Goal: Communication & Community: Answer question/provide support

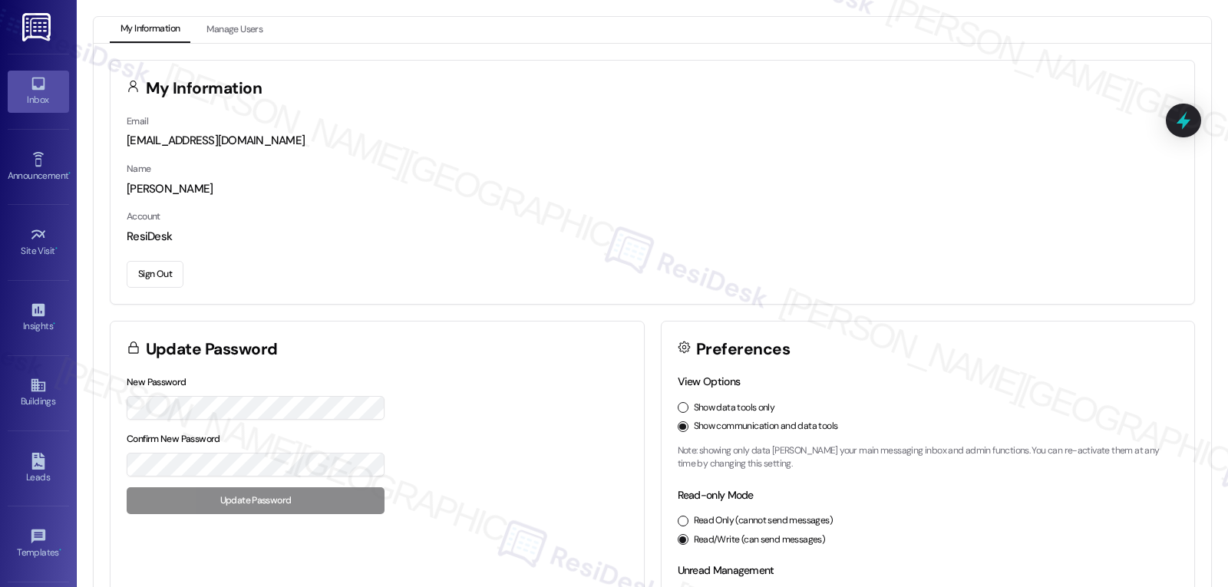
click at [32, 85] on icon at bounding box center [38, 83] width 17 height 17
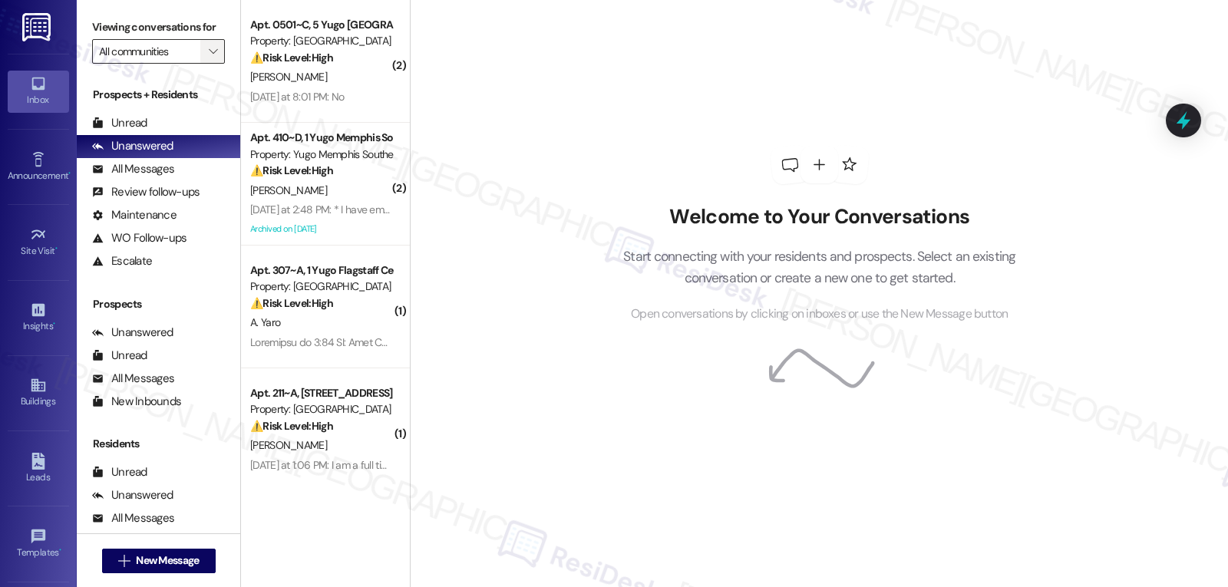
click at [200, 64] on button "" at bounding box center [212, 51] width 25 height 25
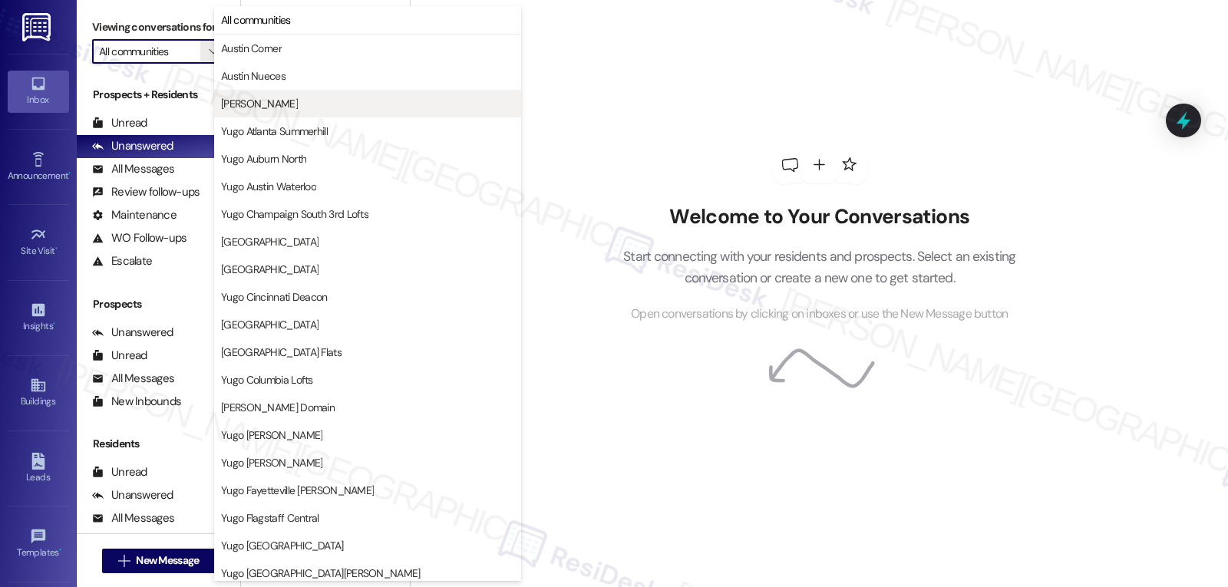
click at [284, 106] on span "[PERSON_NAME]" at bounding box center [367, 103] width 293 height 15
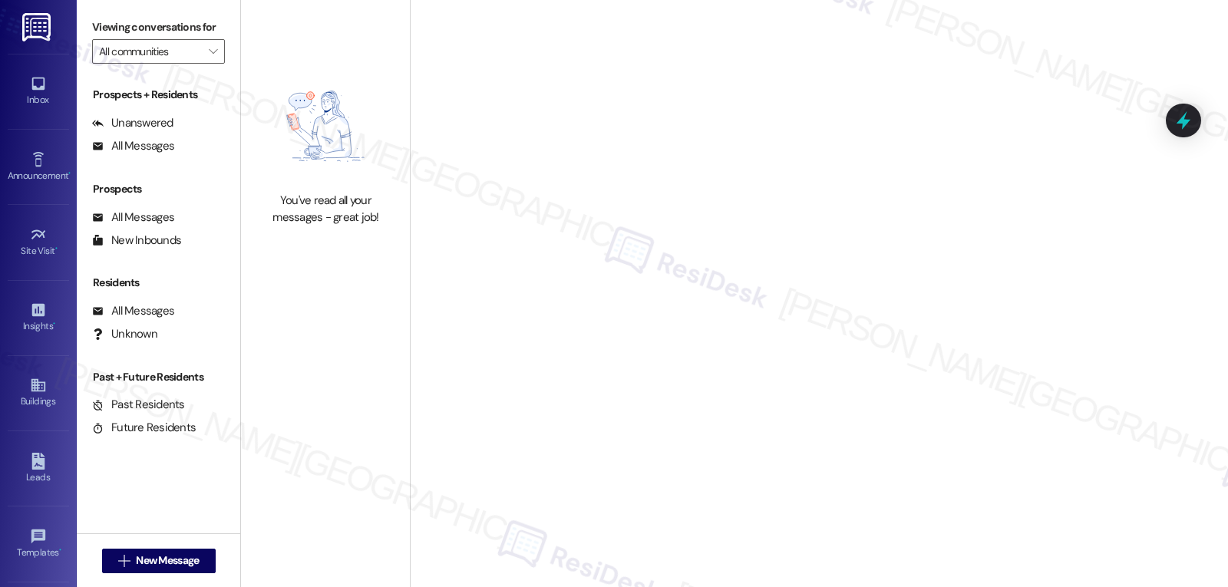
type input "[PERSON_NAME]"
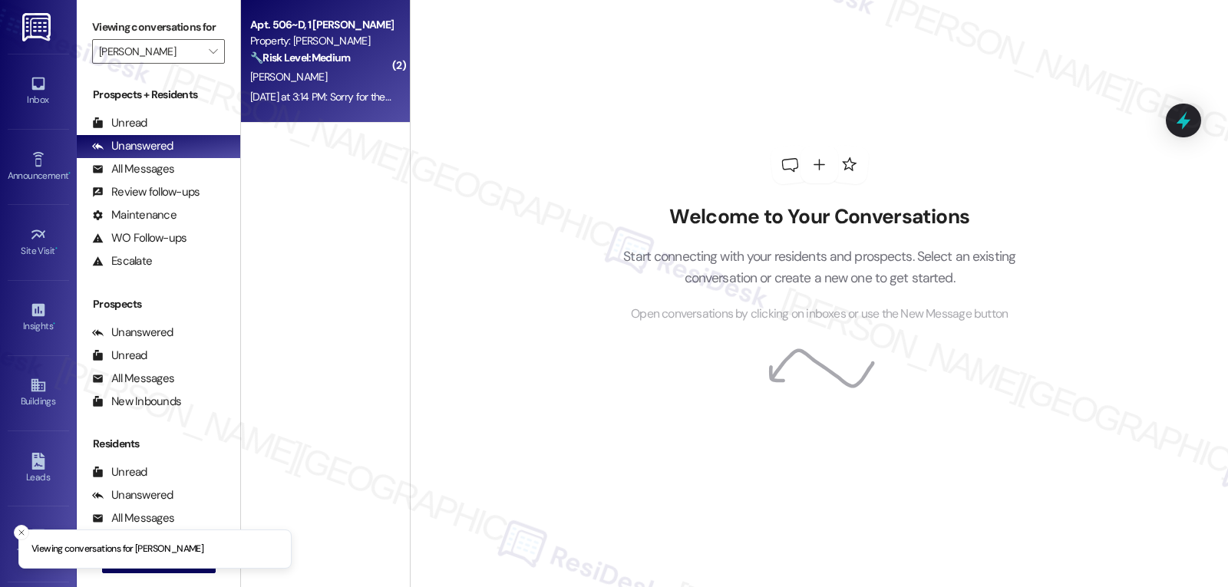
click at [313, 85] on div "[PERSON_NAME]" at bounding box center [321, 77] width 145 height 19
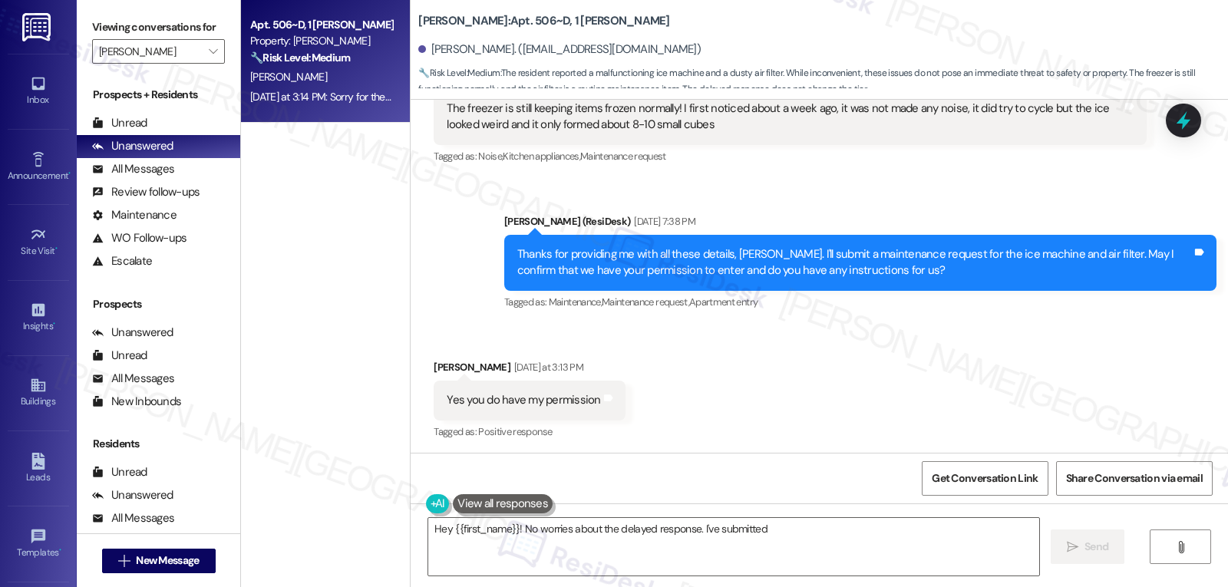
scroll to position [6398, 0]
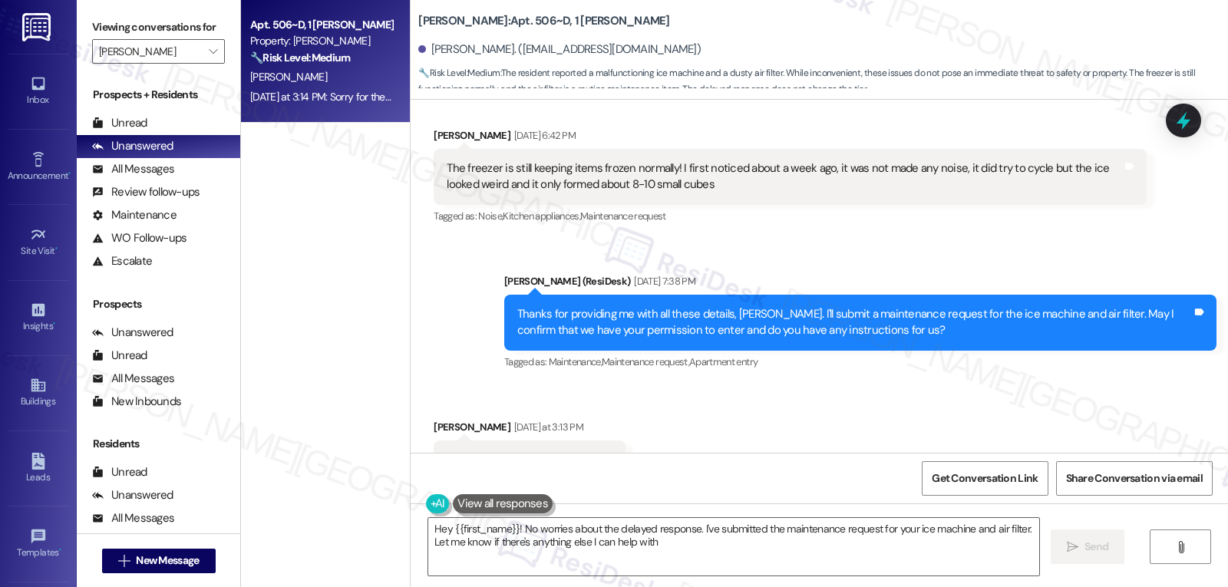
type textarea "Hey {{first_name}}! No worries about the delayed response. I've submitted the m…"
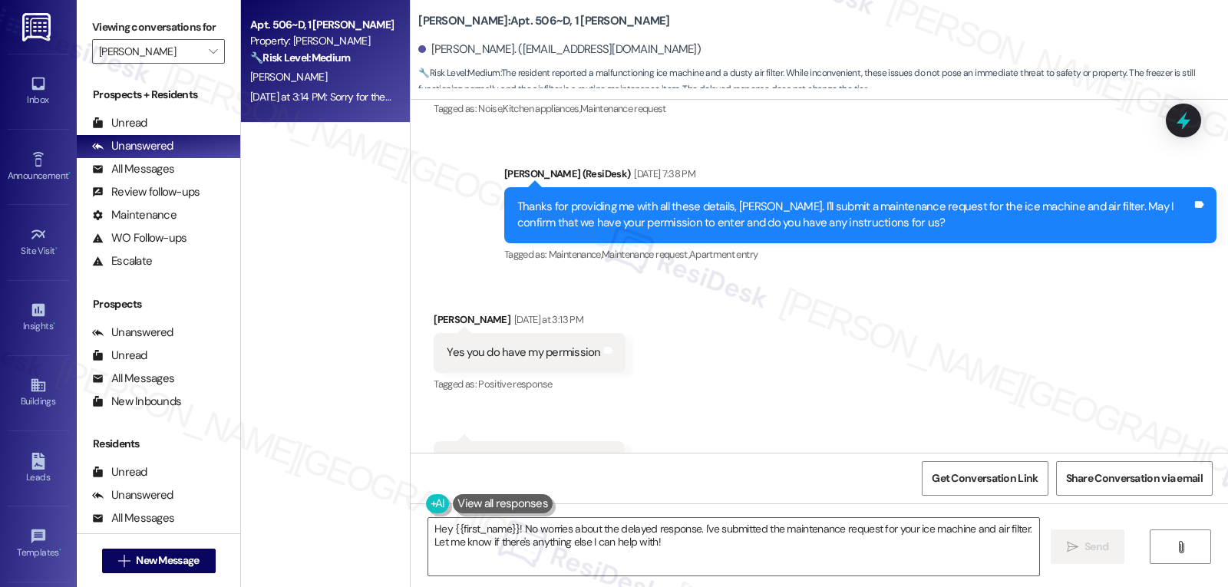
scroll to position [6552, 0]
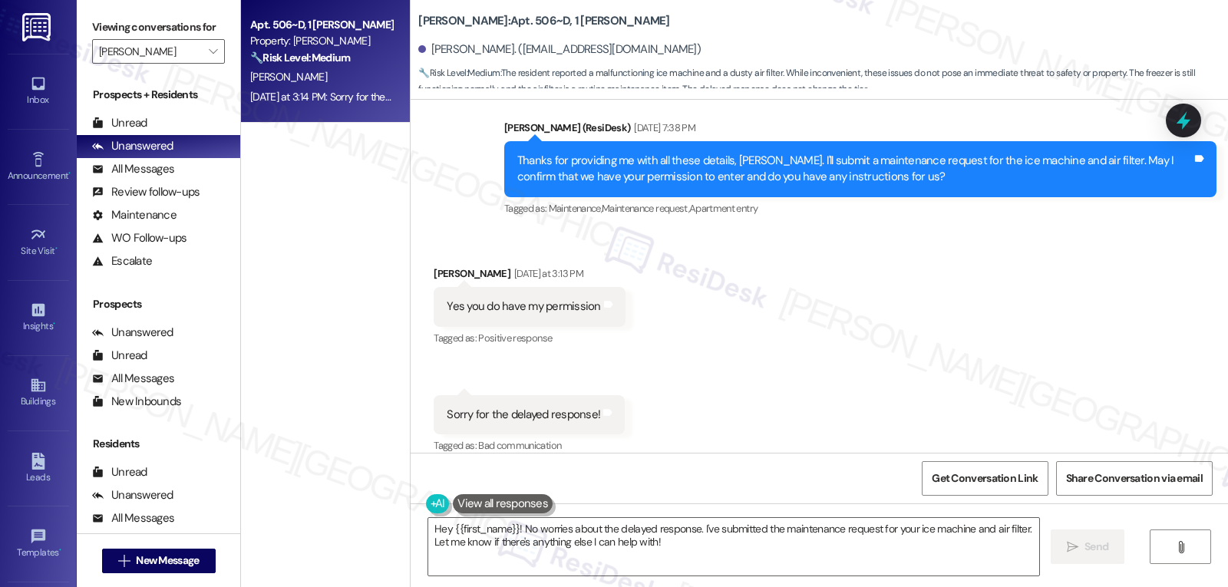
click at [1022, 290] on div "Received via SMS [PERSON_NAME] [DATE] at 3:13 PM Yes you do have my permission …" at bounding box center [820, 350] width 818 height 238
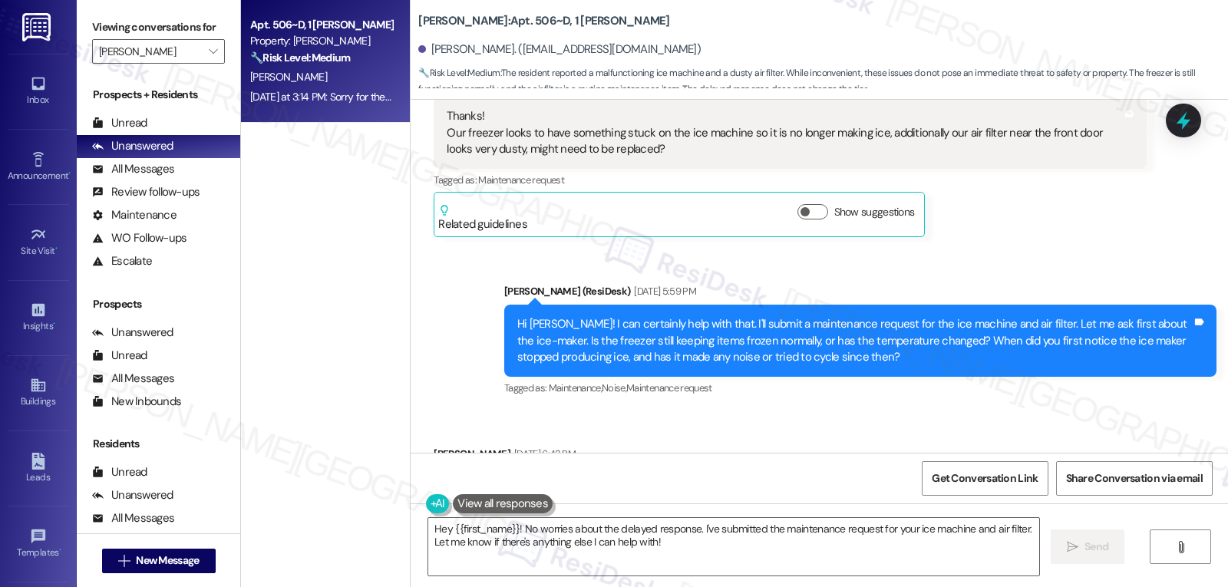
scroll to position [5937, 0]
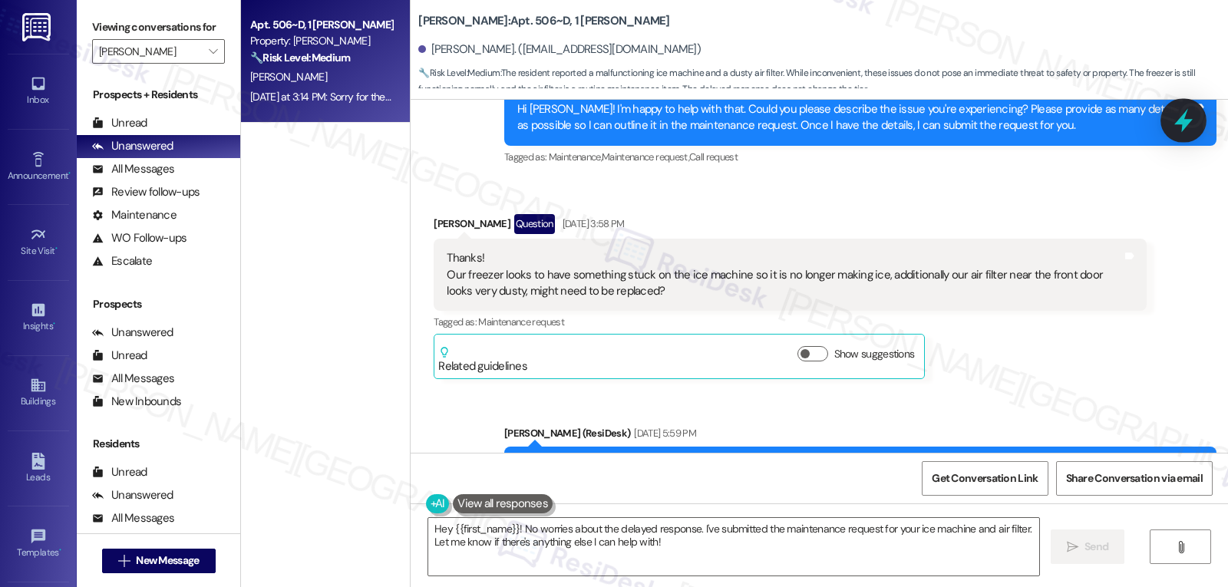
click at [1182, 122] on icon at bounding box center [1184, 121] width 18 height 24
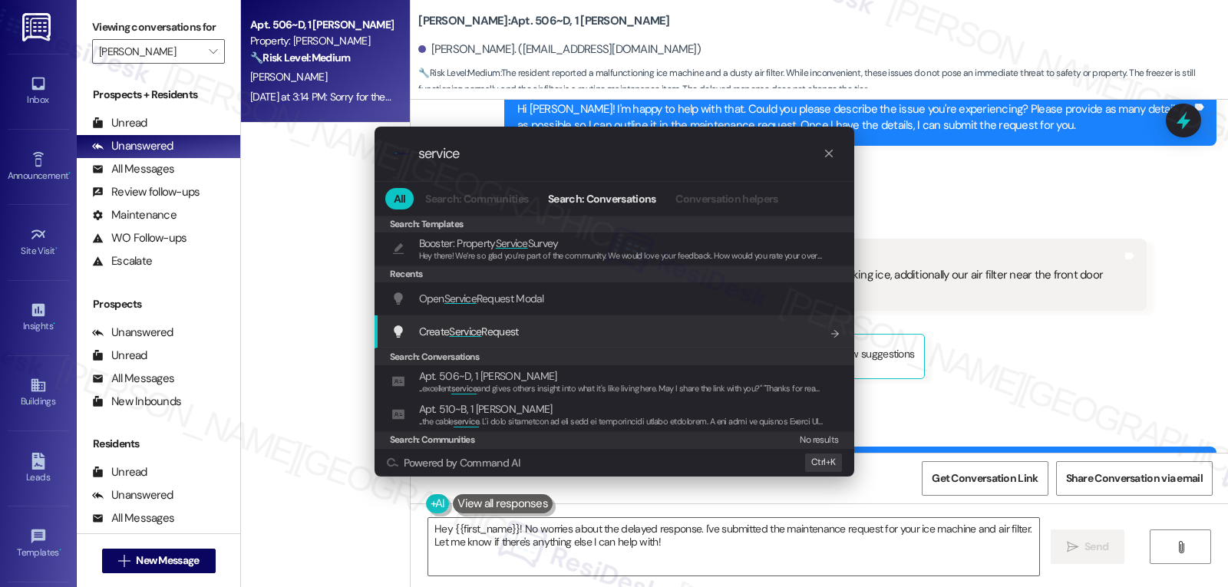
type input "service"
click at [463, 320] on div "Create Service Request Add shortcut" at bounding box center [615, 332] width 480 height 33
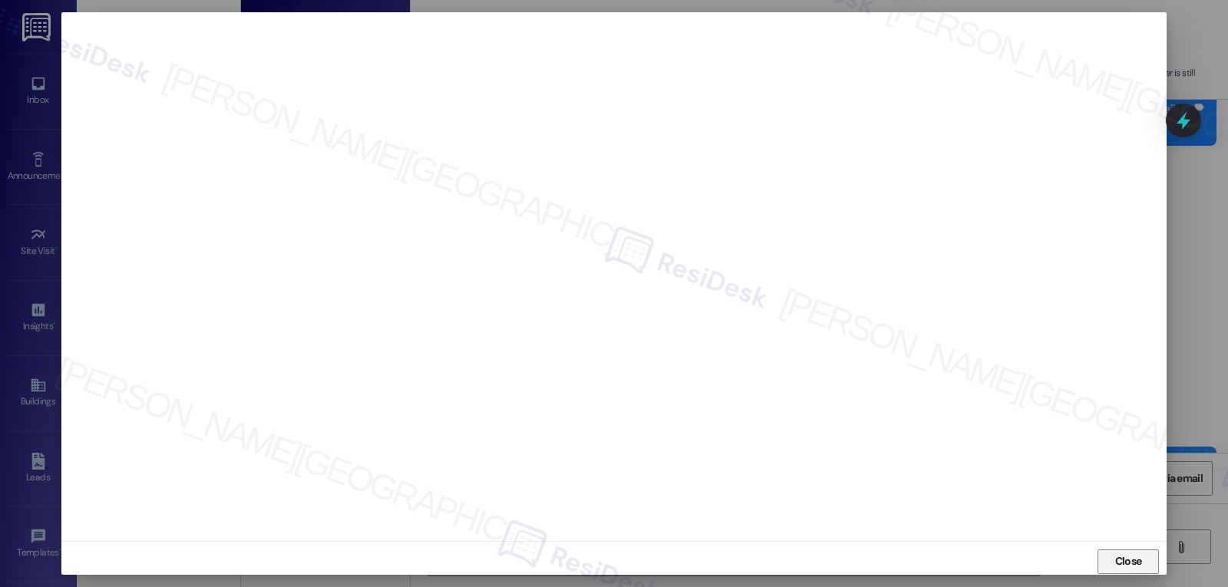
click at [1133, 559] on span "Close" at bounding box center [1129, 562] width 27 height 16
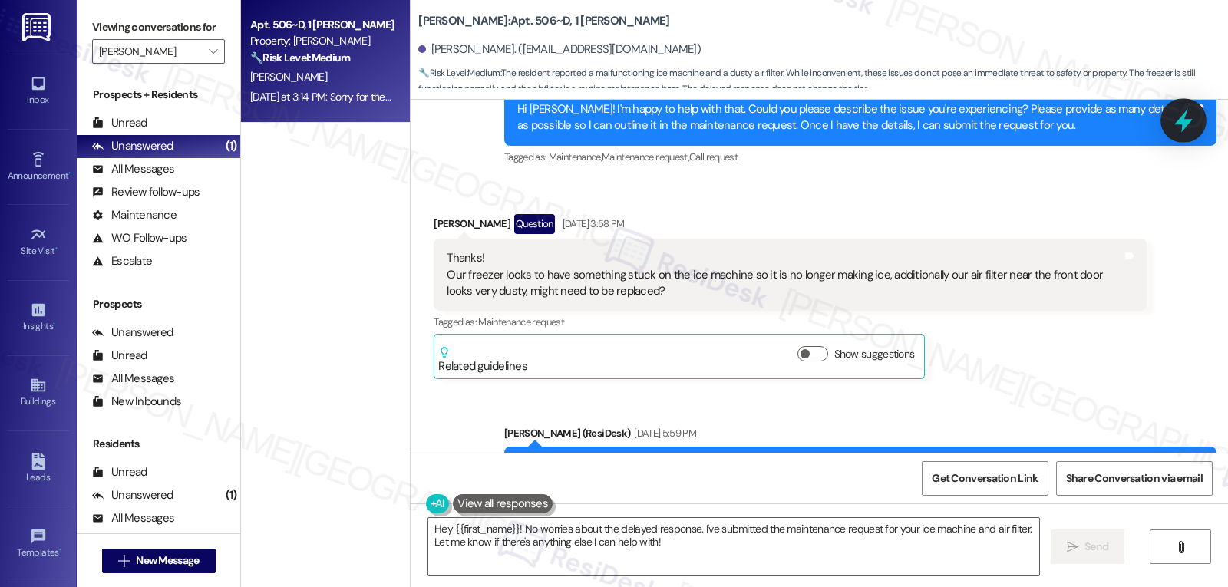
click at [1176, 120] on icon at bounding box center [1184, 120] width 26 height 26
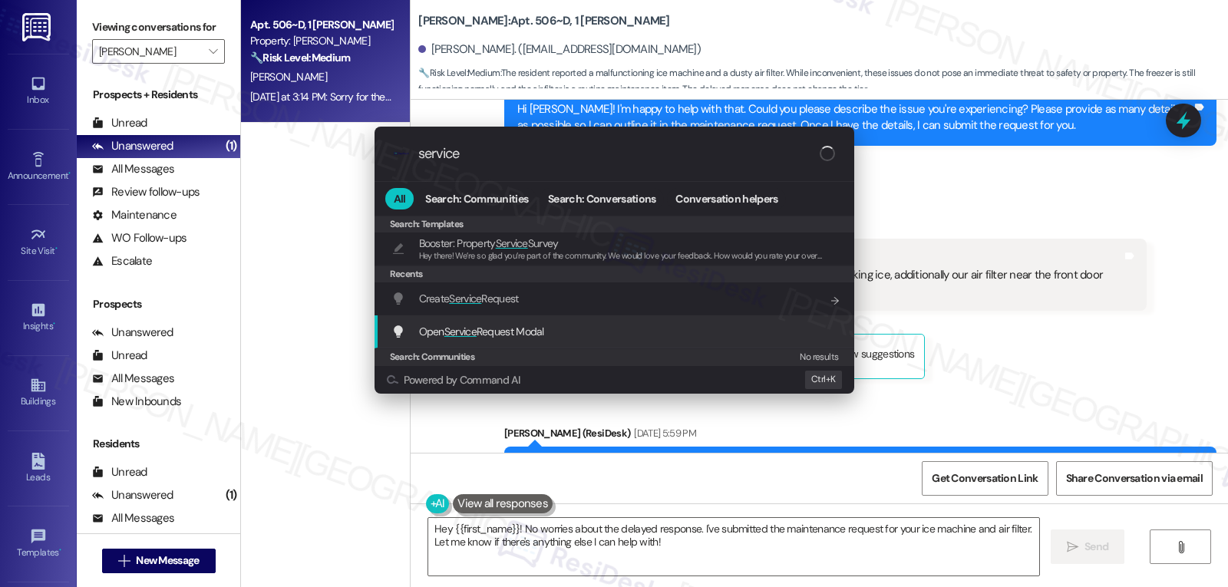
click at [476, 330] on span "Service" at bounding box center [461, 332] width 32 height 14
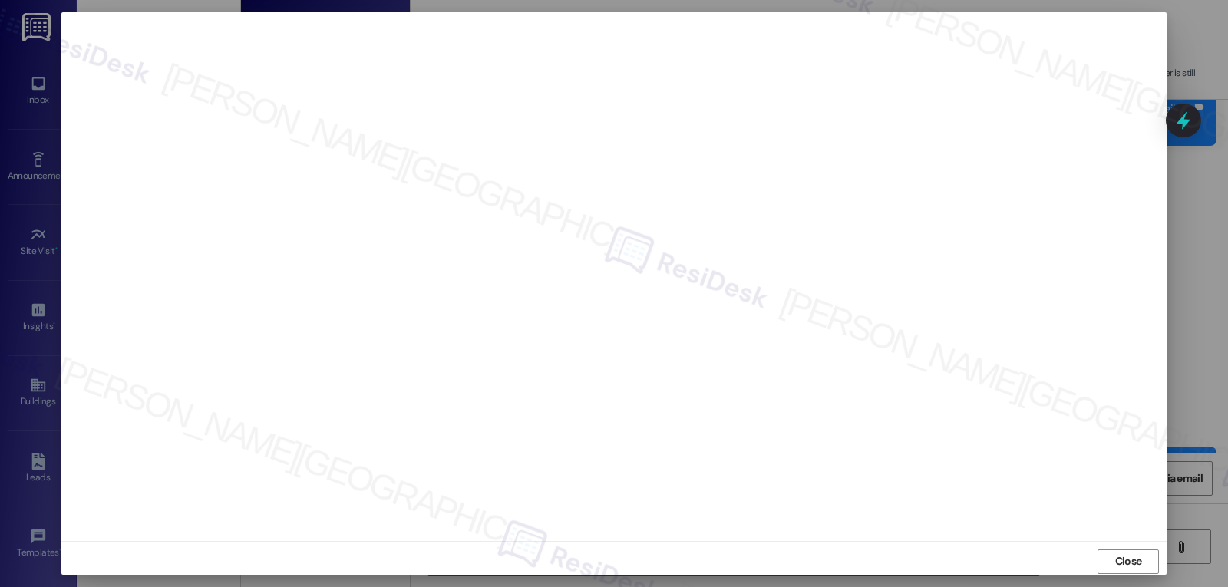
click at [1143, 548] on div "Close" at bounding box center [614, 561] width 1106 height 41
click at [1113, 565] on span "Close" at bounding box center [1129, 562] width 33 height 16
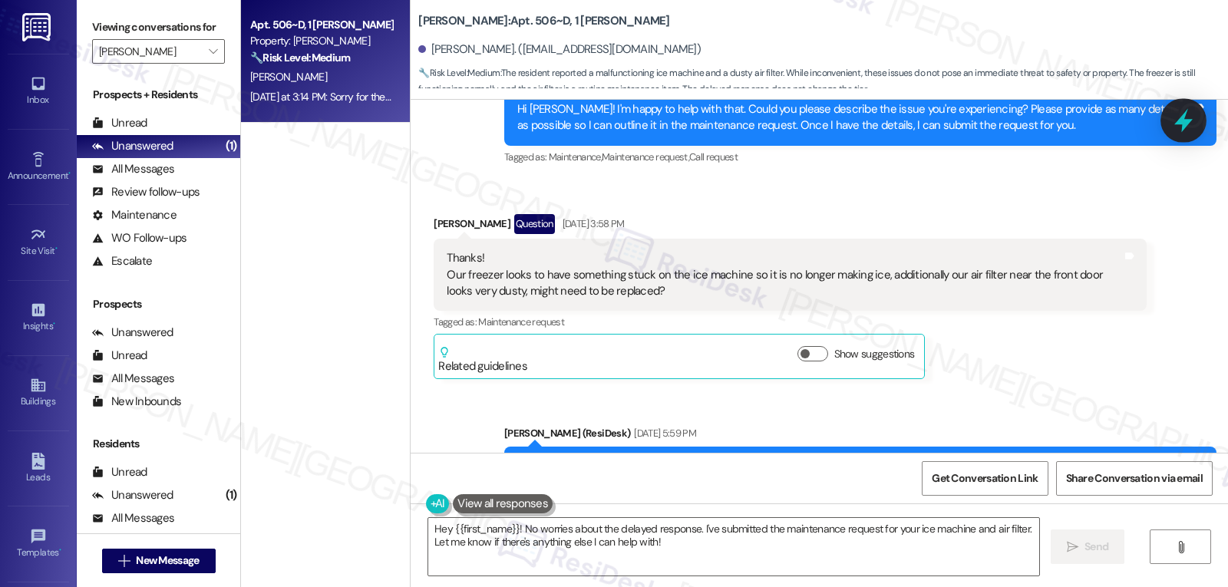
click at [1192, 122] on icon at bounding box center [1184, 120] width 26 height 26
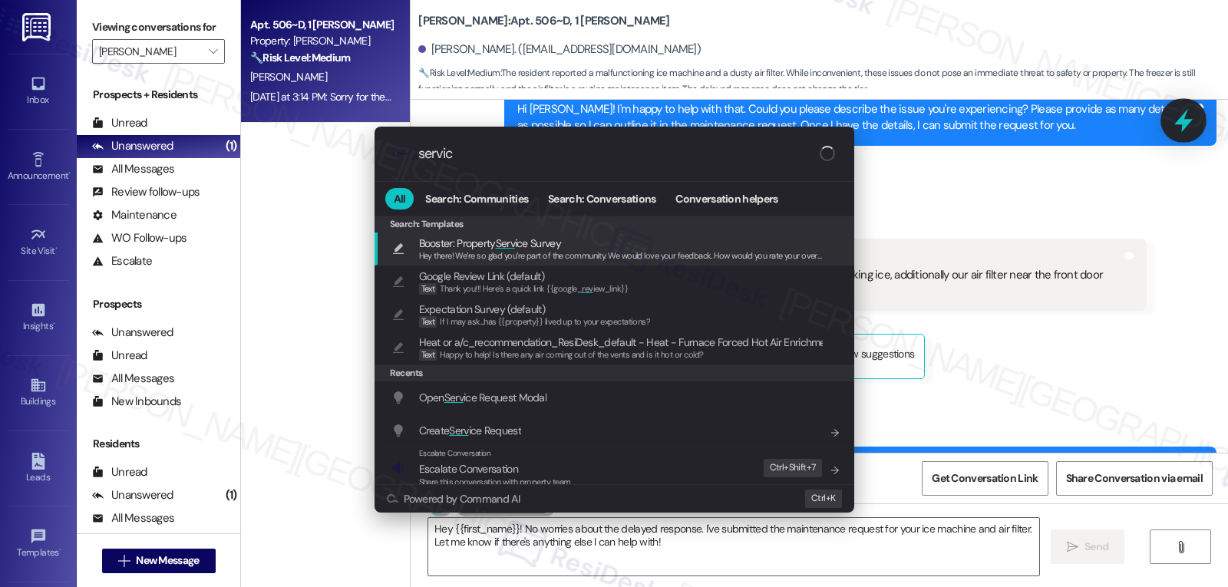
type input "service"
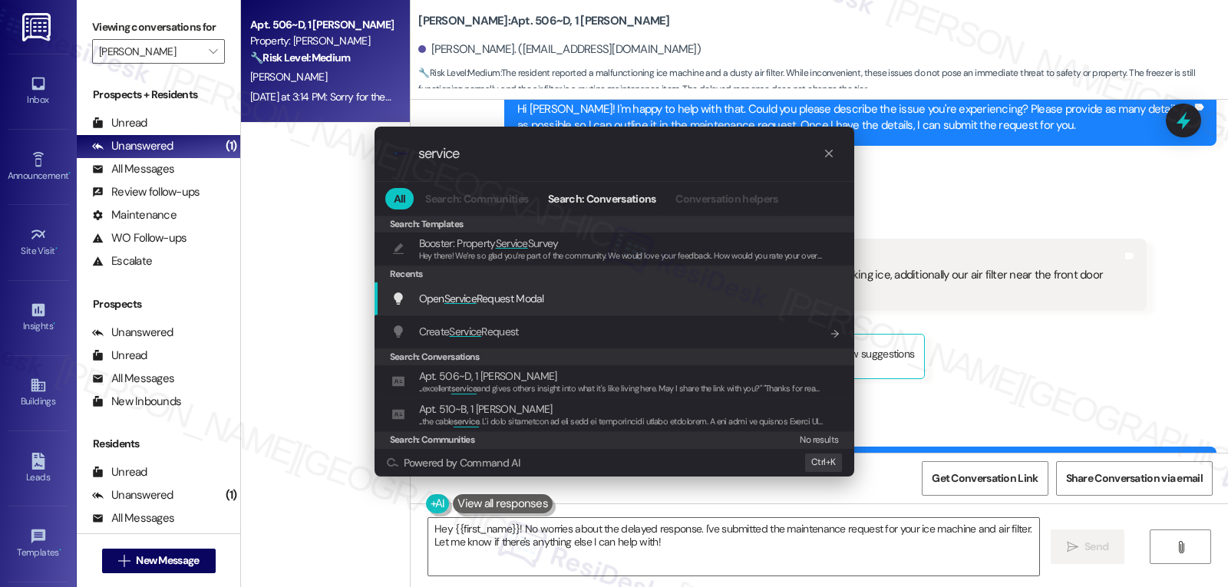
click at [485, 306] on span "Open Service Request Modal" at bounding box center [481, 299] width 125 height 14
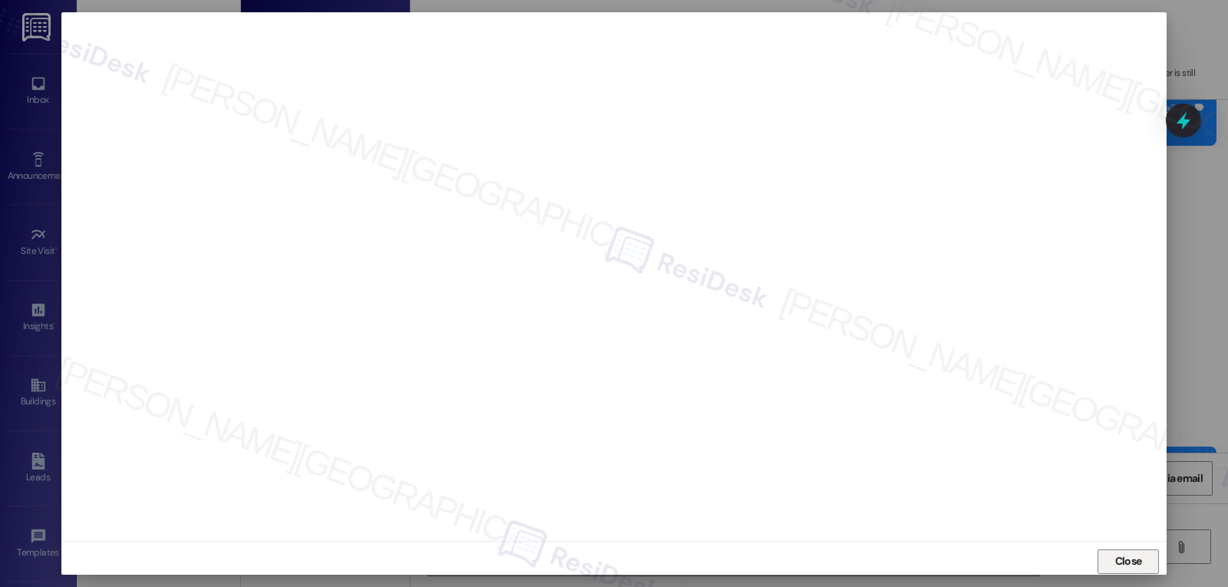
click at [1128, 564] on span "Close" at bounding box center [1129, 562] width 27 height 16
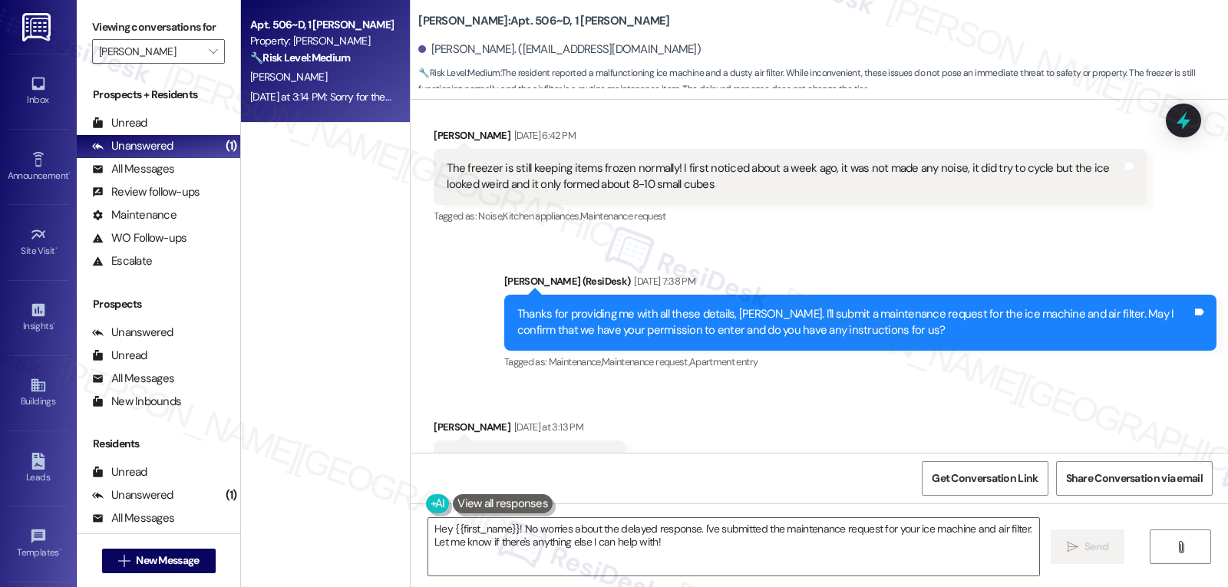
scroll to position [6552, 0]
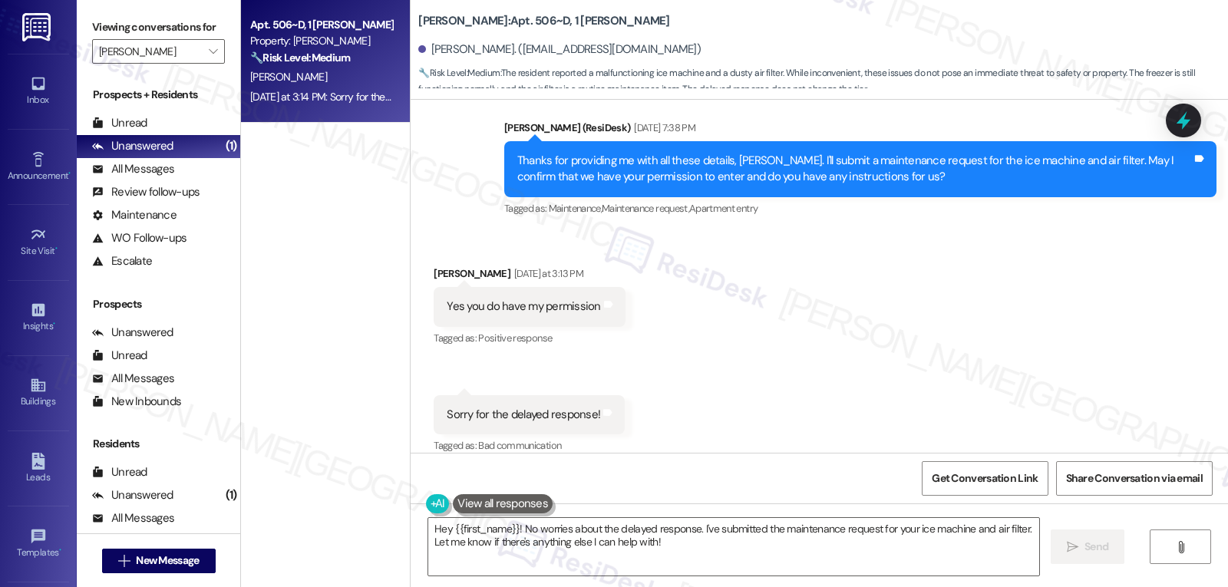
click at [436, 266] on div "Melissa Banda Yesterday at 3:13 PM" at bounding box center [529, 276] width 191 height 21
copy div "Melissa"
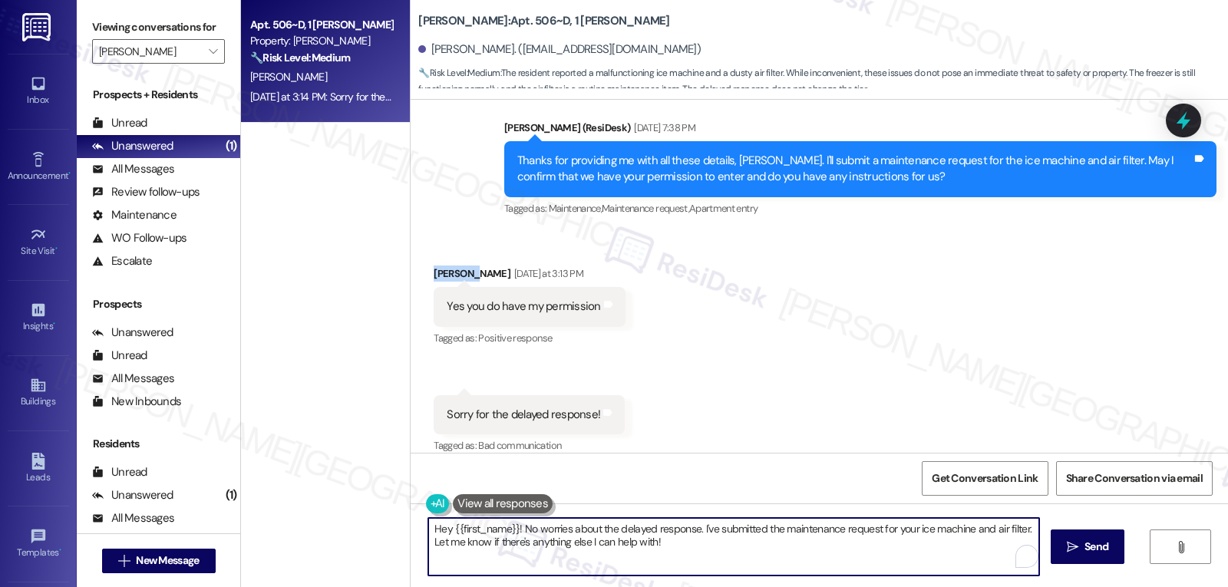
drag, startPoint x: 716, startPoint y: 555, endPoint x: 729, endPoint y: 571, distance: 20.7
click at [723, 559] on textarea "Hey {{first_name}}! No worries about the delayed response. I've submitted the m…" at bounding box center [733, 547] width 611 height 58
click at [515, 533] on textarea "Hey {{first_name}}! No worries about the delayed response. I've submitted the m…" at bounding box center [733, 547] width 611 height 58
drag, startPoint x: 601, startPoint y: 534, endPoint x: 831, endPoint y: 623, distance: 246.2
click at [831, 587] on html "Inbox Go to Inbox Announcement • Send A Text Announcement Site Visit • Go to Si…" at bounding box center [614, 293] width 1228 height 587
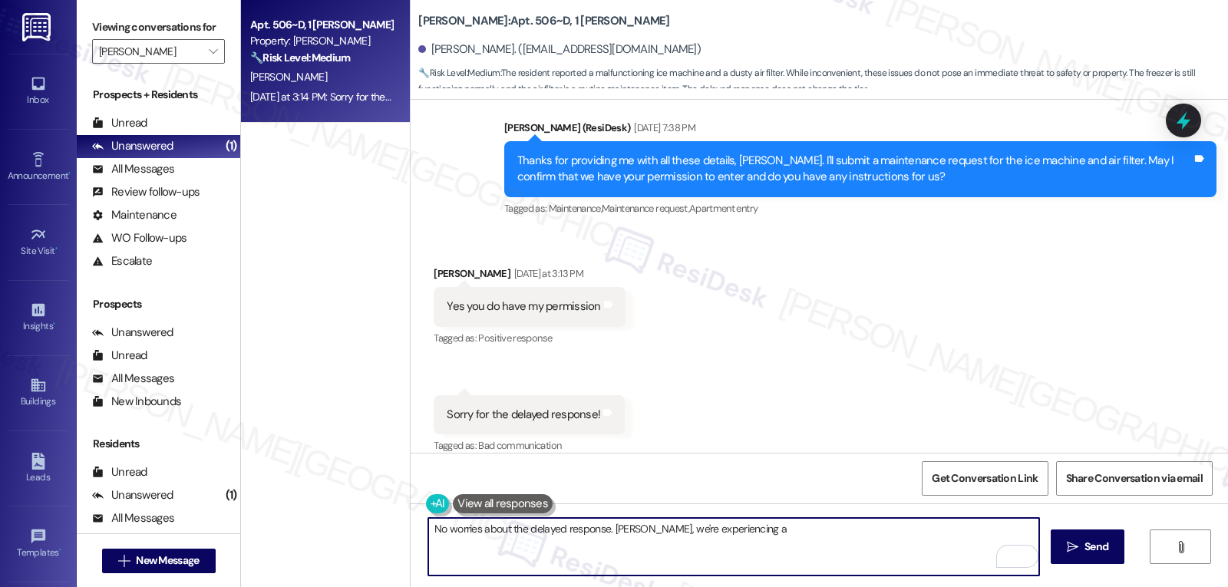
click at [812, 547] on textarea "No worries about the delayed response. Melissa, we're experiencing a" at bounding box center [733, 547] width 611 height 58
paste textarea "our system is having a little hiccup right now"
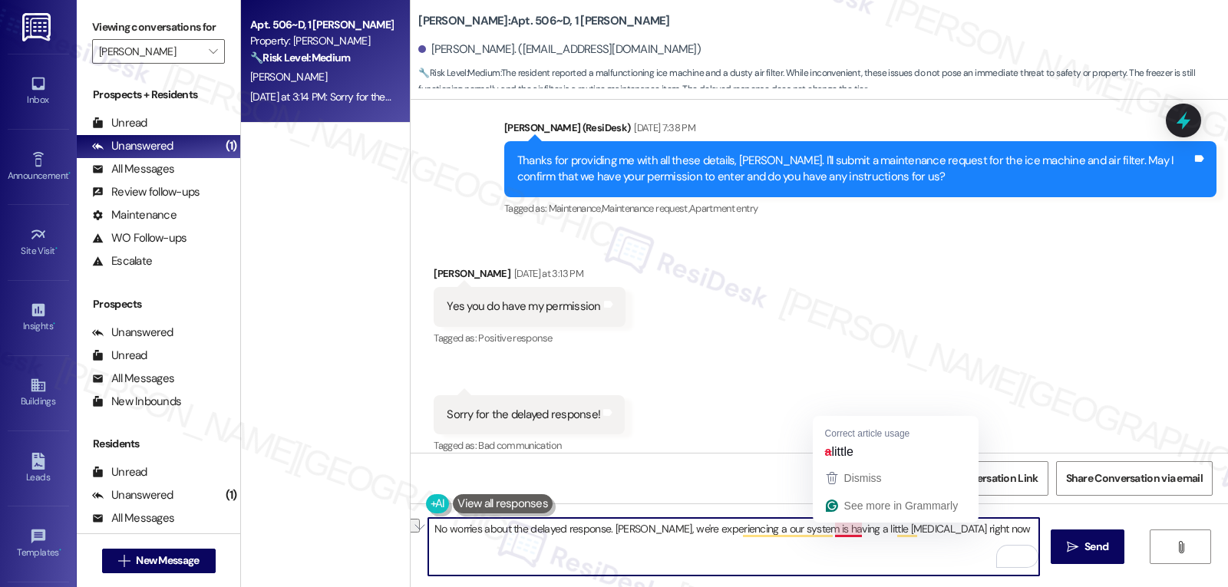
drag, startPoint x: 723, startPoint y: 529, endPoint x: 835, endPoint y: 532, distance: 111.4
click at [835, 532] on textarea "No worries about the delayed response. Melissa, we're experiencing a our system…" at bounding box center [733, 547] width 611 height 58
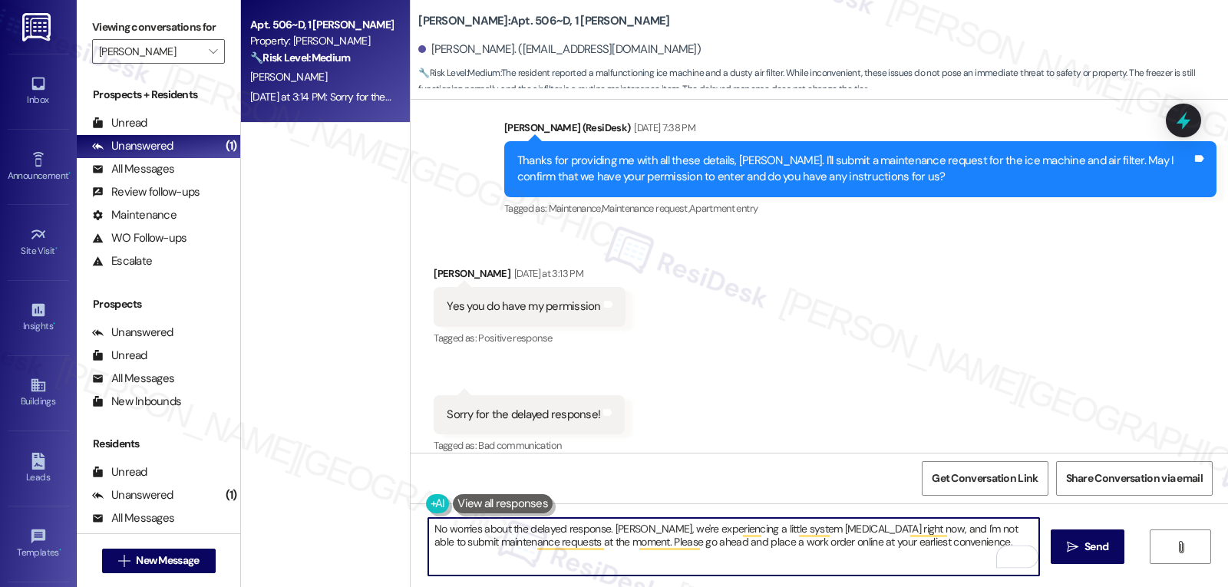
click at [957, 547] on textarea "No worries about the delayed response. Melissa, we're experiencing a little sys…" at bounding box center [733, 547] width 611 height 58
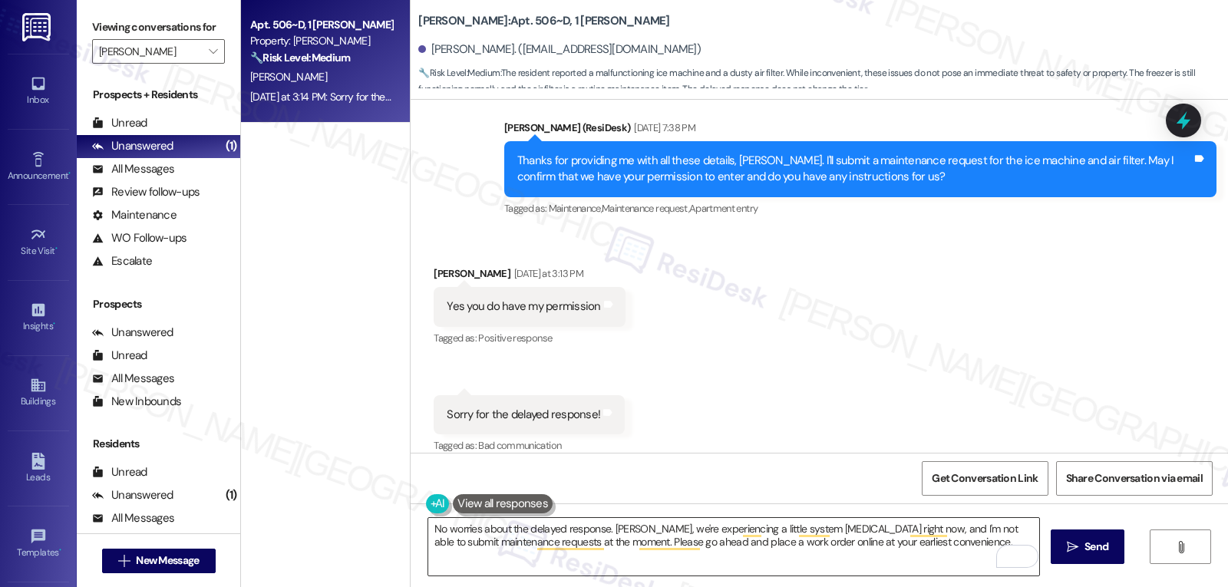
click at [964, 543] on textarea "No worries about the delayed response. Melissa, we're experiencing a little sys…" at bounding box center [733, 547] width 611 height 58
paste textarea "Thanks for hanging tight while we get it back on track!”"
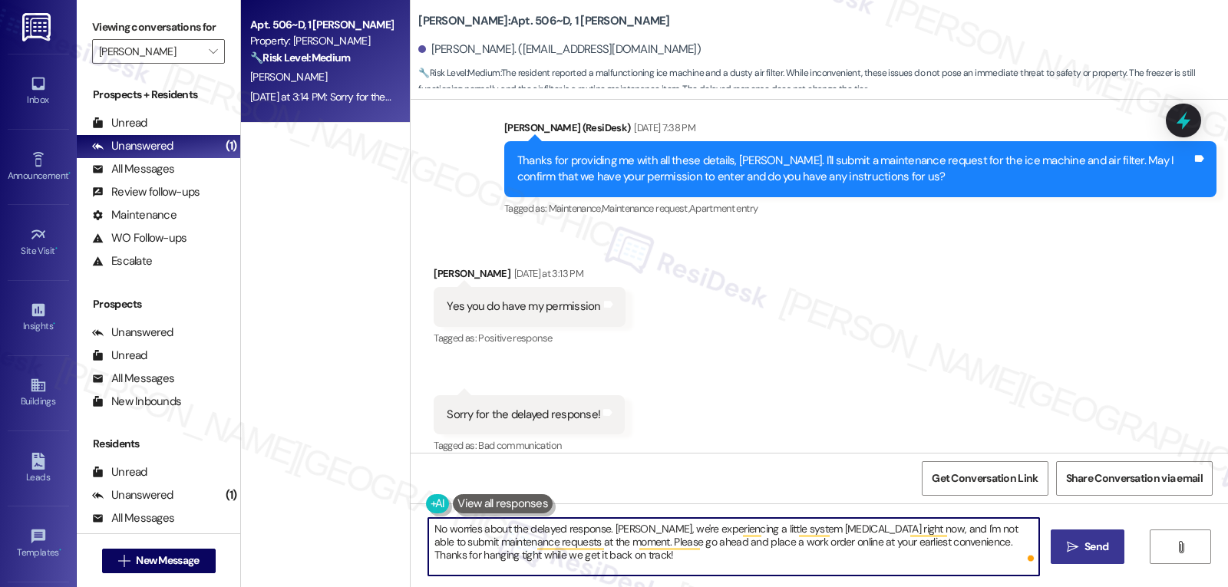
type textarea "No worries about the delayed response. Melissa, we're experiencing a little sys…"
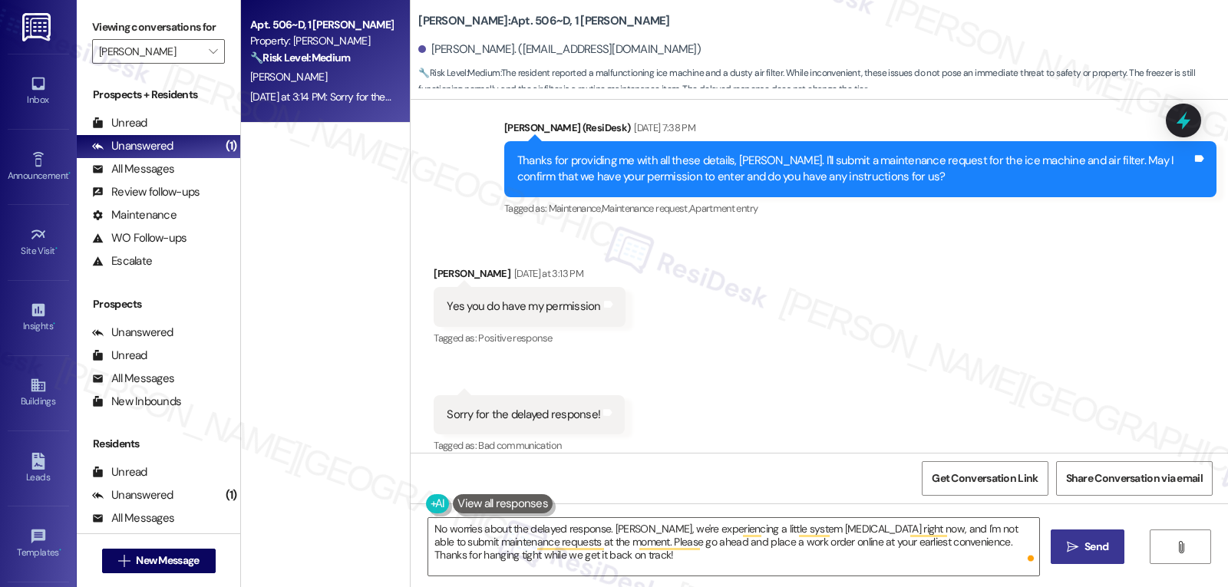
click at [1112, 544] on button " Send" at bounding box center [1088, 547] width 74 height 35
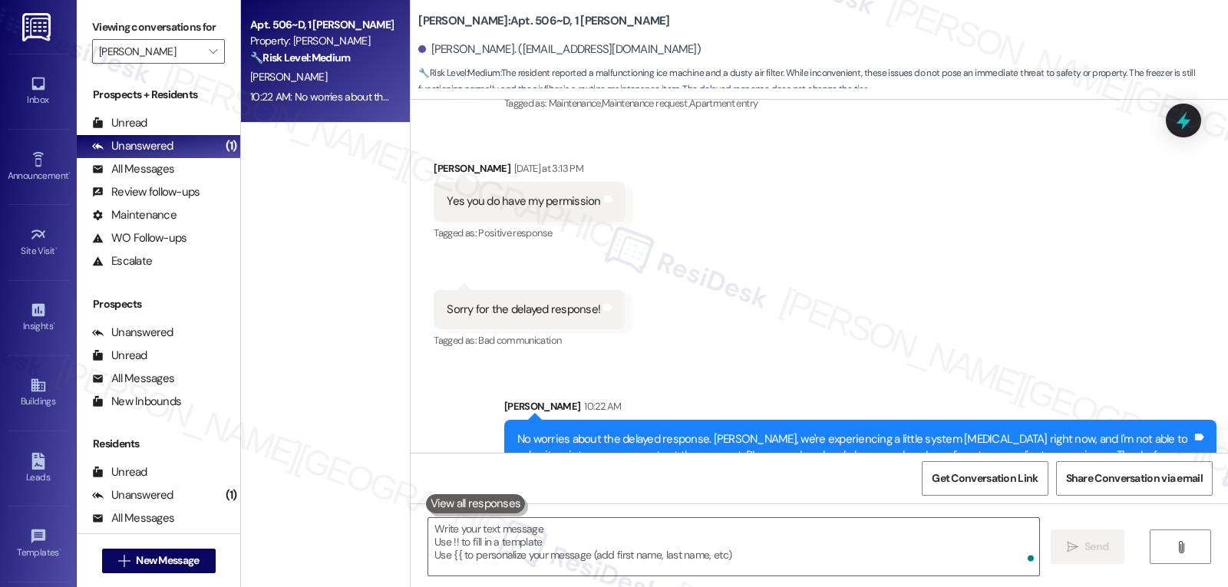
scroll to position [6692, 0]
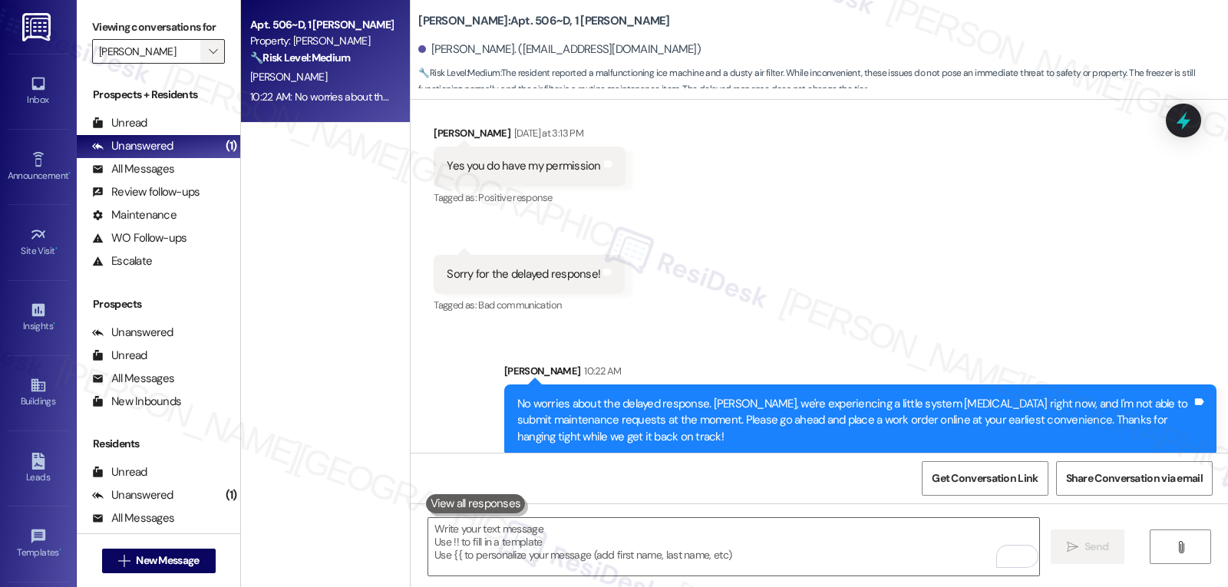
drag, startPoint x: 202, startPoint y: 75, endPoint x: 209, endPoint y: 68, distance: 9.8
click at [206, 64] on span "" at bounding box center [213, 51] width 15 height 25
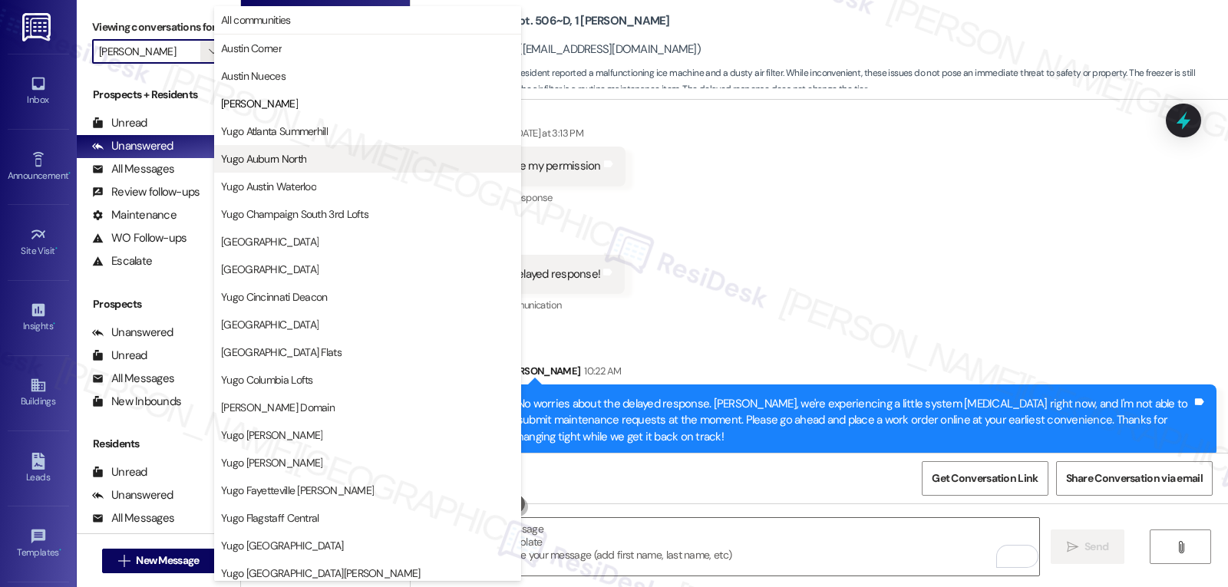
click at [290, 160] on span "Yugo Auburn North" at bounding box center [263, 158] width 85 height 15
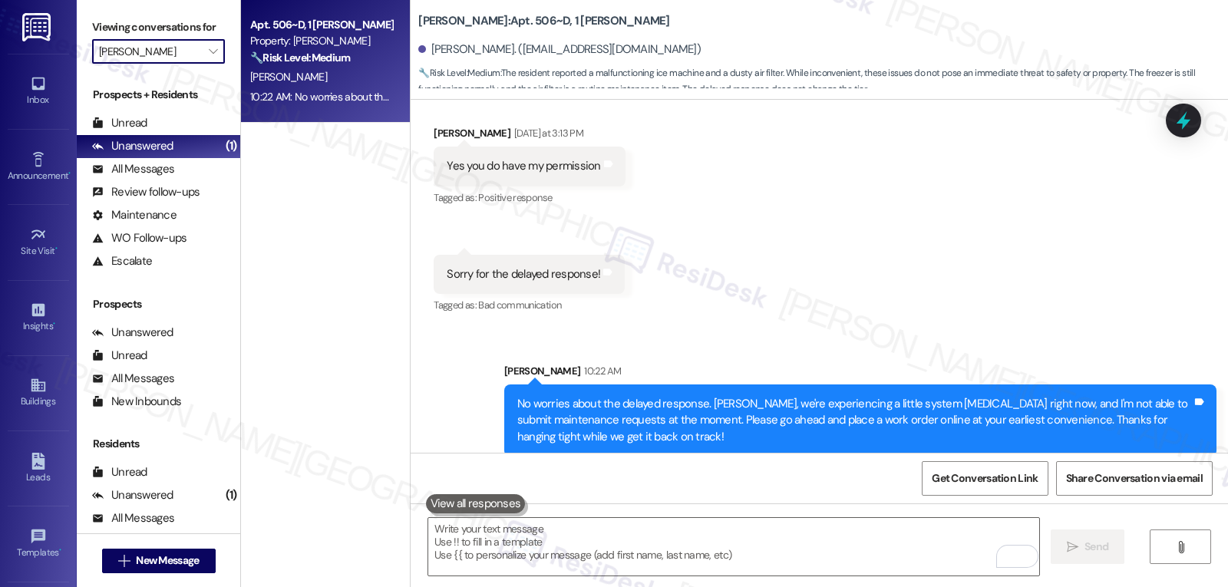
type input "Yugo Auburn North"
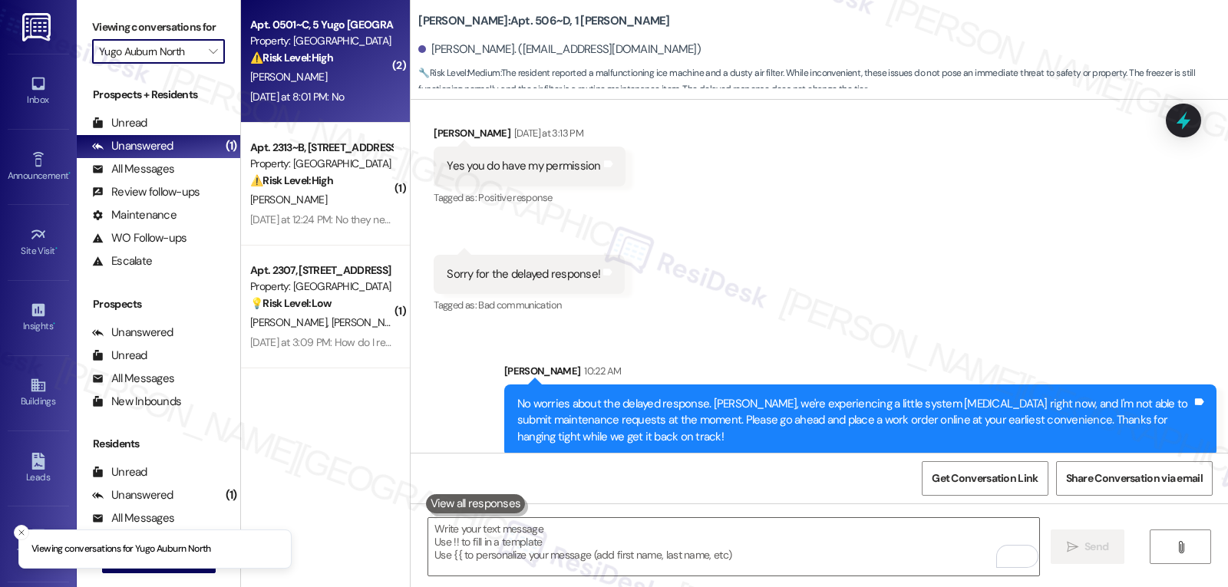
click at [331, 64] on div "⚠️ Risk Level: High The resident indicated that the work order was not complete…" at bounding box center [321, 58] width 142 height 16
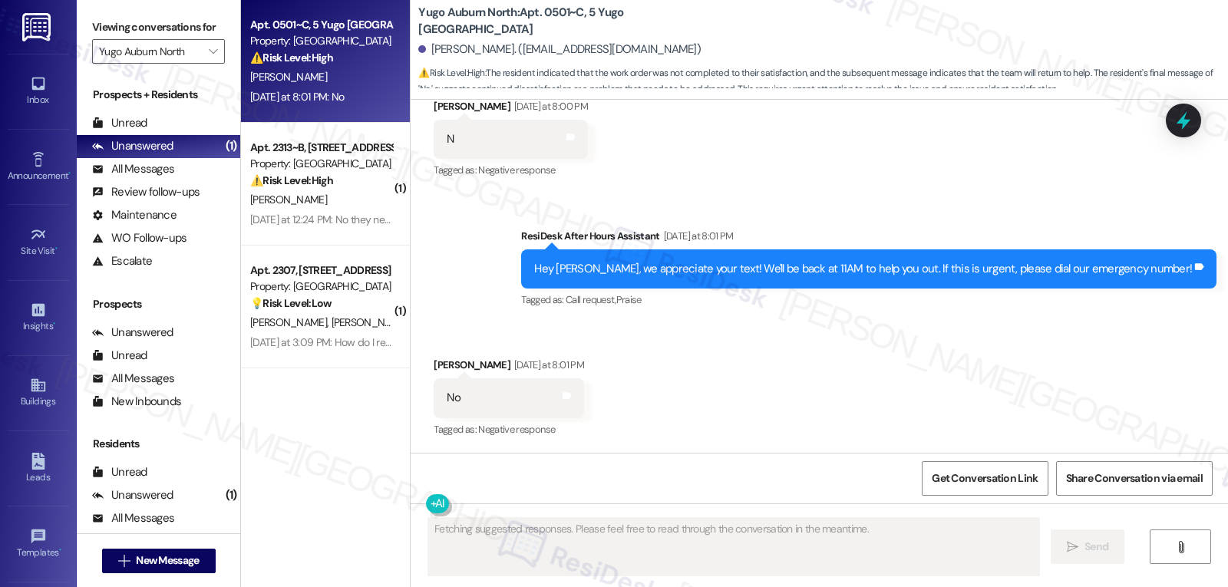
scroll to position [3537, 0]
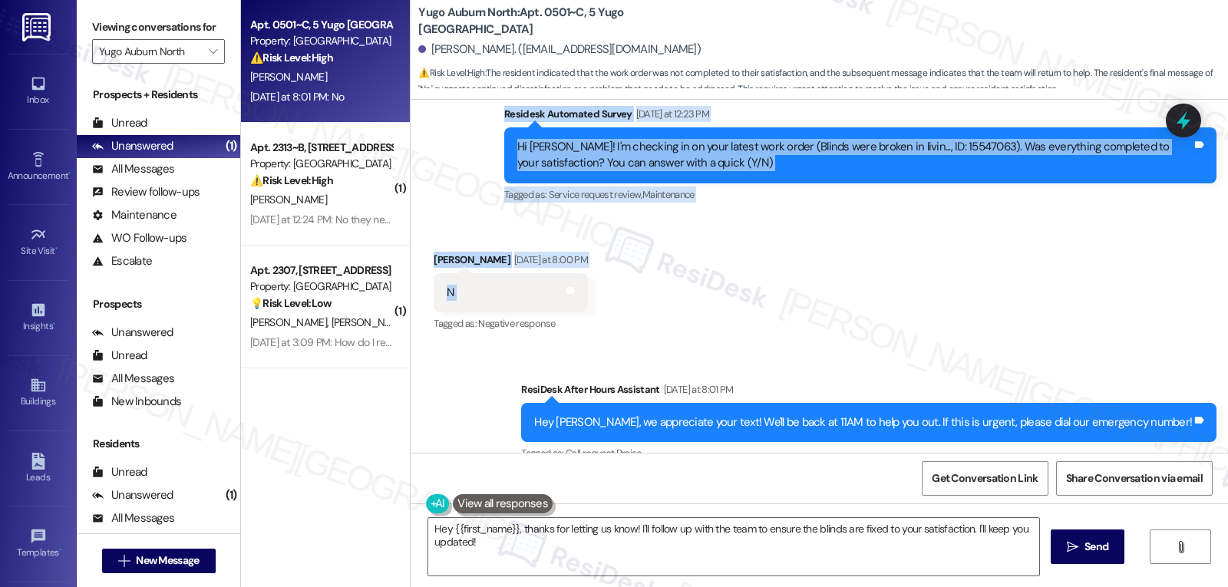
drag, startPoint x: 485, startPoint y: 114, endPoint x: 590, endPoint y: 293, distance: 207.1
click at [590, 293] on div "Survey, sent via SMS Residesk Automated Survey Oct 28, 2024 at 12:40 PM Hi Anna…" at bounding box center [820, 276] width 818 height 353
copy div "Residesk Automated Survey Yesterday at 12:23 PM Hi Anna! I'm checking in on you…"
click at [513, 540] on textarea "Hey {{first_name}}, thanks for letting us know! I'll follow up with the team to…" at bounding box center [733, 547] width 611 height 58
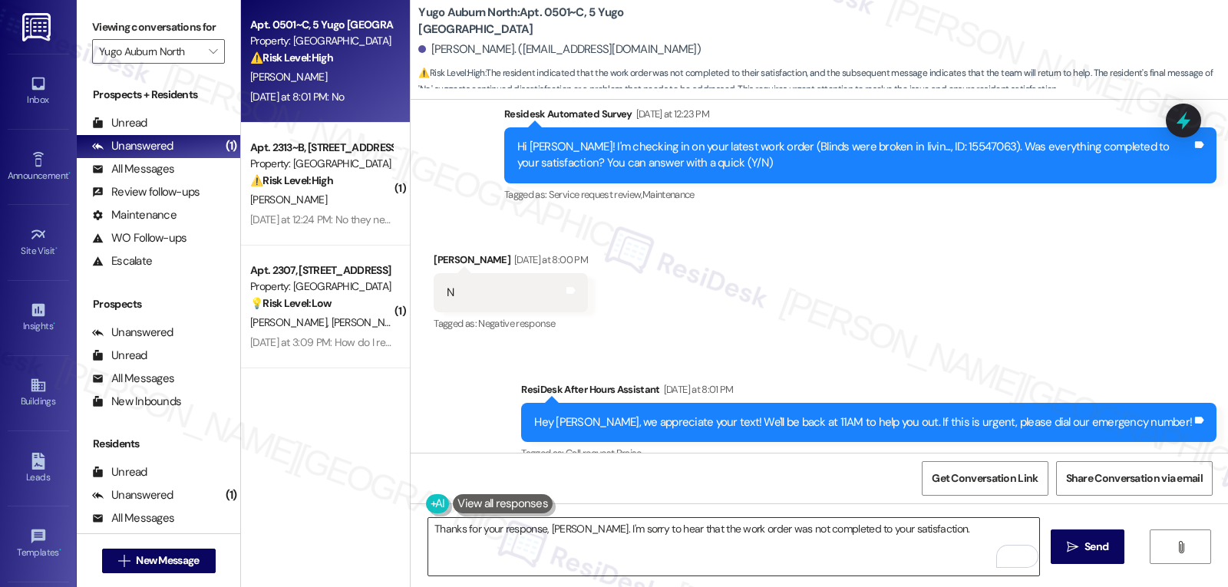
click at [964, 541] on textarea "Thanks for your response, Anna. I'm sorry to hear that the work order was not c…" at bounding box center [733, 547] width 611 height 58
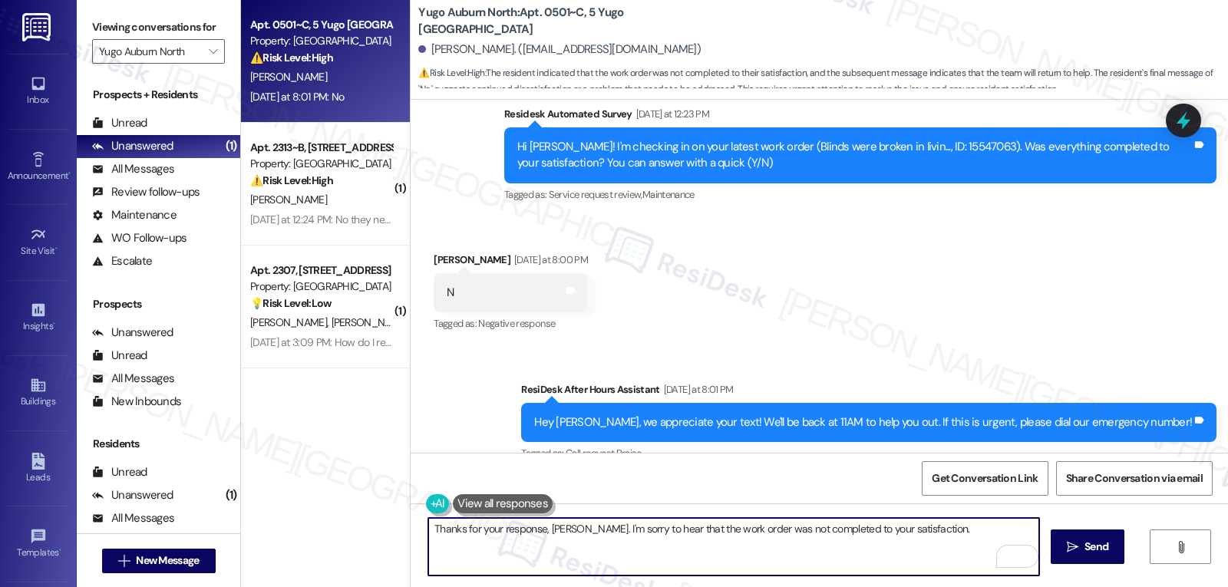
paste textarea "Could you share what’s still not working with the blinds so we can make sure it…"
type textarea "Thanks for your response, Anna. I'm sorry to hear that the work order was not c…"
click at [1089, 547] on span "Send" at bounding box center [1097, 547] width 24 height 16
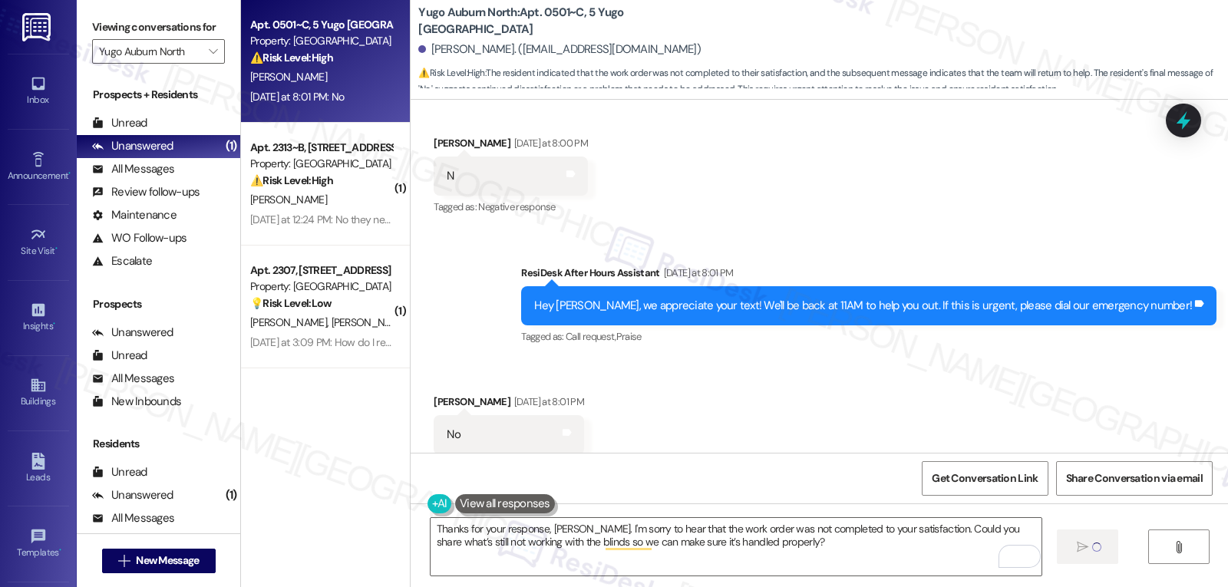
scroll to position [3691, 0]
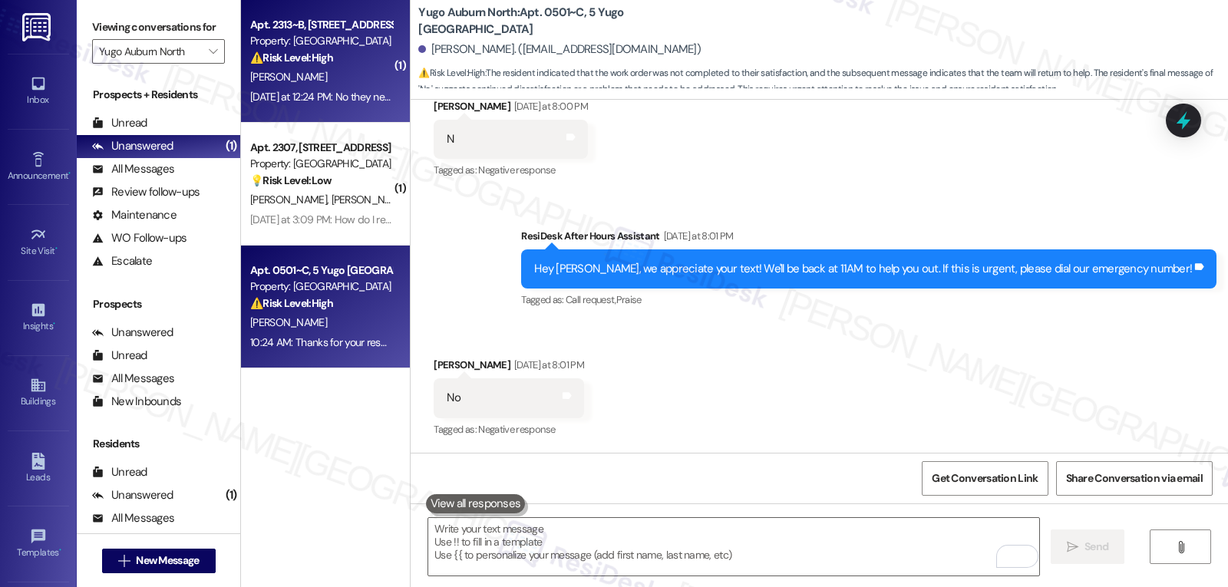
click at [320, 106] on div "Yesterday at 12:24 PM: No they never actually came inside and completed the wor…" at bounding box center [321, 97] width 145 height 19
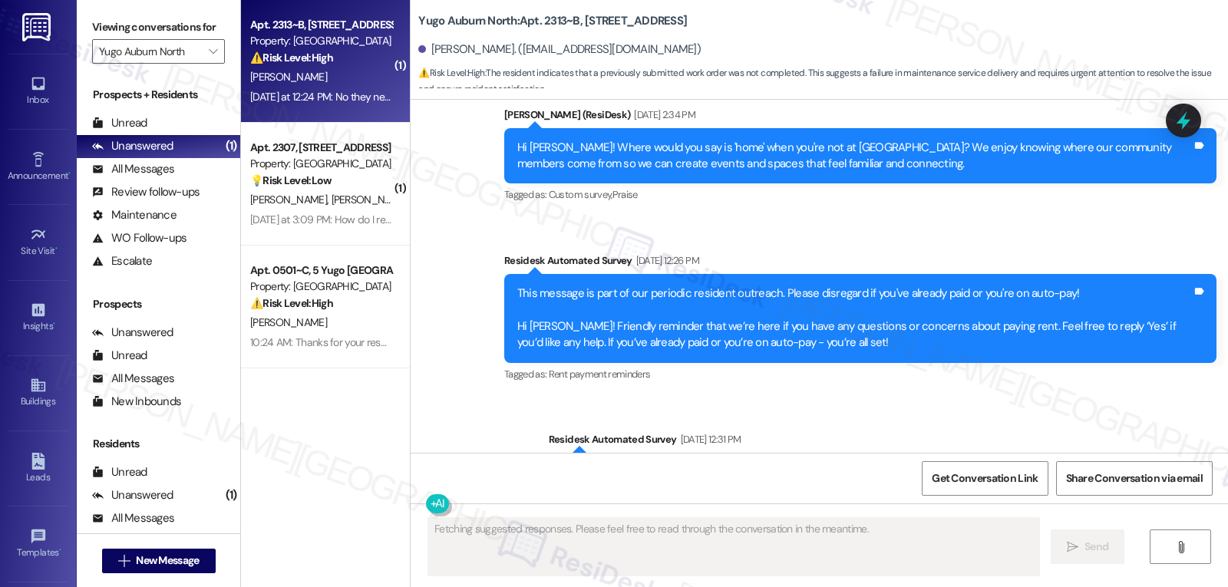
scroll to position [3690, 0]
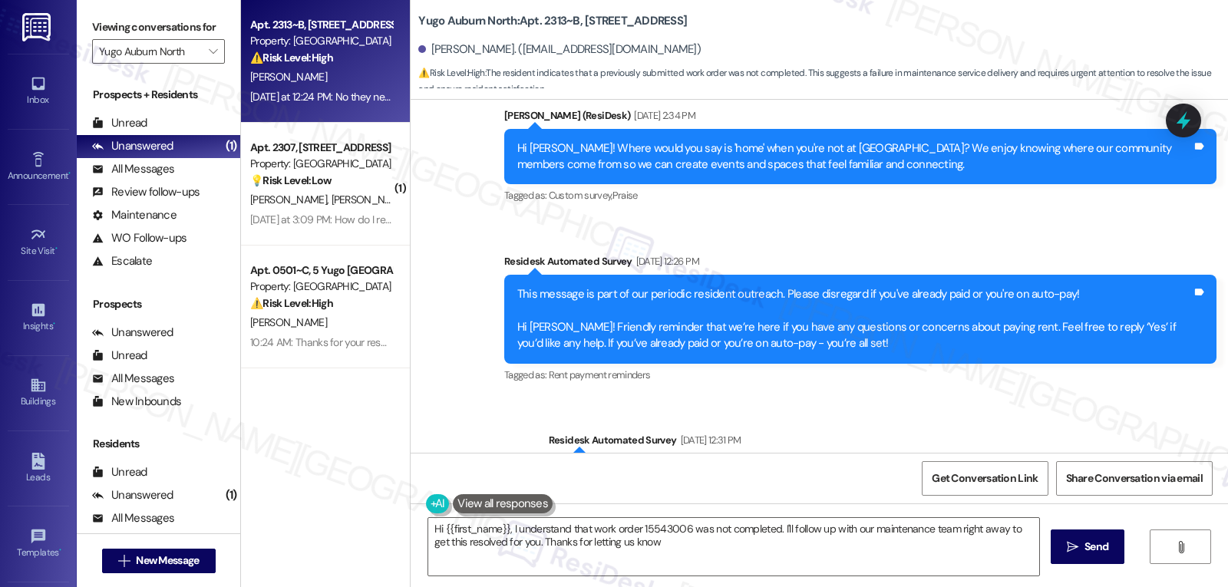
type textarea "Hi {{first_name}}, I understand that work order 15543006 was not completed. I'l…"
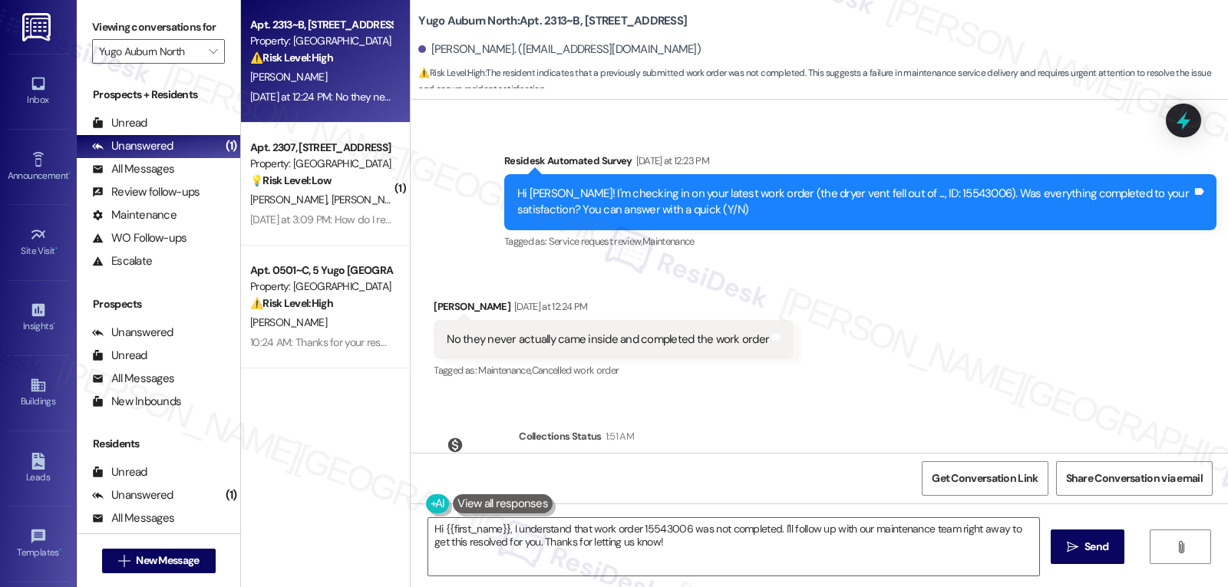
scroll to position [4415, 0]
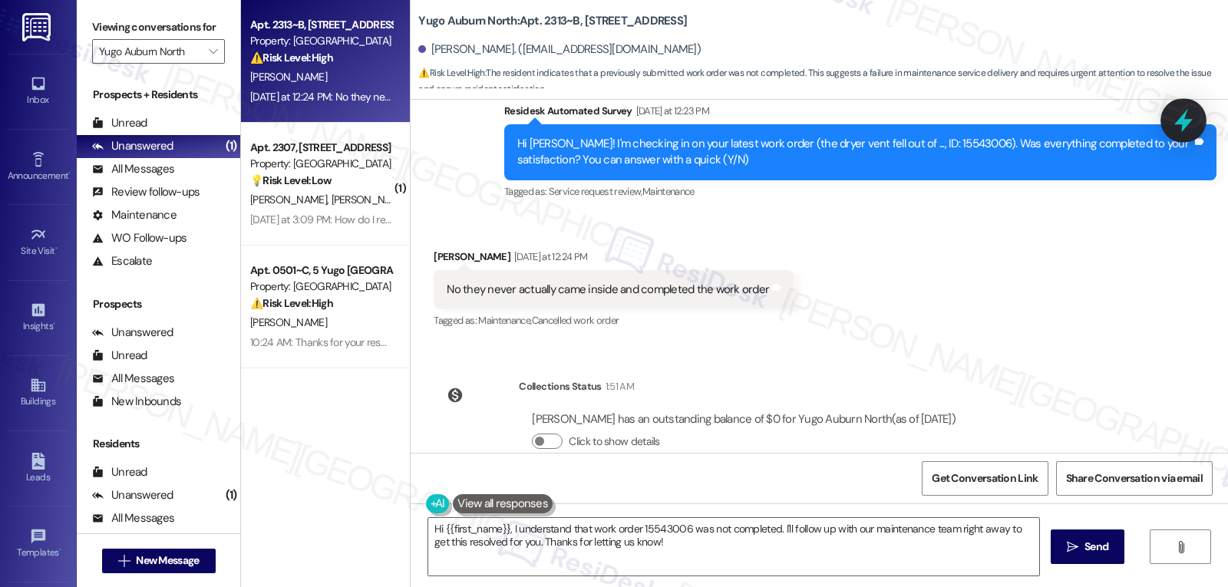
click at [1187, 117] on icon at bounding box center [1184, 120] width 26 height 26
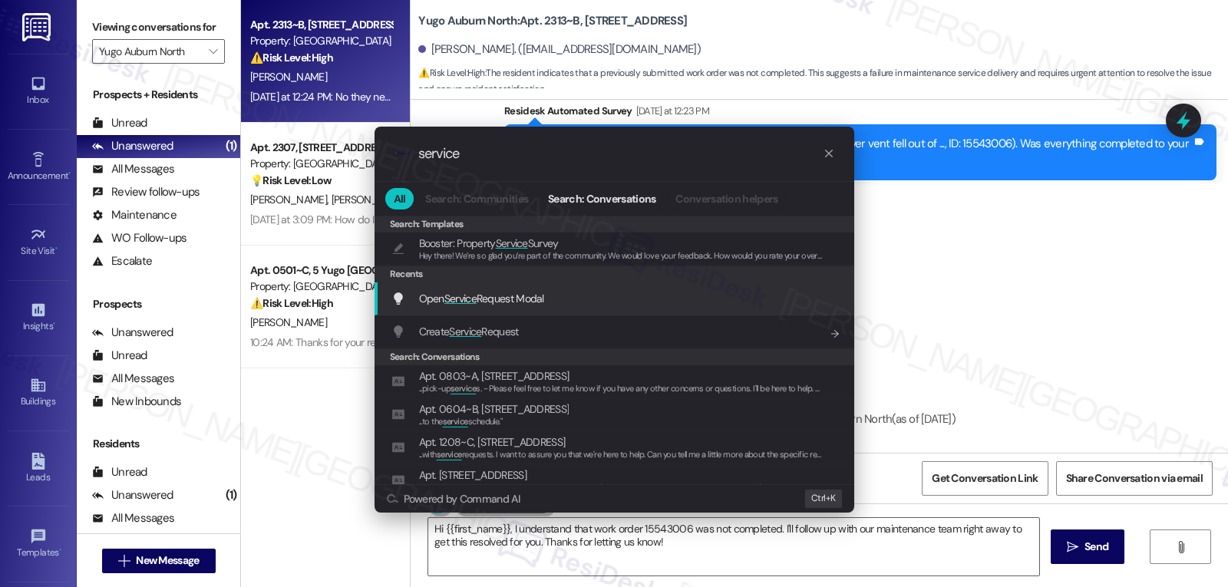
type input "service"
click at [595, 298] on div "Open Service Request Modal Add shortcut" at bounding box center [616, 298] width 449 height 17
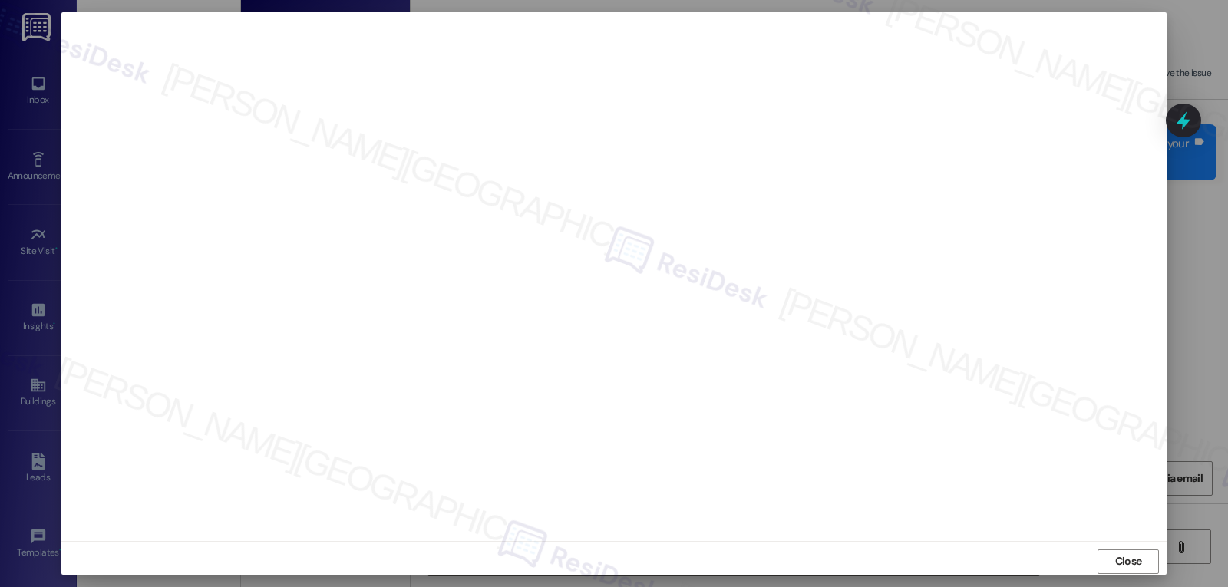
drag, startPoint x: 1123, startPoint y: 564, endPoint x: 1113, endPoint y: 564, distance: 10.0
click at [1121, 564] on span "Close" at bounding box center [1129, 562] width 27 height 16
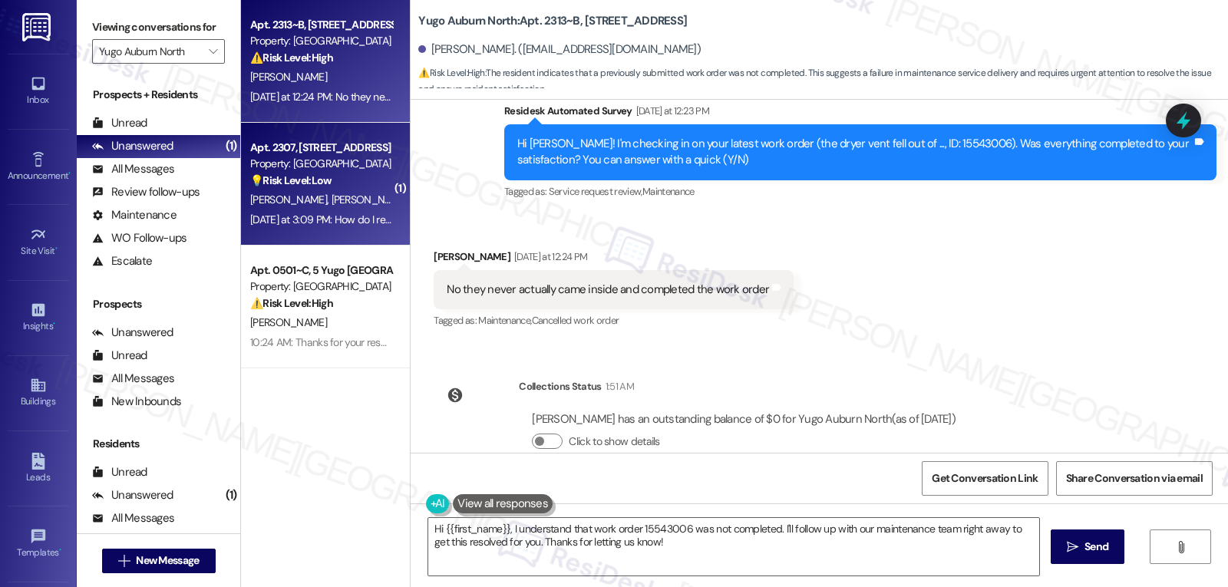
scroll to position [4261, 0]
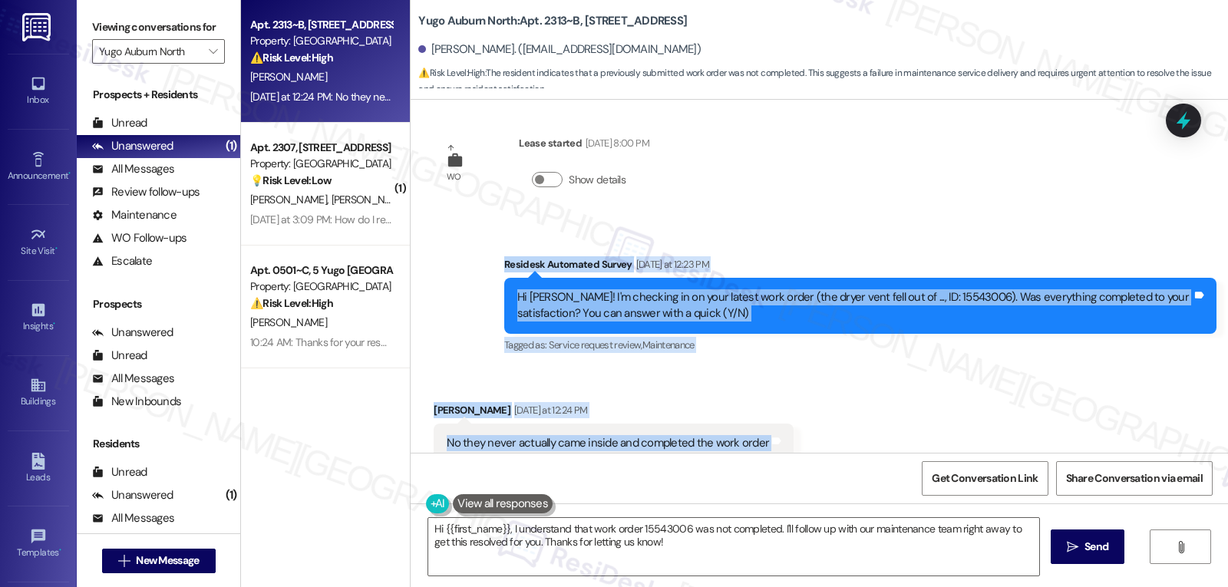
drag, startPoint x: 488, startPoint y: 232, endPoint x: 779, endPoint y: 420, distance: 347.1
click at [779, 420] on div "Survey, sent via SMS Residesk Automated Survey Oct 28, 2024 at 12:42 PM Hi Ally…" at bounding box center [820, 276] width 818 height 353
copy div "Residesk Automated Survey Yesterday at 12:23 PM Hi Allyson! I'm checking in on …"
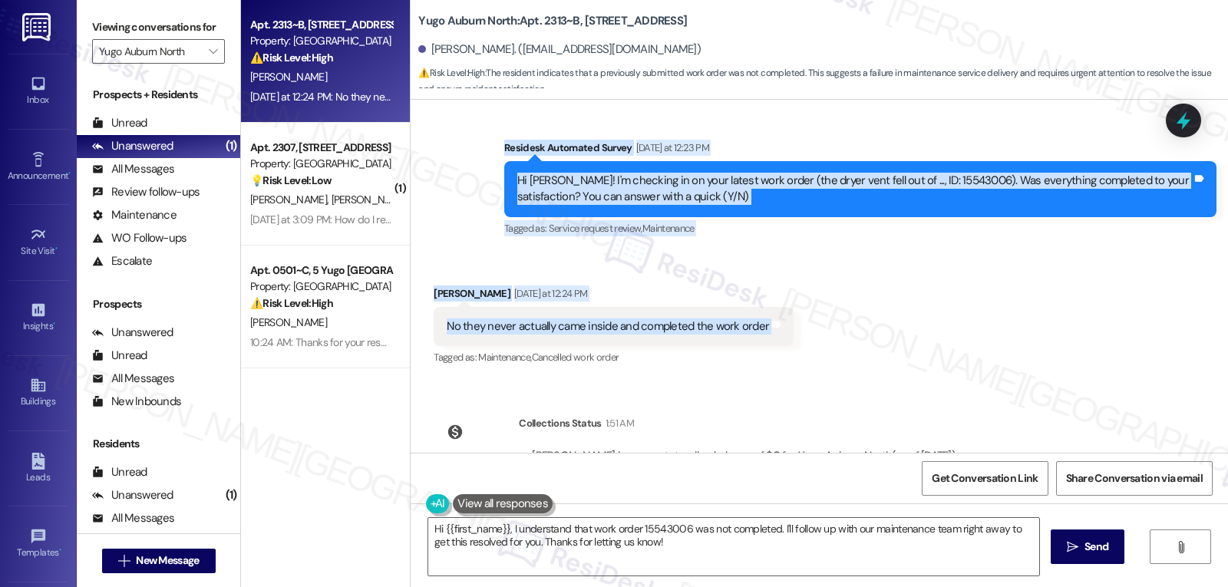
scroll to position [4415, 0]
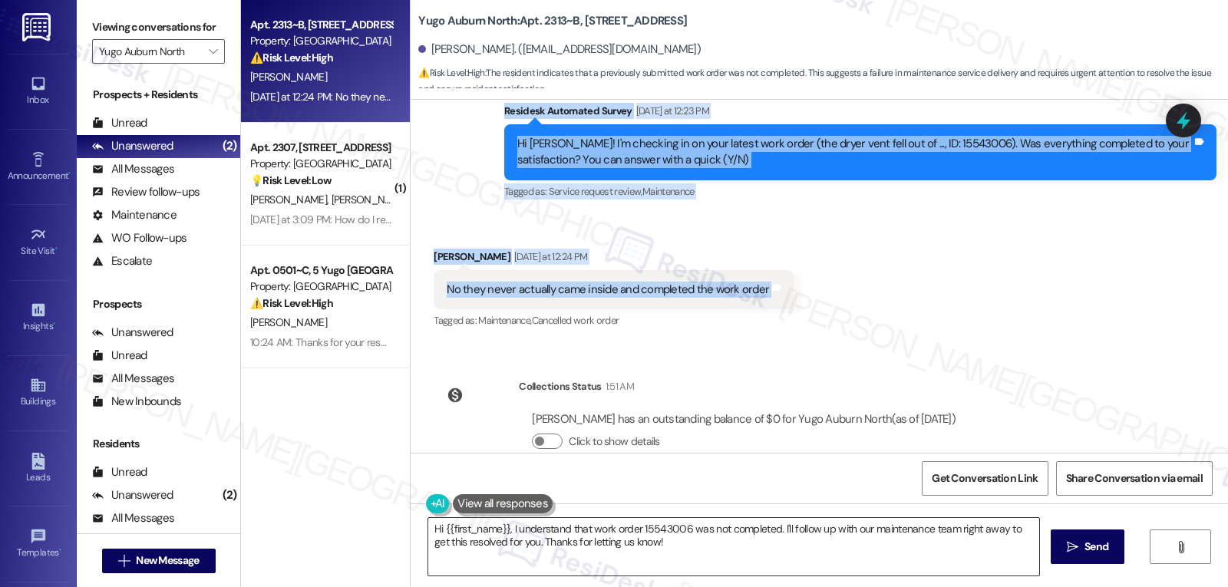
click at [694, 574] on textarea "Hi {{first_name}}, I understand that work order 15543006 was not completed. I'l…" at bounding box center [733, 547] width 611 height 58
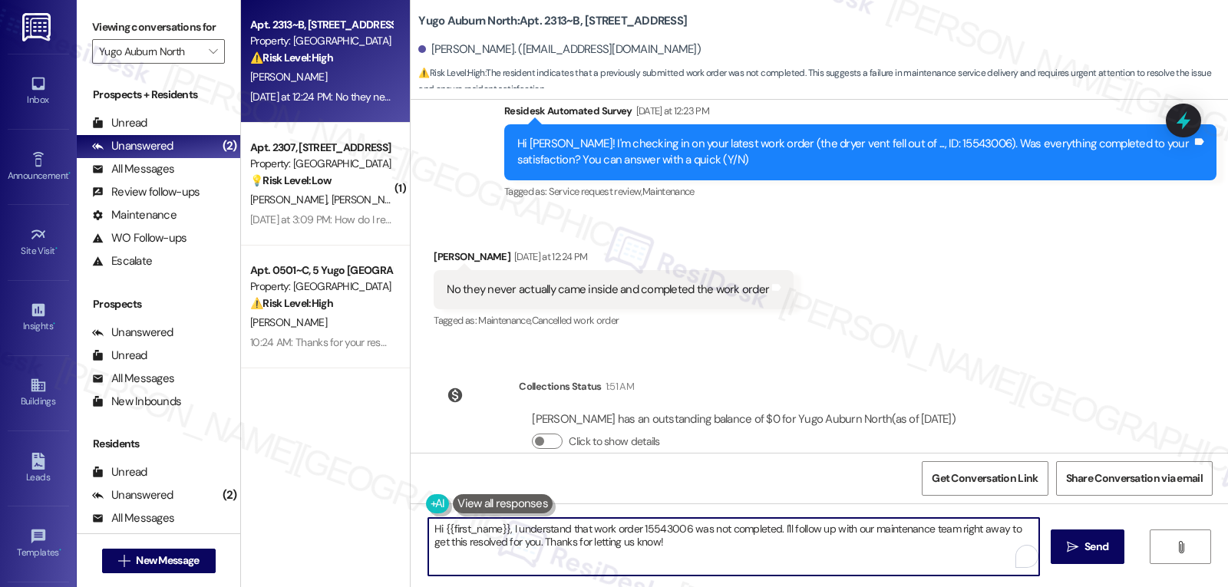
click at [704, 551] on textarea "Hi {{first_name}}, I understand that work order 15543006 was not completed. I'l…" at bounding box center [733, 547] width 611 height 58
paste textarea "Allyson, thanks for letting us know. I’m sorry to hear the work wasn’t complete…"
click at [849, 527] on textarea "Hi Allyson, thanks for letting us know. I’m sorry to hear the work wasn’t compl…" at bounding box center [733, 547] width 611 height 58
click at [713, 550] on textarea "Hi Allyson, thanks for letting us know. I’m sorry to hear the work wasn’t compl…" at bounding box center [733, 547] width 611 height 58
type textarea "Hi Allyson, thanks for letting us know. I’m sorry to hear the work wasn’t compl…"
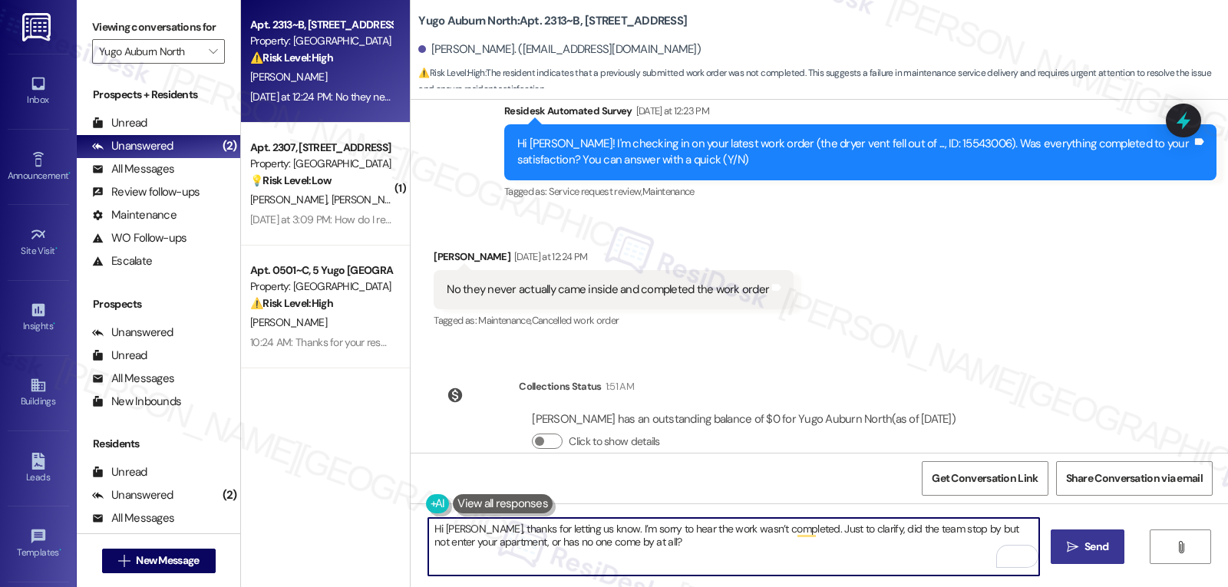
drag, startPoint x: 1083, startPoint y: 557, endPoint x: 1086, endPoint y: 548, distance: 9.7
click at [1084, 556] on button " Send" at bounding box center [1088, 547] width 74 height 35
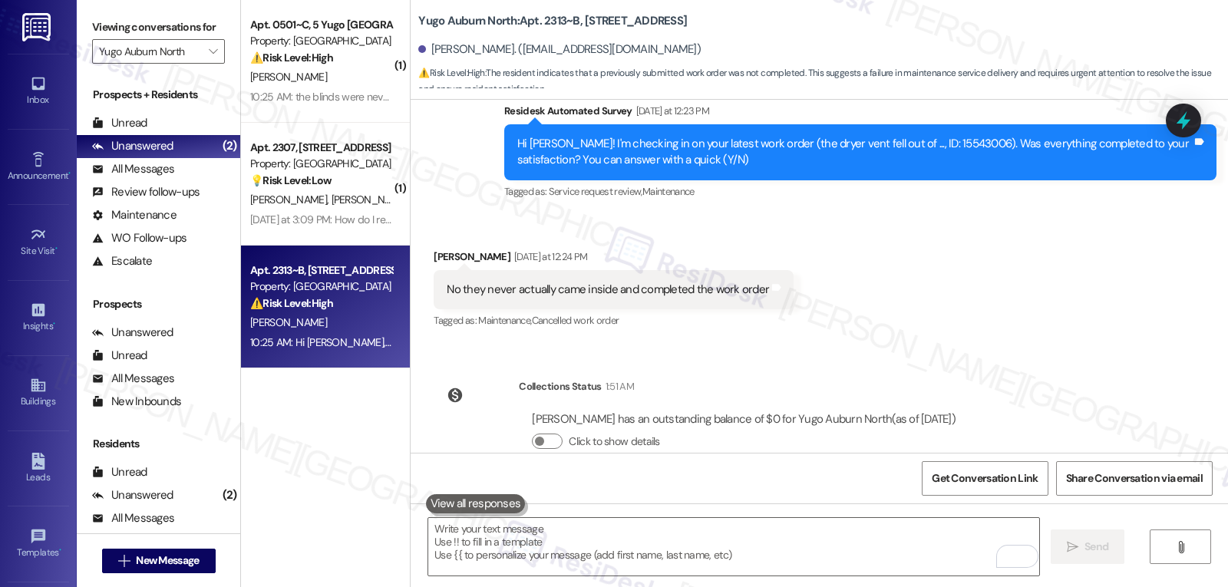
scroll to position [4538, 0]
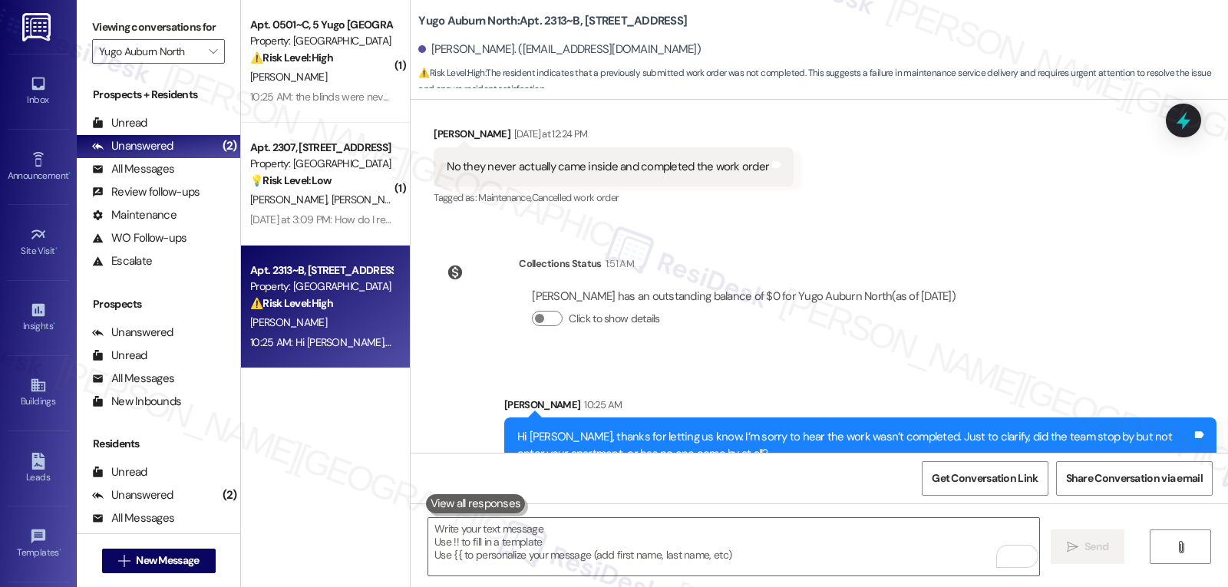
click at [336, 96] on div "10:25 AM: the blinds were never replaced 10:25 AM: the blinds were never replac…" at bounding box center [342, 97] width 184 height 14
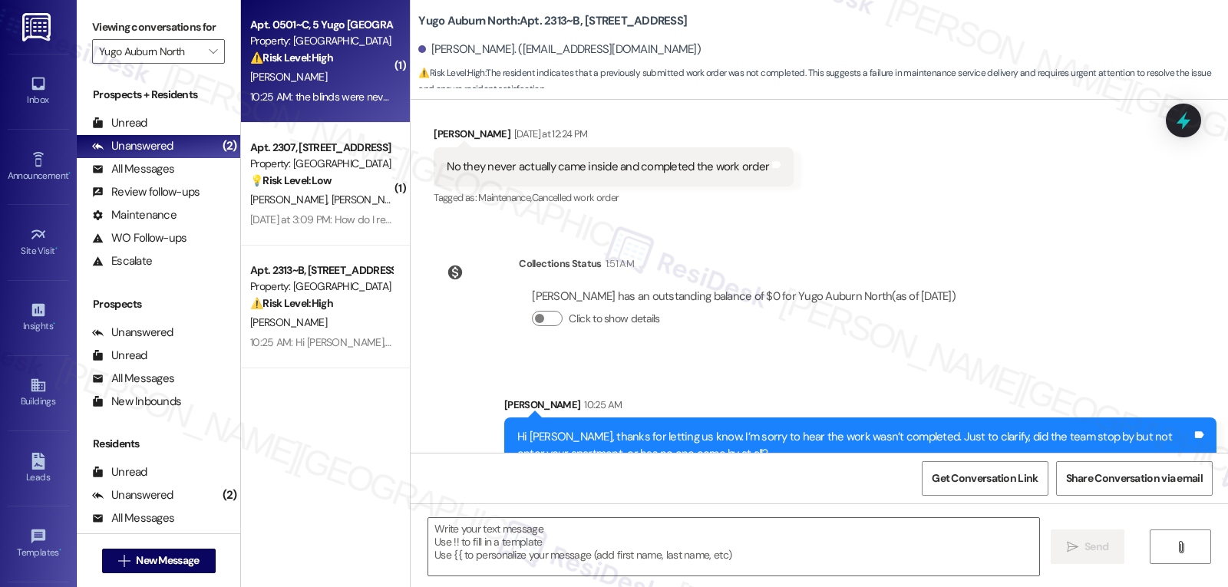
type textarea "Fetching suggested responses. Please feel free to read through the conversation…"
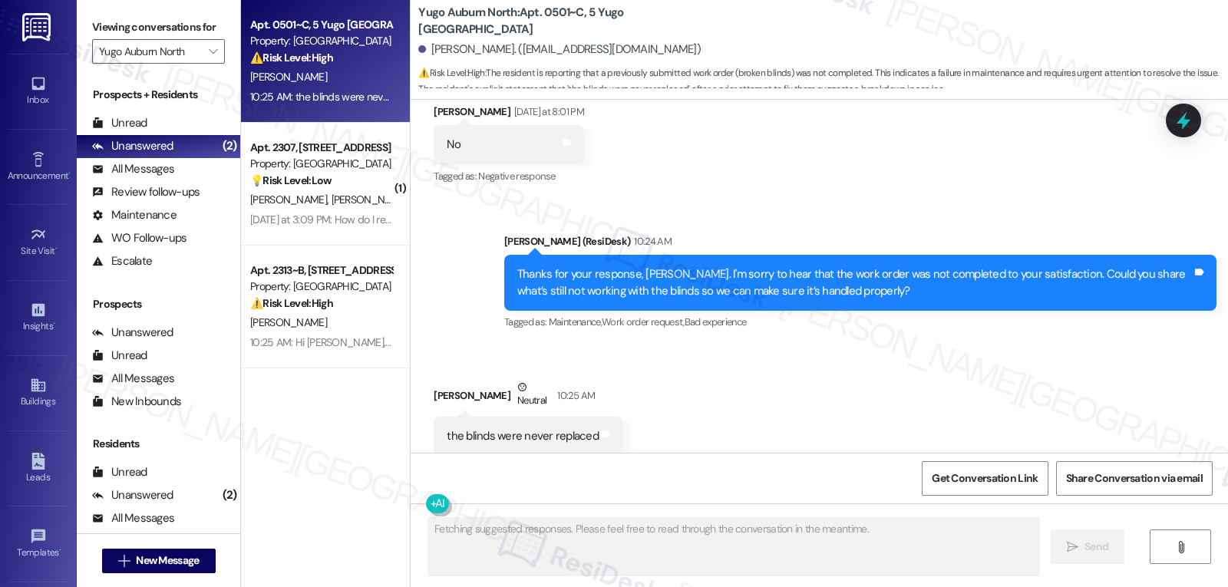
scroll to position [3982, 0]
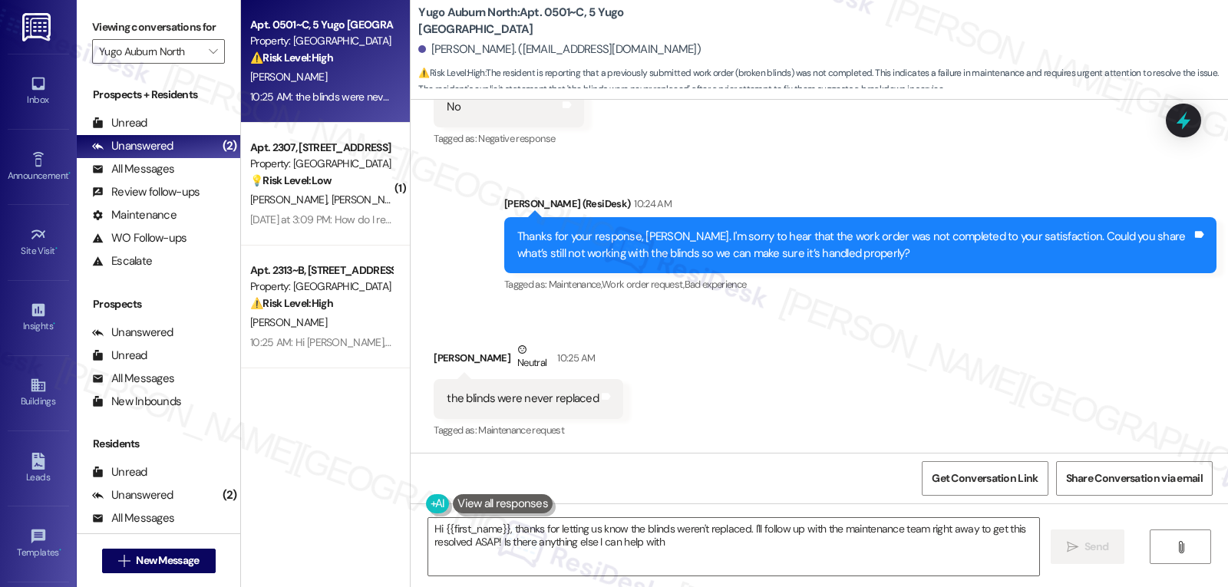
type textarea "Hi {{first_name}}, thanks for letting us know the blinds weren't replaced. I'll…"
click at [1195, 122] on icon at bounding box center [1184, 120] width 26 height 26
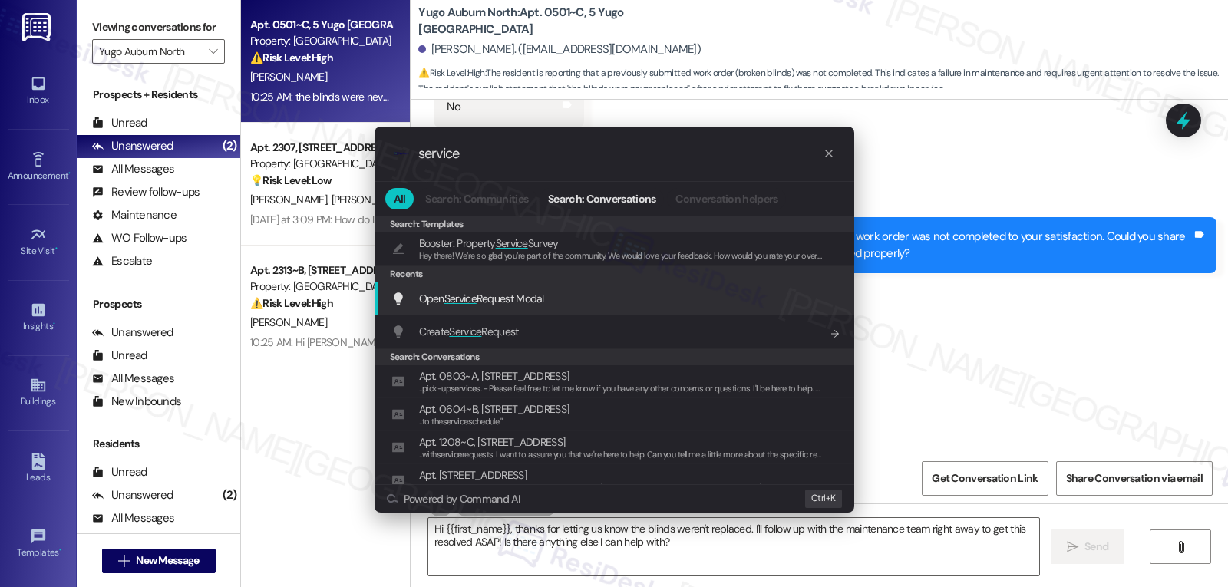
type input "service"
click at [538, 300] on span "Open Service Request Modal" at bounding box center [481, 299] width 125 height 14
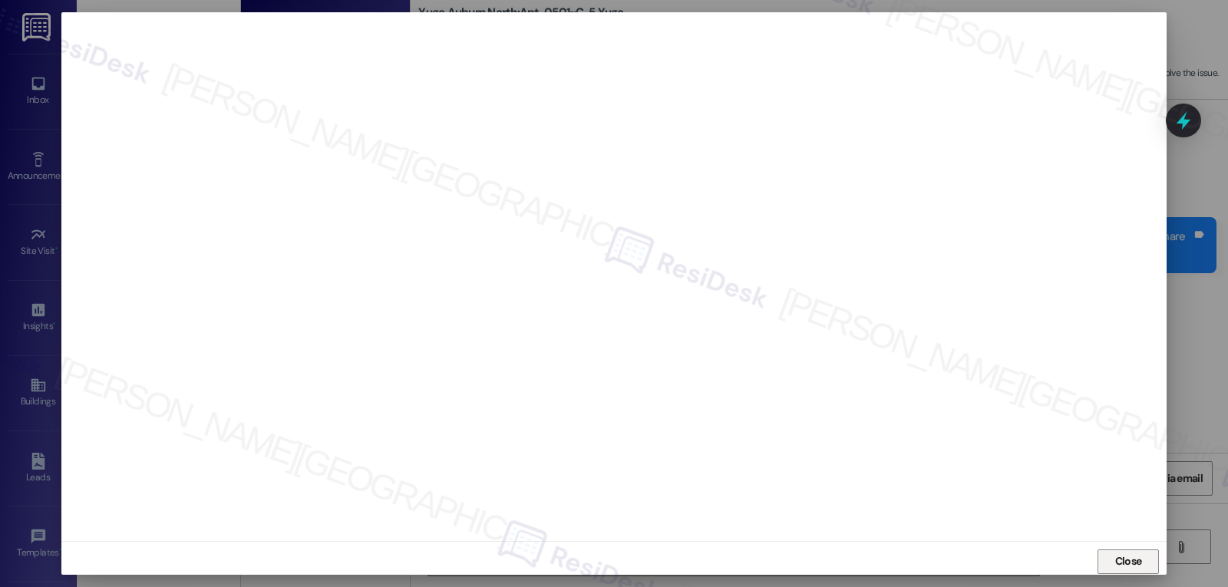
click at [1116, 567] on span "Close" at bounding box center [1129, 562] width 27 height 16
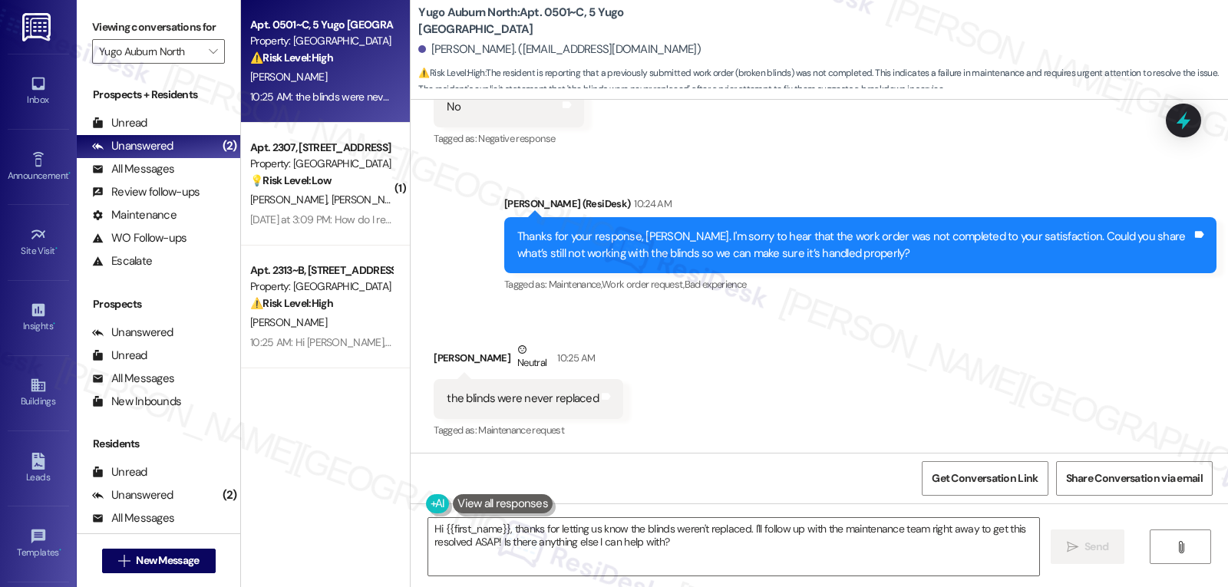
click at [749, 381] on div "Received via SMS Anna Bozeman Neutral 10:25 AM the blinds were never replaced T…" at bounding box center [820, 380] width 818 height 146
click at [1184, 131] on icon at bounding box center [1184, 120] width 26 height 26
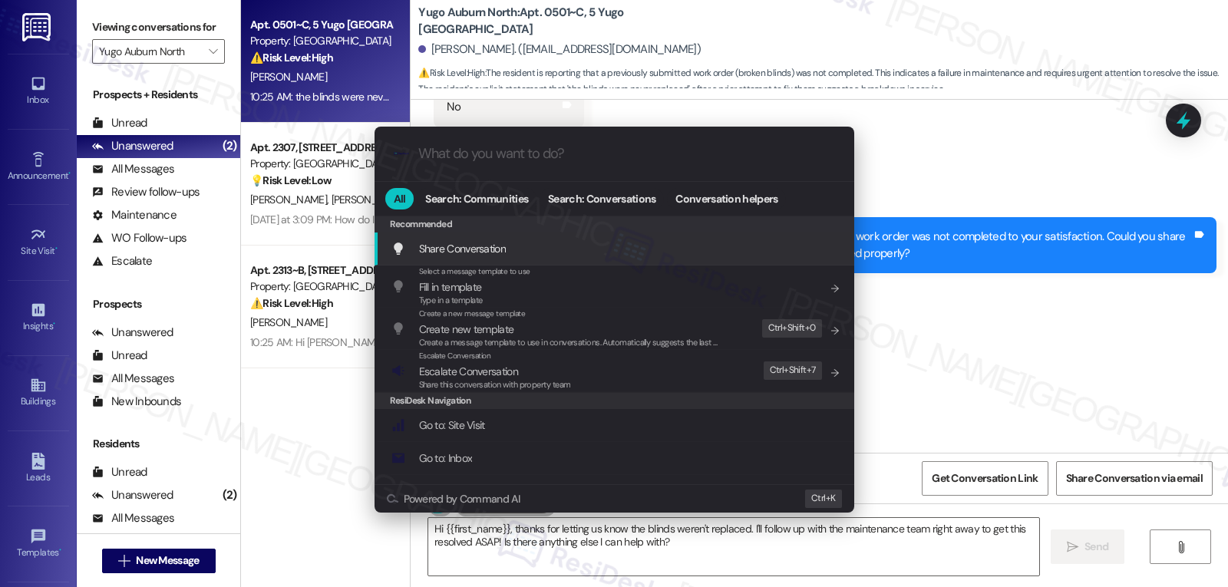
click at [1060, 368] on div ".cls-1{fill:#0a055f;}.cls-2{fill:#0cc4c4;} resideskLogoBlueOrange All Search: C…" at bounding box center [614, 293] width 1228 height 587
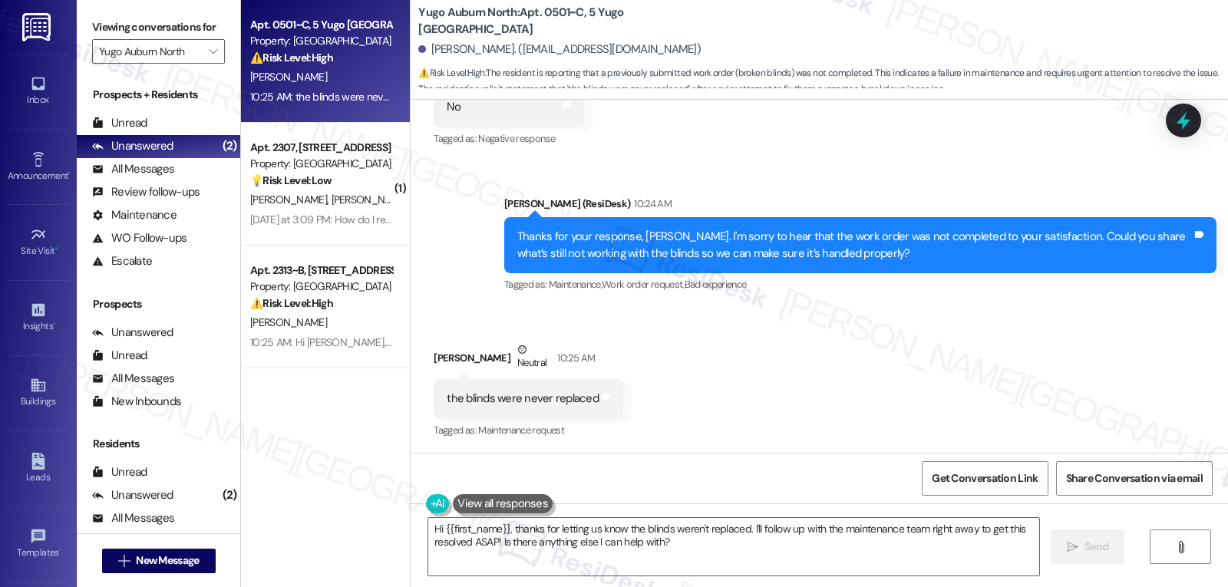
scroll to position [3983, 0]
click at [645, 580] on div "Hi {{first_name}}, thanks for letting us know the blinds weren't replaced. I'll…" at bounding box center [820, 561] width 818 height 115
click at [660, 560] on textarea "Hi {{first_name}}, thanks for letting us know the blinds weren't replaced. I'll…" at bounding box center [733, 547] width 611 height 58
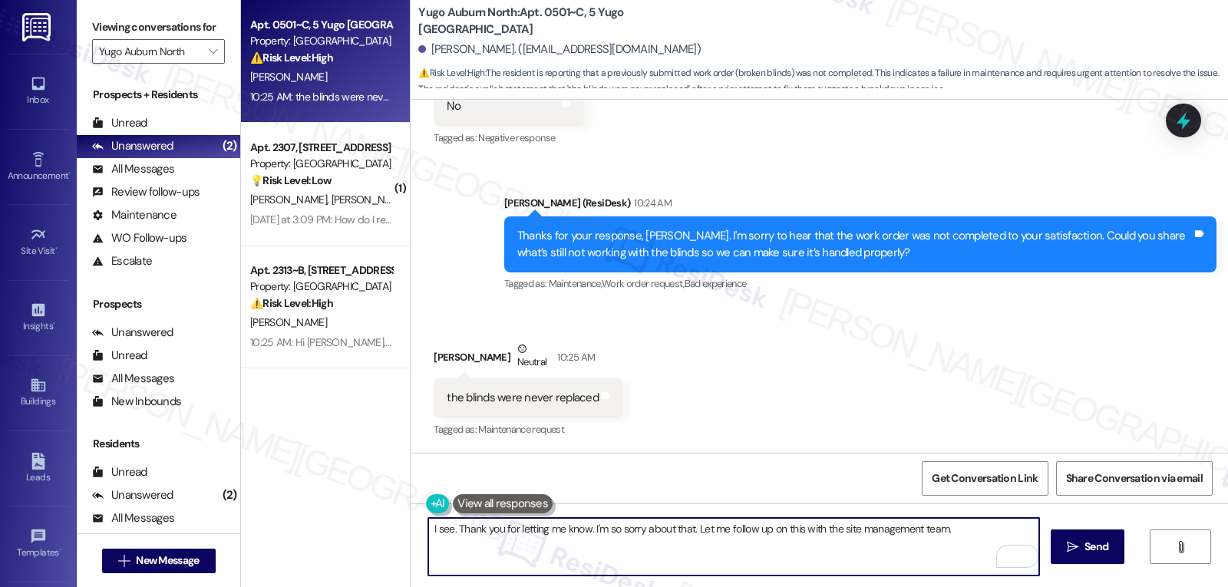
click at [964, 533] on textarea "I see. Thank you for letting me know. I'm so sorry about that. Let me follow up…" at bounding box center [733, 547] width 611 height 58
drag, startPoint x: 690, startPoint y: 530, endPoint x: 1169, endPoint y: 537, distance: 478.4
click at [1169, 537] on div "I see. Thank you for letting me know. I'm so sorry about that. Let me follow up…" at bounding box center [820, 561] width 818 height 115
type textarea "I see. Thank you for letting me know. I'm so sorry about that. Did anyone come …"
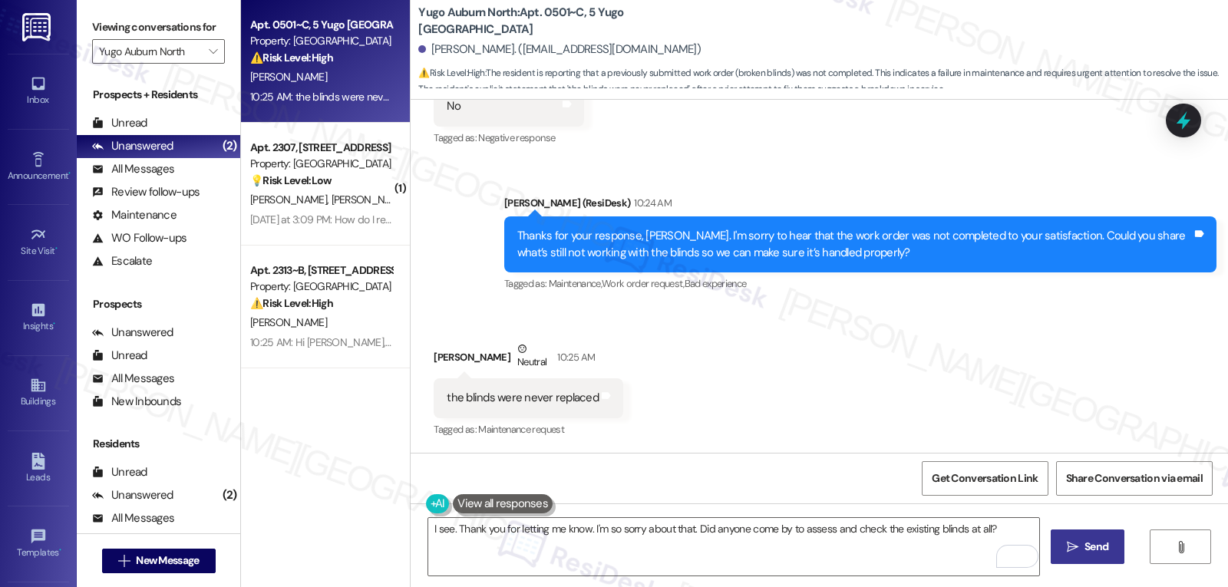
click at [1082, 537] on button " Send" at bounding box center [1088, 547] width 74 height 35
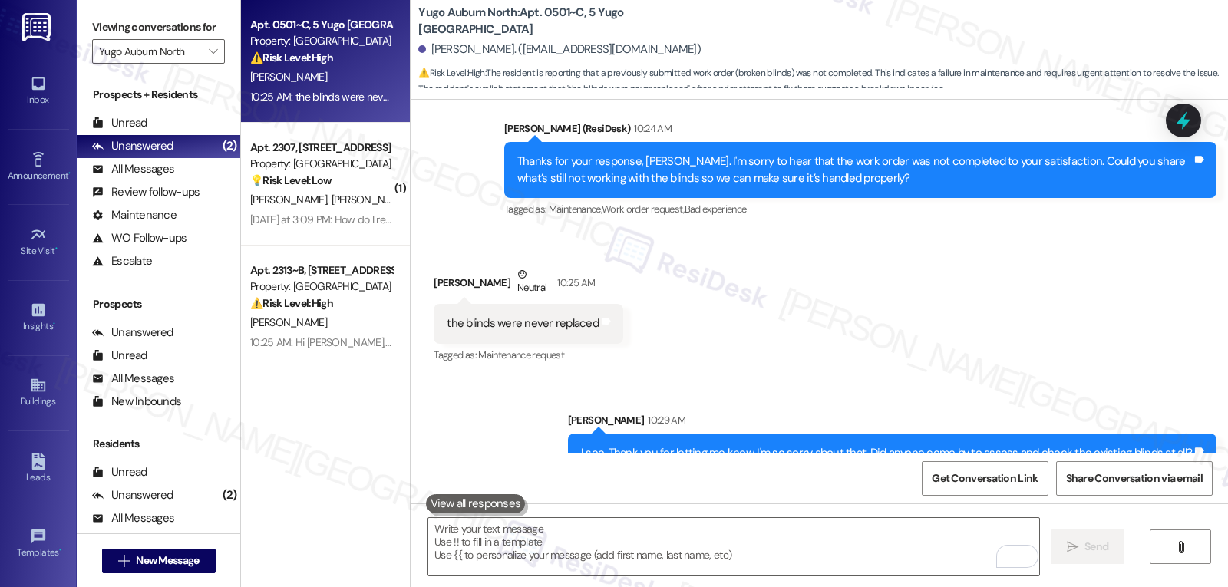
scroll to position [4090, 0]
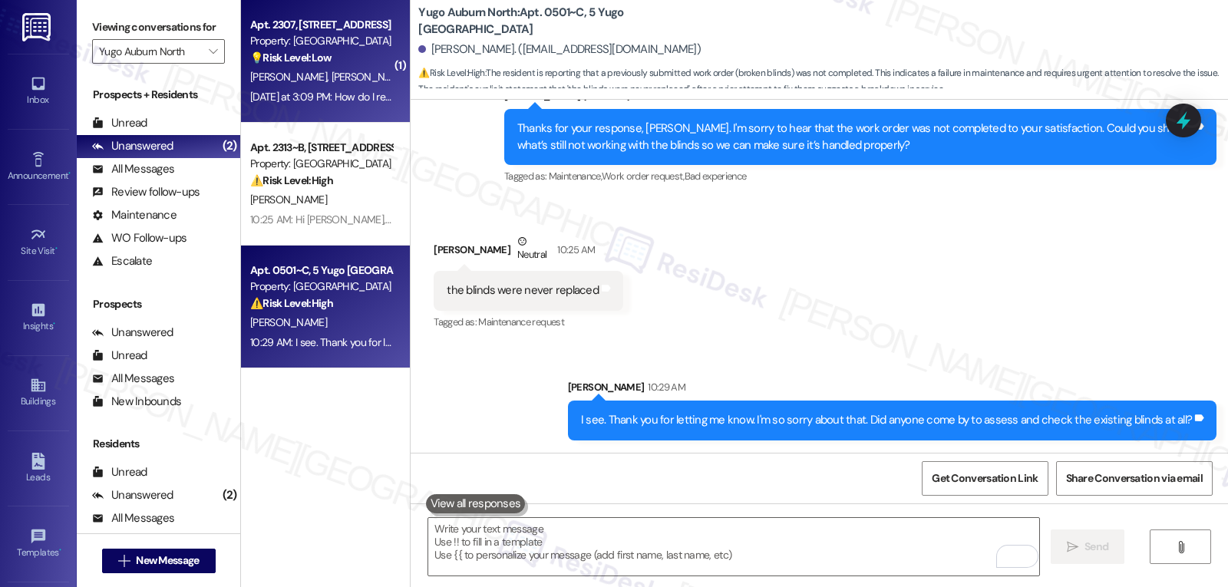
click at [349, 60] on div "💡 Risk Level: Low The resident is asking a question about how to submit a maint…" at bounding box center [321, 58] width 142 height 16
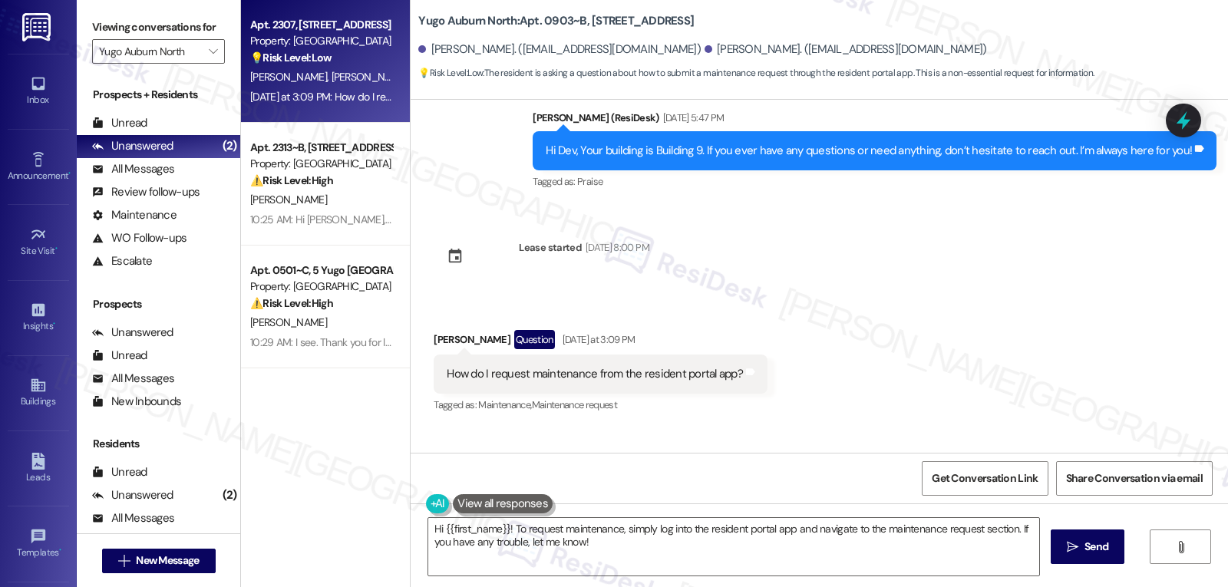
scroll to position [2938, 0]
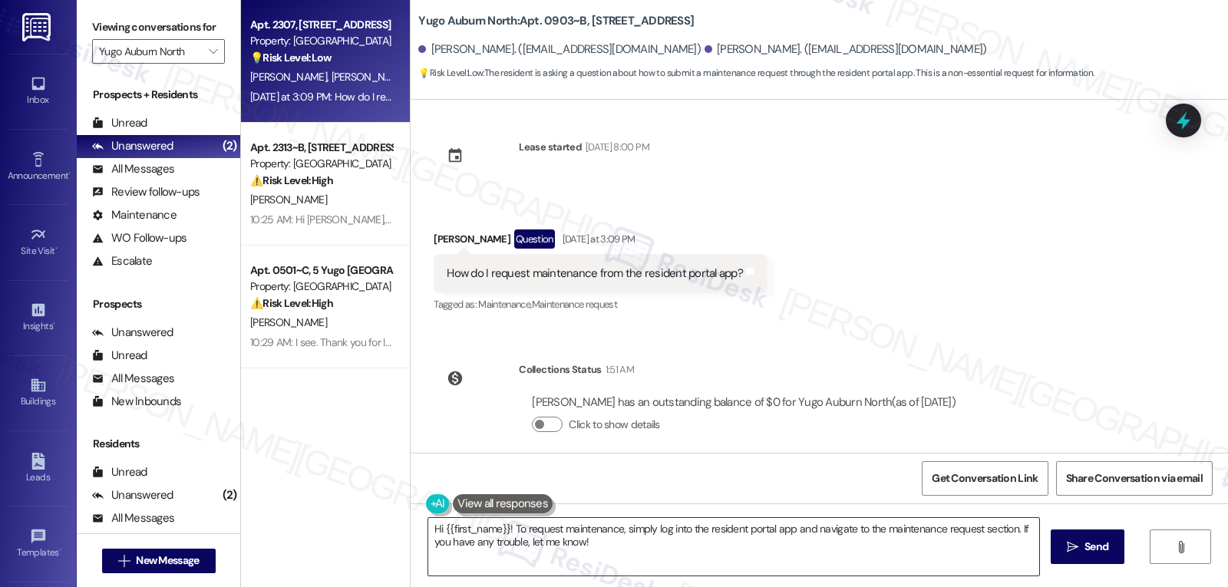
click at [624, 544] on textarea "Hi {{first_name}}! To request maintenance, simply log into the resident portal …" at bounding box center [733, 547] width 611 height 58
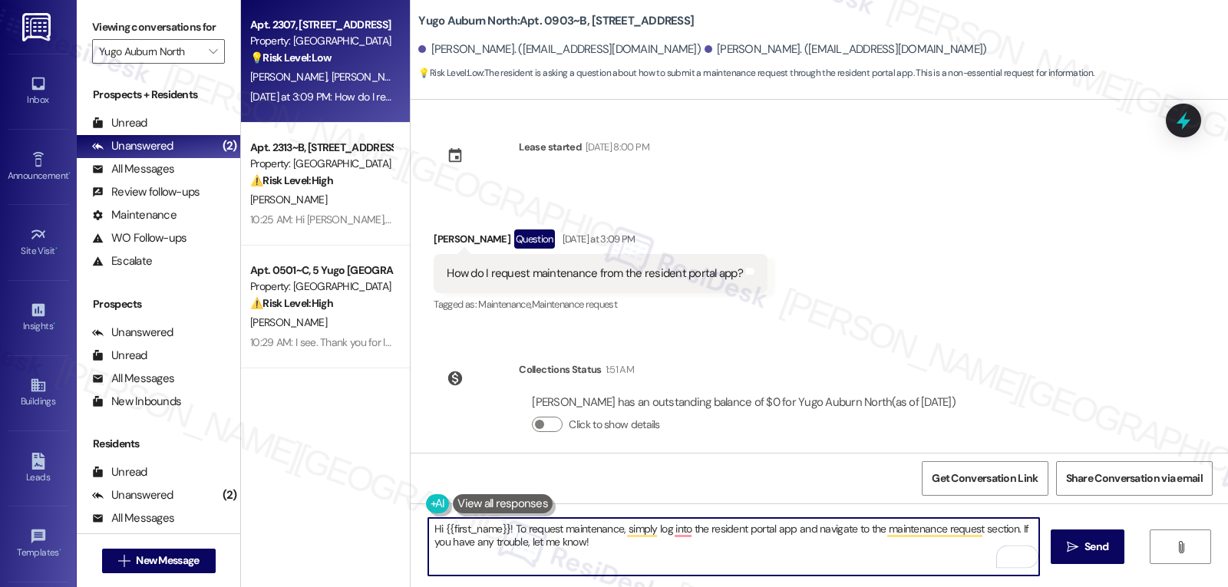
click at [506, 531] on textarea "Hi {{first_name}}! To request maintenance, simply log into the resident portal …" at bounding box center [733, 547] width 611 height 58
click at [780, 564] on textarea "Hi {{first_name}}! Thanks for reaching out! To request maintenance, simply log …" at bounding box center [733, 547] width 611 height 58
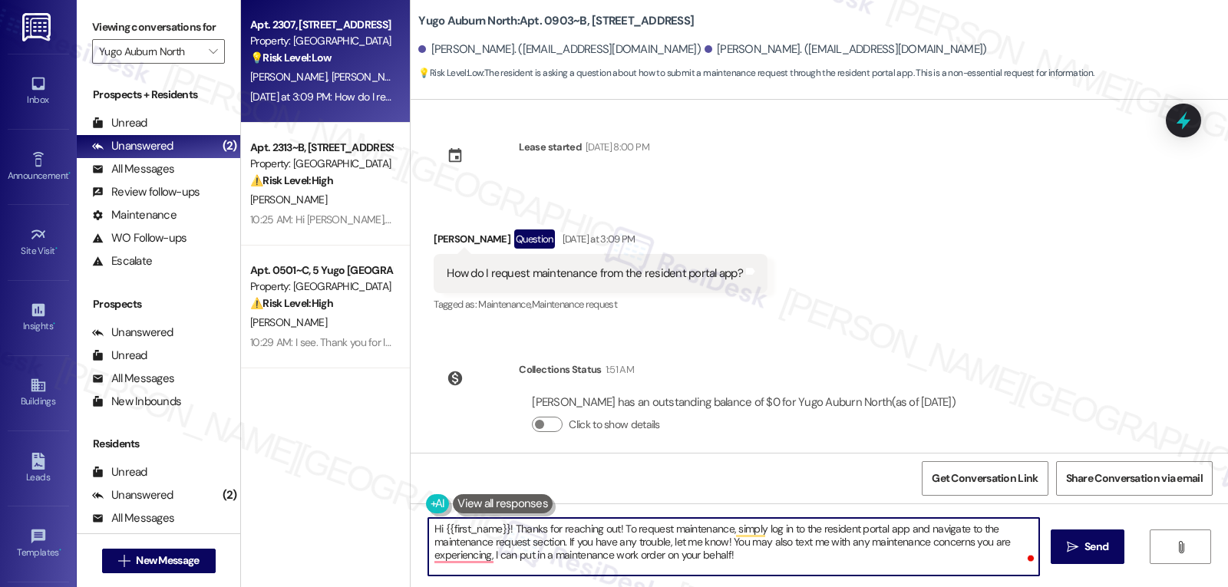
click at [781, 542] on textarea "Hi {{first_name}}! Thanks for reaching out! To request maintenance, simply log …" at bounding box center [733, 547] width 611 height 58
click at [842, 559] on textarea "Hi {{first_name}}! Thanks for reaching out! To request maintenance, simply log …" at bounding box center [733, 547] width 611 height 58
click at [765, 564] on textarea "Hi {{first_name}}! Thanks for reaching out! To request maintenance, simply log …" at bounding box center [733, 547] width 611 height 58
type textarea "Hi {{first_name}}! Thanks for reaching out! To request maintenance, simply log …"
click at [1074, 541] on icon "" at bounding box center [1073, 547] width 12 height 12
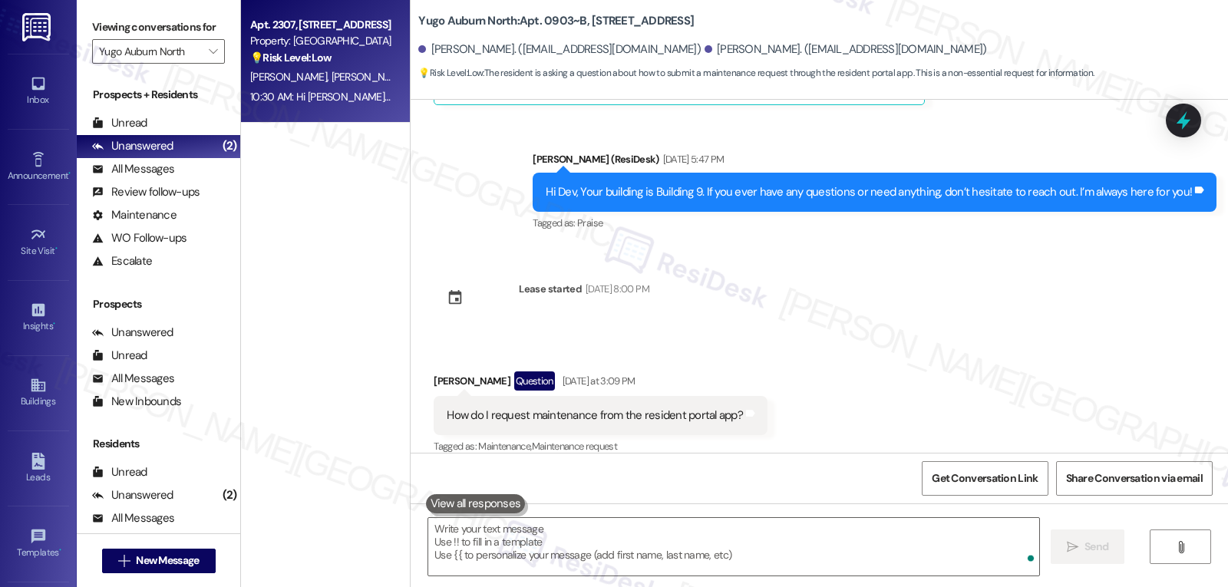
scroll to position [3077, 0]
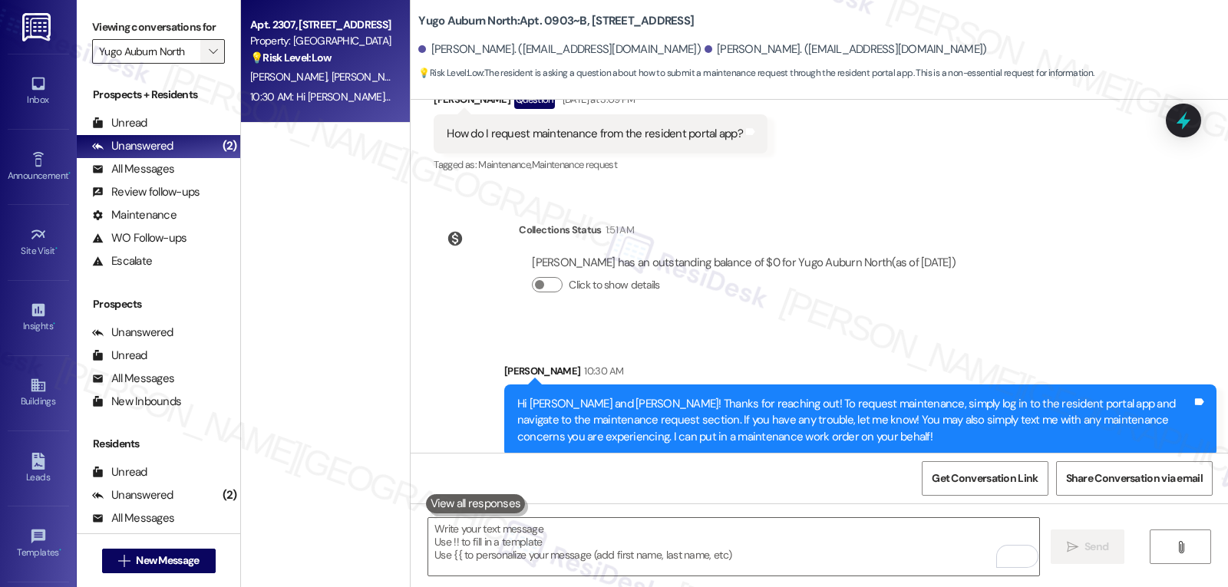
click at [209, 58] on icon "" at bounding box center [213, 51] width 8 height 12
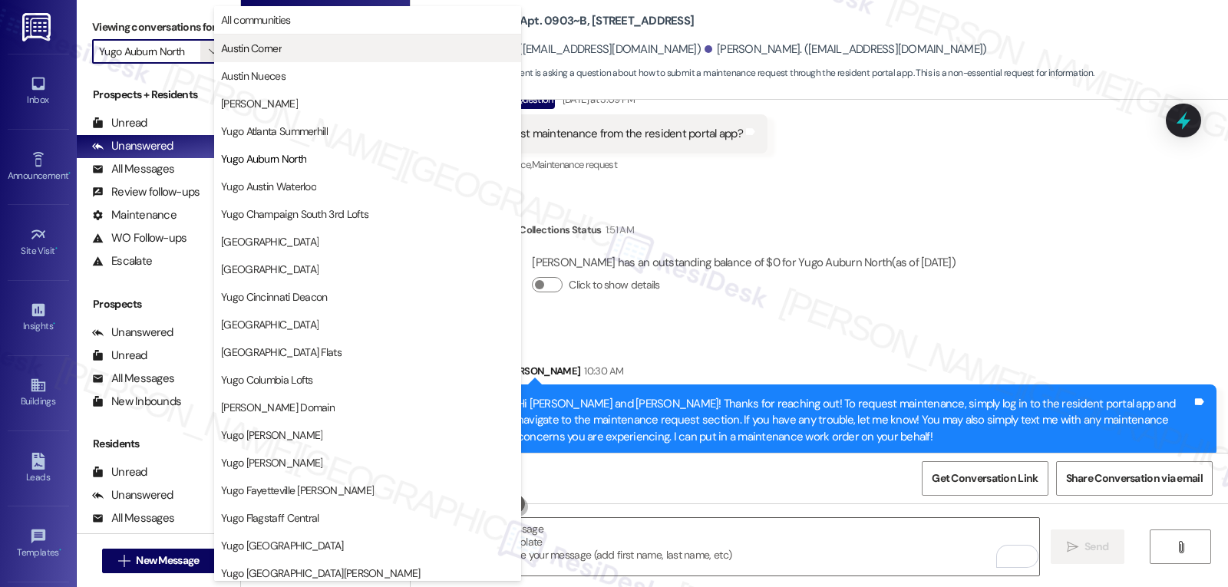
click at [288, 53] on span "Austin Corner" at bounding box center [367, 48] width 293 height 15
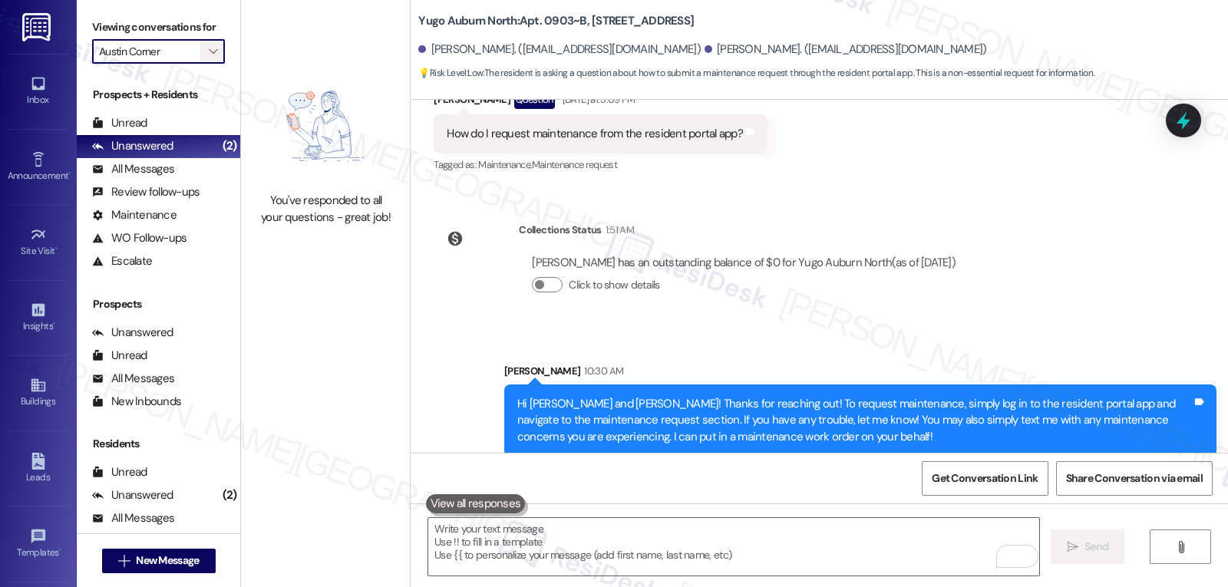
click at [207, 64] on span "" at bounding box center [213, 51] width 15 height 25
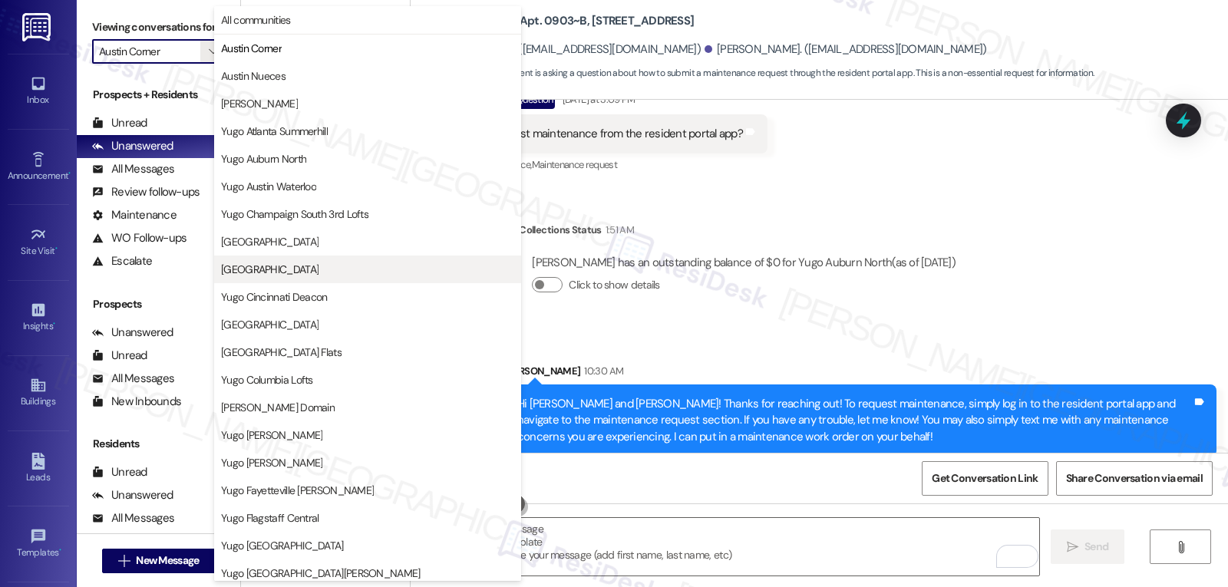
click at [316, 273] on span "Yugo Charlotte College Downs" at bounding box center [270, 269] width 98 height 15
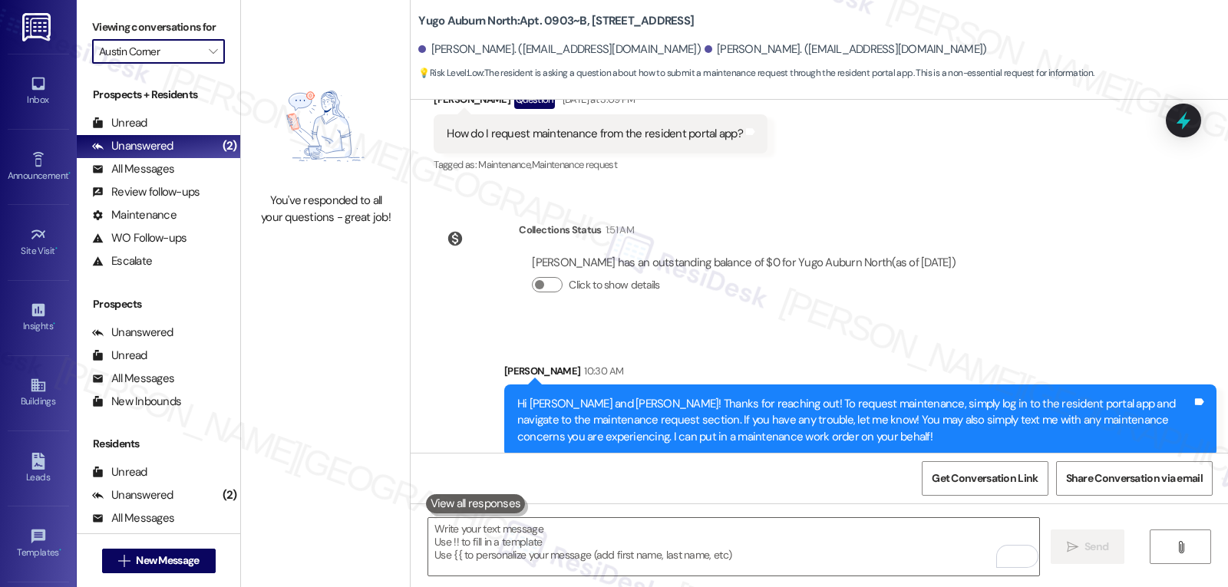
type input "Yugo Charlotte College Downs"
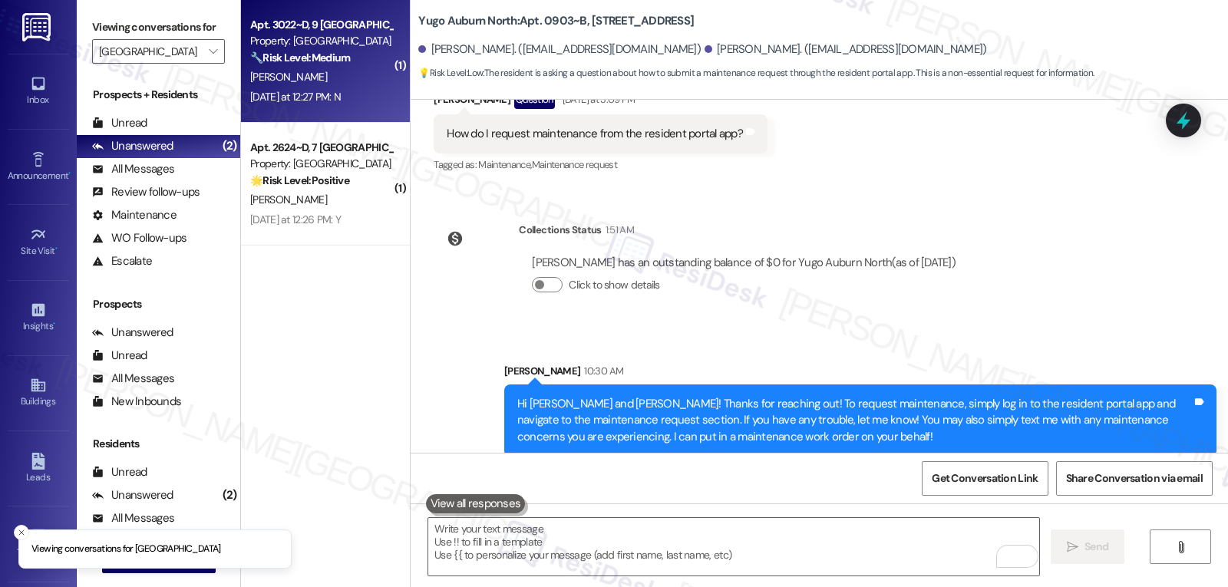
click at [349, 71] on div "J. Dawes" at bounding box center [321, 77] width 145 height 19
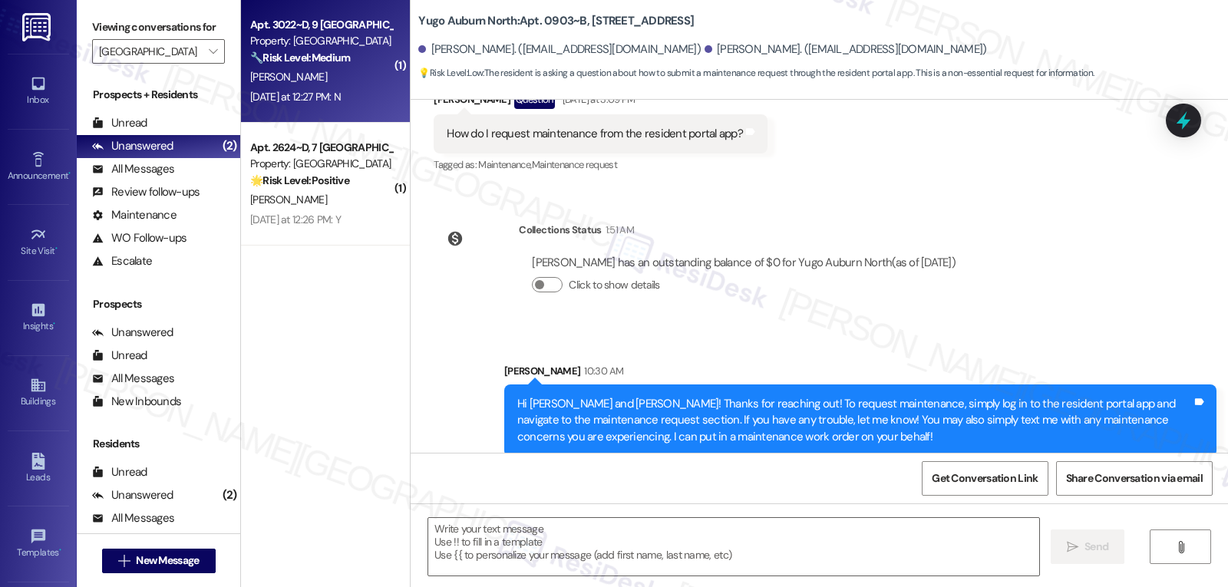
type textarea "Fetching suggested responses. Please feel free to read through the conversation…"
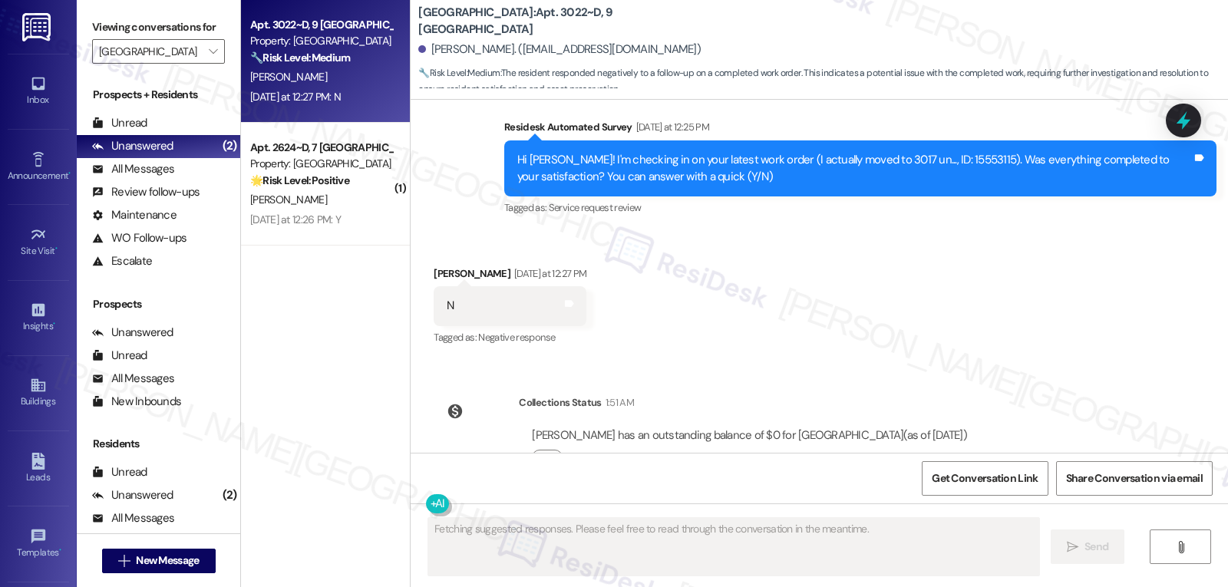
scroll to position [2545, 0]
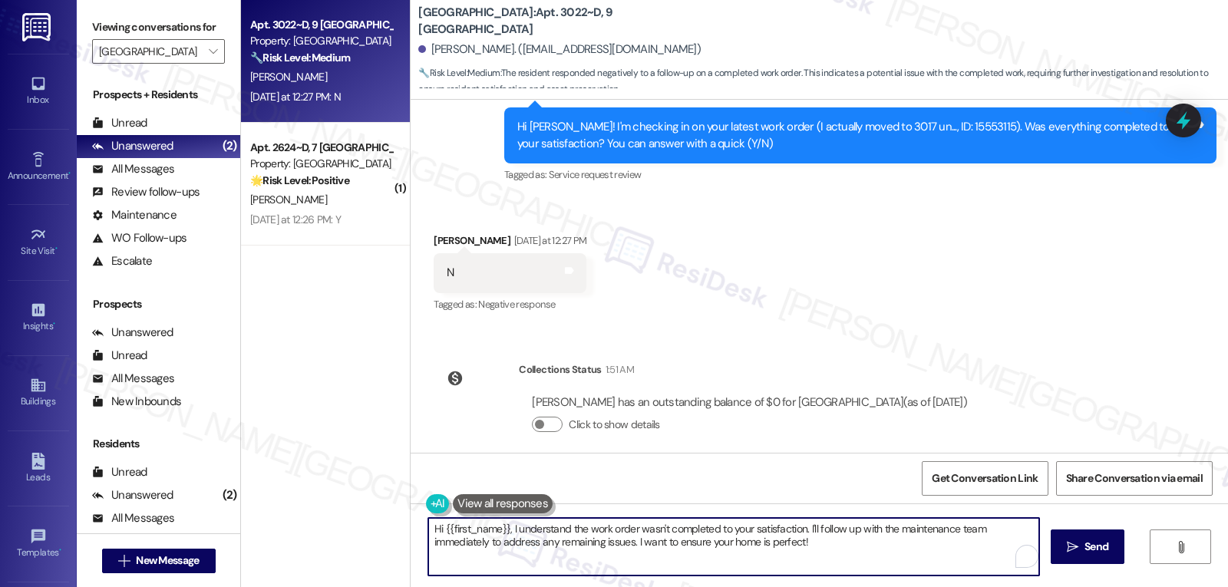
drag, startPoint x: 810, startPoint y: 536, endPoint x: 845, endPoint y: 581, distance: 57.0
click at [817, 557] on textarea "Hi {{first_name}}, I understand the work order wasn't completed to your satisfa…" at bounding box center [733, 547] width 611 height 58
type textarea "Hi {{first_name}}, I understand the work order wasn't completed to your satisfa…"
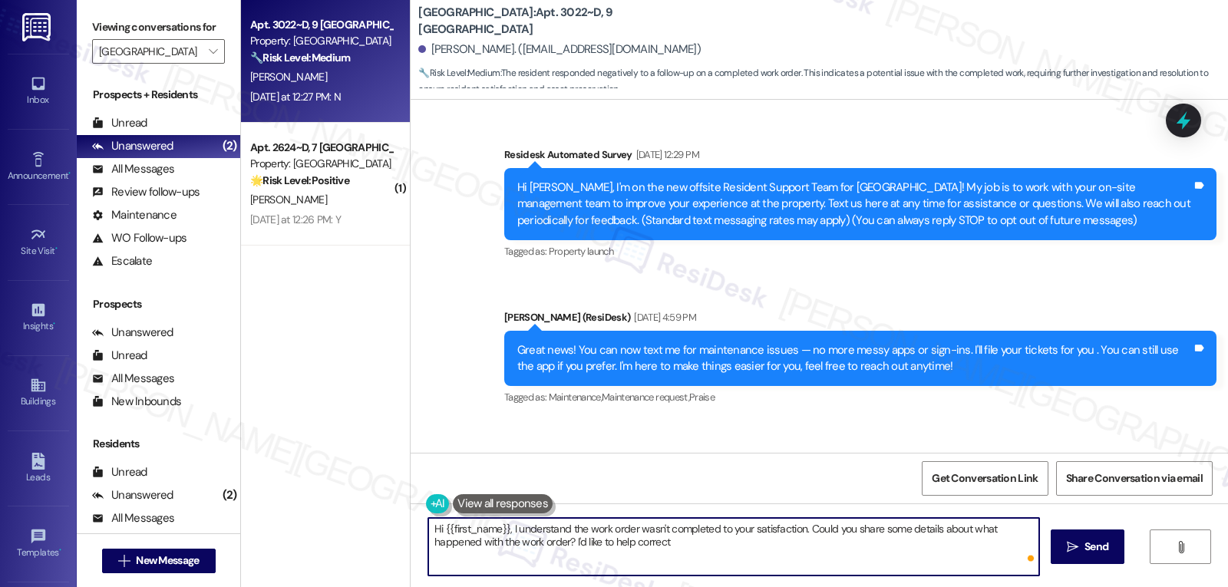
scroll to position [2545, 0]
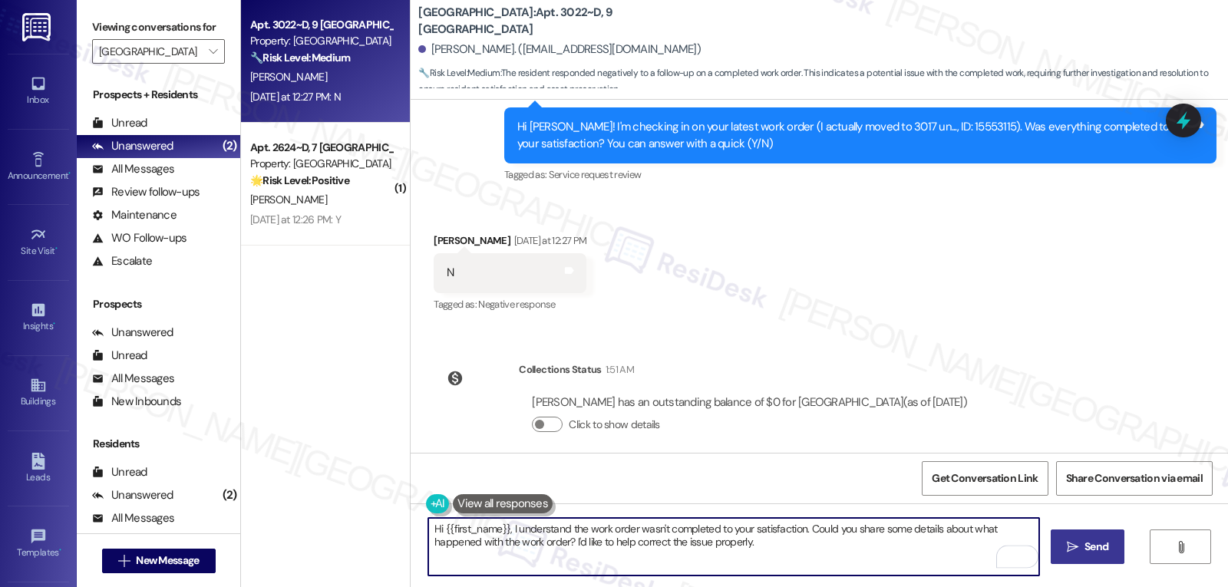
type textarea "Hi {{first_name}}, I understand the work order wasn't completed to your satisfa…"
click at [1067, 552] on icon "" at bounding box center [1073, 547] width 12 height 12
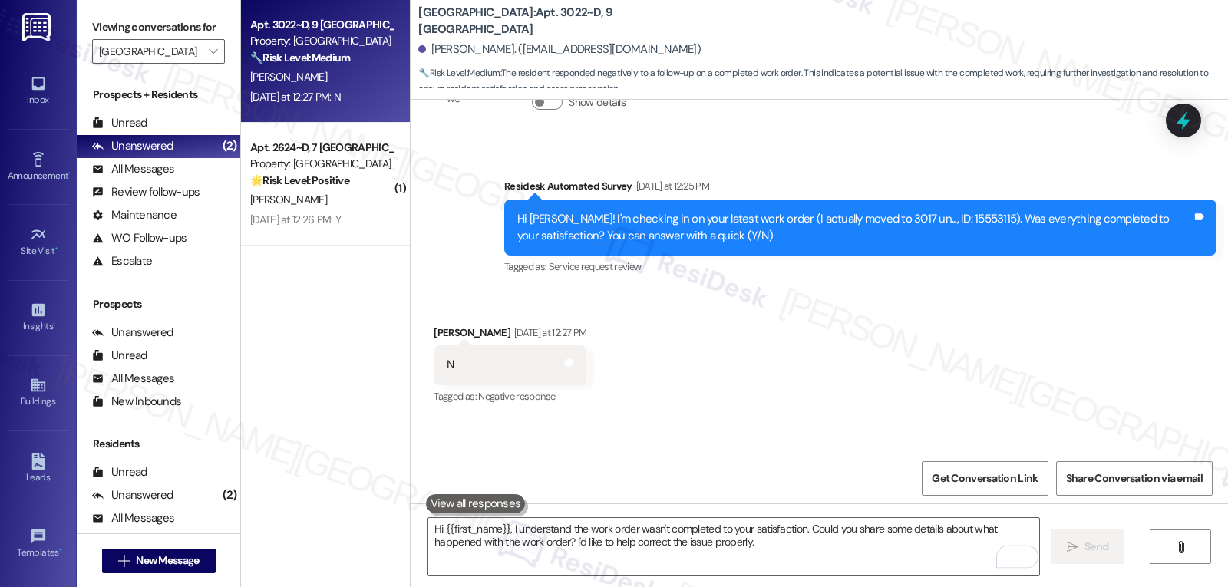
scroll to position [2403, 0]
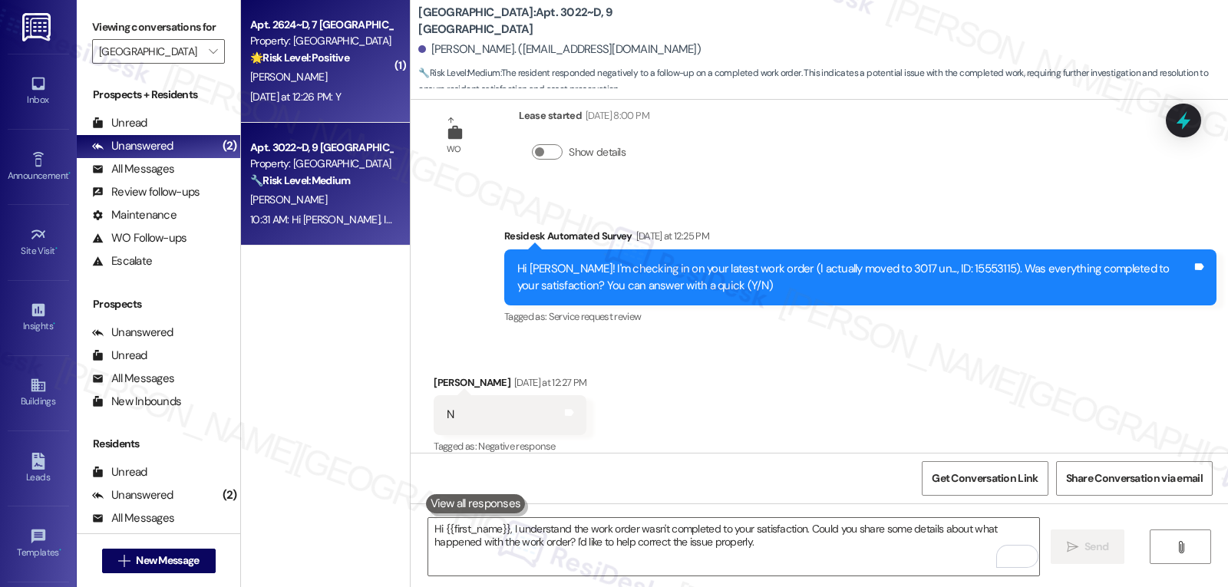
click at [310, 86] on div "Apt. 2624~D, 7 Yugo Charlotte College Downs Property: Yugo Charlotte College Do…" at bounding box center [325, 61] width 169 height 123
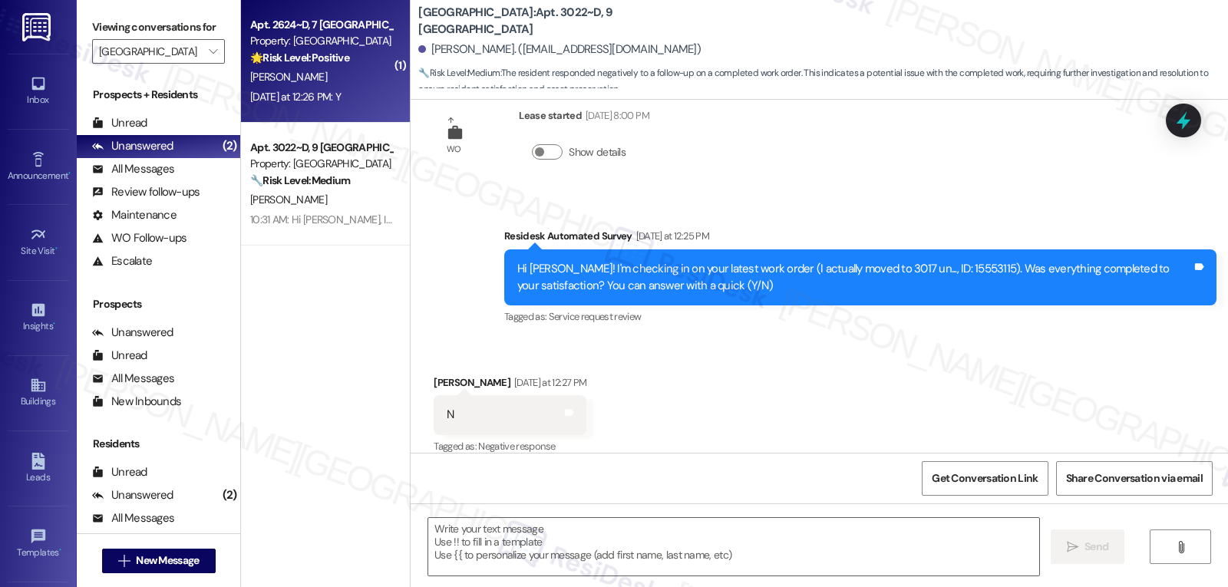
type textarea "Fetching suggested responses. Please feel free to read through the conversation…"
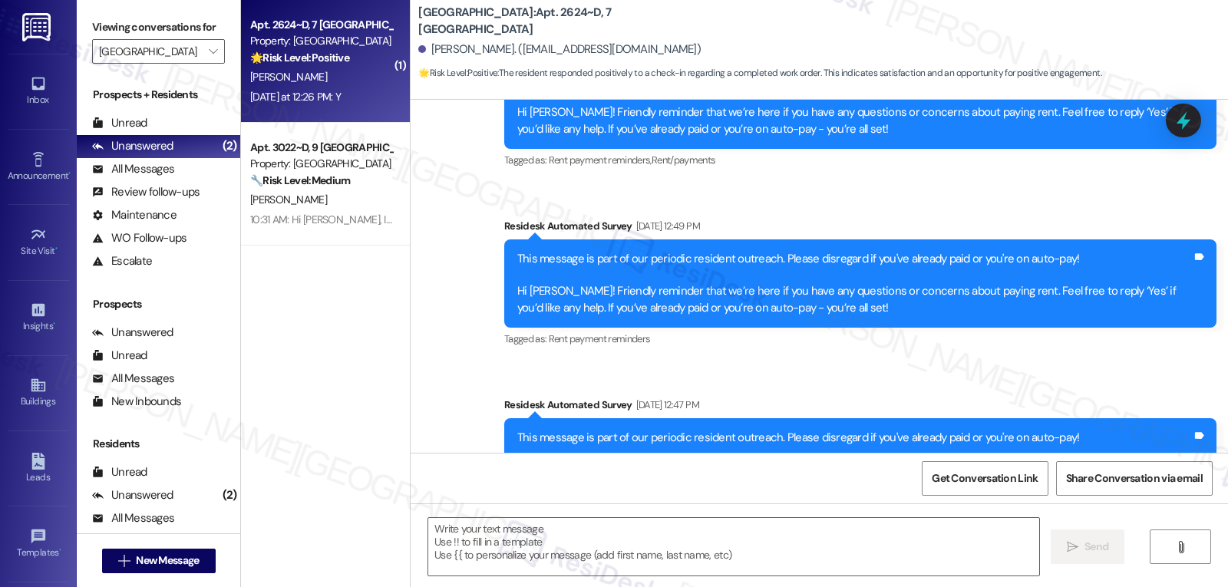
type textarea "Fetching suggested responses. Please feel free to read through the conversation…"
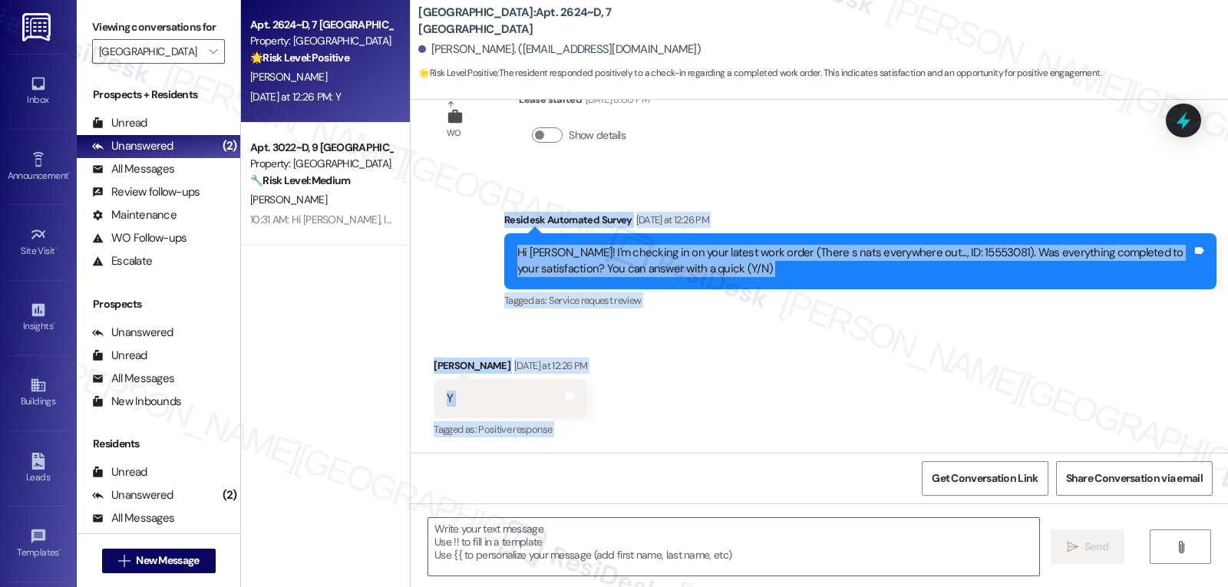
scroll to position [2187, 0]
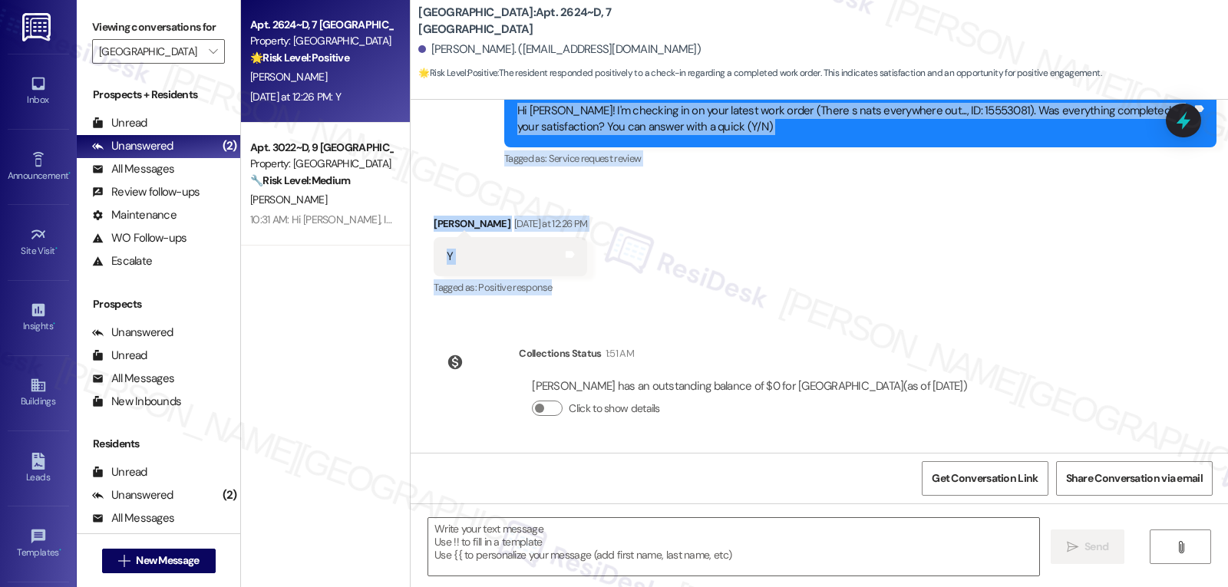
drag, startPoint x: 489, startPoint y: 217, endPoint x: 778, endPoint y: 294, distance: 298.7
click at [778, 294] on div "Survey, sent via SMS Residesk Automated Survey Oct 29, 2024 at 12:21 PM Hi Sydn…" at bounding box center [820, 276] width 818 height 353
copy div "Residesk Automated Survey Yesterday at 12:26 PM Hi Sydney! I'm checking in on y…"
click at [622, 536] on textarea at bounding box center [733, 547] width 611 height 58
paste textarea "Hi Sydney, that’s great to hear — thanks for confirming! We’re glad the issue w…"
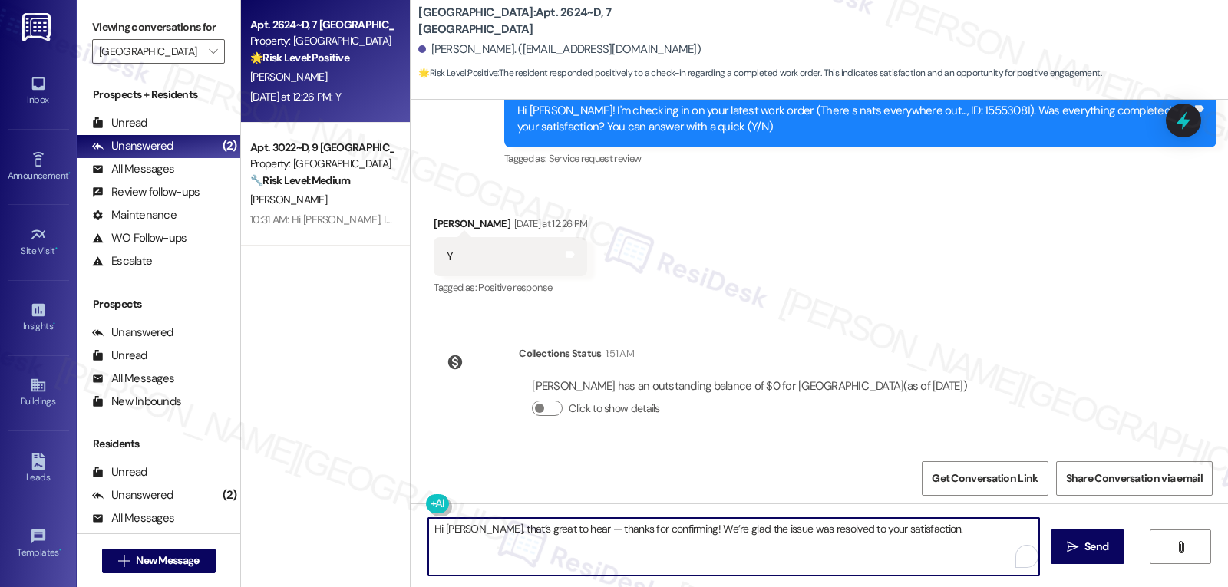
click at [564, 531] on textarea "Hi Sydney, that’s great to hear — thanks for confirming! We’re glad the issue w…" at bounding box center [733, 547] width 611 height 58
click at [928, 535] on textarea "Hi Sydney, that’s great to hear, thanks for confirming! We’re glad the issue wa…" at bounding box center [733, 547] width 611 height 58
click at [924, 532] on textarea "Hi Sydney, that’s great to hear, thanks for confirming! We’re glad the issue wa…" at bounding box center [733, 547] width 611 height 58
paste textarea "If you ever have any questions or need anything, don’t hesitate to reach out. I…"
type textarea "Hi Sydney, that’s great to hear, thanks for confirming! We’re glad the issue wa…"
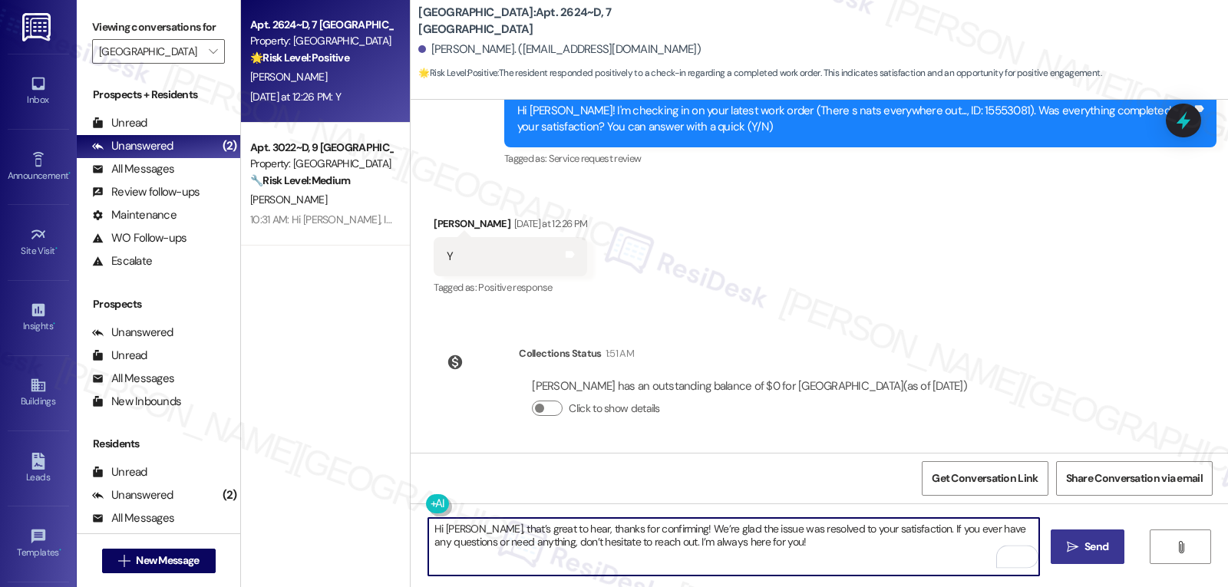
click at [1071, 550] on icon "" at bounding box center [1073, 547] width 12 height 12
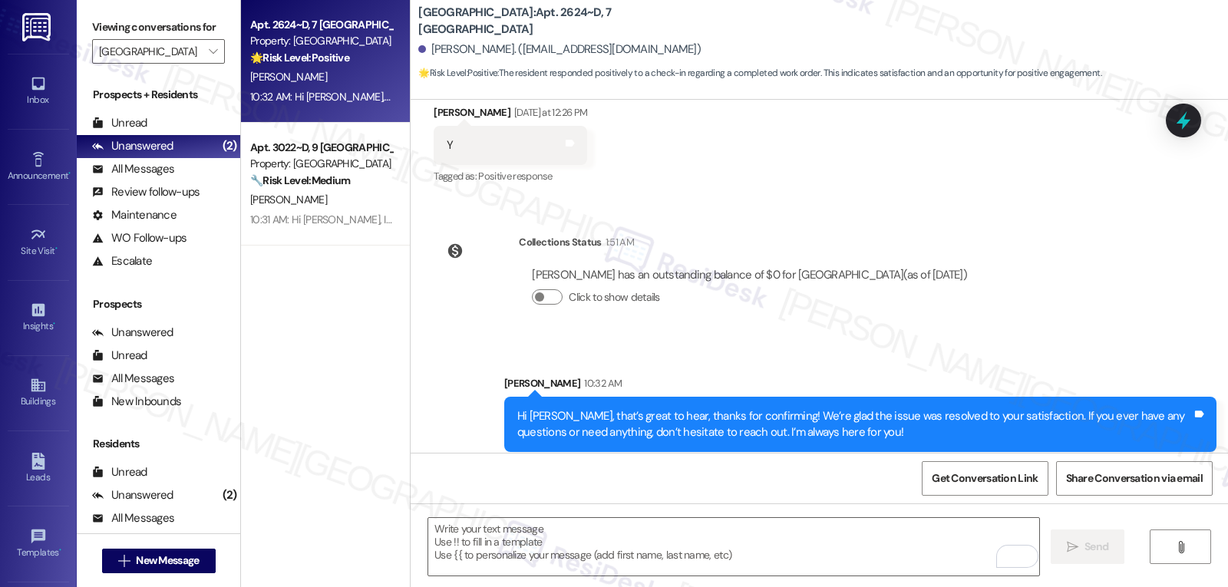
scroll to position [2310, 0]
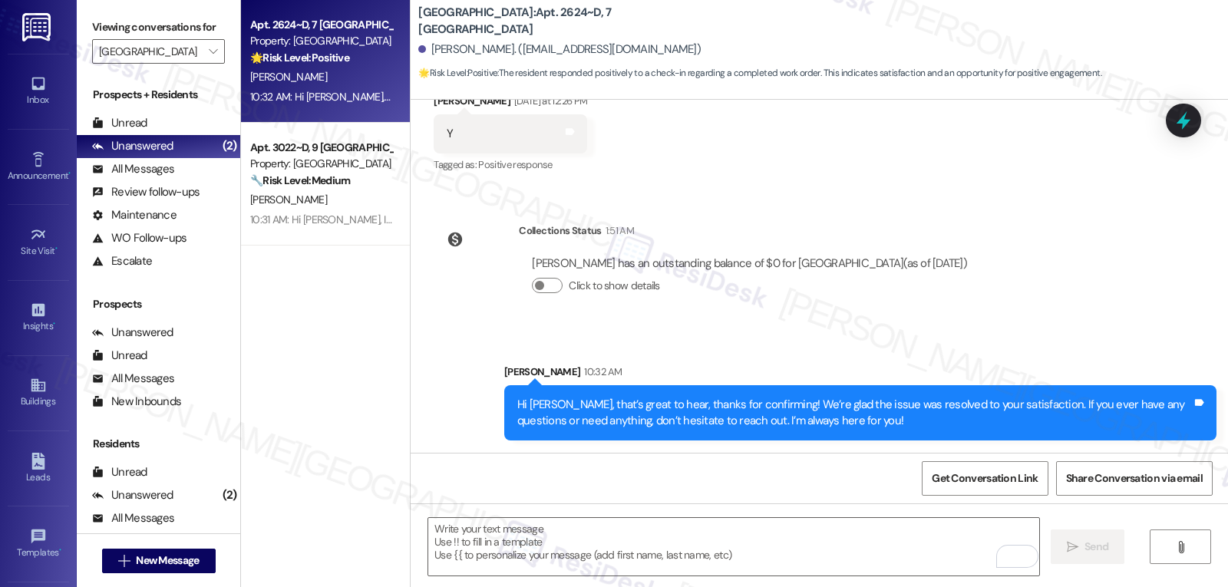
click at [537, 402] on div "Hi Sydney, that’s great to hear, thanks for confirming! We’re glad the issue wa…" at bounding box center [854, 413] width 675 height 33
copy div "Sydney"
click at [554, 531] on textarea "To enrich screen reader interactions, please activate Accessibility in Grammarl…" at bounding box center [733, 547] width 611 height 58
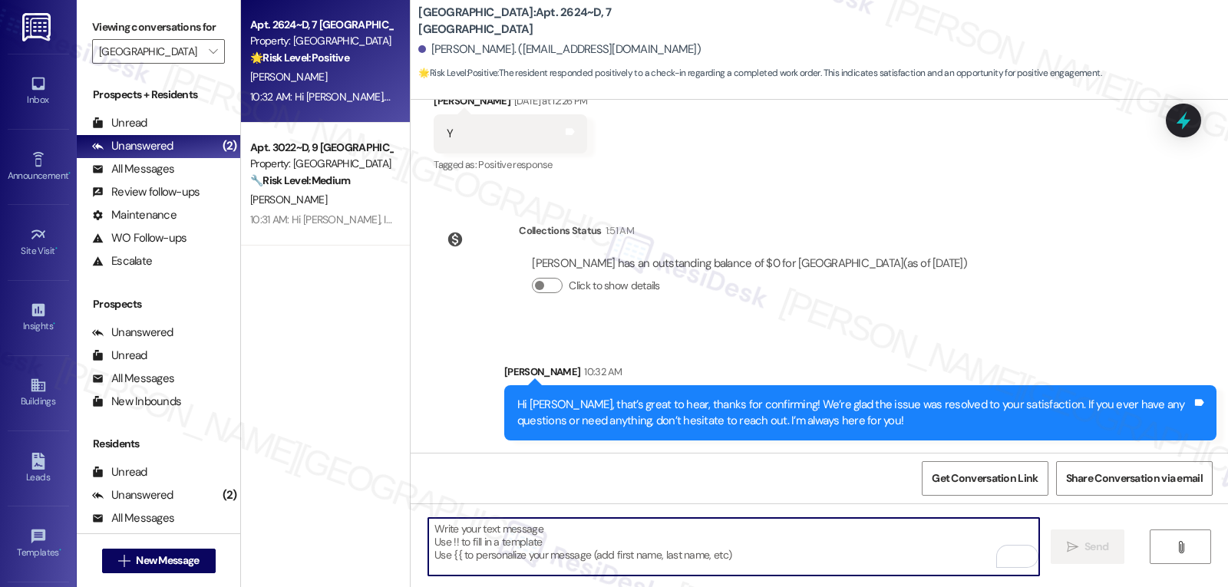
paste textarea "Sydney"
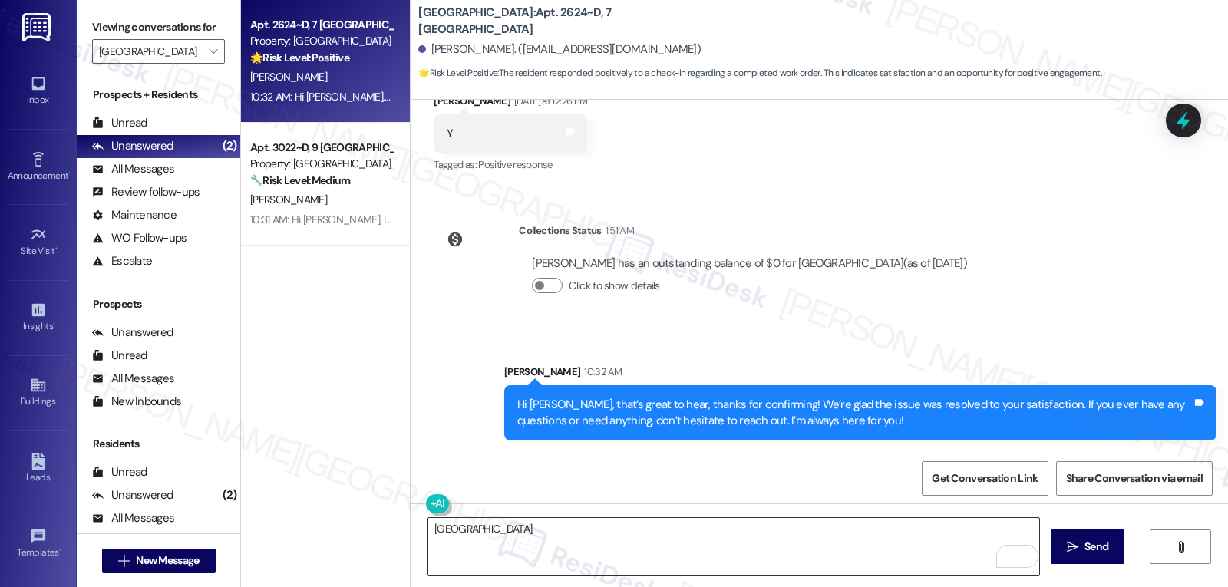
click at [808, 568] on textarea "Sydney," at bounding box center [733, 547] width 611 height 58
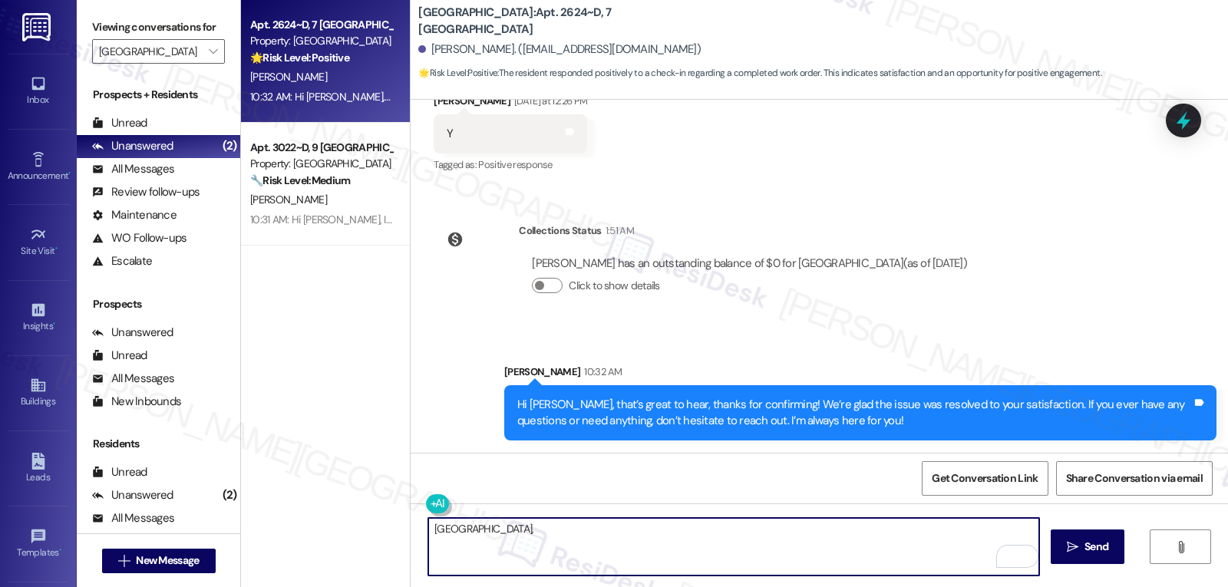
paste textarea "Just curious—has {{property}} been everything you hoped for? I’d love to hear y…"
click at [465, 528] on textarea "Sydney, Just curious—has {{property}} been everything you hoped for? I’d love t…" at bounding box center [733, 547] width 611 height 58
click at [888, 555] on textarea "Sydney, just curious—has {{property}} been everything you hoped for? I’d love t…" at bounding box center [733, 547] width 611 height 58
type textarea "Sydney, just curious—has {{property}} been everything you hoped for? I’d love t…"
click at [1099, 552] on span "Send" at bounding box center [1097, 547] width 24 height 16
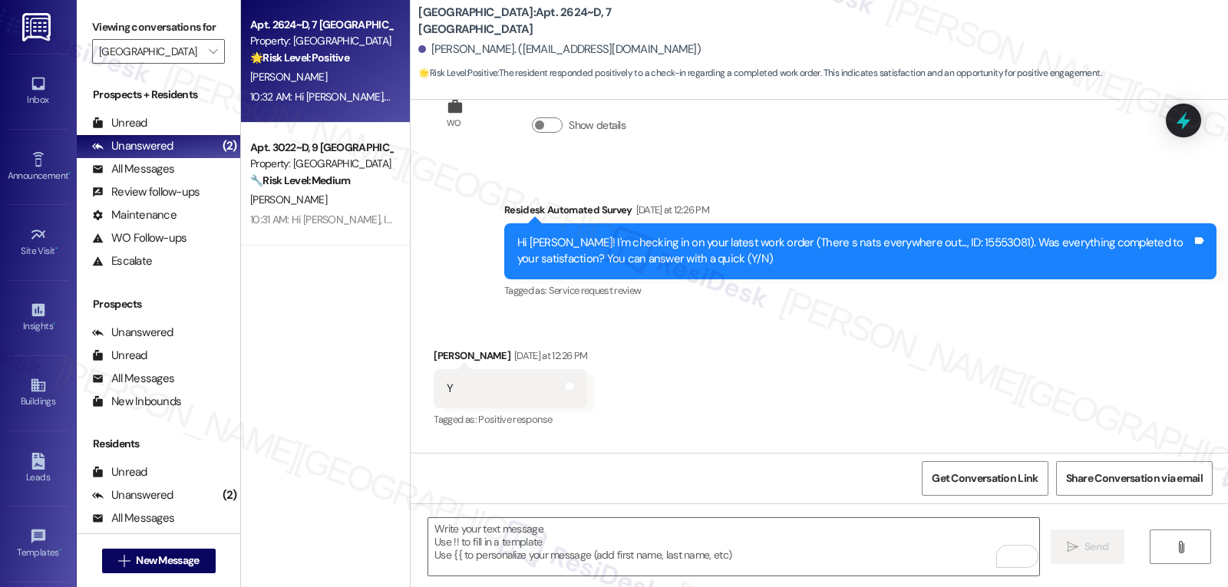
scroll to position [2045, 0]
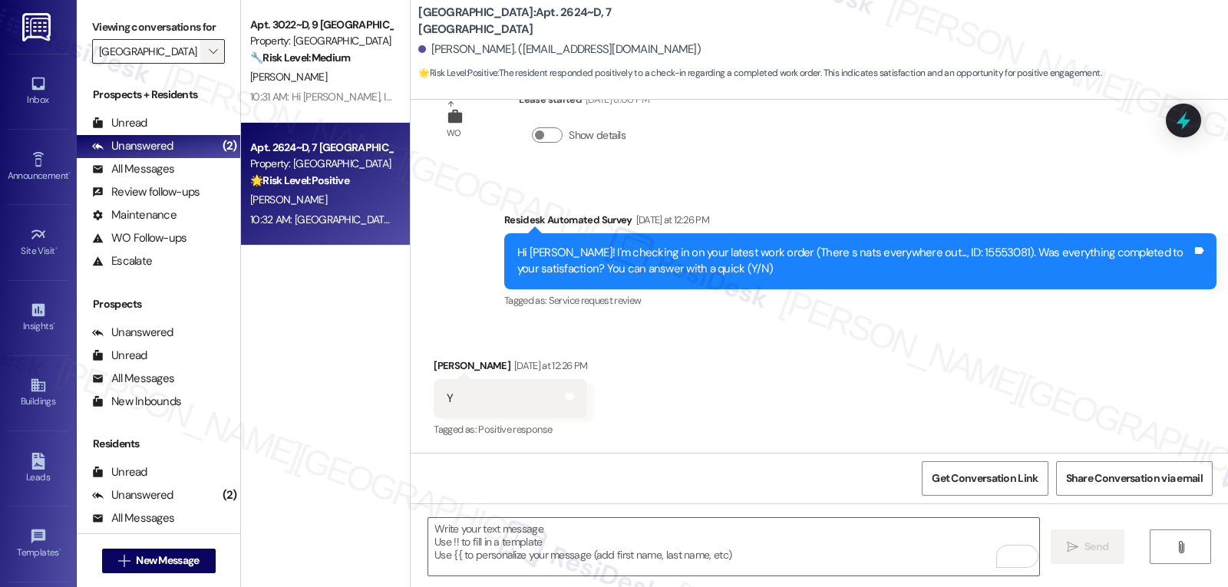
click at [204, 79] on div "Viewing conversations for Yugo Charlotte College Downs " at bounding box center [159, 39] width 164 height 79
click at [209, 64] on span "" at bounding box center [213, 51] width 15 height 25
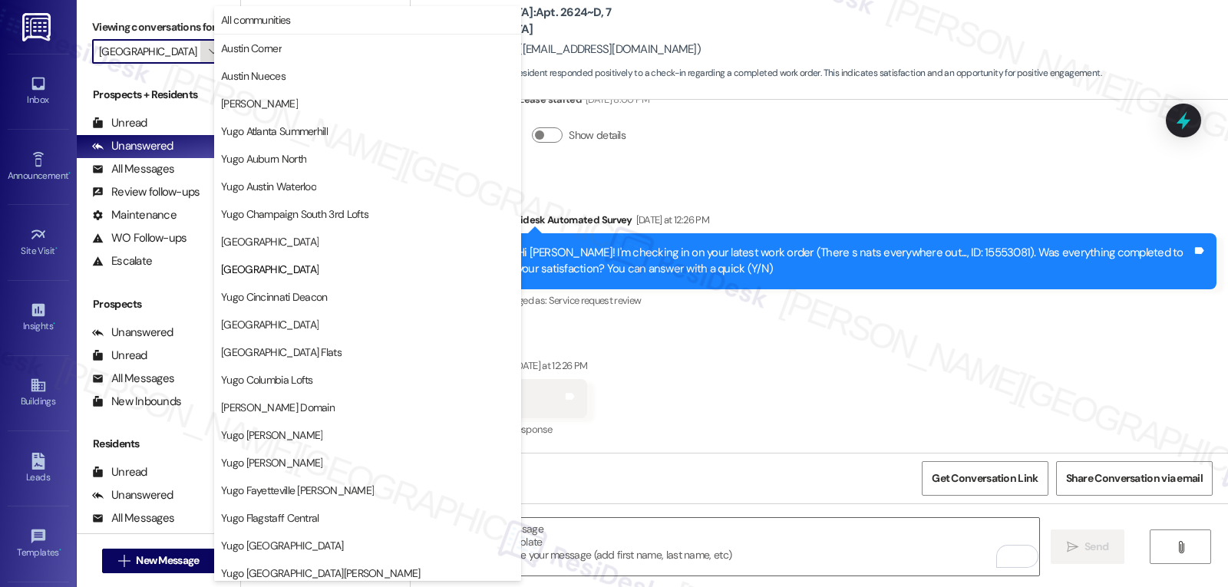
scroll to position [250, 0]
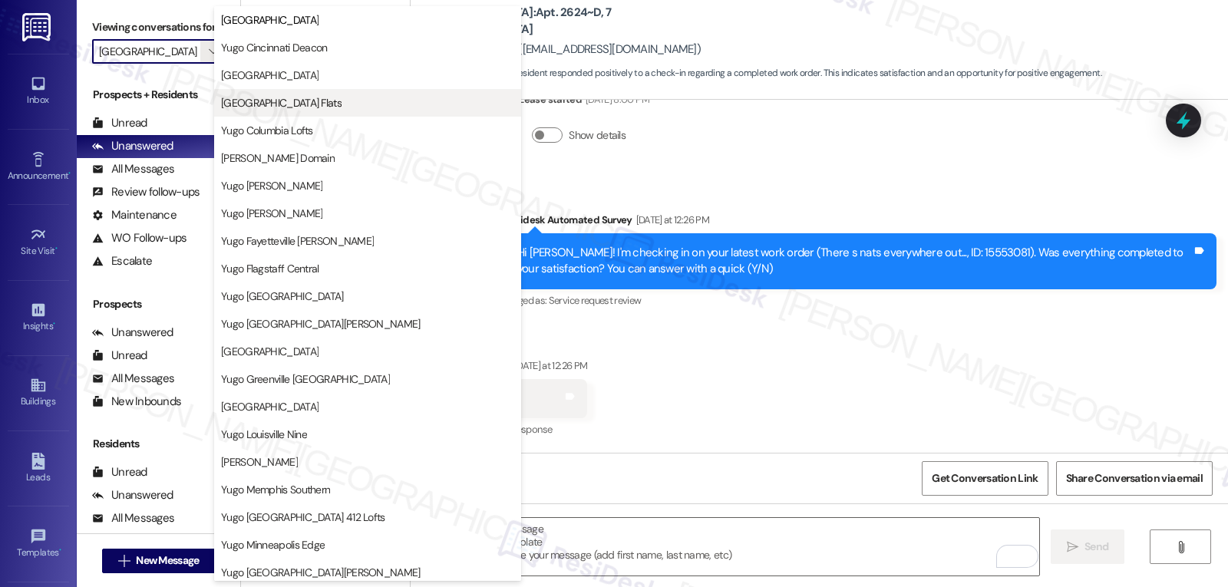
click at [314, 101] on span "Yugo Columbia District Flats" at bounding box center [281, 102] width 121 height 15
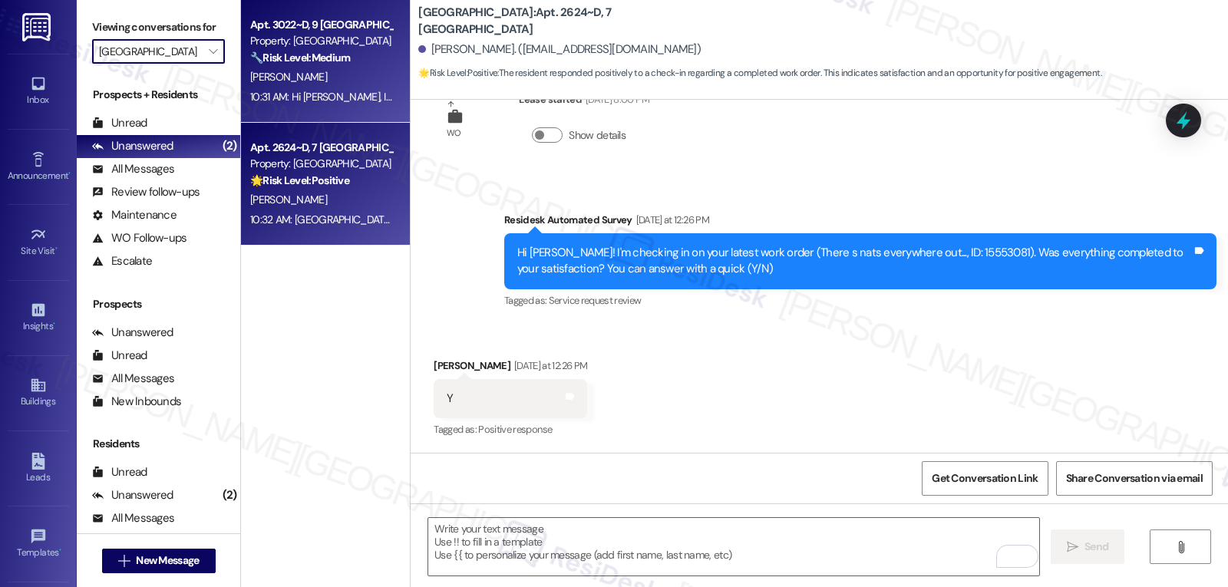
type input "Yugo Columbia District Flats"
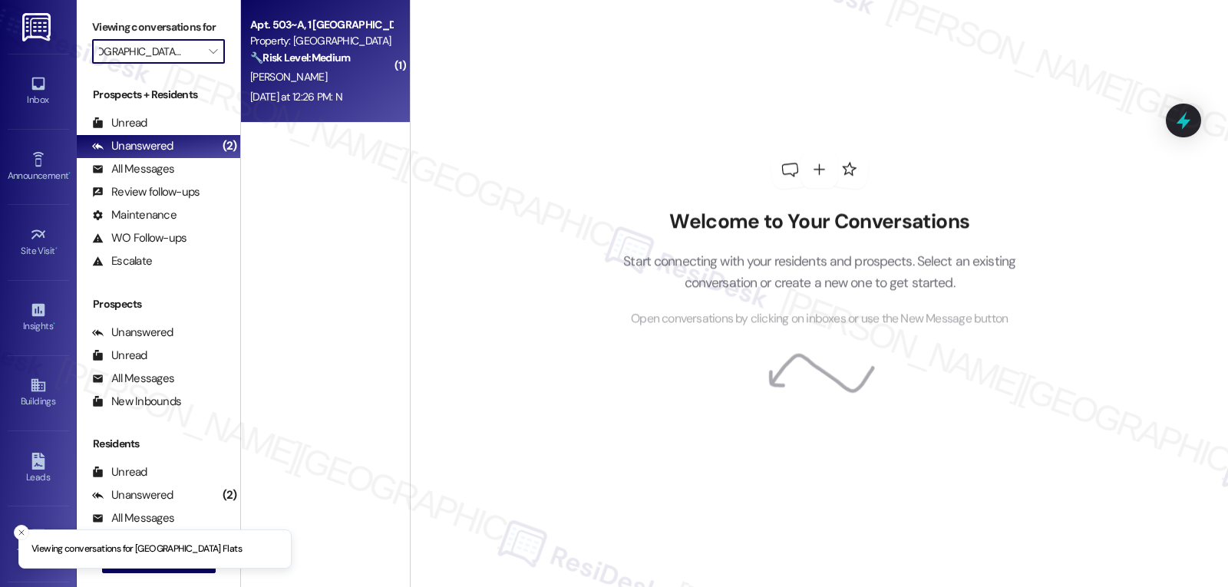
click at [338, 68] on div "M. Carney" at bounding box center [321, 77] width 145 height 19
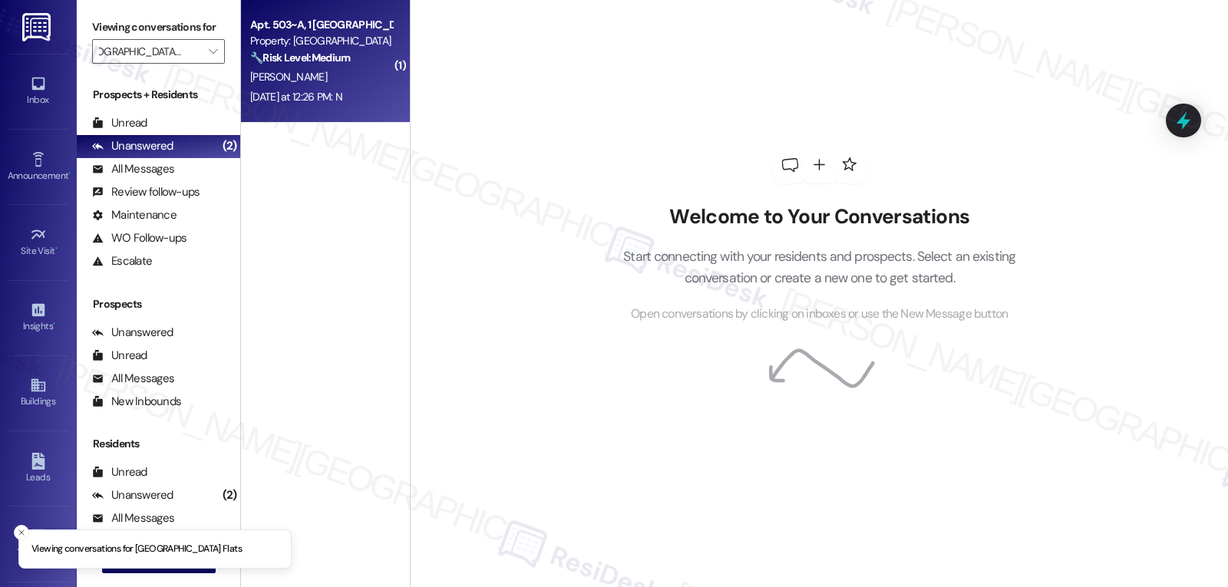
scroll to position [0, 0]
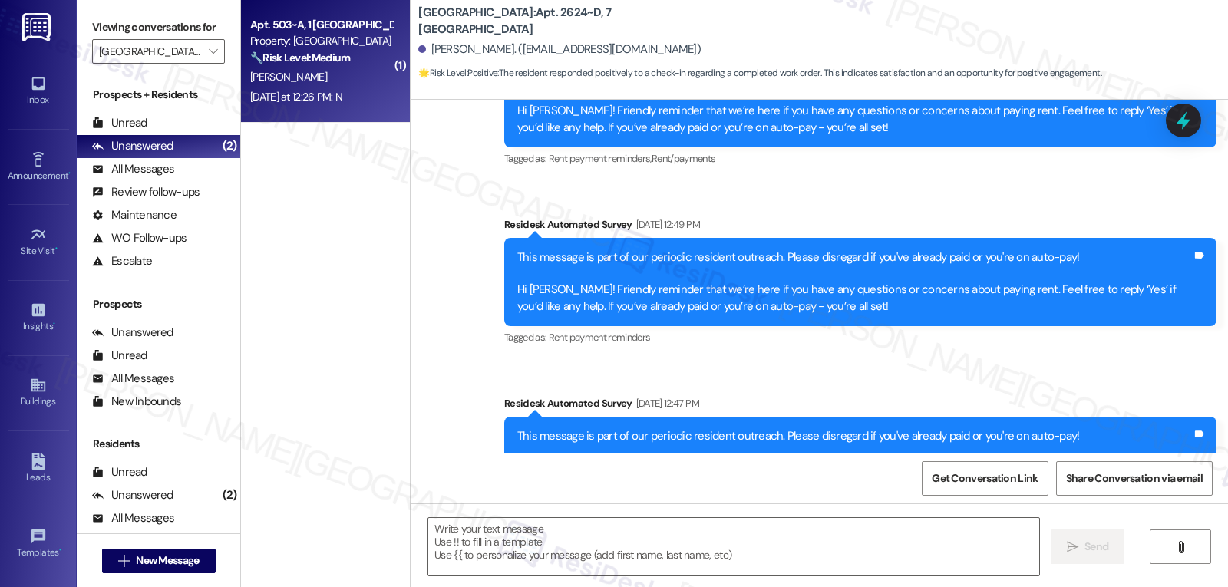
type textarea "Fetching suggested responses. Please feel free to read through the conversation…"
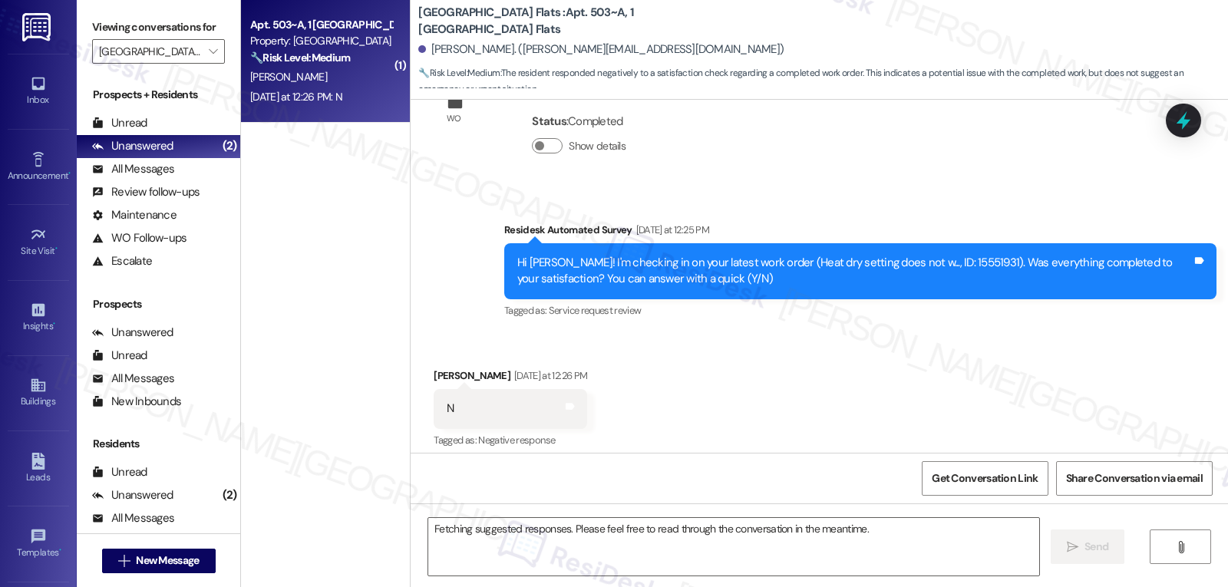
scroll to position [1029, 0]
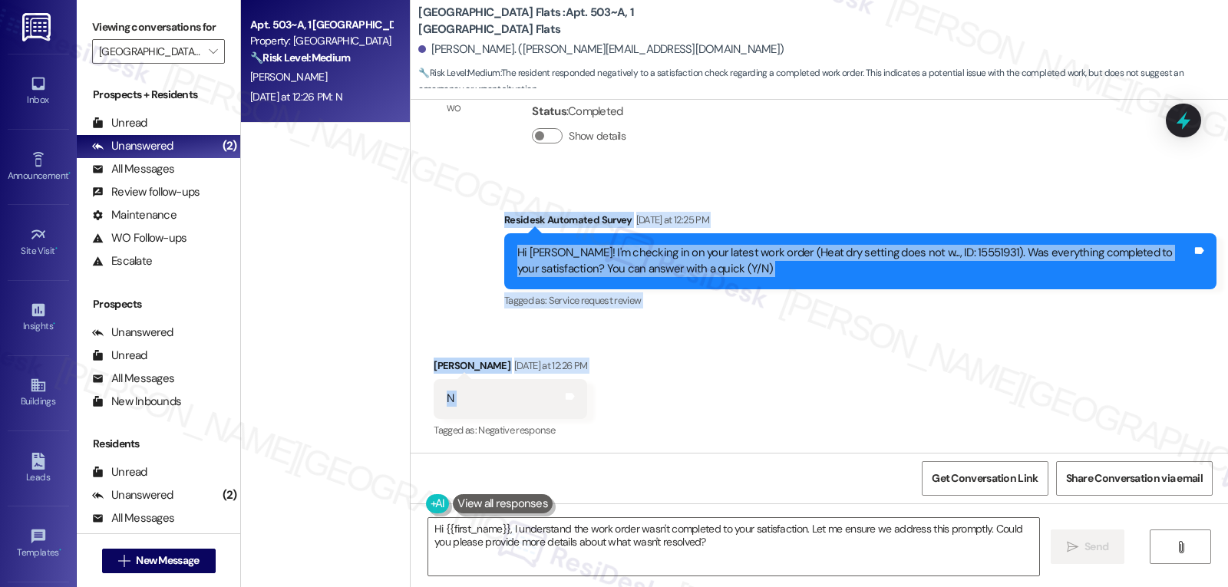
drag, startPoint x: 492, startPoint y: 217, endPoint x: 533, endPoint y: 409, distance: 196.2
click at [533, 409] on div "Survey, sent via SMS Residesk Automated Survey Oct 31, 2024 at 12:23 PM Hi Moll…" at bounding box center [820, 276] width 818 height 353
copy div "Residesk Automated Survey Yesterday at 12:25 PM Hi Molly! I'm checking in on yo…"
click at [727, 567] on textarea "Hi {{first_name}}, I understand the work order wasn't completed to your satisfa…" at bounding box center [733, 547] width 611 height 58
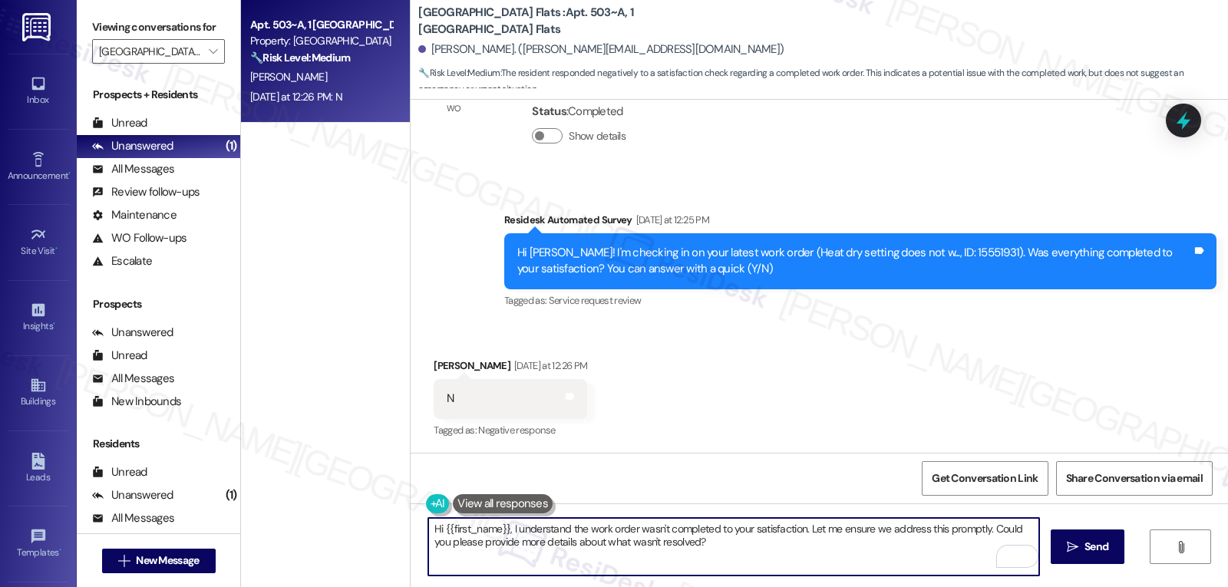
click at [729, 542] on textarea "Hi {{first_name}}, I understand the work order wasn't completed to your satisfa…" at bounding box center [733, 547] width 611 height 58
paste textarea "Molly, thanks for letting us know. I’m sorry the heat dry setting repair wasn’t…"
click at [933, 539] on textarea "Hi Molly, thanks for letting us know. I’m sorry the heat dry setting repair was…" at bounding box center [733, 547] width 611 height 58
paste textarea "Could you share what’s still not working so we can give them clear details?"
click at [680, 534] on textarea "Hi Molly, thanks for letting us know. I’m sorry the heat-dry setting repair was…" at bounding box center [733, 547] width 611 height 58
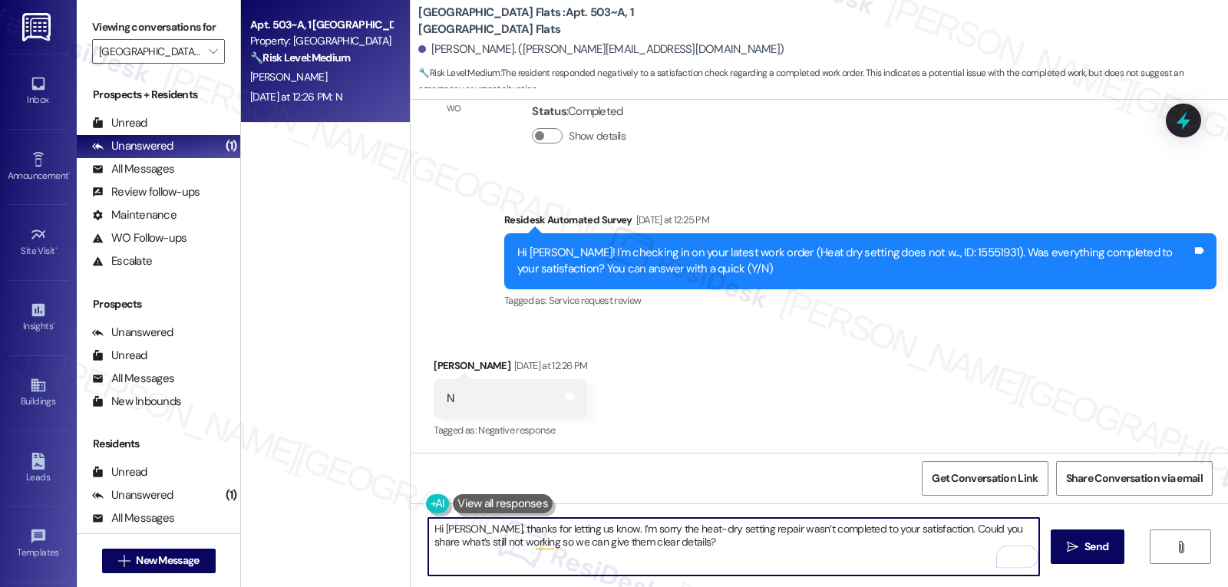
click at [680, 542] on textarea "Hi Molly, thanks for letting us know. I’m sorry the heat-dry setting repair was…" at bounding box center [733, 547] width 611 height 58
click at [813, 565] on textarea "Hi Molly, thanks for letting us know. I’m sorry the heat-dry setting repair was…" at bounding box center [733, 547] width 611 height 58
paste textarea "ully resolved for you."
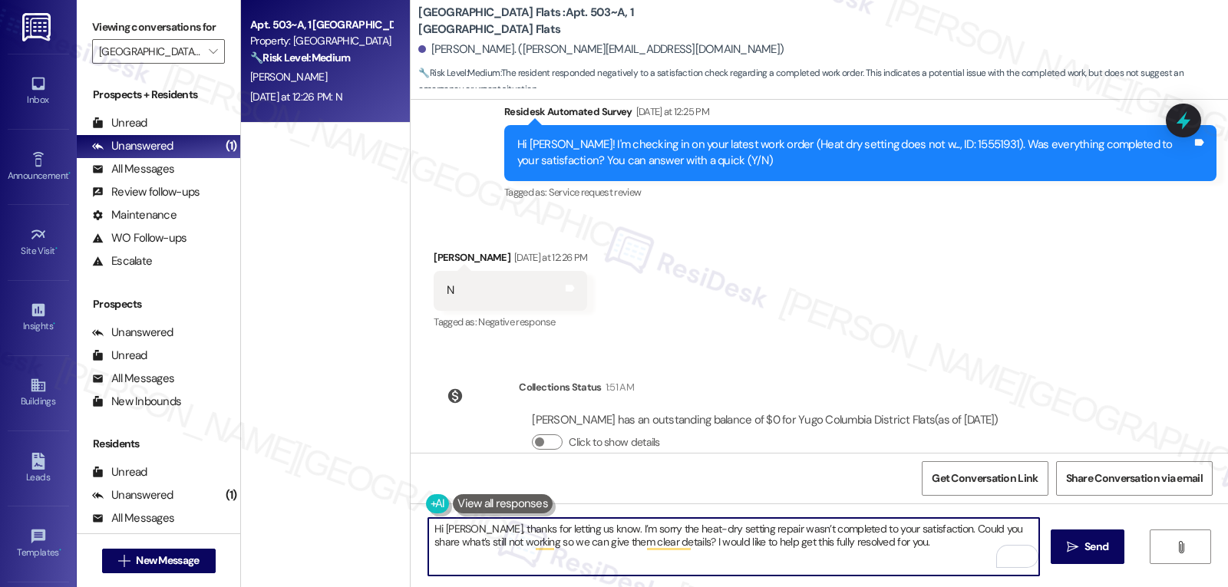
scroll to position [1171, 0]
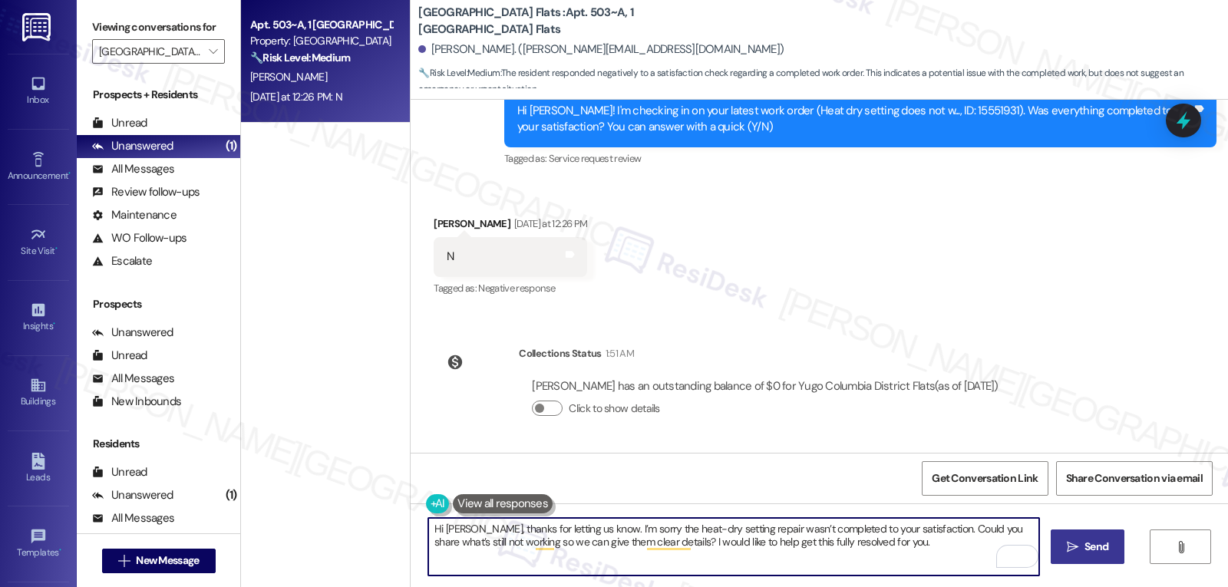
type textarea "Hi Molly, thanks for letting us know. I’m sorry the heat-dry setting repair was…"
click at [1105, 548] on span "Send" at bounding box center [1097, 547] width 24 height 16
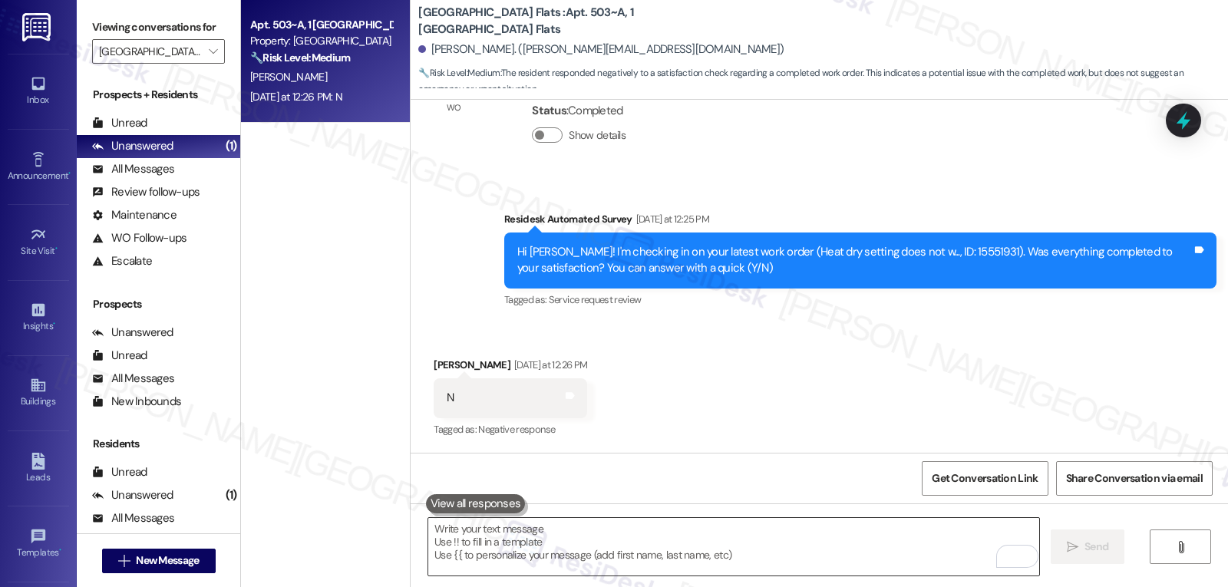
scroll to position [1029, 0]
click at [210, 58] on button "" at bounding box center [212, 51] width 25 height 25
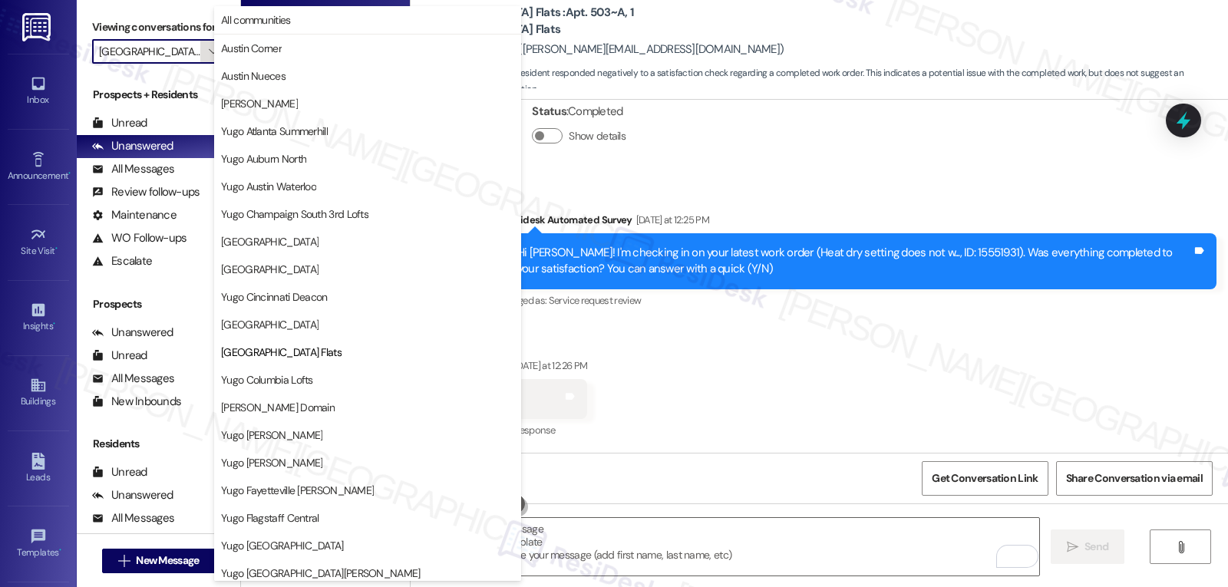
scroll to position [250, 0]
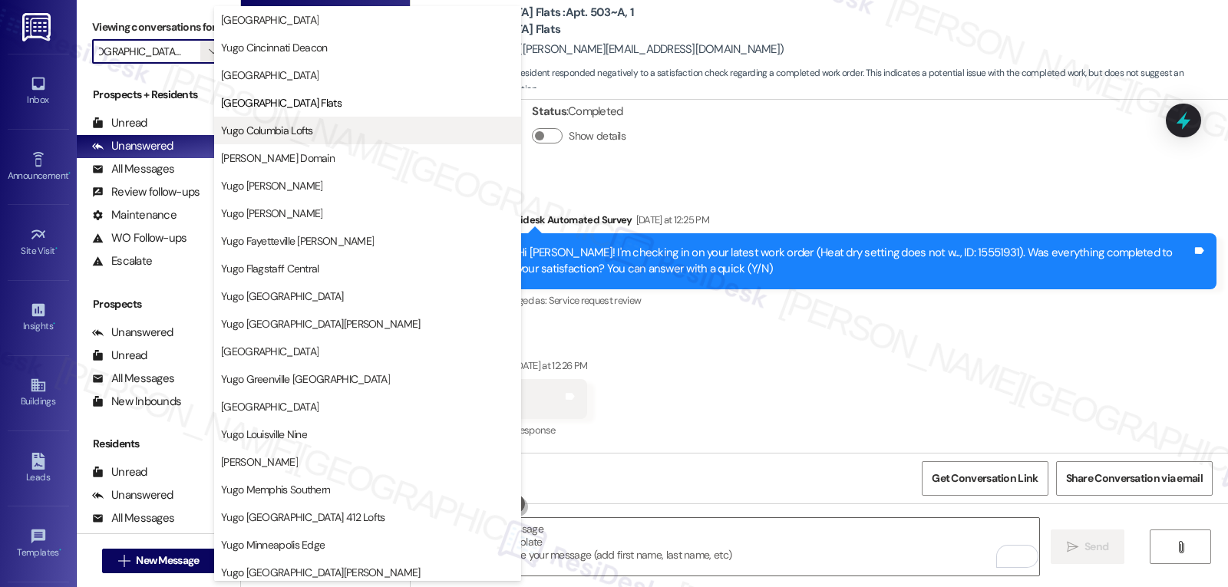
click at [265, 135] on span "Yugo Columbia Lofts" at bounding box center [267, 130] width 92 height 15
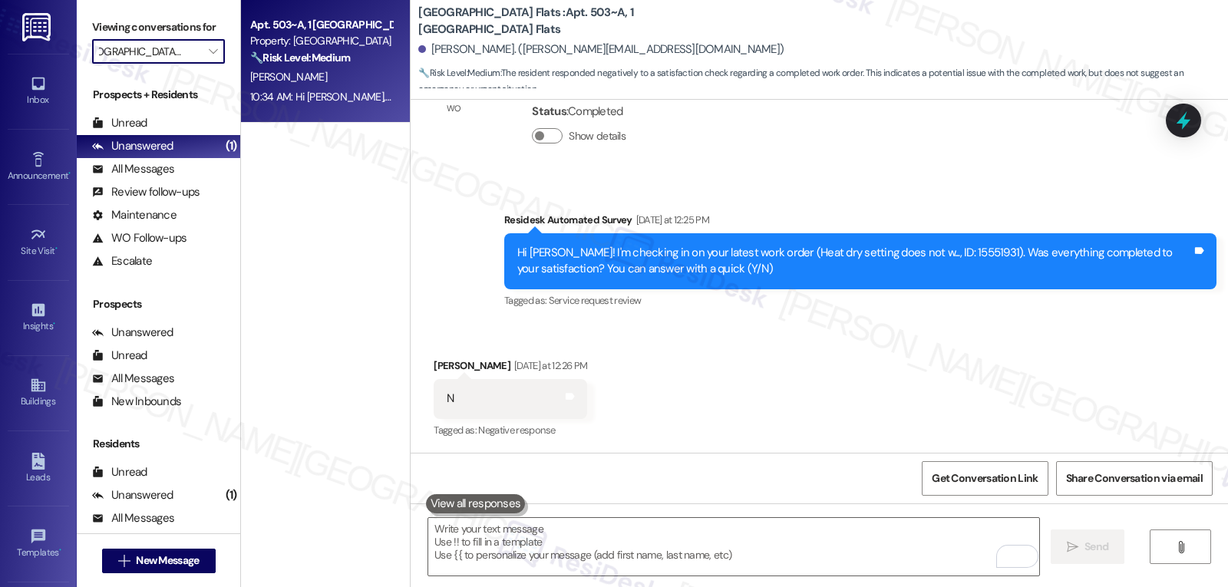
type input "Yugo Columbia Lofts"
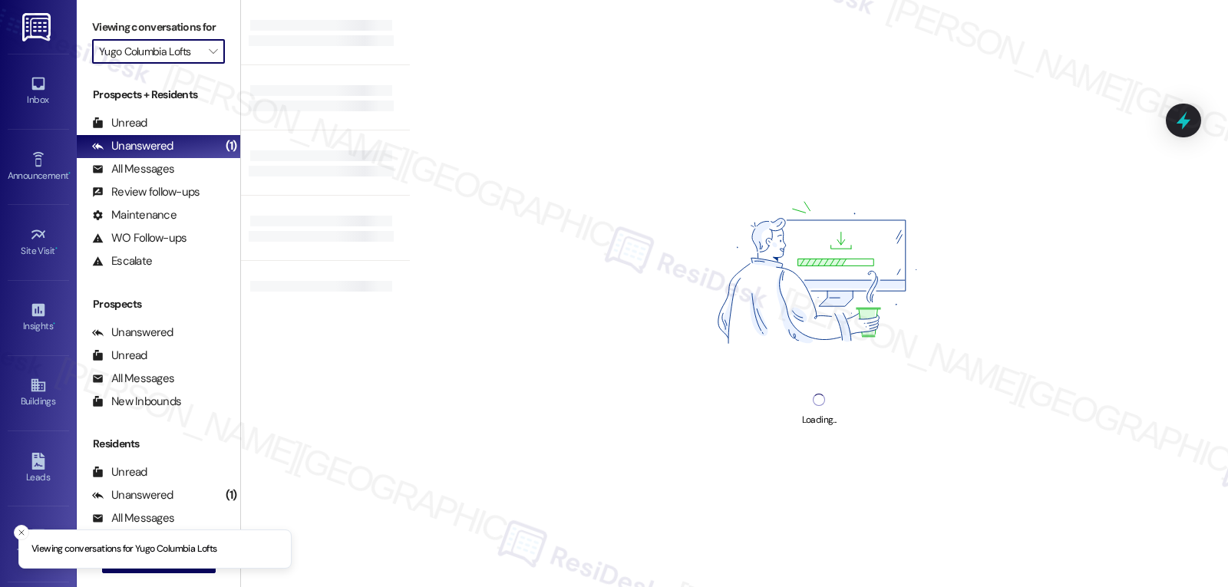
scroll to position [0, 2]
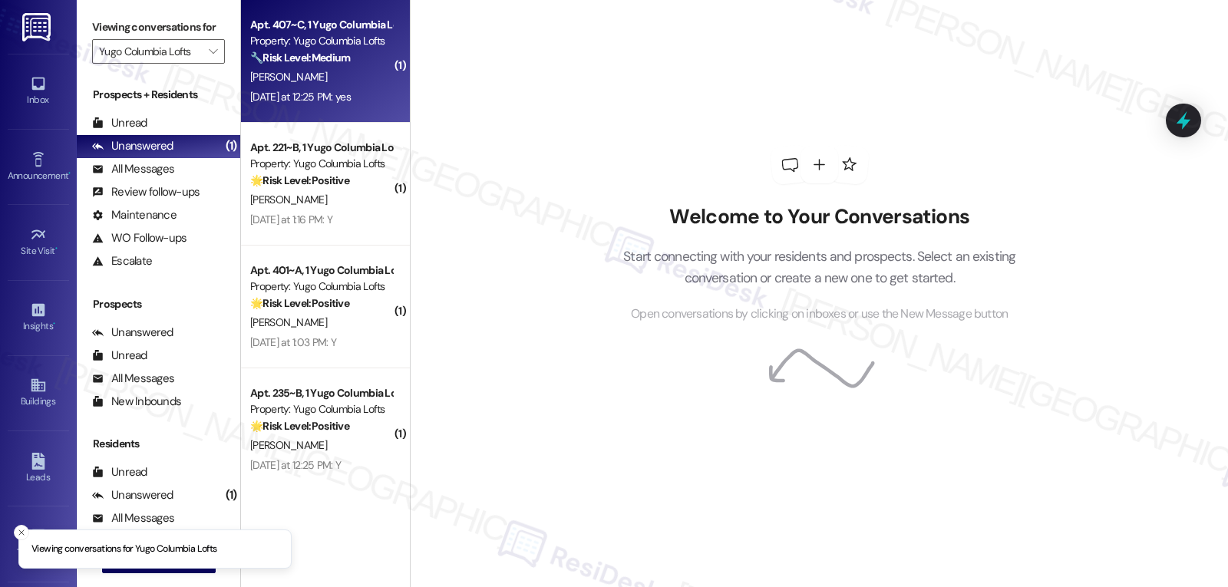
click at [339, 119] on div "Apt. 407~C, 1 Yugo Columbia Lofts Property: Yugo Columbia Lofts 🔧 Risk Level: M…" at bounding box center [325, 61] width 169 height 123
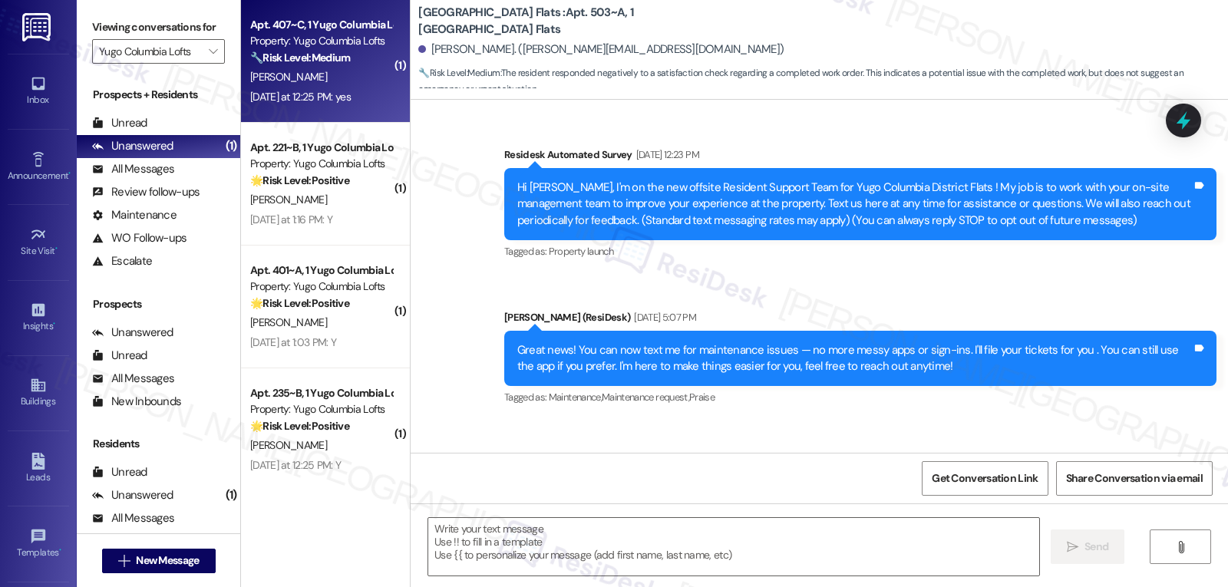
scroll to position [0, 0]
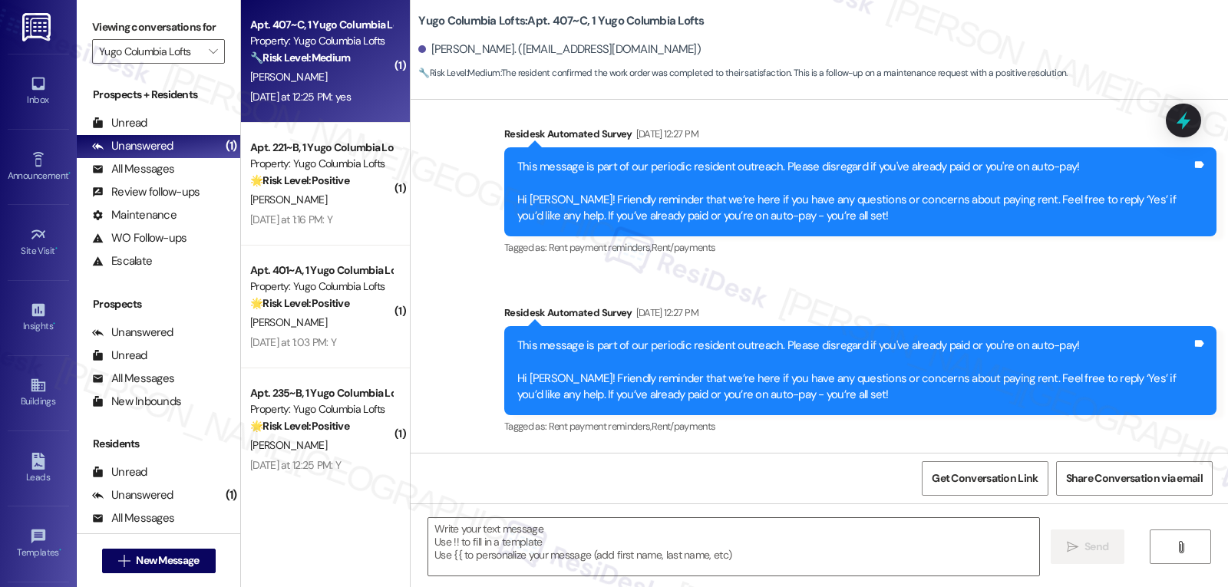
type textarea "Fetching suggested responses. Please feel free to read through the conversation…"
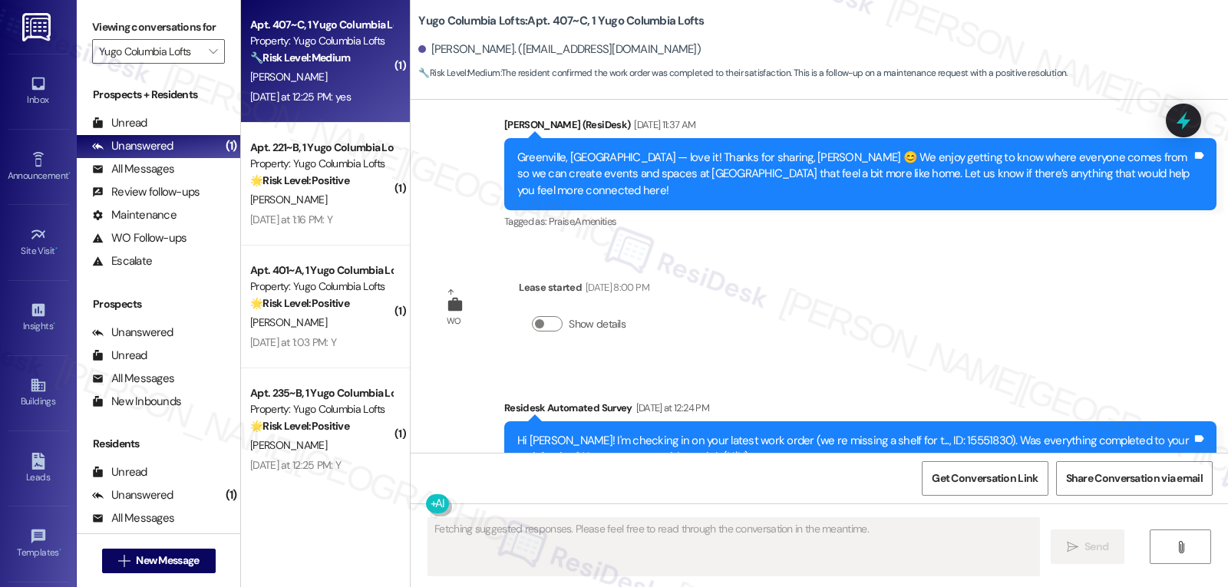
scroll to position [2371, 0]
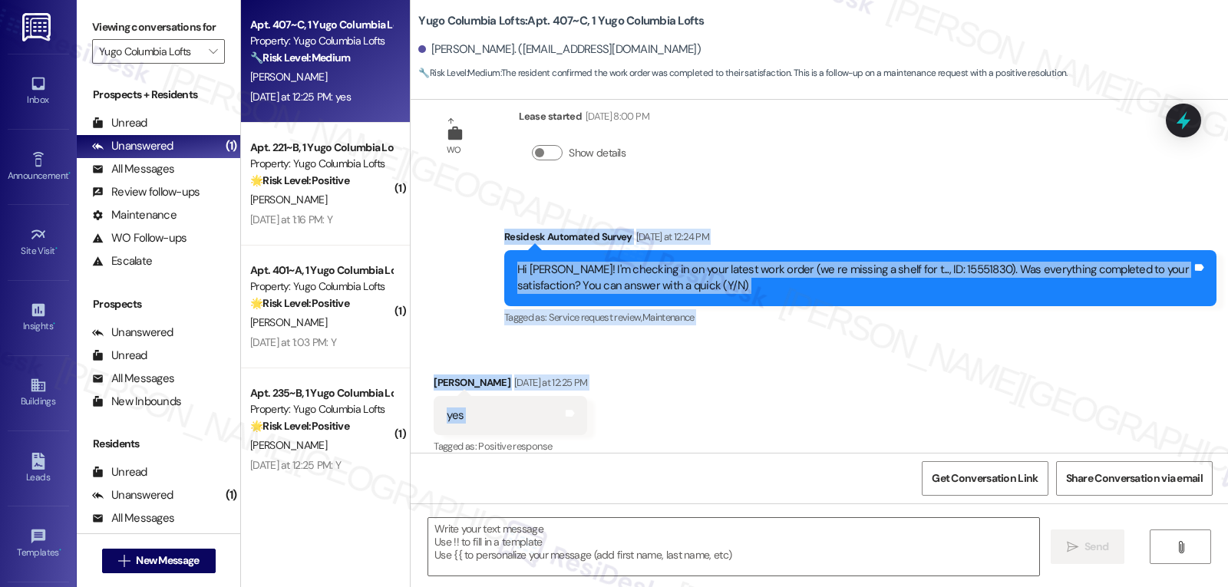
drag, startPoint x: 493, startPoint y: 222, endPoint x: 529, endPoint y: 412, distance: 193.0
click at [529, 412] on div "Survey, sent via SMS Residesk Automated Survey Feb 26, 2025 at 12:19 PM Hi Eoji…" at bounding box center [820, 276] width 818 height 353
copy div "Residesk Automated Survey Yesterday at 12:24 PM Hi Eojin! I'm checking in on yo…"
click at [699, 552] on textarea at bounding box center [733, 547] width 611 height 58
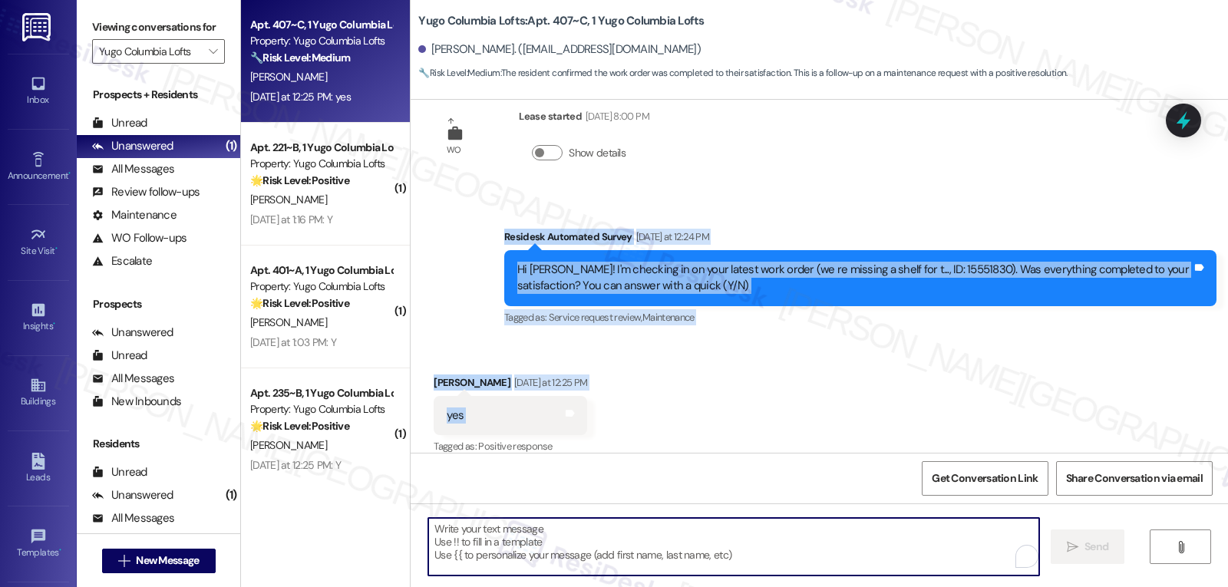
paste textarea "Thanks so much for confirming, Eojin! Glad to hear the shelf issue was taken ca…"
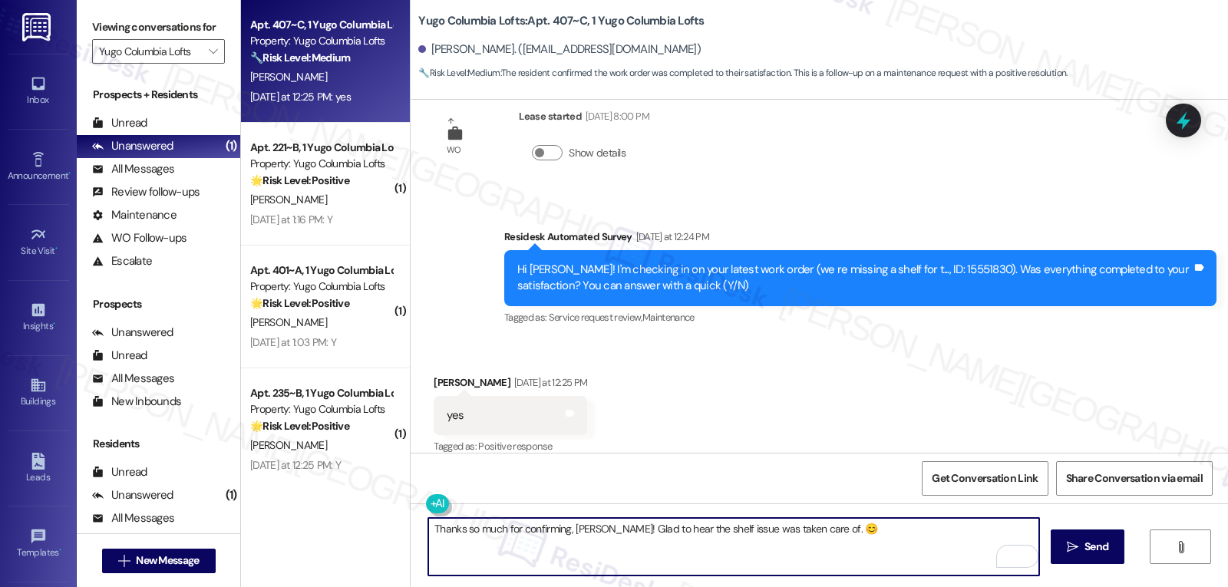
click at [868, 542] on textarea "Thanks so much for confirming, Eojin! Glad to hear the shelf issue was taken ca…" at bounding box center [733, 547] width 611 height 58
paste textarea "If anything comes up or if you have any questions, just give me a shout. I’m he…"
type textarea "Thanks so much for confirming, Eojin! Glad to hear the shelf issue was taken ca…"
click at [1102, 547] on span "Send" at bounding box center [1097, 547] width 24 height 16
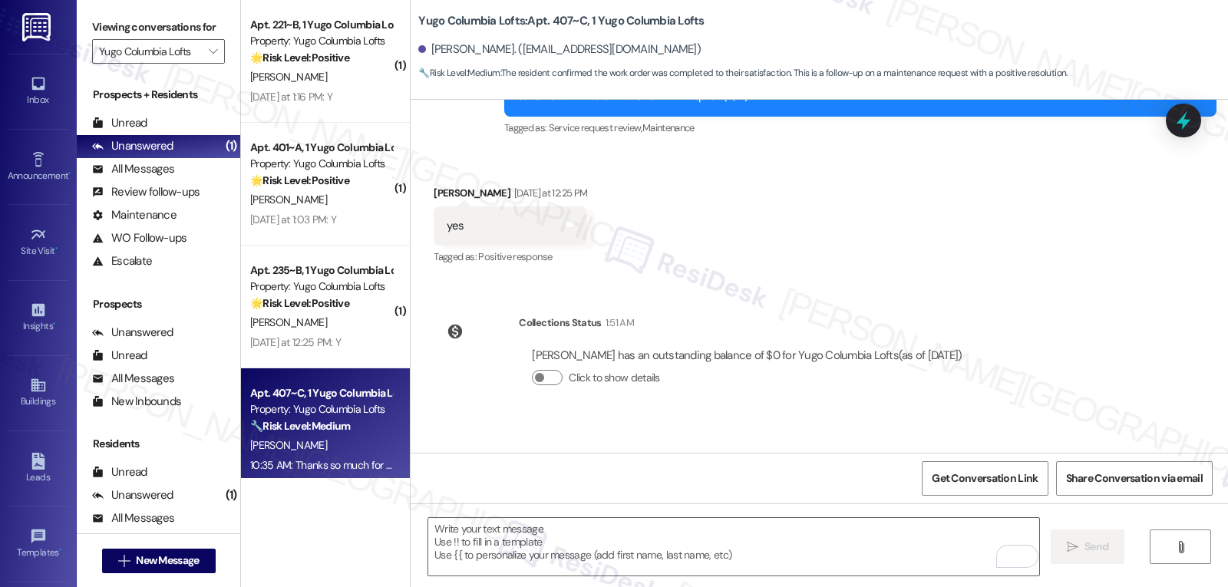
scroll to position [2637, 0]
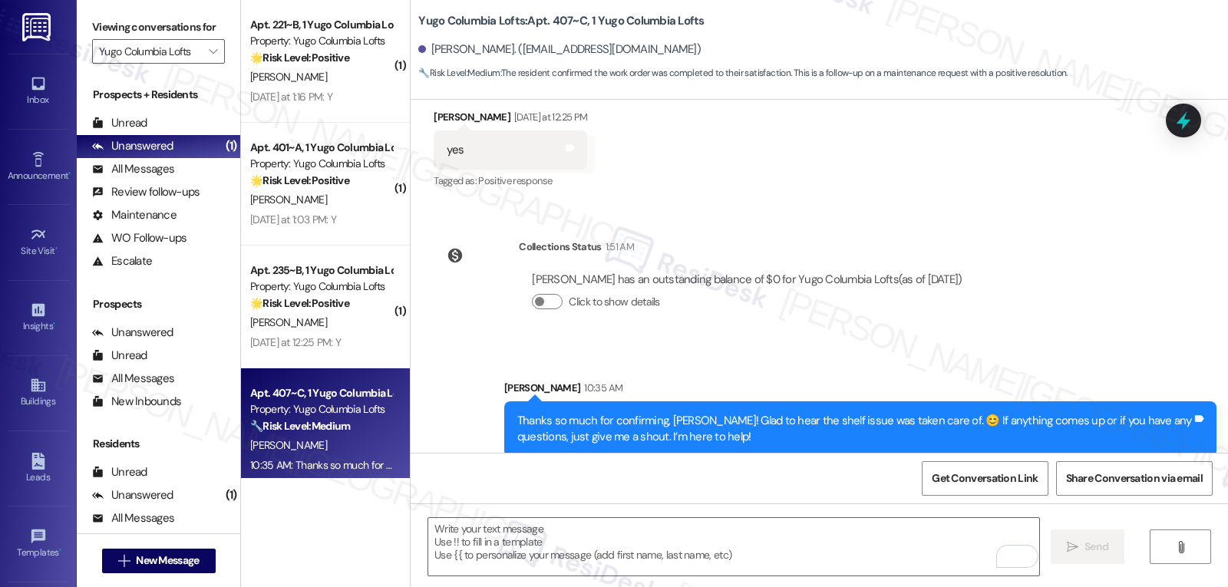
click at [670, 413] on div "Thanks so much for confirming, Eojin! Glad to hear the shelf issue was taken ca…" at bounding box center [854, 429] width 675 height 33
copy div "Eojin"
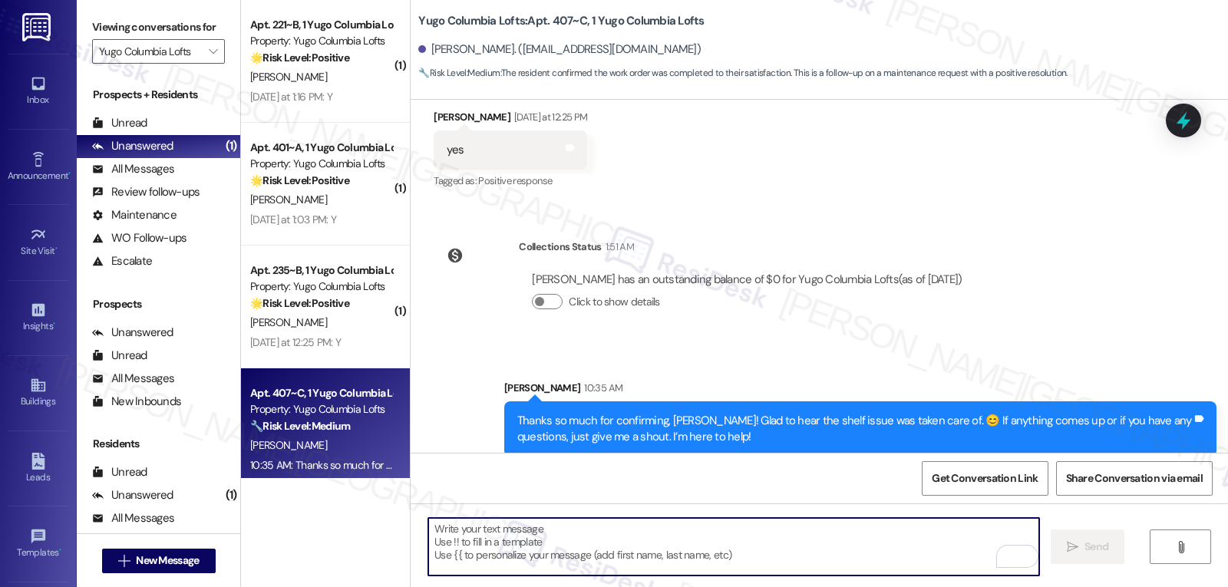
click at [602, 539] on textarea "To enrich screen reader interactions, please activate Accessibility in Grammarl…" at bounding box center [733, 547] width 611 height 58
paste textarea "Eojin"
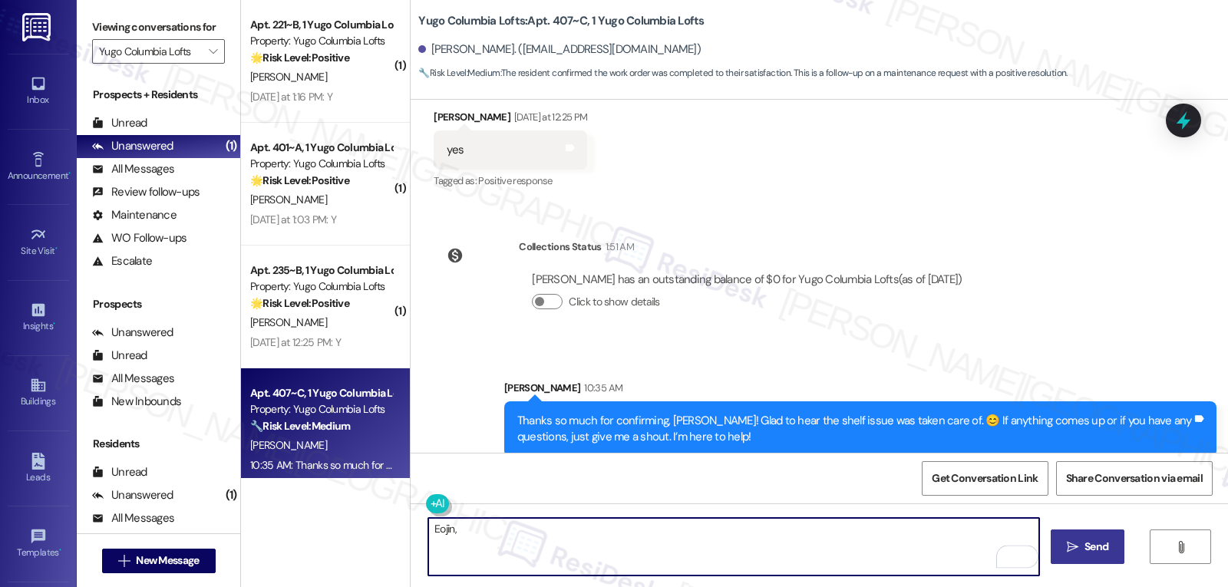
click at [727, 532] on textarea "Eojin," at bounding box center [733, 547] width 611 height 58
paste textarea "I hope you’re enjoying your time at {{property}}! Has it been meeting your expe…"
type textarea "Eojin, I hope you’re enjoying your time at {{property}}! Has it been meeting yo…"
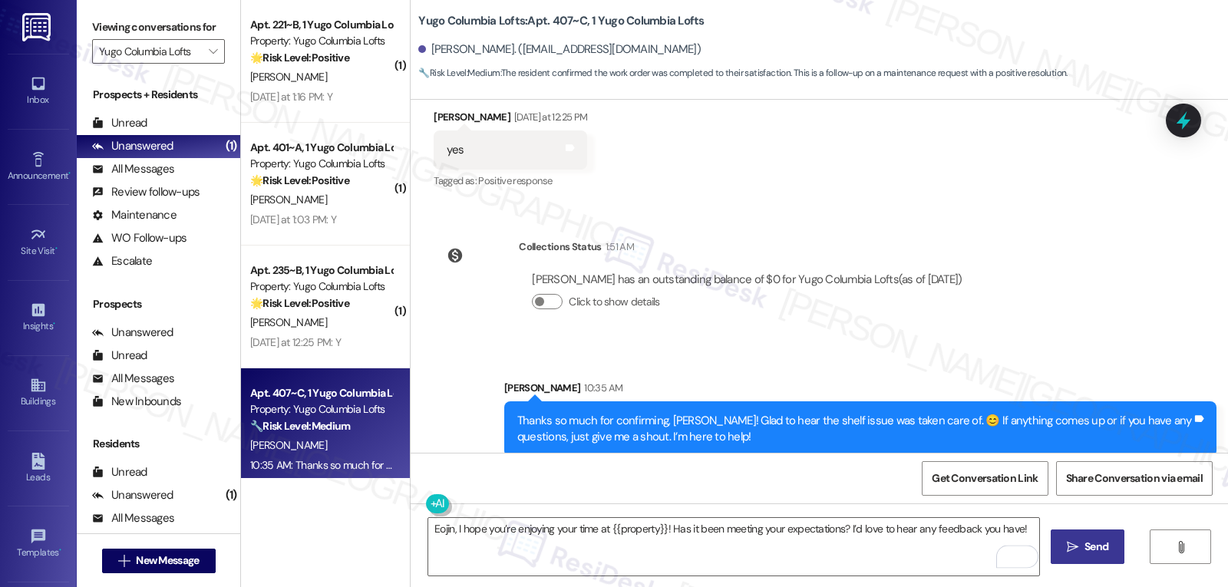
click at [1079, 547] on span " Send" at bounding box center [1088, 547] width 48 height 16
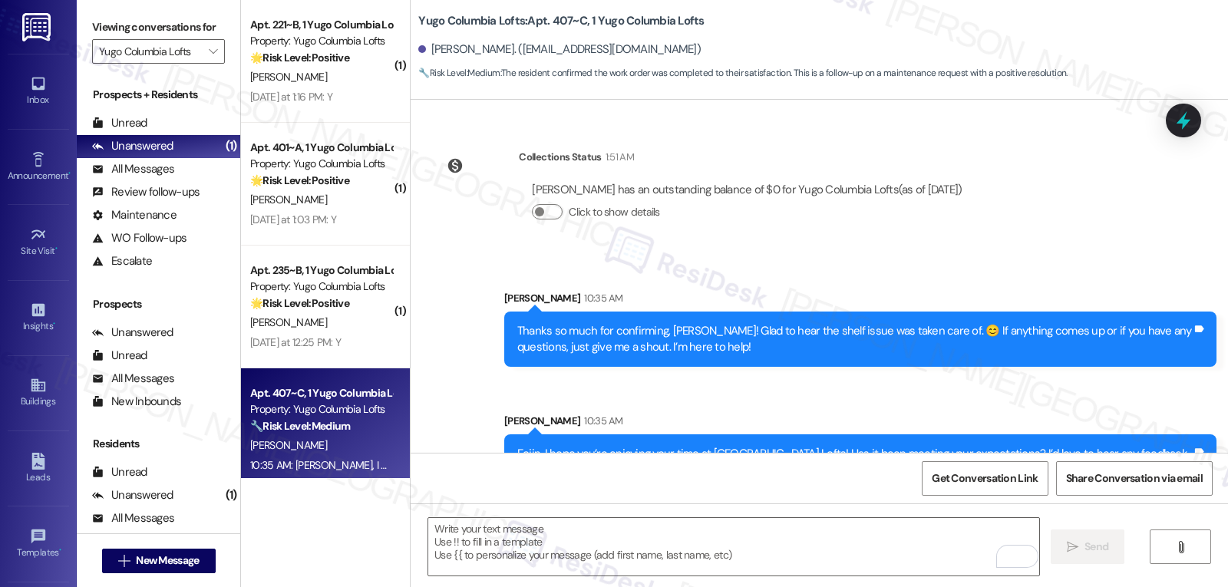
scroll to position [2743, 0]
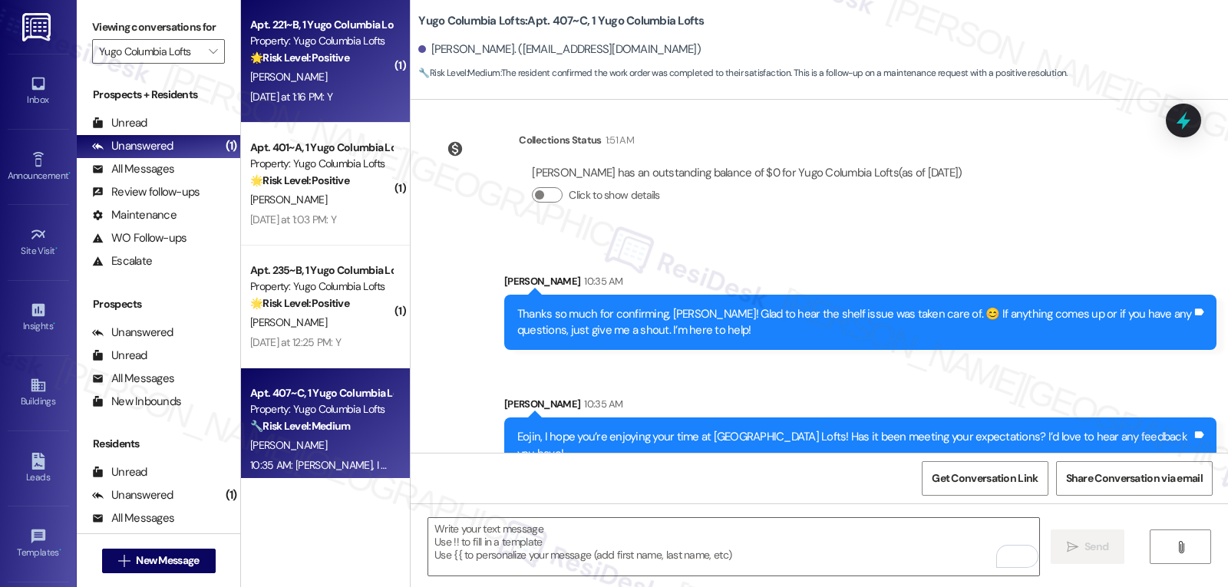
click at [316, 94] on div "Yesterday at 1:16 PM: Y Yesterday at 1:16 PM: Y" at bounding box center [291, 97] width 82 height 14
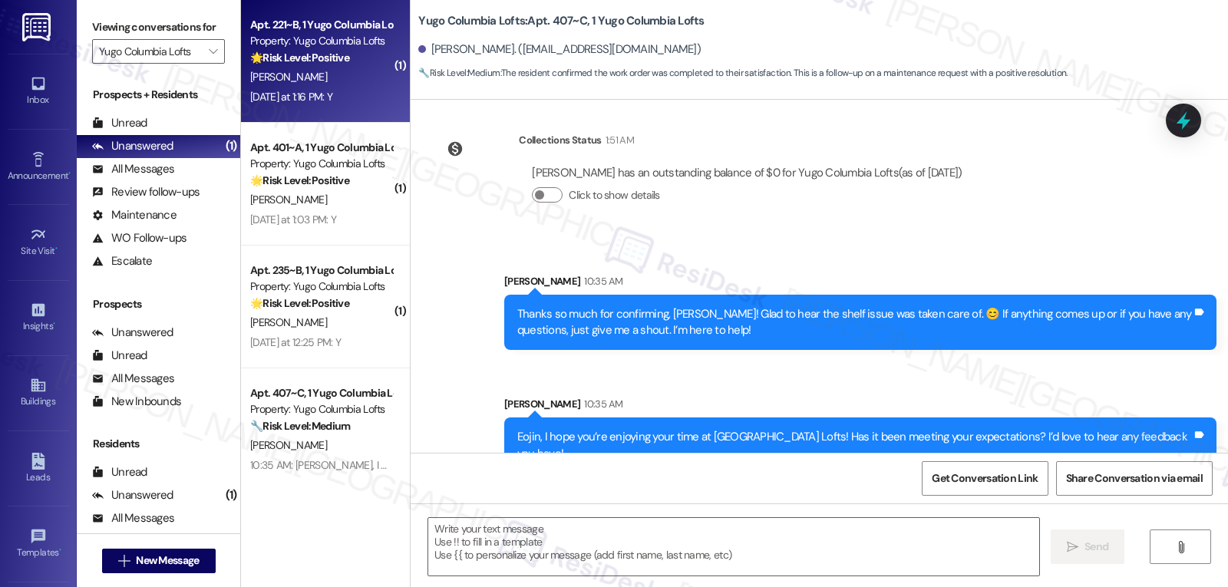
type textarea "Fetching suggested responses. Please feel free to read through the conversation…"
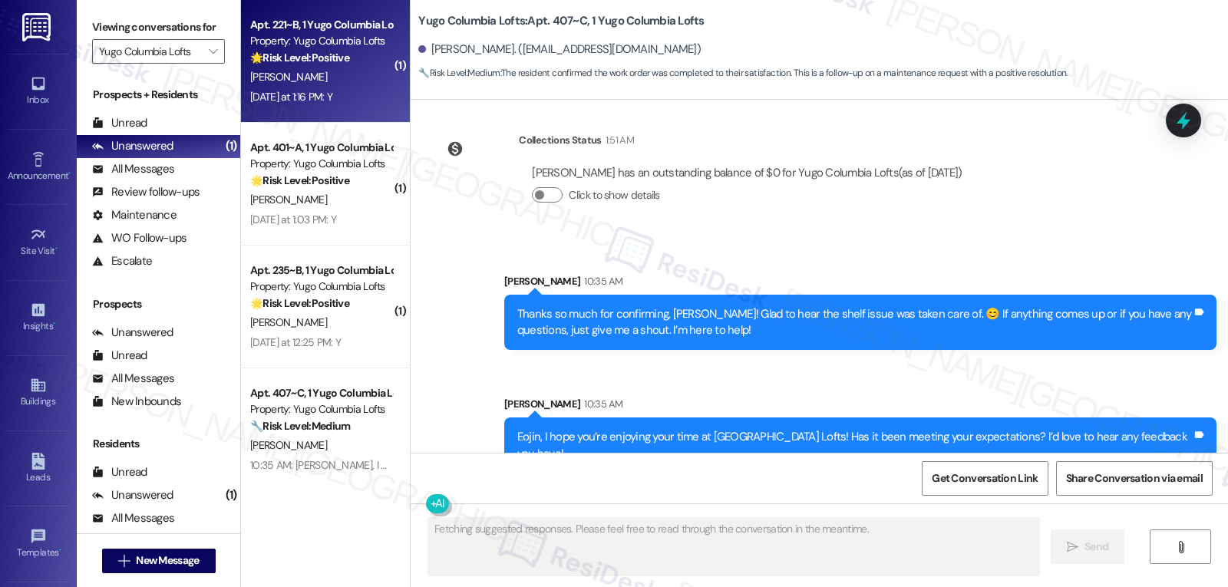
scroll to position [405, 0]
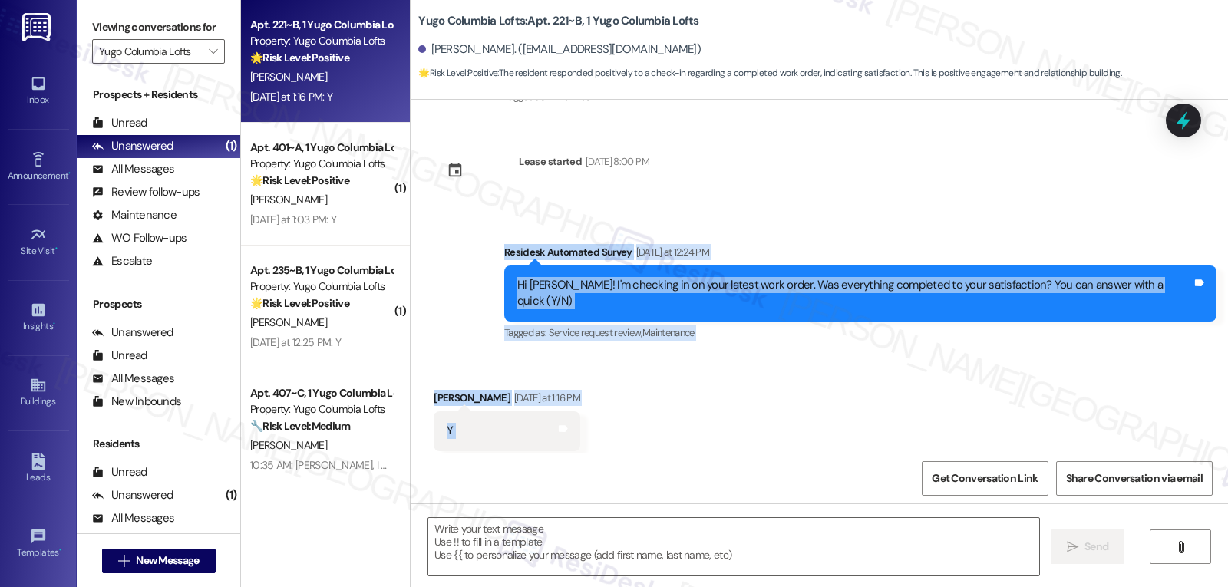
drag, startPoint x: 541, startPoint y: 236, endPoint x: 601, endPoint y: 388, distance: 163.0
click at [601, 388] on div "Sent via SMS Sarah (ResiDesk) Jul 11, 2025 at 7:30 PM Hi Parker! We’re so excit…" at bounding box center [820, 276] width 818 height 353
copy div "Residesk Automated Survey Yesterday at 12:24 PM Hi Parker! I'm checking in on y…"
click at [779, 547] on textarea at bounding box center [733, 547] width 611 height 58
paste textarea "Thanks for confirming, Parker! Happy to hear everything was completed for you. 👍"
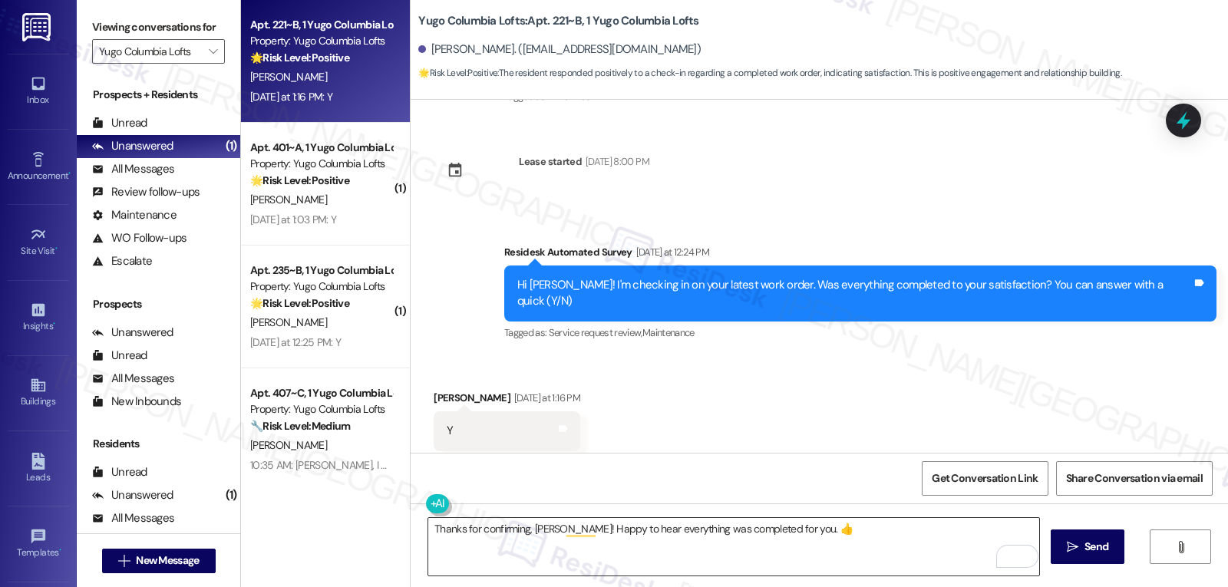
click at [918, 546] on textarea "Thanks for confirming, Parker! Happy to hear everything was completed for you. 👍" at bounding box center [733, 547] width 611 height 58
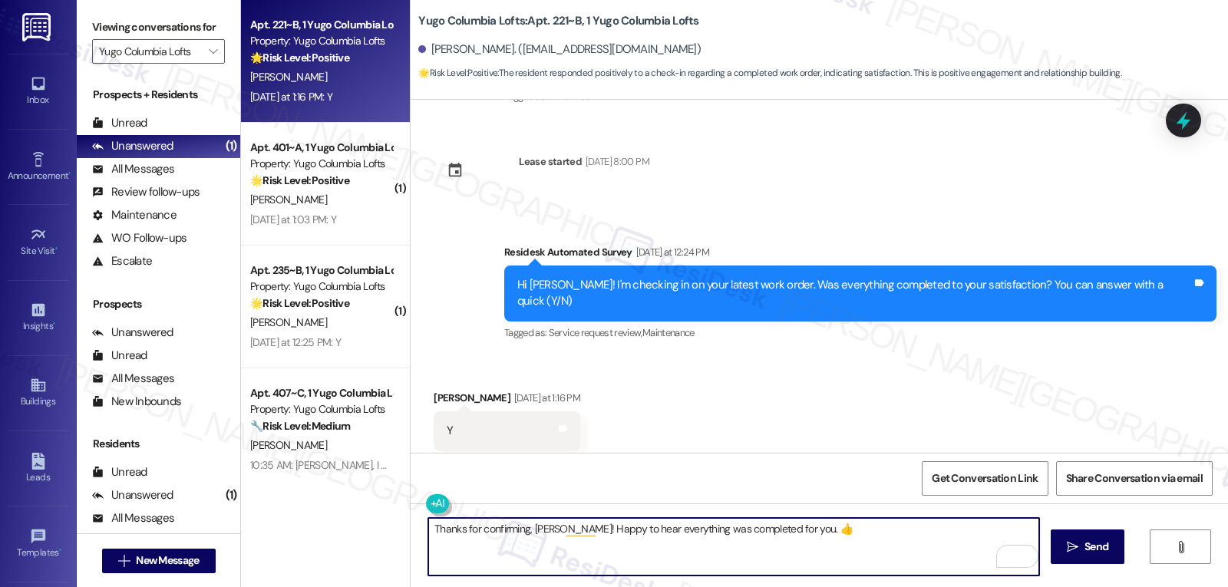
paste textarea "If there’s ever anything you need or any questions you have, I’m just a message…"
type textarea "Thanks for confirming, Parker! Happy to hear everything was completed for you. …"
click at [1075, 536] on button " Send" at bounding box center [1088, 547] width 74 height 35
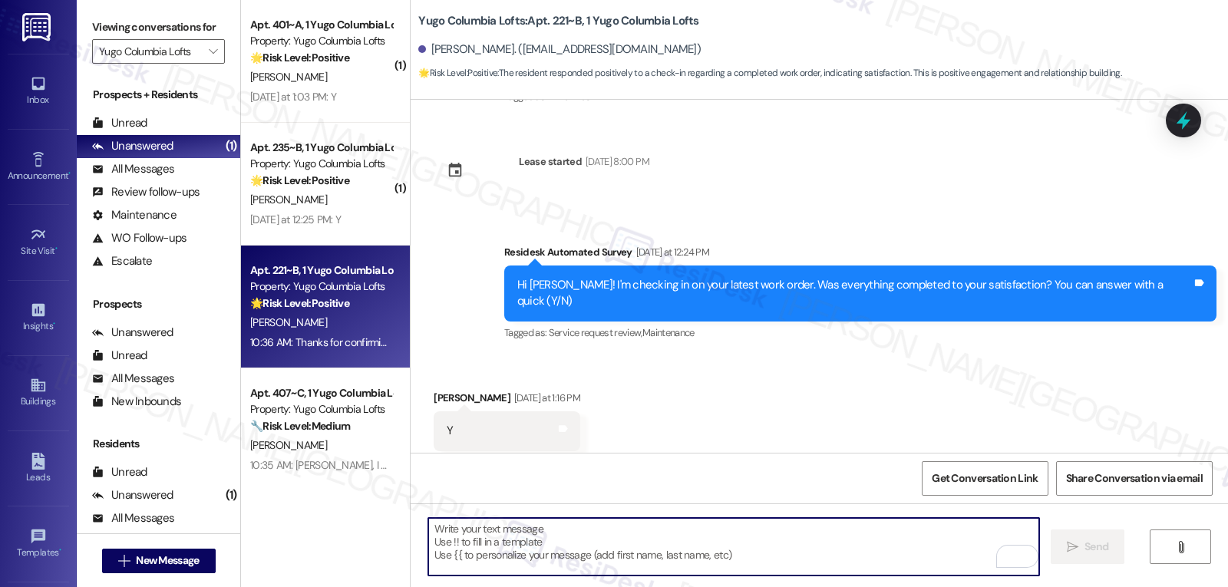
click at [643, 552] on textarea "To enrich screen reader interactions, please activate Accessibility in Grammarl…" at bounding box center [733, 547] width 611 height 58
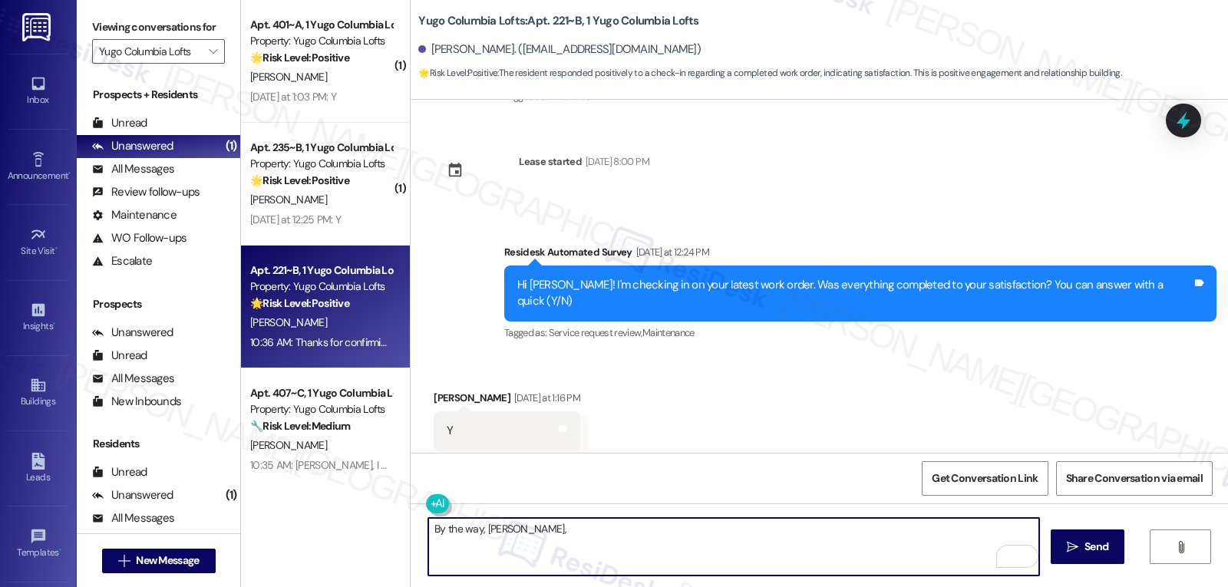
click at [637, 544] on textarea "By the way, Parker," at bounding box center [733, 547] width 611 height 58
paste textarea "I’d love to know—has your experience at {{property}} been what you expected? Yo…"
type textarea "By the way, Parker, I’d love to know—has your experience at {{property}} been w…"
click at [1106, 551] on span "Send" at bounding box center [1097, 547] width 24 height 16
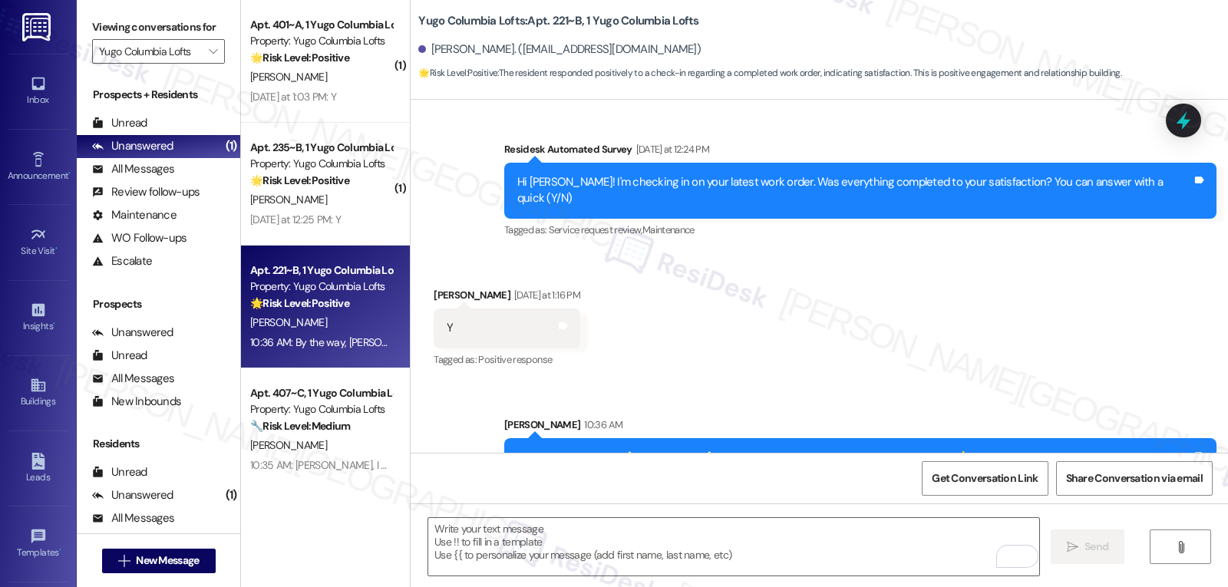
scroll to position [635, 0]
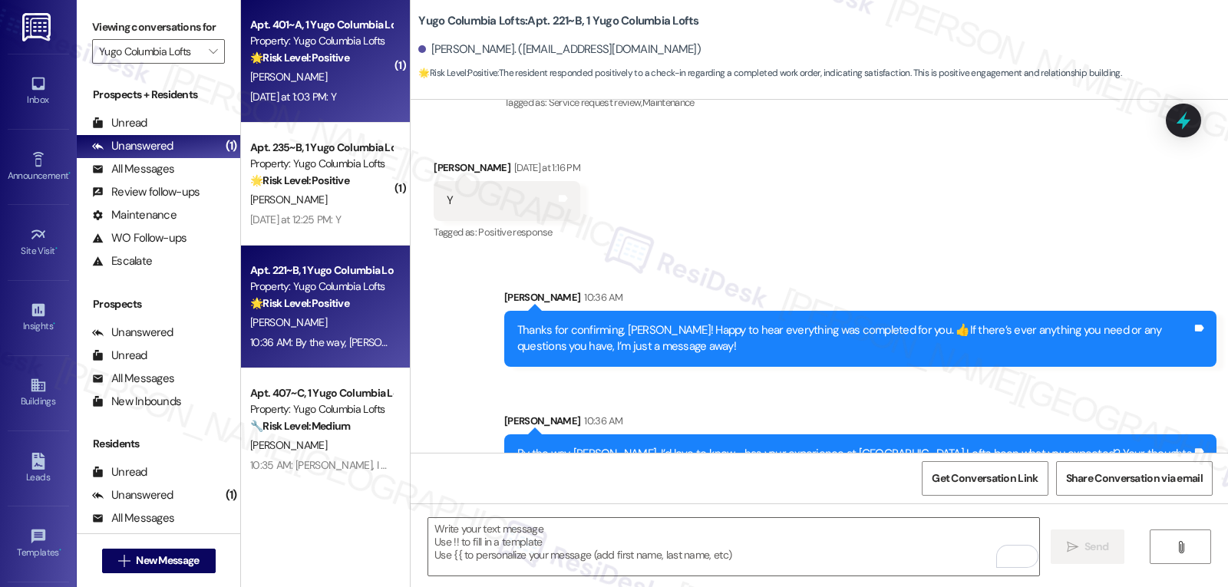
click at [324, 104] on div "Yesterday at 1:03 PM: Y Yesterday at 1:03 PM: Y" at bounding box center [321, 97] width 145 height 19
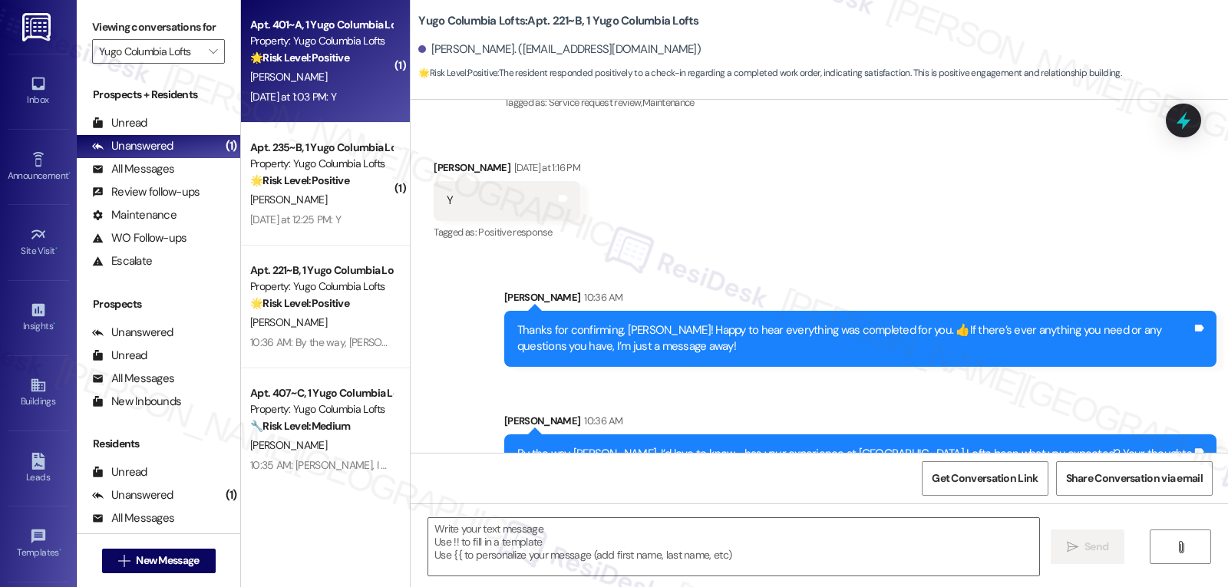
type textarea "Fetching suggested responses. Please feel free to read through the conversation…"
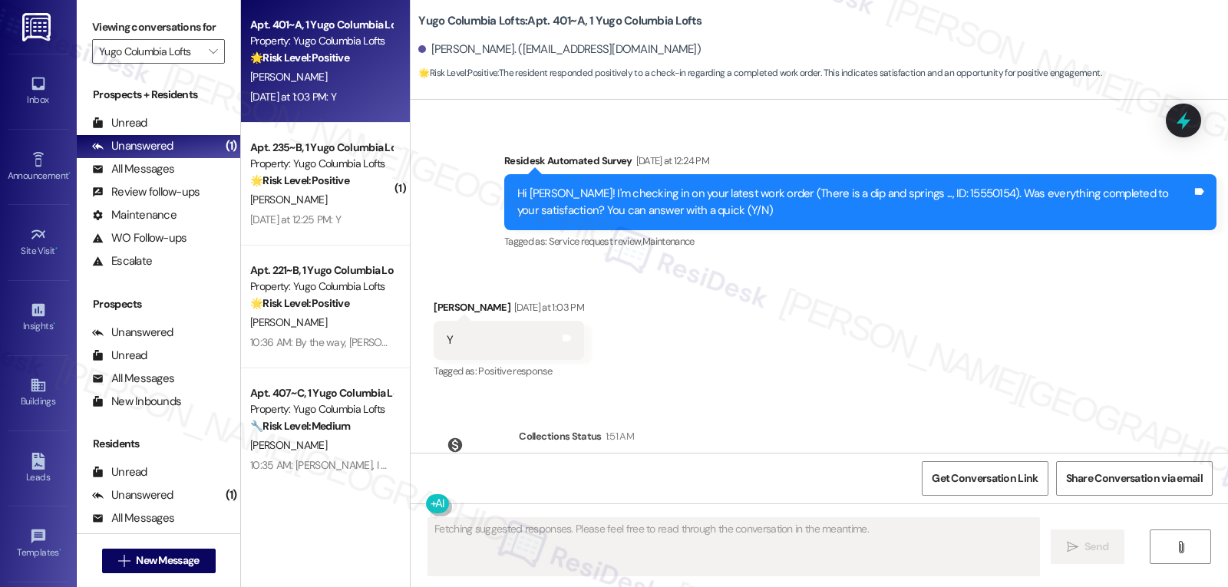
scroll to position [5373, 0]
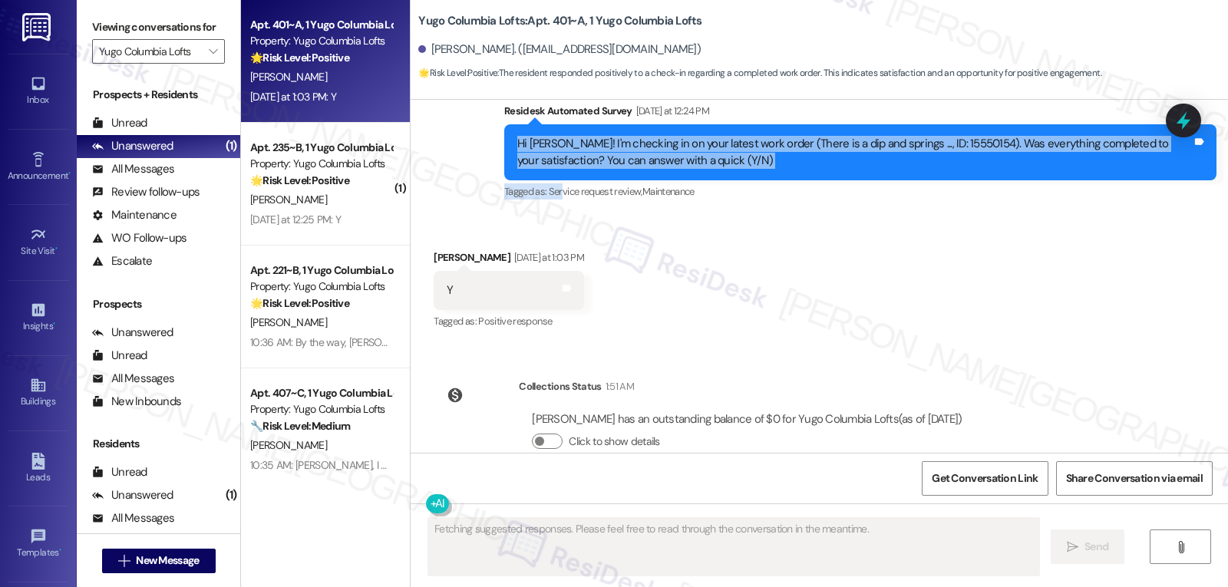
drag, startPoint x: 499, startPoint y: 107, endPoint x: 564, endPoint y: 173, distance: 92.8
click at [553, 170] on div "Survey, sent via SMS Residesk Automated Survey Yesterday at 12:24 PM Hi Amelia!…" at bounding box center [861, 152] width 736 height 123
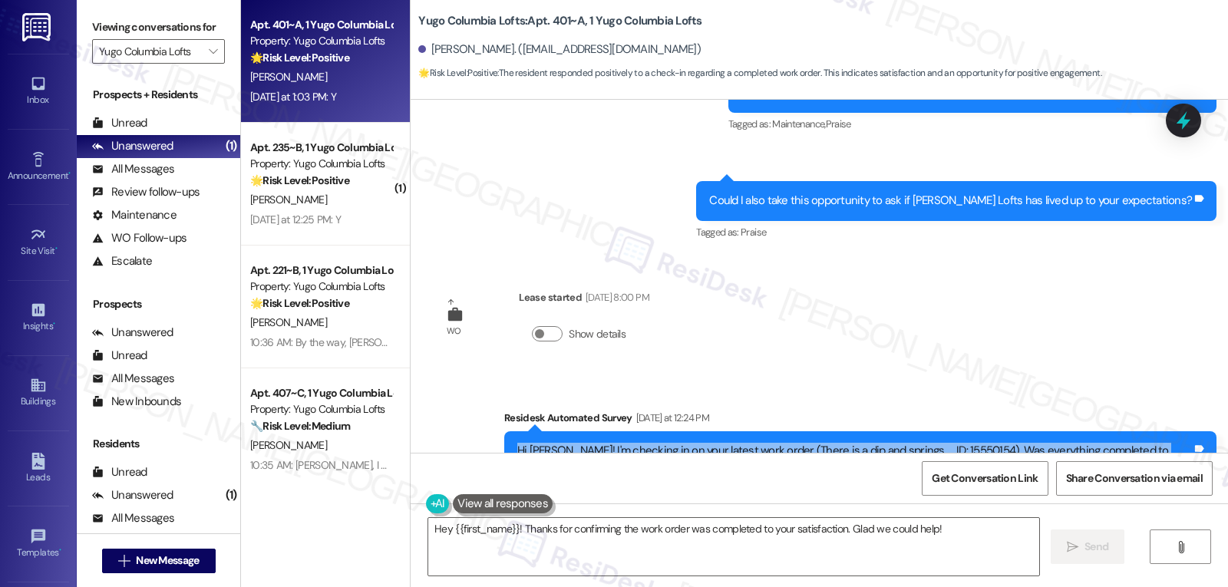
click at [600, 326] on label "Show details" at bounding box center [597, 334] width 57 height 16
click at [563, 326] on button "Show details" at bounding box center [547, 333] width 31 height 15
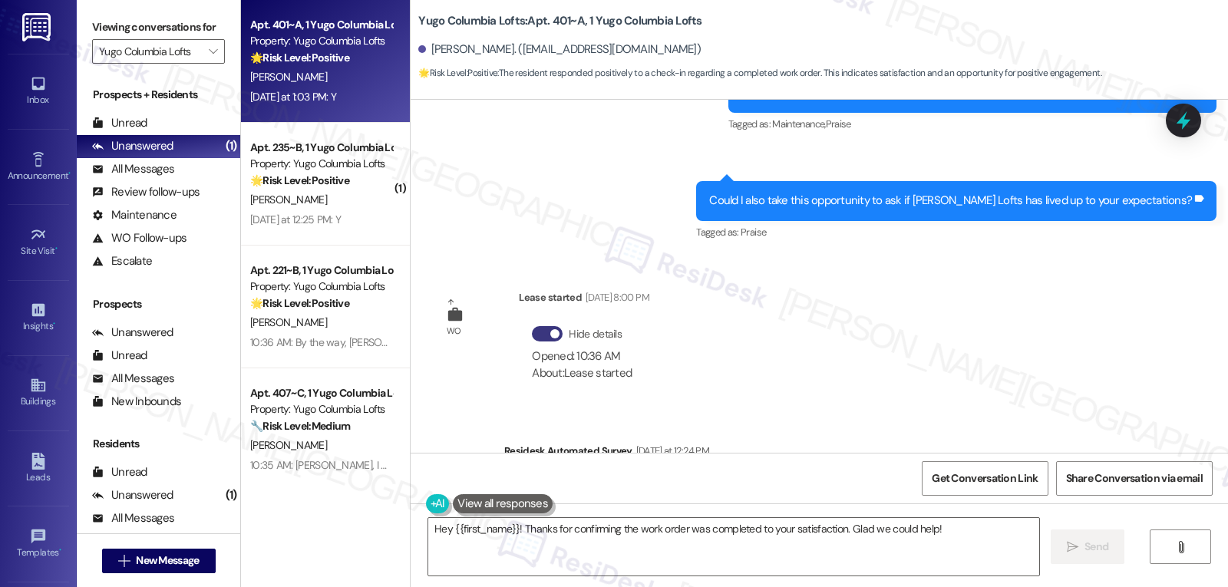
click at [560, 322] on div "Hide details Opened: 10:36 AM About: Lease started" at bounding box center [582, 353] width 100 height 63
click at [532, 326] on button "Hide details" at bounding box center [547, 333] width 31 height 15
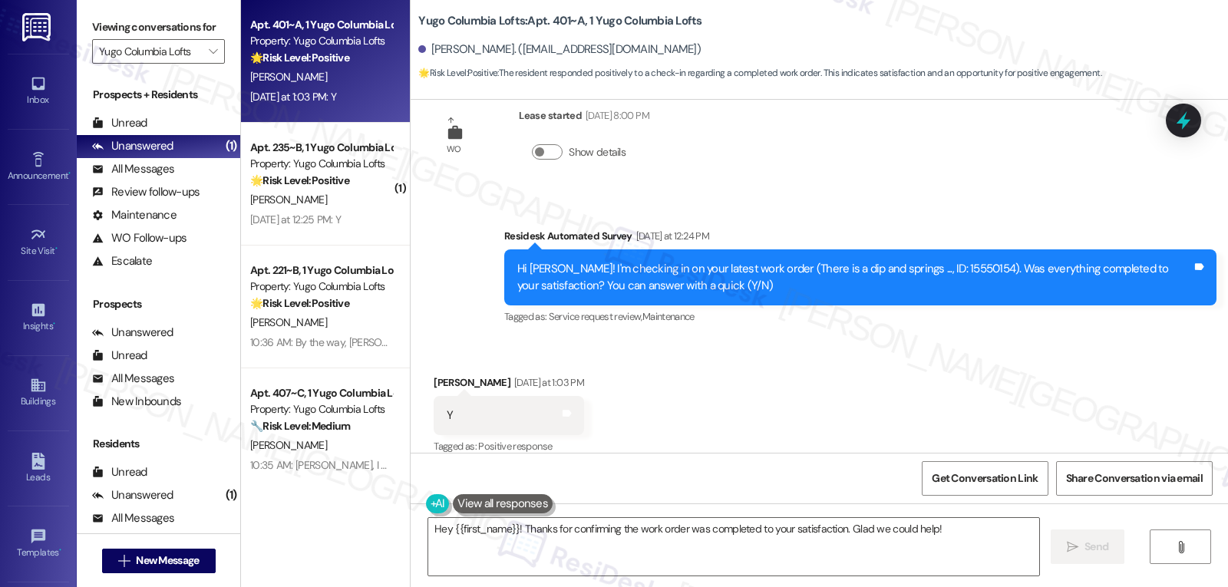
scroll to position [5220, 0]
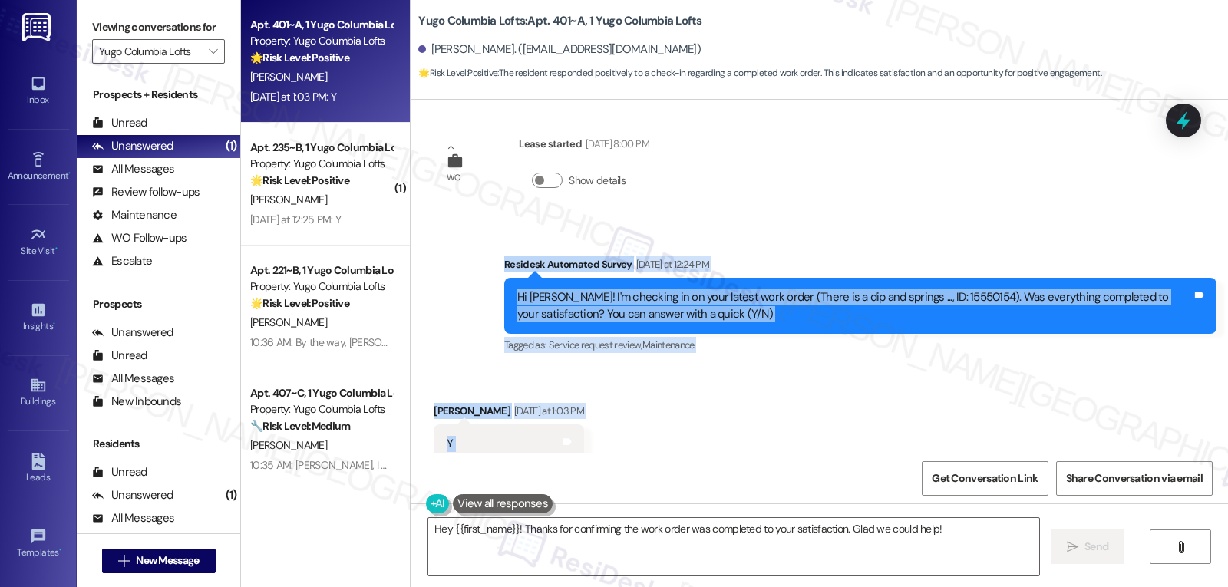
drag, startPoint x: 489, startPoint y: 233, endPoint x: 623, endPoint y: 425, distance: 233.2
click at [623, 425] on div "WO Opened request: One of the ... Jan 27, 2025 at 11:36 AM Status : Completed S…" at bounding box center [820, 276] width 818 height 353
copy div "Residesk Automated Survey Yesterday at 12:24 PM Hi Amelia! I'm checking in on y…"
click at [531, 533] on textarea "Hey {{first_name}}! Thanks for confirming the work order was completed to your …" at bounding box center [733, 547] width 611 height 58
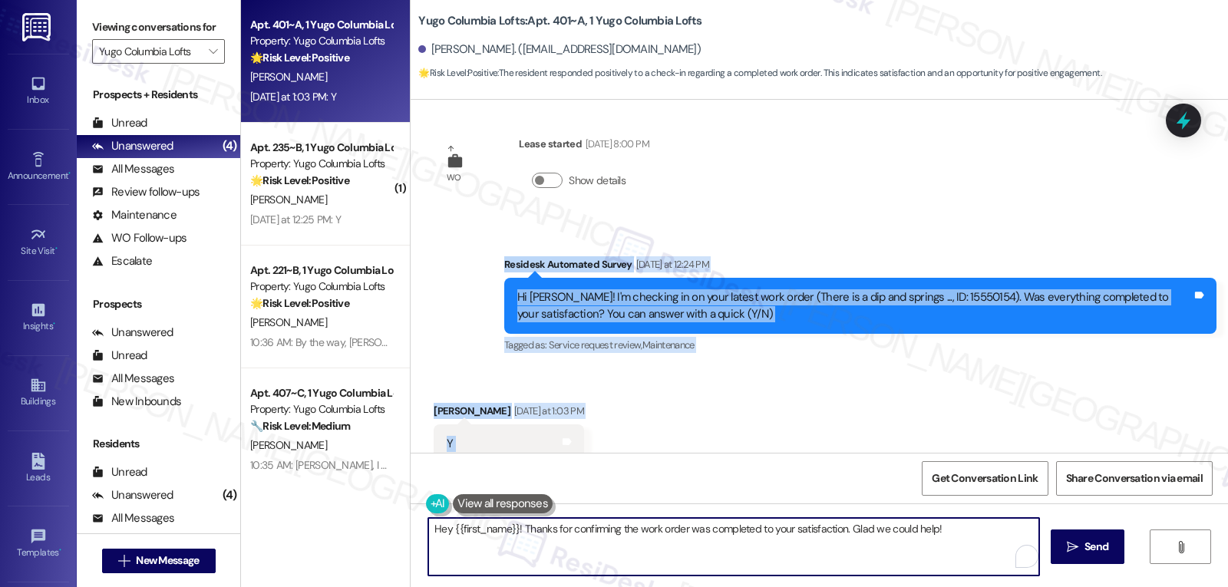
paste textarea "Great, thanks for letting us know, Amelia! Glad to hear the work was completed.…"
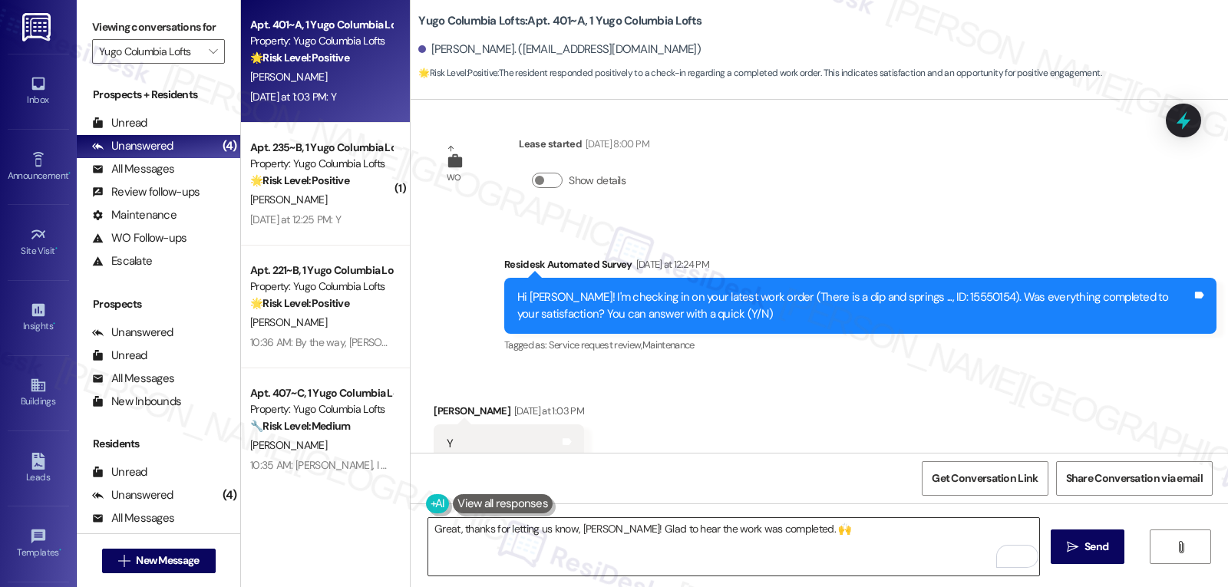
click at [825, 536] on textarea "Great, thanks for letting us know, Amelia! Glad to hear the work was completed.…" at bounding box center [733, 547] width 611 height 58
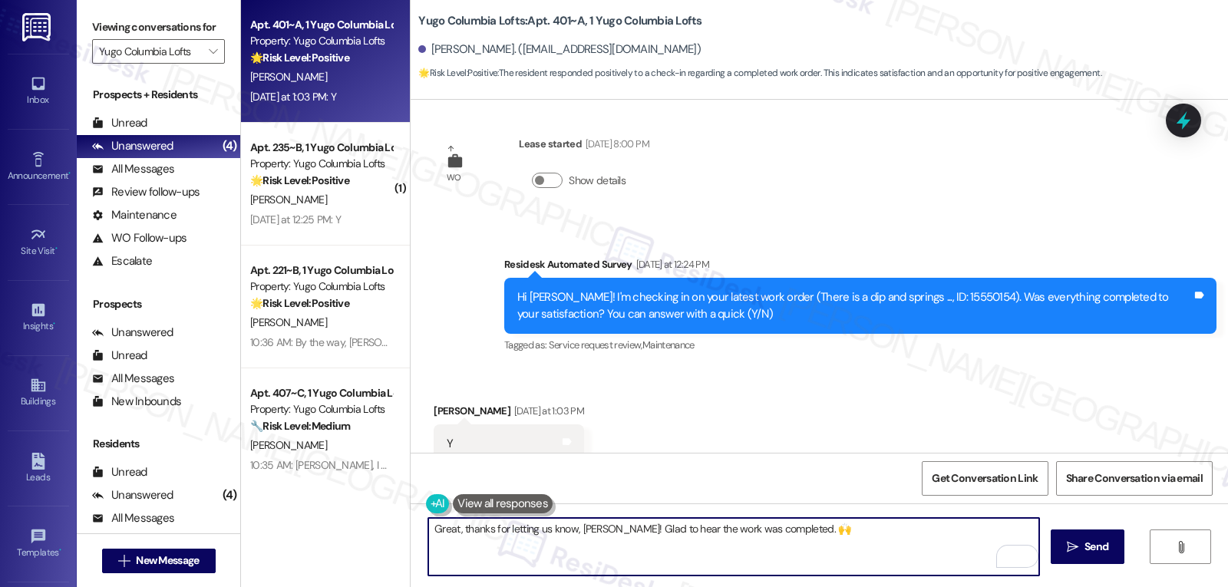
paste textarea "If you ever need anything, don’t hesitate to reach out. I’m always here to assi…"
click at [666, 566] on textarea "Great, thanks for letting us know, Amelia! Glad to hear the work was completed.…" at bounding box center [733, 547] width 611 height 58
type textarea "Great, thanks for letting us know, Amelia! Glad to hear the work was completed.…"
click at [1071, 547] on icon "" at bounding box center [1073, 547] width 12 height 12
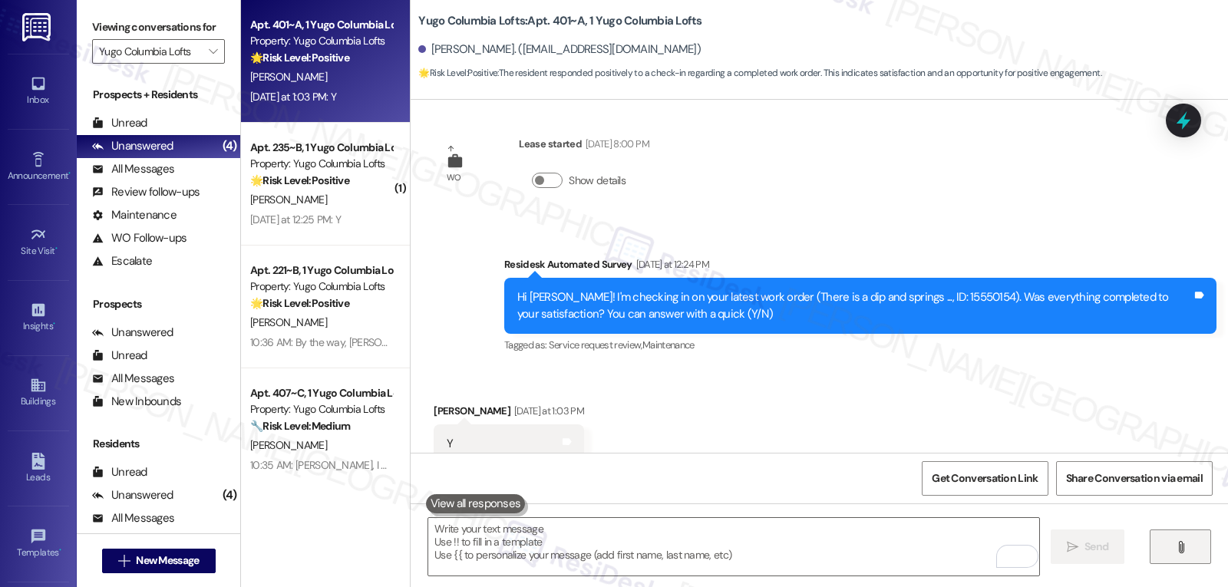
scroll to position [5232, 0]
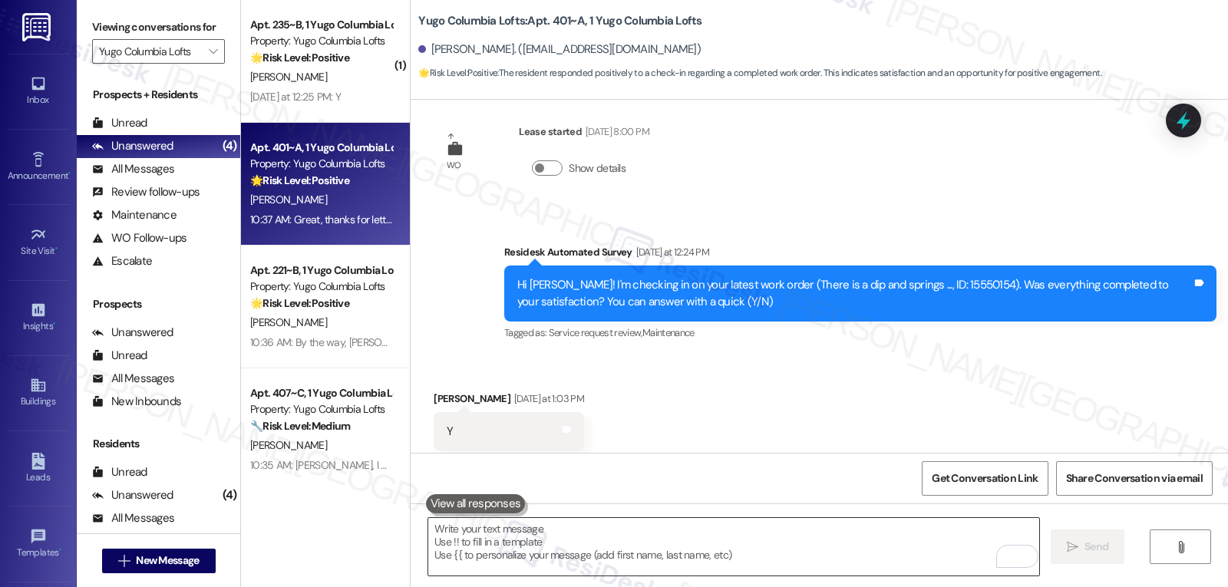
click at [555, 557] on textarea "To enrich screen reader interactions, please activate Accessibility in Grammarl…" at bounding box center [733, 547] width 611 height 58
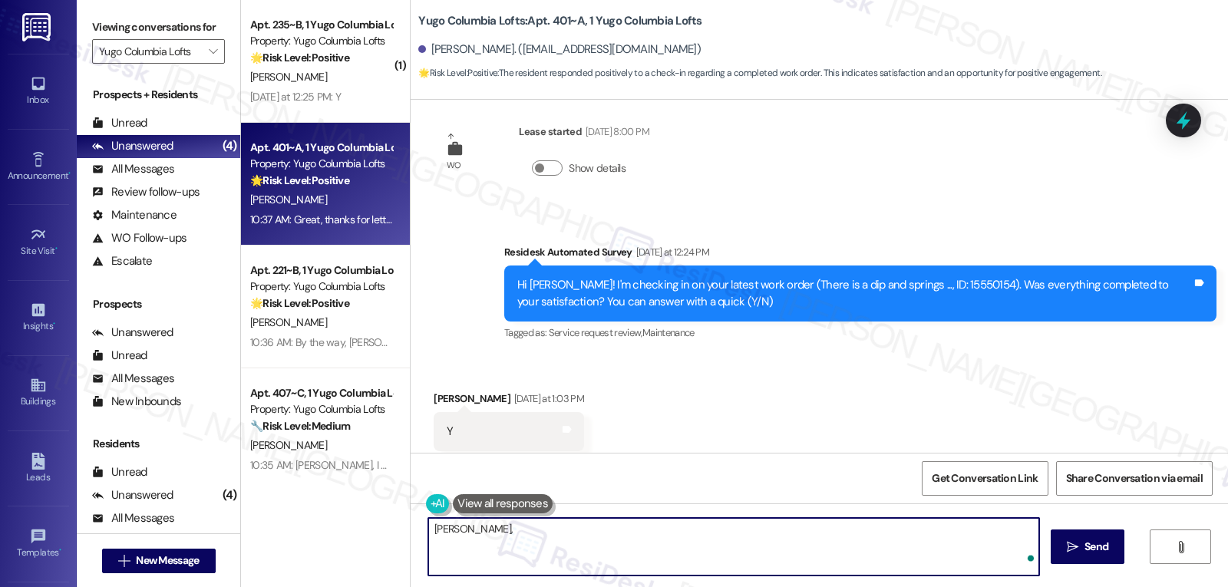
paste textarea "how are things going at {{property}}? Has it been everything you were looking f…"
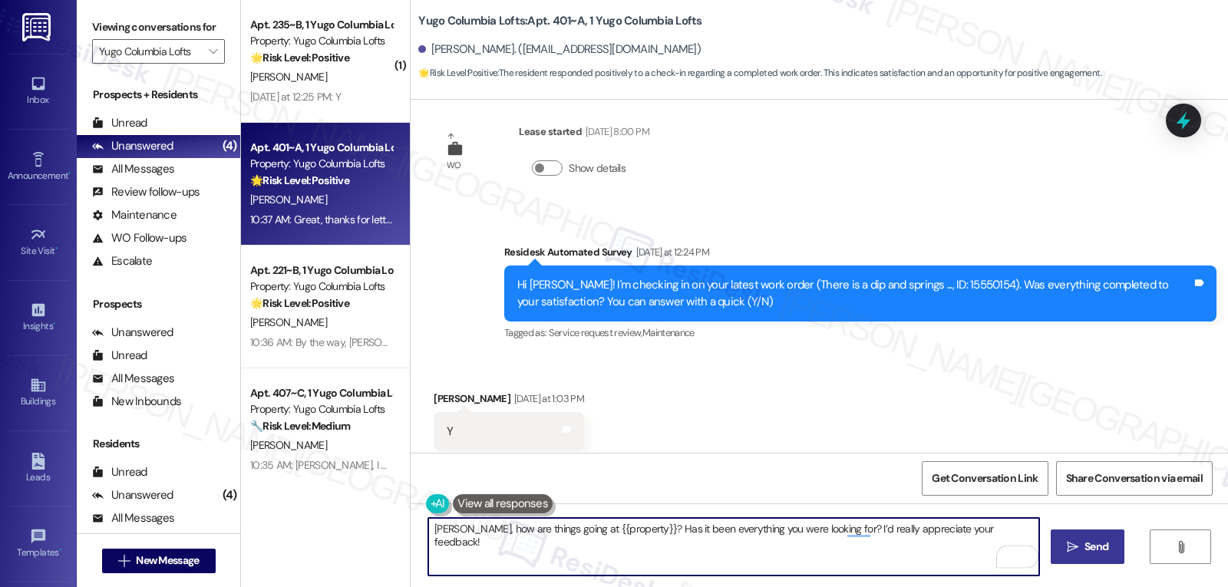
type textarea "Amelia, how are things going at {{property}}? Has it been everything you were l…"
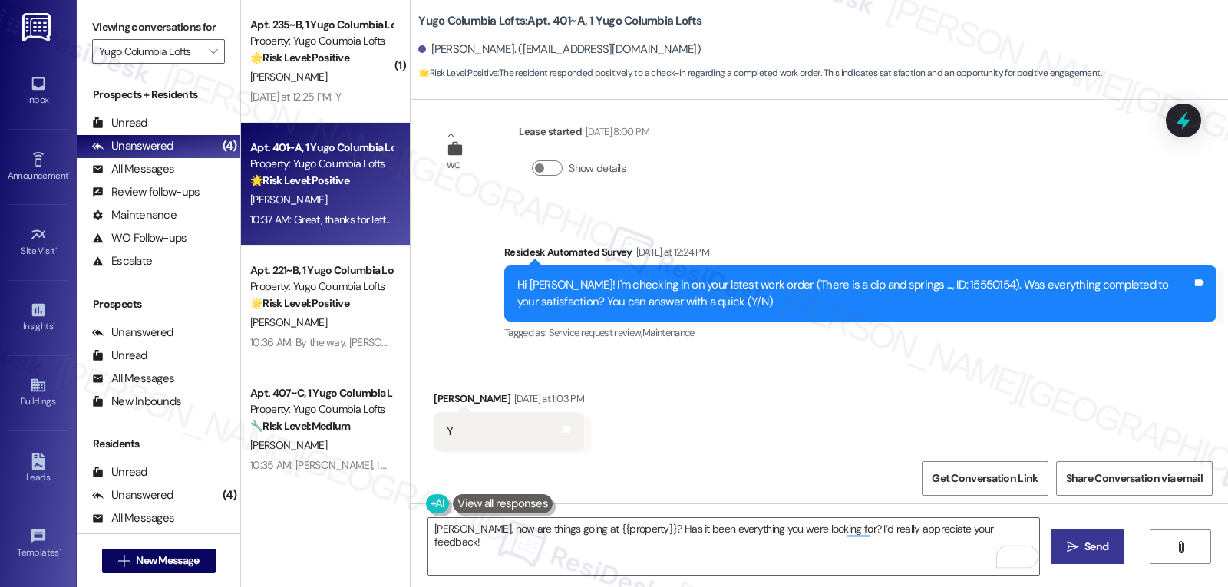
click at [1073, 542] on icon "" at bounding box center [1073, 547] width 12 height 12
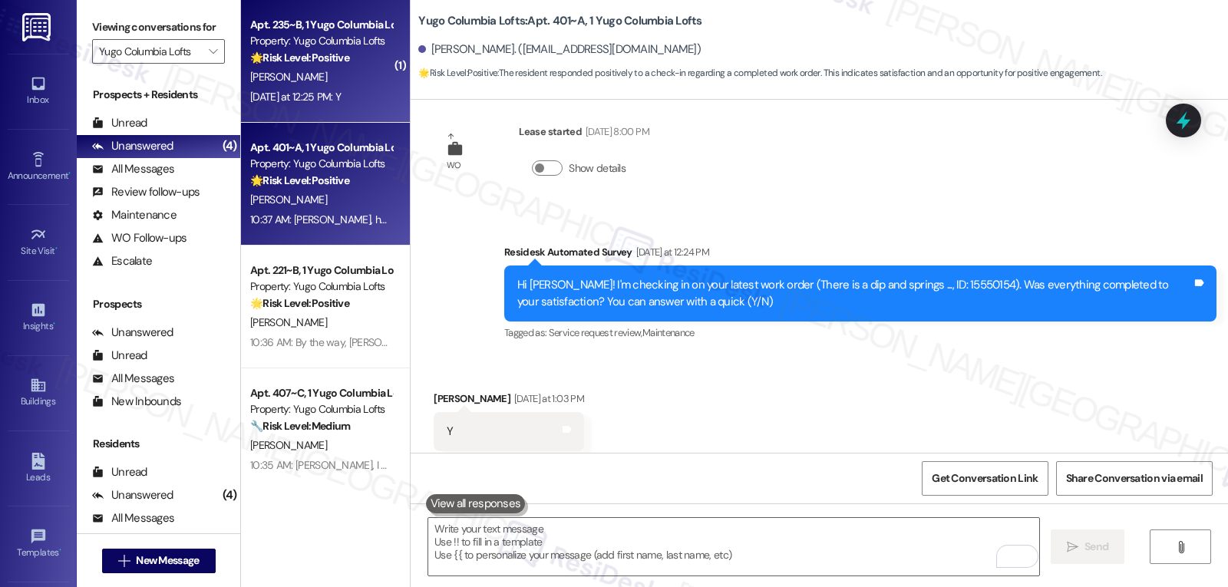
drag, startPoint x: 323, startPoint y: 41, endPoint x: 633, endPoint y: 114, distance: 317.9
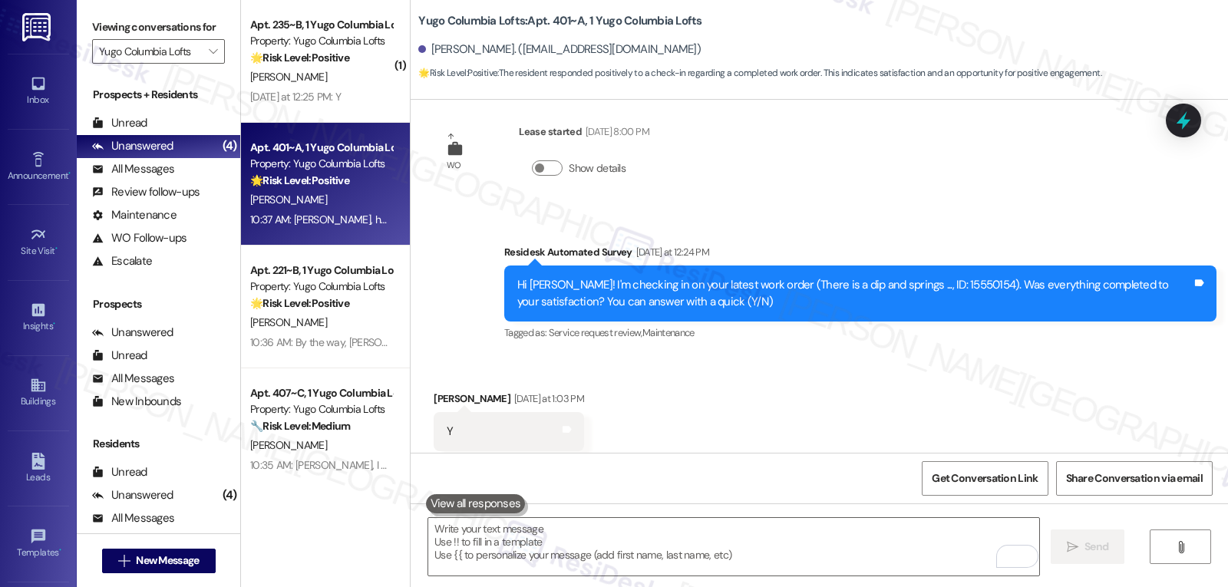
click at [322, 40] on div "Property: Yugo Columbia Lofts" at bounding box center [321, 41] width 142 height 16
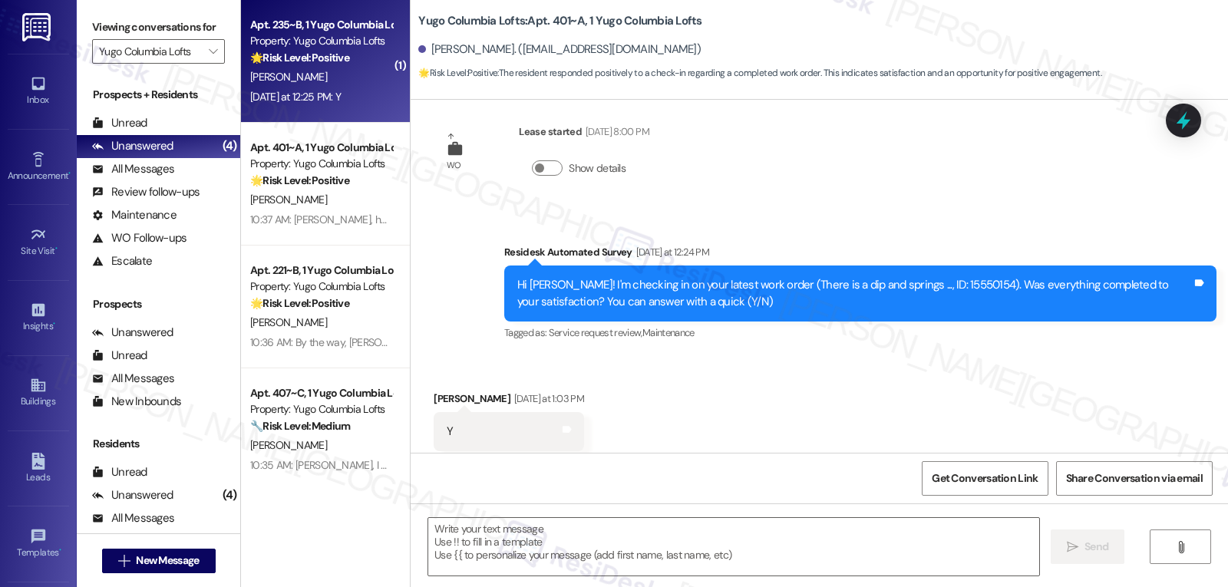
type textarea "Fetching suggested responses. Please feel free to read through the conversation…"
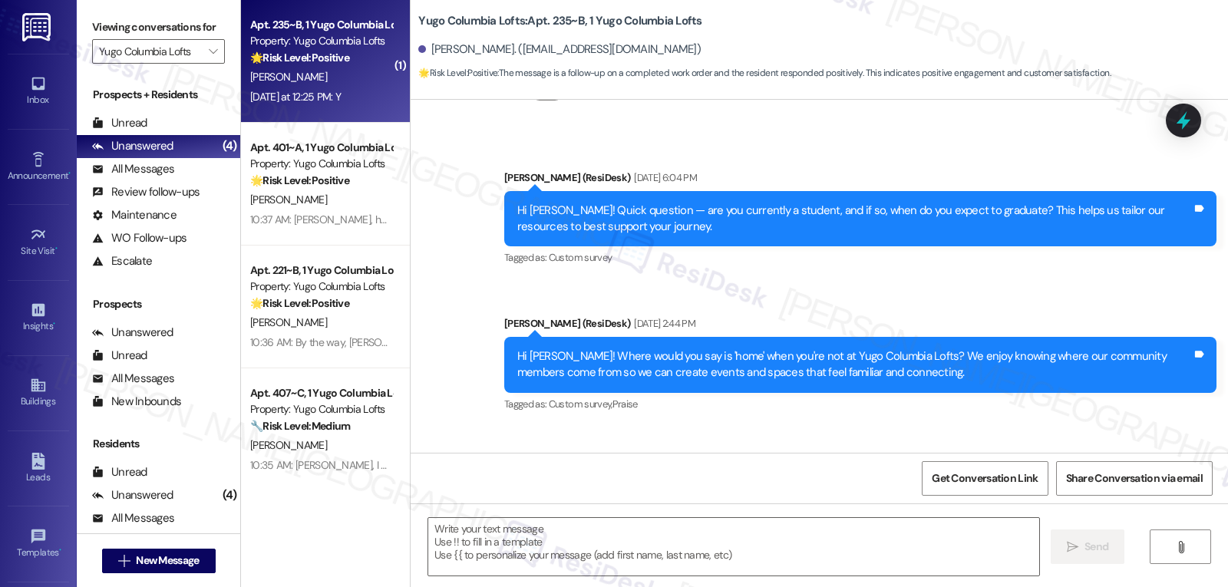
type textarea "Fetching suggested responses. Please feel free to read through the conversation…"
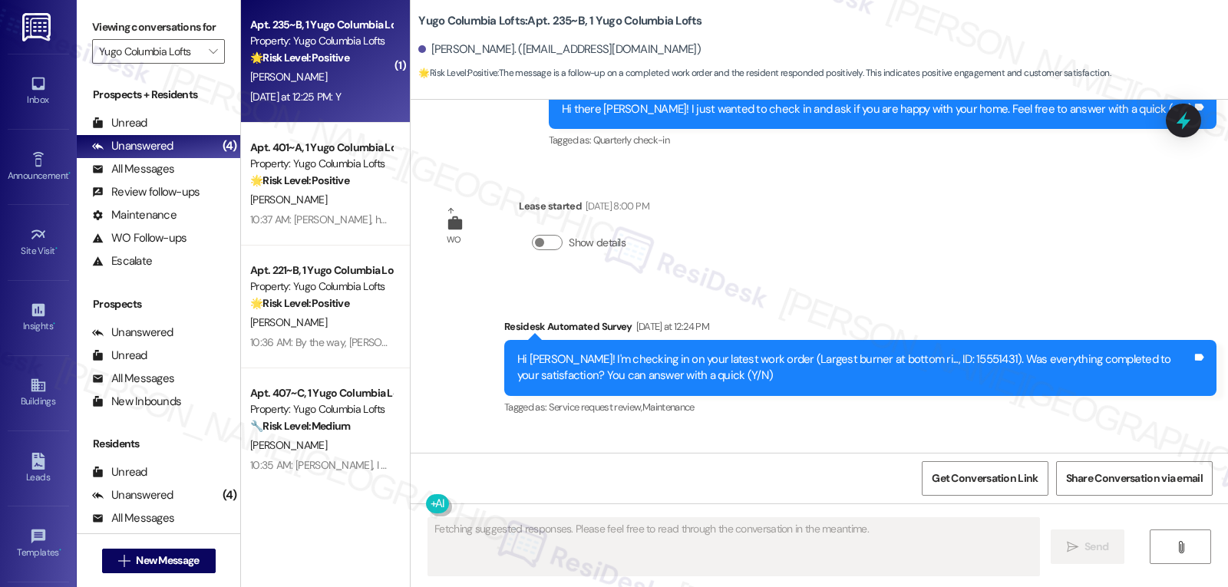
scroll to position [1937, 0]
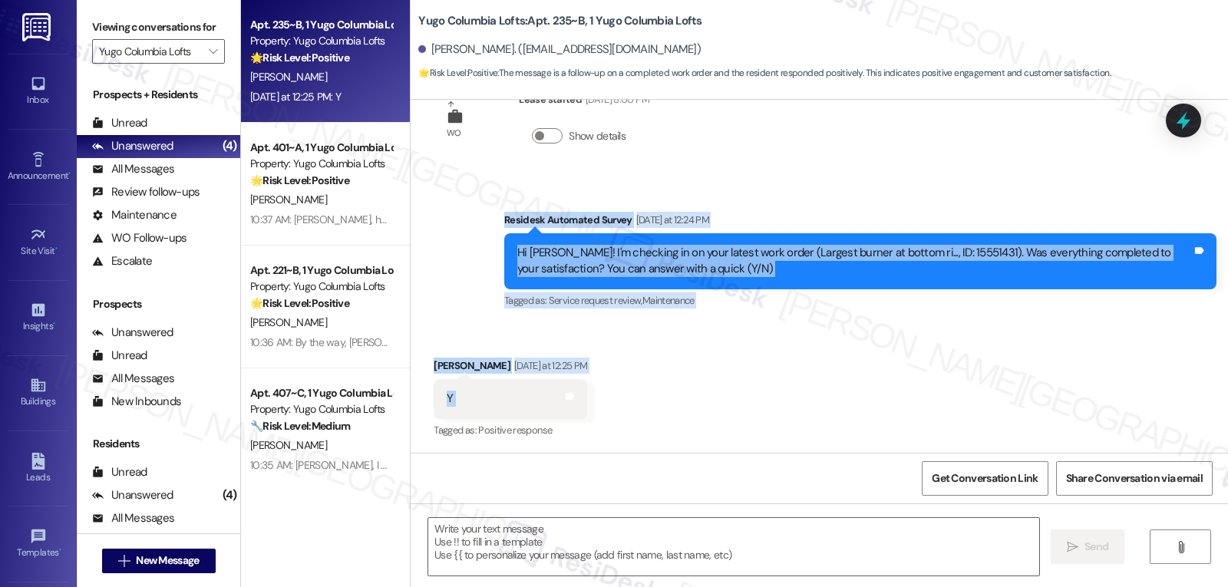
drag, startPoint x: 490, startPoint y: 218, endPoint x: 534, endPoint y: 394, distance: 181.4
click at [534, 394] on div "Survey, sent via SMS Residesk Automated Survey Feb 26, 2025 at 12:28 PM Hi Luci…" at bounding box center [820, 276] width 818 height 353
copy div "Residesk Automated Survey Yesterday at 12:24 PM Hi Luci! I'm checking in on you…"
click at [532, 553] on textarea at bounding box center [733, 547] width 611 height 58
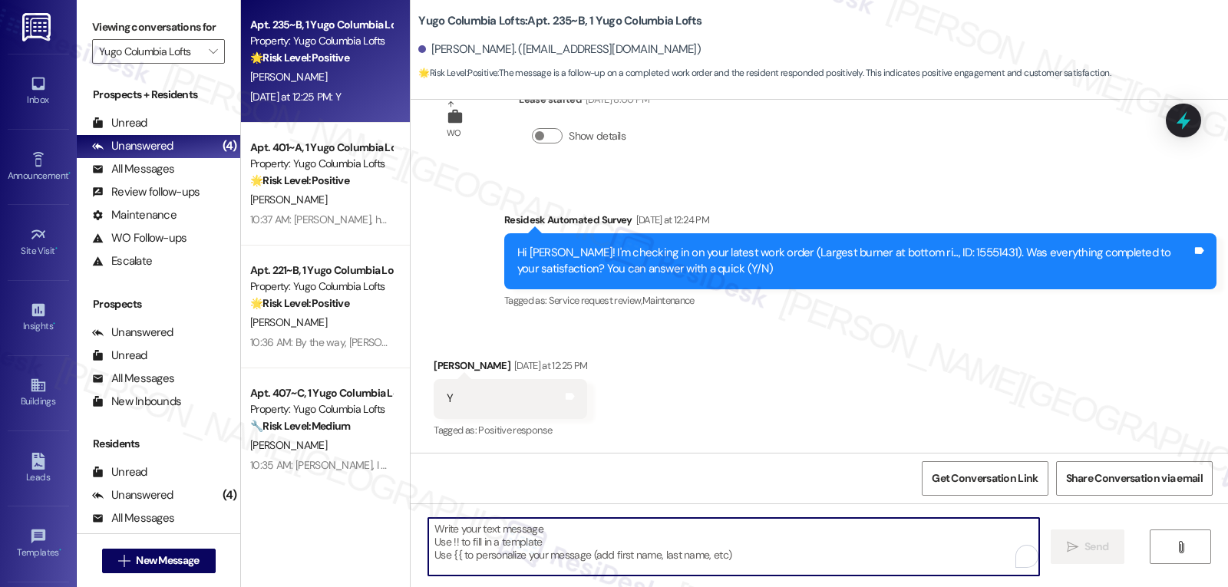
paste textarea "Thanks for confirming, Luci! Glad to hear the repair was taken care of. 🔧😊"
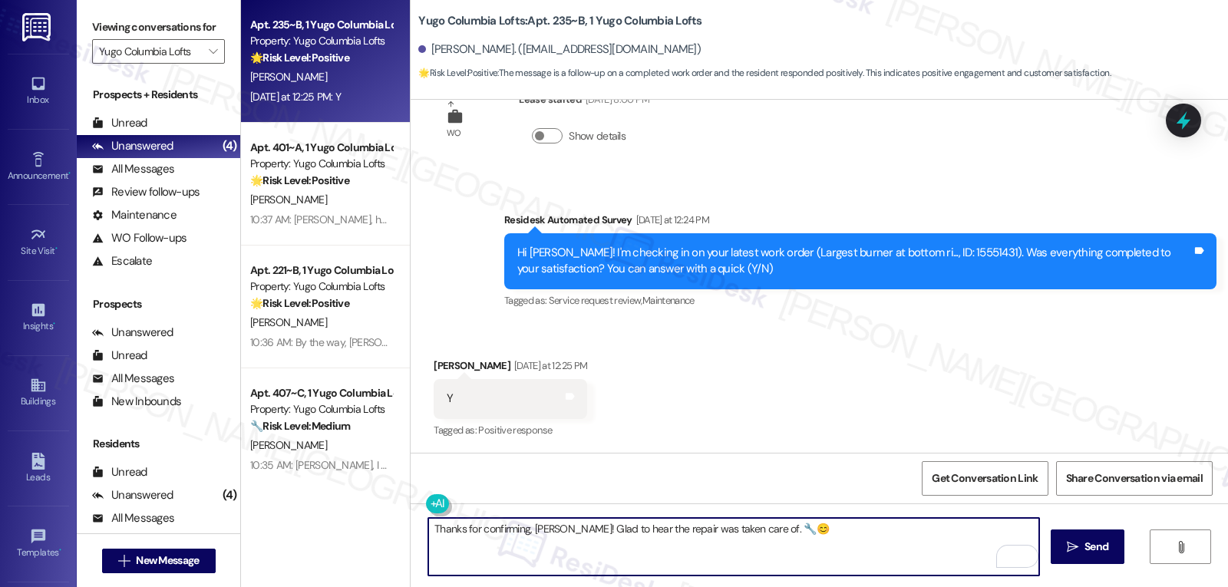
click at [842, 537] on textarea "Thanks for confirming, Luci! Glad to hear the repair was taken care of. 🔧😊" at bounding box center [733, 547] width 611 height 58
paste textarea "If you have any questions or need anything, feel free to reach out. I’m always …"
type textarea "Thanks for confirming, Luci! Glad to hear the repair was taken care of. 🔧😊 If y…"
click at [1096, 561] on button " Send" at bounding box center [1088, 547] width 74 height 35
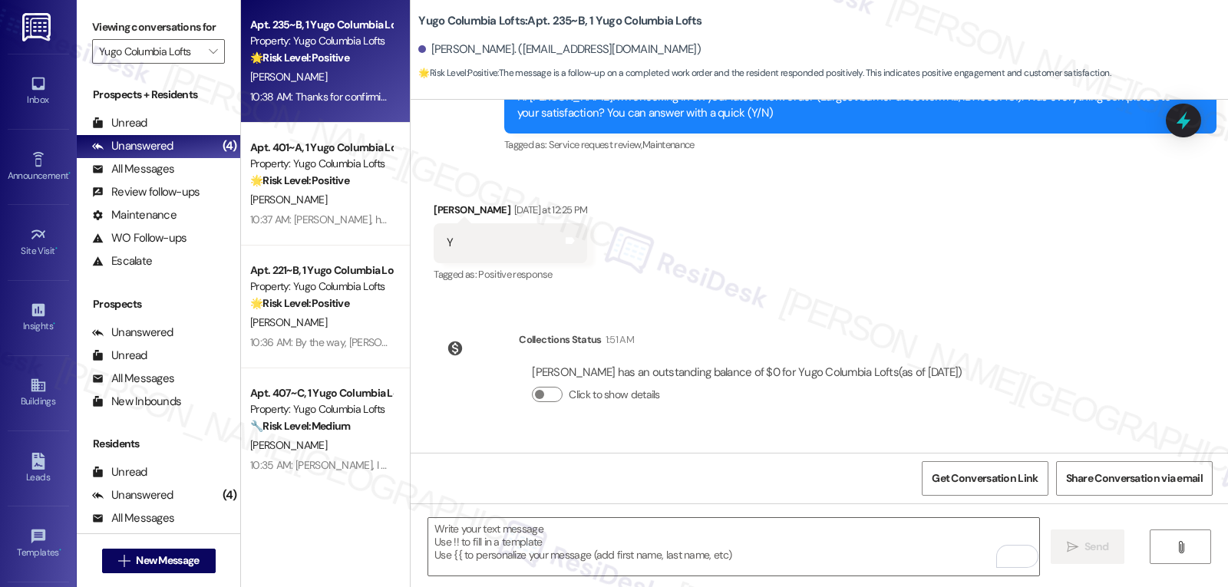
scroll to position [2203, 0]
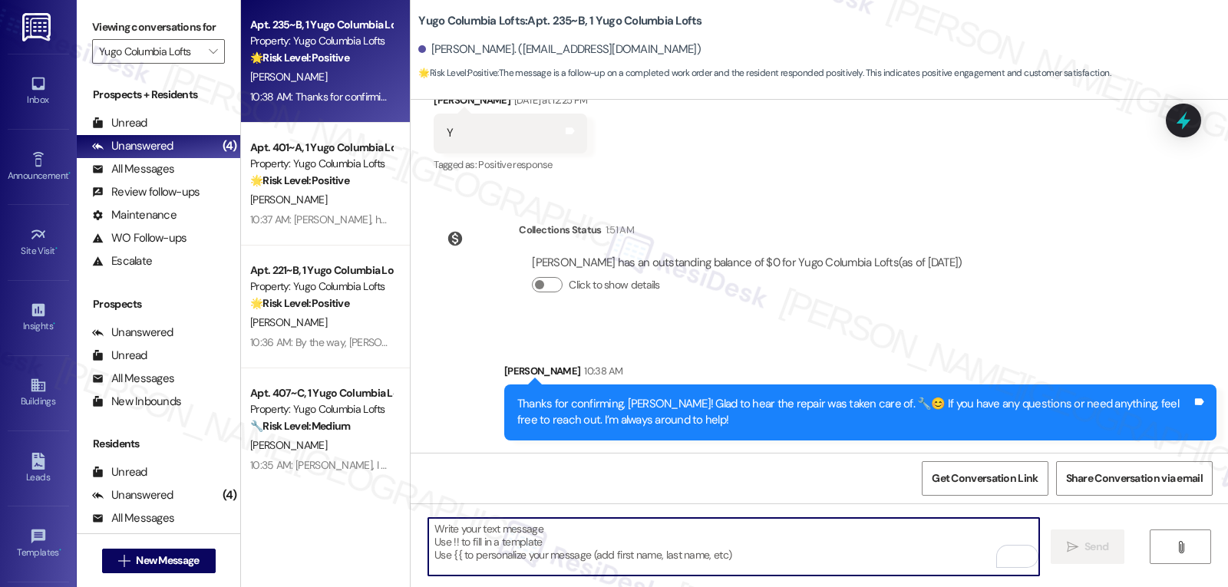
click at [627, 564] on textarea "To enrich screen reader interactions, please activate Accessibility in Grammarl…" at bounding box center [733, 547] width 611 height 58
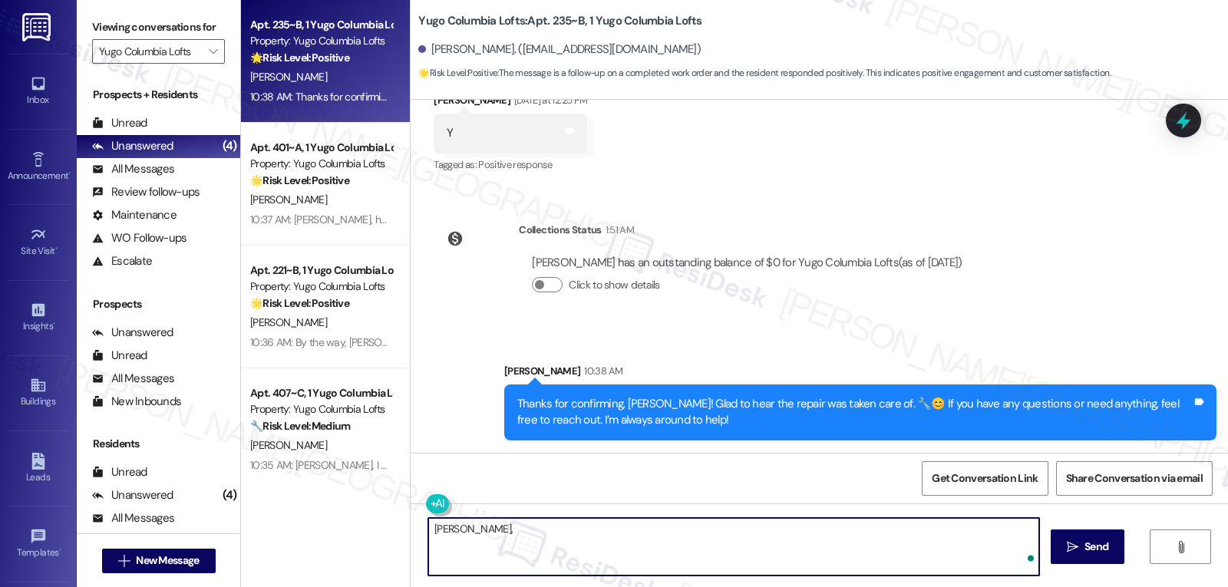
paste textarea "I hope you’ve been loving your time at {{property}}! Has it lived up to what yo…"
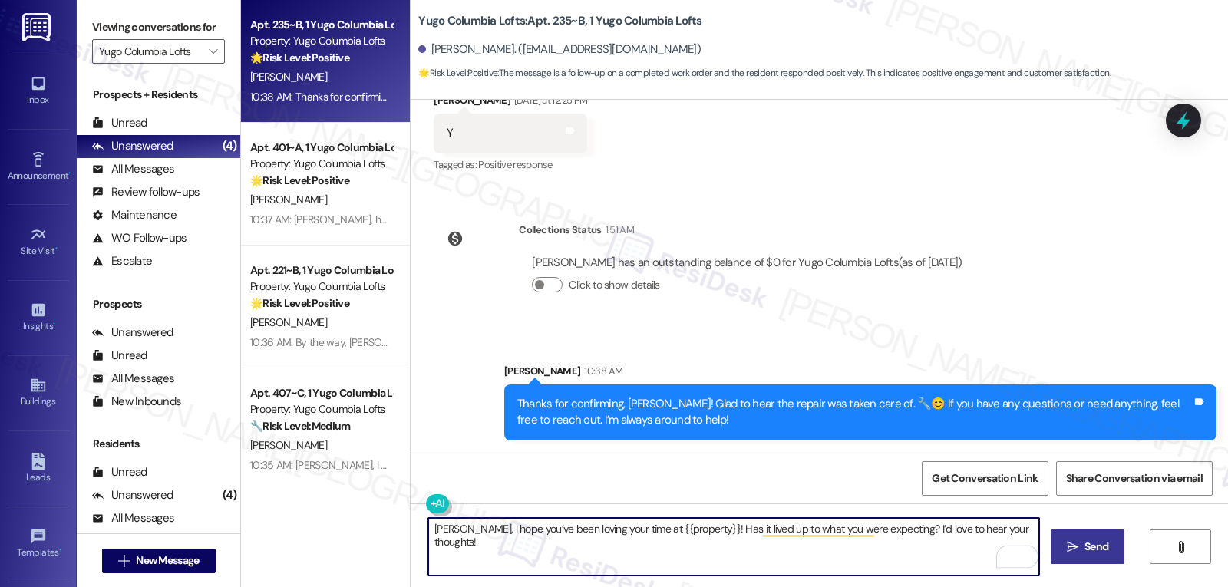
type textarea "Luci, I hope you’ve been loving your time at {{property}}! Has it lived up to w…"
click at [1072, 547] on icon "" at bounding box center [1073, 547] width 12 height 12
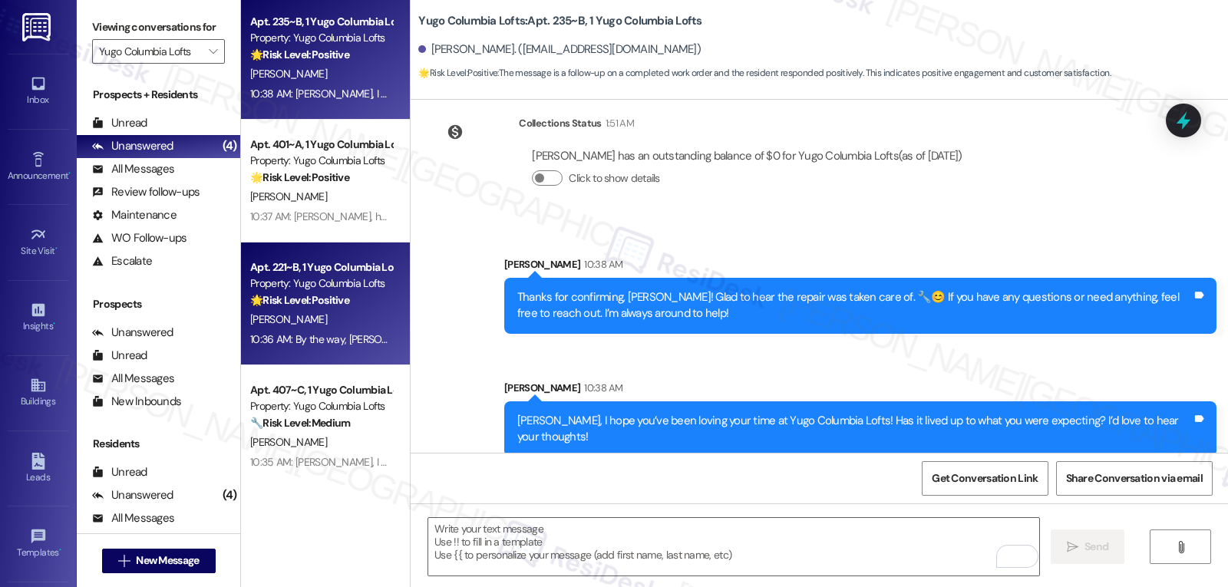
scroll to position [0, 0]
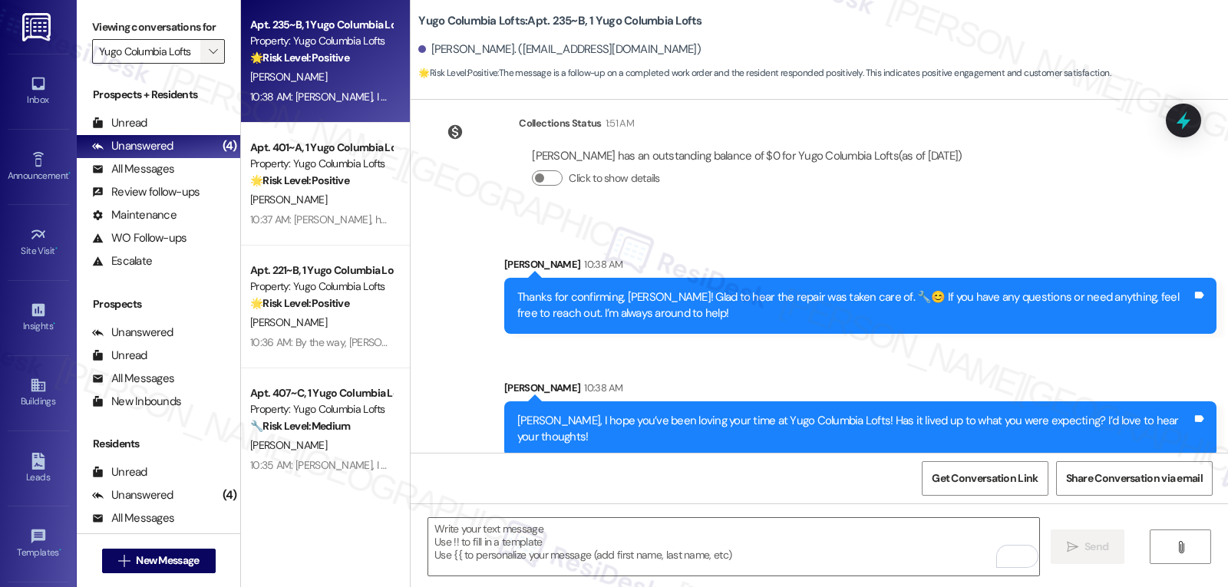
click at [207, 64] on span "" at bounding box center [213, 51] width 15 height 25
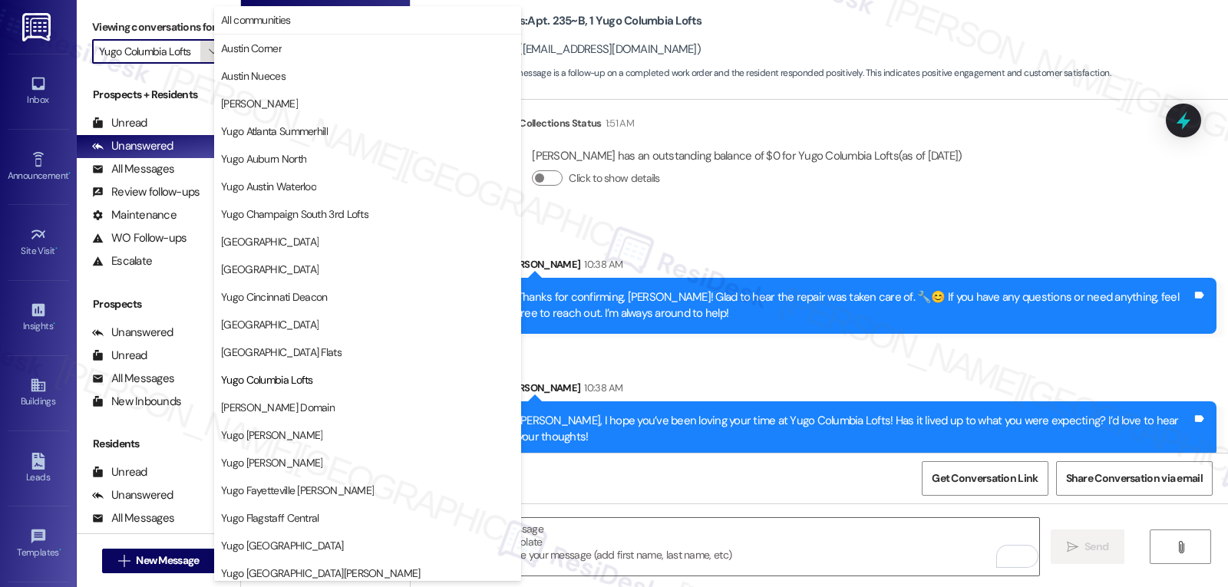
scroll to position [250, 0]
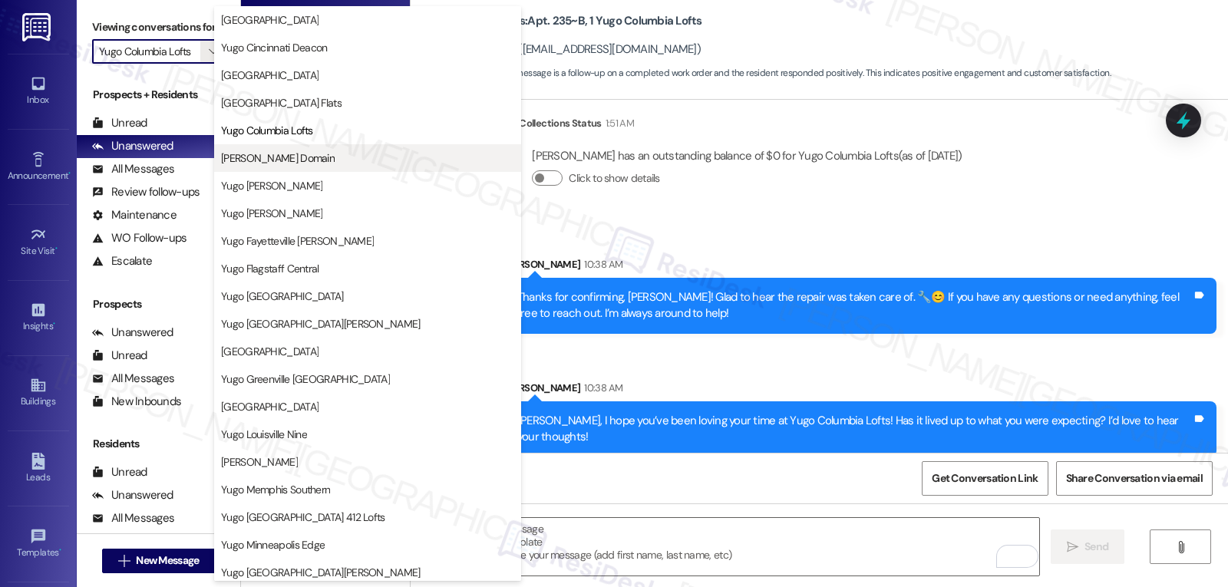
click at [295, 164] on span "Yugo Corvallis Domain" at bounding box center [278, 157] width 114 height 15
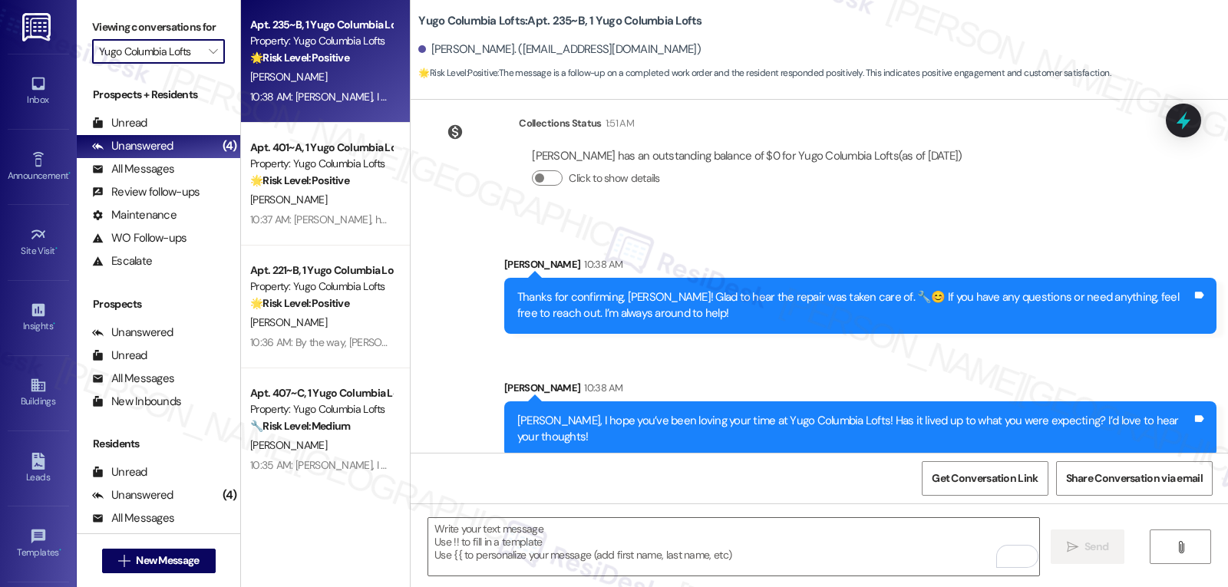
type input "Yugo Corvallis Domain"
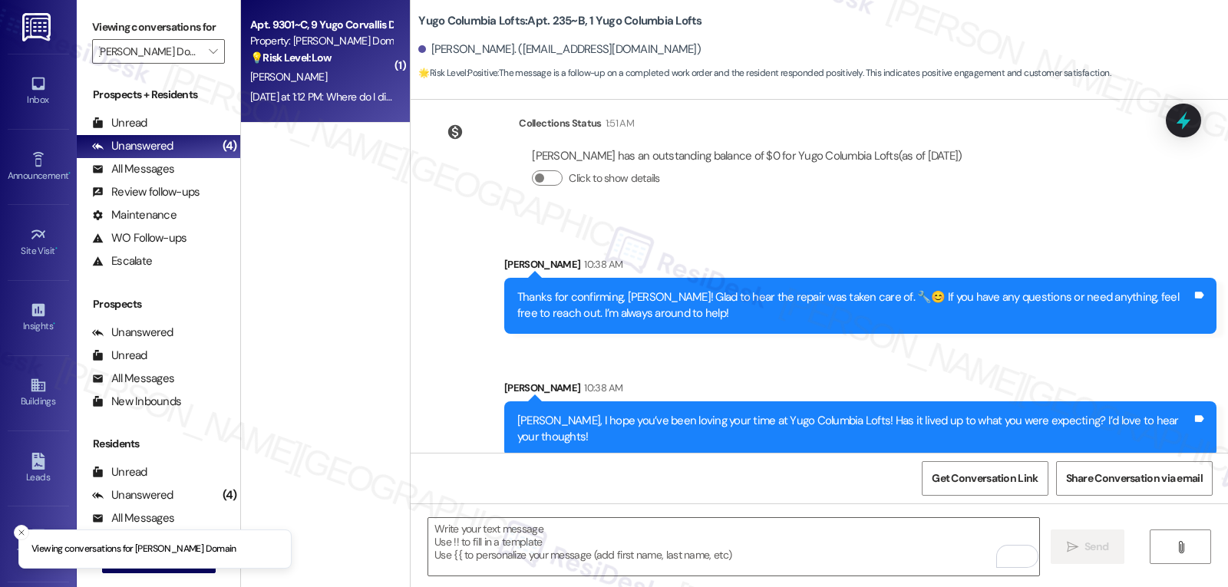
click at [330, 75] on div "M. Ortiz" at bounding box center [321, 77] width 145 height 19
type textarea "Fetching suggested responses. Please feel free to read through the conversation…"
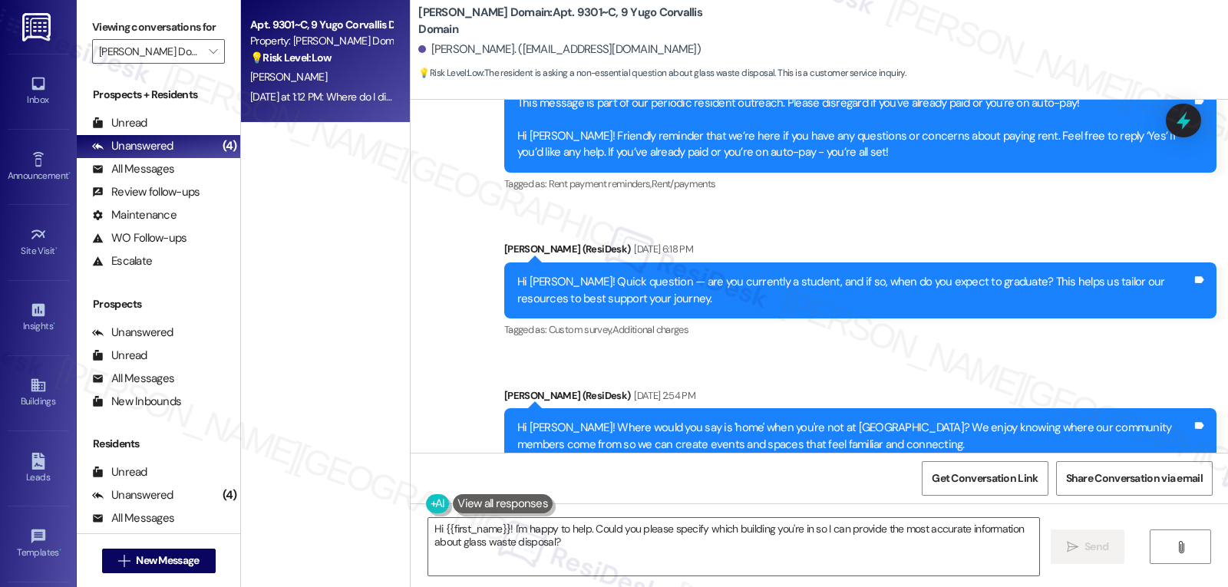
scroll to position [1601, 0]
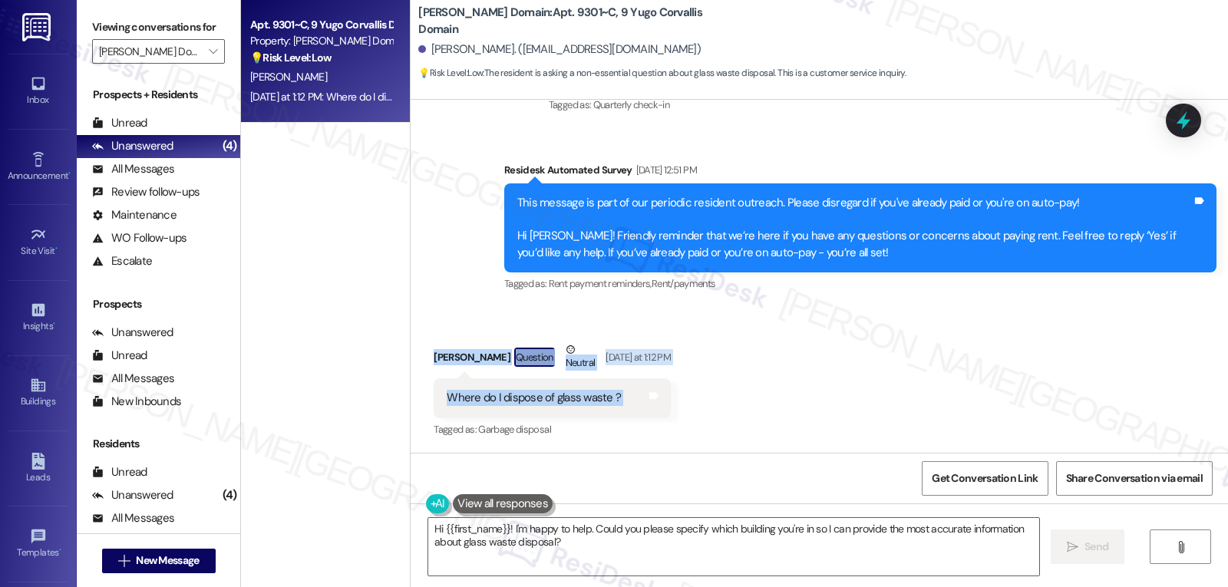
drag, startPoint x: 419, startPoint y: 359, endPoint x: 643, endPoint y: 404, distance: 228.0
click at [643, 404] on div "Received via SMS Maya Ortiz Question Neutral Yesterday at 1:12 PM Where do I di…" at bounding box center [552, 391] width 260 height 123
copy div "Maya Ortiz Question Neutral Yesterday at 1:12 PM Where do I dispose of glass wa…"
drag, startPoint x: 502, startPoint y: 529, endPoint x: 1099, endPoint y: 582, distance: 598.9
click at [998, 580] on div "Hi {{first_name}}! I'm happy to help. Could you please specify which building y…" at bounding box center [820, 561] width 818 height 115
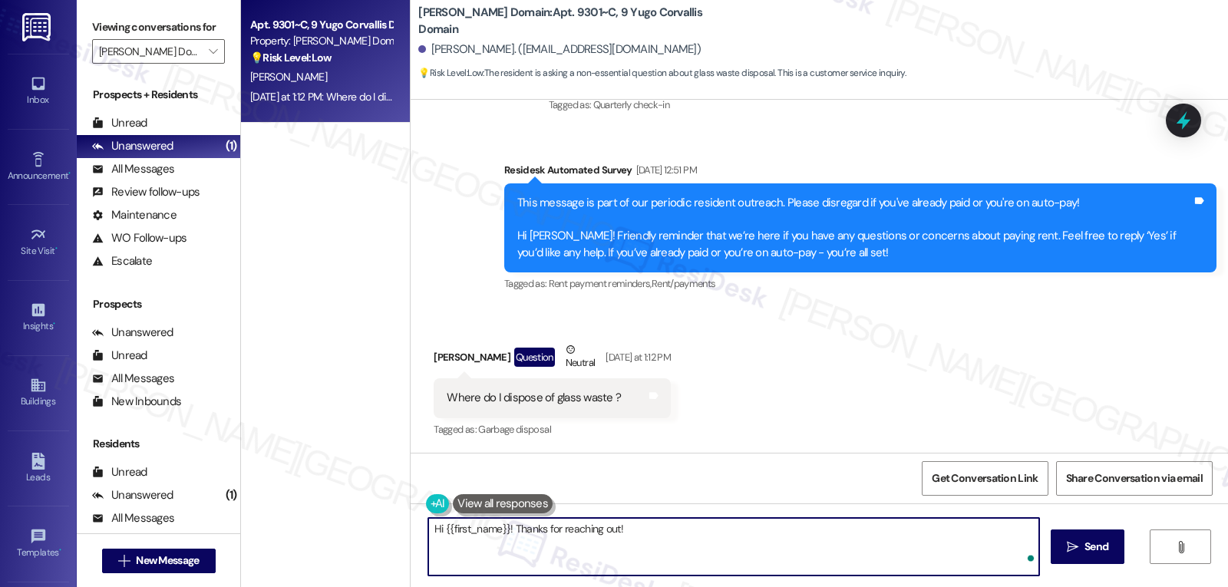
paste textarea "I’ll need to check with the site team to confirm the correct spot for glass was…"
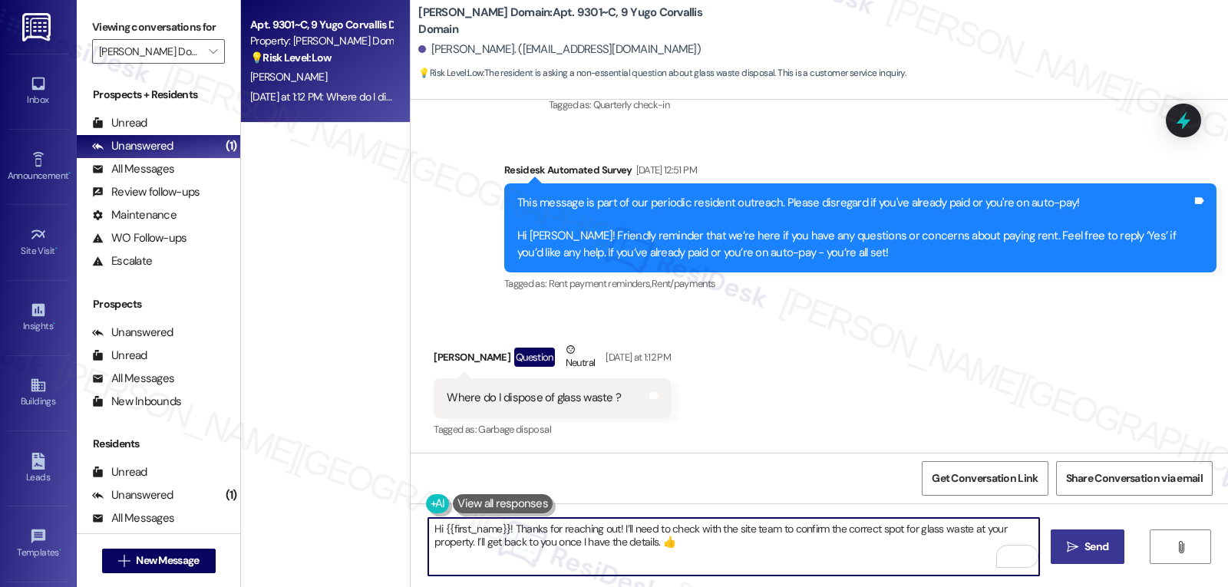
type textarea "Hi {{first_name}}! Thanks for reaching out! I’ll need to check with the site te…"
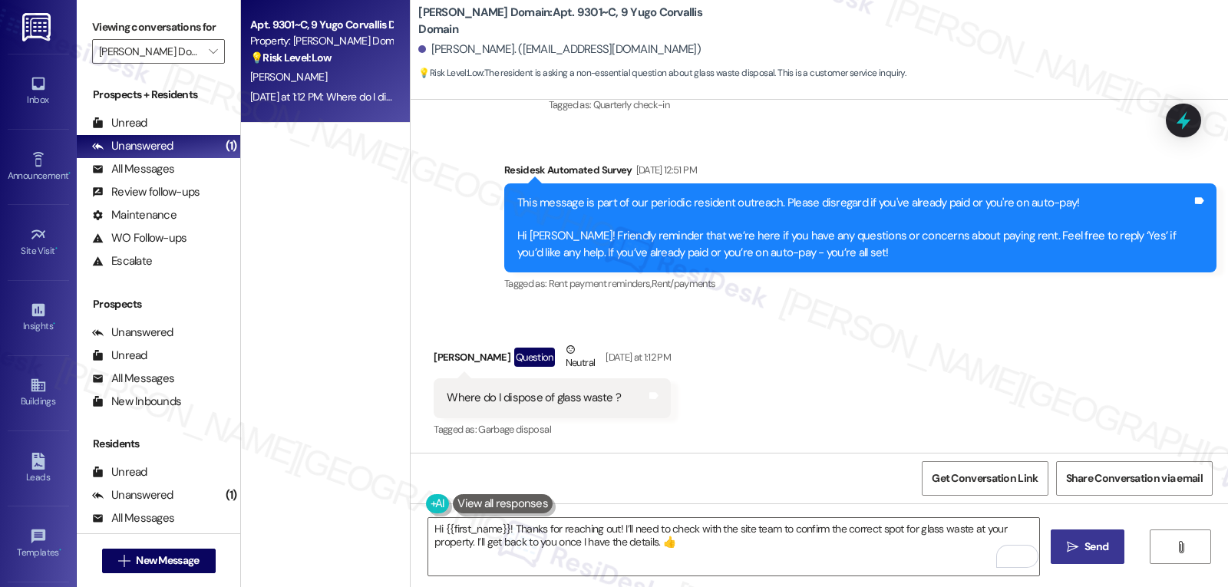
click at [1056, 543] on button " Send" at bounding box center [1088, 547] width 74 height 35
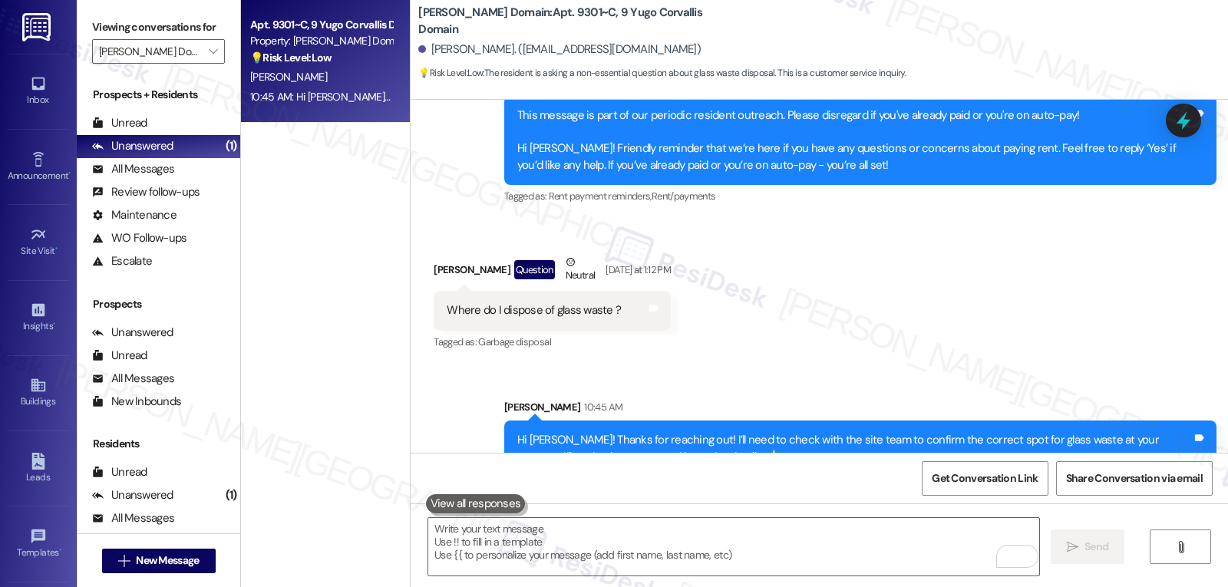
scroll to position [1724, 0]
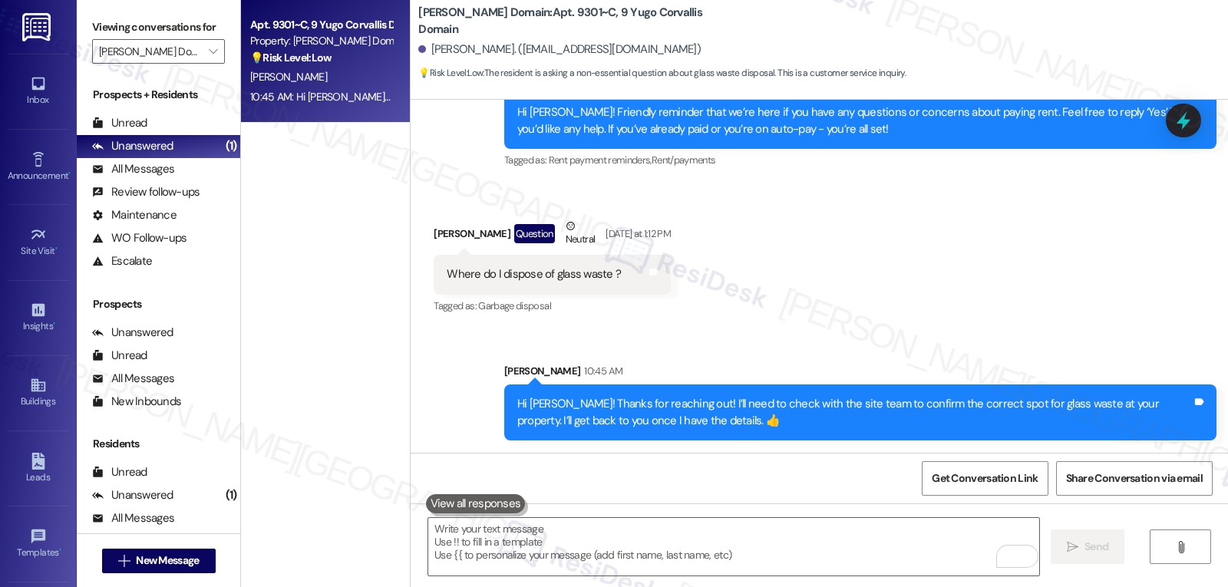
click at [1176, 121] on icon at bounding box center [1184, 121] width 20 height 20
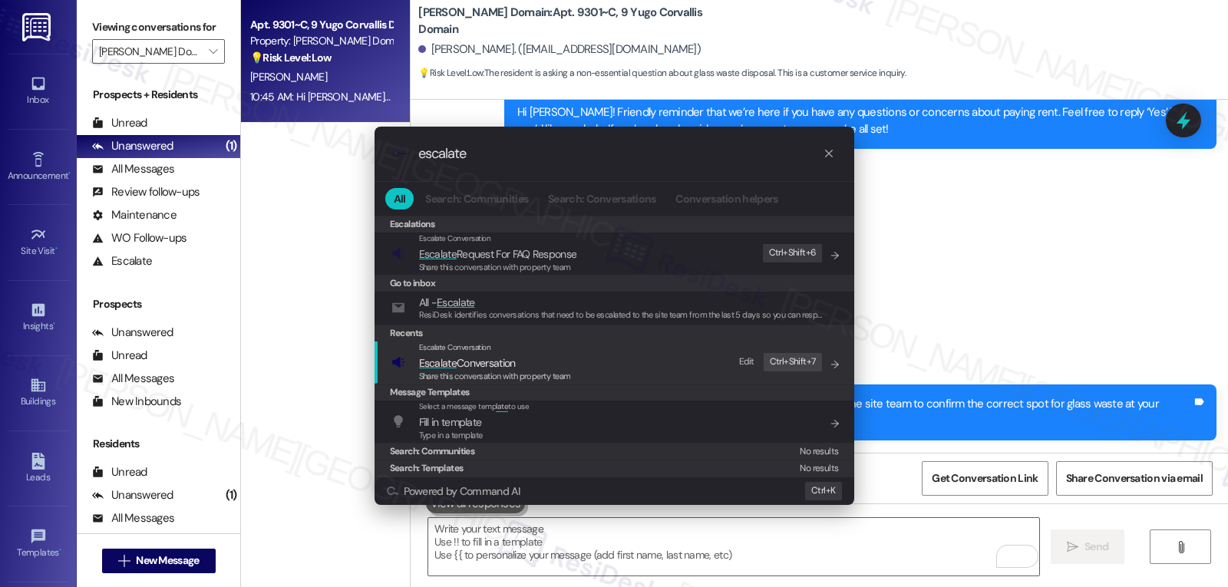
type input "escalate"
click at [577, 376] on div "Escalate Conversation Escalate Conversation Share this conversation with proper…" at bounding box center [616, 362] width 449 height 41
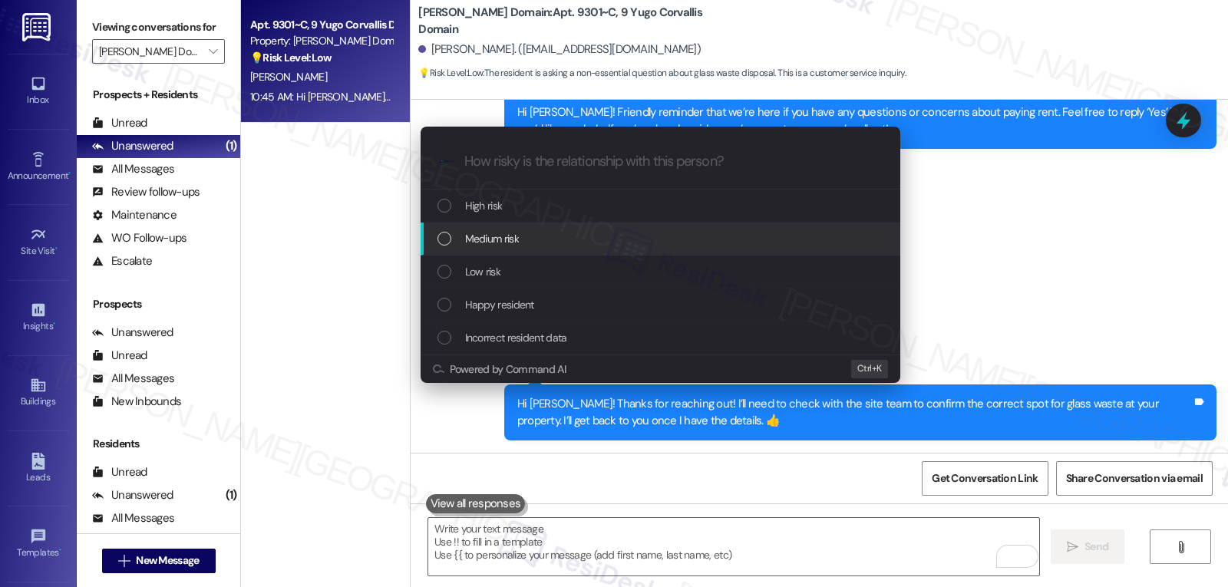
click at [594, 246] on div "Medium risk" at bounding box center [662, 238] width 449 height 17
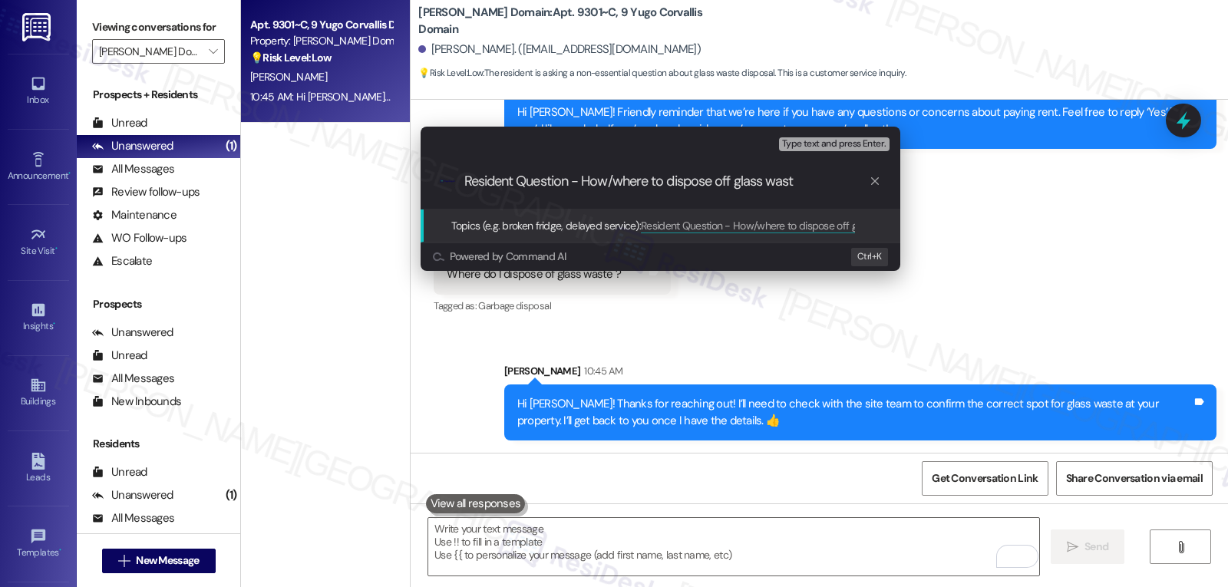
type input "Resident Question - How/where to dispose off glass waste"
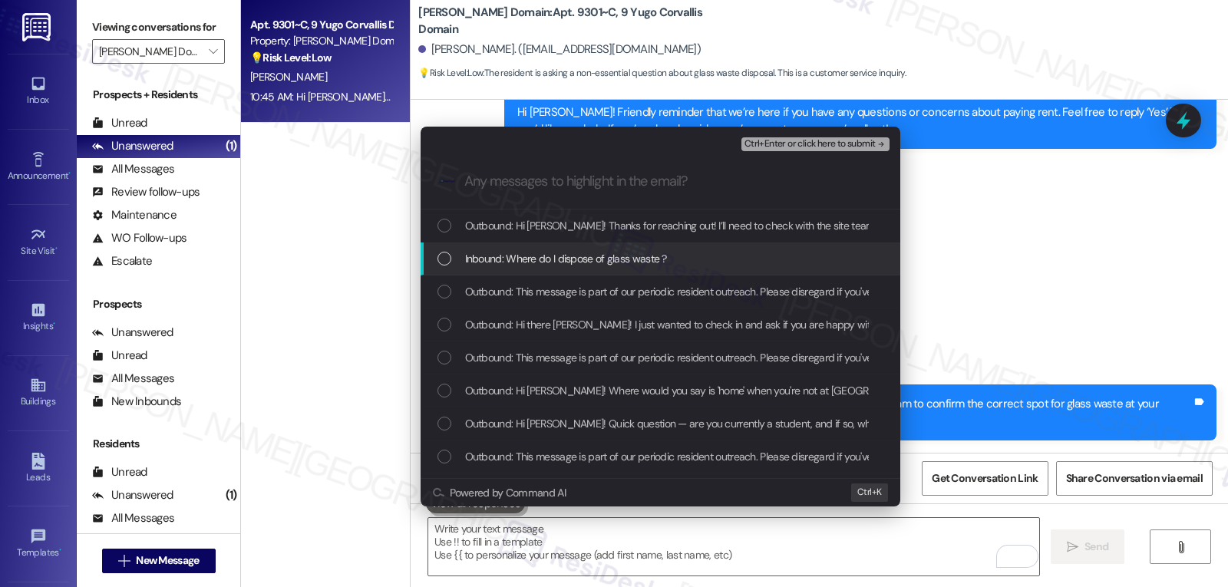
click at [557, 262] on span "Inbound: Where do I dispose of glass waste ?" at bounding box center [566, 258] width 202 height 17
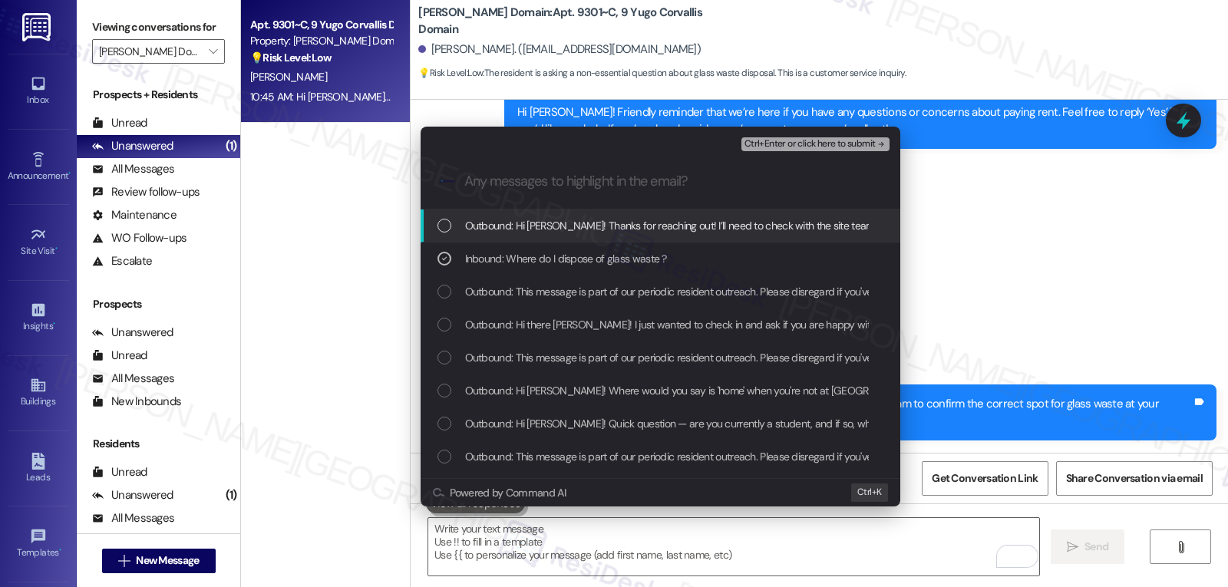
click at [875, 142] on span "Ctrl+Enter or click here to submit" at bounding box center [810, 144] width 131 height 11
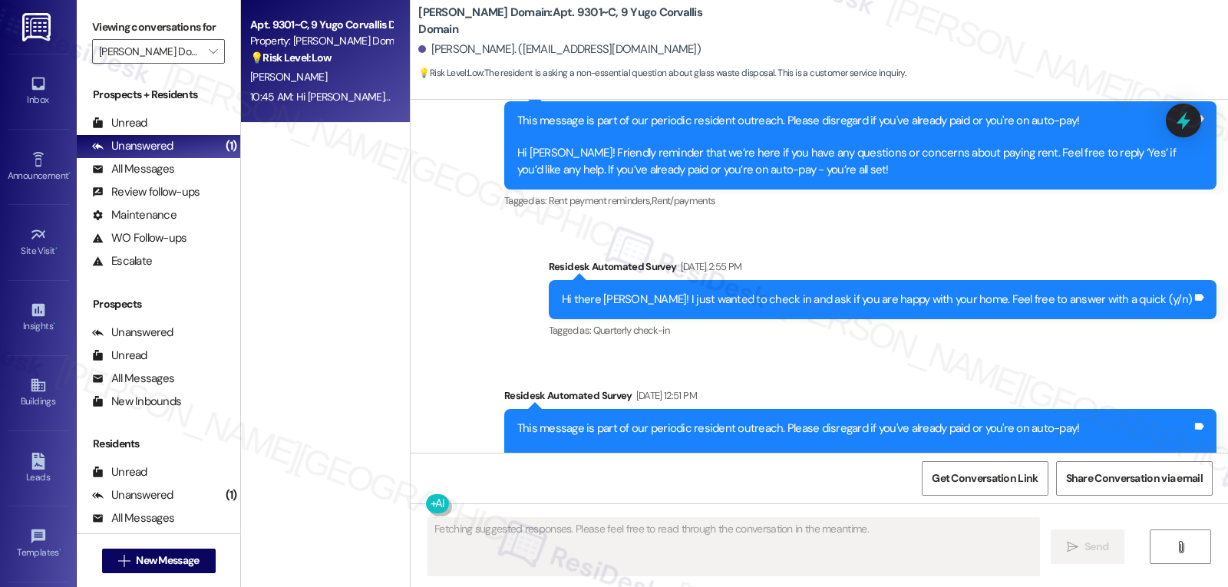
scroll to position [1600, 0]
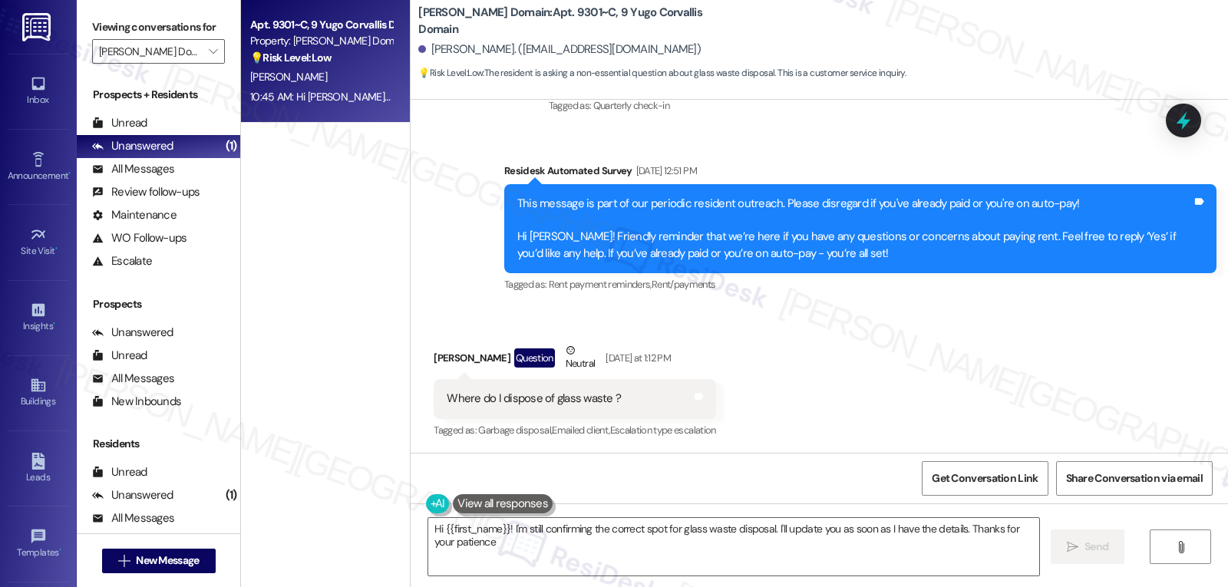
type textarea "Hi {{first_name}}! I'm still confirming the correct spot for glass waste dispos…"
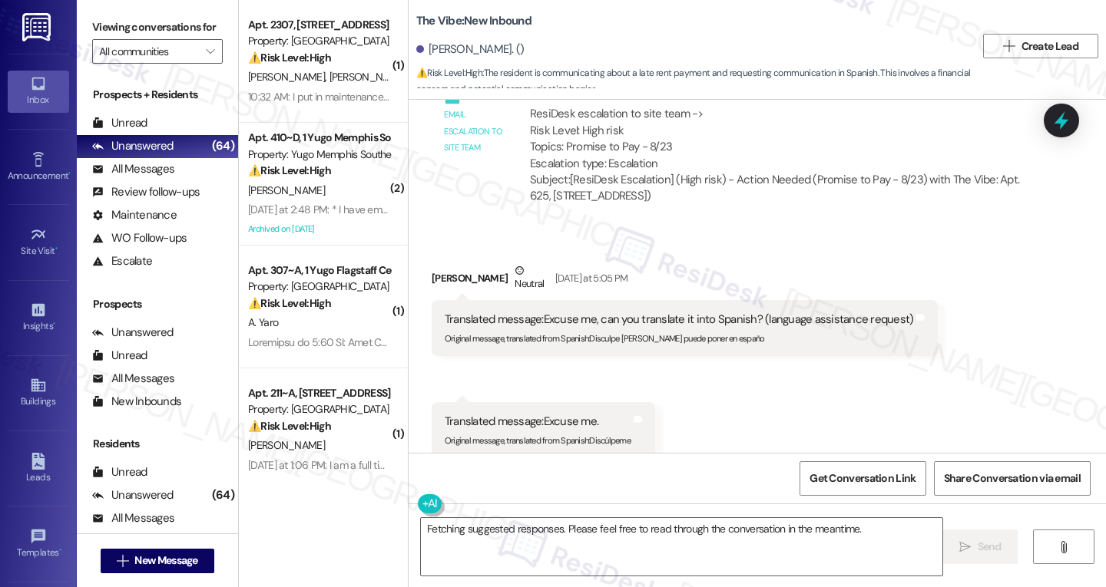
scroll to position [3212, 0]
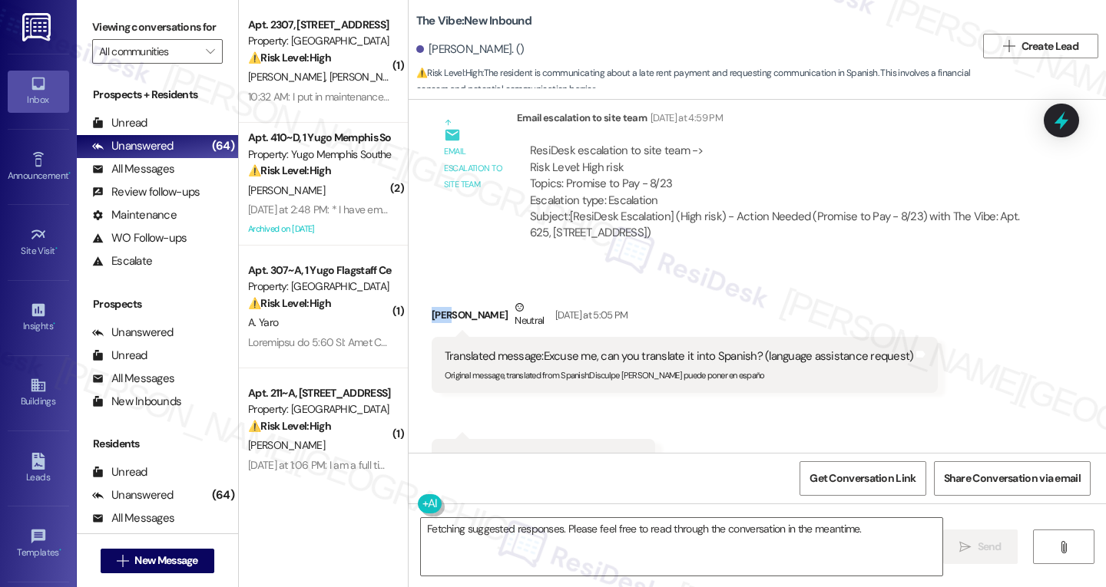
drag, startPoint x: 416, startPoint y: 218, endPoint x: 448, endPoint y: 215, distance: 31.6
click at [448, 288] on div "Received via SMS [PERSON_NAME] Neutral [DATE] at 5:05 PM Translated message: Ex…" at bounding box center [685, 346] width 530 height 117
copy div "[PERSON_NAME]"
click at [505, 545] on textarea "Fetching suggested responses. Please feel free to read through the conversation…" at bounding box center [681, 547] width 521 height 58
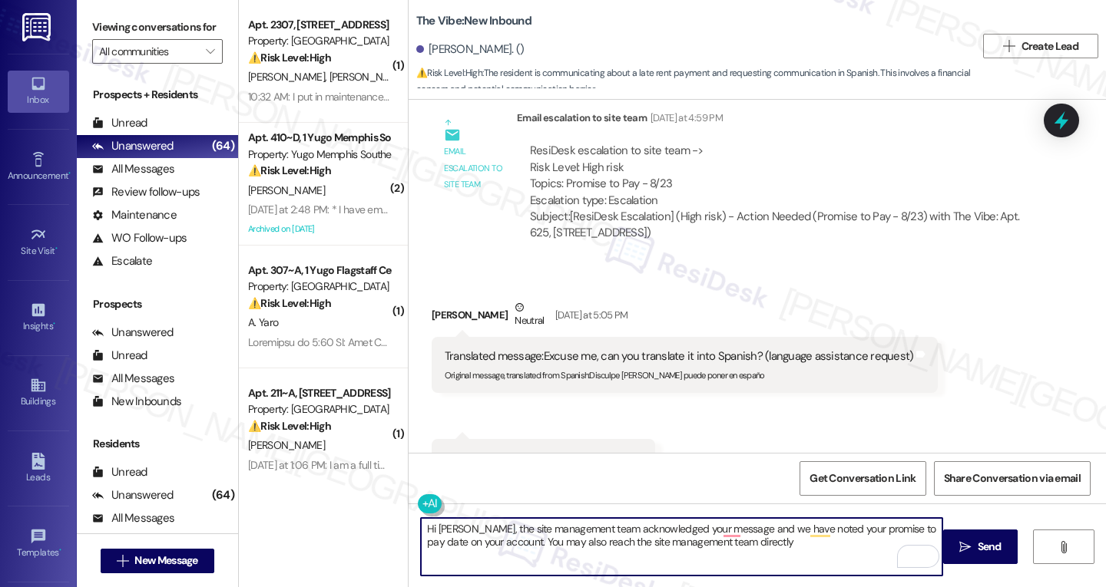
drag, startPoint x: 570, startPoint y: 544, endPoint x: 789, endPoint y: 553, distance: 219.8
click at [789, 553] on textarea "Hi Omar, the site management team acknowledged your message and we have noted y…" at bounding box center [681, 547] width 521 height 58
click at [841, 541] on textarea "Hi Omar, the site management team acknowledged your message, and we have noted …" at bounding box center [681, 547] width 521 height 58
click at [878, 547] on textarea "Hi Omar, the site management team acknowledged your message, and we have noted …" at bounding box center [681, 547] width 521 height 58
click at [421, 499] on button at bounding box center [476, 503] width 117 height 19
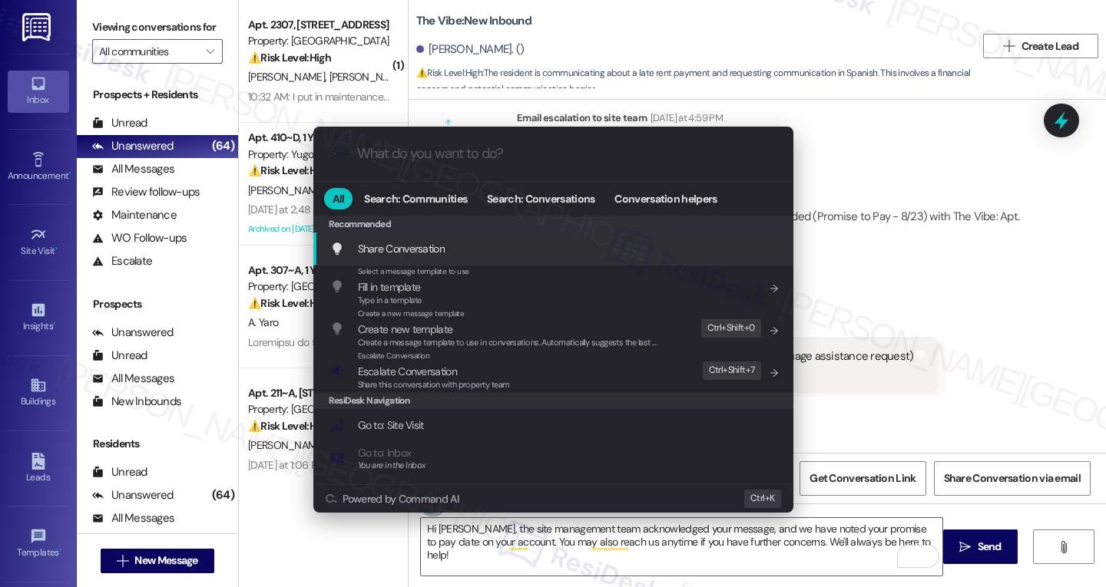
click at [537, 568] on div ".cls-1{fill:#0a055f;}.cls-2{fill:#0cc4c4;} resideskLogoBlueOrange All Search: C…" at bounding box center [553, 293] width 1106 height 587
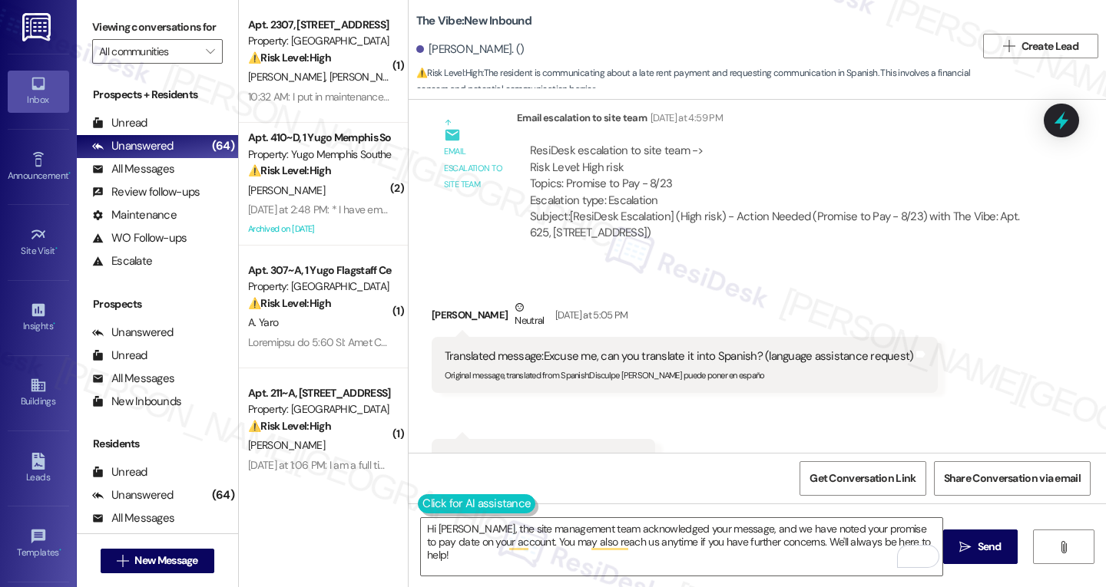
click at [425, 511] on button at bounding box center [476, 503] width 117 height 19
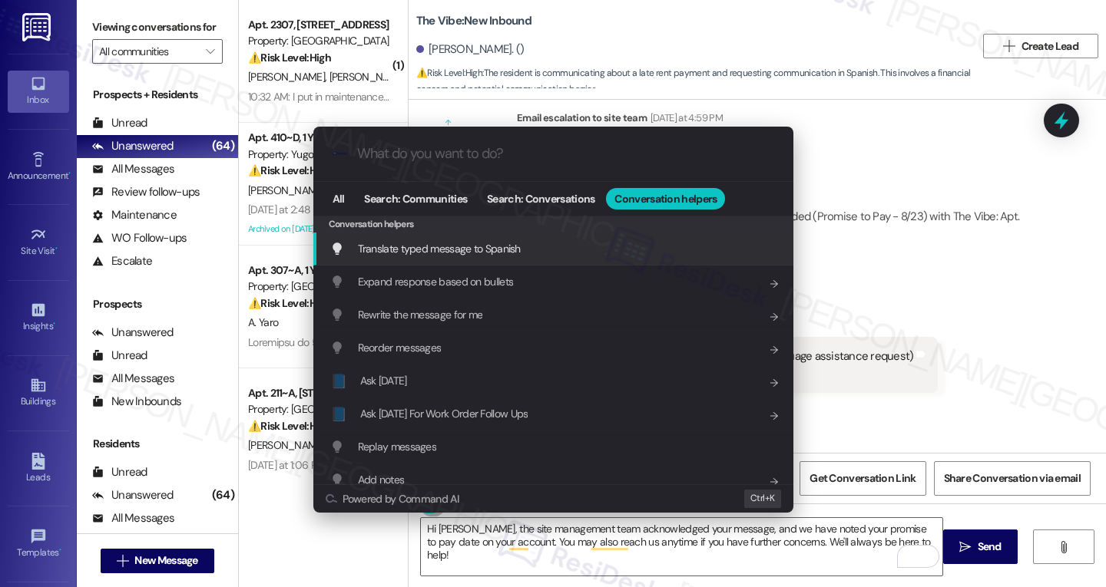
click at [543, 253] on div "Translate typed message to Spanish Add shortcut" at bounding box center [554, 248] width 449 height 17
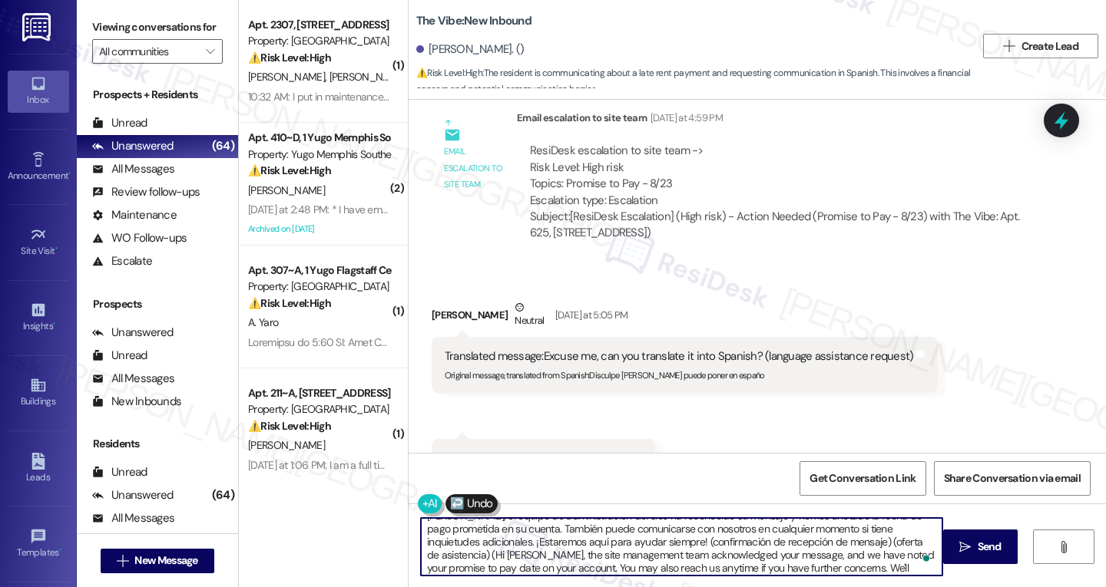
scroll to position [17, 0]
drag, startPoint x: 643, startPoint y: 544, endPoint x: 805, endPoint y: 623, distance: 179.6
click at [805, 587] on html "Inbox Go to Inbox Announcement • Send A Text Announcement Site Visit • Go to Si…" at bounding box center [553, 293] width 1106 height 587
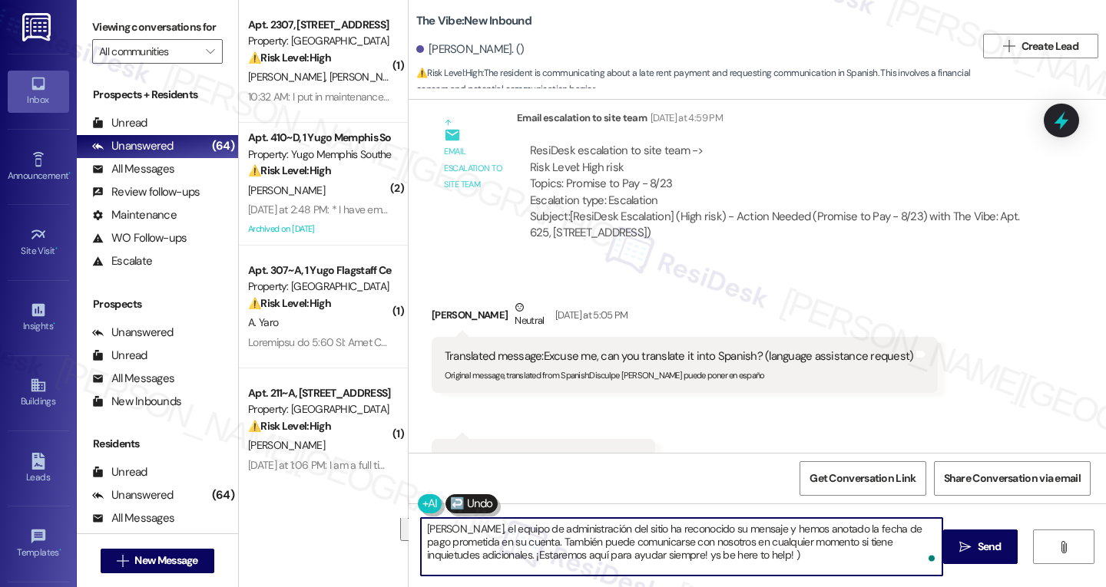
scroll to position [0, 0]
drag, startPoint x: 645, startPoint y: 556, endPoint x: 890, endPoint y: 552, distance: 245.0
click at [890, 552] on textarea "Hola Omar, el equipo de administración del sitio ha reconocido su mensaje y hem…" at bounding box center [681, 547] width 521 height 58
type textarea "Hola Omar, el equipo de administración del sitio ha reconocido su mensaje y hem…"
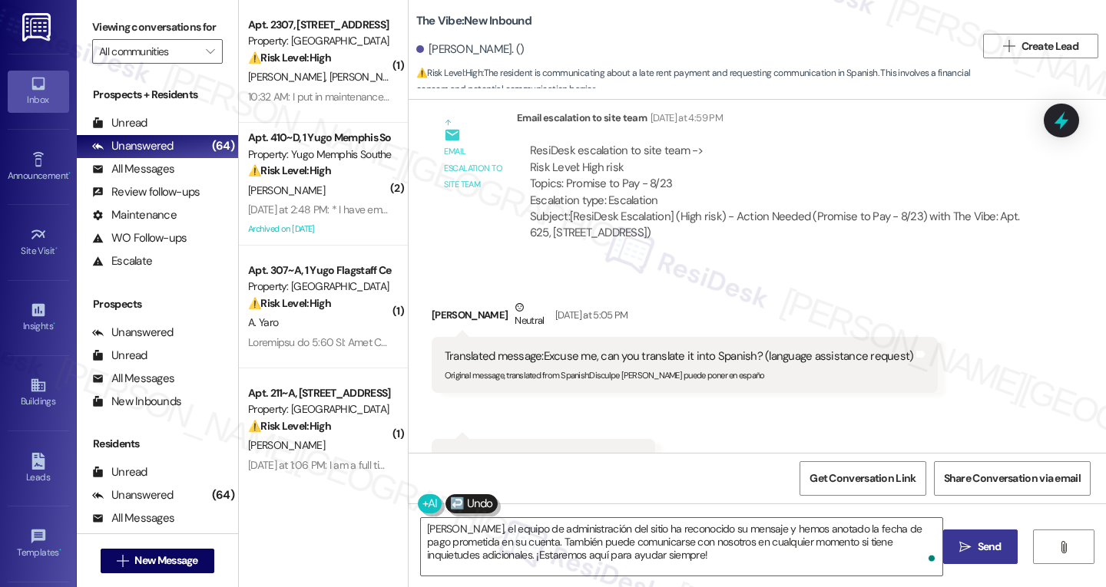
click at [976, 558] on button " Send" at bounding box center [980, 547] width 74 height 35
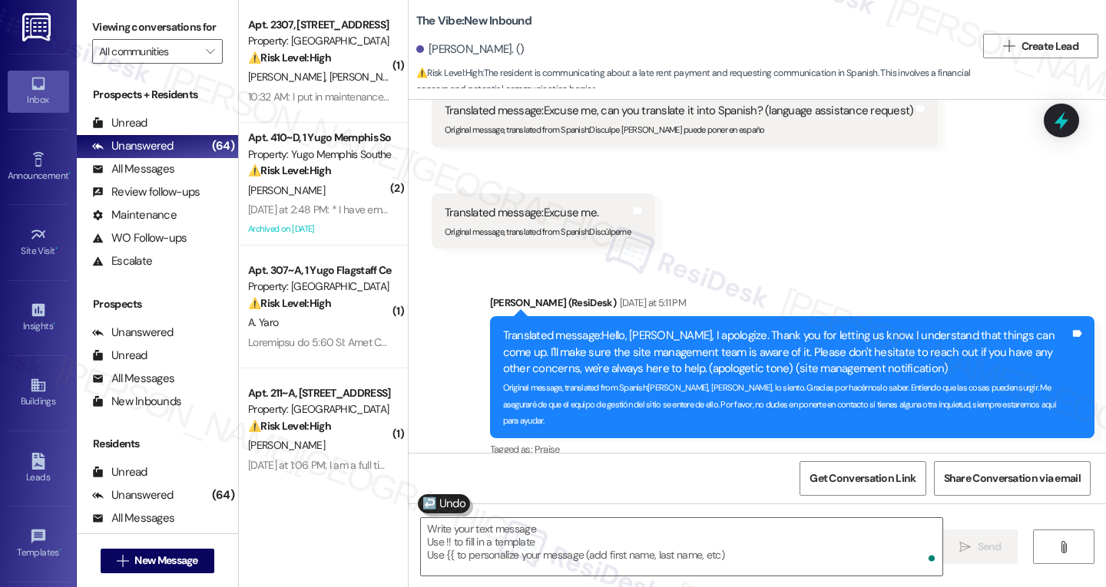
scroll to position [3520, 0]
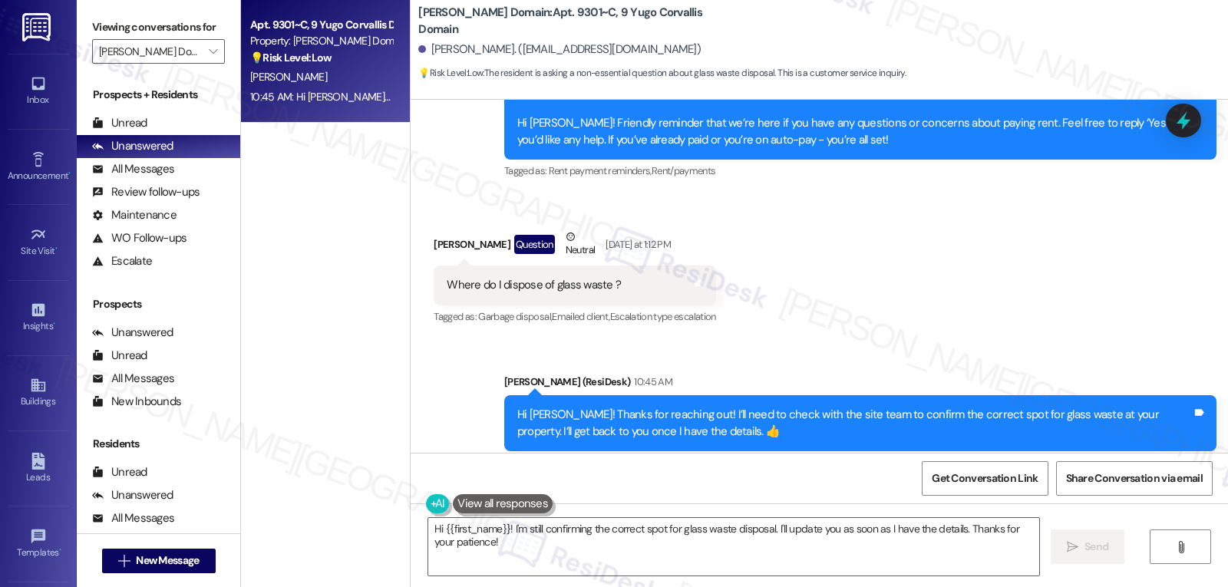
scroll to position [1747, 0]
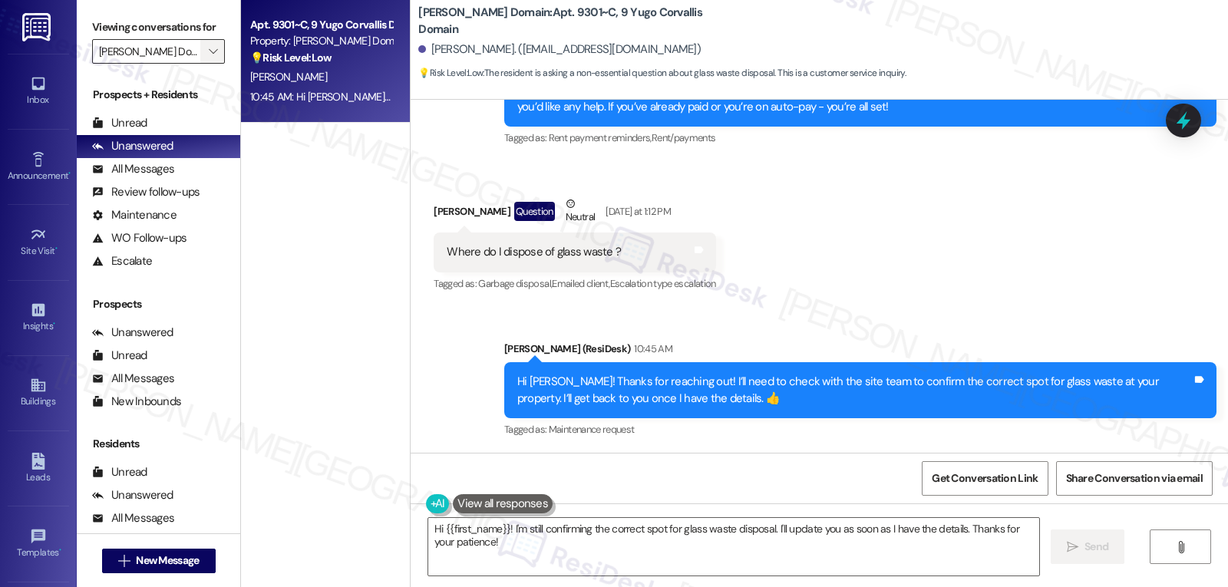
click at [213, 64] on button "" at bounding box center [212, 51] width 25 height 25
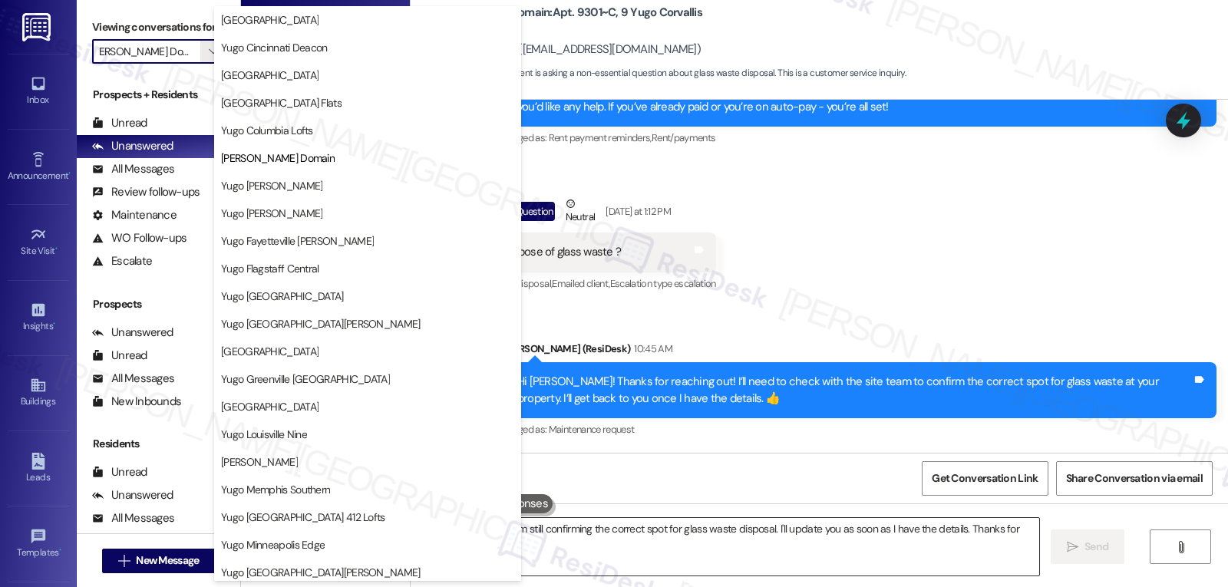
scroll to position [0, 0]
click at [299, 220] on span "Yugo [PERSON_NAME]" at bounding box center [271, 213] width 101 height 15
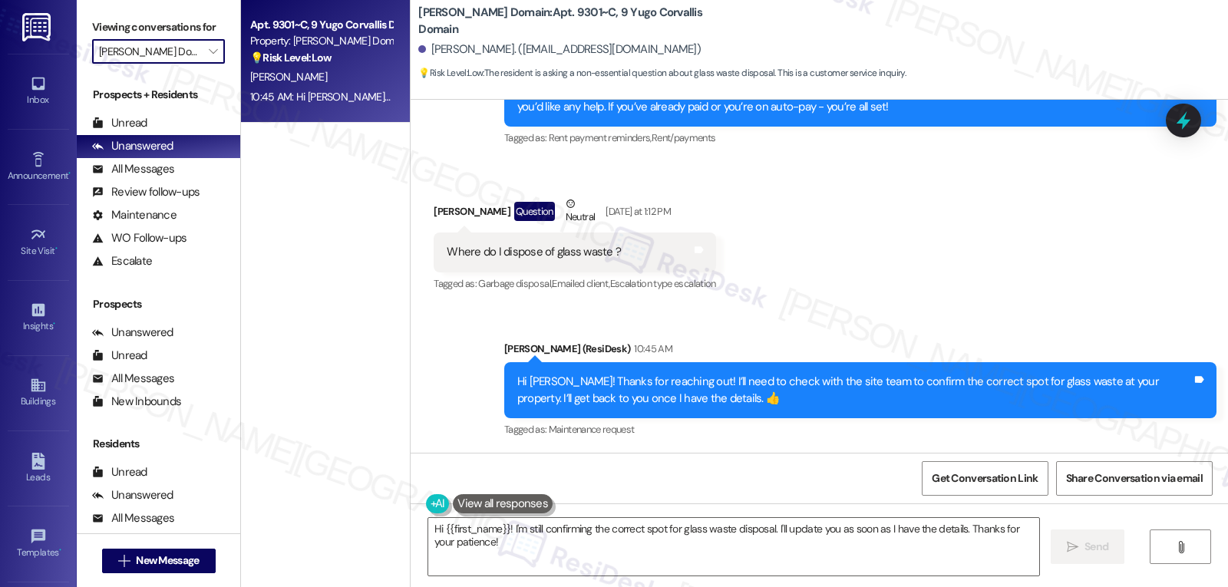
type input "Yugo [PERSON_NAME]"
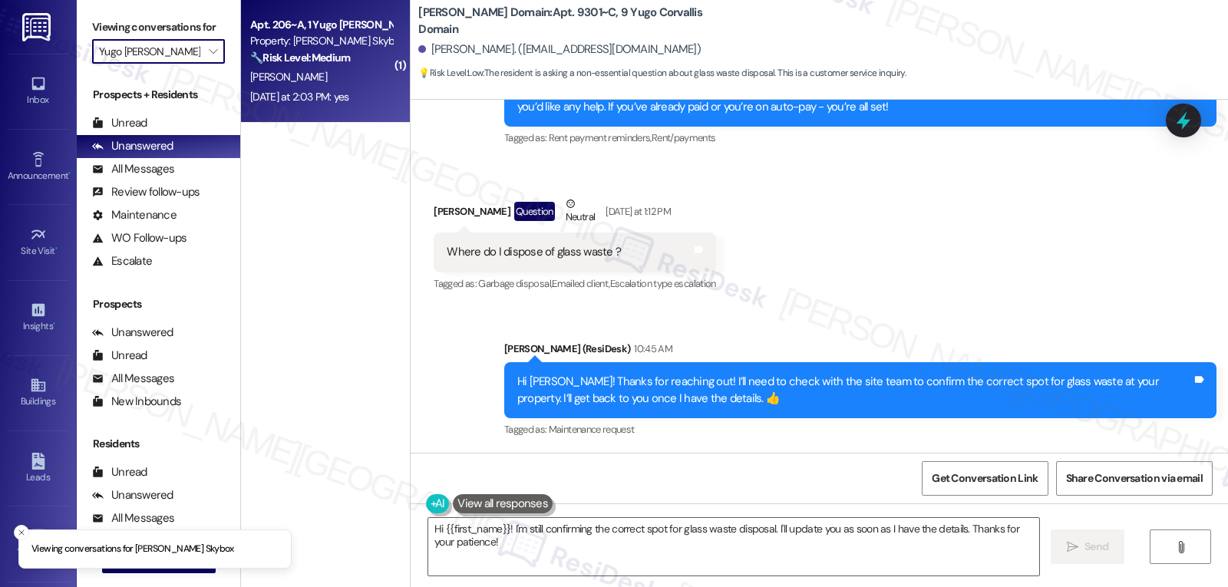
click at [327, 85] on div "B. Saghafi" at bounding box center [321, 77] width 145 height 19
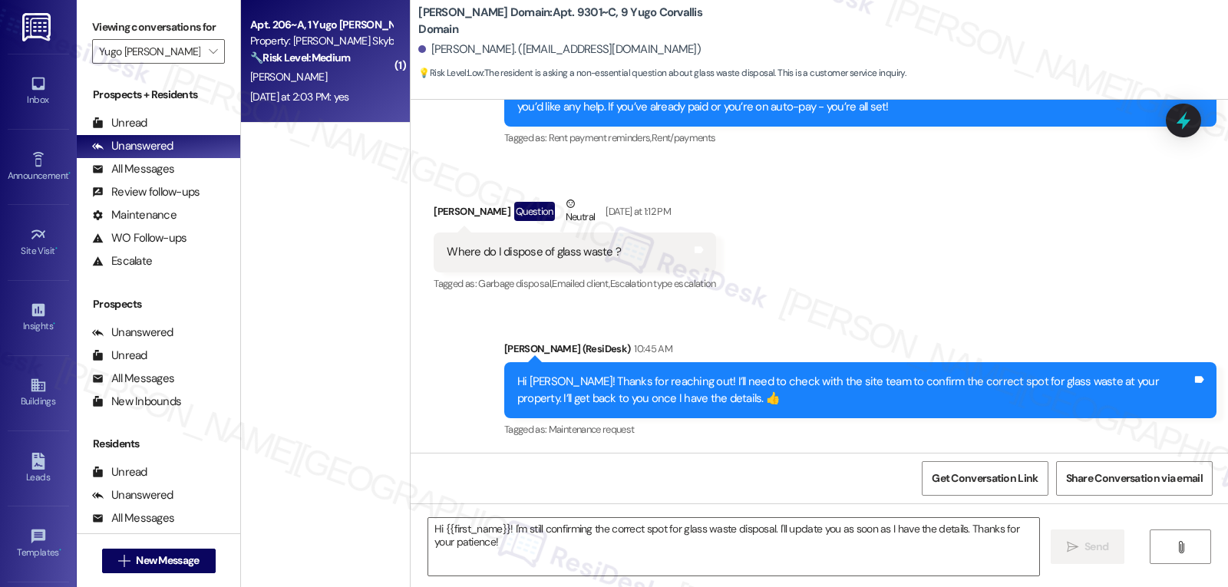
type textarea "Fetching suggested responses. Please feel free to read through the conversation…"
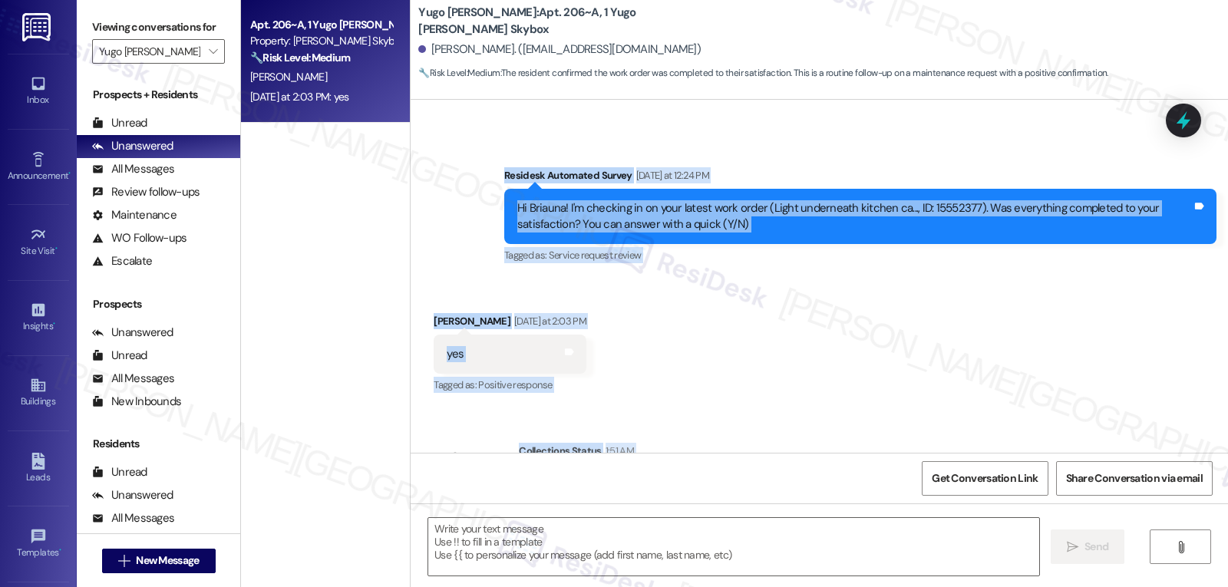
scroll to position [1870, 0]
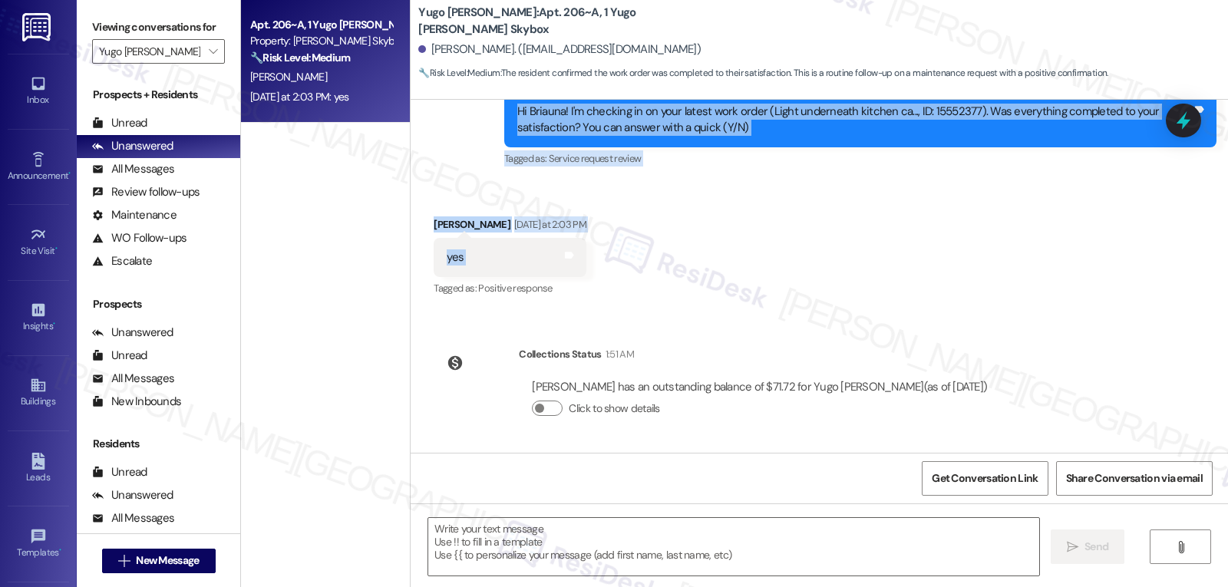
drag, startPoint x: 494, startPoint y: 228, endPoint x: 613, endPoint y: 269, distance: 126.0
click at [613, 269] on div "Lease started Sep 18, 2024 at 8:00 PM Survey, sent via SMS Residesk Automated S…" at bounding box center [820, 276] width 818 height 353
copy div "Residesk Automated Survey Yesterday at 12:24 PM Hi Briauna! I'm checking in on …"
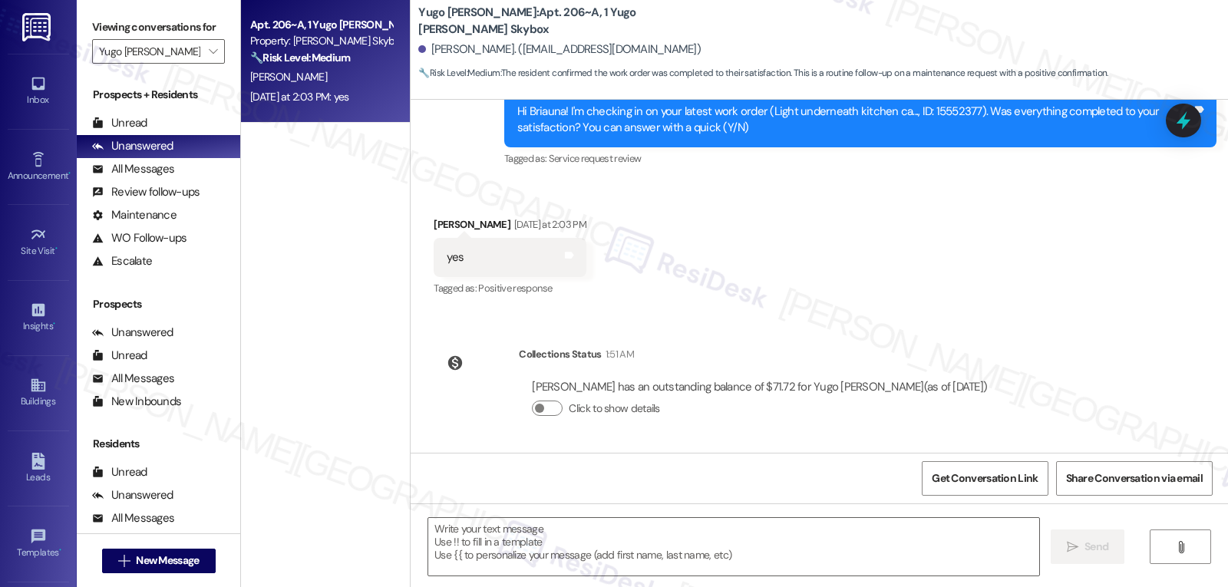
click at [705, 325] on div "Lease started Sep 18, 2024 at 8:00 PM Survey, sent via SMS Residesk Automated S…" at bounding box center [820, 276] width 818 height 353
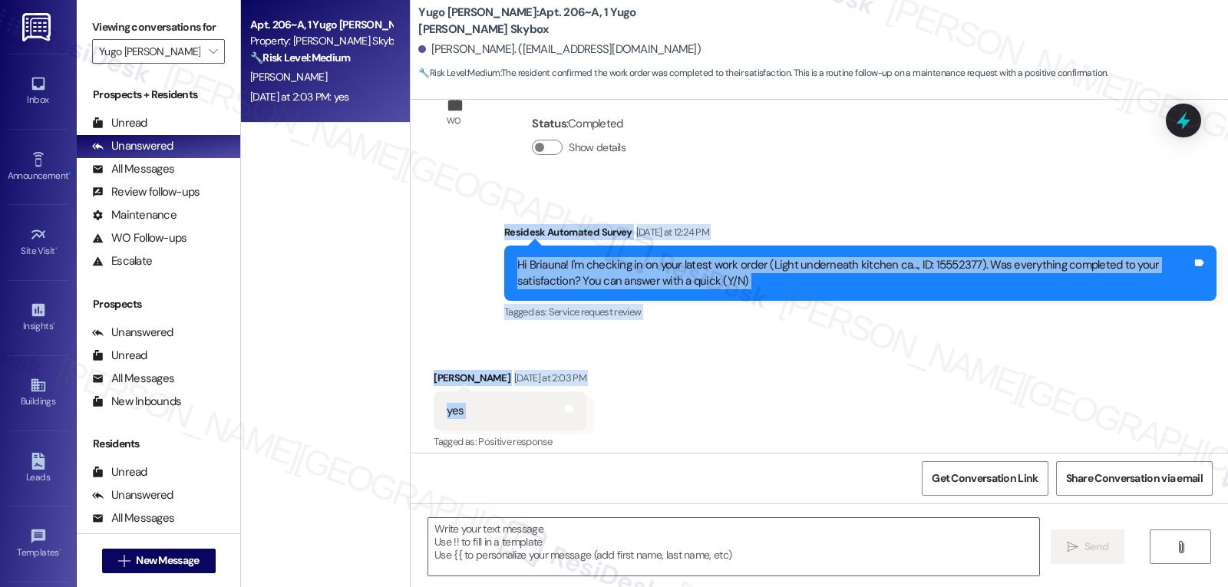
drag, startPoint x: 494, startPoint y: 233, endPoint x: 582, endPoint y: 397, distance: 186.5
click at [582, 397] on div "Lease started Sep 18, 2024 at 8:00 PM Survey, sent via SMS Residesk Automated S…" at bounding box center [820, 276] width 818 height 353
copy div "Residesk Automated Survey Yesterday at 12:24 PM Hi Briauna! I'm checking in on …"
click at [545, 532] on textarea at bounding box center [733, 547] width 611 height 58
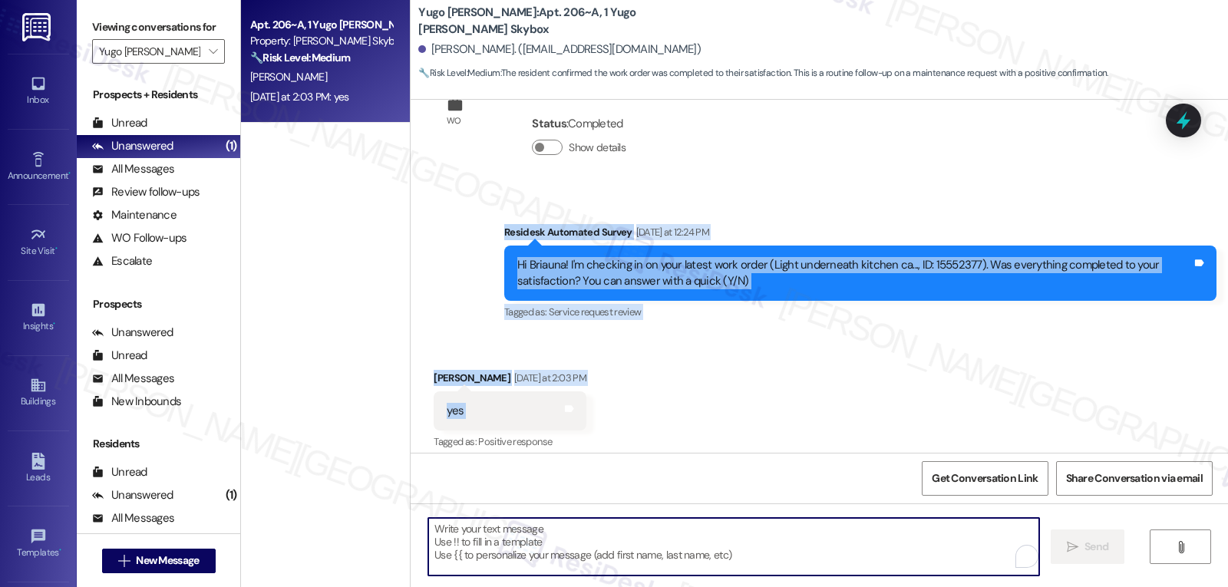
paste textarea "Hi Briauna, wonderful — thanks for confirming! We’re glad the light repair was …"
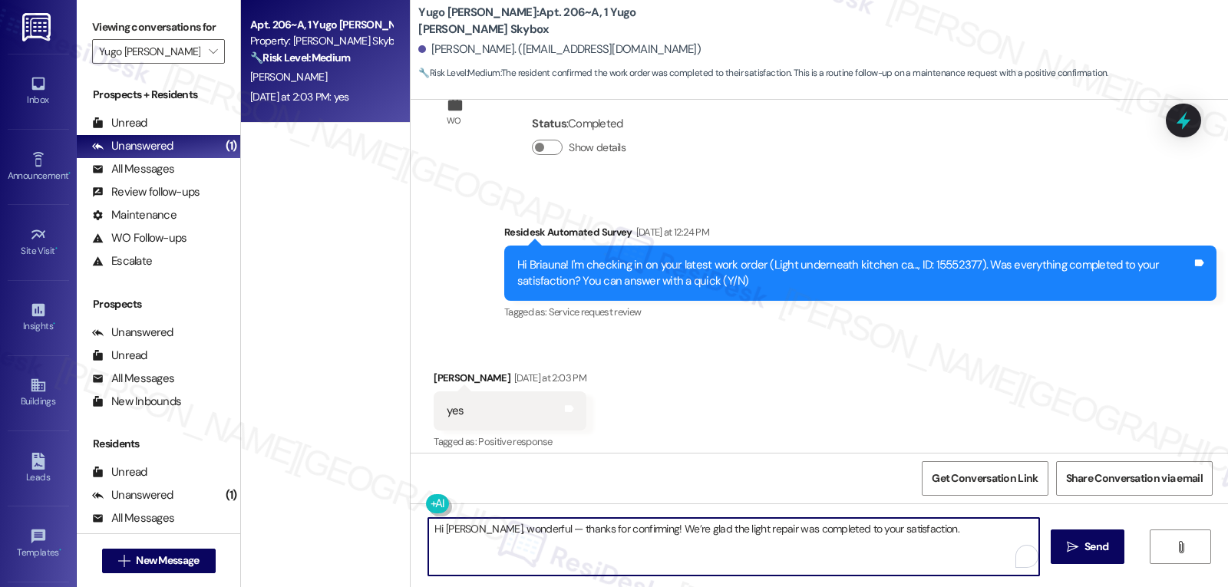
click at [525, 531] on textarea "Hi Briauna, wonderful — thanks for confirming! We’re glad the light repair was …" at bounding box center [733, 547] width 611 height 58
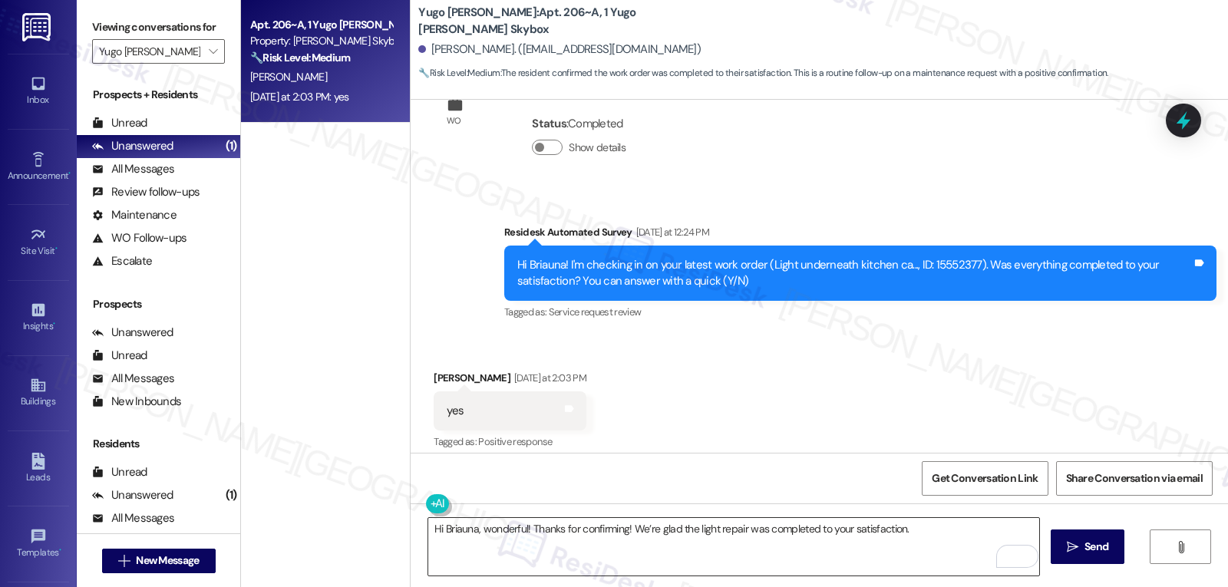
click at [911, 538] on textarea "Hi Briauna, wonderful! Thanks for confirming! We’re glad the light repair was c…" at bounding box center [733, 547] width 611 height 58
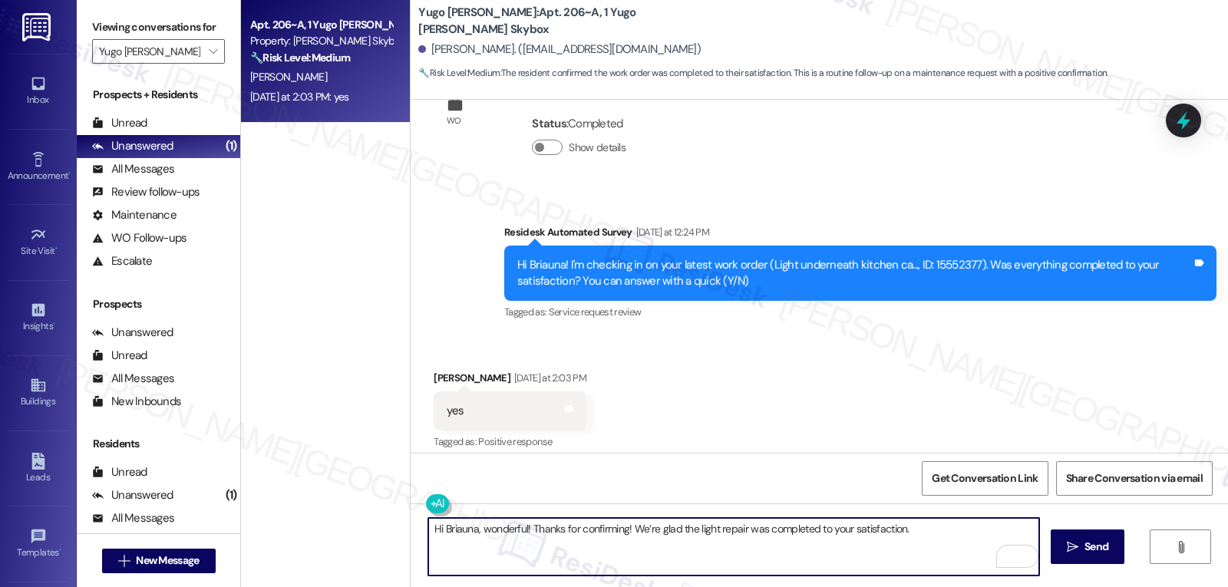
paste textarea "If you have any questions or need anything, feel free to reach out. I’m always …"
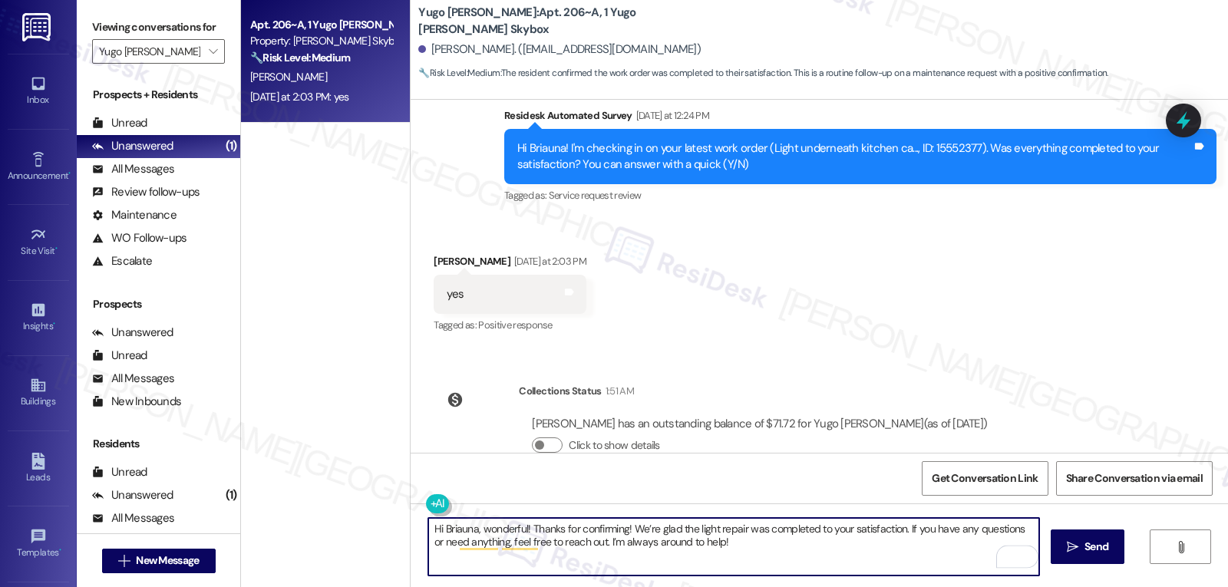
scroll to position [1870, 0]
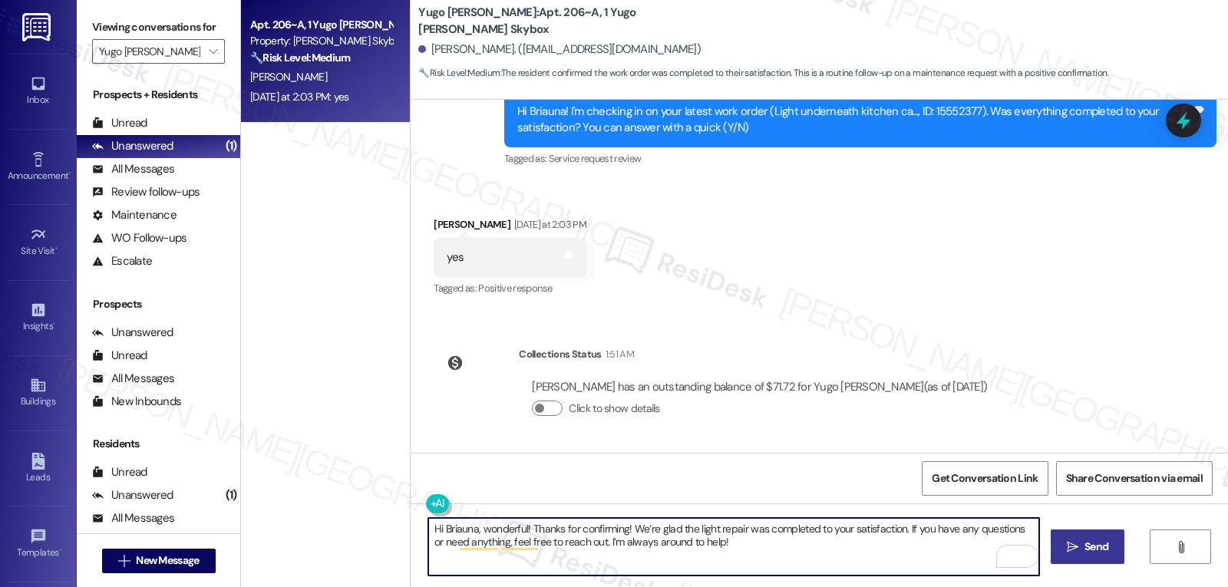
type textarea "Hi Briauna, wonderful! Thanks for confirming! We’re glad the light repair was c…"
click at [1107, 548] on span "Send" at bounding box center [1097, 547] width 24 height 16
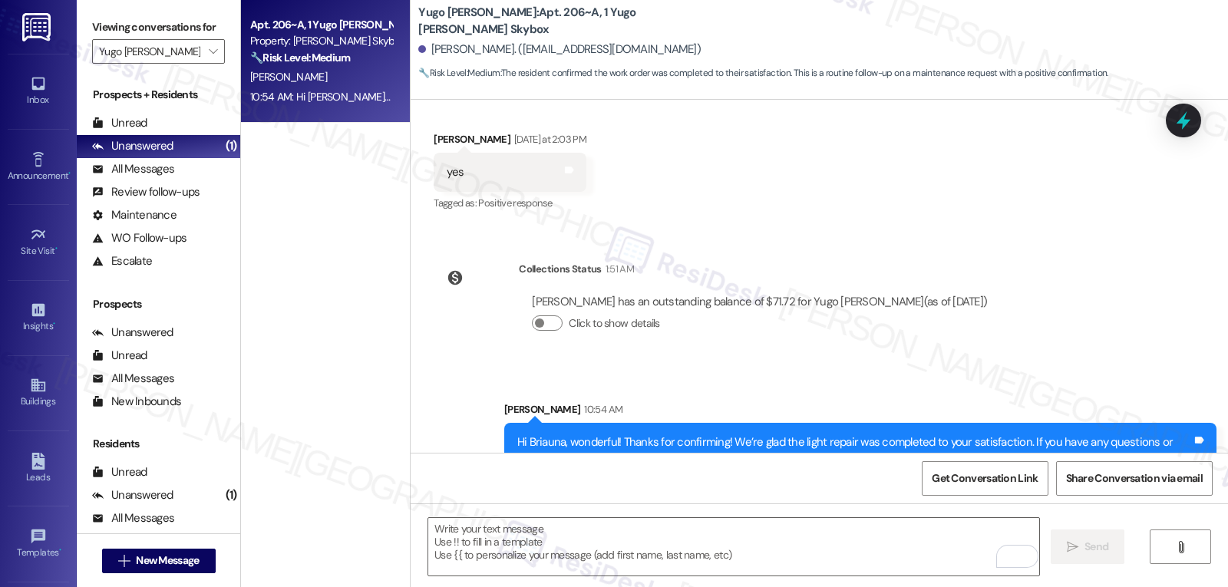
scroll to position [1993, 0]
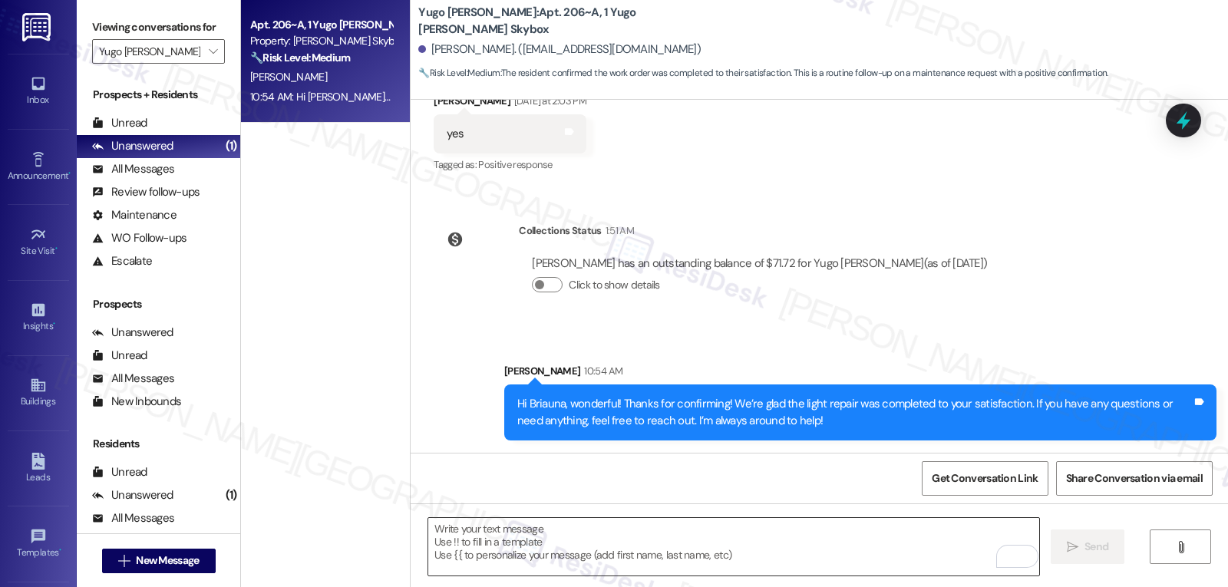
click at [683, 540] on textarea "To enrich screen reader interactions, please activate Accessibility in Grammarl…" at bounding box center [733, 547] width 611 height 58
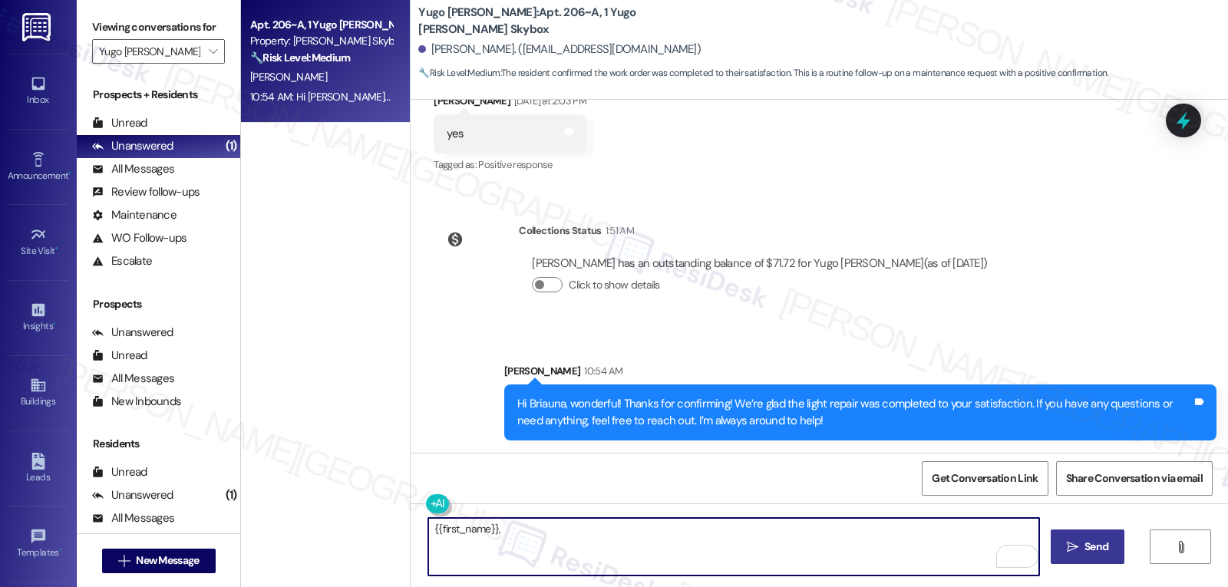
click at [709, 540] on textarea "{{first_name}}," at bounding box center [733, 547] width 611 height 58
paste textarea "I hope you’ve been loving your time at {{property}}! Has it lived up to what yo…"
type textarea "{{first_name}}, I hope you’ve been loving your time at {{property}}! Has it liv…"
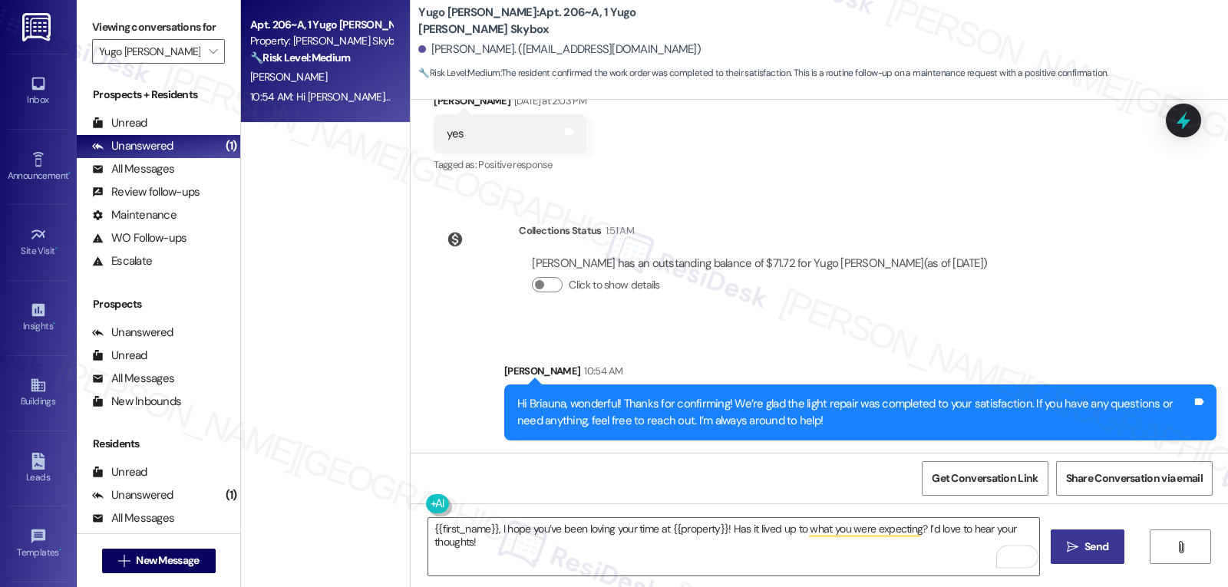
click at [1103, 552] on span "Send" at bounding box center [1097, 547] width 24 height 16
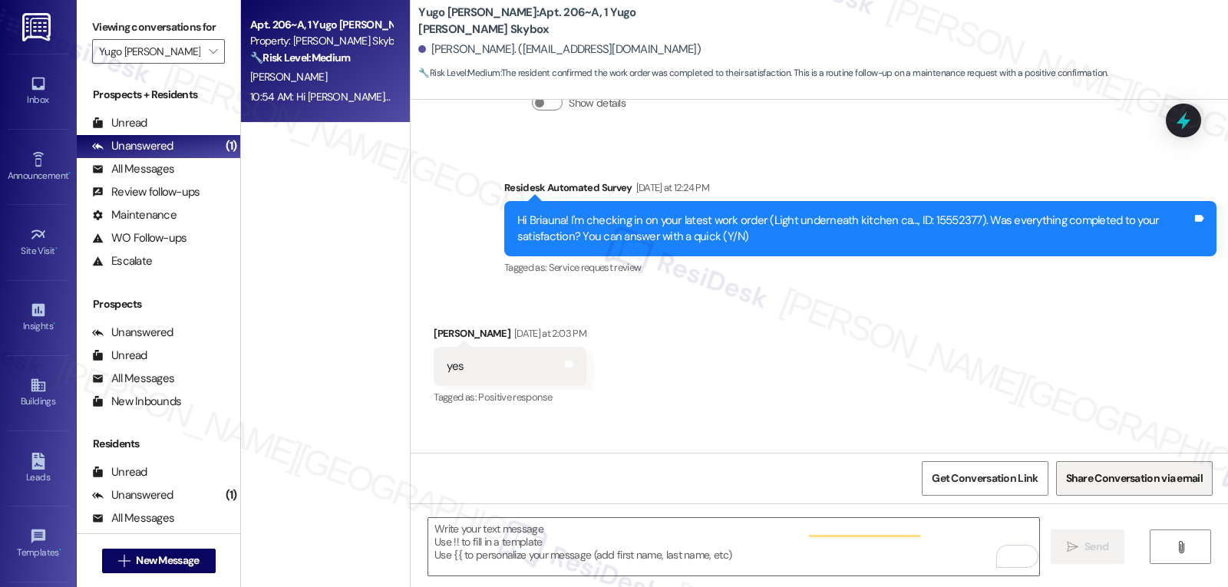
scroll to position [1728, 0]
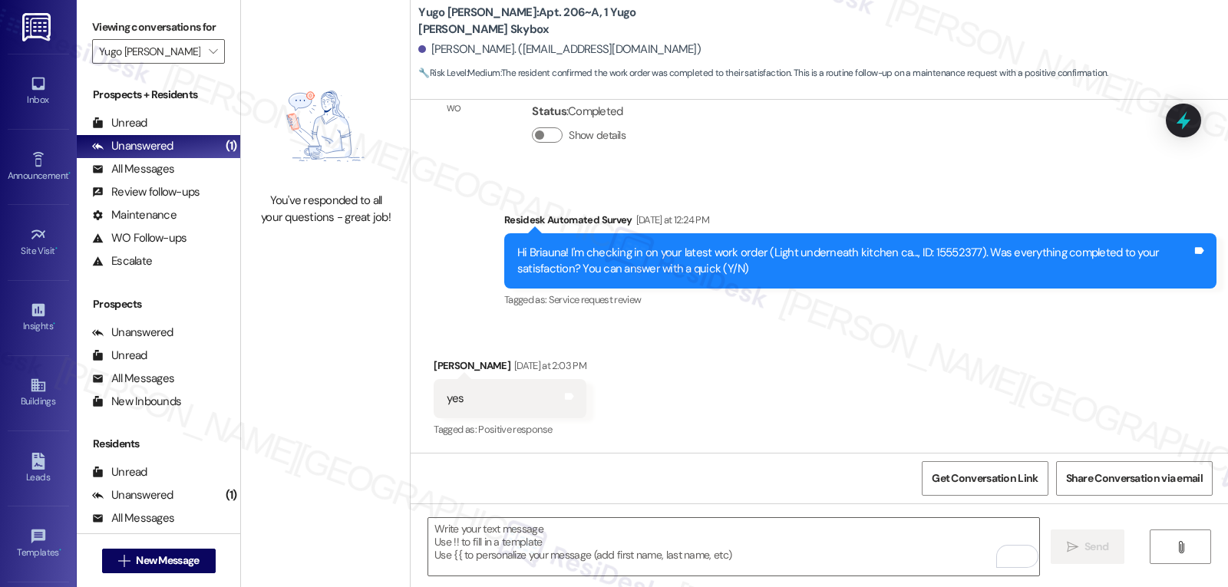
click at [858, 428] on div "Received via SMS Briauna Saghafi Yesterday at 2:03 PM yes Tags and notes Tagged…" at bounding box center [820, 388] width 818 height 130
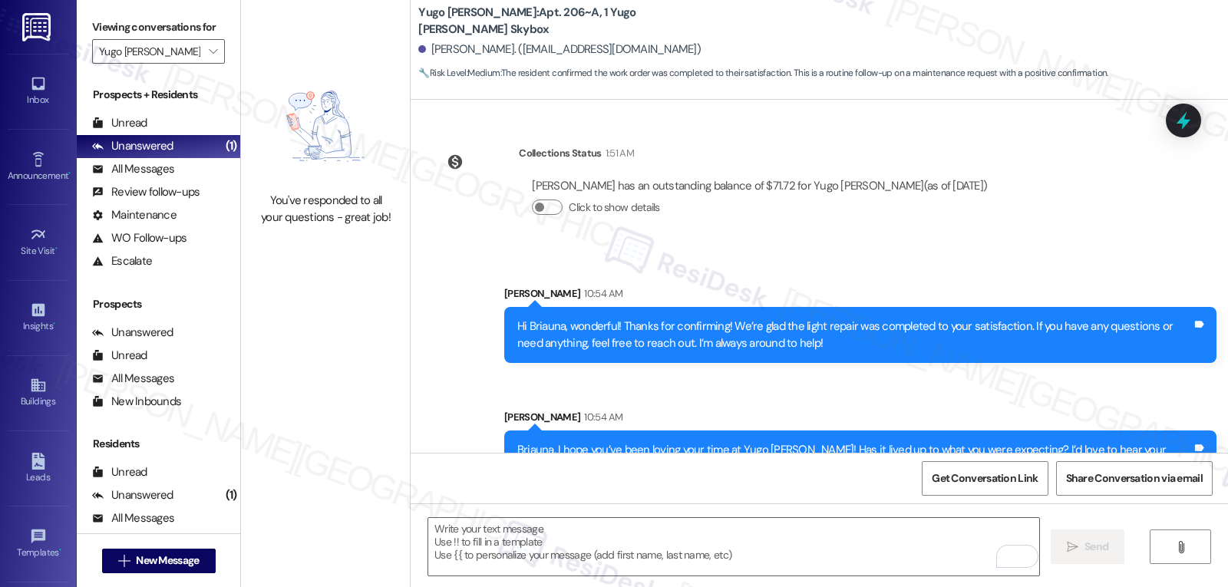
scroll to position [2101, 0]
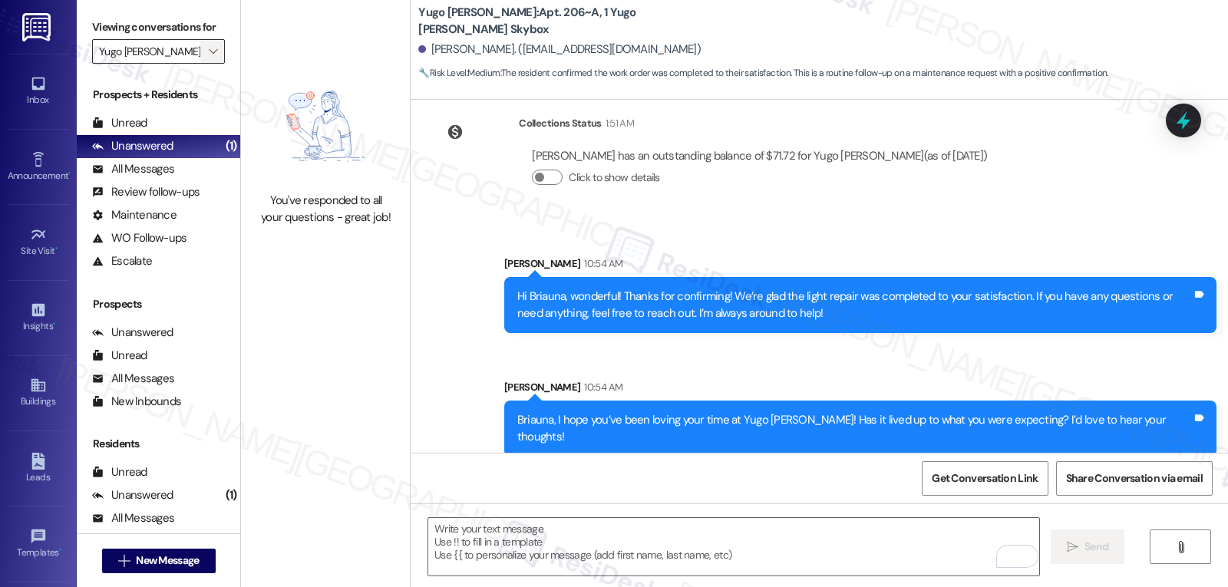
click at [212, 64] on button "" at bounding box center [212, 51] width 25 height 25
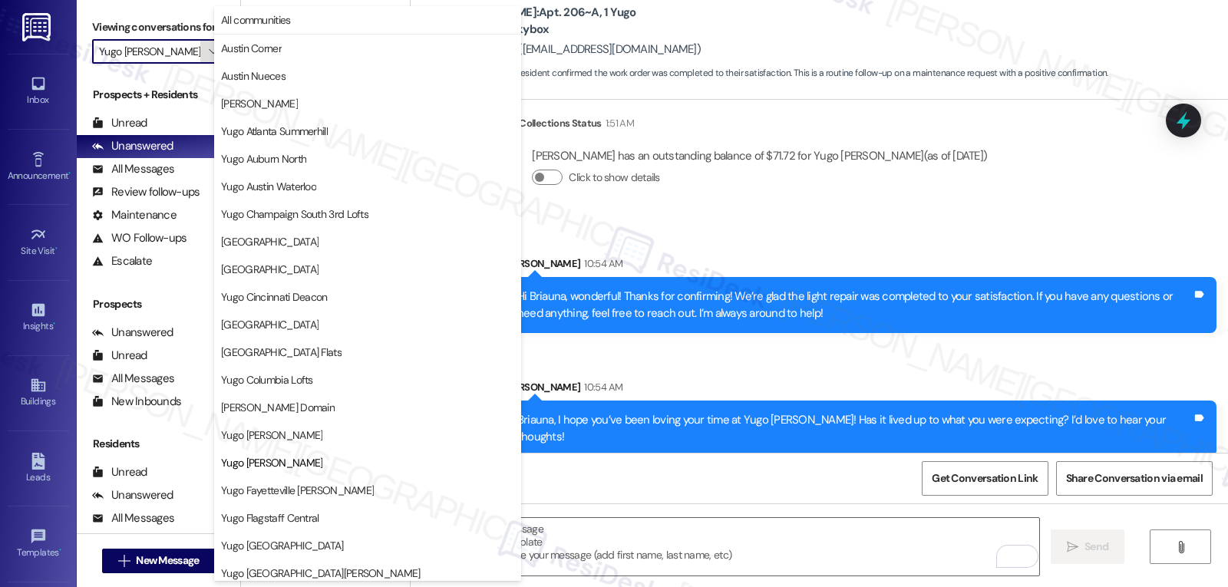
scroll to position [250, 0]
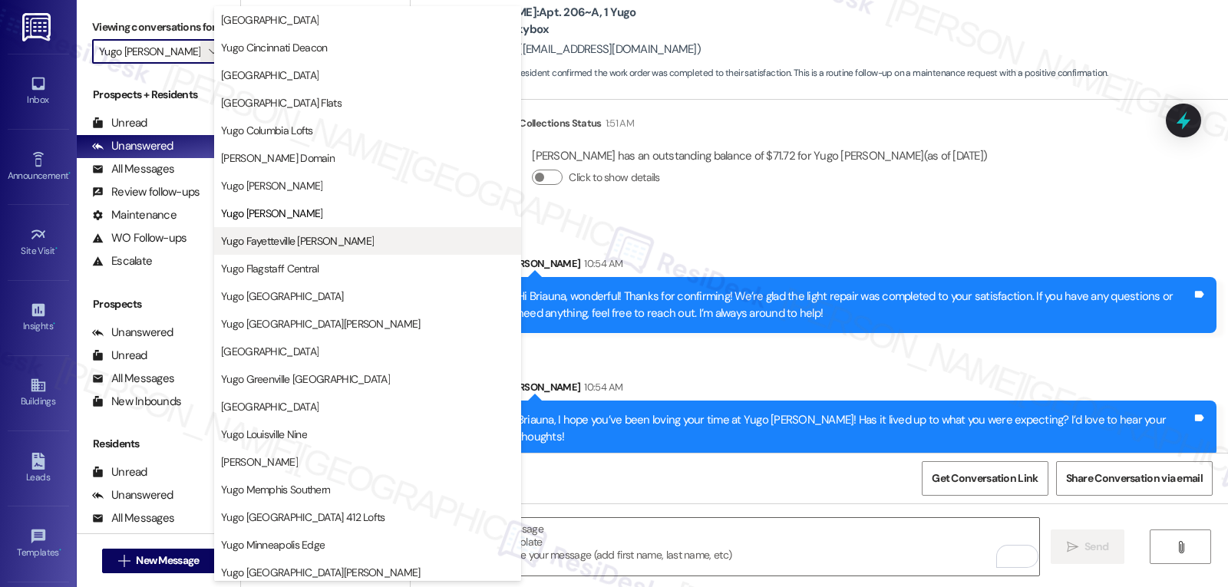
click at [332, 249] on button "Yugo Fayetteville Dickson" at bounding box center [367, 241] width 307 height 28
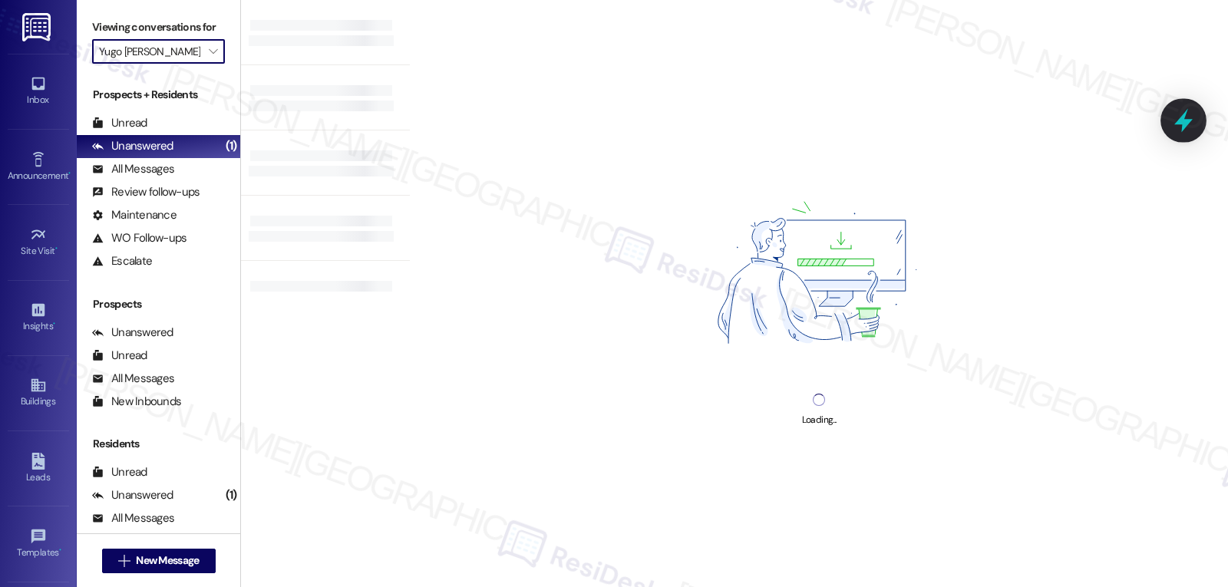
type input "Yugo Fayetteville Dickson"
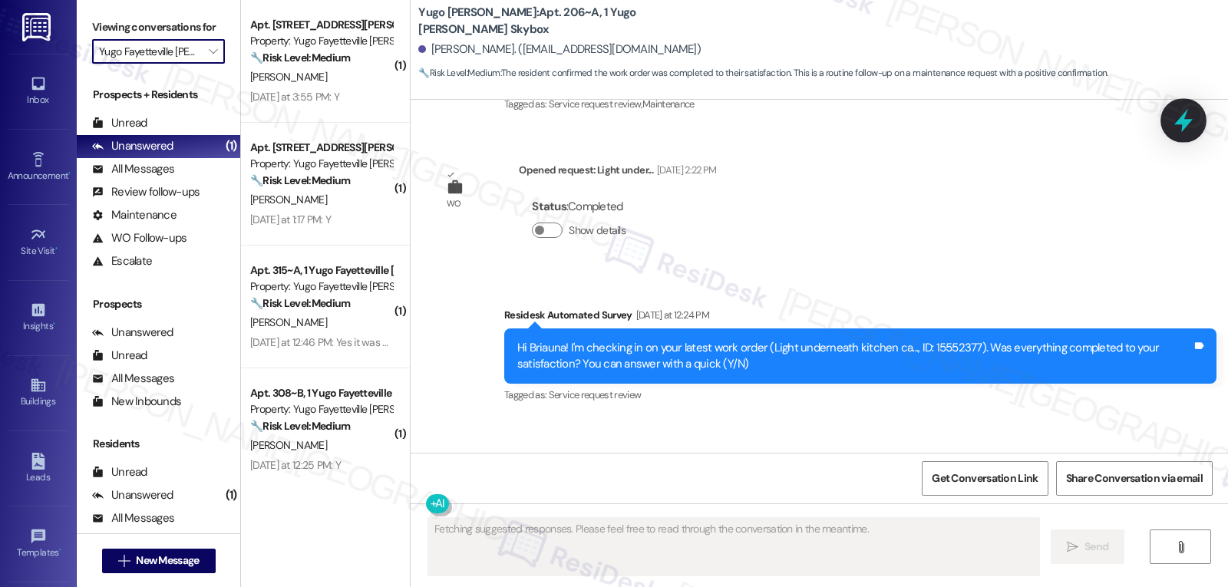
scroll to position [1728, 0]
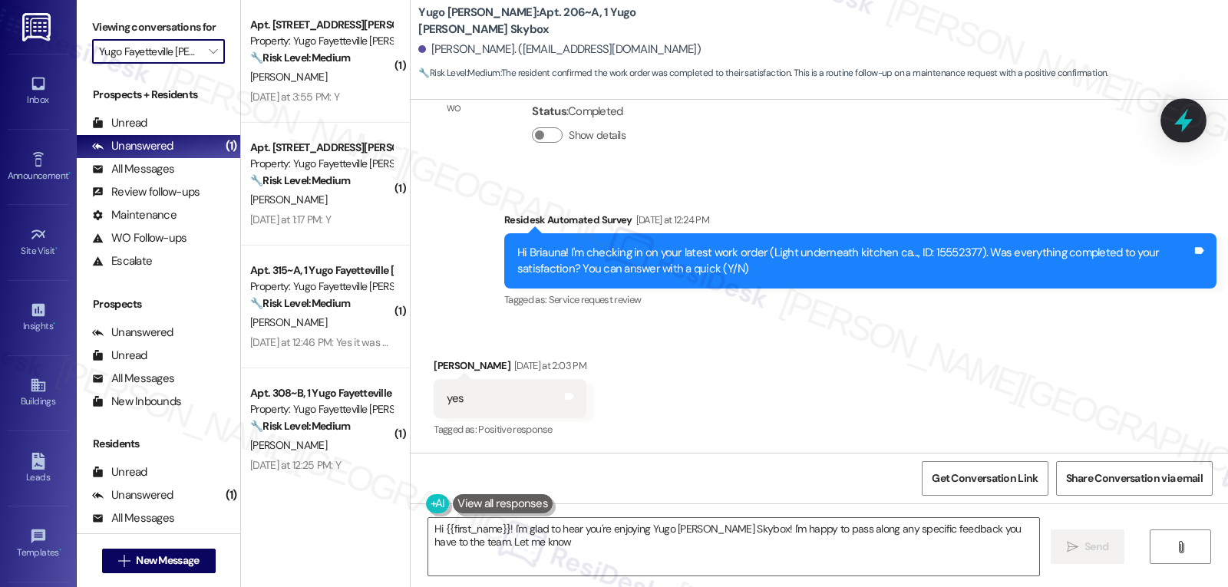
type textarea "Hi {{first_name}}! I'm glad to hear you're enjoying Yugo Eugene Skybox! I'm hap…"
click at [631, 550] on textarea "Hi {{first_name}}! I'm glad to hear you're enjoying Yugo Eugene Skybox! I'm hap…" at bounding box center [733, 547] width 611 height 58
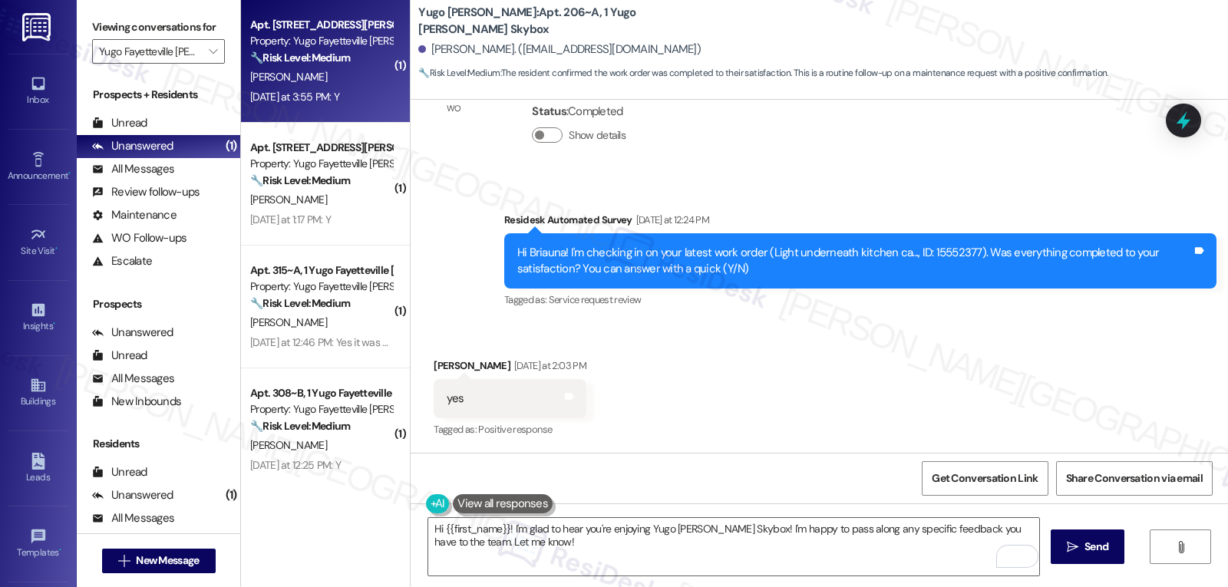
click at [369, 61] on div "🔧 Risk Level: Medium The resident responded positively to a follow-up regarding…" at bounding box center [321, 58] width 142 height 16
type textarea "Fetching suggested responses. Please feel free to read through the conversation…"
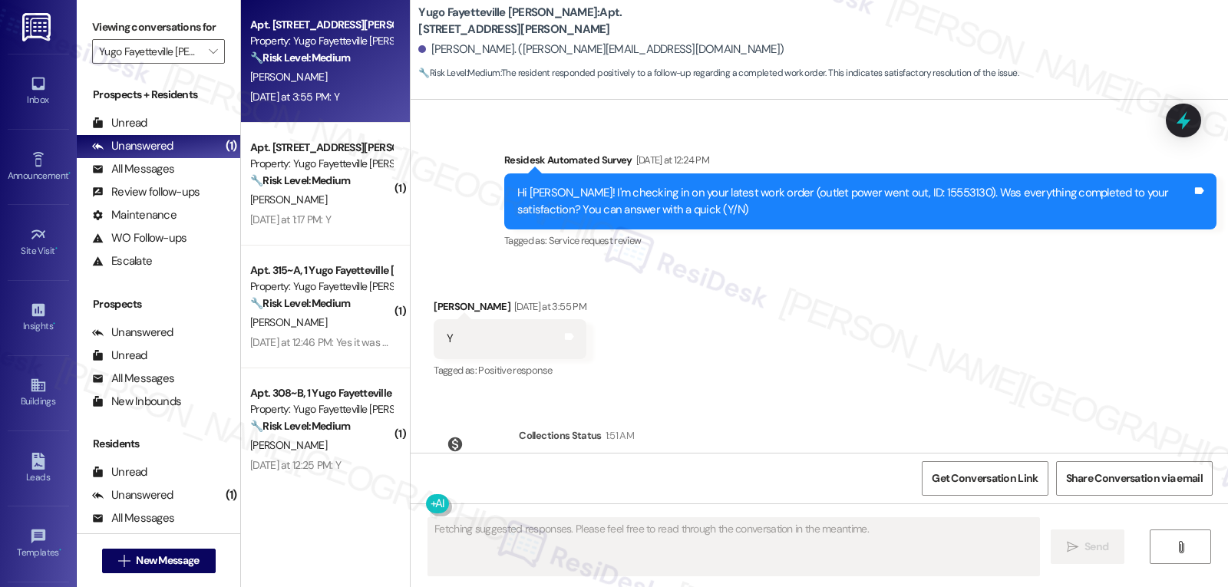
scroll to position [5464, 0]
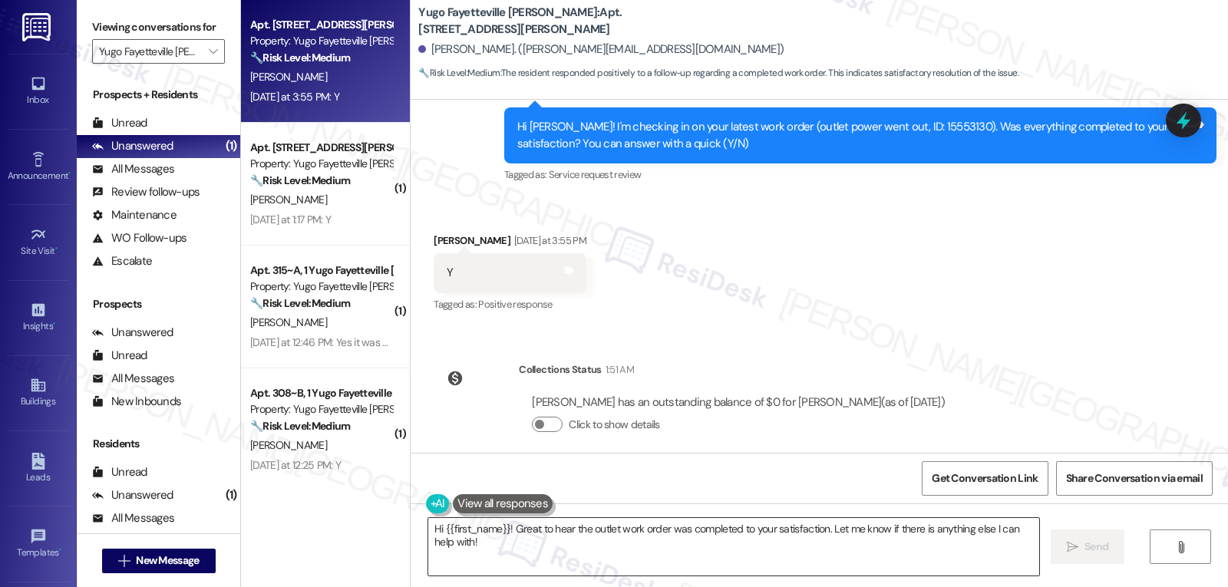
click at [824, 558] on textarea "Hi {{first_name}}! Great to hear the outlet work order was completed to your sa…" at bounding box center [733, 547] width 611 height 58
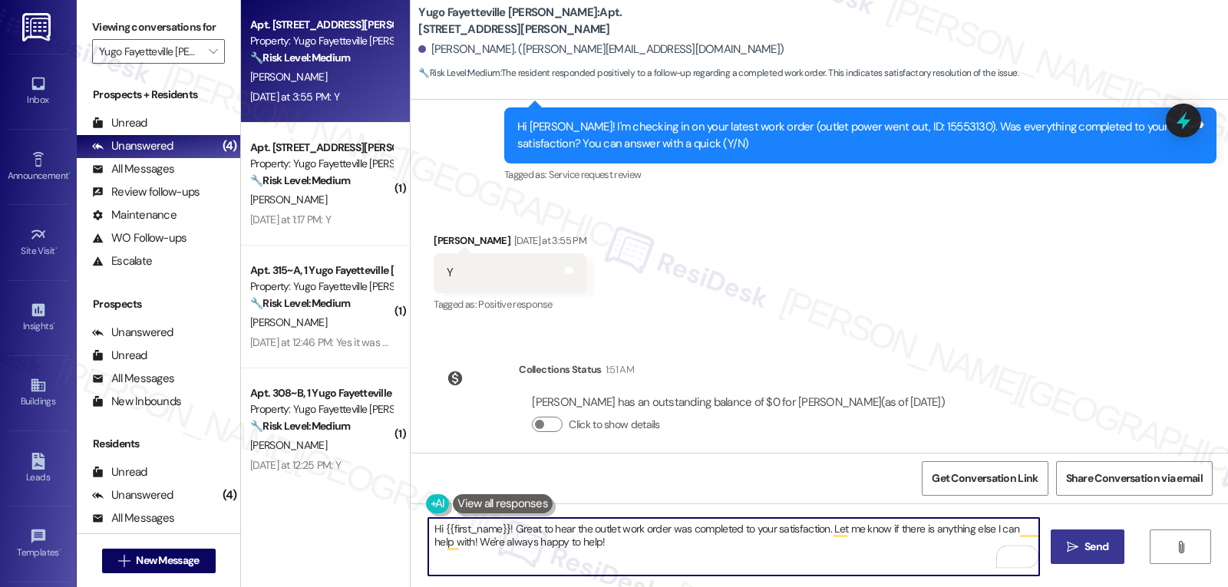
type textarea "Hi {{first_name}}! Great to hear the outlet work order was completed to your sa…"
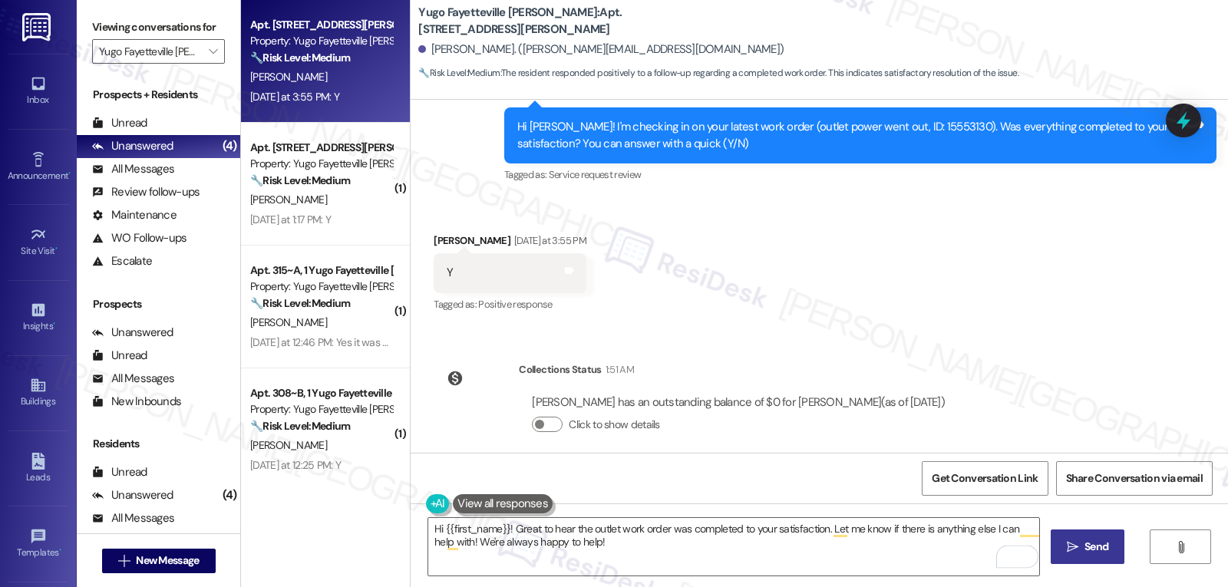
click at [1086, 544] on span "Send" at bounding box center [1097, 547] width 24 height 16
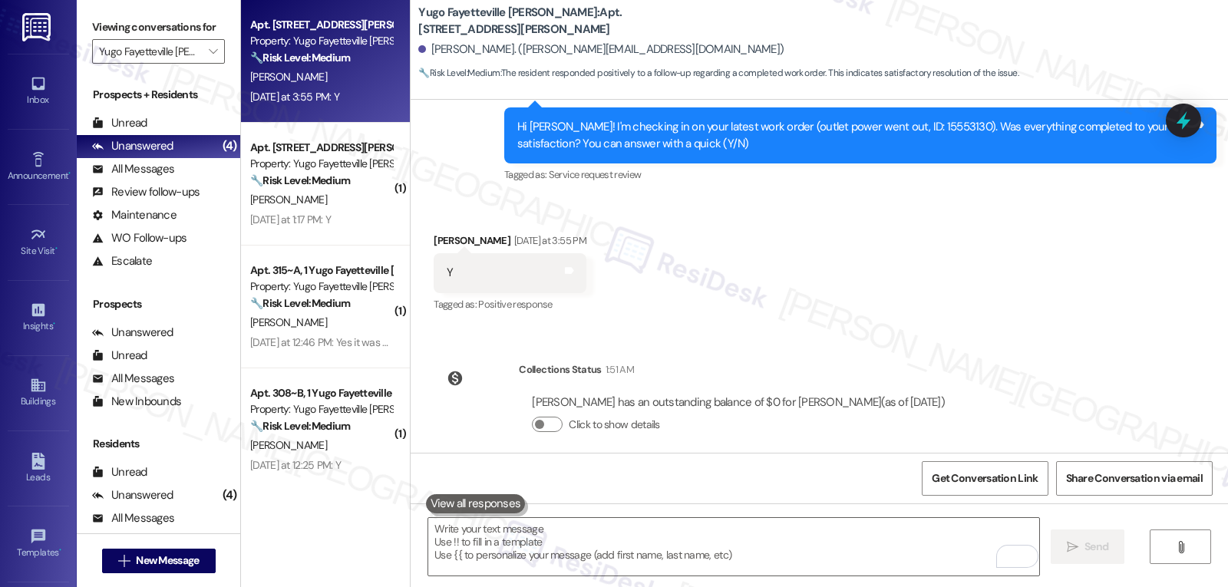
scroll to position [5322, 0]
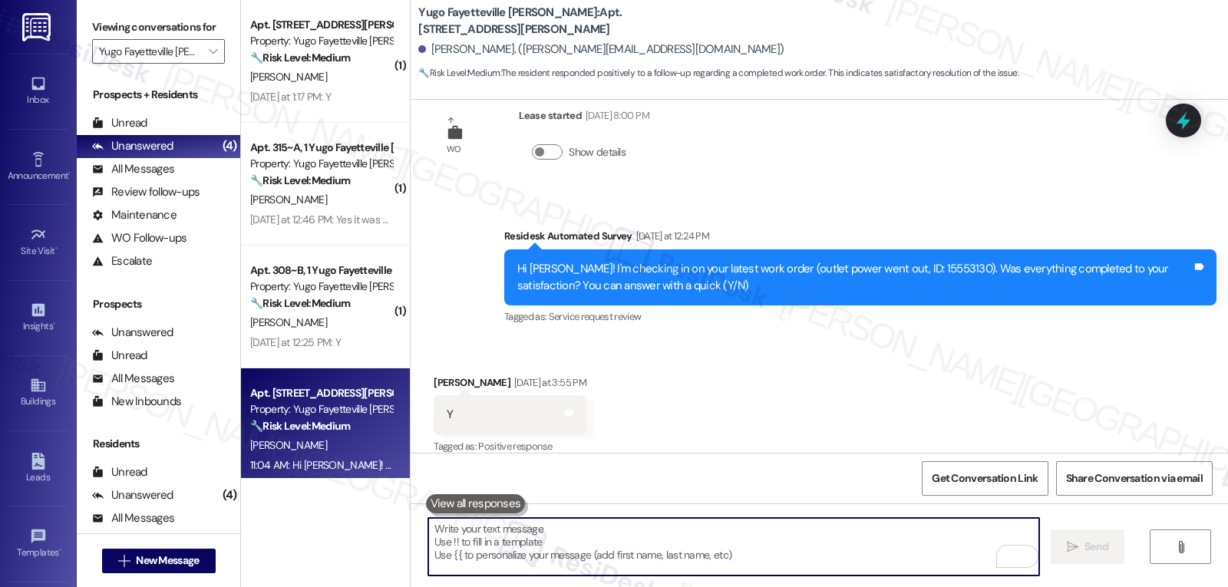
click at [545, 561] on textarea "To enrich screen reader interactions, please activate Accessibility in Grammarl…" at bounding box center [733, 547] width 611 height 58
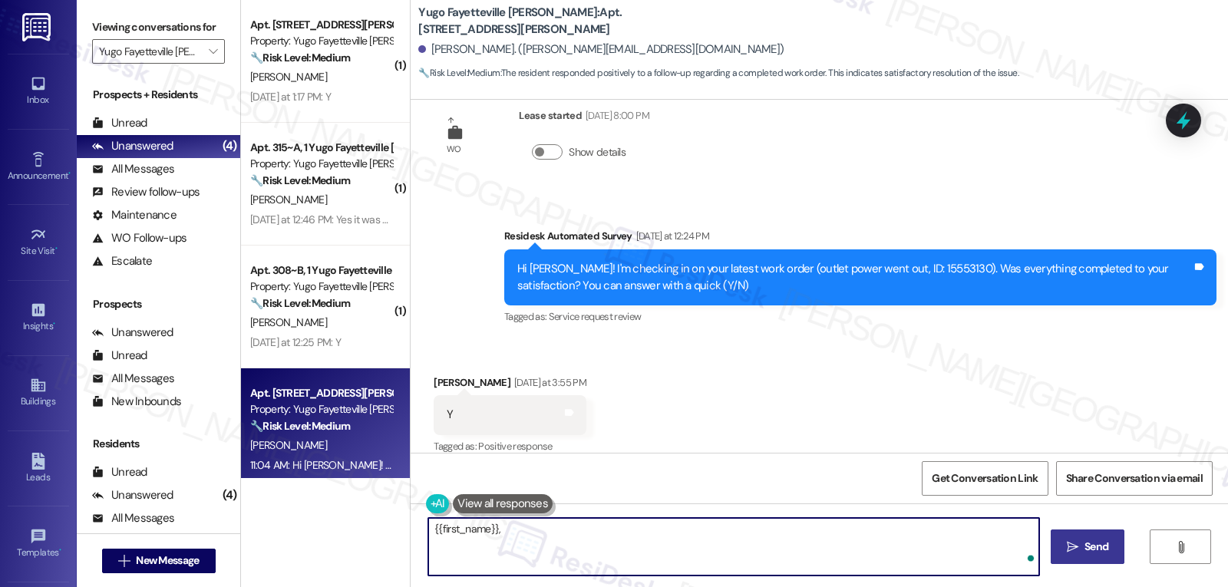
paste textarea "how’s everything going for you at {{property}}? Has it met your expectations so…"
type textarea "{{first_name}}, how’s everything going for you at {{property}}? Has it met your…"
click at [1055, 546] on button " Send" at bounding box center [1088, 547] width 74 height 35
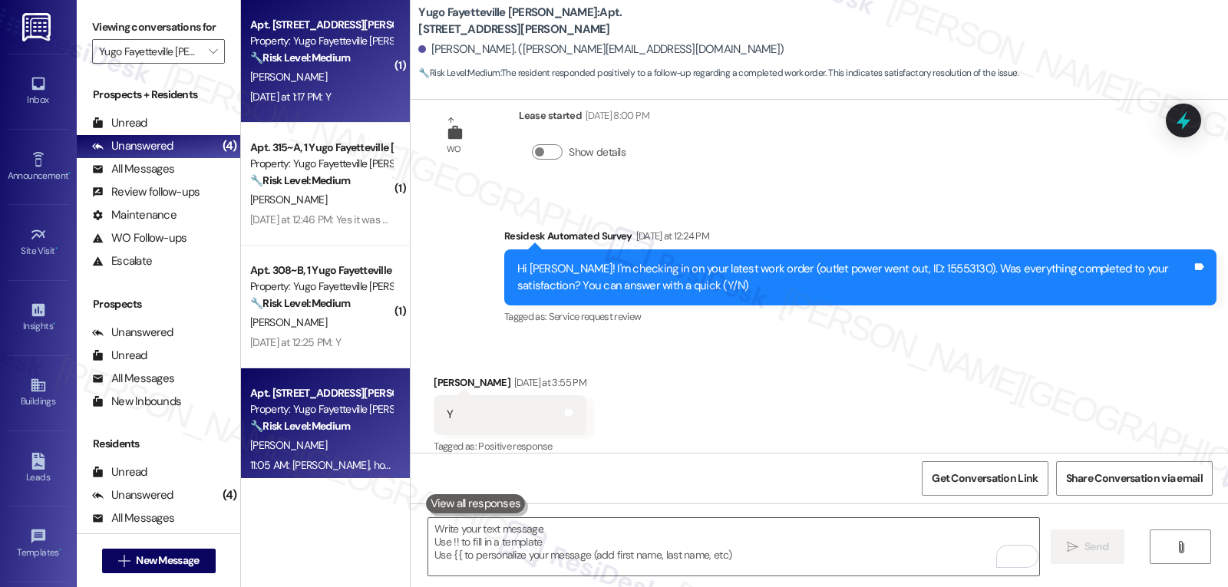
click at [310, 67] on div "Apt. 203, 1 Yugo Fayetteville Dickson Property: Yugo Fayetteville Dickson 🔧 Ris…" at bounding box center [321, 41] width 145 height 52
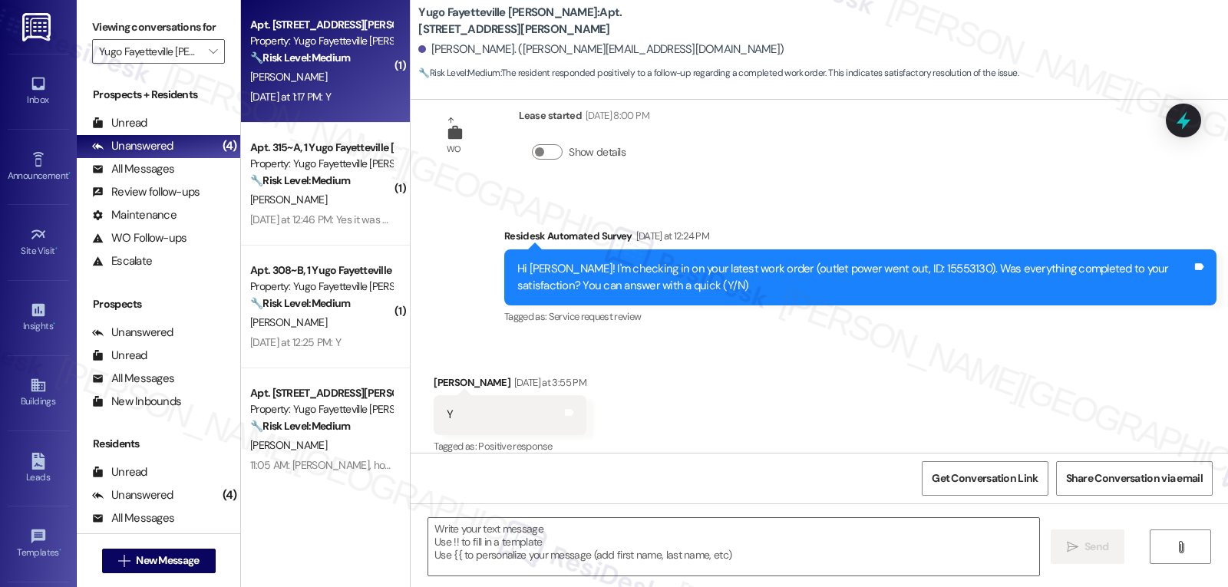
type textarea "Fetching suggested responses. Please feel free to read through the conversation…"
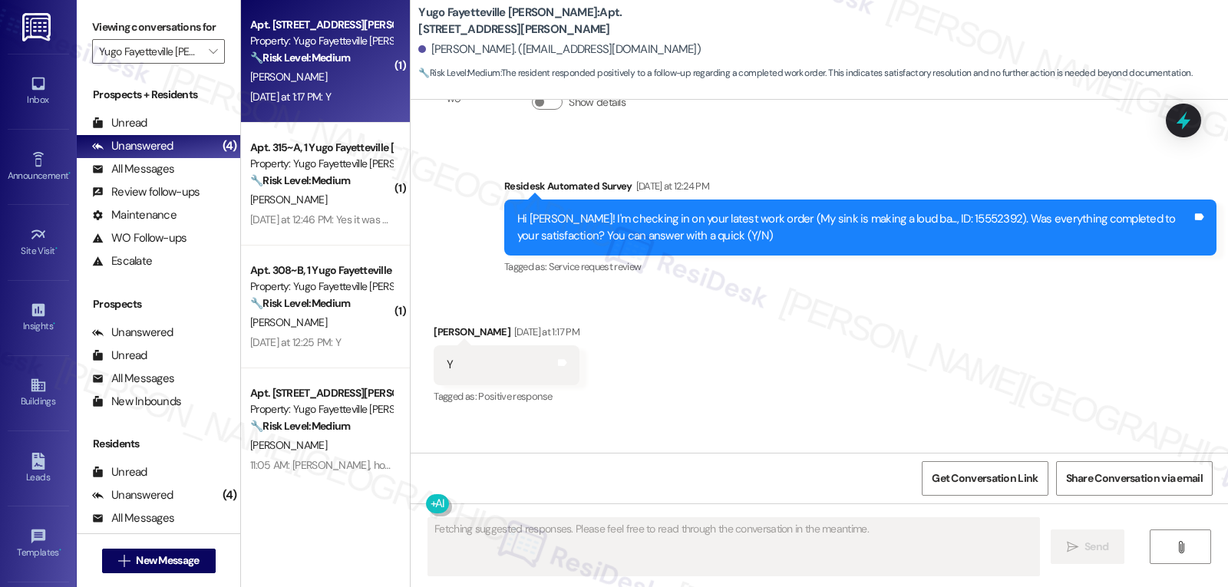
scroll to position [596, 0]
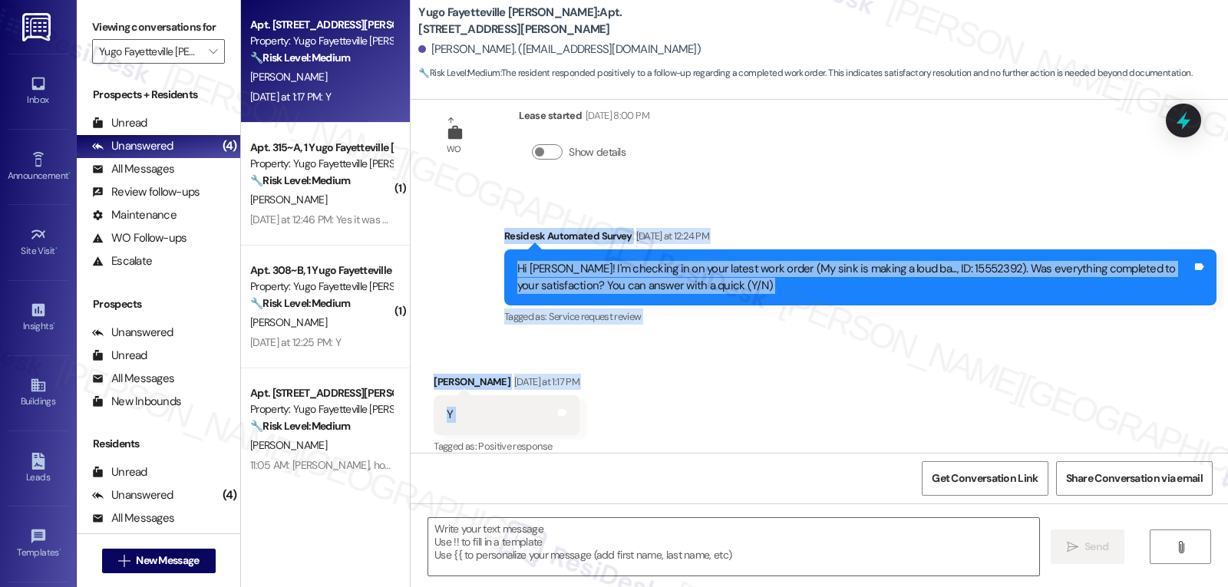
drag, startPoint x: 494, startPoint y: 223, endPoint x: 545, endPoint y: 409, distance: 192.6
click at [545, 409] on div "Sent via SMS Sarah (ResiDesk) Jul 16, 2025 at 6:05 PM Hi Kamryn! We’re so excit…" at bounding box center [820, 276] width 818 height 353
copy div "Residesk Automated Survey Yesterday at 12:24 PM Hi Kamryn! I'm checking in on y…"
click at [708, 552] on textarea at bounding box center [733, 547] width 611 height 58
paste textarea "Thanks for confirming, Kamryn! Glad to hear the sink issue was taken care of. 😊"
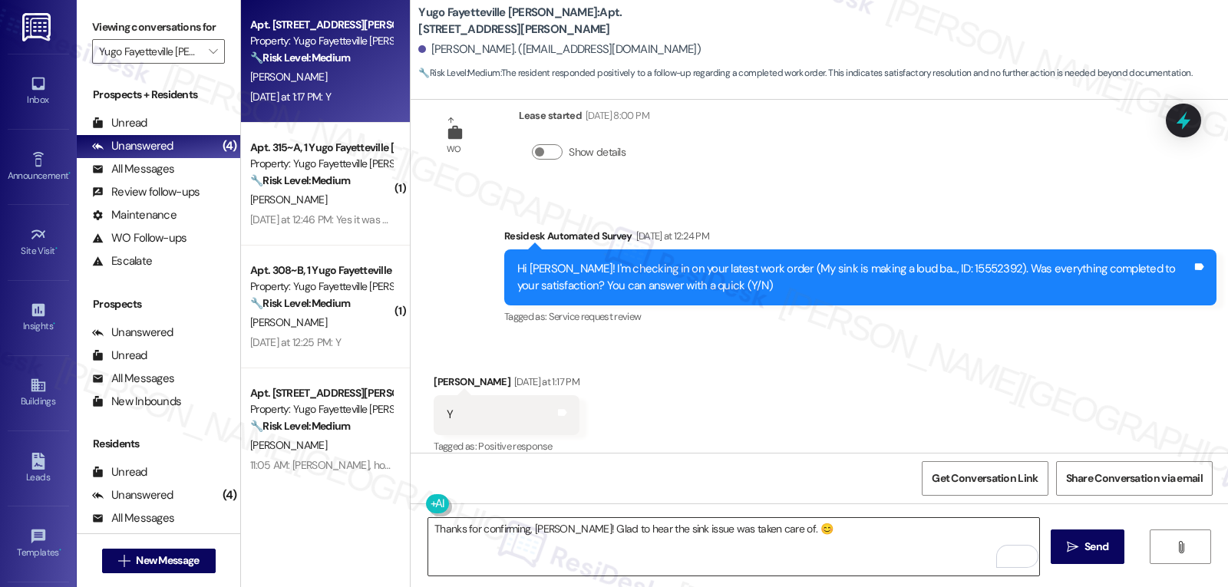
click at [872, 547] on textarea "Thanks for confirming, Kamryn! Glad to hear the sink issue was taken care of. 😊" at bounding box center [733, 547] width 611 height 58
paste textarea "If you have any questions or need anything, feel free to reach out. I’m always …"
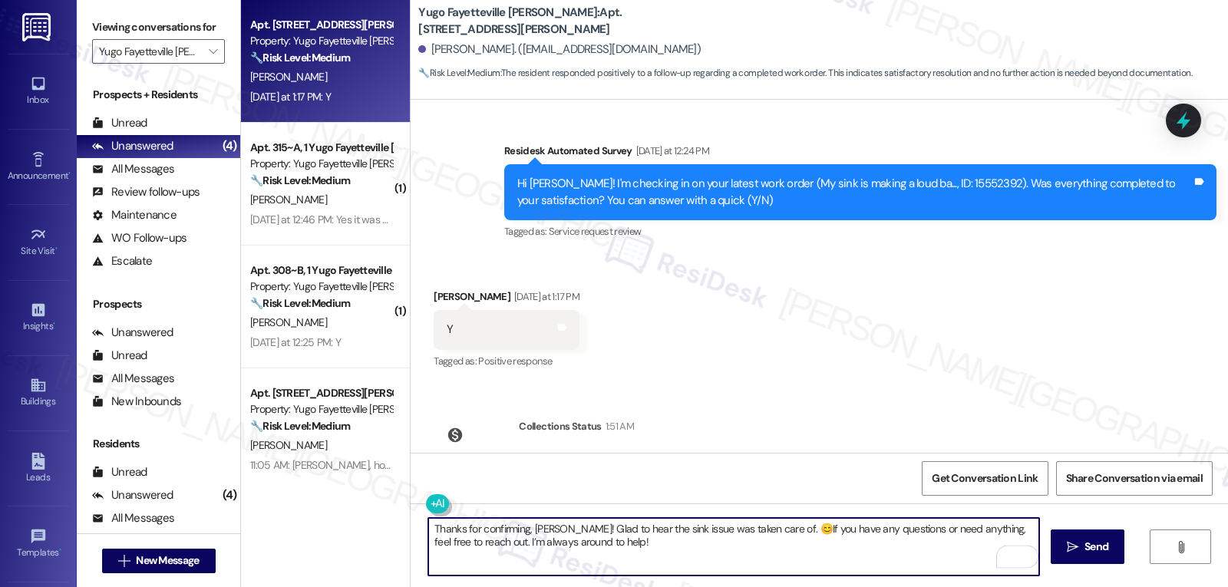
scroll to position [738, 0]
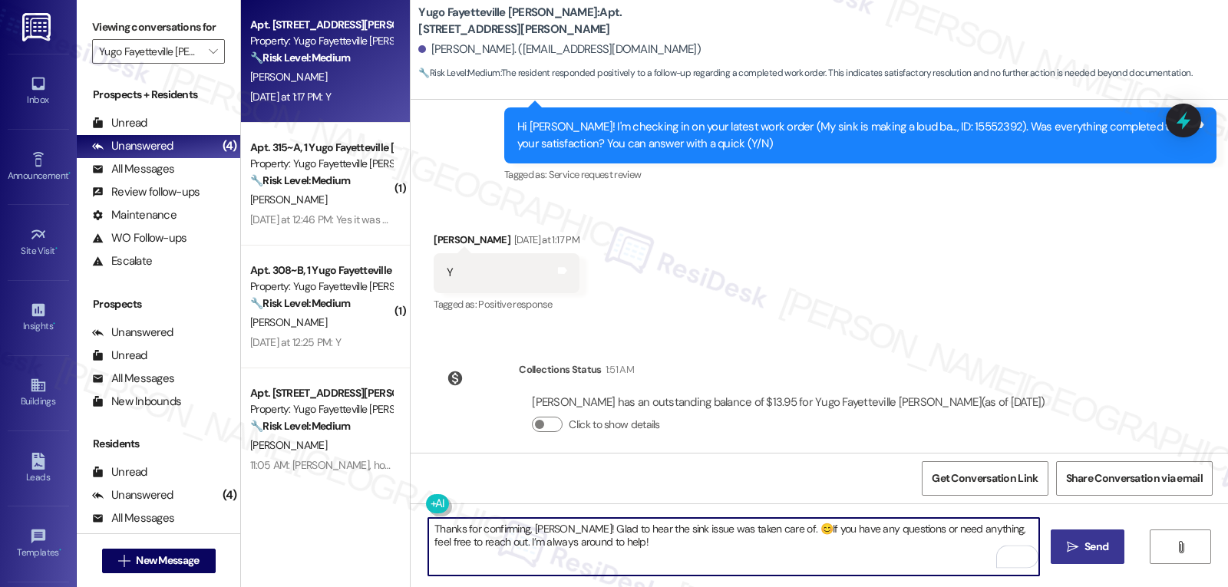
type textarea "Thanks for confirming, Kamryn! Glad to hear the sink issue was taken care of. 😊…"
click at [1114, 549] on button " Send" at bounding box center [1088, 547] width 74 height 35
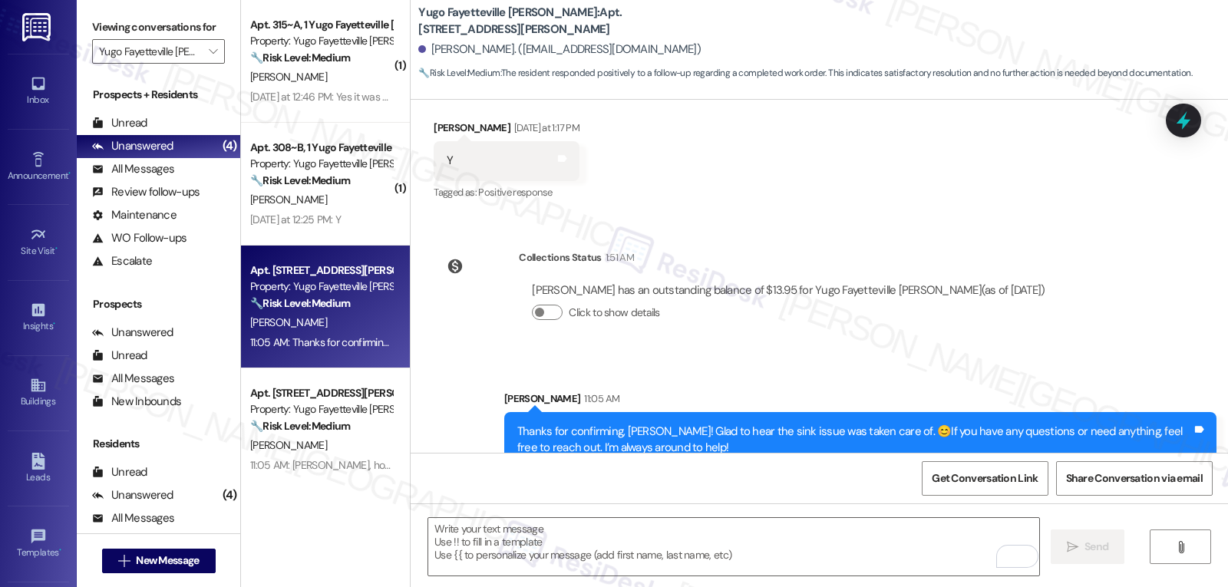
scroll to position [861, 0]
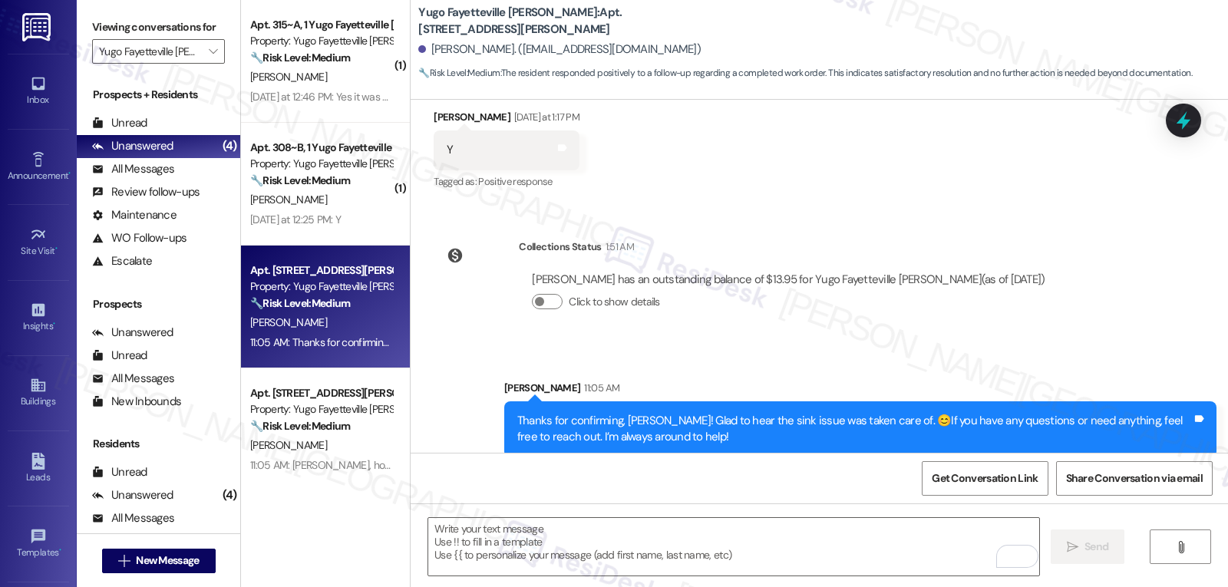
click at [646, 413] on div "Thanks for confirming, Kamryn! Glad to hear the sink issue was taken care of. 😊…" at bounding box center [854, 429] width 675 height 33
copy div "Kamryn"
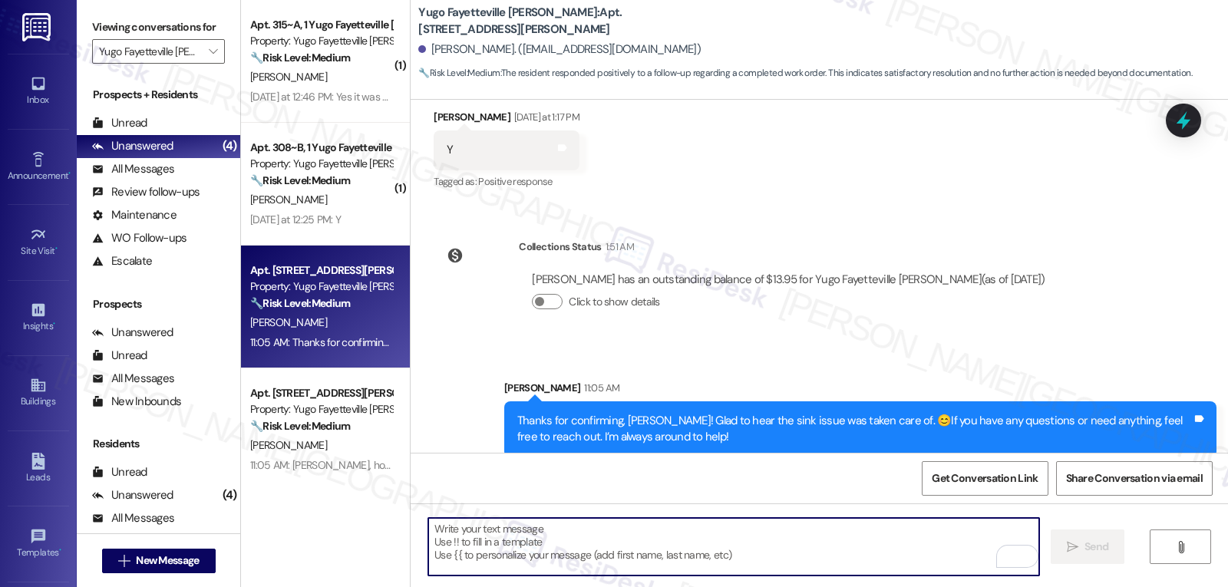
click at [571, 558] on textarea "To enrich screen reader interactions, please activate Accessibility in Grammarl…" at bounding box center [733, 547] width 611 height 58
paste textarea "Kamryn"
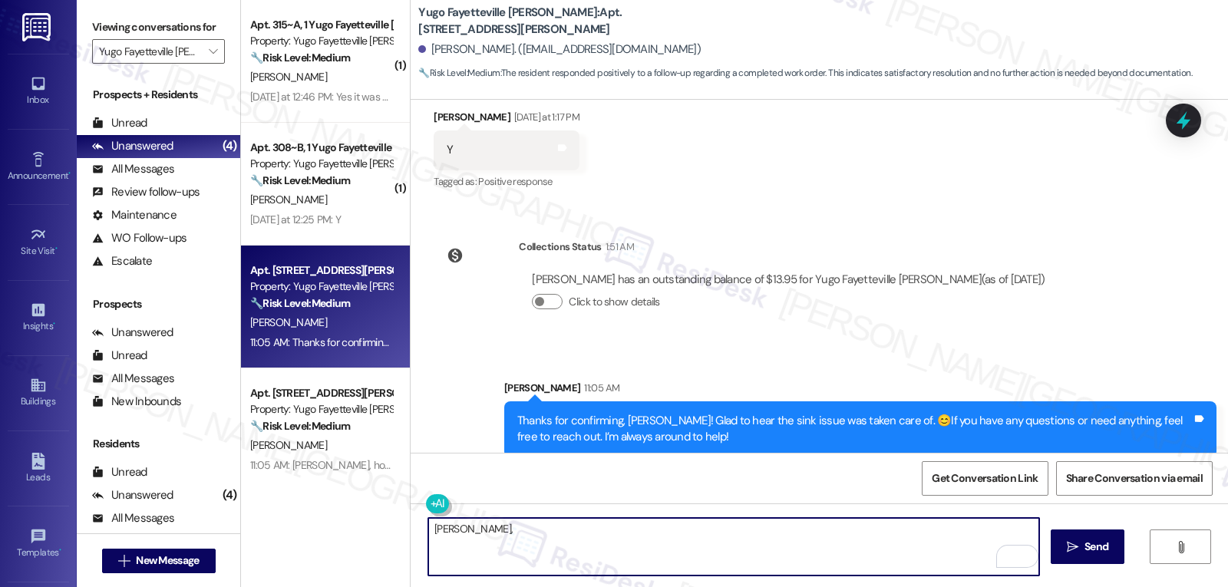
click at [660, 537] on textarea "Kamryn," at bounding box center [733, 547] width 611 height 58
paste textarea "how’s everything going for you at {{property}}? Has it met your expectations so…"
type textarea "Kamryn, how’s everything going for you at {{property}}? Has it met your expecta…"
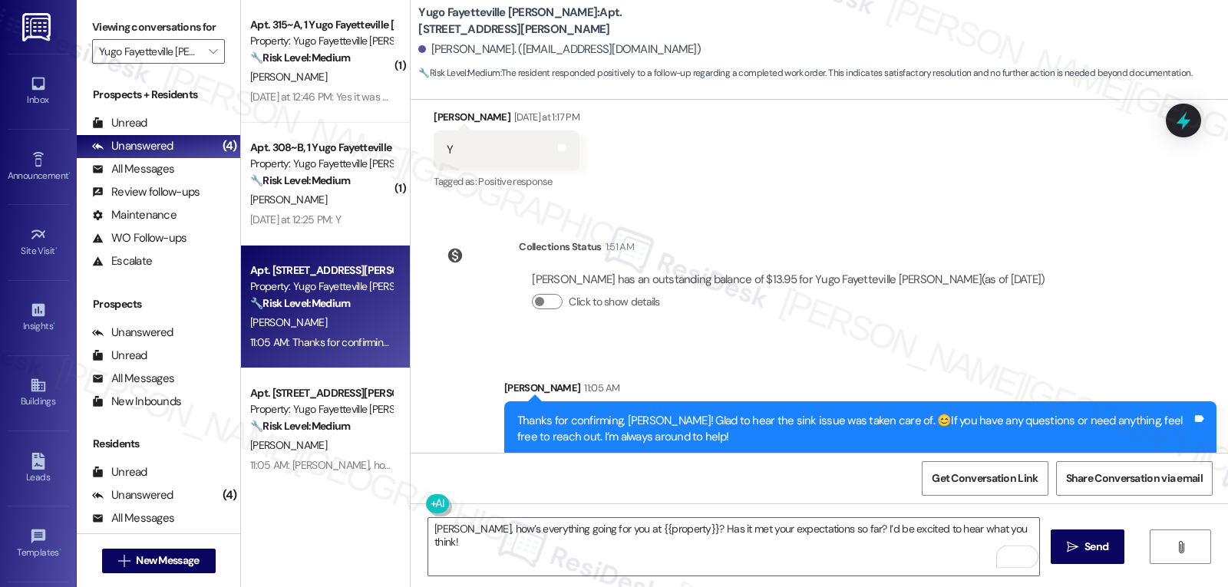
drag, startPoint x: 1091, startPoint y: 551, endPoint x: 1100, endPoint y: 535, distance: 18.6
click at [1095, 548] on span "Send" at bounding box center [1097, 547] width 24 height 16
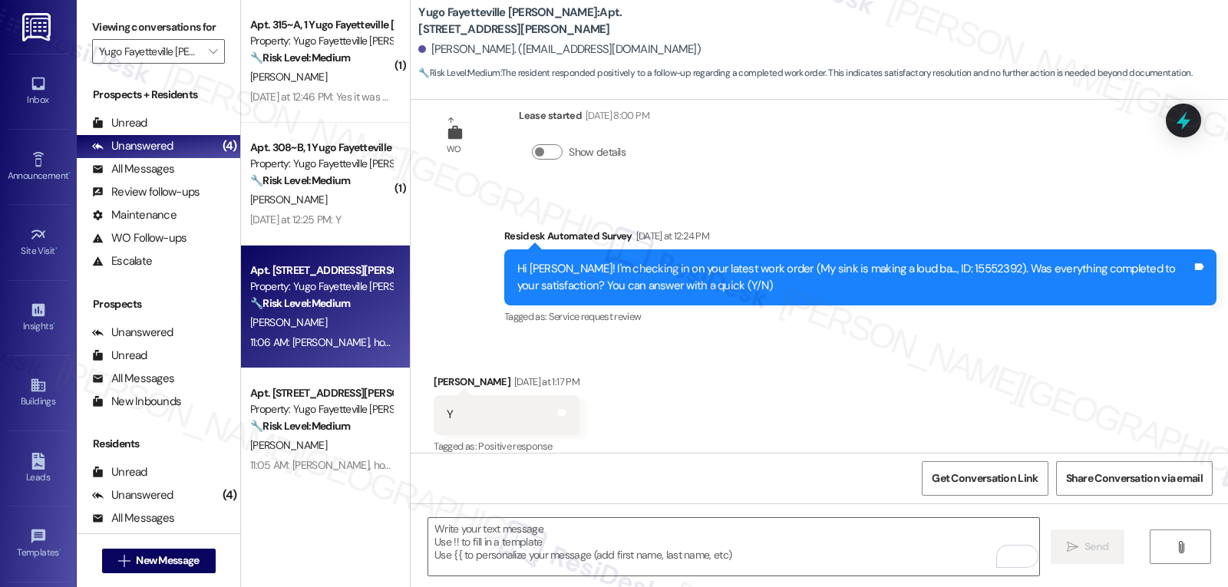
scroll to position [968, 0]
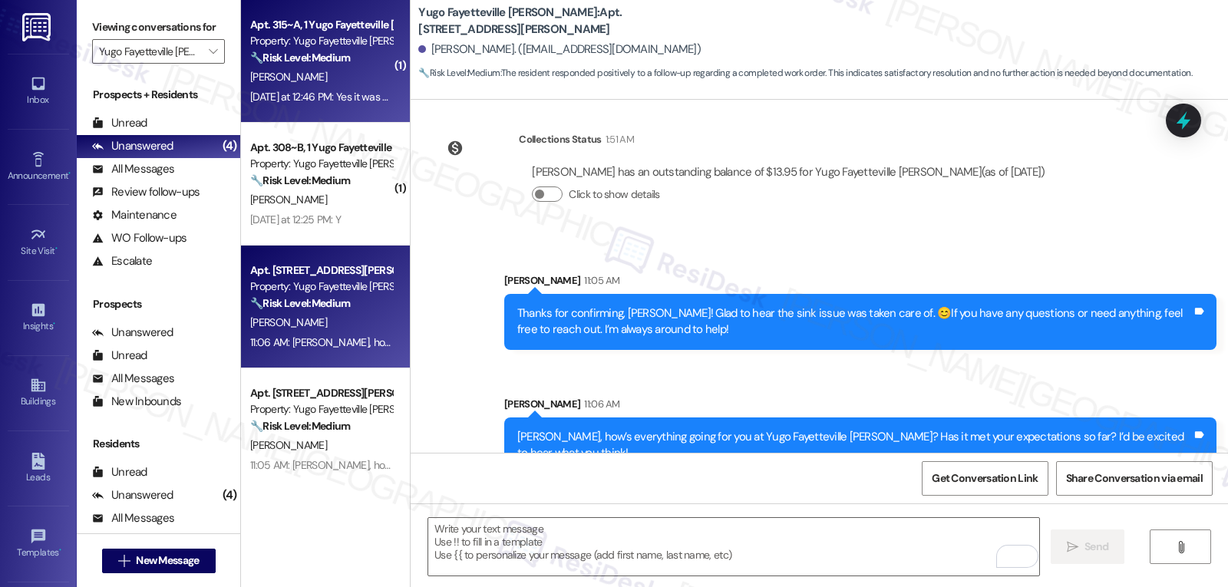
click at [296, 63] on strong "🔧 Risk Level: Medium" at bounding box center [300, 58] width 100 height 14
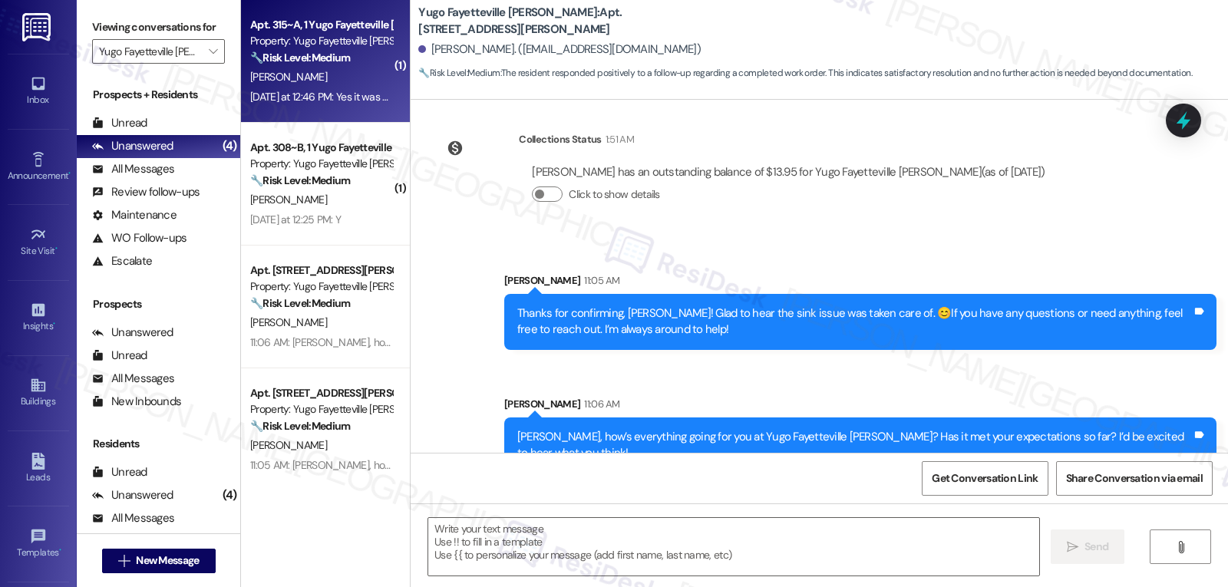
type textarea "Fetching suggested responses. Please feel free to read through the conversation…"
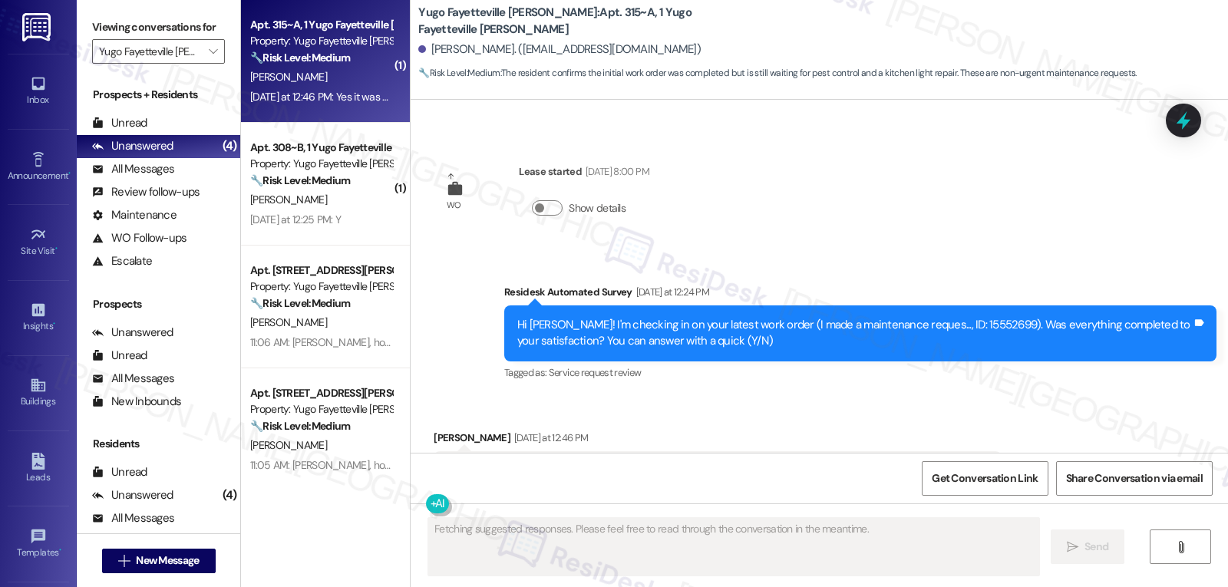
scroll to position [741, 0]
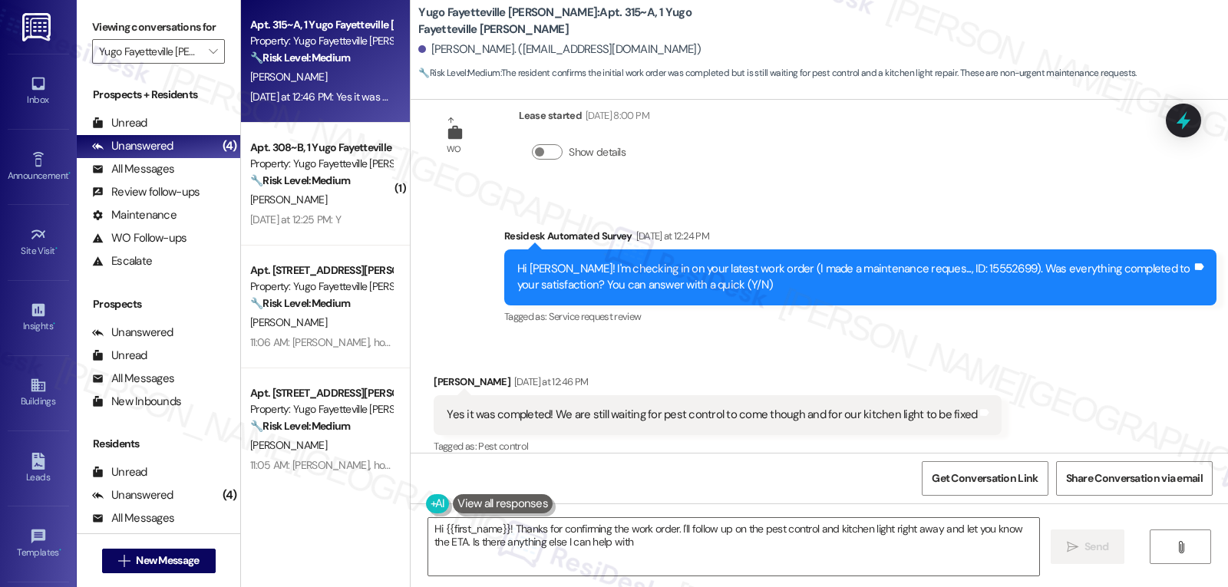
type textarea "Hi {{first_name}}! Thanks for confirming the work order. I'll follow up on the …"
click at [1186, 114] on icon at bounding box center [1184, 121] width 18 height 24
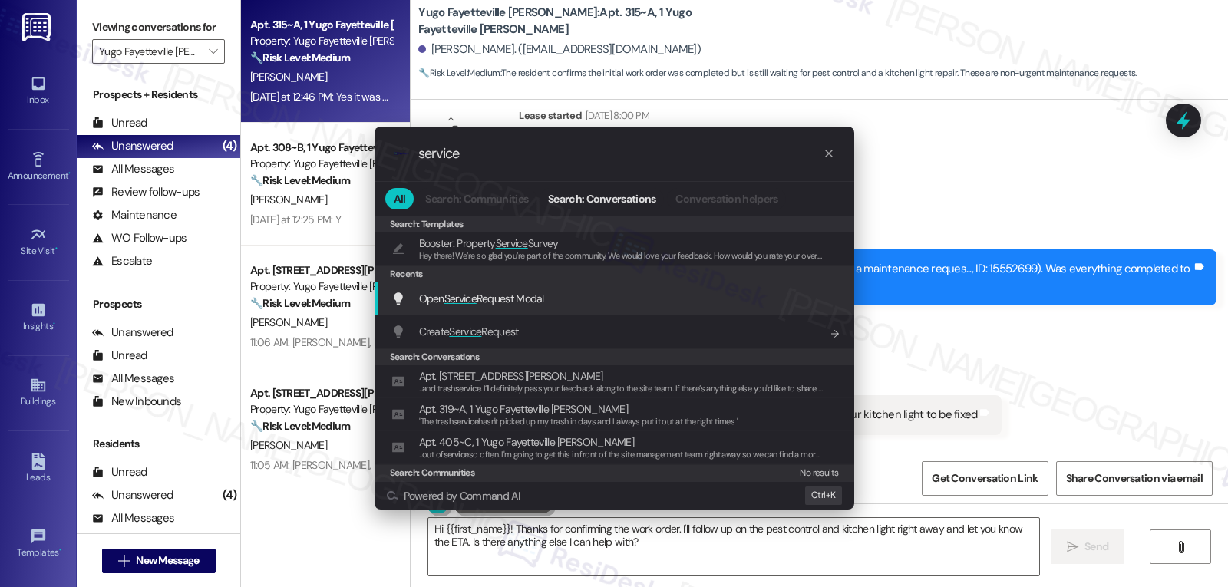
click at [521, 302] on span "Open Service Request Modal" at bounding box center [481, 299] width 125 height 14
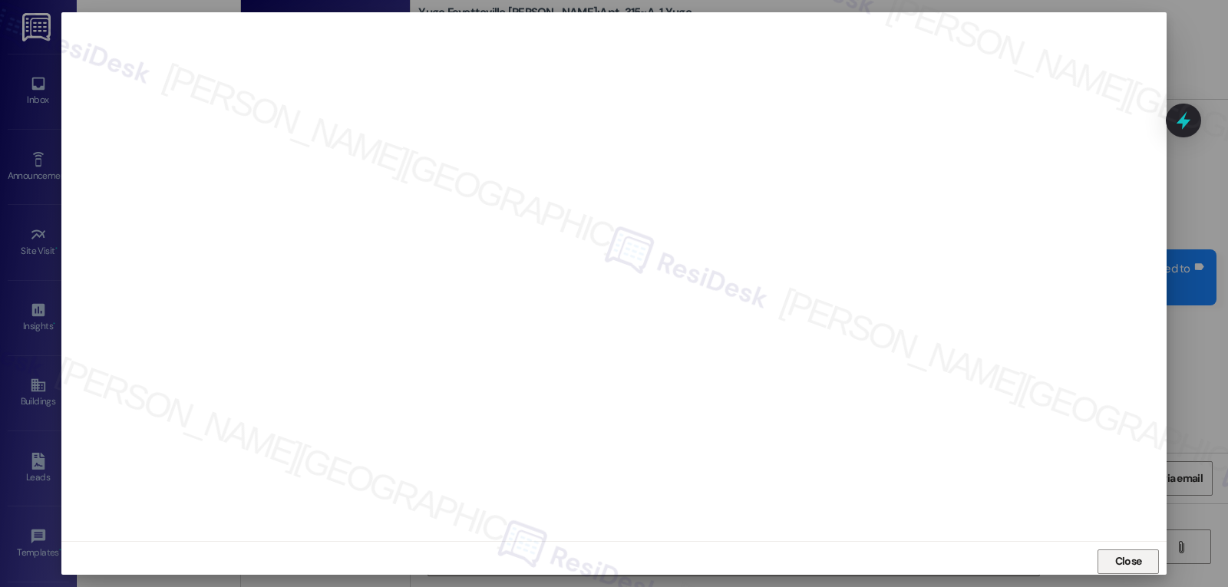
click at [1156, 561] on button "Close" at bounding box center [1128, 562] width 61 height 25
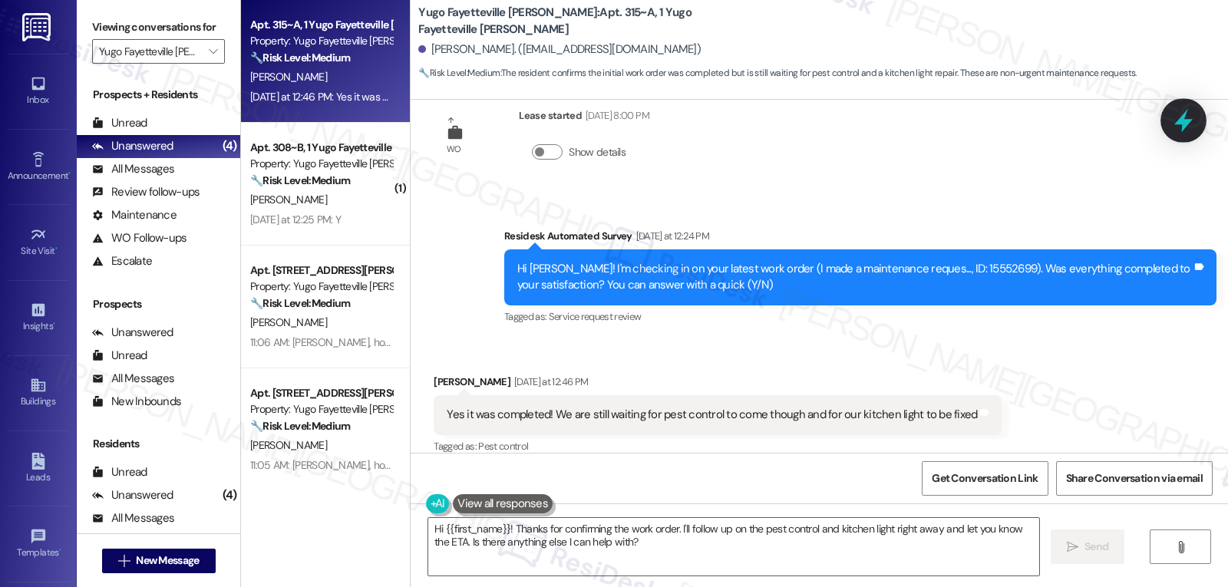
click at [1182, 123] on icon at bounding box center [1184, 121] width 18 height 24
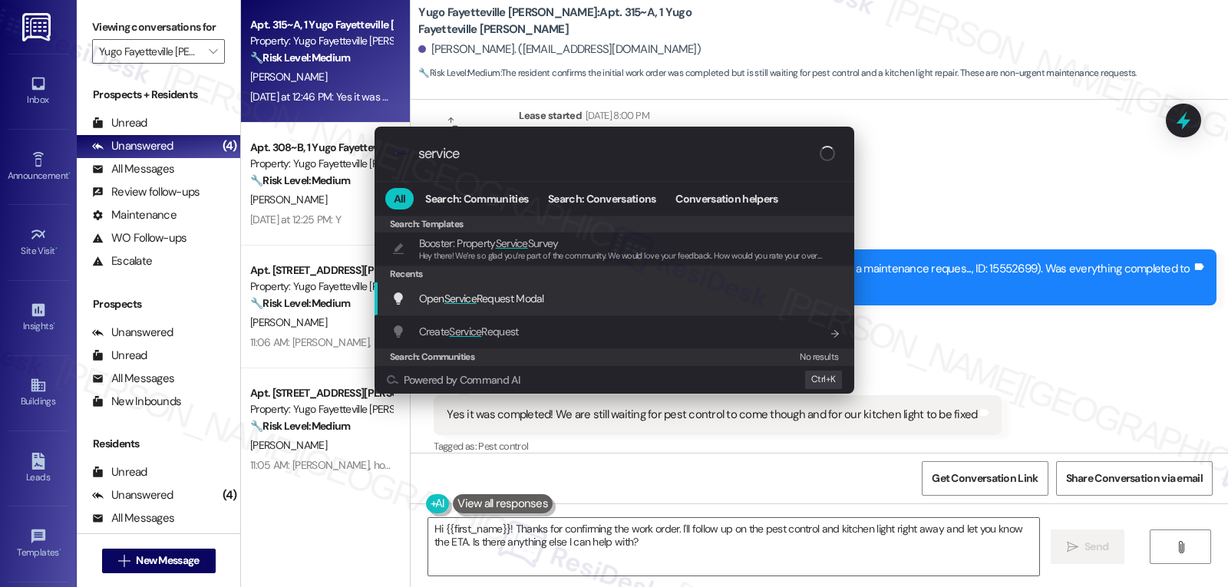
type input "service"
click at [582, 291] on div "Open Service Request Modal Add shortcut" at bounding box center [616, 298] width 449 height 17
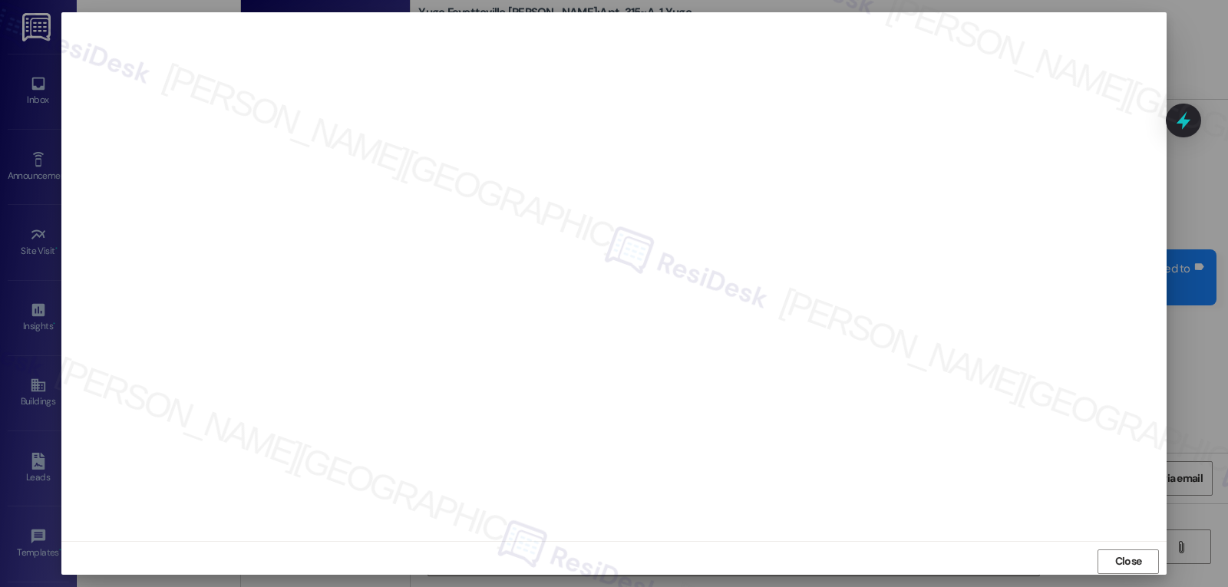
drag, startPoint x: 1138, startPoint y: 565, endPoint x: 1125, endPoint y: 566, distance: 13.1
click at [1138, 566] on span "Close" at bounding box center [1129, 562] width 27 height 16
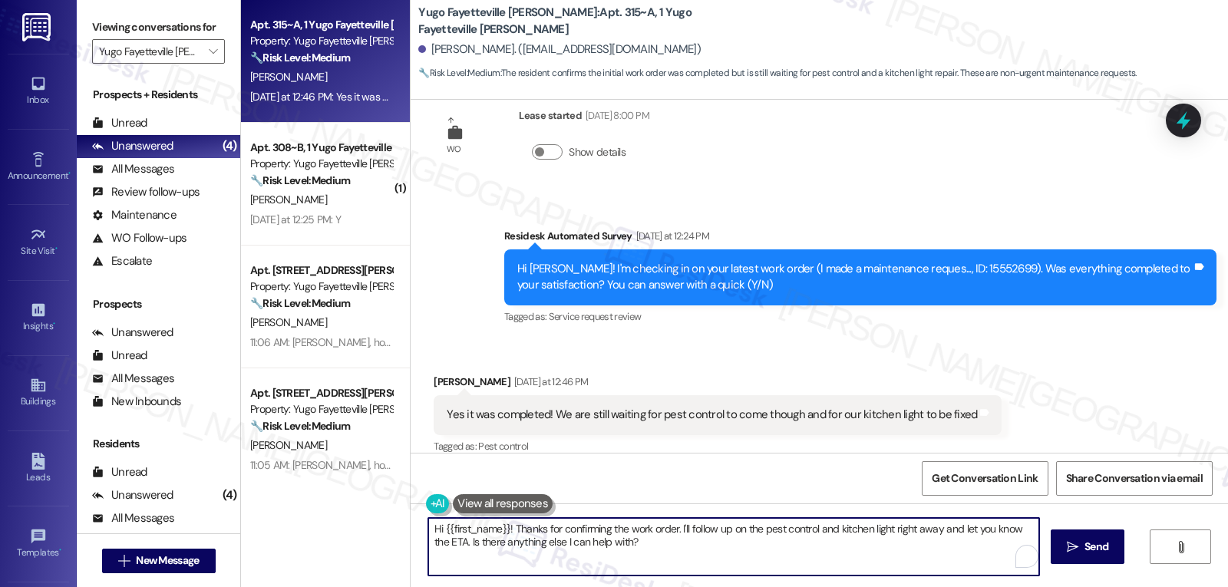
drag, startPoint x: 604, startPoint y: 529, endPoint x: 911, endPoint y: 623, distance: 321.3
click at [911, 587] on html "Inbox Go to Inbox Announcement • Send A Text Announcement Site Visit • Go to Si…" at bounding box center [614, 293] width 1228 height 587
click at [588, 550] on textarea "Hi {{first_name}}! Thanks for confirming! Glad that it's completed! Regarding t…" at bounding box center [736, 547] width 611 height 58
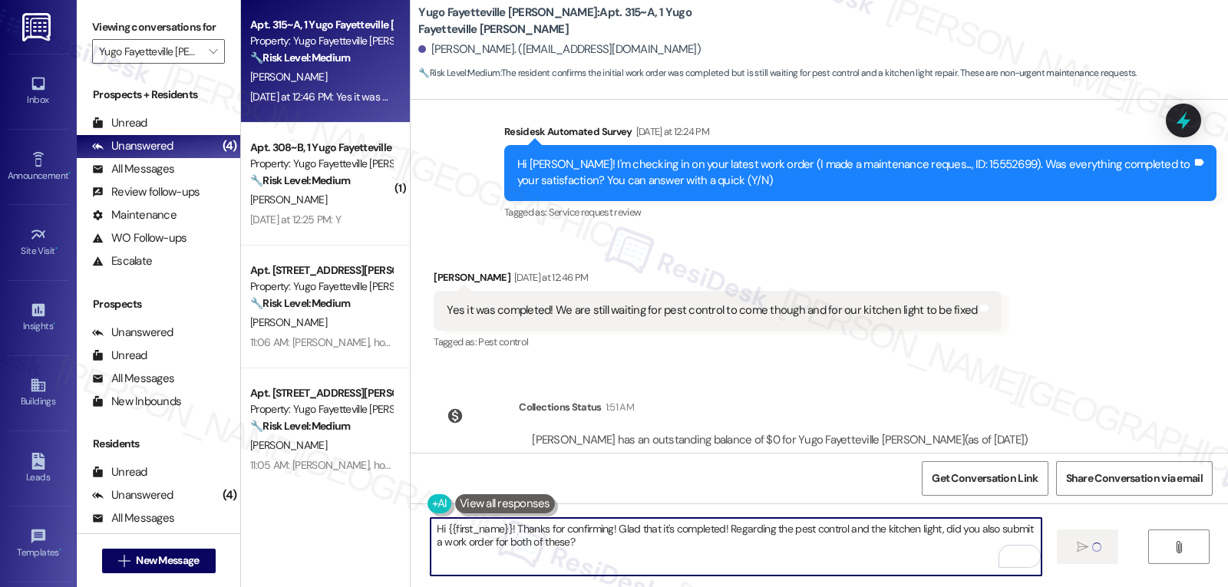
scroll to position [882, 0]
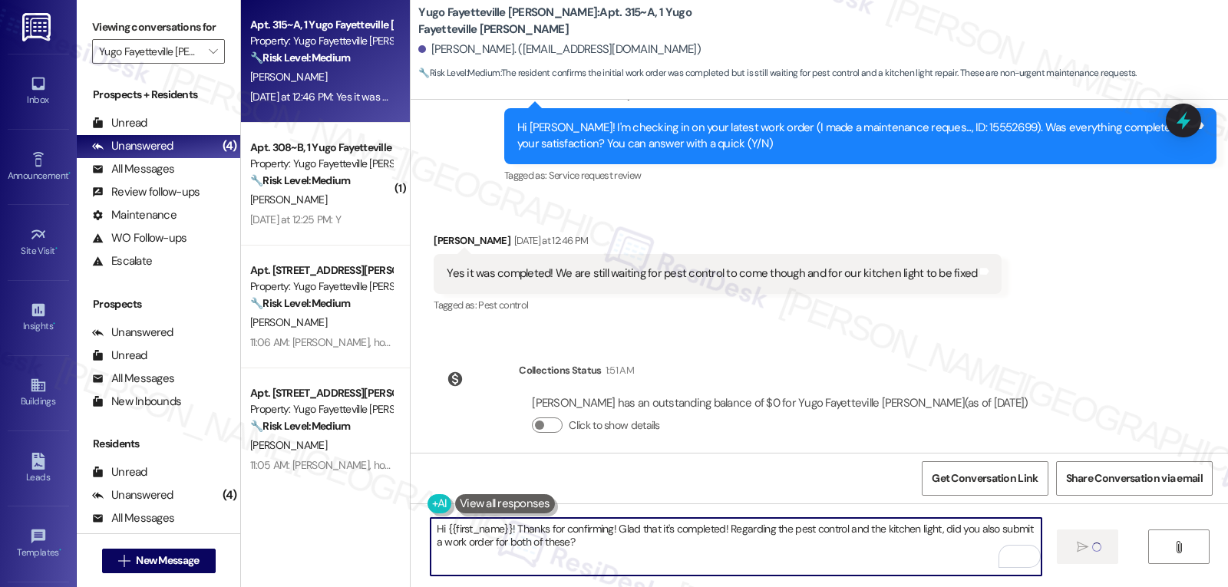
click at [732, 551] on textarea "Hi {{first_name}}! Thanks for confirming! Glad that it's completed! Regarding t…" at bounding box center [736, 547] width 611 height 58
type textarea "Hi {{first_name}}! Thanks for confirming! Glad that it's completed! Regarding t…"
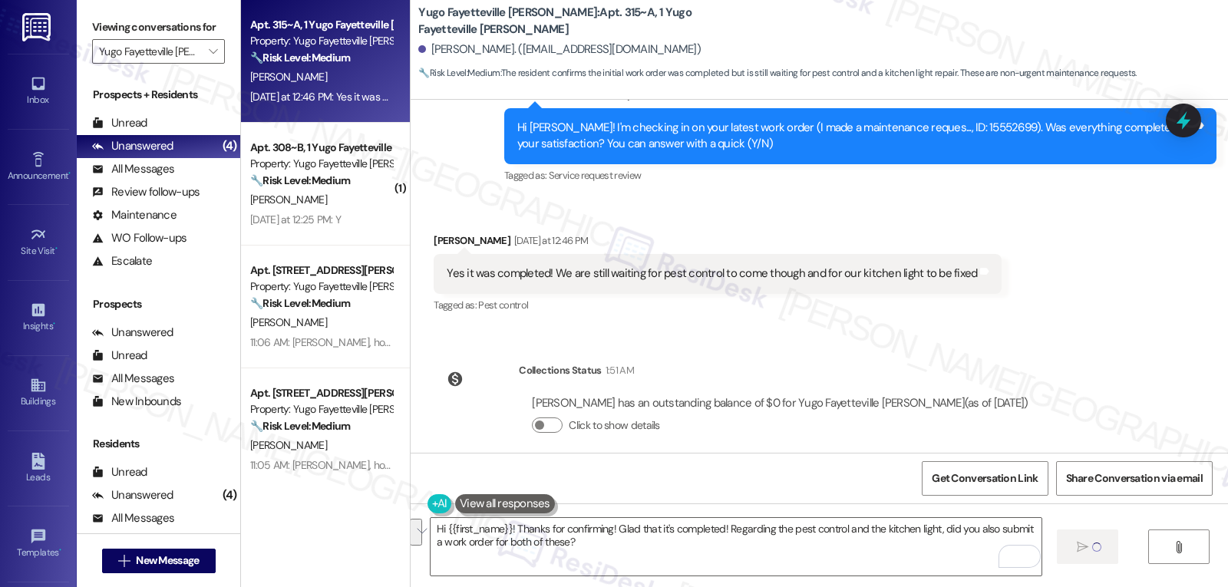
click at [821, 428] on div "Click to show details" at bounding box center [780, 429] width 496 height 34
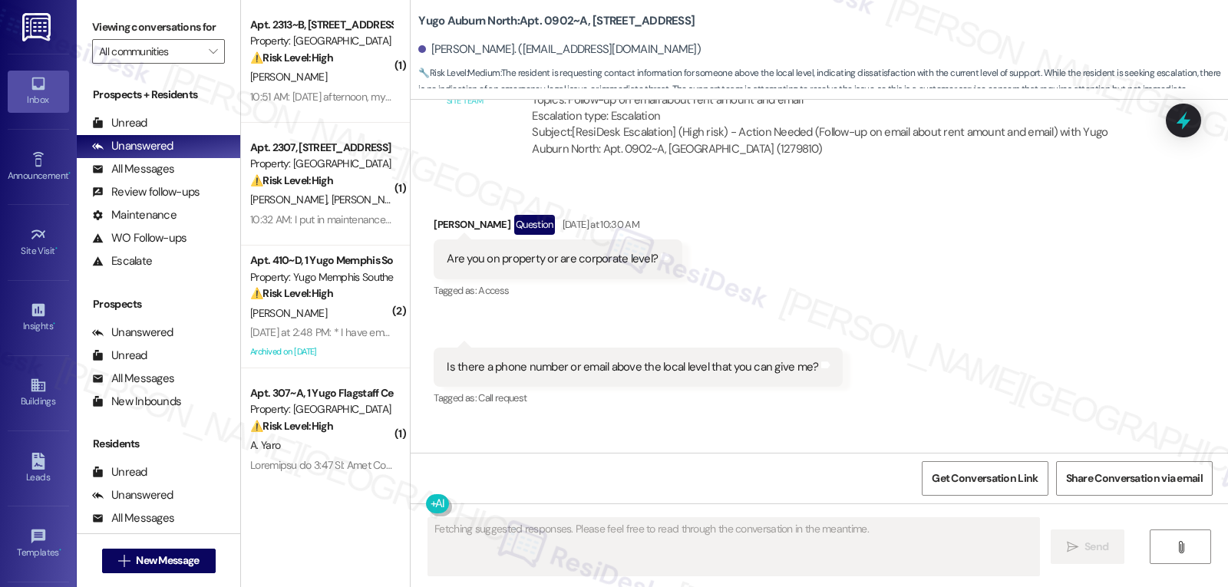
scroll to position [4430, 0]
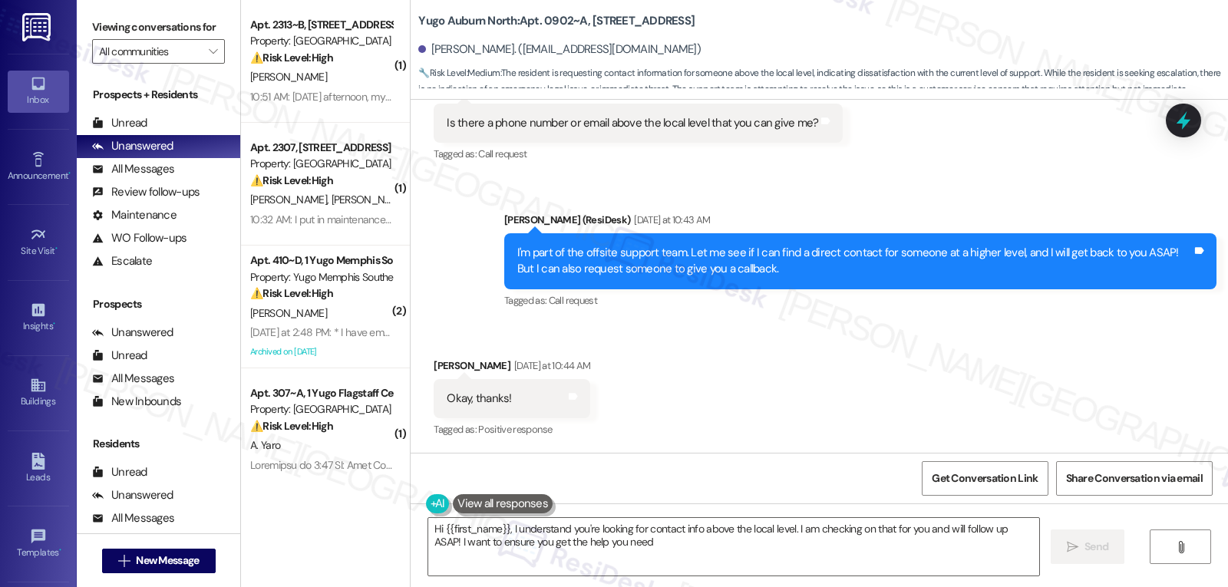
type textarea "Hi {{first_name}}, I understand you're looking for contact info above the local…"
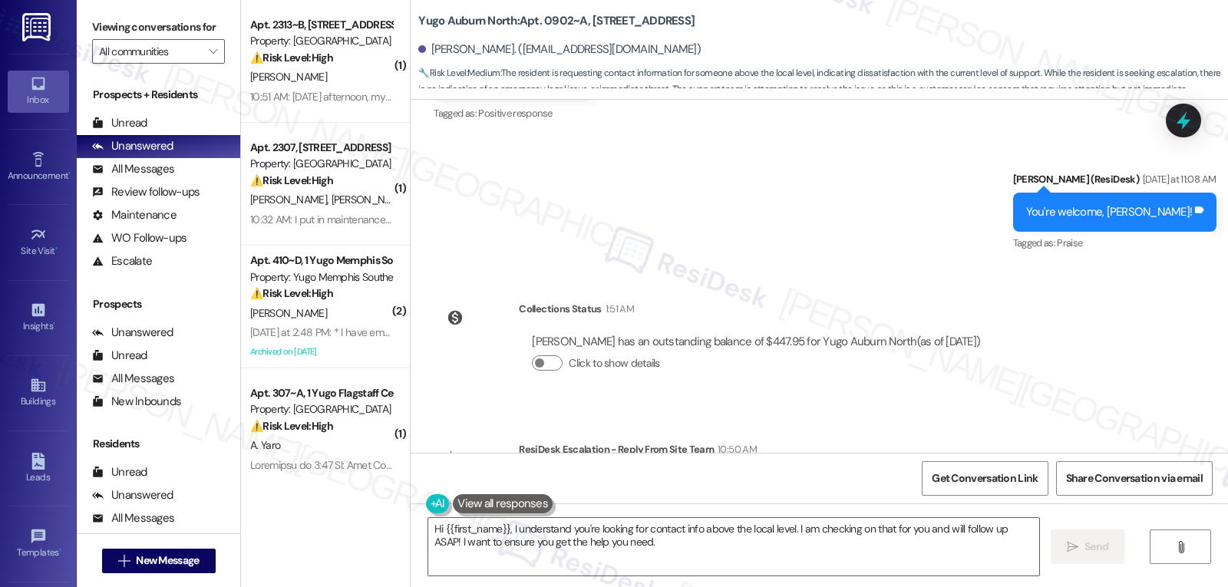
scroll to position [4842, 0]
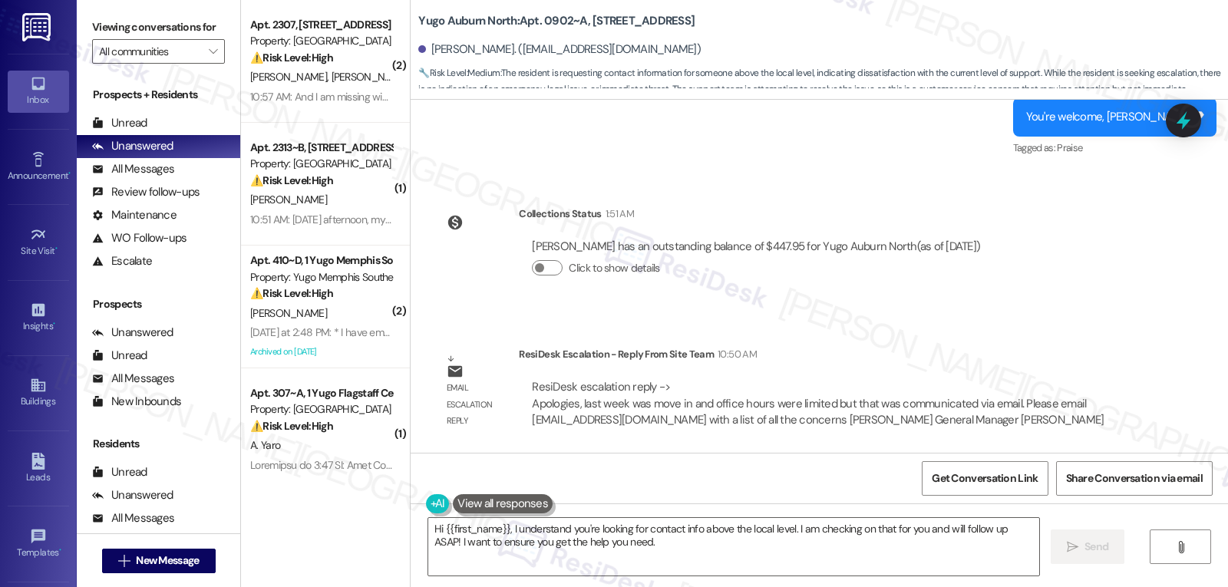
click at [888, 310] on div "Collections Status 1:51 AM [PERSON_NAME] has an outstanding balance of $447.95 …" at bounding box center [713, 253] width 583 height 118
click at [703, 570] on textarea "Hi {{first_name}}, I understand you're looking for contact info above the local…" at bounding box center [733, 547] width 611 height 58
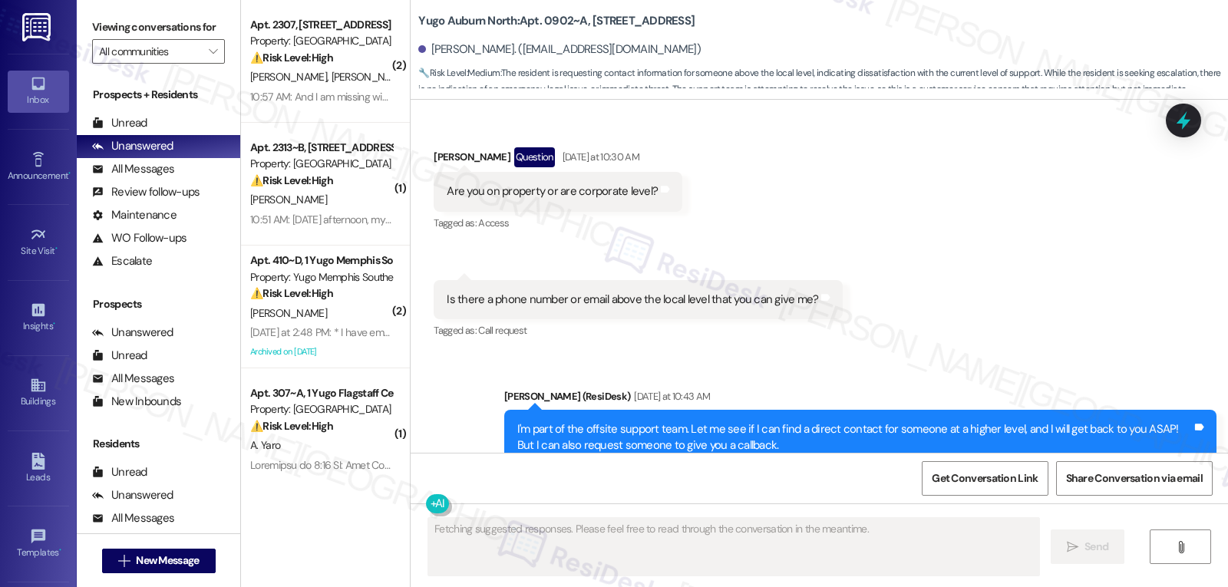
scroll to position [4430, 0]
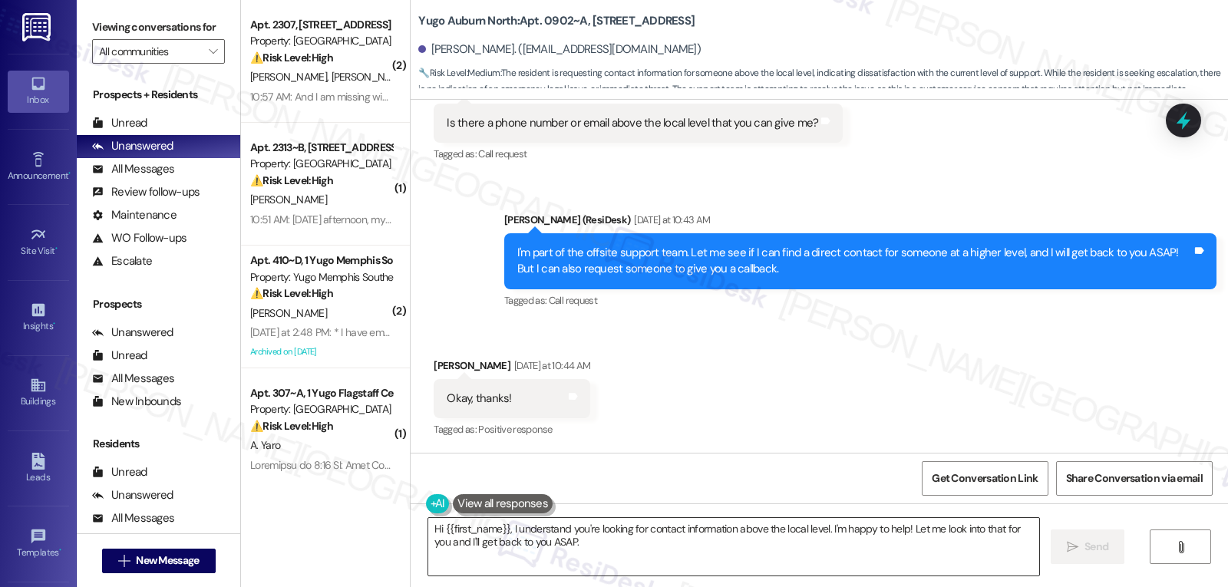
click at [531, 558] on textarea "Hi {{first_name}}, I understand you're looking for contact information above th…" at bounding box center [733, 547] width 611 height 58
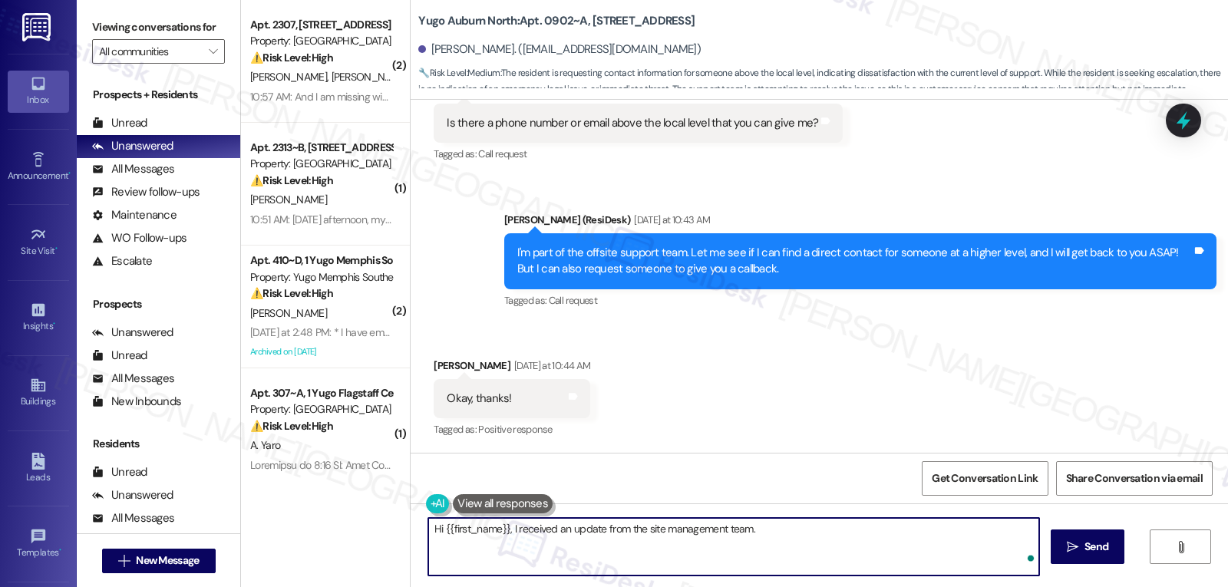
paste textarea "I’m sorry about the delay — last week was move-in and our office hours were lim…"
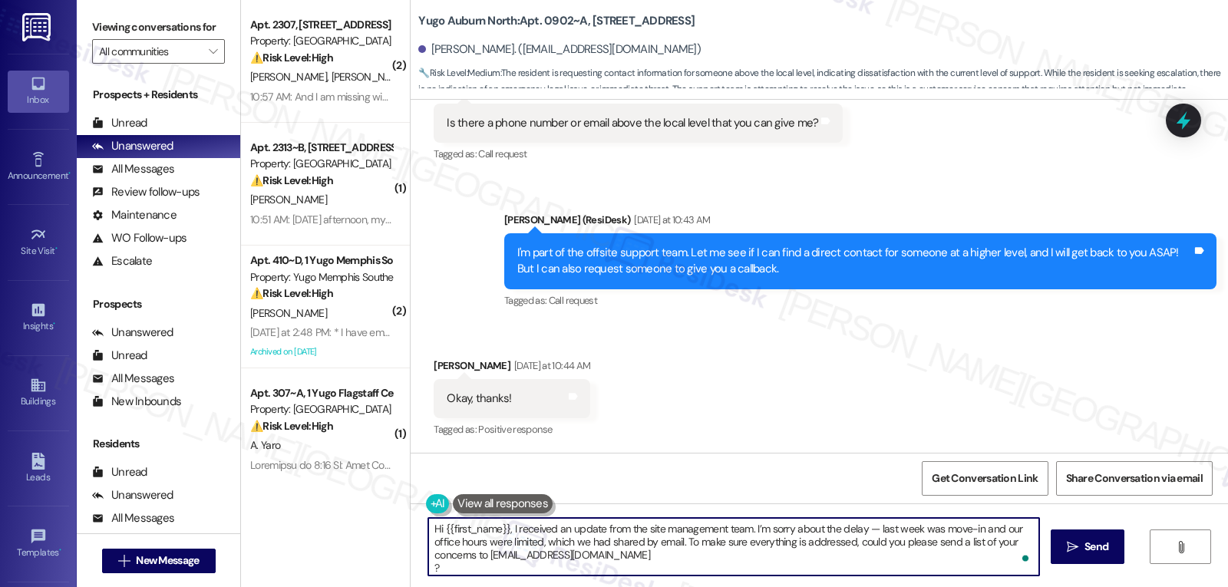
click at [745, 533] on textarea "Hi {{first_name}}, I received an update from the site management team. I’m sorr…" at bounding box center [733, 547] width 611 height 58
click at [873, 529] on textarea "Hi {{first_name}}, I received an update from the site management team. We're so…" at bounding box center [733, 547] width 611 height 58
click at [654, 564] on textarea "Hi {{first_name}}, I received an update from the site management team. We're so…" at bounding box center [733, 547] width 611 height 58
click at [646, 564] on textarea "Hi {{first_name}}, I received an update from the site management team. We're so…" at bounding box center [733, 547] width 611 height 58
type textarea "Hi {{first_name}}, I received an update from the site management team. We're so…"
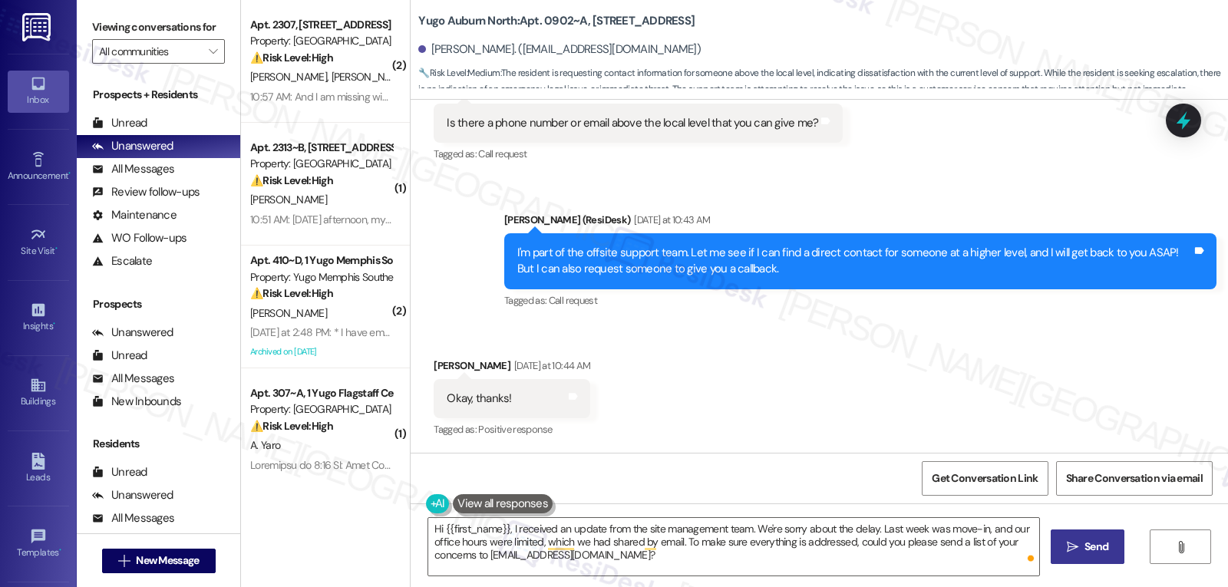
click at [1088, 554] on span "Send" at bounding box center [1097, 547] width 24 height 16
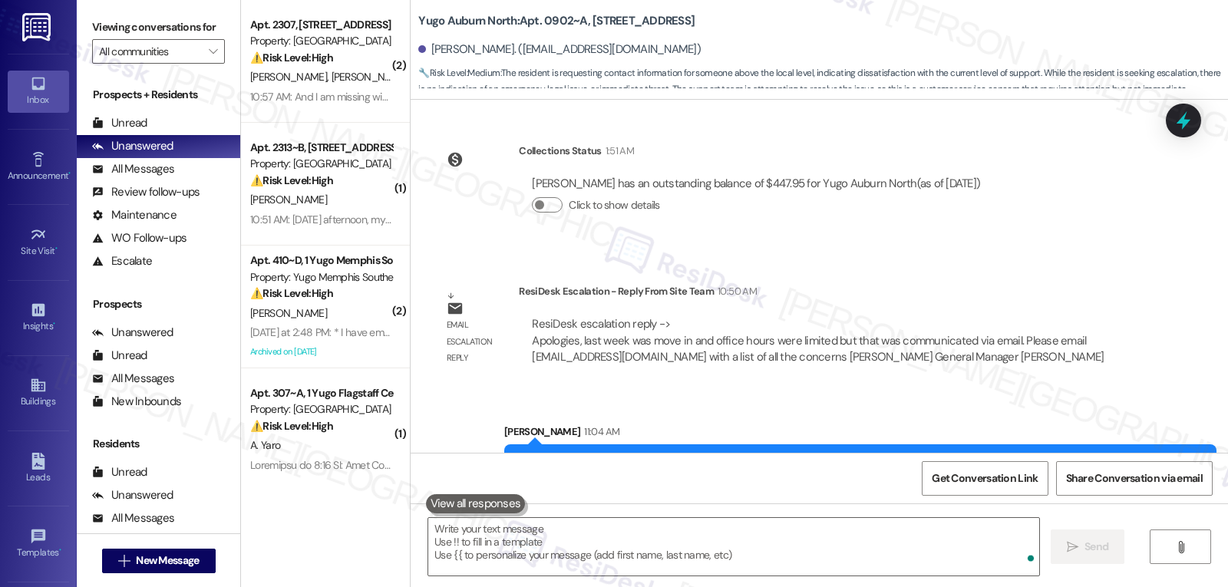
scroll to position [4981, 0]
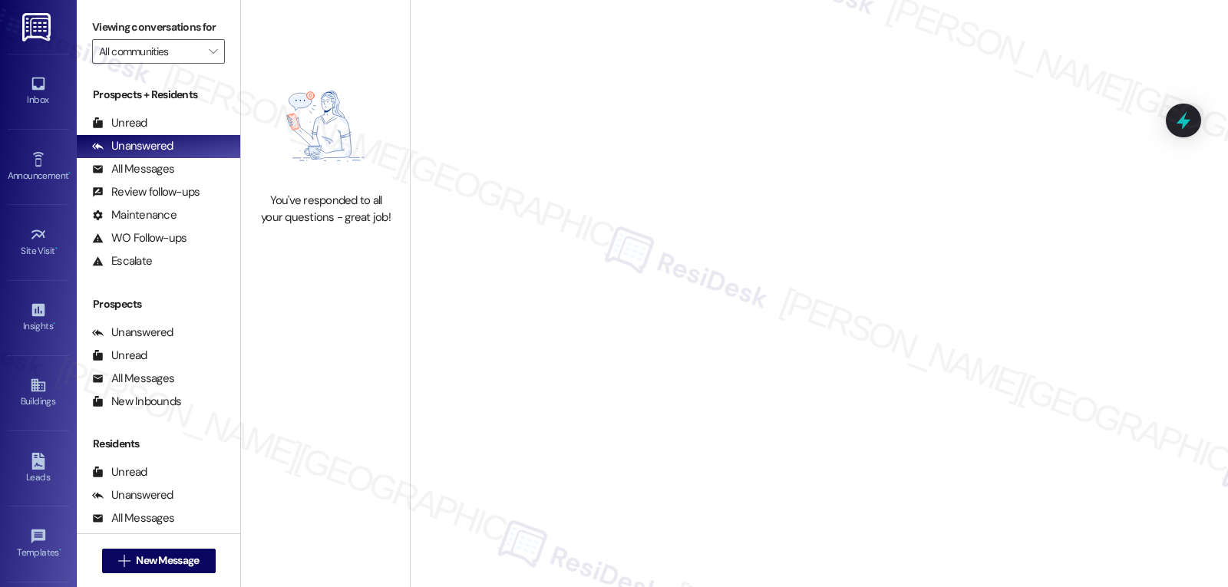
type input "Yugo Fayetteville [PERSON_NAME]"
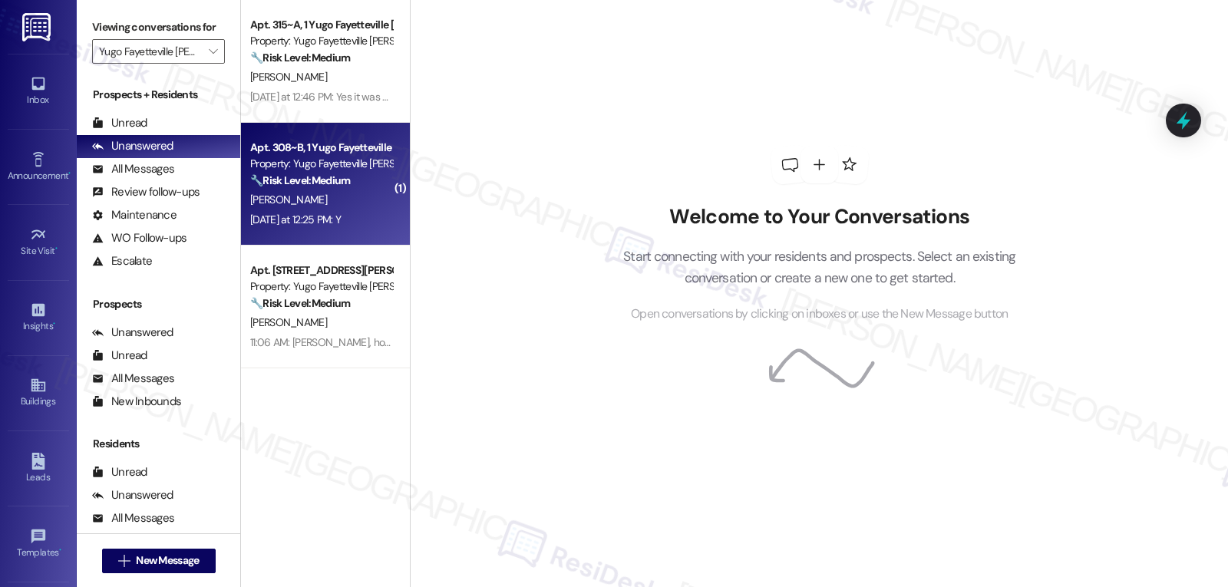
click at [312, 144] on div "Apt. 308~B, 1 Yugo Fayetteville Dickson" at bounding box center [321, 148] width 142 height 16
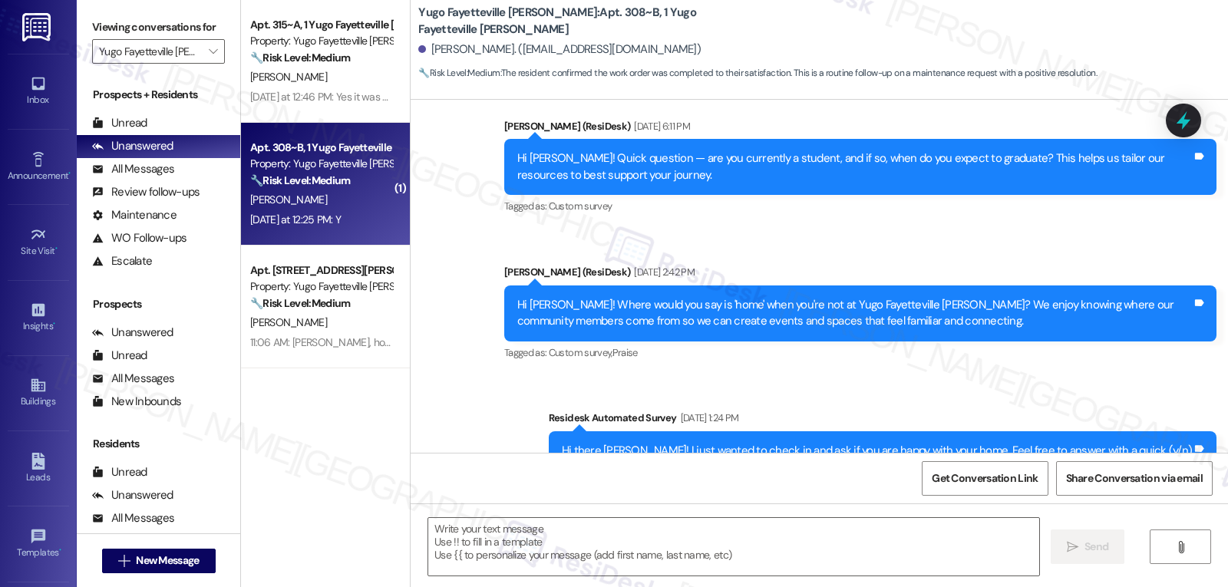
type textarea "Fetching suggested responses. Please feel free to read through the conversation…"
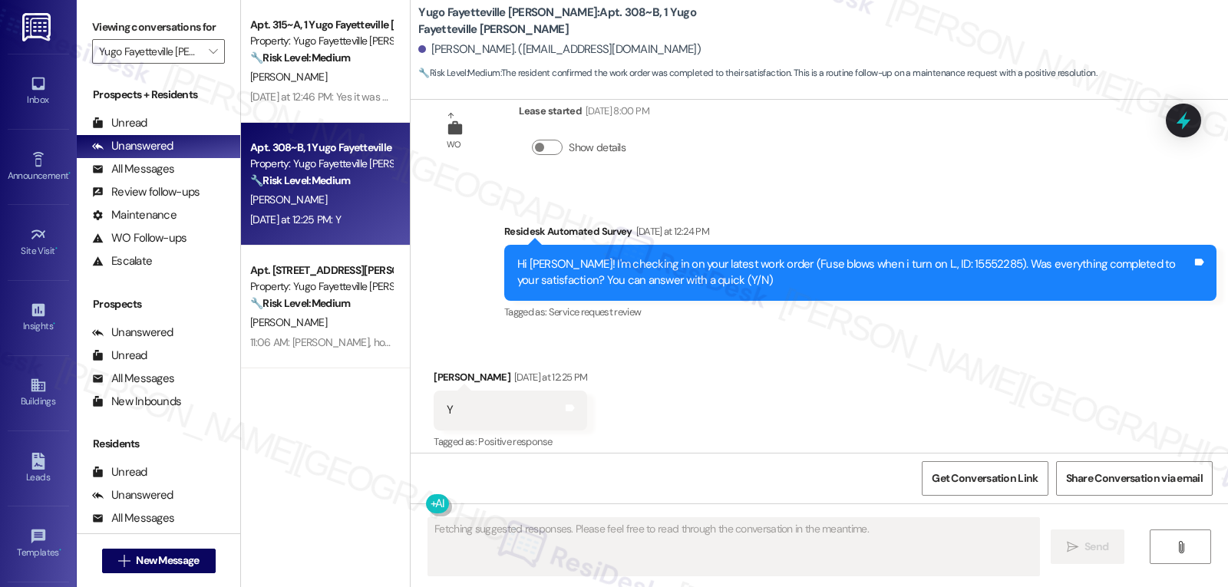
scroll to position [931, 0]
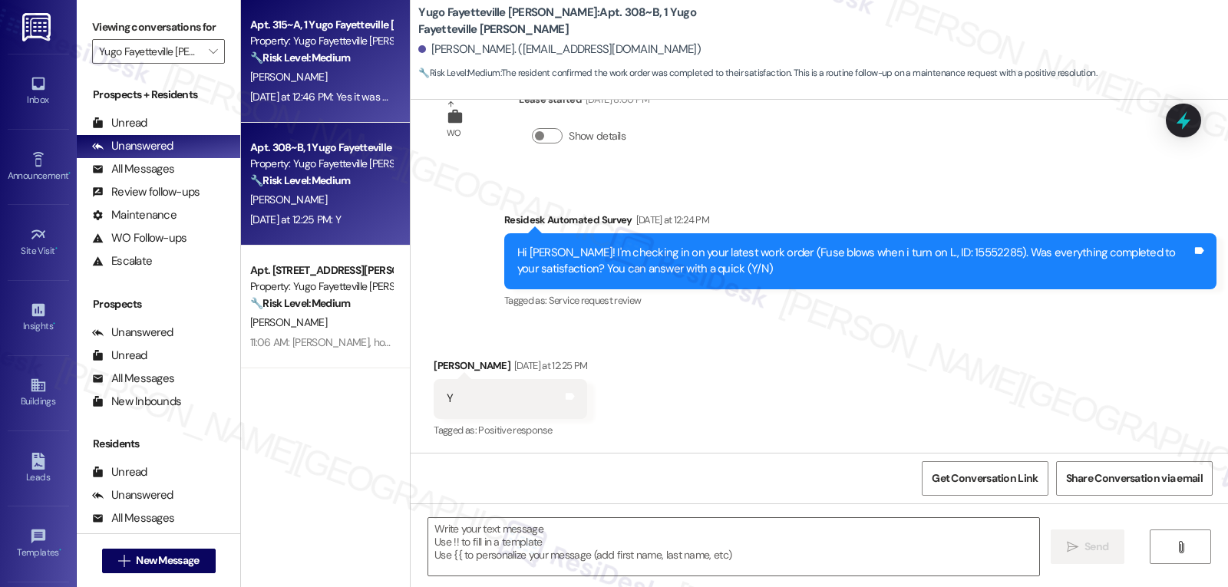
click at [337, 91] on div "Yesterday at 12:46 PM: Yes it was completed! We are still waiting for pest cont…" at bounding box center [535, 97] width 570 height 14
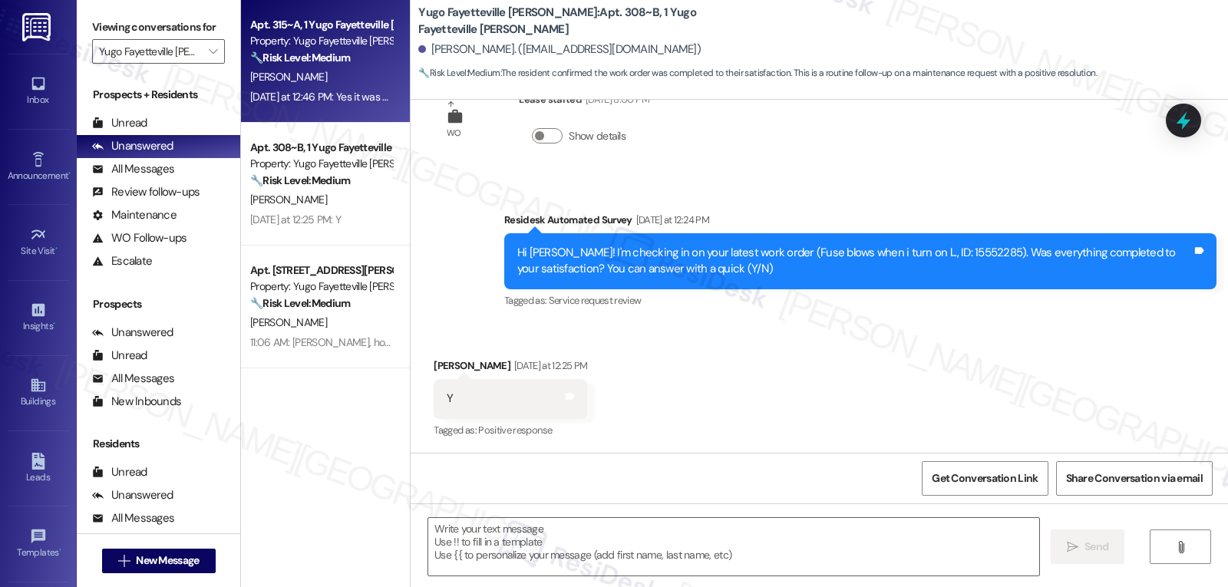
type textarea "Fetching suggested responses. Please feel free to read through the conversation…"
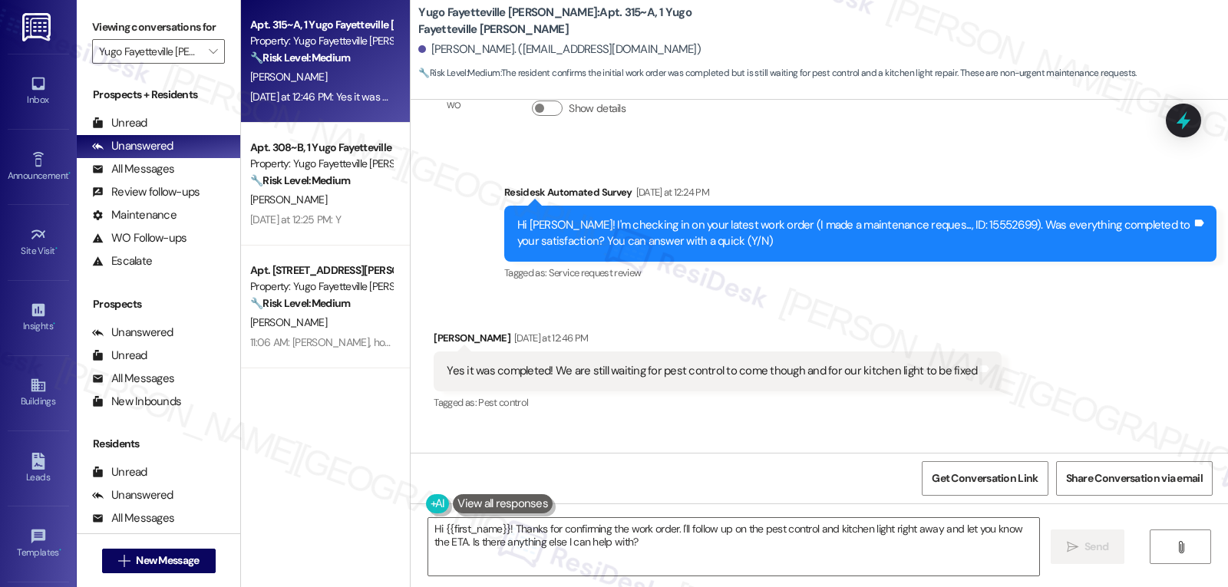
scroll to position [882, 0]
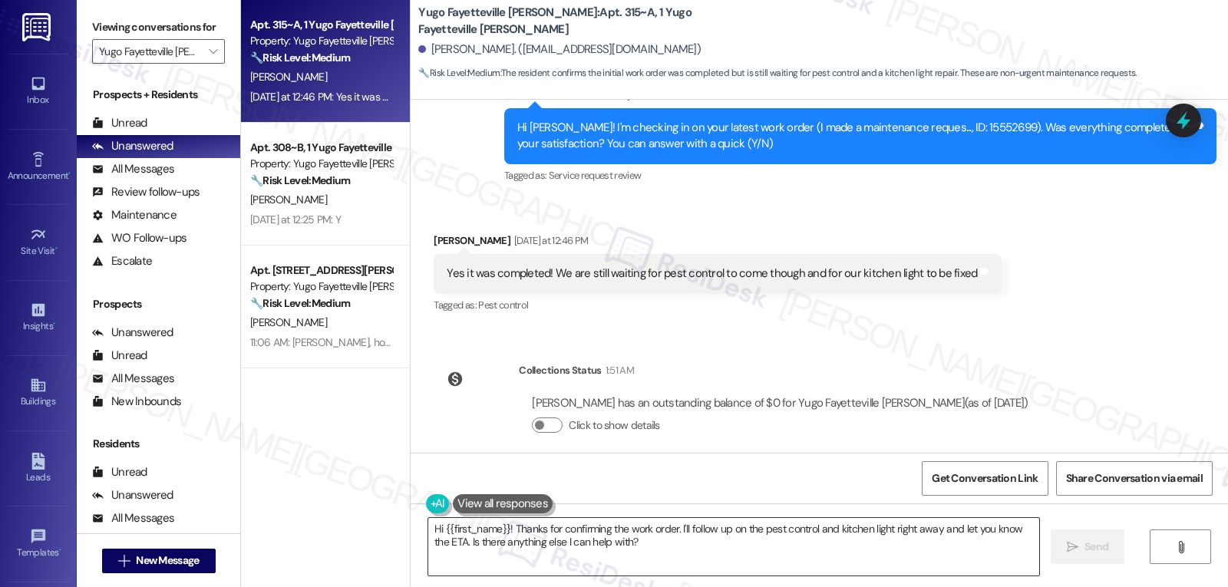
click at [646, 552] on textarea "Hi {{first_name}}! Thanks for confirming the work order. I'll follow up on the …" at bounding box center [733, 547] width 611 height 58
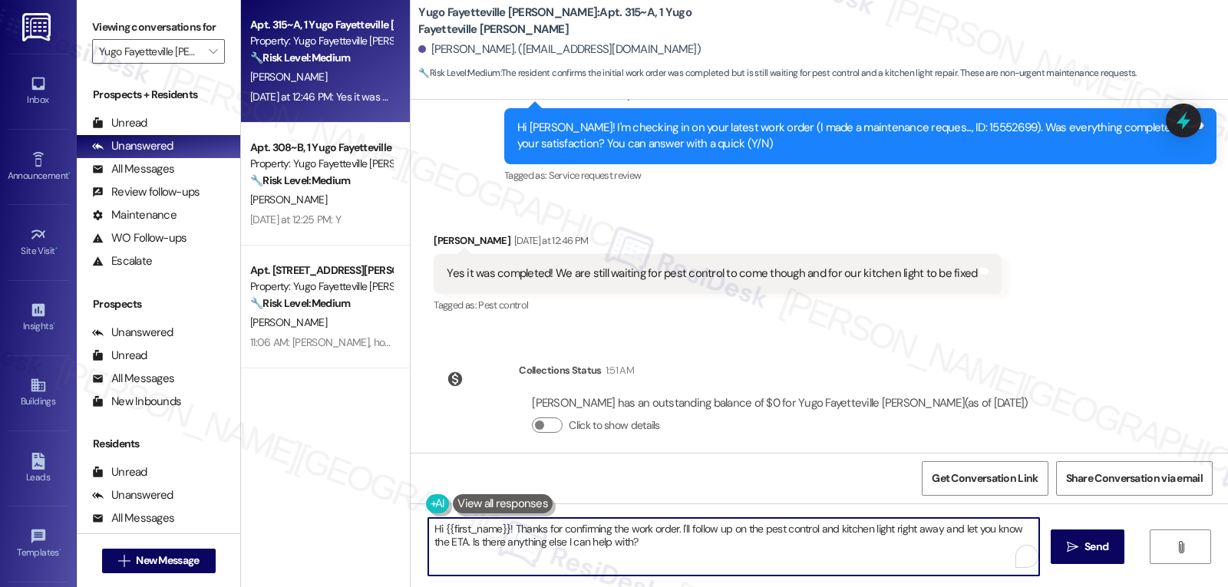
paste textarea "! Glad that it's completed! Regarding the pest control and the kitchen light, d…"
type textarea "Hi {{first_name}}! Thanks for confirming! Glad that it's completed! Regarding t…"
click at [1083, 534] on button " Send" at bounding box center [1088, 547] width 74 height 35
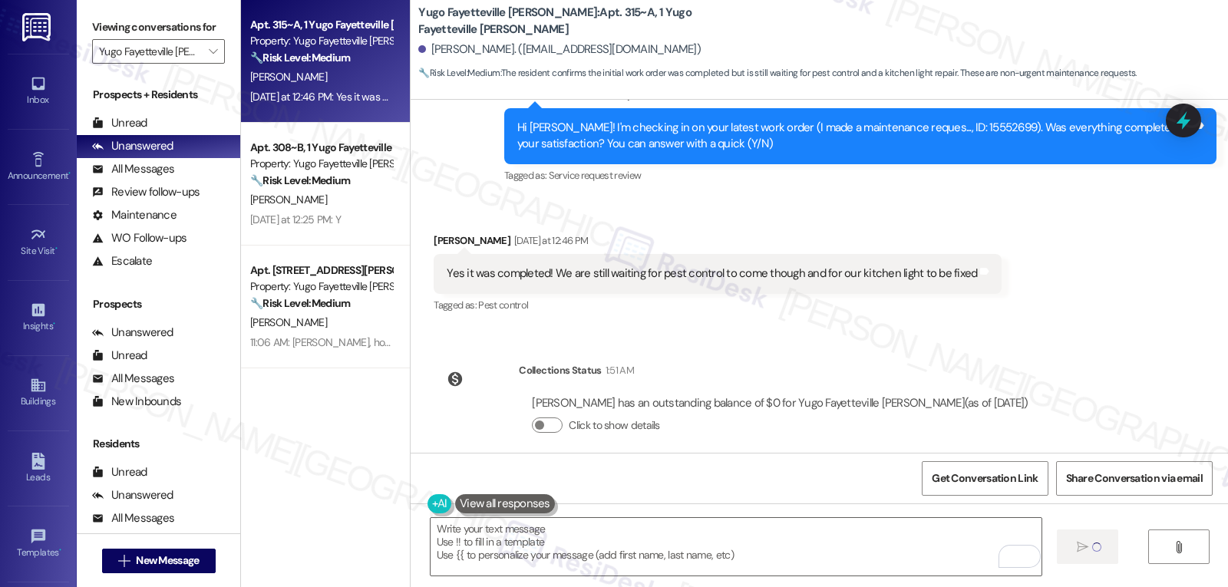
type textarea "Fetching suggested responses. Please feel free to read through the conversation…"
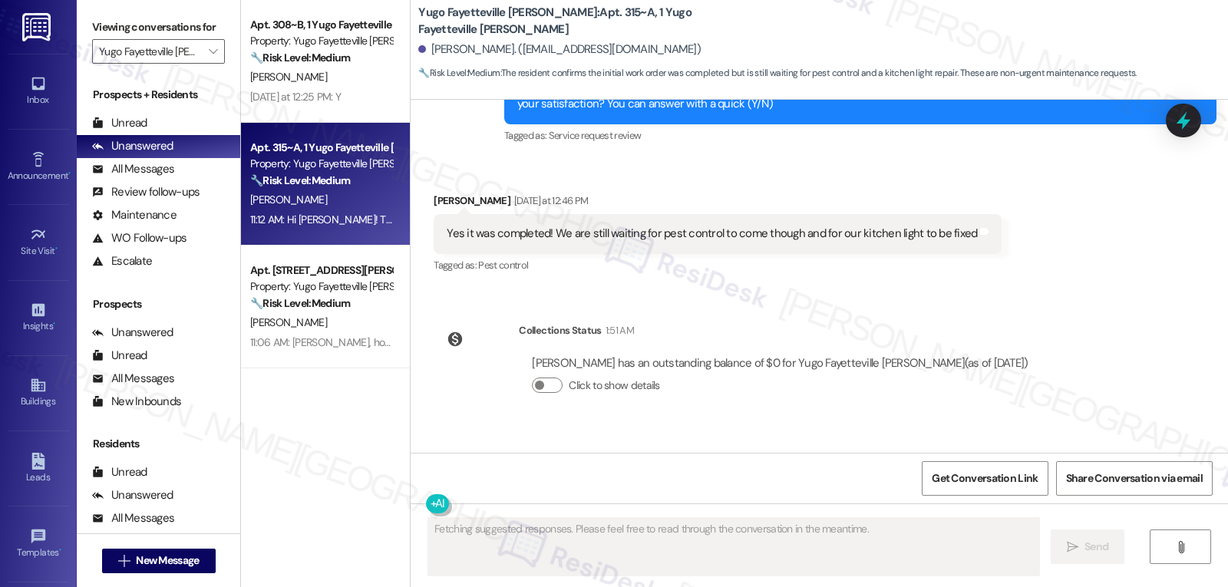
scroll to position [1006, 0]
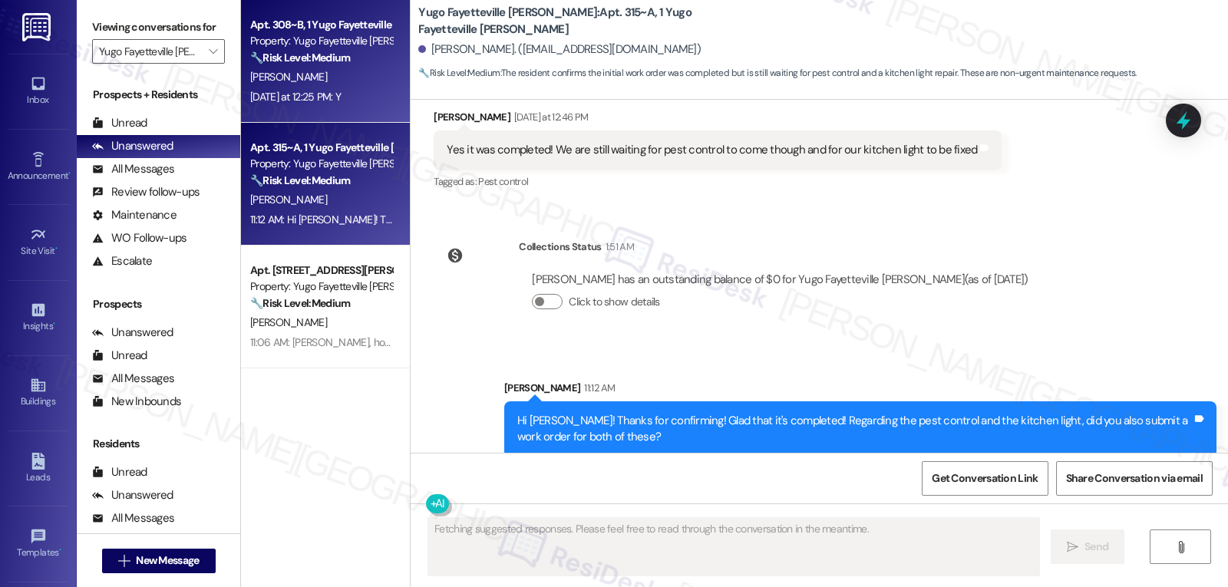
click at [312, 72] on div "D. Davis" at bounding box center [321, 77] width 145 height 19
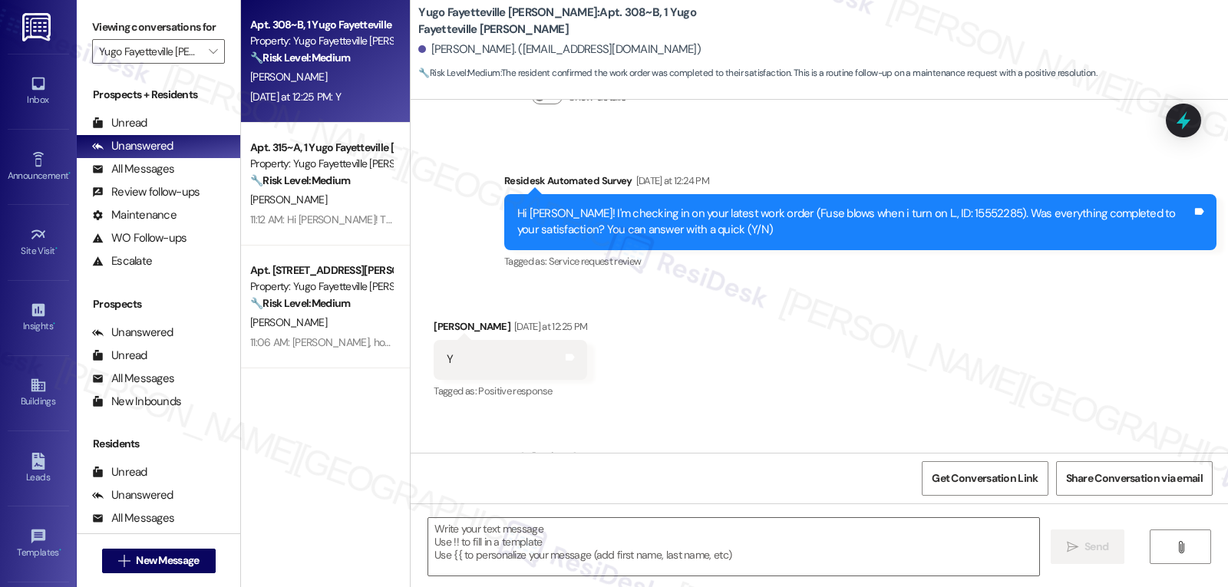
scroll to position [919, 0]
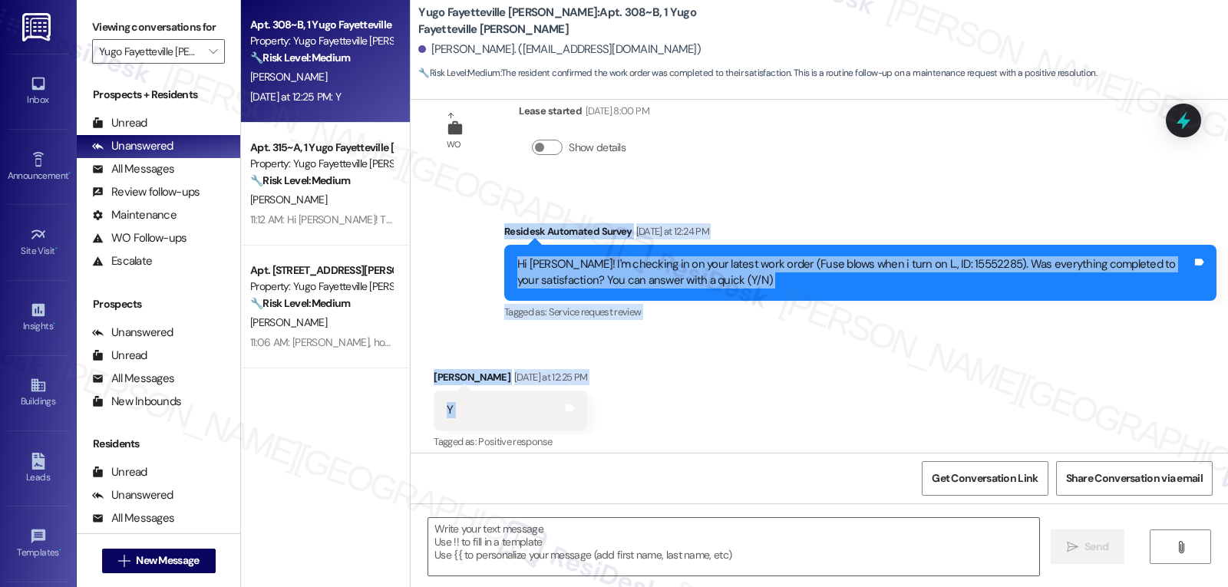
drag, startPoint x: 488, startPoint y: 230, endPoint x: 537, endPoint y: 411, distance: 187.9
click at [537, 411] on div "WO Opened request: water heate... Feb 26, 2025 at 5:03 AM Status : Completed Sh…" at bounding box center [820, 276] width 818 height 353
copy div "Residesk Automated Survey Yesterday at 12:24 PM Hi Dalton! I'm checking in on y…"
click at [594, 527] on textarea at bounding box center [733, 547] width 611 height 58
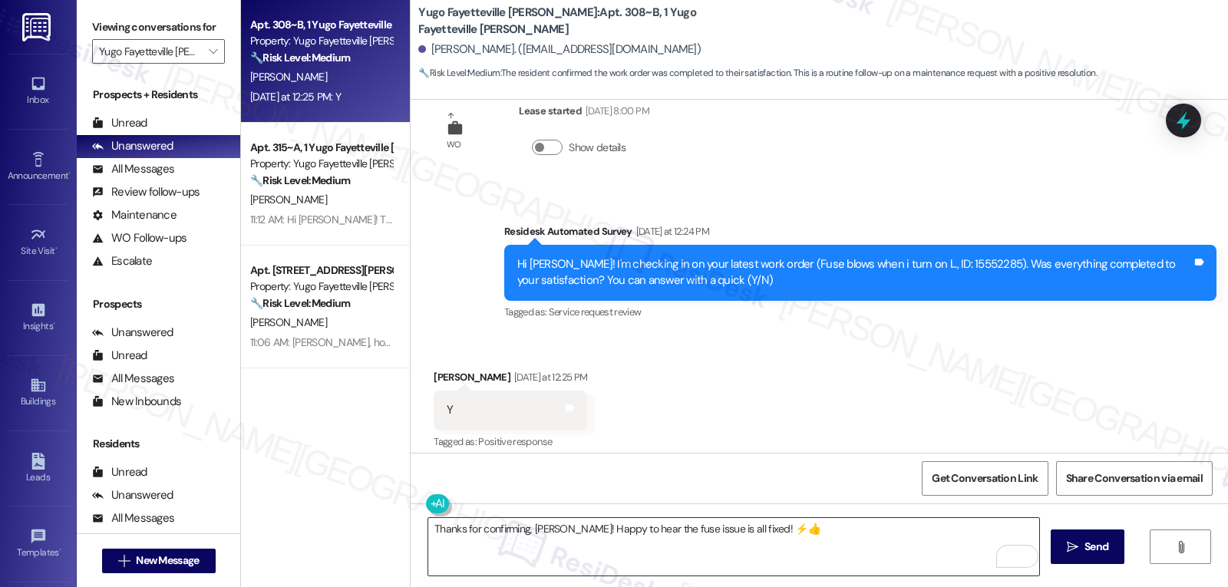
click at [835, 544] on textarea "Thanks for confirming, Dalton! Happy to hear the fuse issue is all fixed! ⚡👍" at bounding box center [733, 547] width 611 height 58
paste textarea "If you ever have any questions or need assistance, just reach out. I’m here and…"
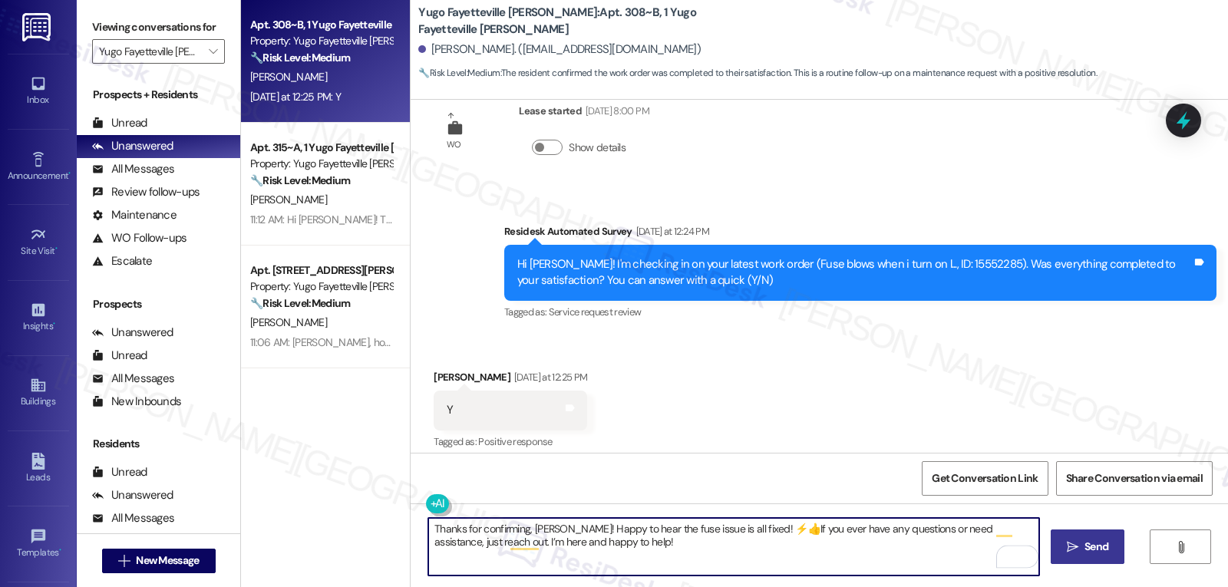
type textarea "Thanks for confirming, Dalton! Happy to hear the fuse issue is all fixed! ⚡👍If …"
click at [1079, 545] on span " Send" at bounding box center [1088, 547] width 48 height 16
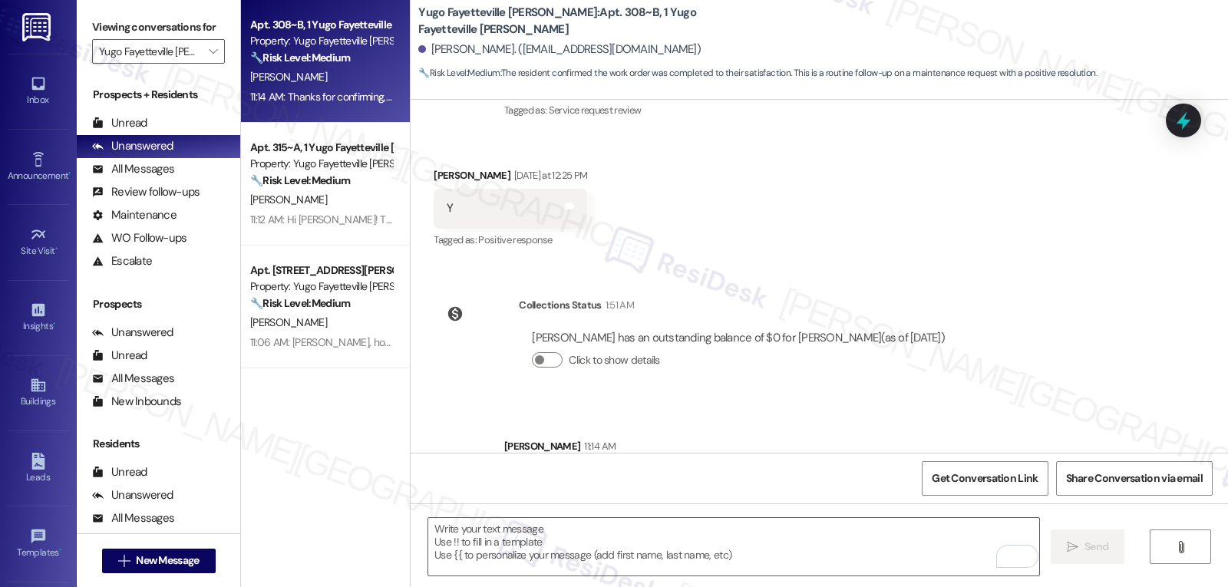
scroll to position [1196, 0]
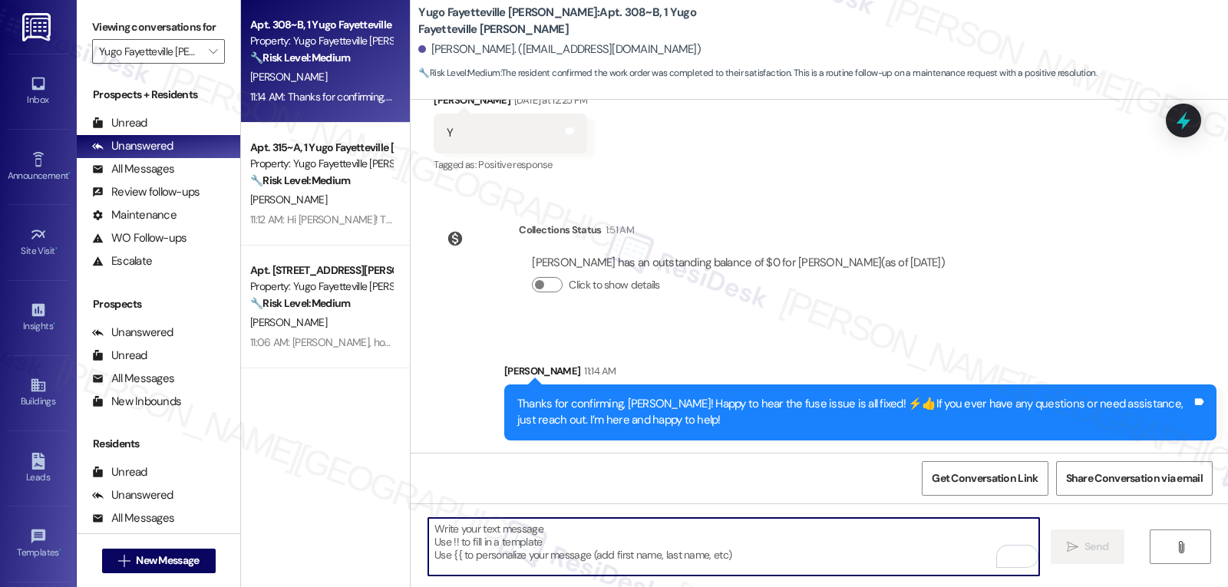
click at [879, 547] on textarea "To enrich screen reader interactions, please activate Accessibility in Grammarl…" at bounding box center [733, 547] width 611 height 58
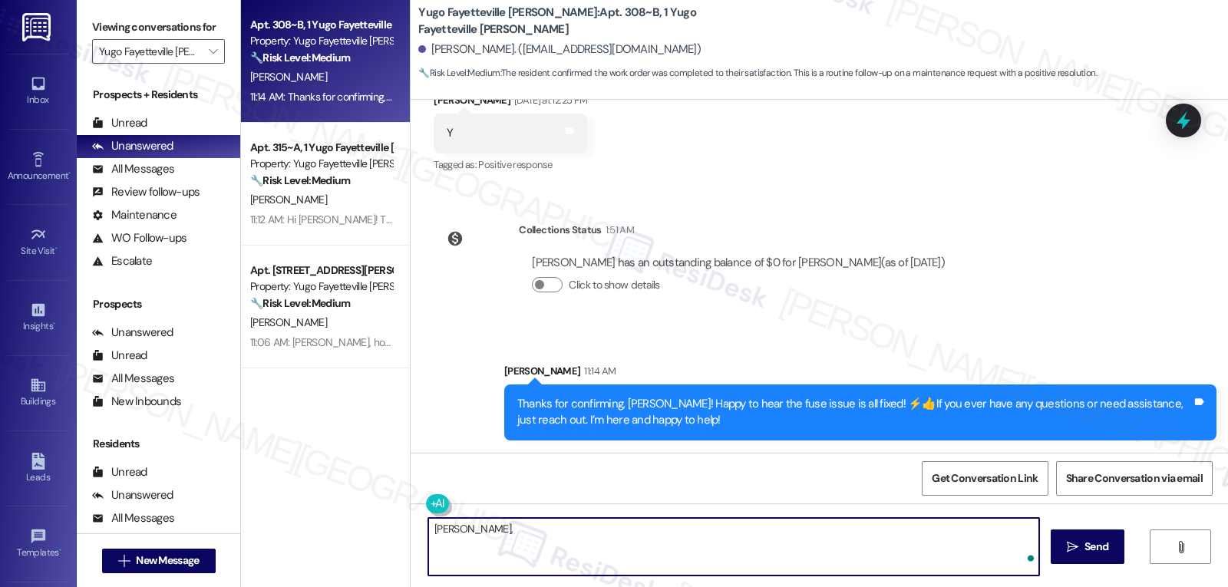
paste textarea "I’ve been meaning to check in—how has your experience at {{property}} been so f…"
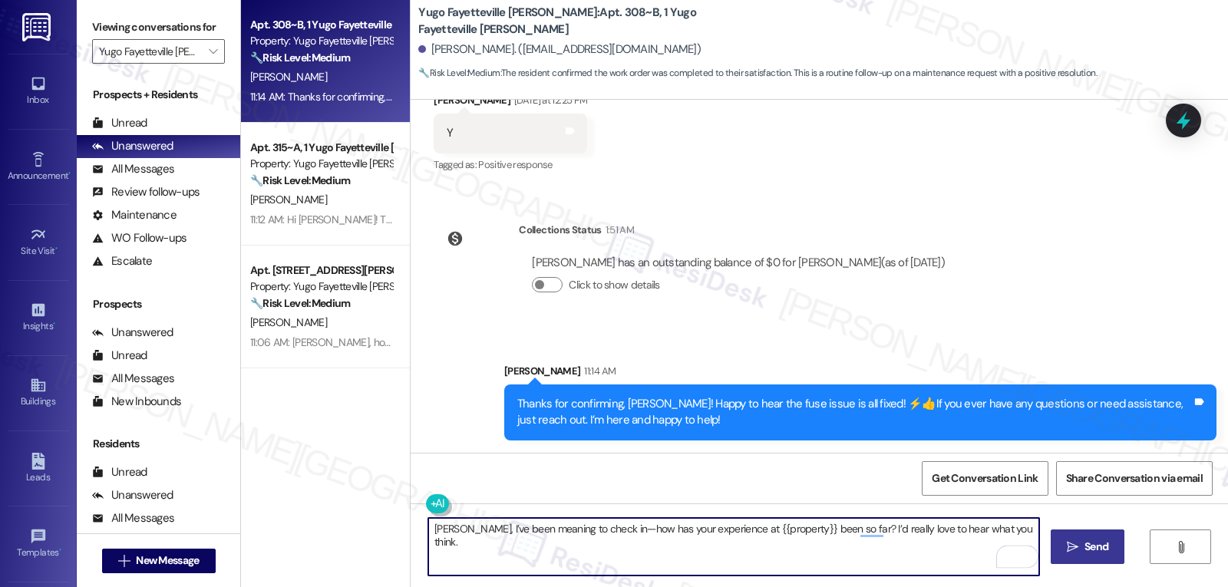
type textarea "Dalton, I’ve been meaning to check in—how has your experience at {{property}} b…"
click at [1071, 554] on span " Send" at bounding box center [1088, 547] width 48 height 16
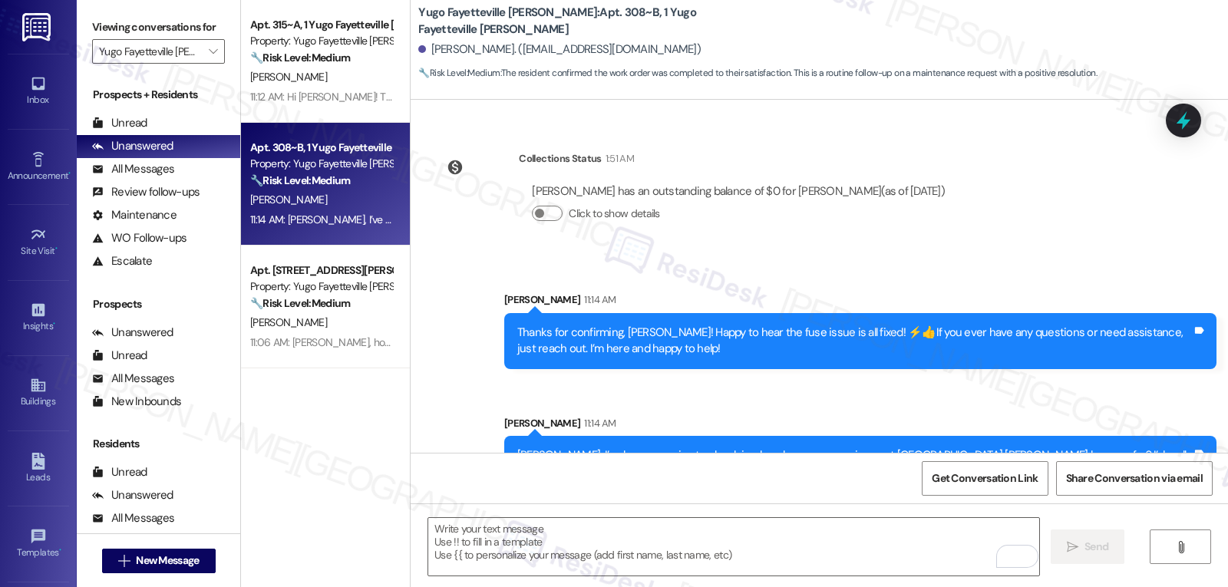
scroll to position [1303, 0]
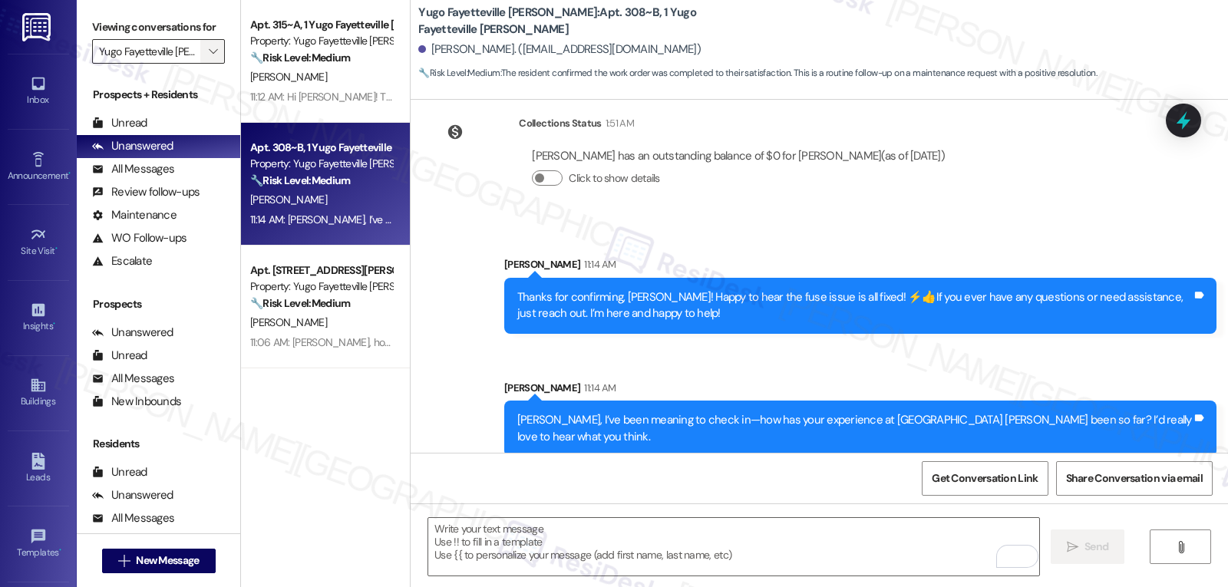
click at [209, 58] on icon "" at bounding box center [213, 51] width 8 height 12
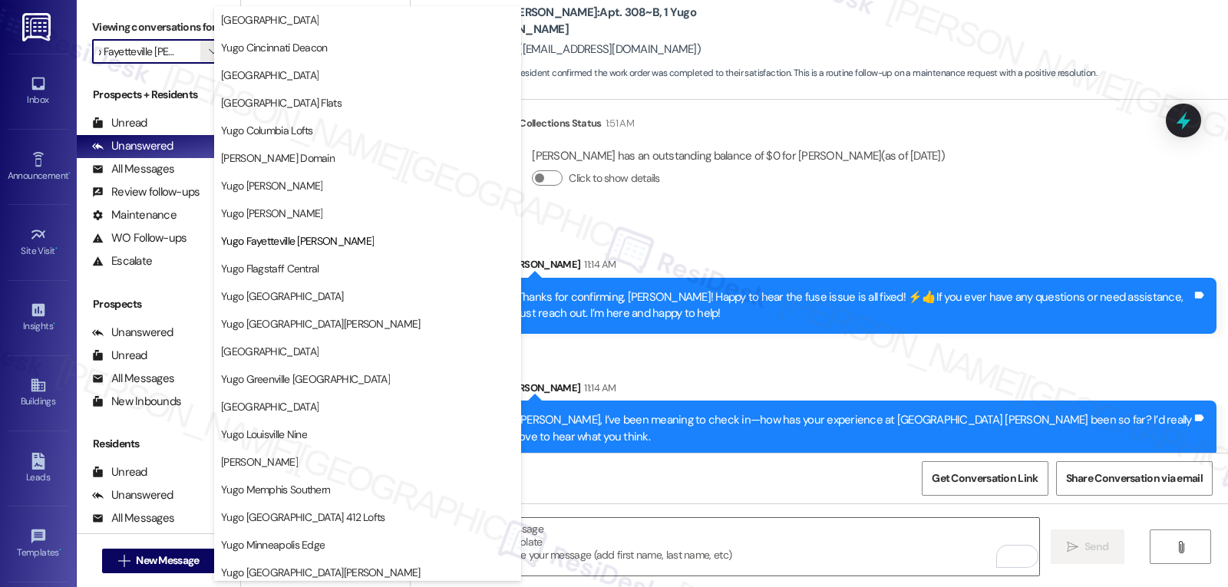
scroll to position [0, 0]
click at [306, 326] on span "Yugo [GEOGRAPHIC_DATA][PERSON_NAME]" at bounding box center [321, 323] width 200 height 15
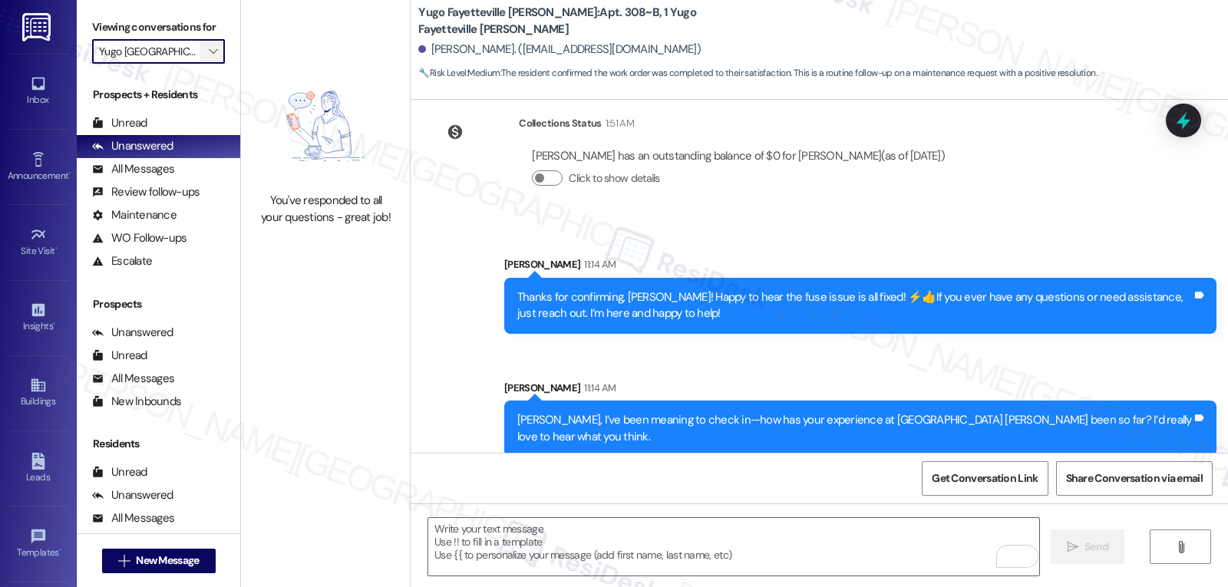
click at [209, 58] on icon "" at bounding box center [213, 51] width 8 height 12
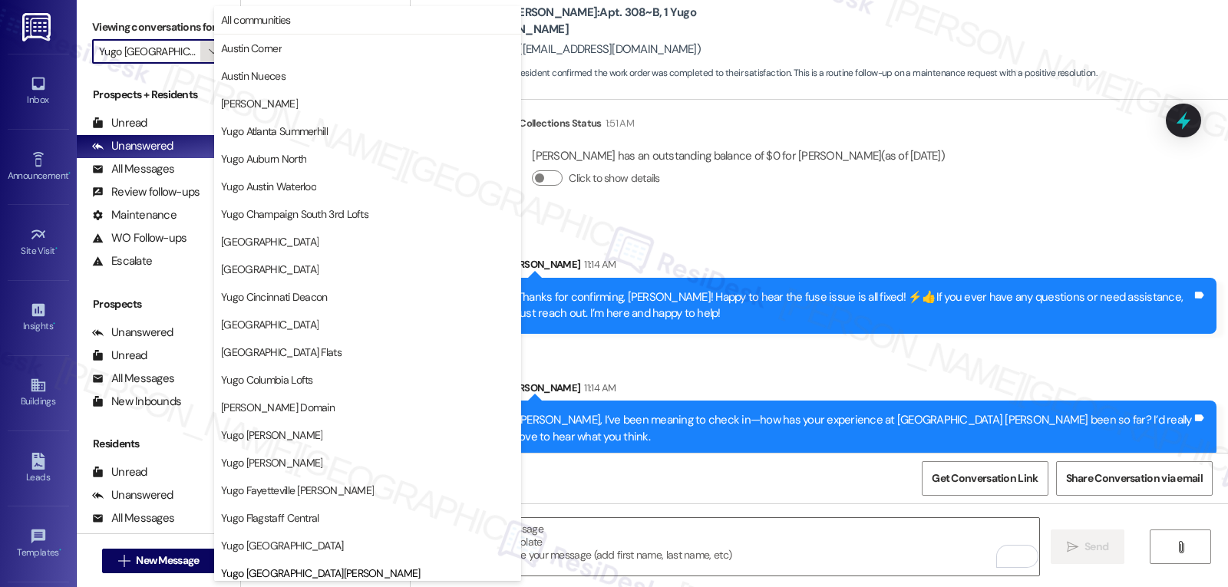
scroll to position [526, 0]
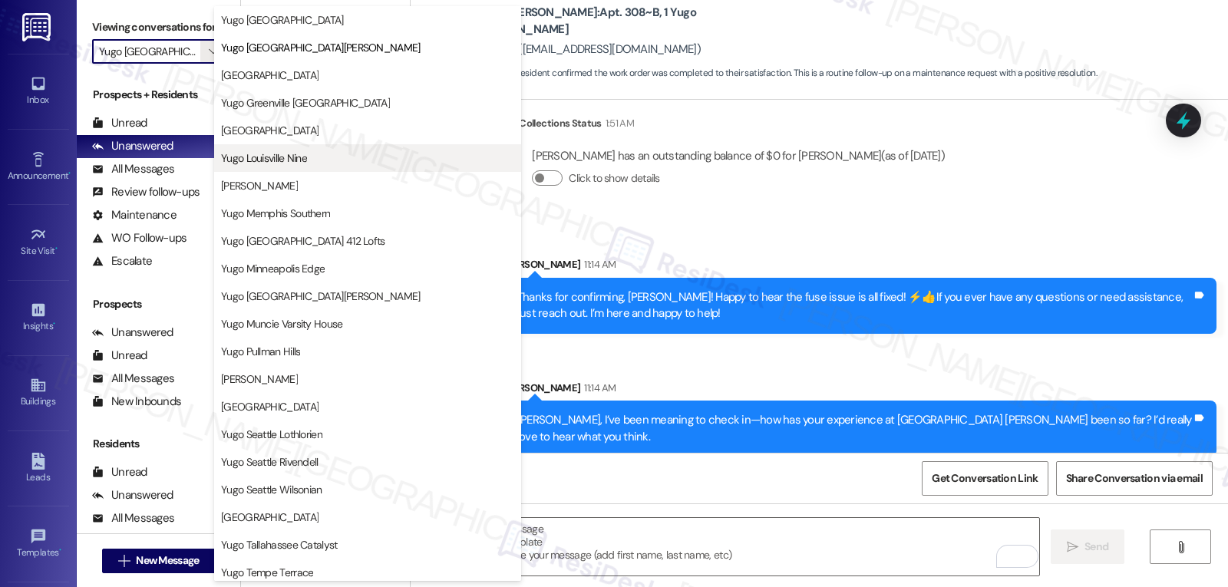
click at [303, 167] on button "Yugo Louisville Nine" at bounding box center [367, 158] width 307 height 28
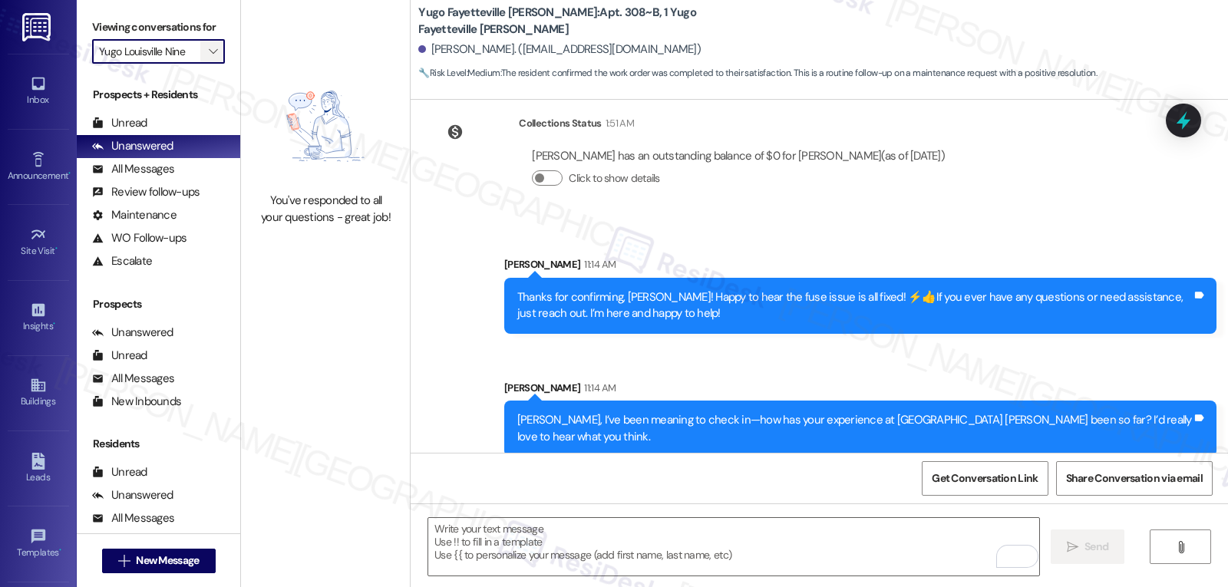
click at [209, 58] on icon "" at bounding box center [213, 51] width 8 height 12
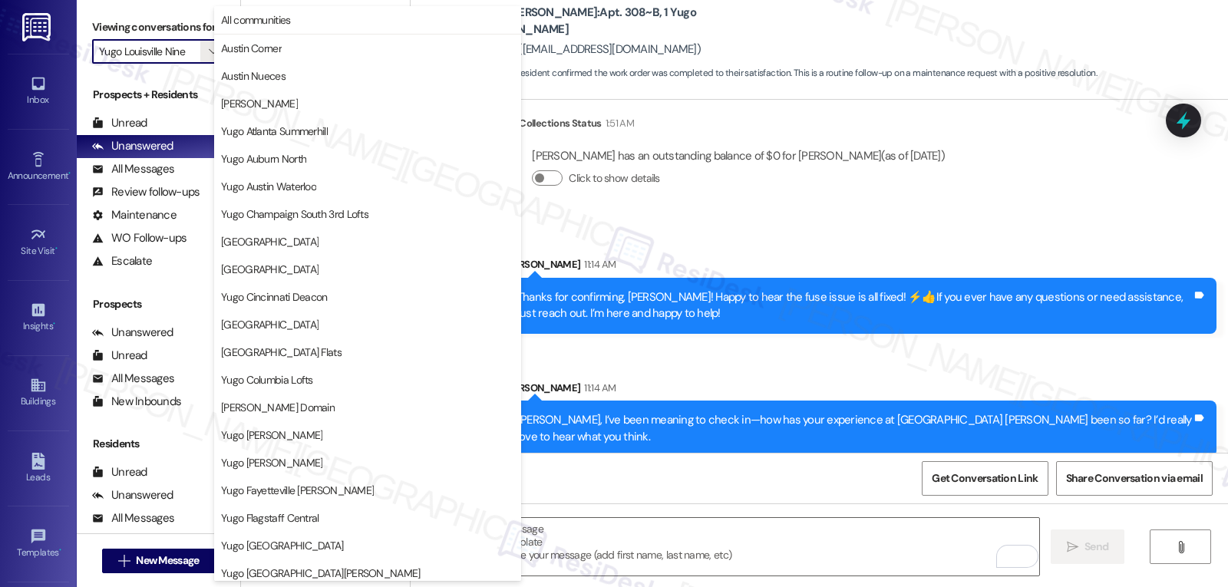
scroll to position [526, 0]
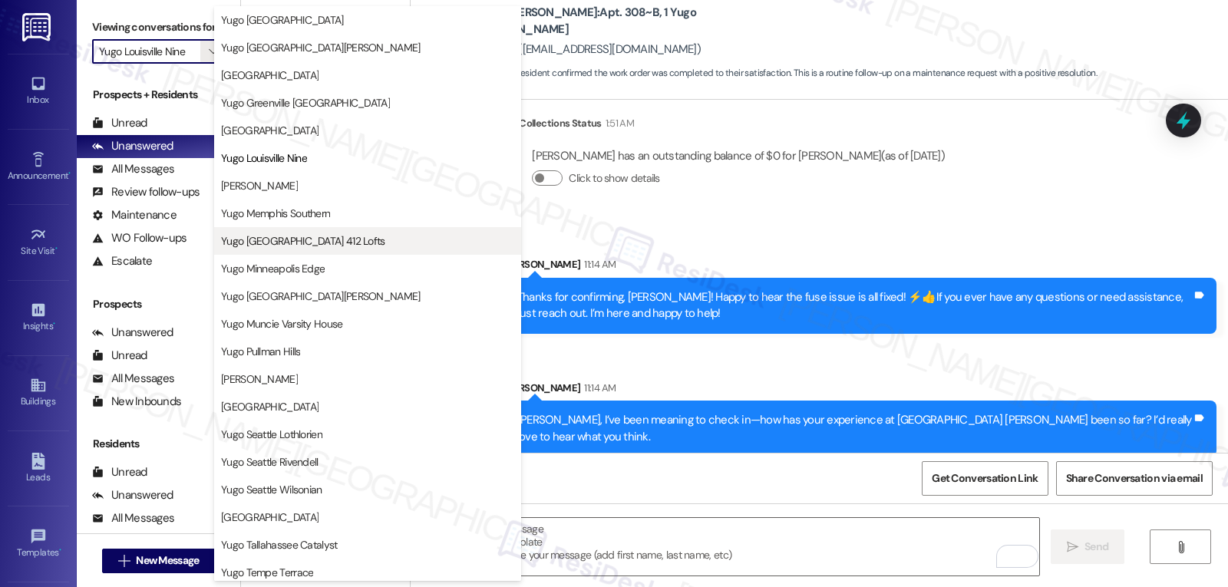
click at [356, 241] on span "Yugo [GEOGRAPHIC_DATA] 412 Lofts" at bounding box center [367, 240] width 293 height 15
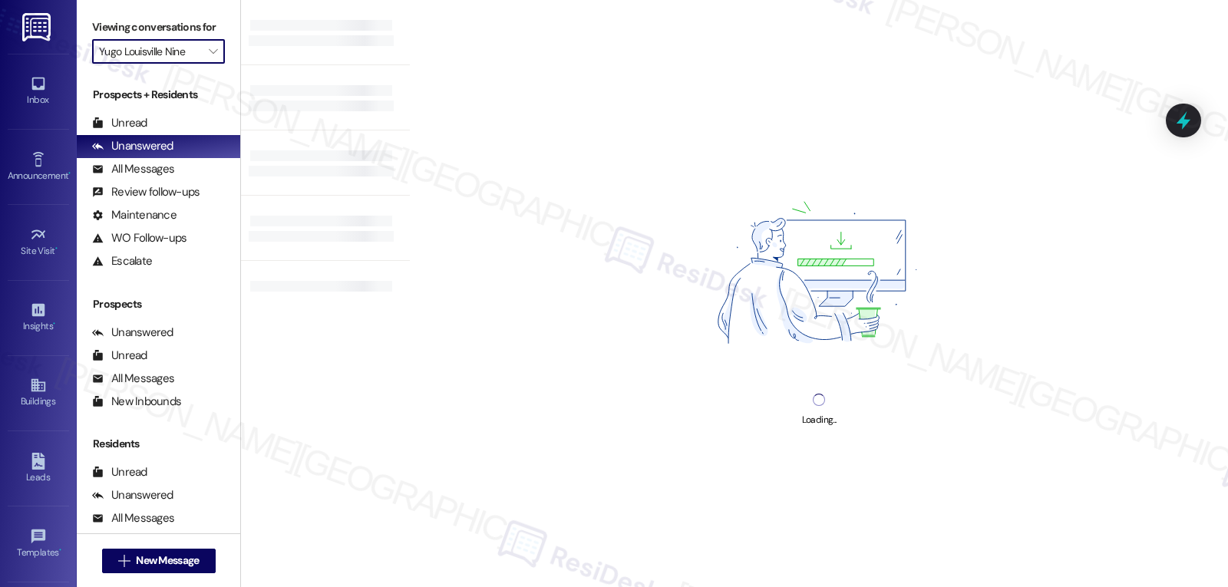
type input "Yugo [GEOGRAPHIC_DATA] 412 Lofts"
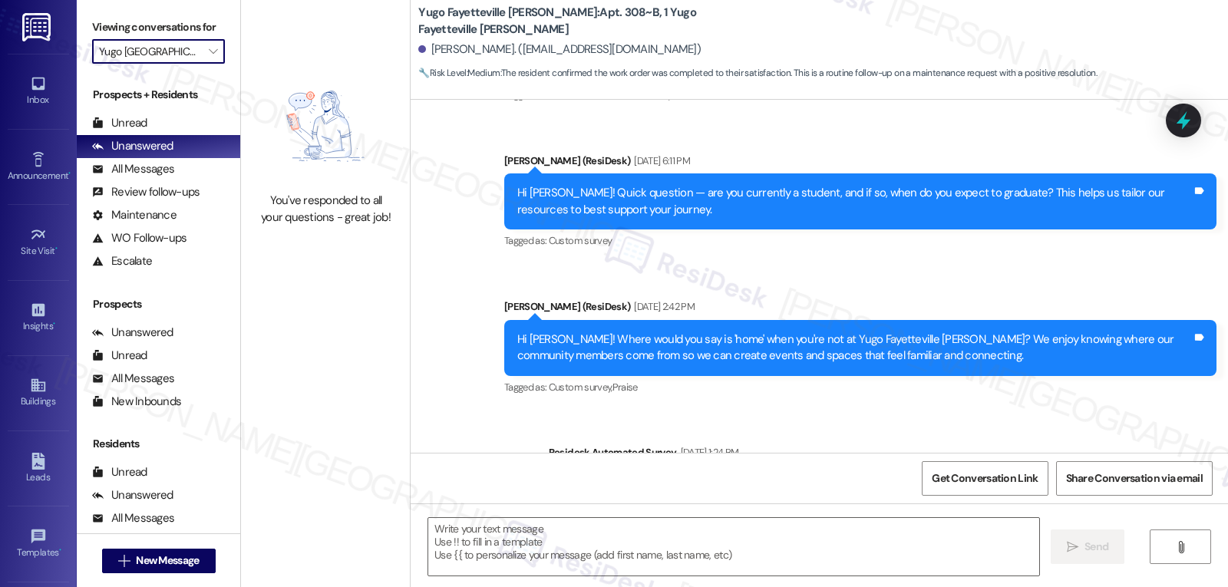
type textarea "Fetching suggested responses. Please feel free to read through the conversation…"
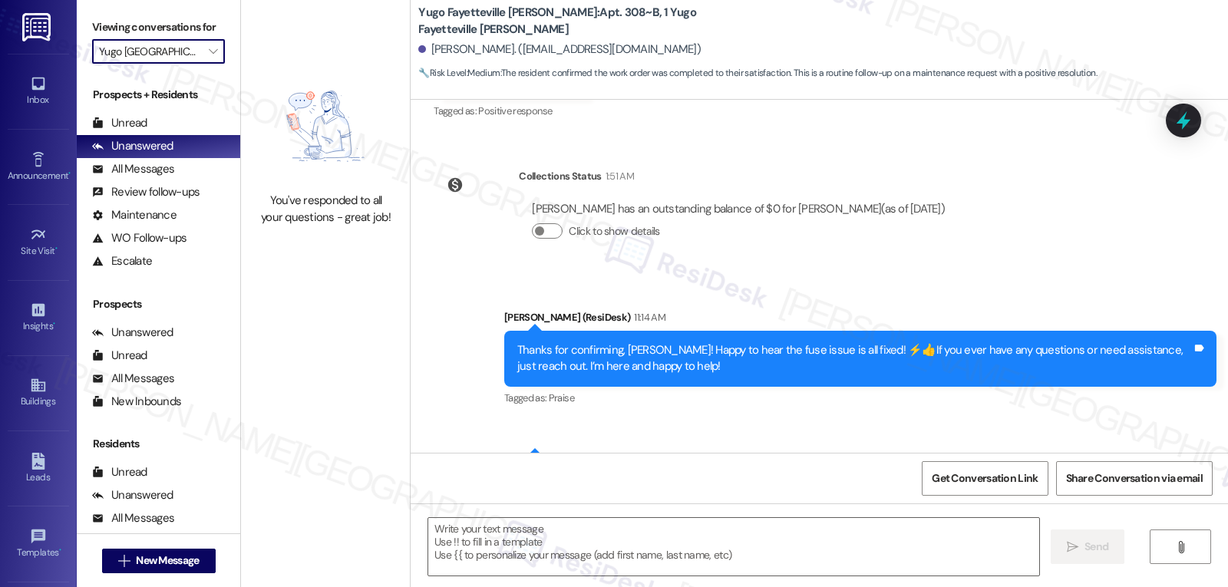
scroll to position [1327, 0]
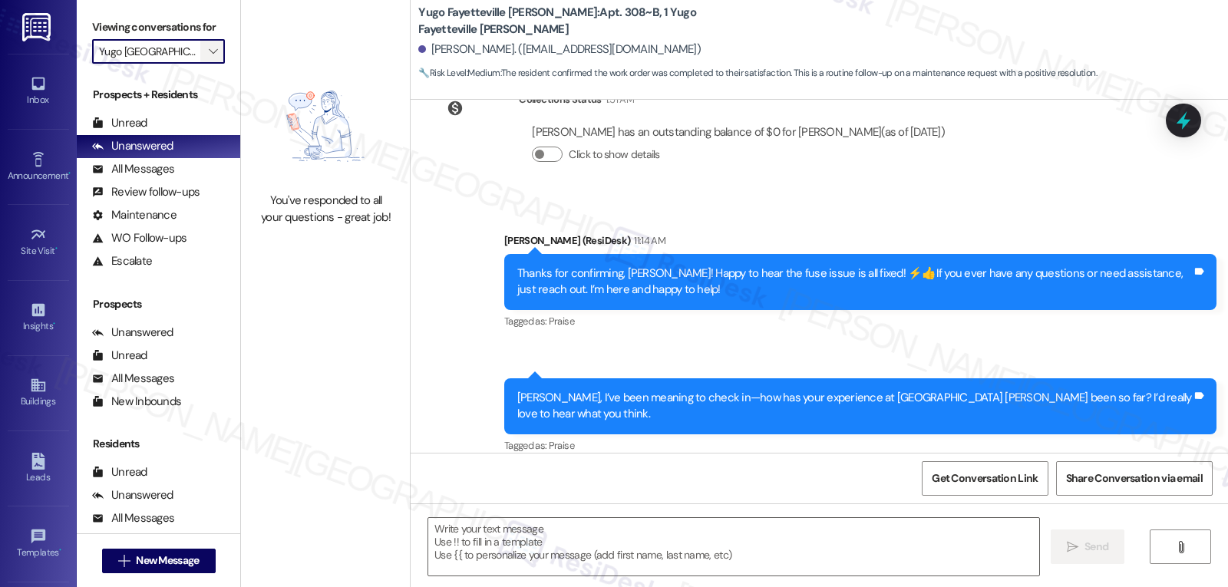
click at [206, 64] on span "" at bounding box center [213, 51] width 15 height 25
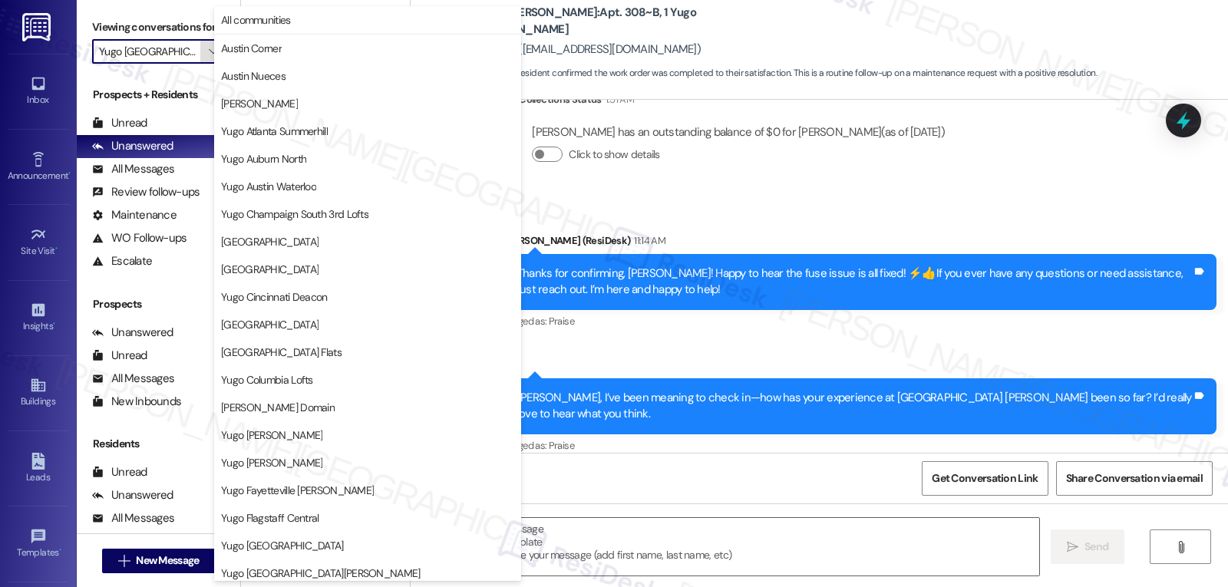
scroll to position [526, 0]
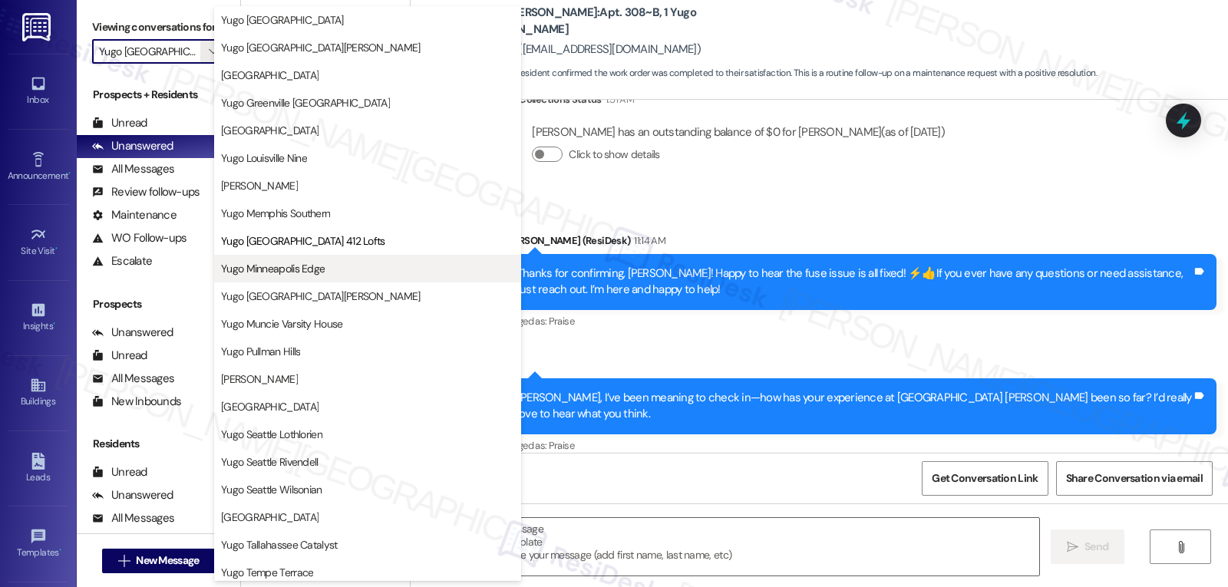
click at [324, 258] on button "Yugo Minneapolis Edge" at bounding box center [367, 269] width 307 height 28
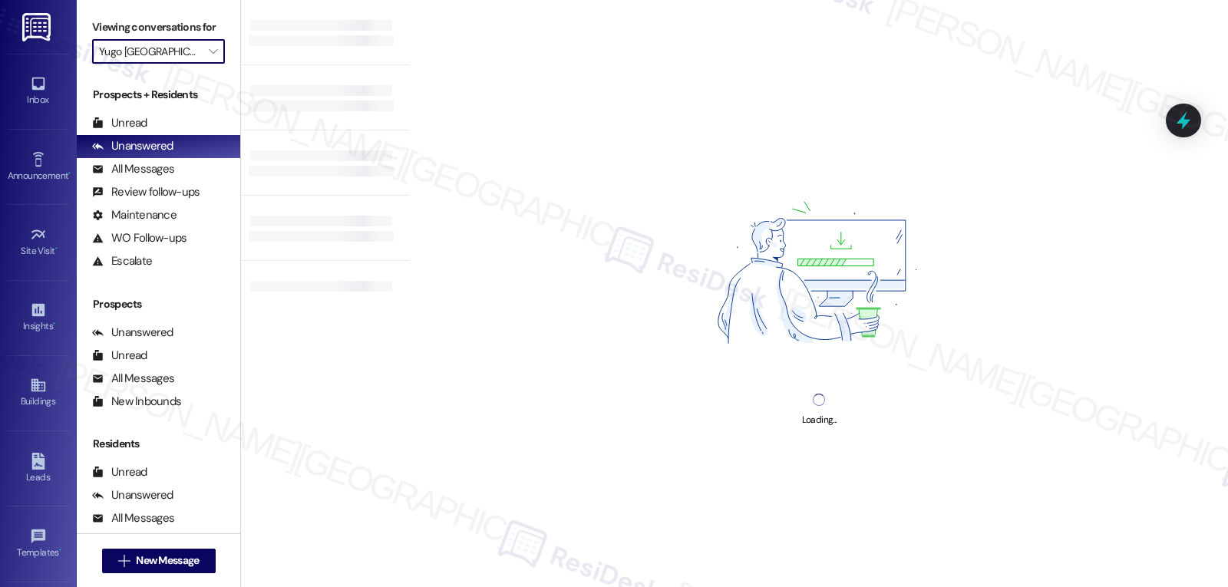
type input "Yugo Minneapolis Edge"
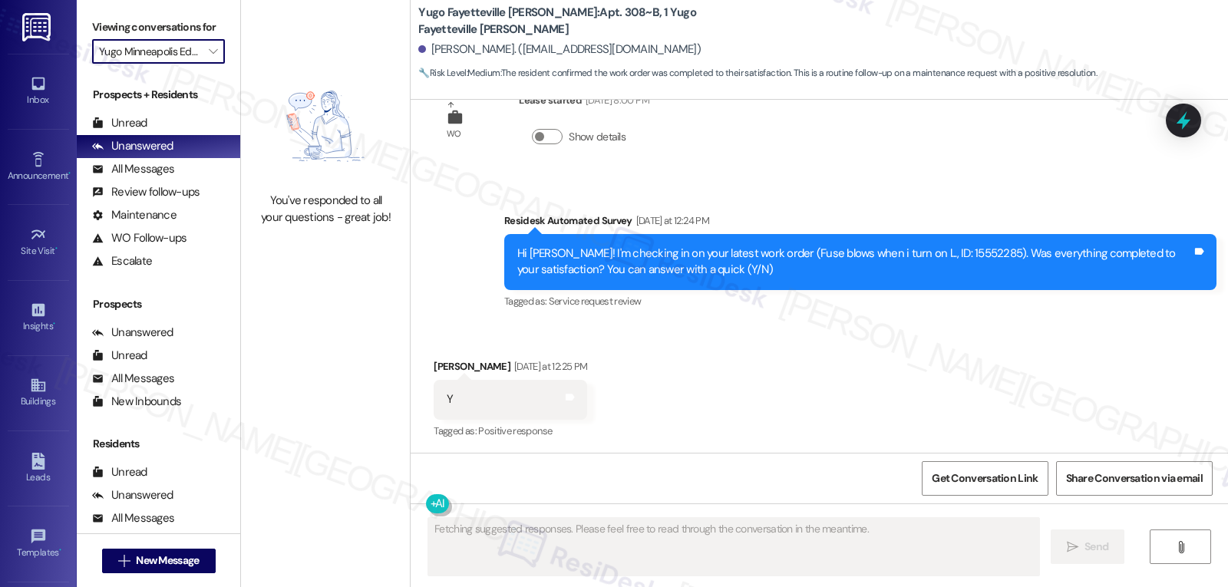
scroll to position [931, 0]
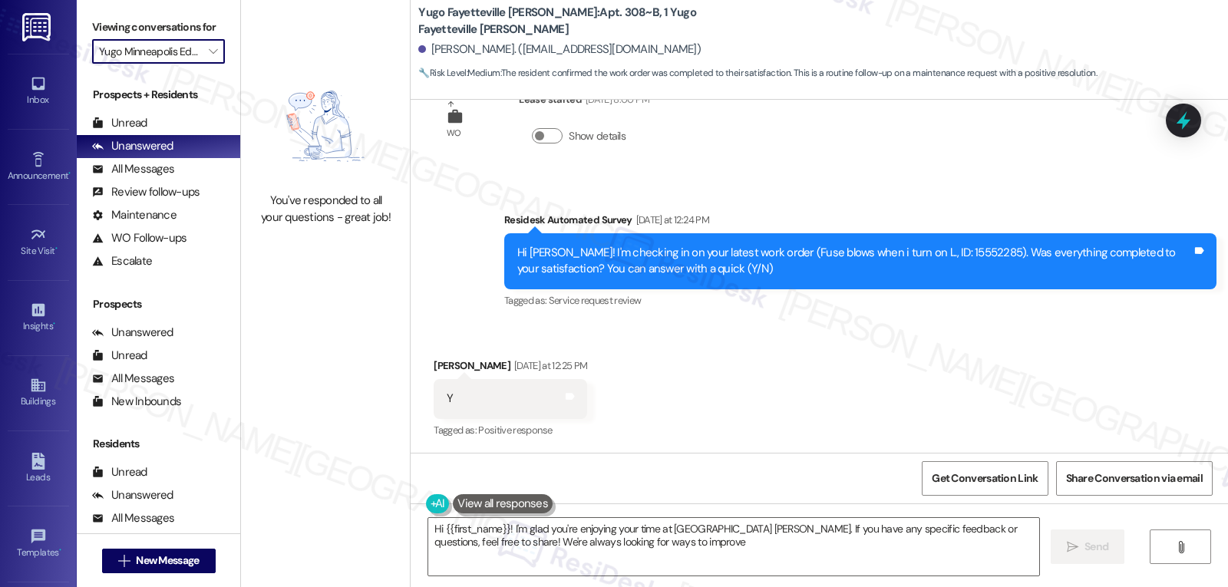
type textarea "Hi {{first_name}}! I'm glad you're enjoying your time at Yugo Fayetteville Dick…"
click at [209, 58] on icon "" at bounding box center [213, 51] width 8 height 12
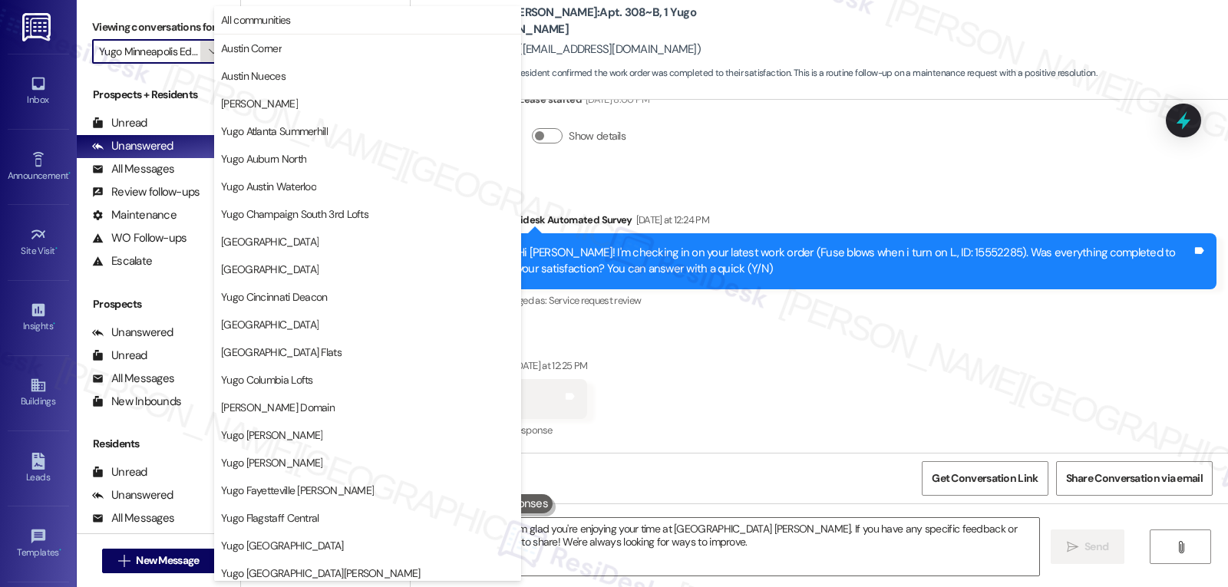
scroll to position [526, 0]
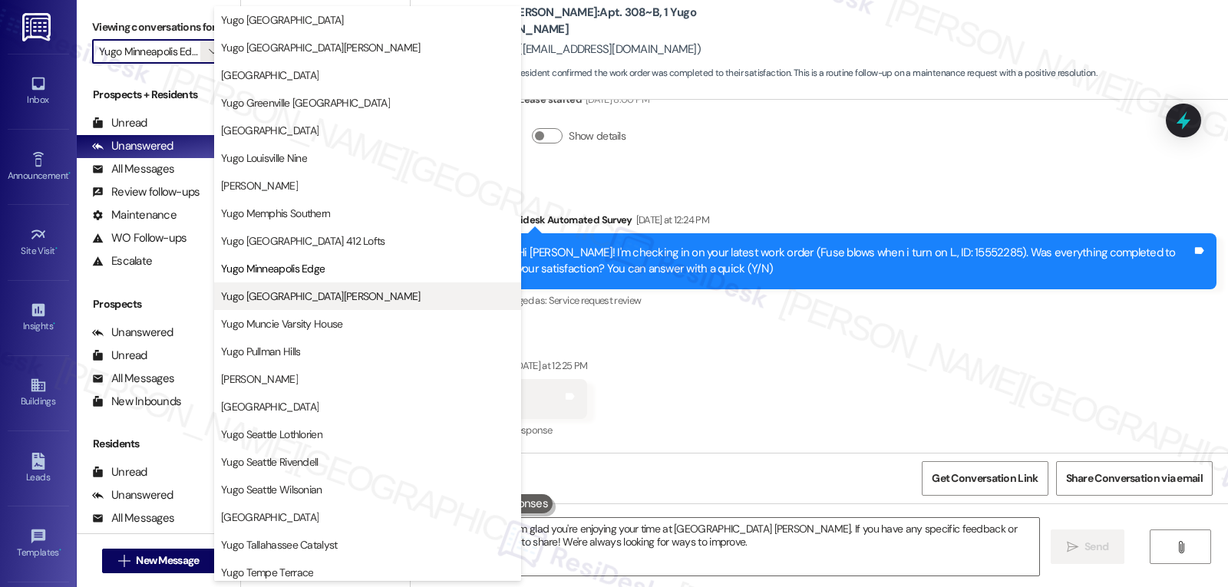
click at [321, 298] on span "Yugo [GEOGRAPHIC_DATA][PERSON_NAME]" at bounding box center [321, 296] width 200 height 15
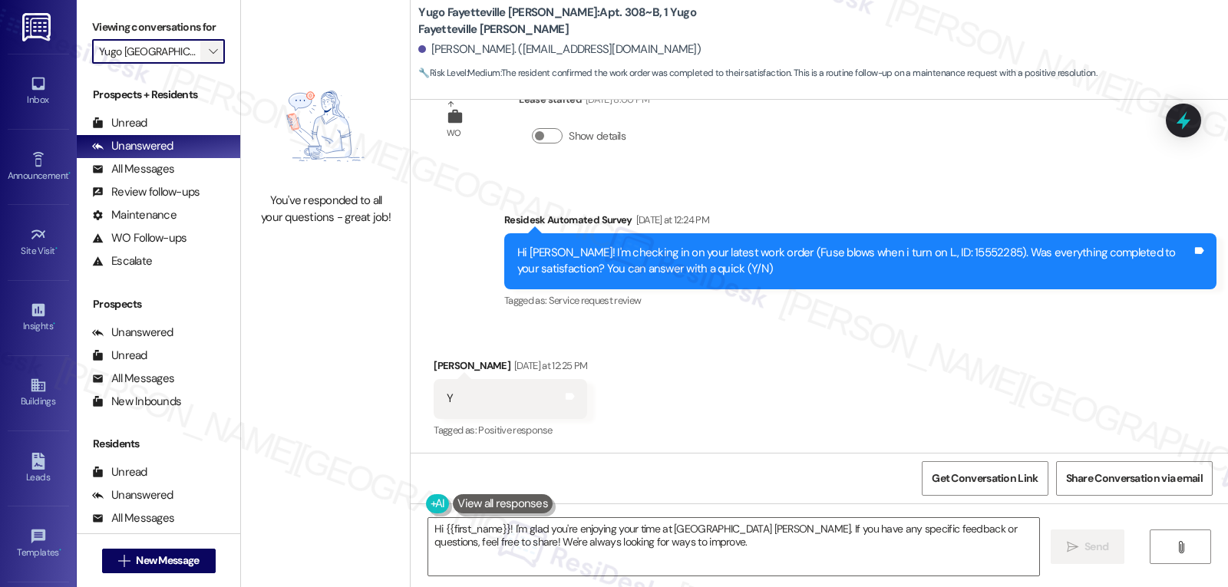
click at [209, 58] on icon "" at bounding box center [213, 51] width 8 height 12
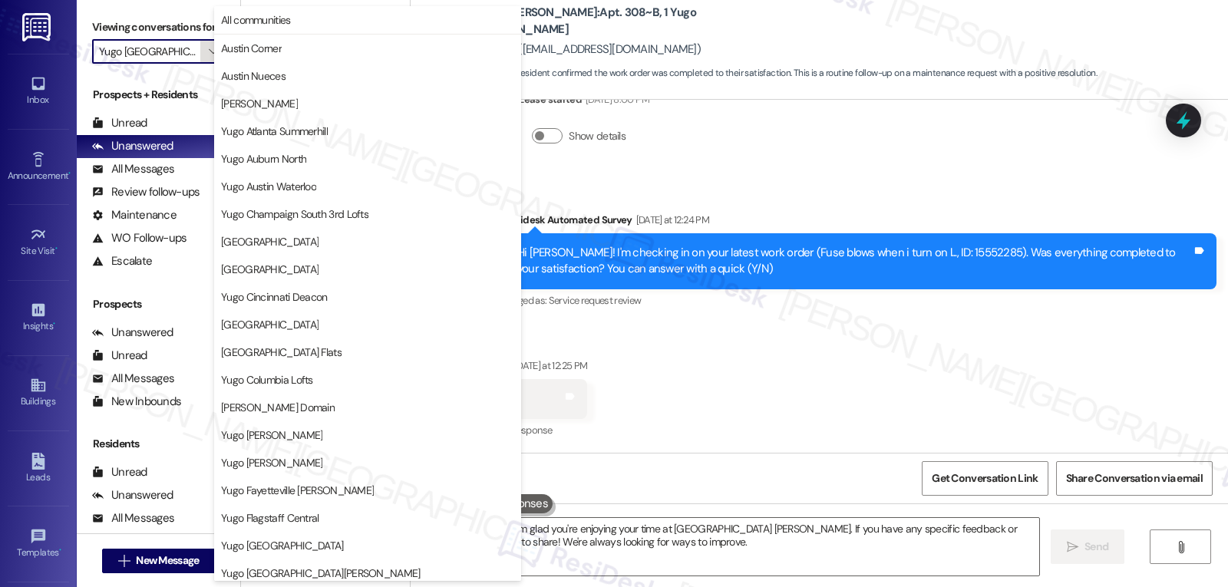
scroll to position [642, 0]
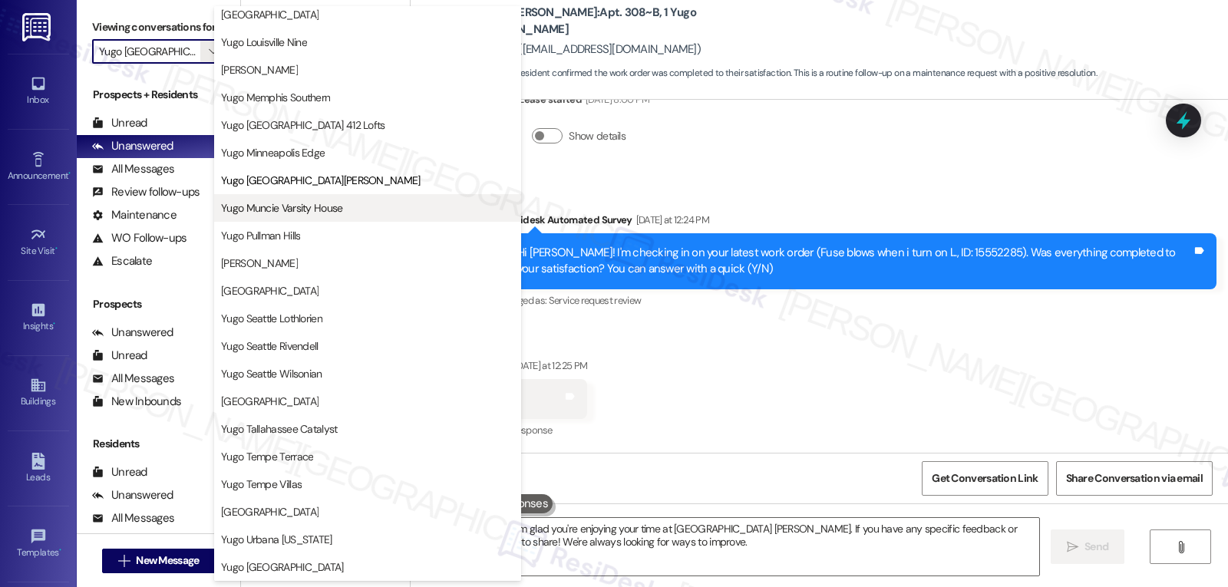
click at [295, 211] on span "Yugo Muncie Varsity House" at bounding box center [282, 207] width 122 height 15
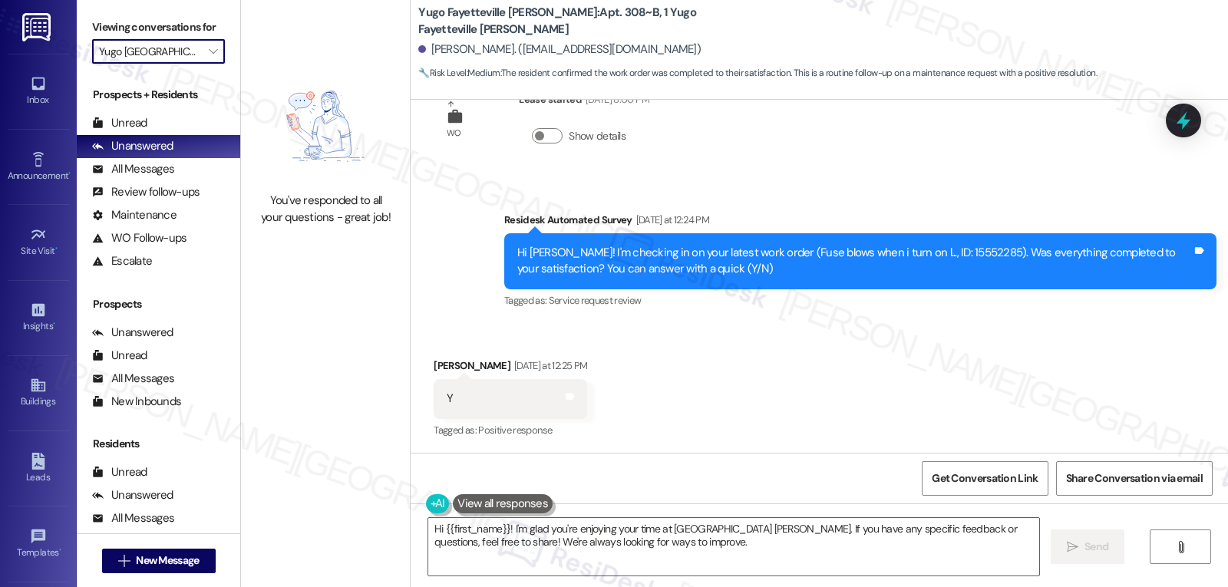
type input "Yugo Muncie Varsity House"
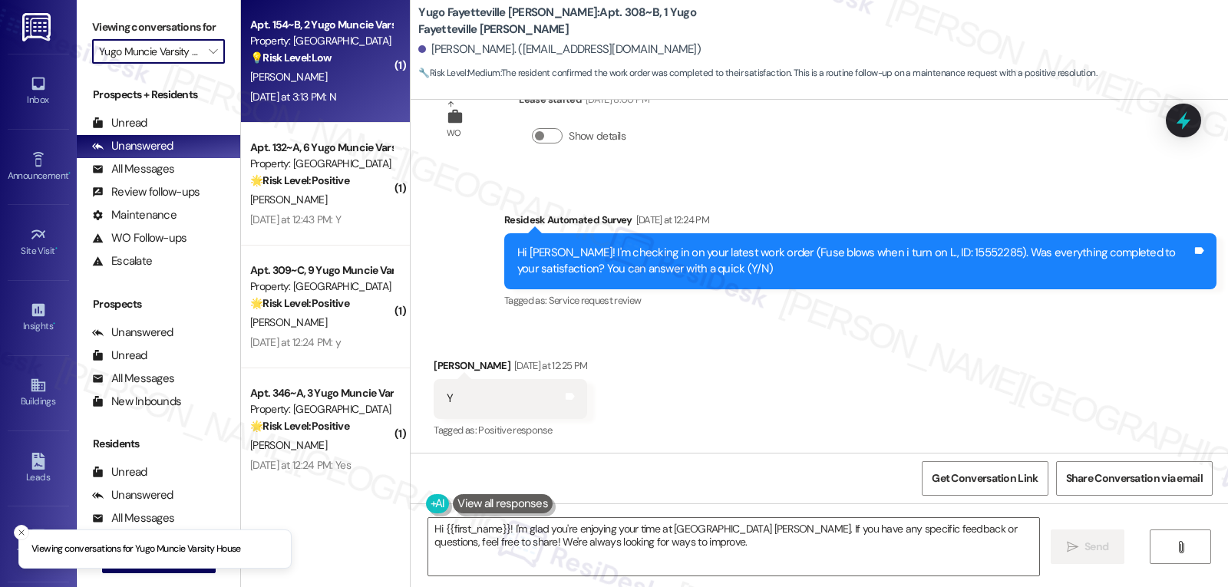
click at [319, 81] on div "M. Puls" at bounding box center [321, 77] width 145 height 19
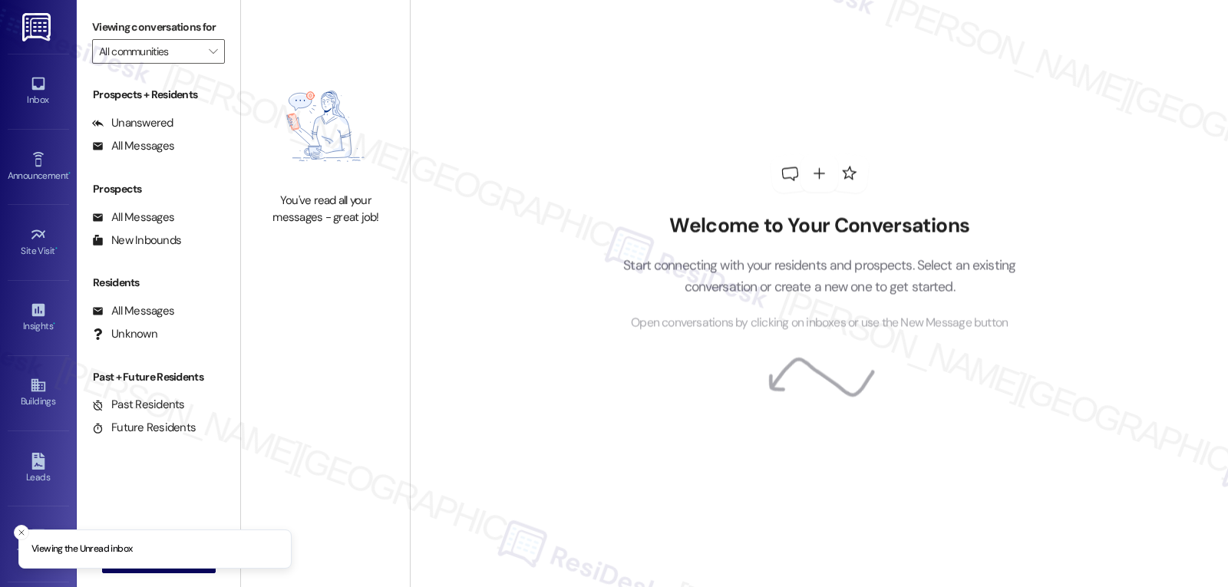
type input "Yugo Muncie Varsity House"
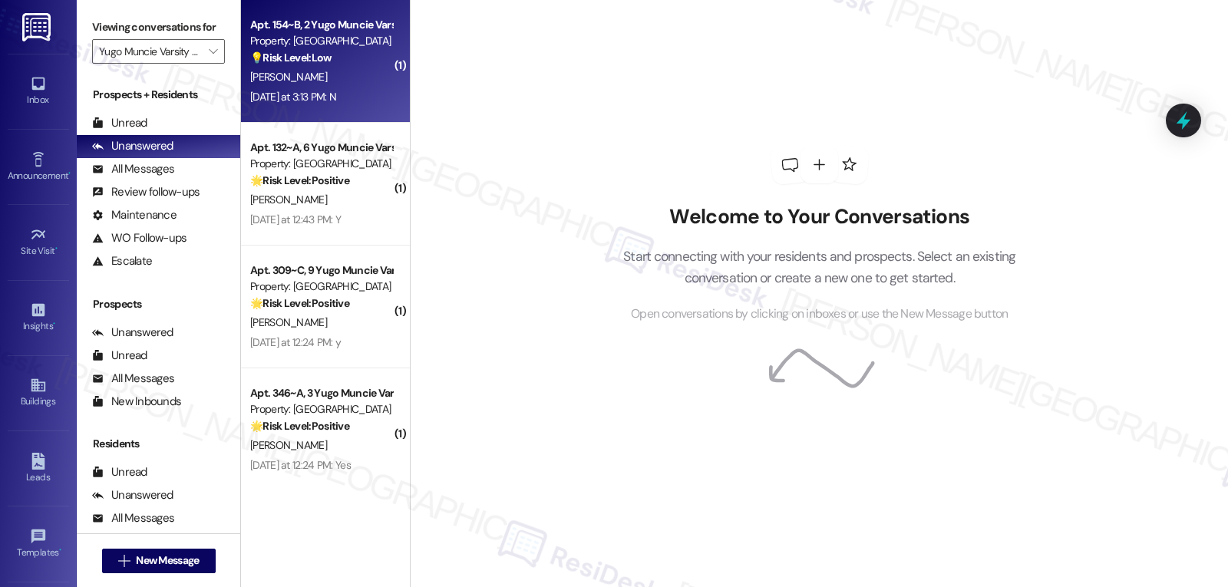
click at [302, 77] on div "M. Puls" at bounding box center [321, 77] width 145 height 19
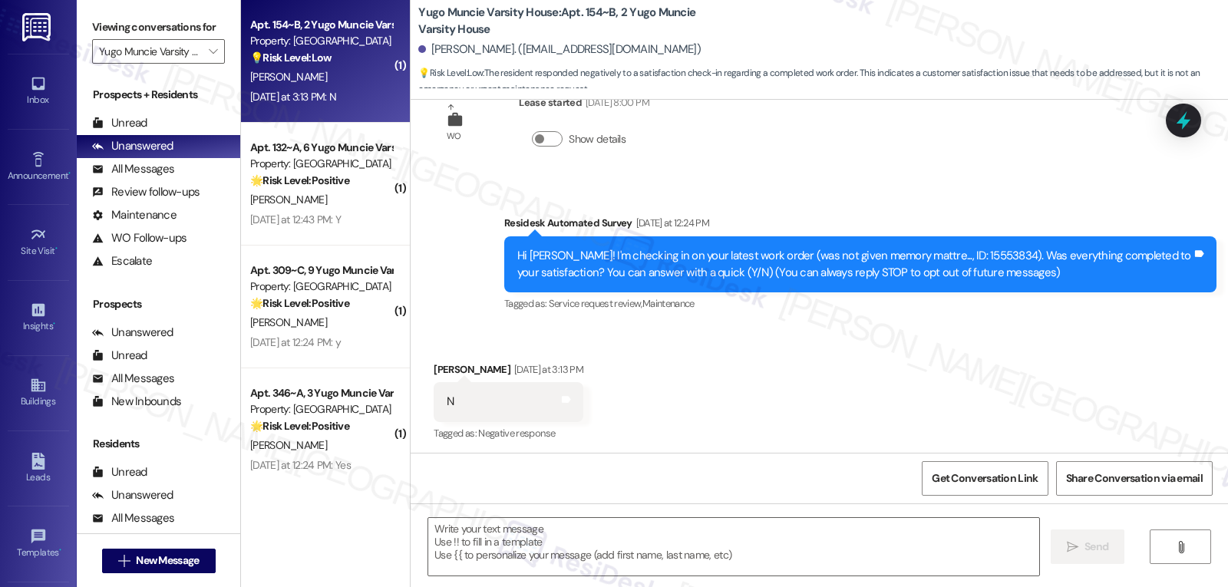
scroll to position [55, 0]
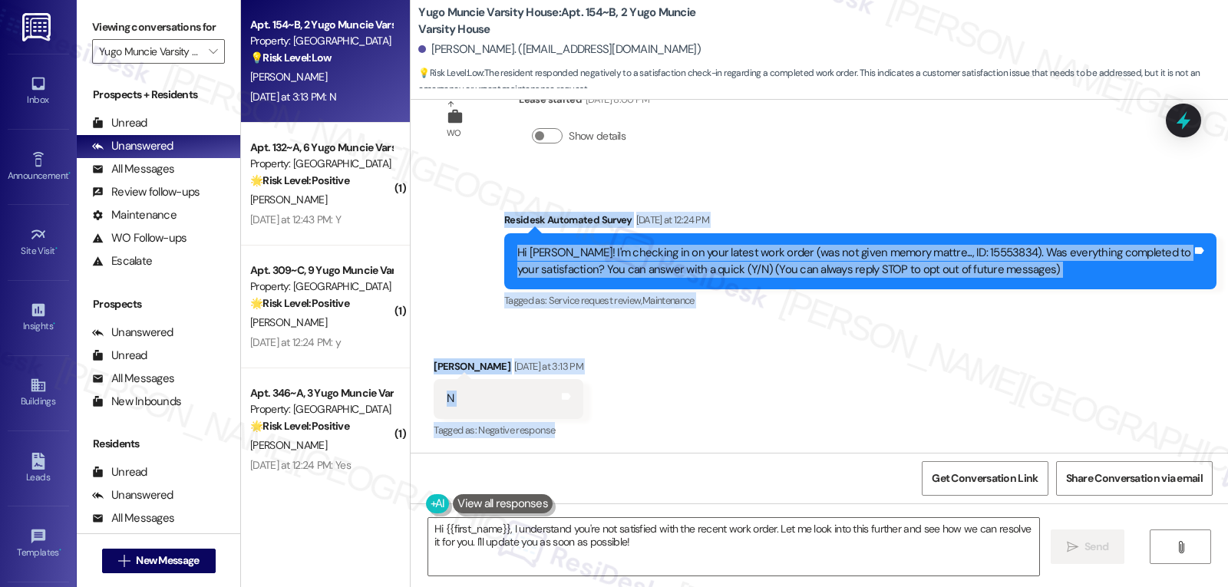
drag, startPoint x: 490, startPoint y: 217, endPoint x: 621, endPoint y: 420, distance: 241.5
click at [621, 420] on div "WO Lease started Aug 14, 2025 at 8:00 PM Show details Survey, sent via SMS Resi…" at bounding box center [820, 276] width 818 height 353
copy div "Residesk Automated Survey Yesterday at 12:24 PM Hi Madelyn! I'm checking in on …"
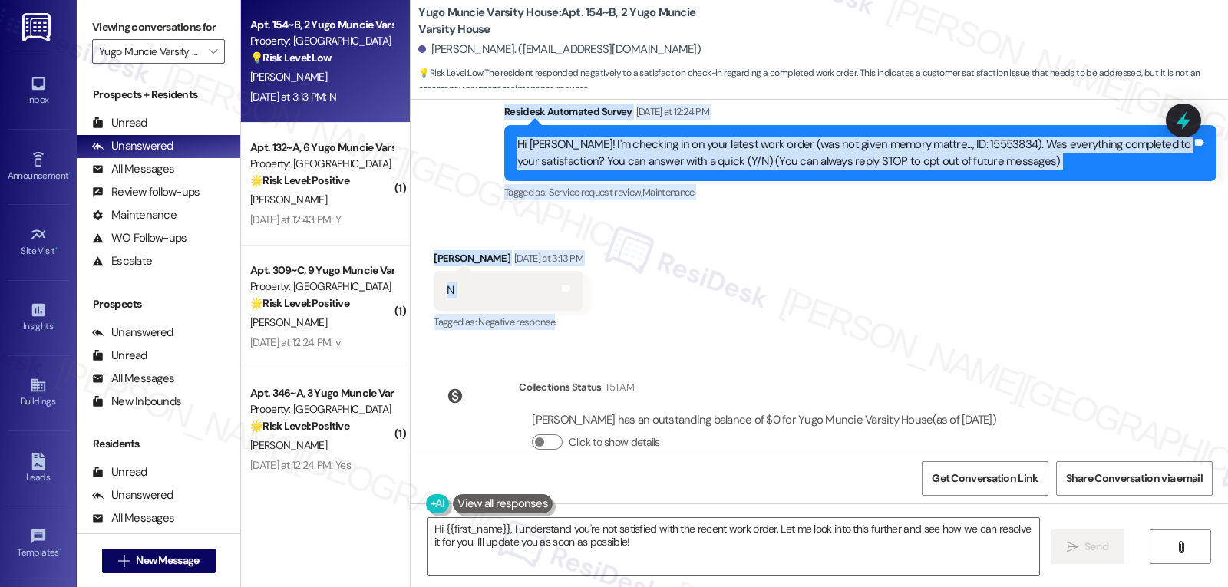
scroll to position [197, 0]
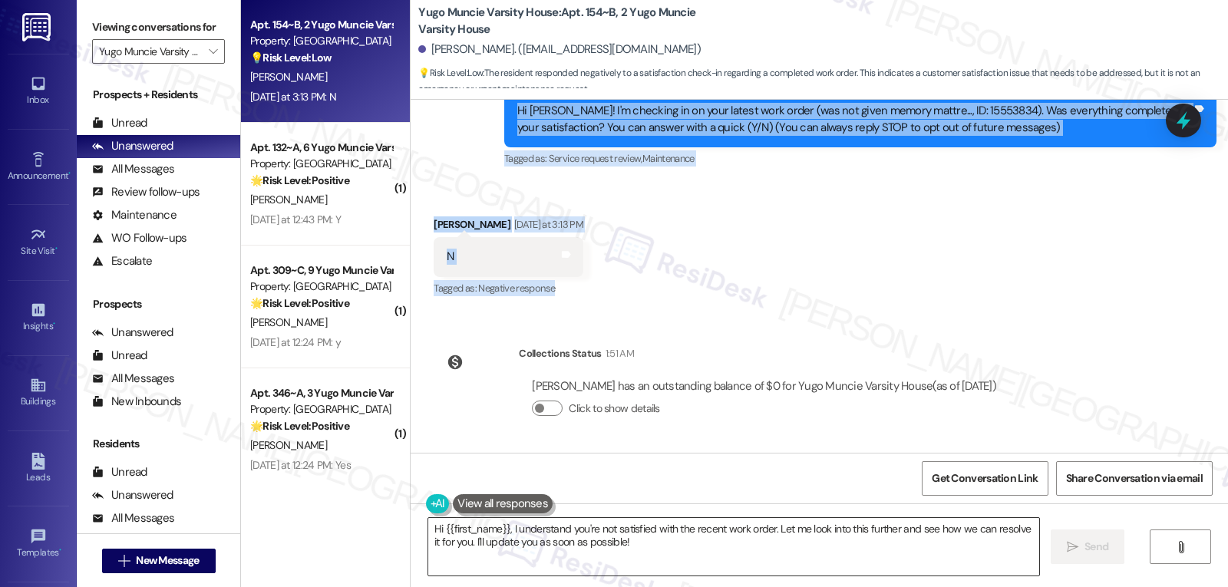
click at [739, 566] on textarea "Hi {{first_name}}, I understand you're not satisfied with the recent work order…" at bounding box center [733, 547] width 611 height 58
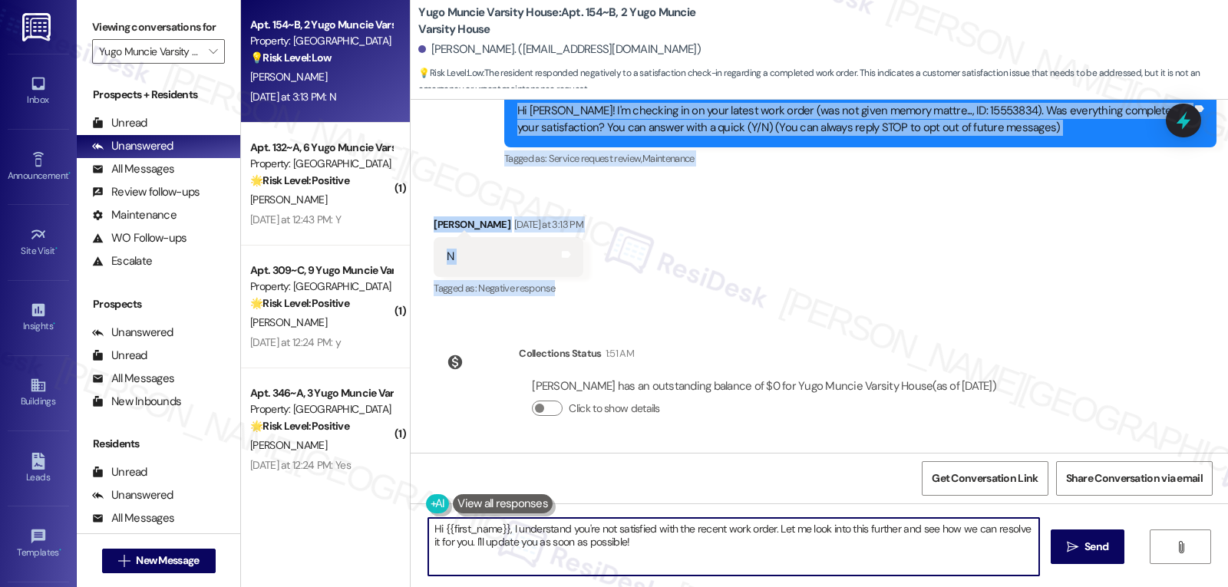
paste textarea "Madelyn, thank you for letting us know. I’m sorry the mattress issue hasn’t bee…"
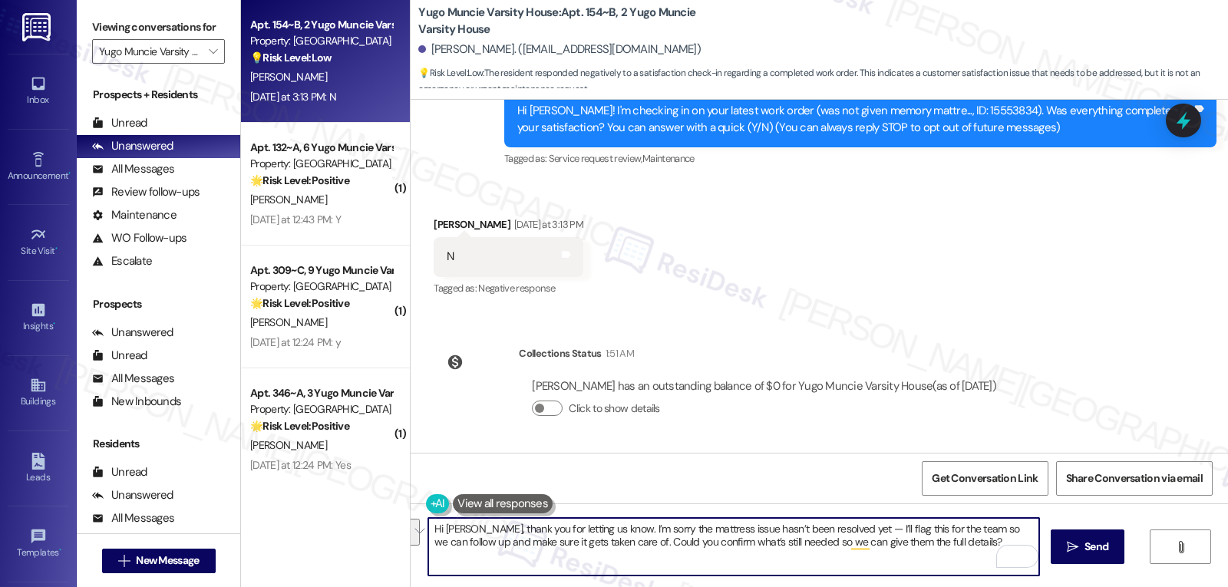
drag, startPoint x: 842, startPoint y: 531, endPoint x: 627, endPoint y: 554, distance: 216.2
click at [627, 554] on textarea "Hi Madelyn, thank you for letting us know. I’m sorry the mattress issue hasn’t …" at bounding box center [733, 547] width 611 height 58
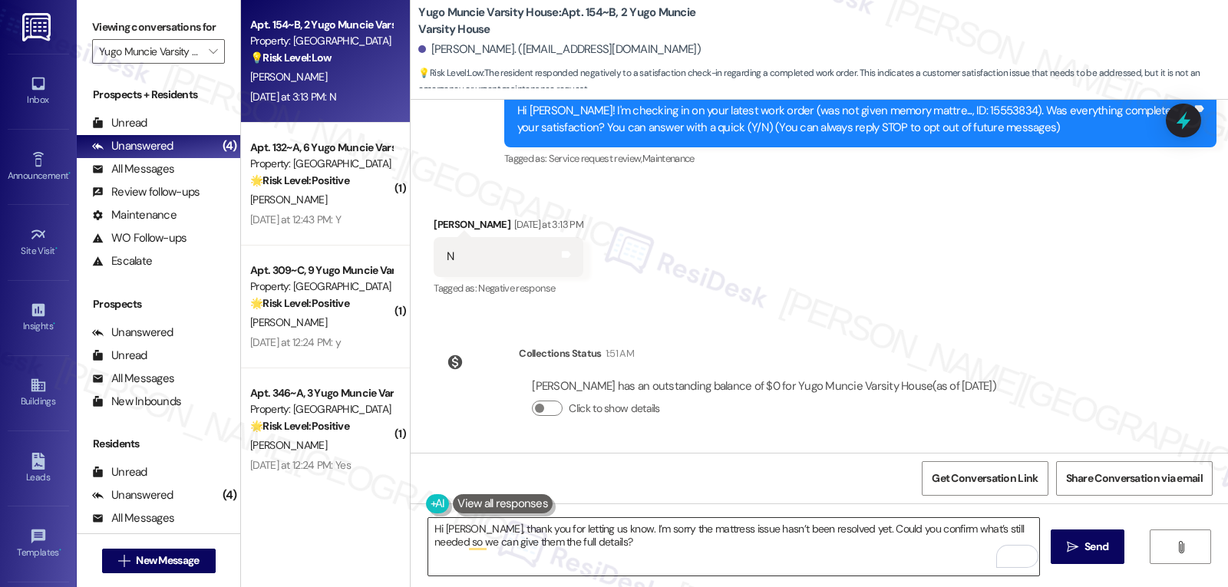
click at [604, 552] on textarea "Hi Madelyn, thank you for letting us know. I’m sorry the mattress issue hasn’t …" at bounding box center [733, 547] width 611 height 58
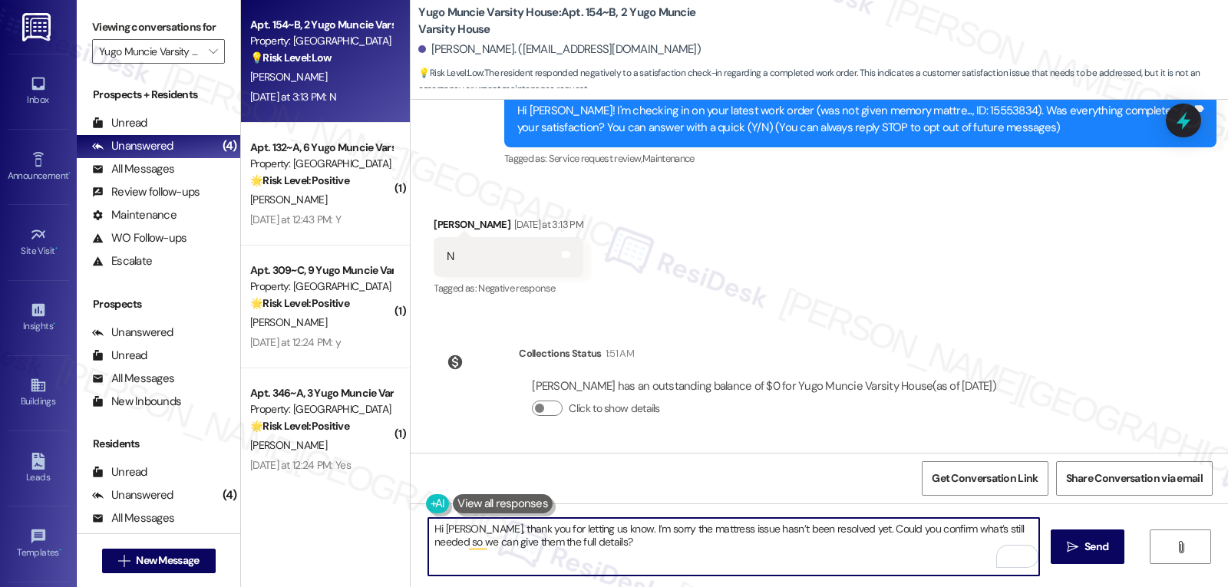
click at [659, 561] on textarea "Hi Madelyn, thank you for letting us know. I’m sorry the mattress issue hasn’t …" at bounding box center [733, 547] width 611 height 58
click at [875, 561] on textarea "Hi Madelyn, thank you for letting us know. I’m sorry the mattress issue hasn’t …" at bounding box center [733, 547] width 611 height 58
drag, startPoint x: 600, startPoint y: 542, endPoint x: 436, endPoint y: 554, distance: 164.0
click at [436, 554] on textarea "Hi Madelyn, thank you for letting us know. I’m sorry the mattress issue hasn’t …" at bounding box center [733, 547] width 611 height 58
type textarea "Hi Madelyn, thank you for letting us know. I’m sorry the mattress issue hasn’t …"
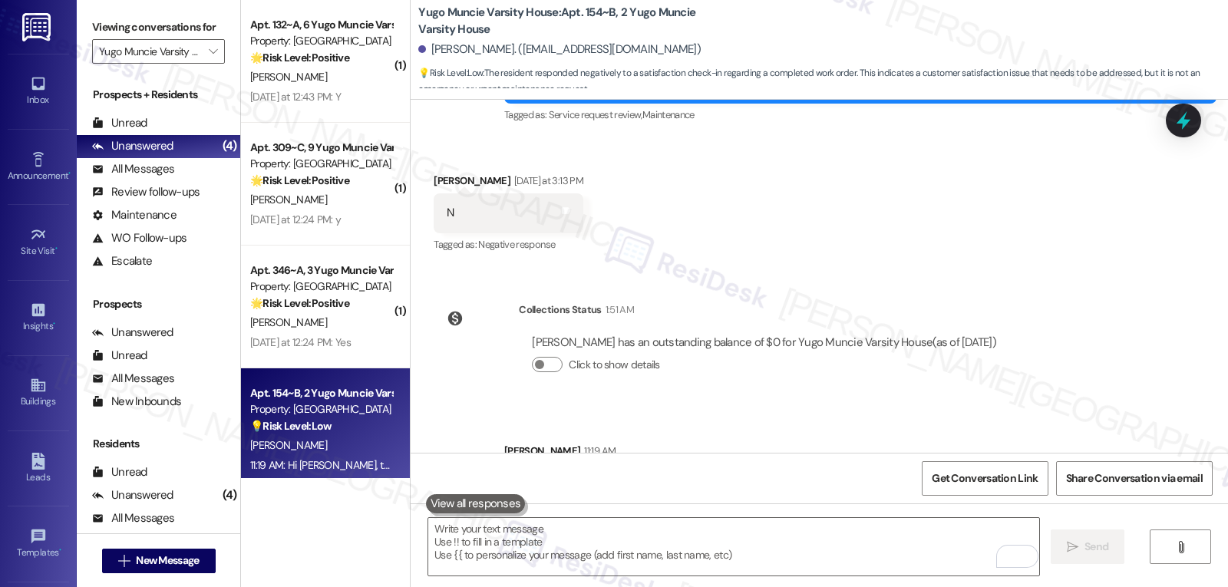
scroll to position [321, 0]
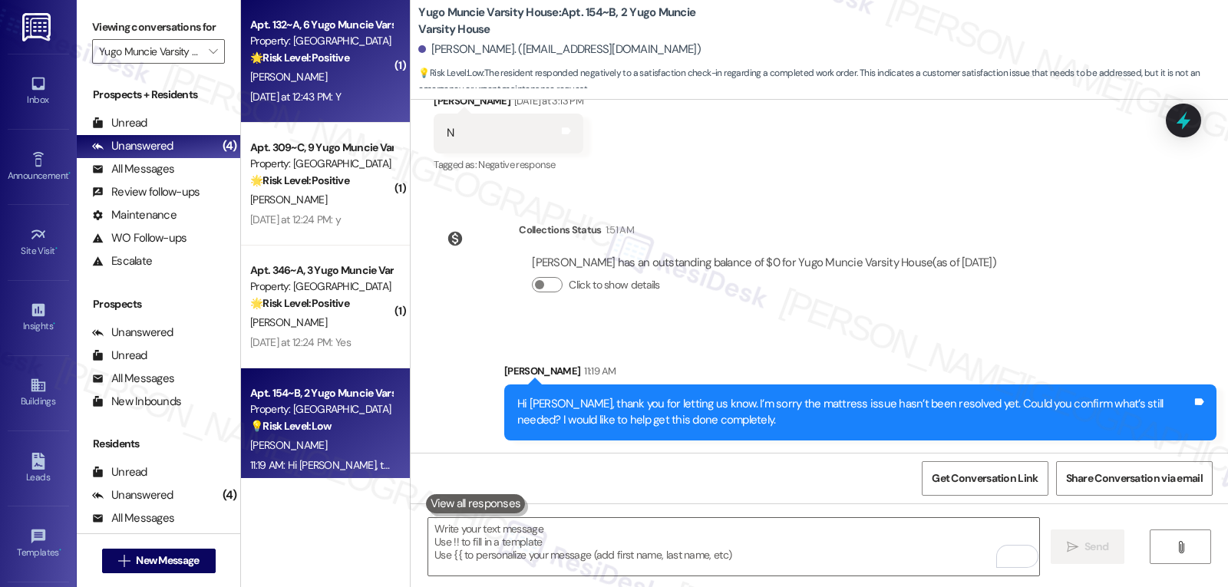
click at [341, 103] on div "Yesterday at 12:43 PM: Y Yesterday at 12:43 PM: Y" at bounding box center [295, 97] width 91 height 14
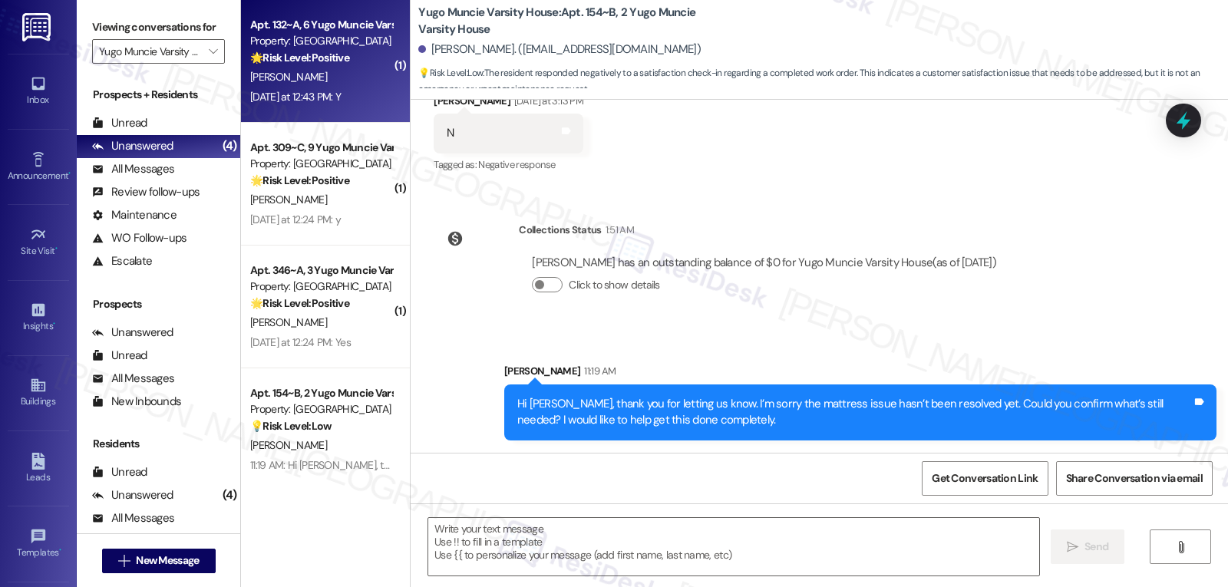
type textarea "Fetching suggested responses. Please feel free to read through the conversation…"
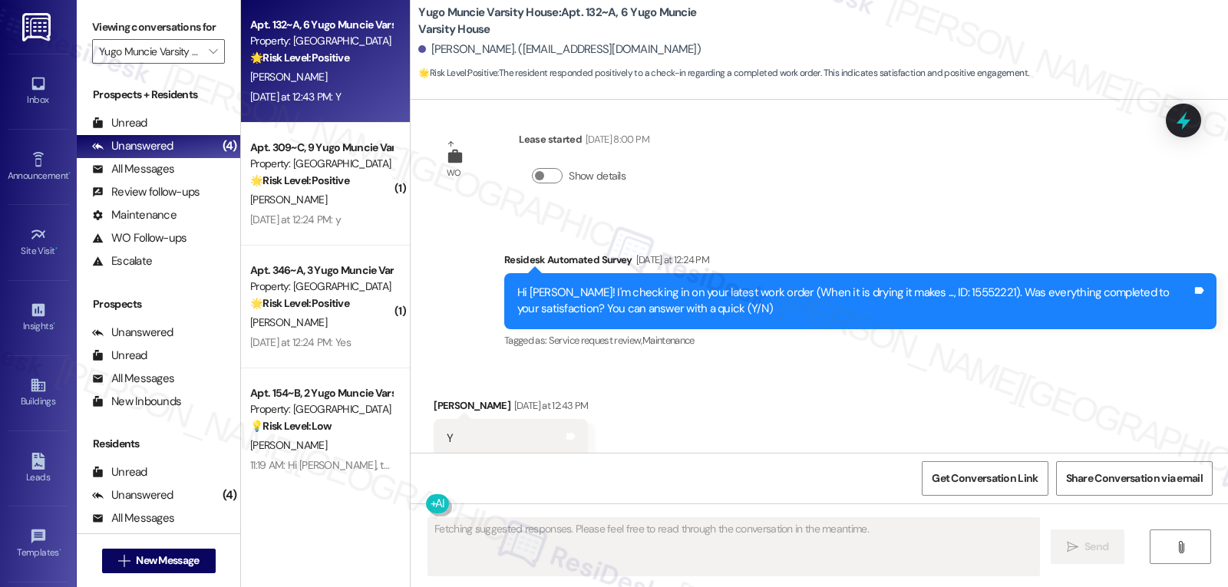
scroll to position [2321, 0]
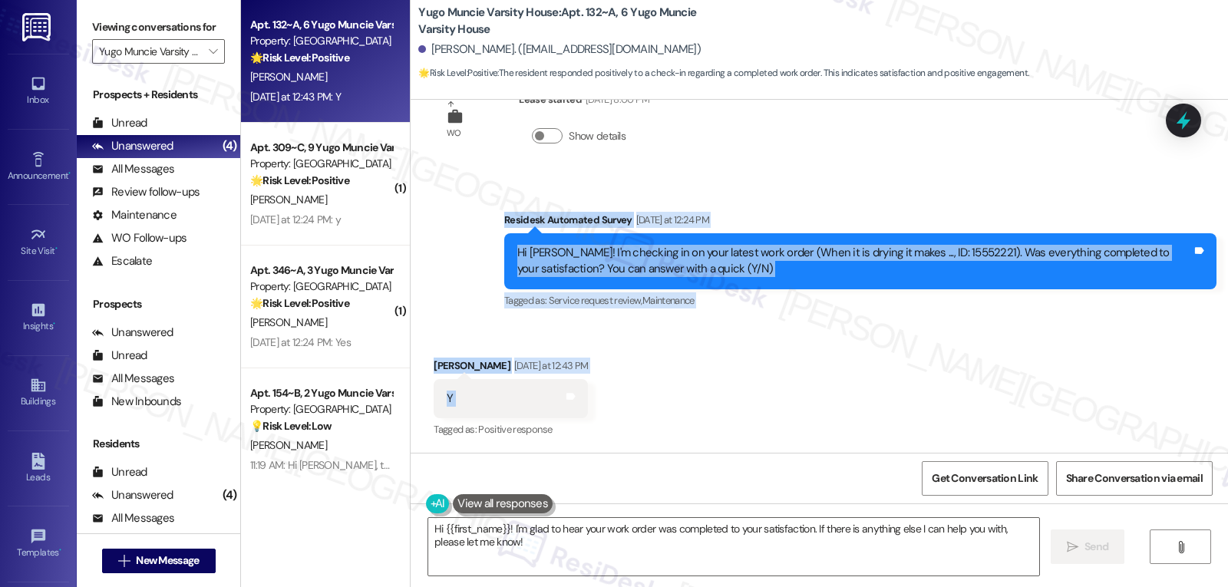
drag, startPoint x: 494, startPoint y: 219, endPoint x: 580, endPoint y: 414, distance: 213.1
click at [580, 414] on div "WO Opened request: We were wat... Feb 08, 2025 at 1:13 PM Status : Completed Sh…" at bounding box center [820, 276] width 818 height 353
copy div "Residesk Automated Survey Yesterday at 12:24 PM Hi Jordyn! I'm checking in on y…"
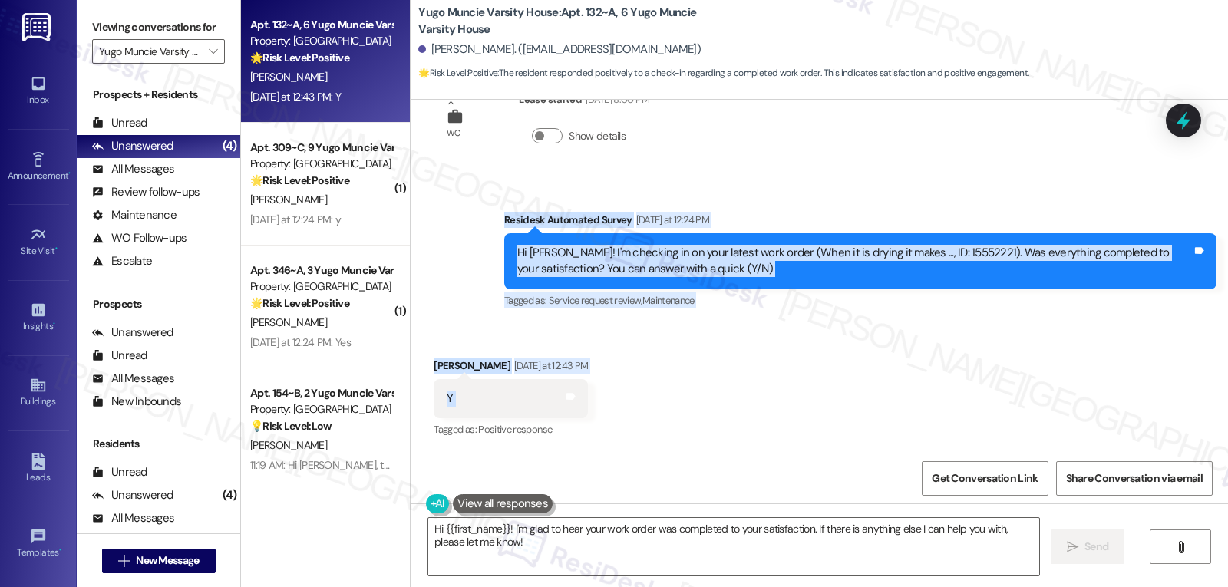
scroll to position [2463, 0]
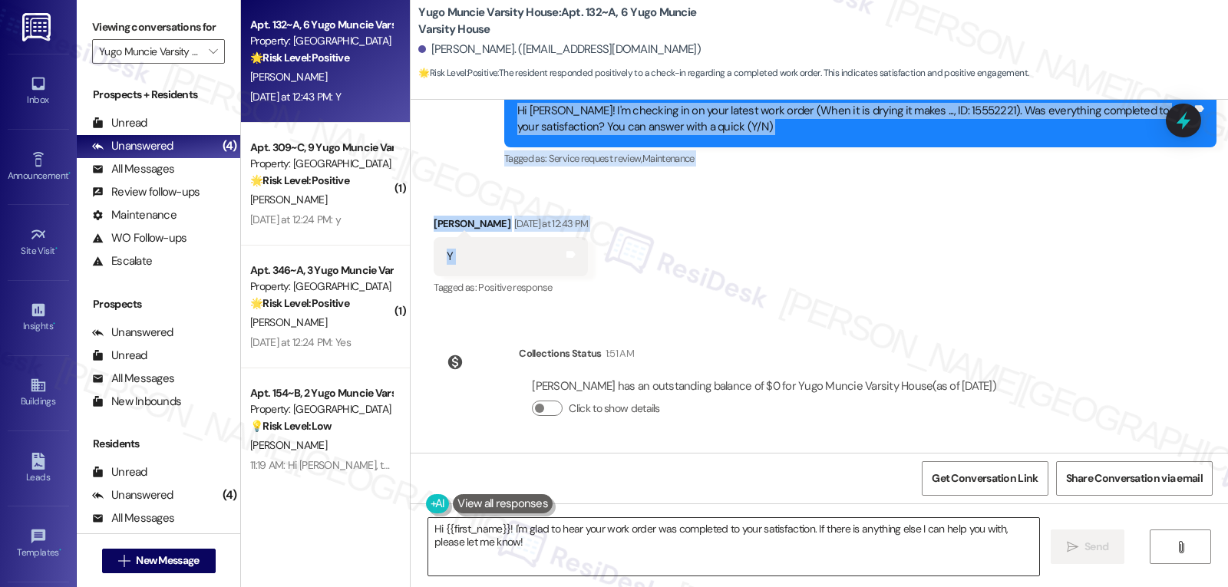
click at [685, 567] on textarea "Hi {{first_name}}! I'm glad to hear your work order was completed to your satis…" at bounding box center [733, 547] width 611 height 58
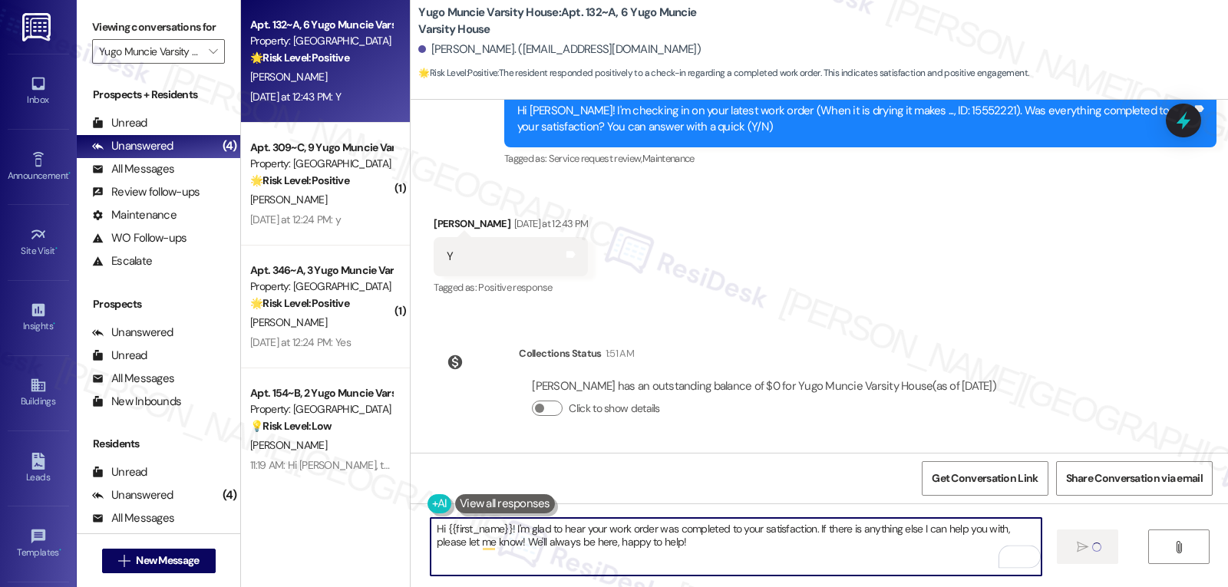
type textarea "Hi {{first_name}}! I'm glad to hear your work order was completed to your satis…"
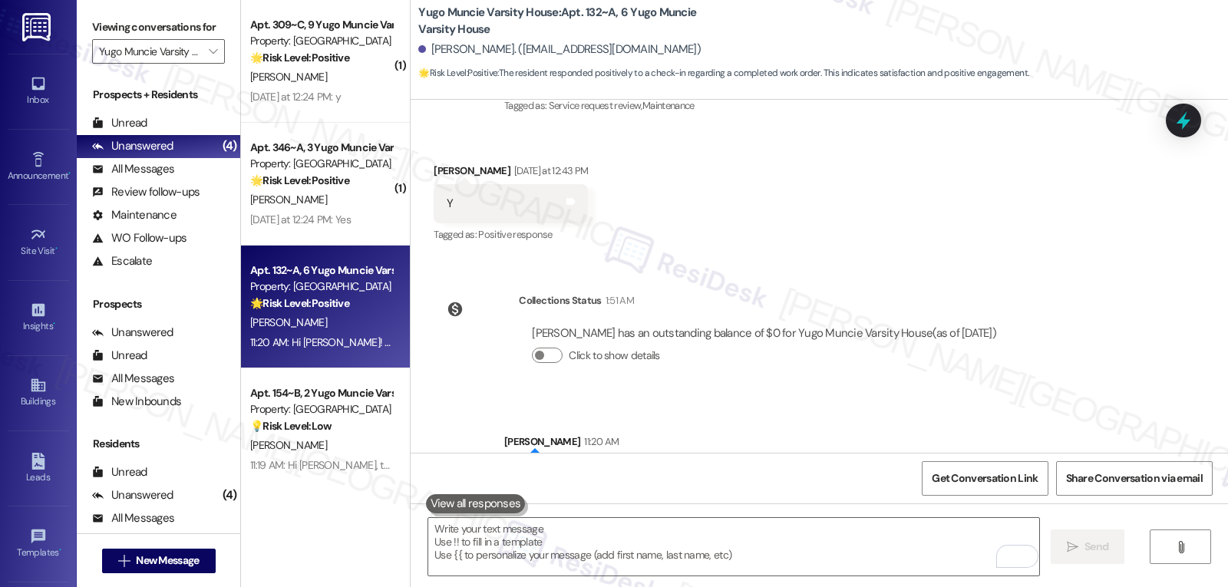
scroll to position [2586, 0]
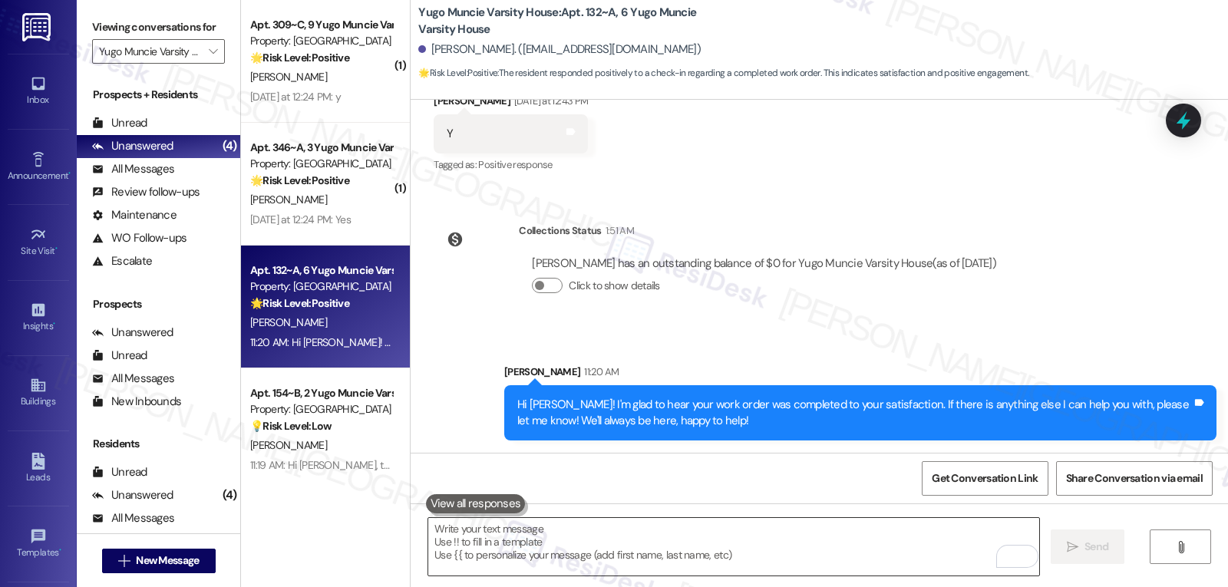
click at [557, 547] on textarea "To enrich screen reader interactions, please activate Accessibility in Grammarl…" at bounding box center [733, 547] width 611 height 58
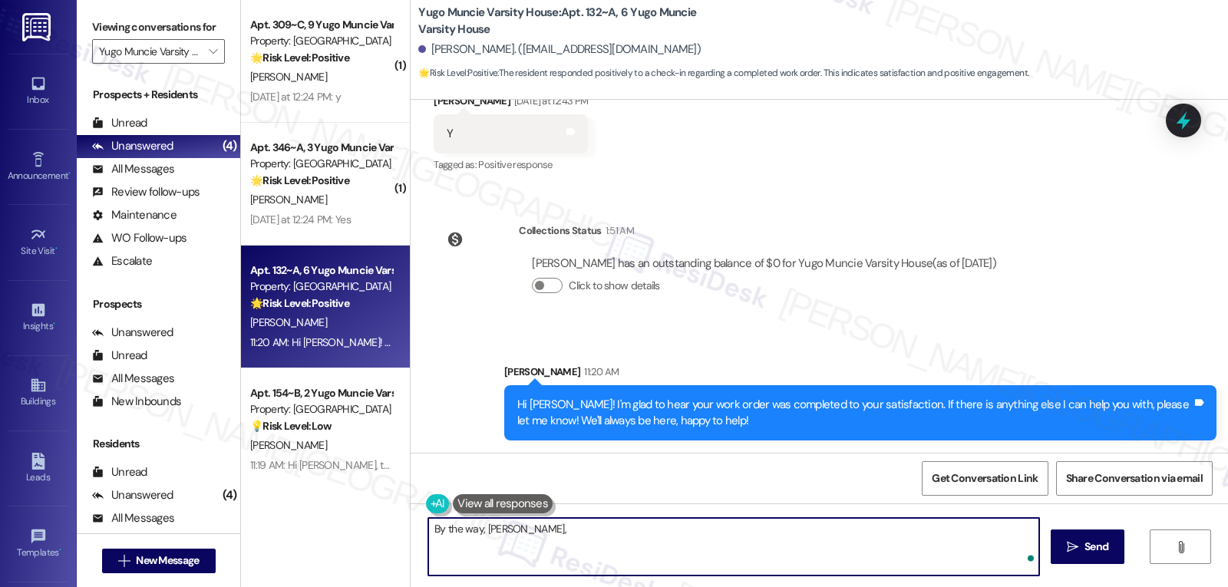
paste textarea "has {{property}} been everything you hoped for? I’d love to hear your thoughts!"
type textarea "By the way, Jordyn, has {{property}} been everything you hoped for? I’d love to…"
click at [1099, 554] on span "Send" at bounding box center [1097, 547] width 24 height 16
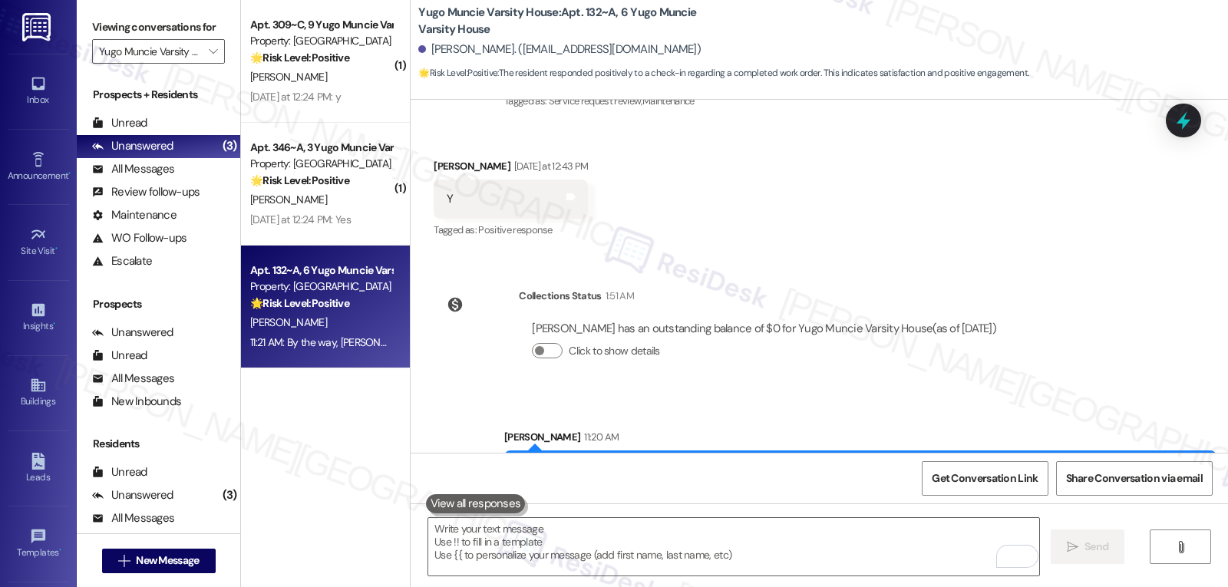
scroll to position [2693, 0]
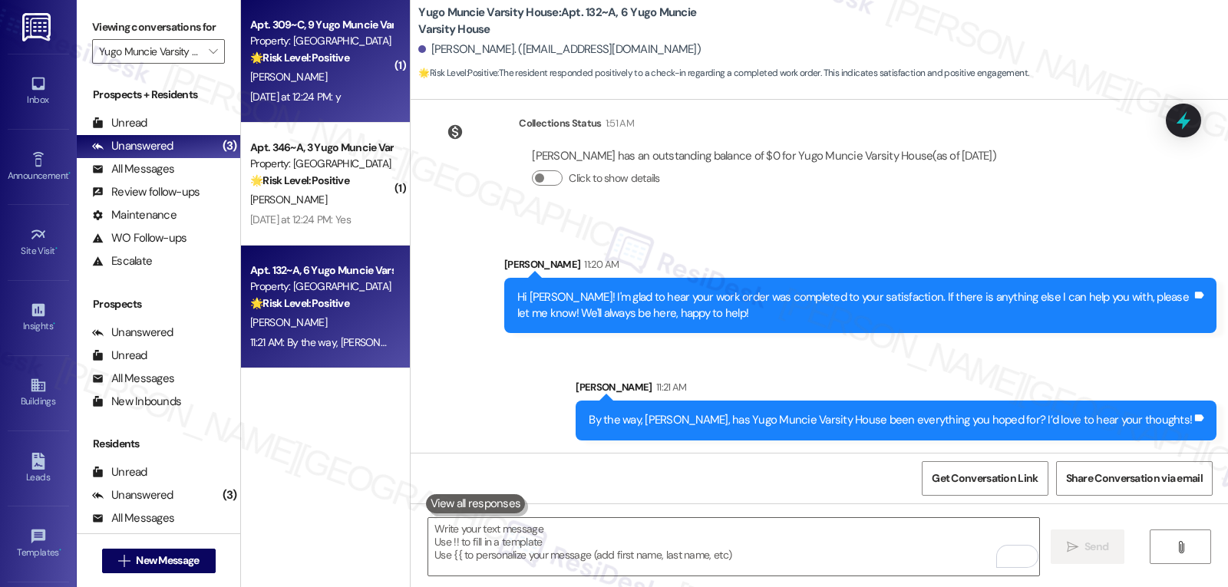
click at [348, 98] on div "Yesterday at 12:24 PM: y Yesterday at 12:24 PM: y" at bounding box center [321, 97] width 145 height 19
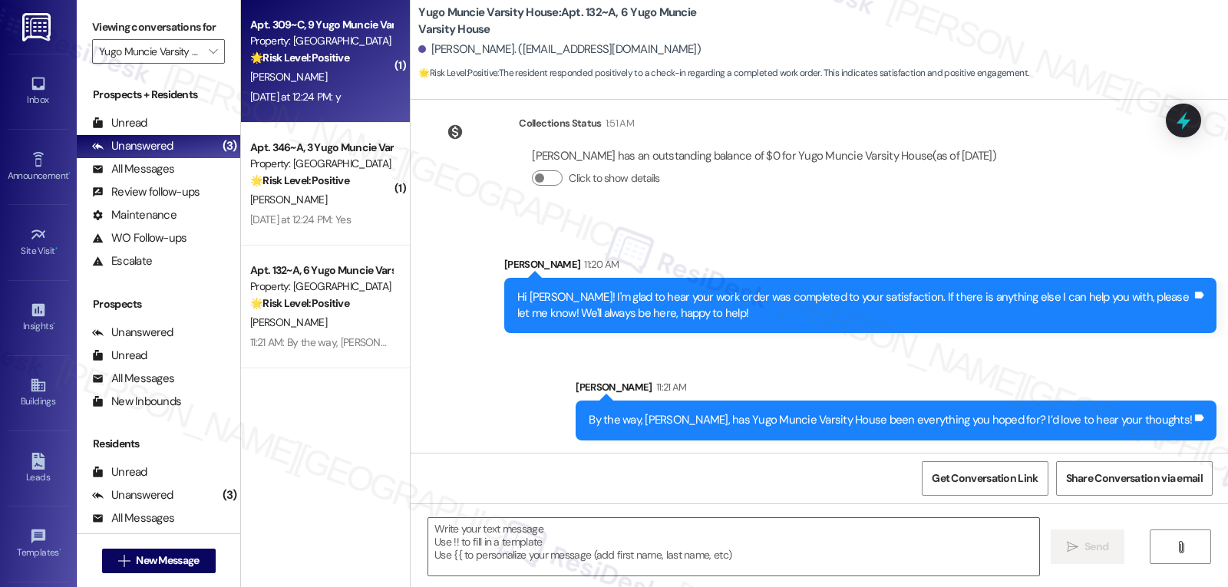
type textarea "Fetching suggested responses. Please feel free to read through the conversation…"
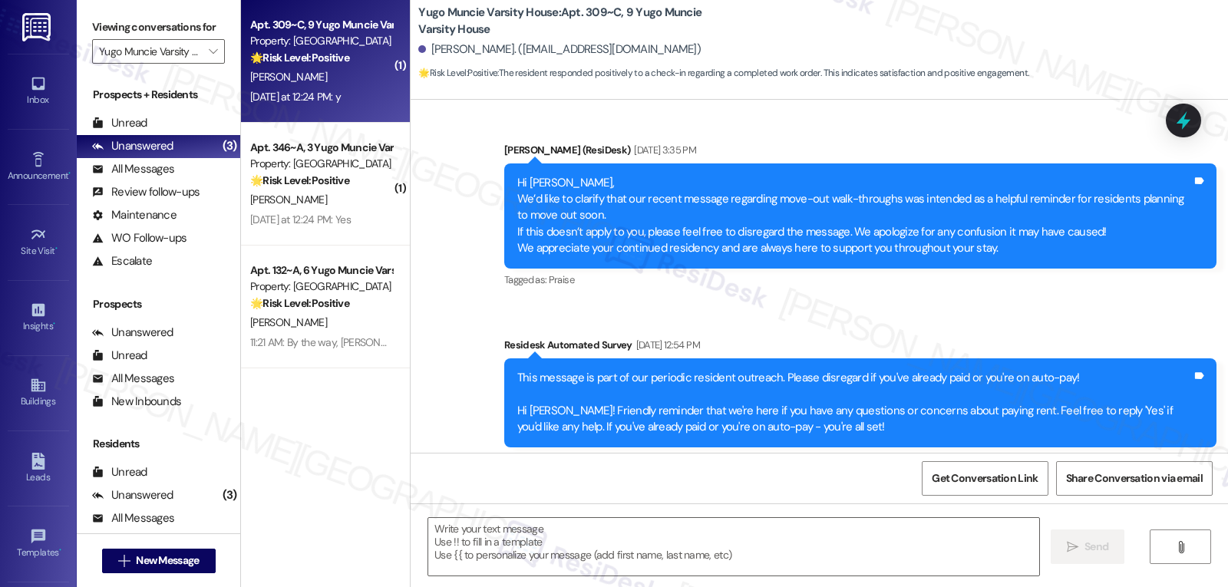
type textarea "Fetching suggested responses. Please feel free to read through the conversation…"
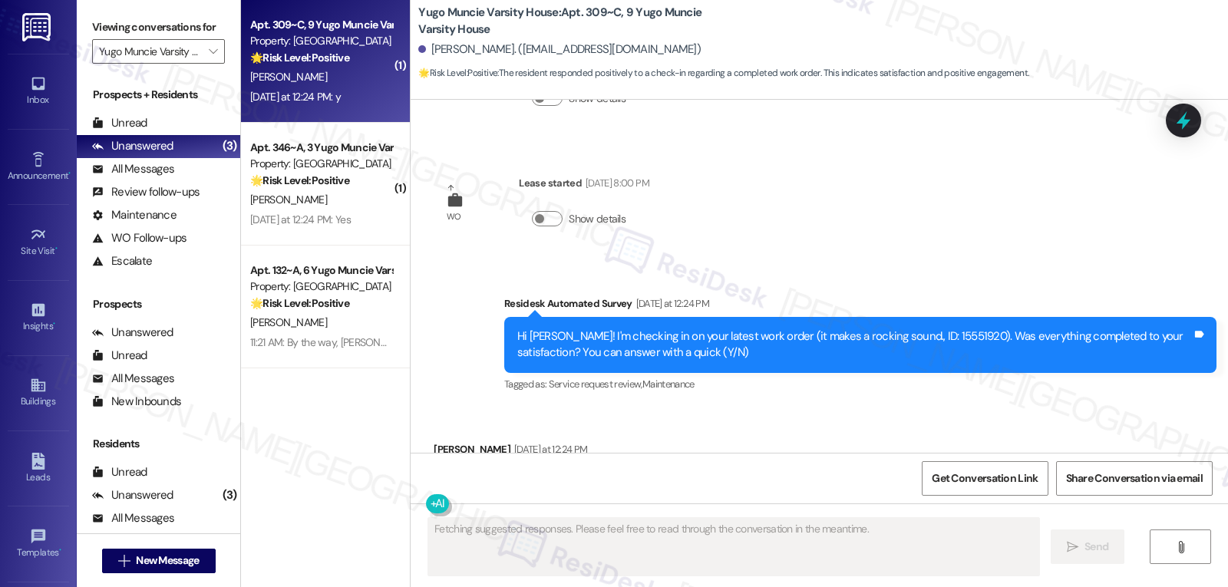
scroll to position [2098, 0]
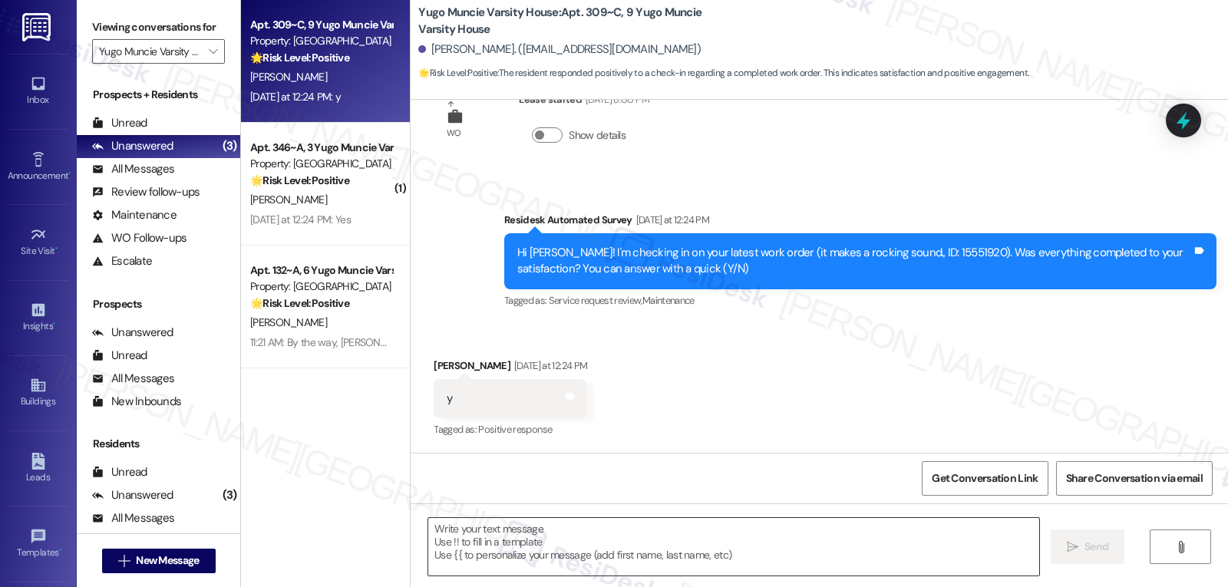
click at [524, 537] on textarea at bounding box center [733, 547] width 611 height 58
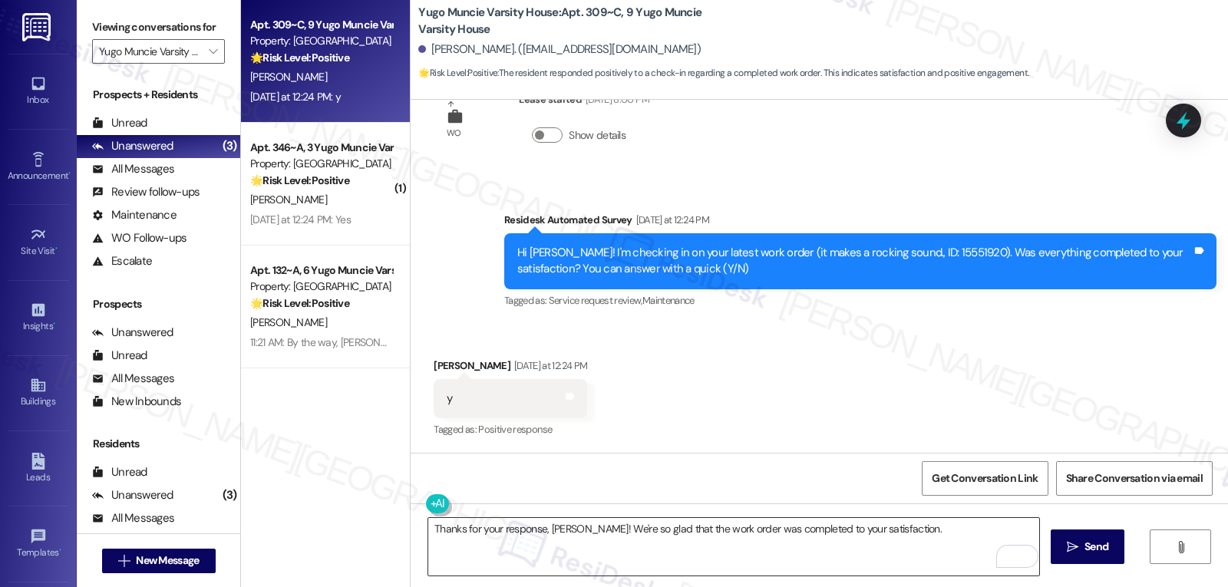
click at [936, 524] on textarea "Thanks for your response, Megan! We're so glad that the work order was complete…" at bounding box center [733, 547] width 611 height 58
paste textarea "If you ever have any questions or need anything, don’t hesitate to reach out. I…"
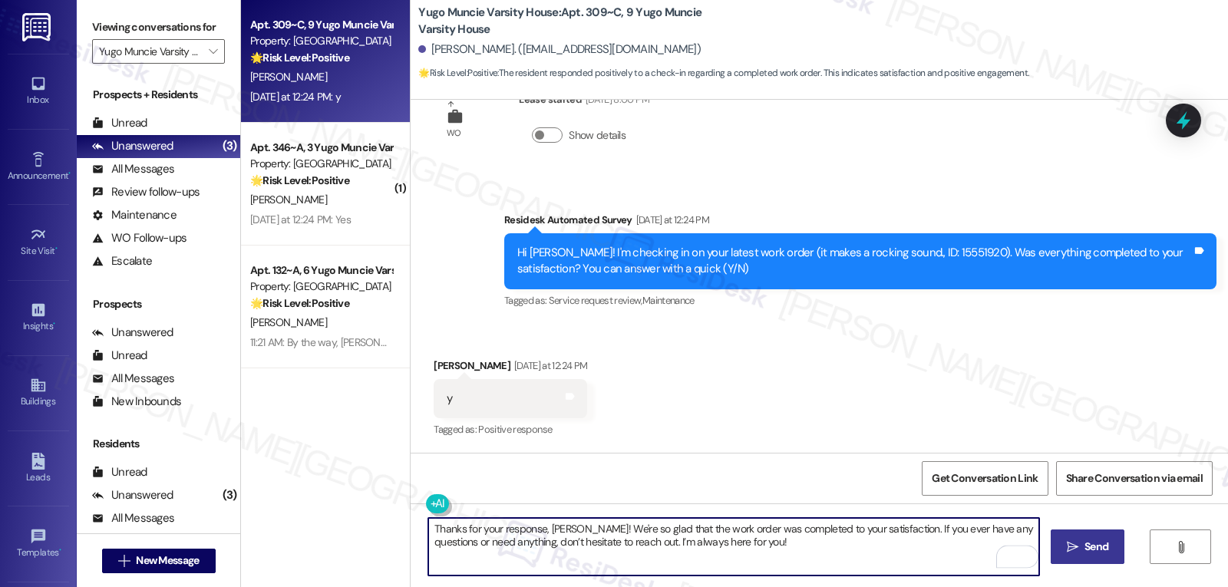
type textarea "Thanks for your response, Megan! We're so glad that the work order was complete…"
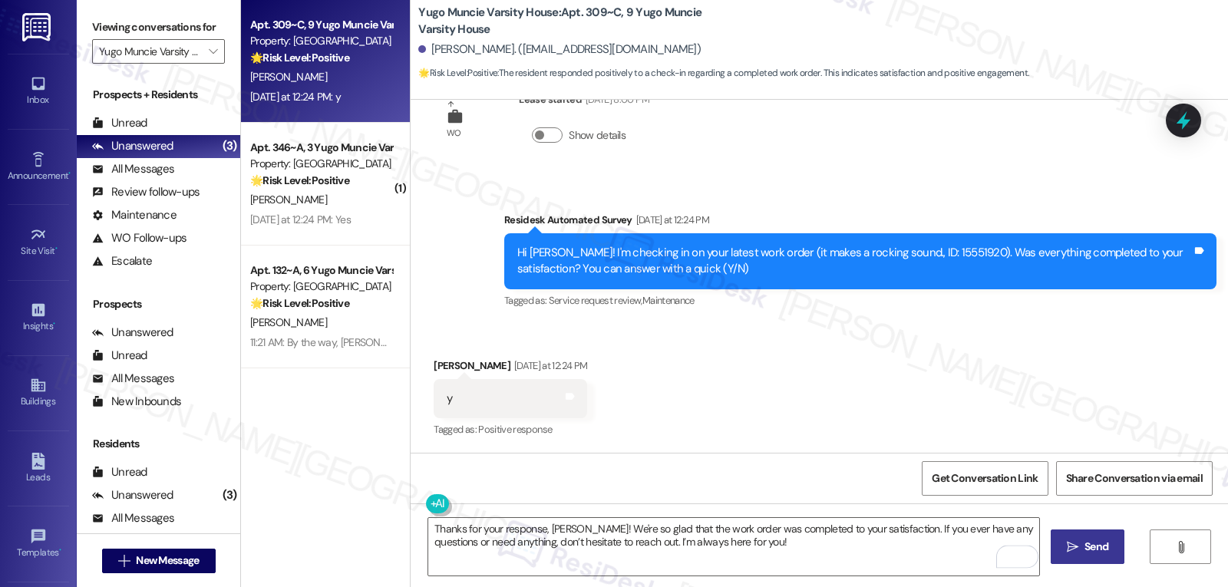
click at [1086, 546] on span "Send" at bounding box center [1097, 547] width 24 height 16
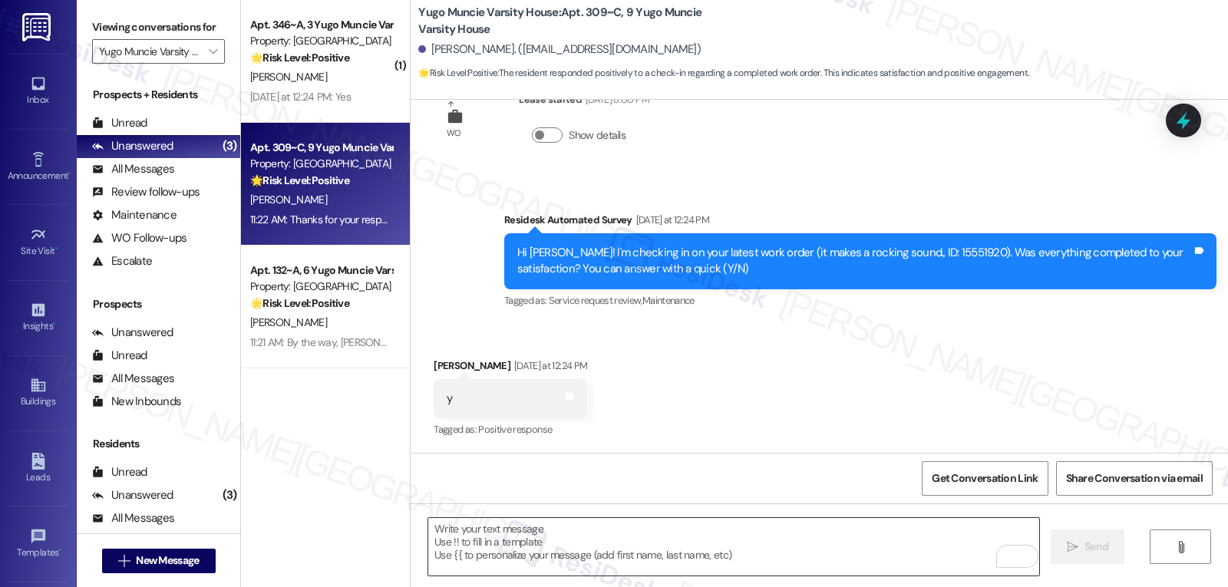
click at [574, 551] on textarea "To enrich screen reader interactions, please activate Accessibility in Grammarl…" at bounding box center [733, 547] width 611 height 58
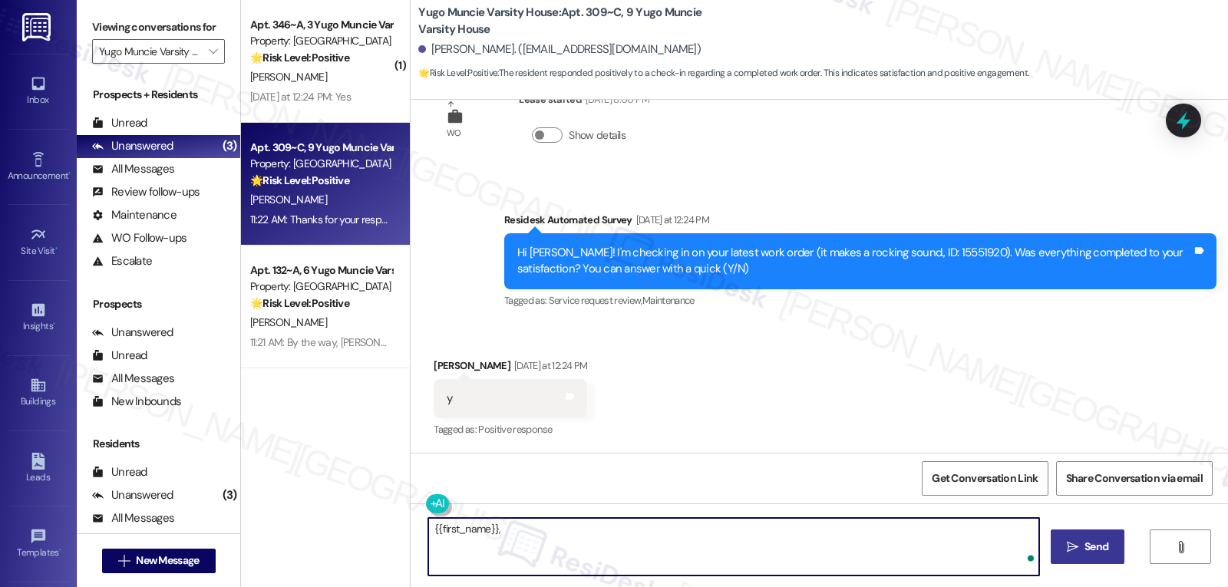
paste textarea "I hope you’re enjoying your time at {{property}}! Has it been meeting your expe…"
click at [574, 551] on textarea "{{first_name}}, I hope you’re enjoying your time at {{property}}! Has it been m…" at bounding box center [733, 547] width 611 height 58
type textarea "{{first_name}}, I hope you’re enjoying your time at {{property}}! Has it been m…"
click at [1092, 546] on span "Send" at bounding box center [1097, 547] width 24 height 16
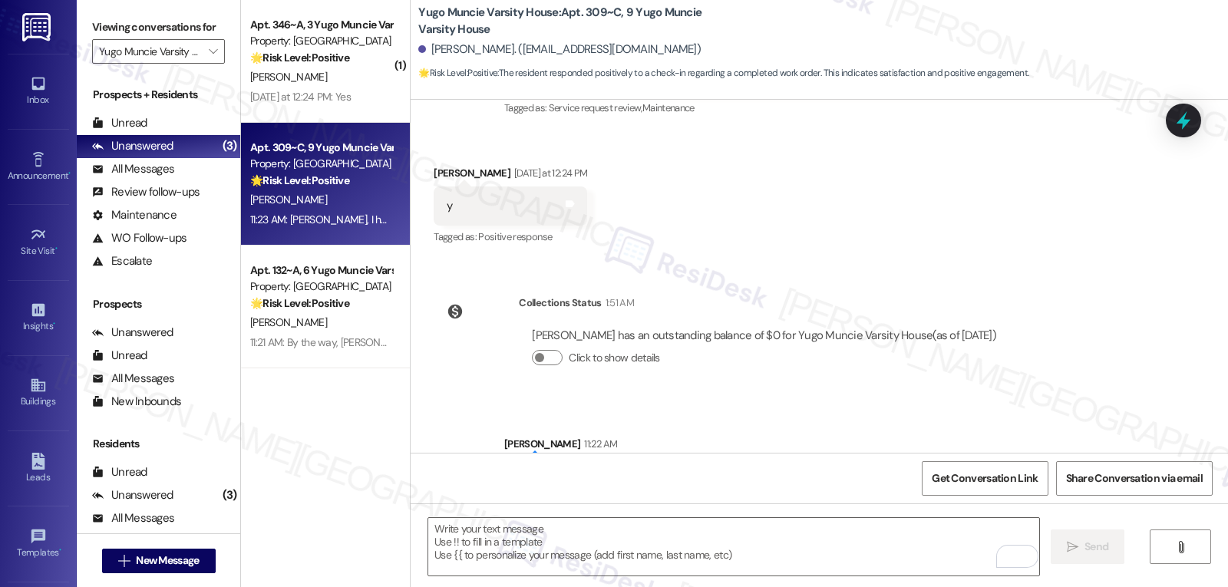
scroll to position [2486, 0]
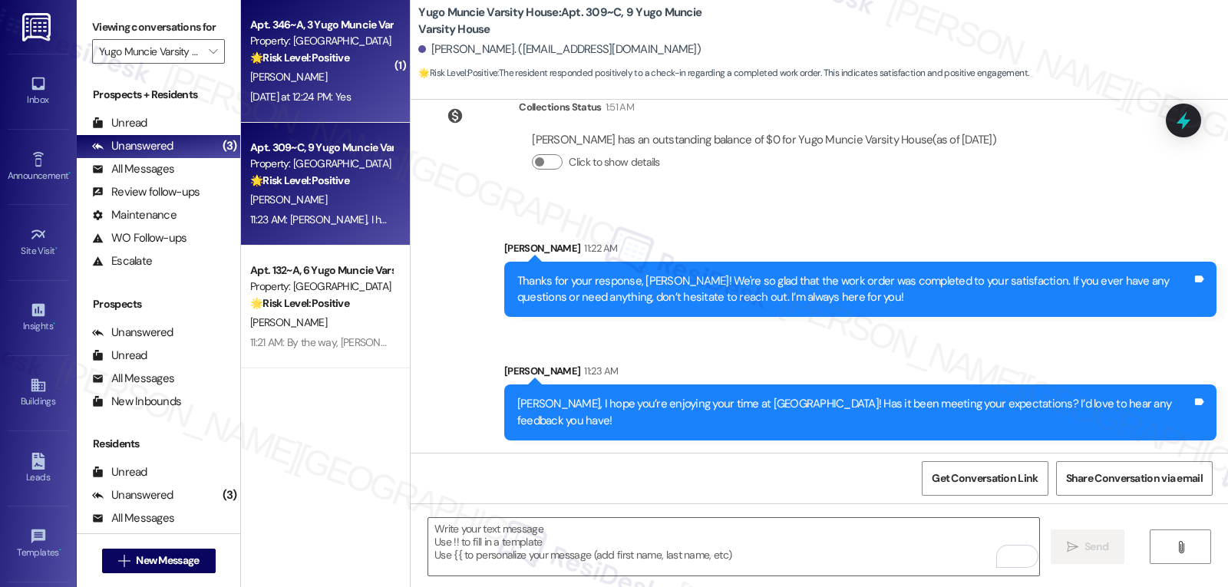
click at [335, 85] on div "A. Zody" at bounding box center [321, 77] width 145 height 19
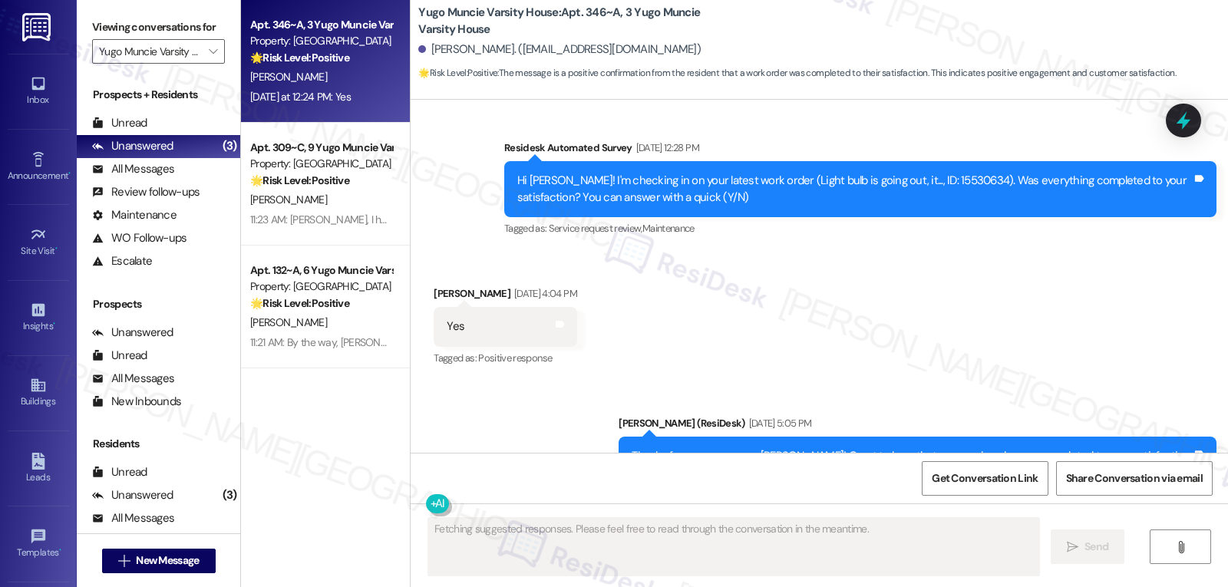
scroll to position [4449, 0]
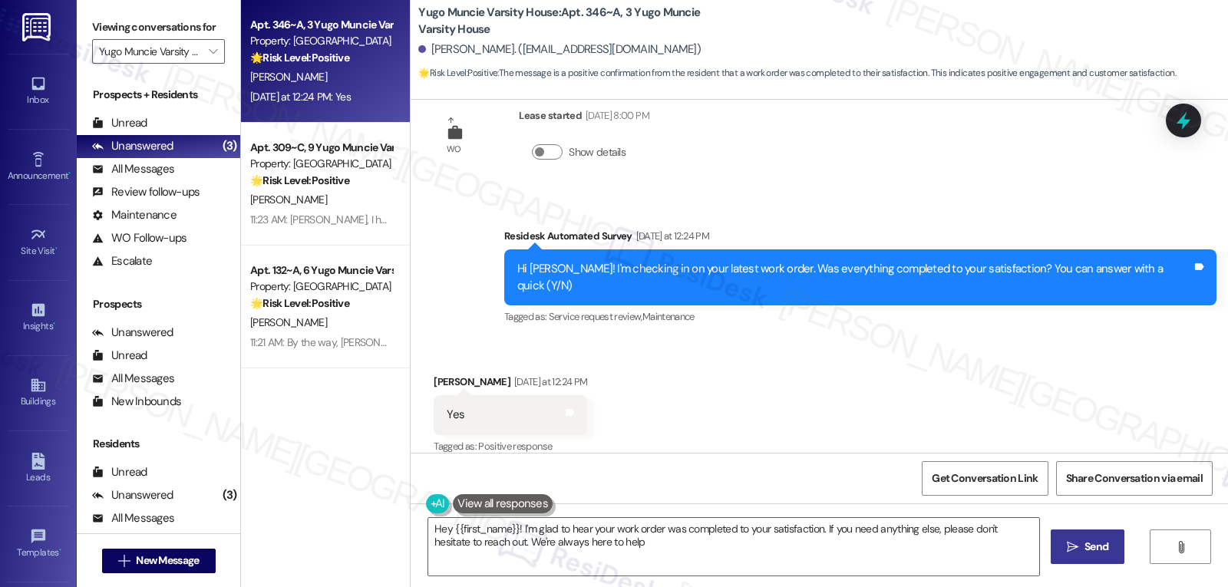
type textarea "Hey {{first_name}}! I'm glad to hear your work order was completed to your sati…"
click at [787, 575] on textarea "Hey {{first_name}}! I'm glad to hear your work order was completed to your sati…" at bounding box center [733, 547] width 611 height 58
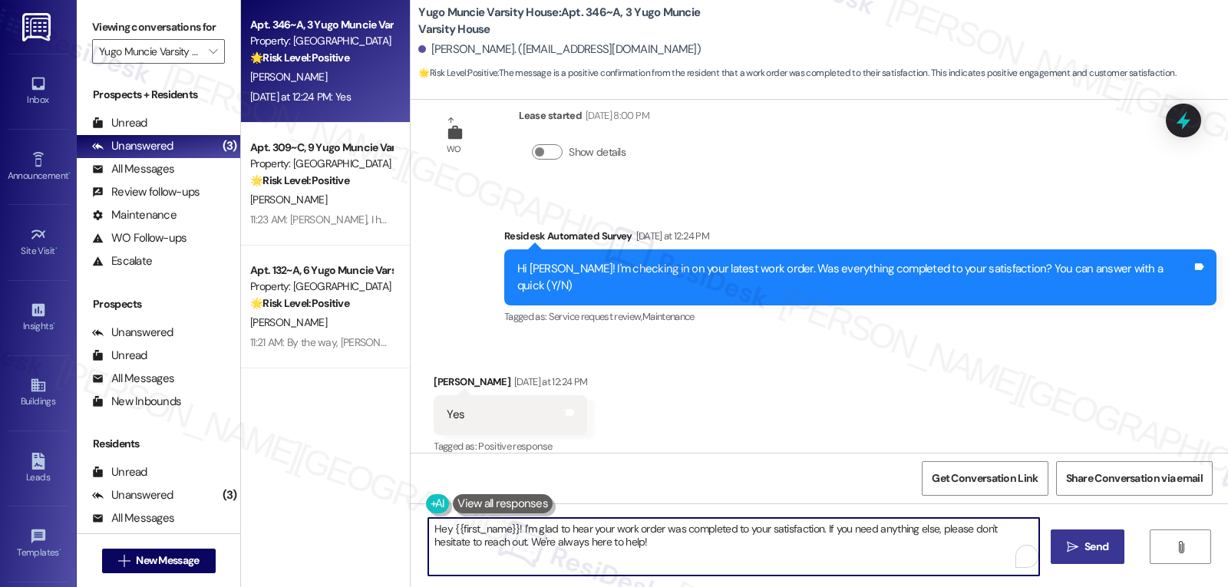
click at [795, 557] on textarea "Hey {{first_name}}! I'm glad to hear your work order was completed to your sati…" at bounding box center [733, 547] width 611 height 58
click at [1081, 538] on button " Send" at bounding box center [1088, 547] width 74 height 35
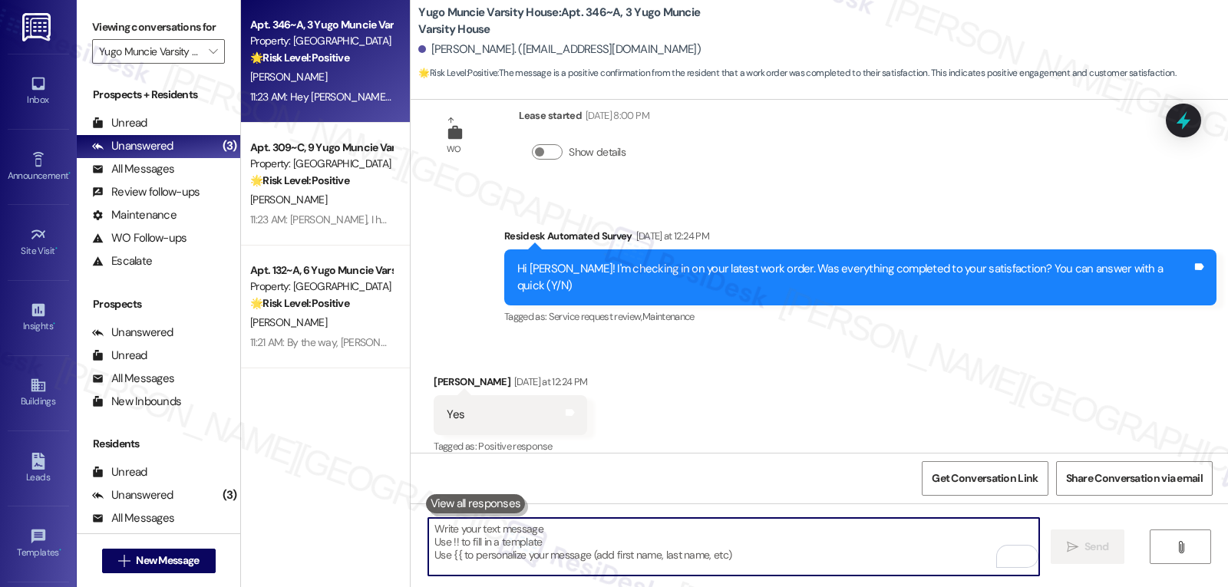
click at [534, 549] on textarea "To enrich screen reader interactions, please activate Accessibility in Grammarl…" at bounding box center [733, 547] width 611 height 58
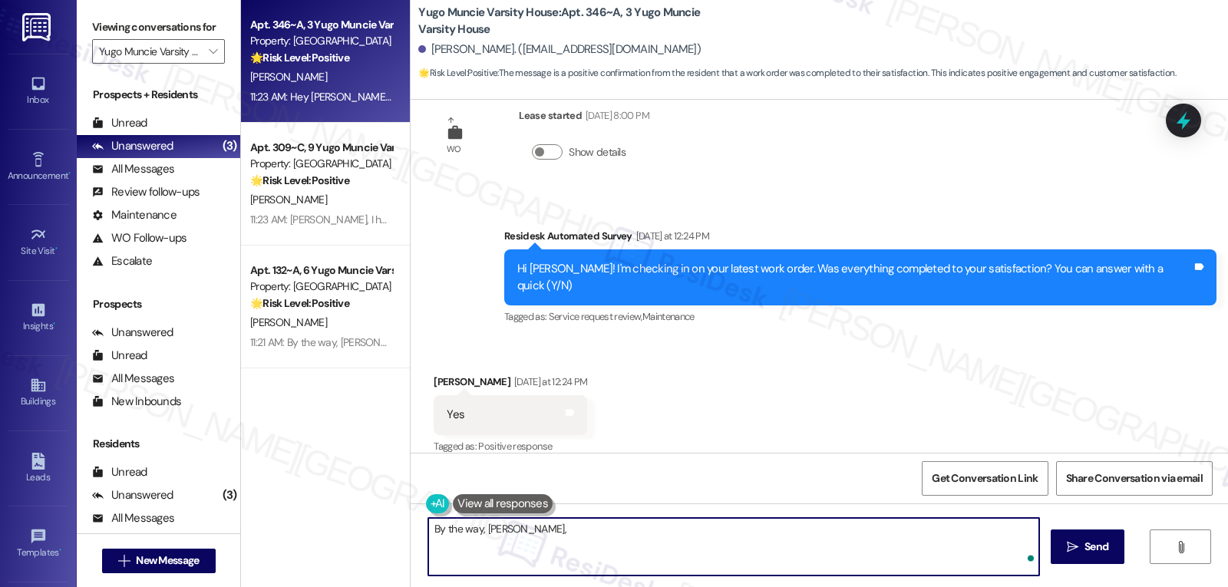
paste textarea "I’d love to know—has your experience at {{property}} been what you expected? Yo…"
type textarea "By the way, Ashley, I’d love to know—has your experience at {{property}} been w…"
click at [1076, 548] on icon "" at bounding box center [1073, 547] width 12 height 12
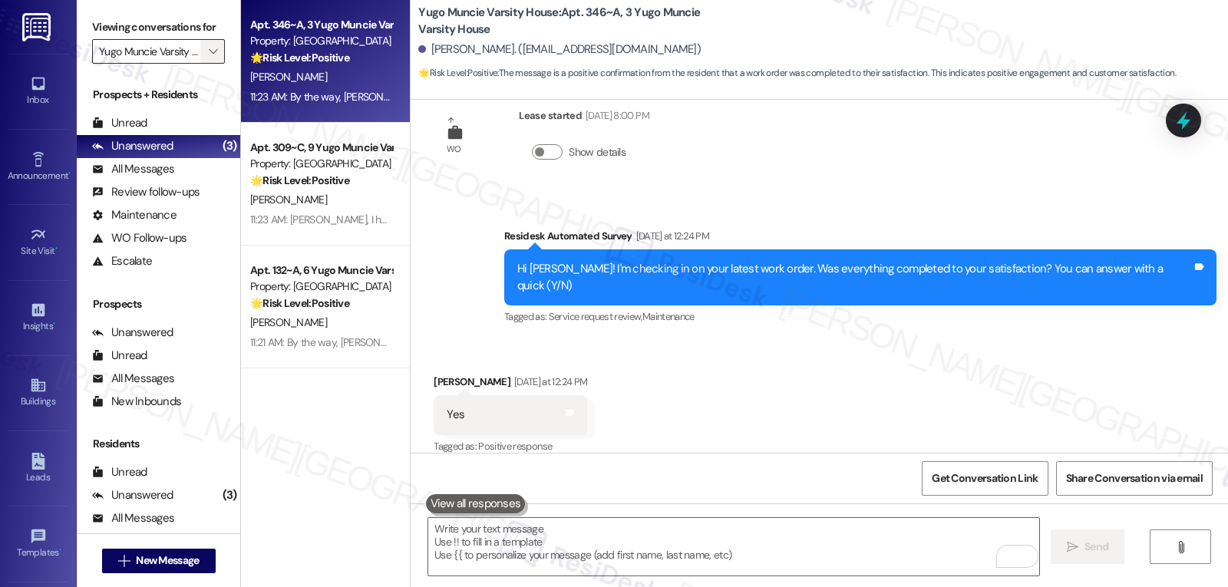
click at [209, 58] on icon "" at bounding box center [213, 51] width 8 height 12
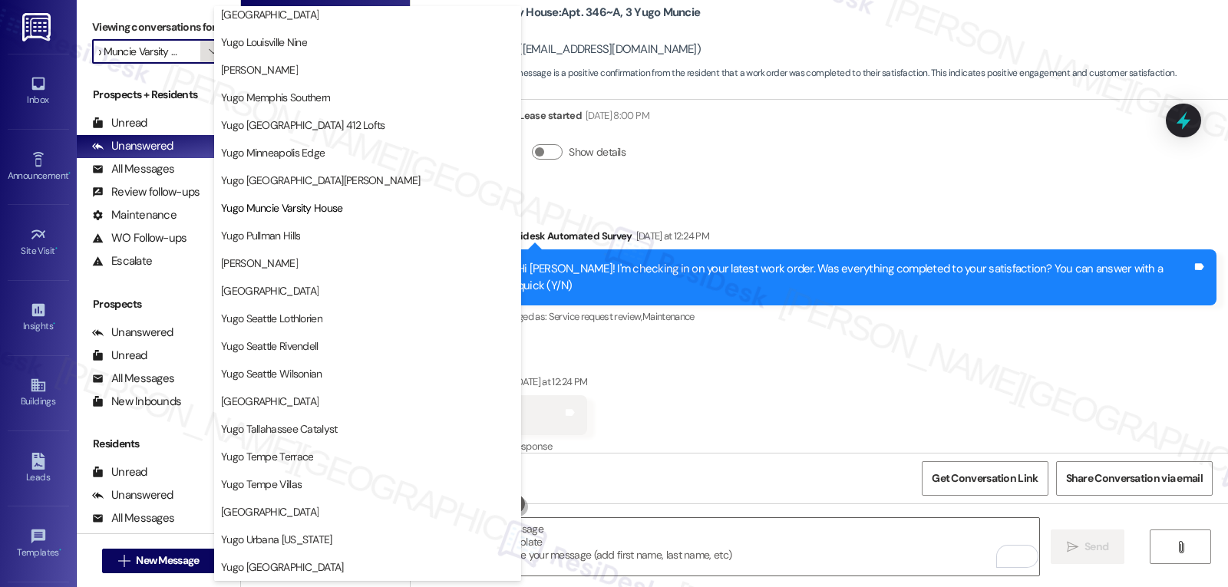
scroll to position [642, 0]
click at [274, 264] on span "[PERSON_NAME]" at bounding box center [259, 263] width 77 height 15
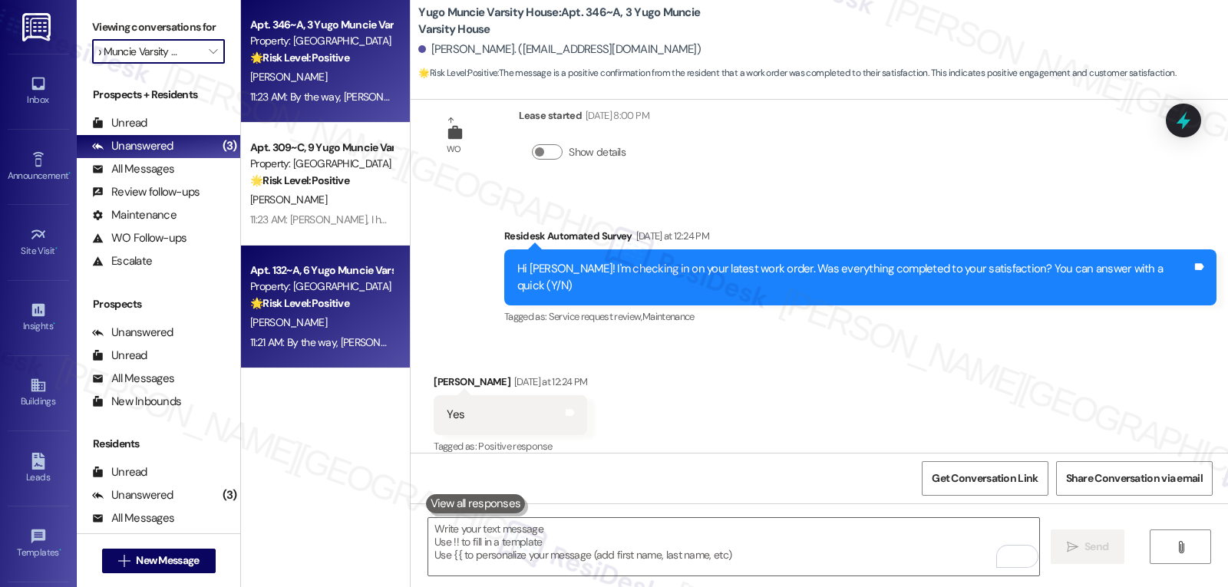
type input "[PERSON_NAME]"
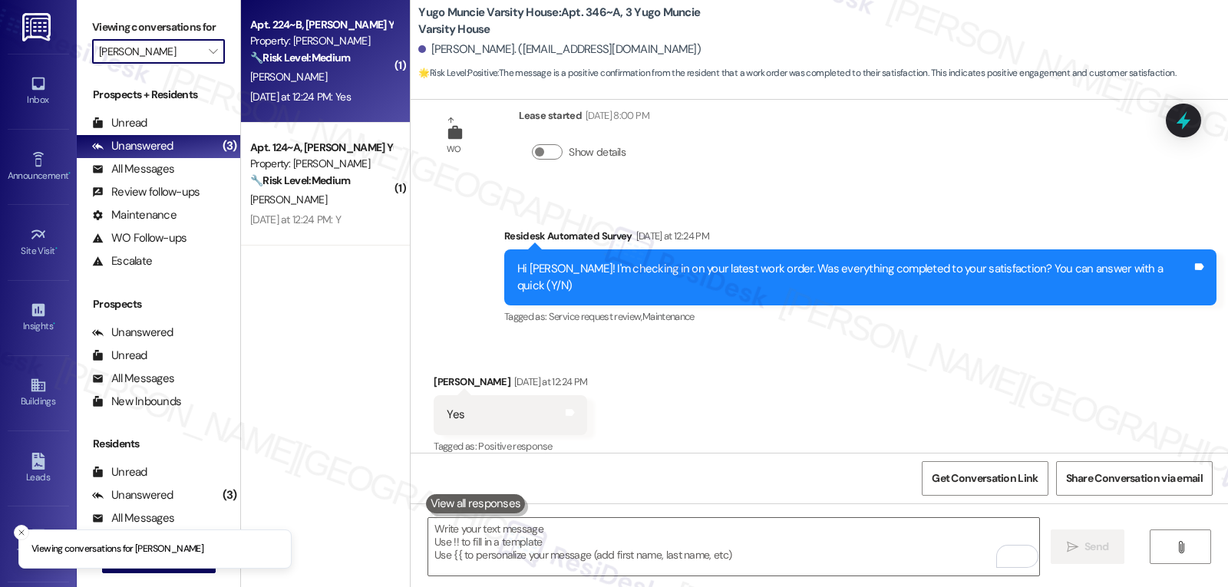
click at [326, 82] on div "E. Telep" at bounding box center [321, 77] width 145 height 19
type textarea "Fetching suggested responses. Please feel free to read through the conversation…"
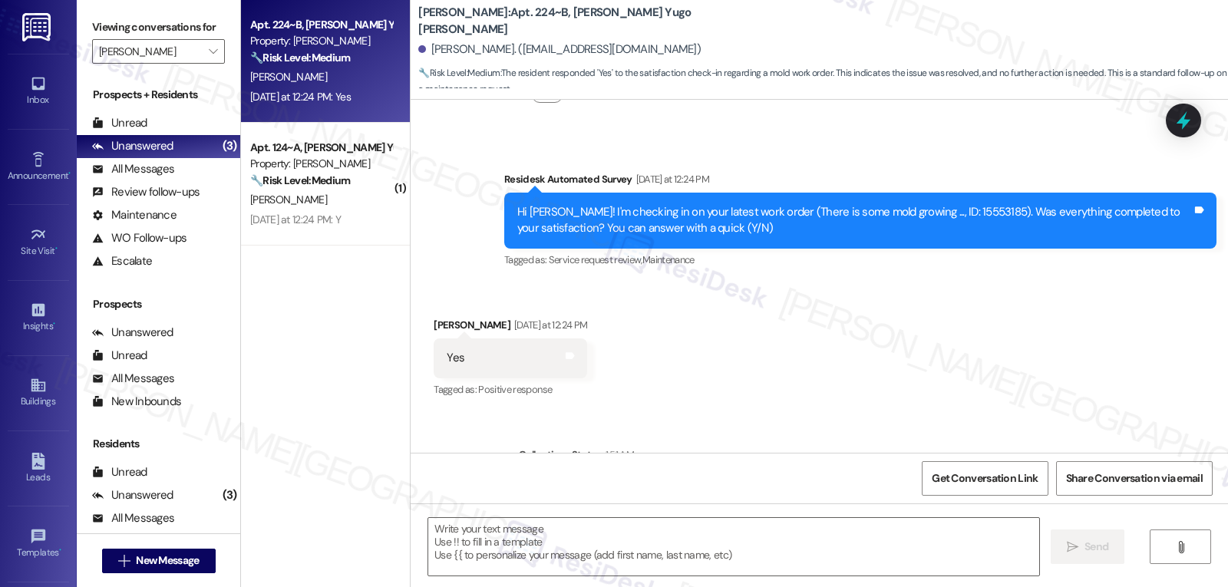
scroll to position [1489, 0]
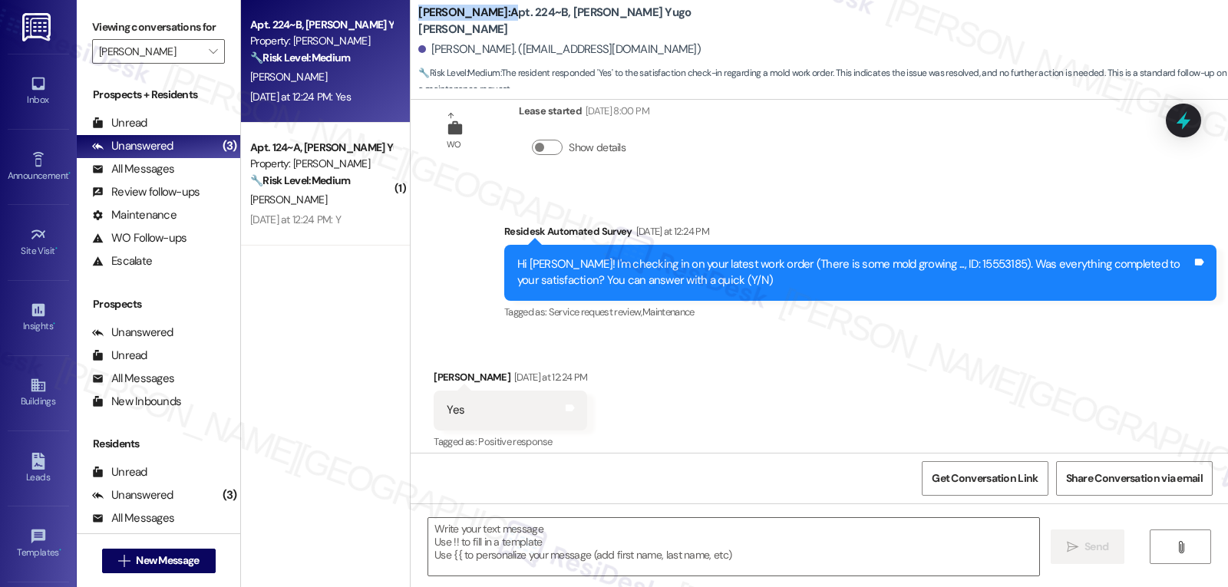
drag, startPoint x: 408, startPoint y: 19, endPoint x: 520, endPoint y: 19, distance: 112.1
click at [520, 19] on b "Yugo Raleigh Logan: Apt. 224~B, Logan Yugo Raleigh Logan" at bounding box center [571, 21] width 307 height 33
click at [708, 390] on div "Received via SMS Ethan Telep Yesterday at 12:24 PM Yes Tags and notes Tagged as…" at bounding box center [820, 400] width 818 height 130
click at [526, 535] on textarea at bounding box center [733, 547] width 611 height 58
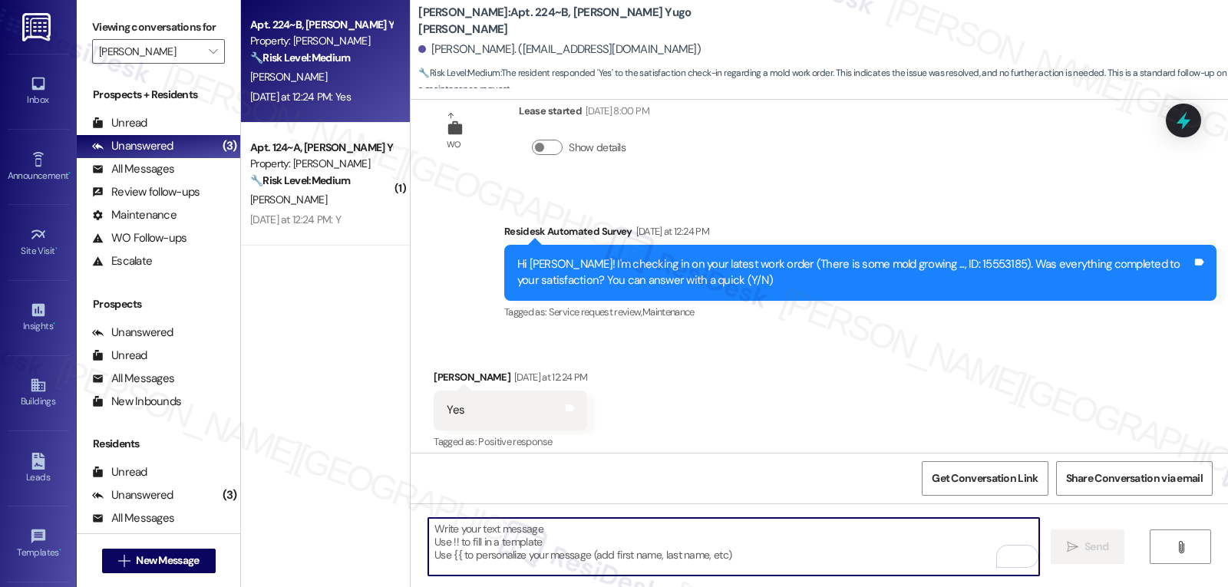
scroll to position [1642, 0]
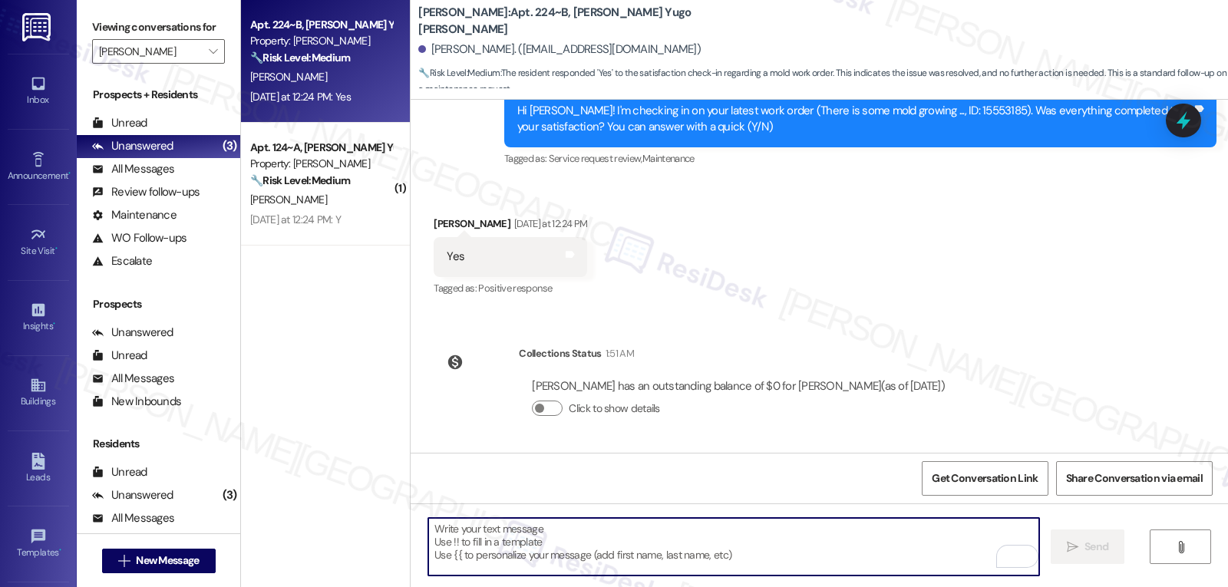
click at [603, 558] on textarea "To enrich screen reader interactions, please activate Accessibility in Grammarl…" at bounding box center [733, 547] width 611 height 58
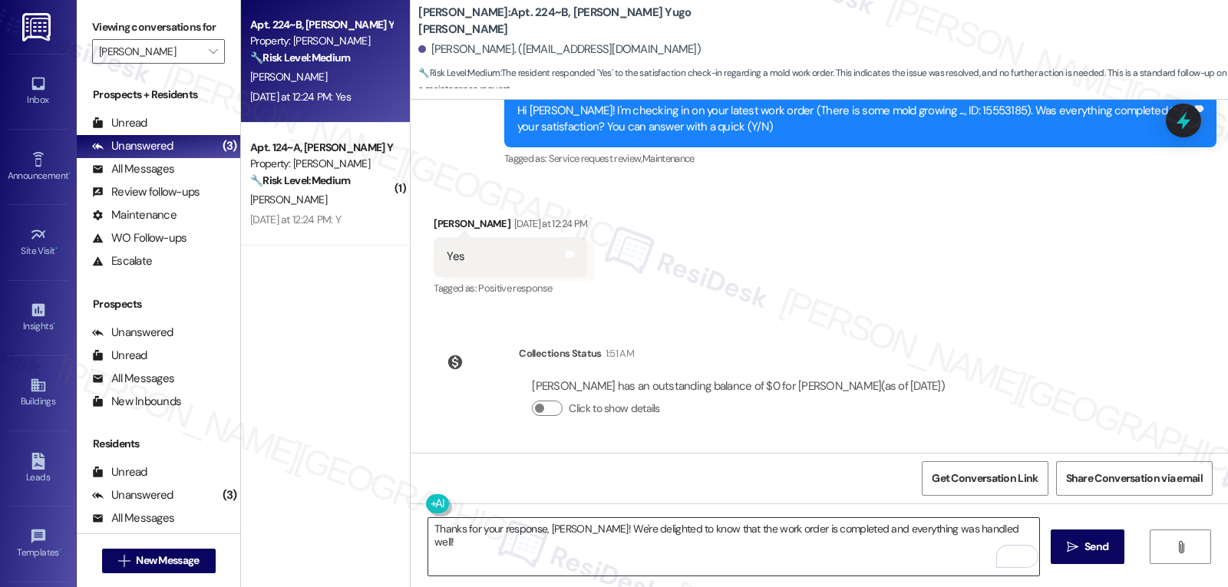
click at [990, 532] on textarea "Thanks for your response, Ethan! We're delighted to know that the work order is…" at bounding box center [733, 547] width 611 height 58
paste textarea "If anything comes up or if you have any questions, just give me a shout. I’m he…"
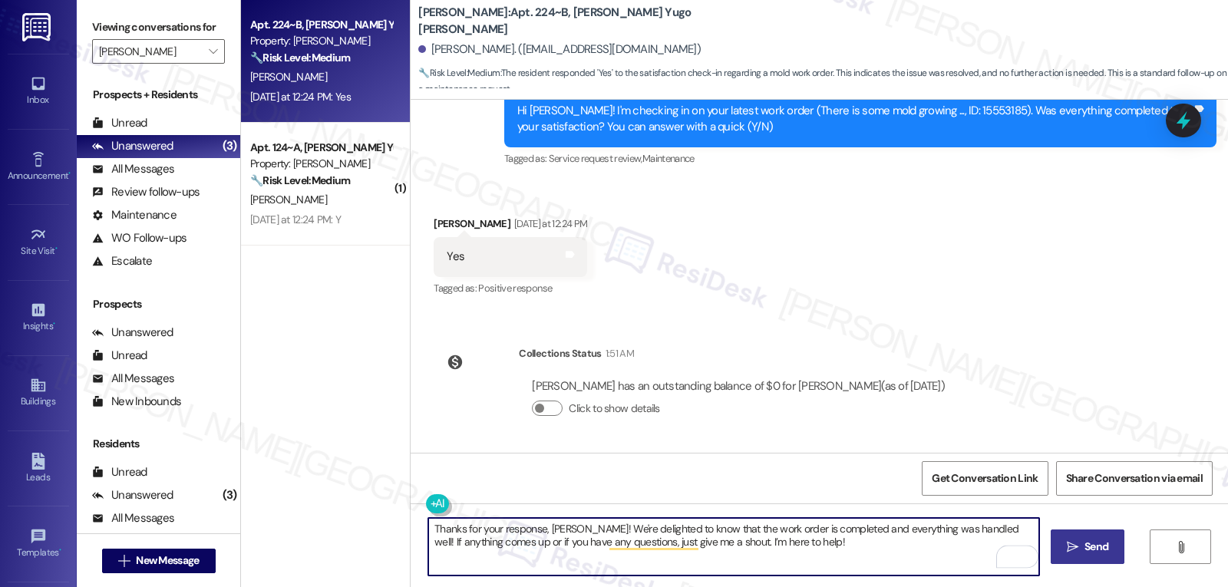
type textarea "Thanks for your response, Ethan! We're delighted to know that the work order is…"
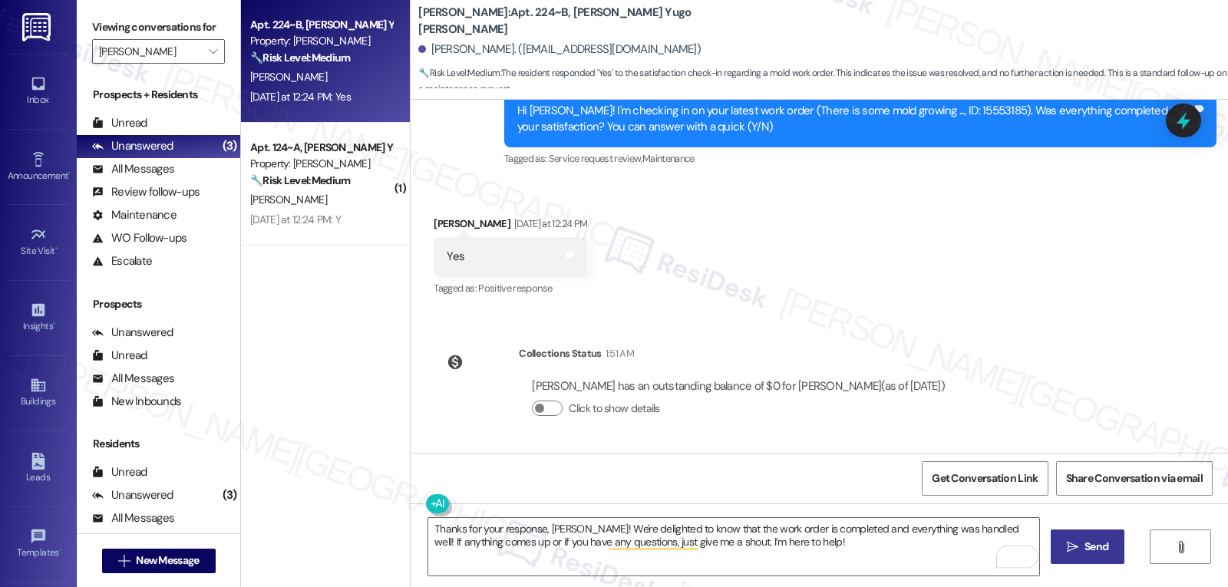
click at [1085, 546] on span "Send" at bounding box center [1097, 547] width 24 height 16
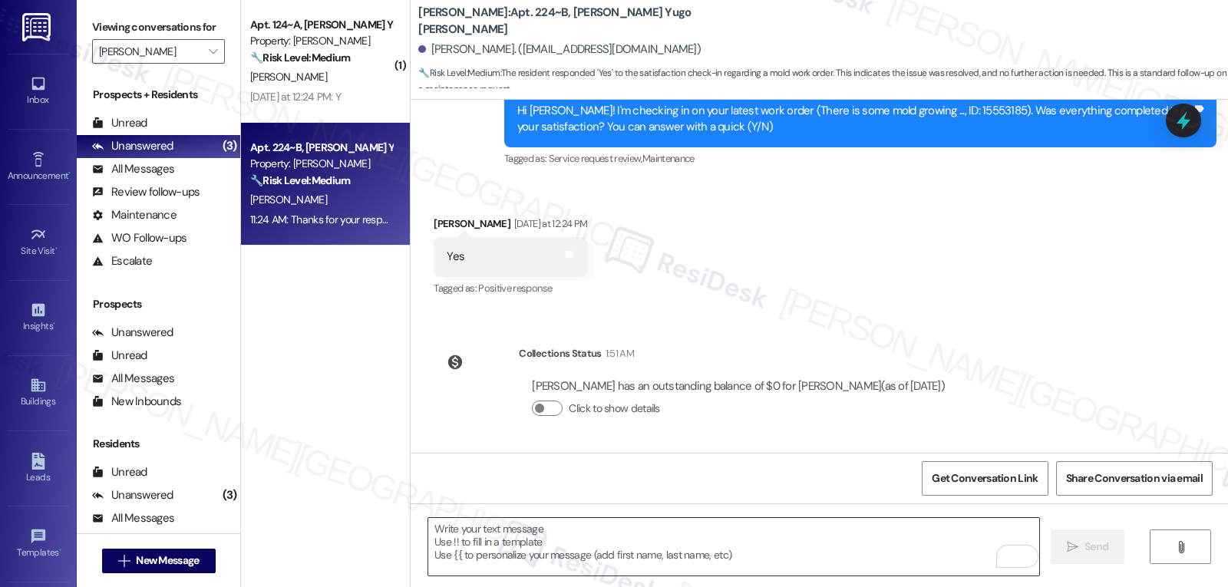
click at [511, 544] on textarea "To enrich screen reader interactions, please activate Accessibility in Grammarl…" at bounding box center [733, 547] width 611 height 58
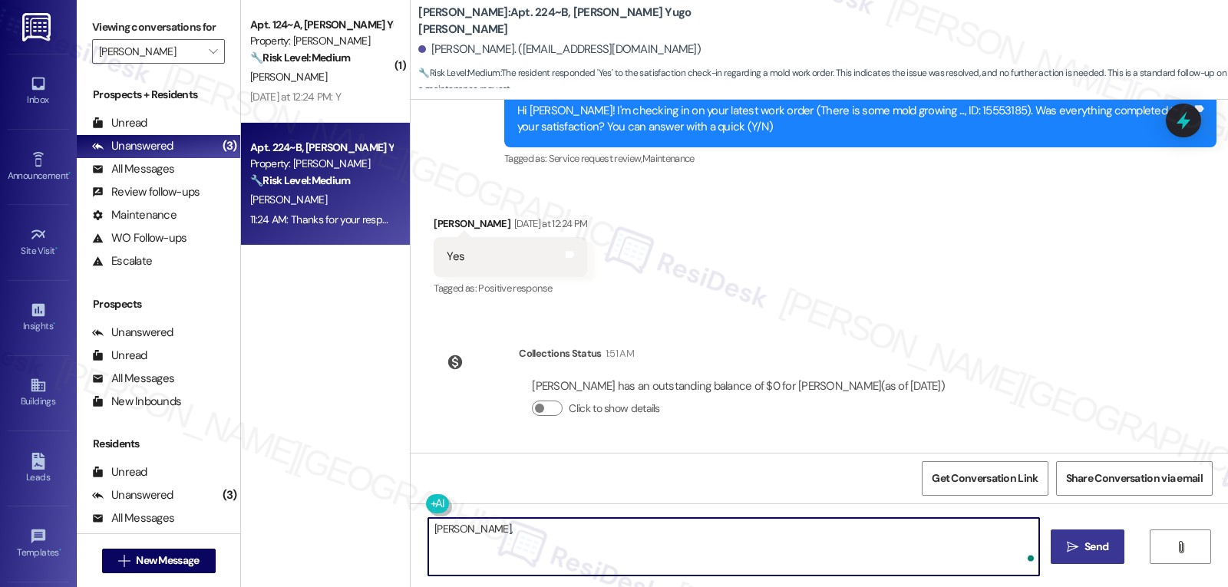
paste textarea "how are things going at {{property}}? Has it been everything you were looking f…"
type textarea "Ethan, how are things going at {{property}}? Has it been everything you were lo…"
click at [1093, 548] on span "Send" at bounding box center [1097, 547] width 24 height 16
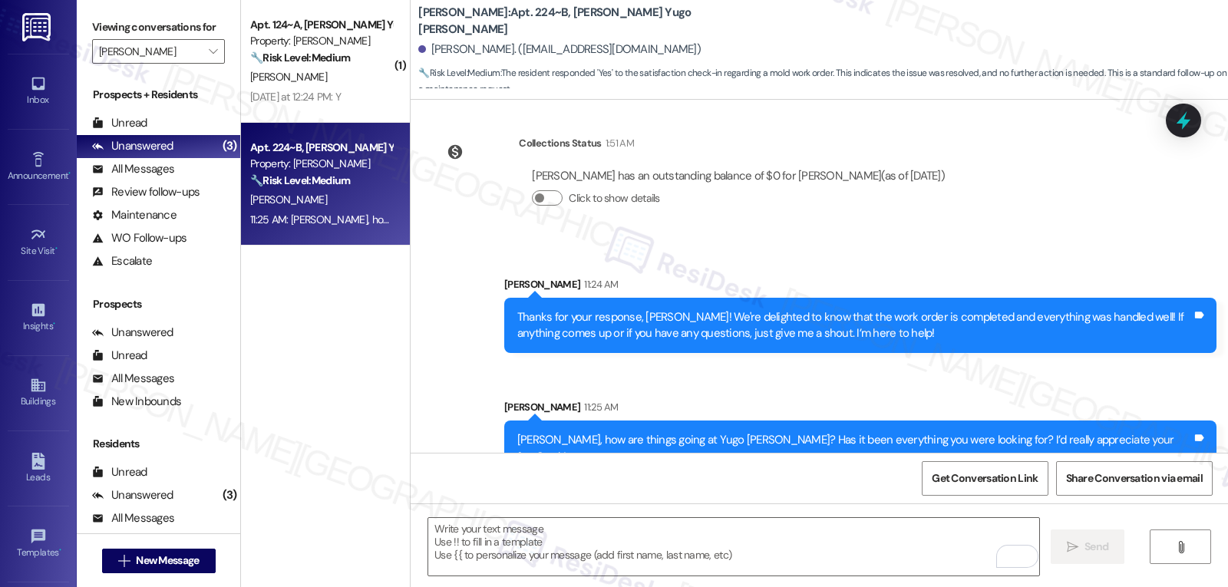
scroll to position [1873, 0]
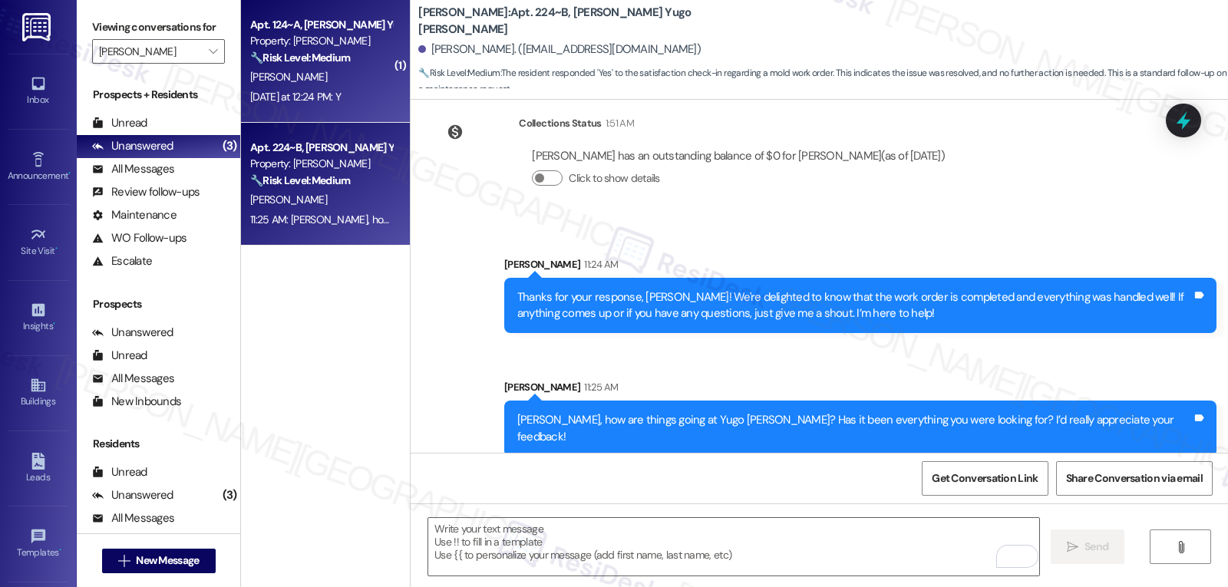
click at [292, 94] on div "Yesterday at 12:24 PM: Y Yesterday at 12:24 PM: Y" at bounding box center [295, 97] width 91 height 14
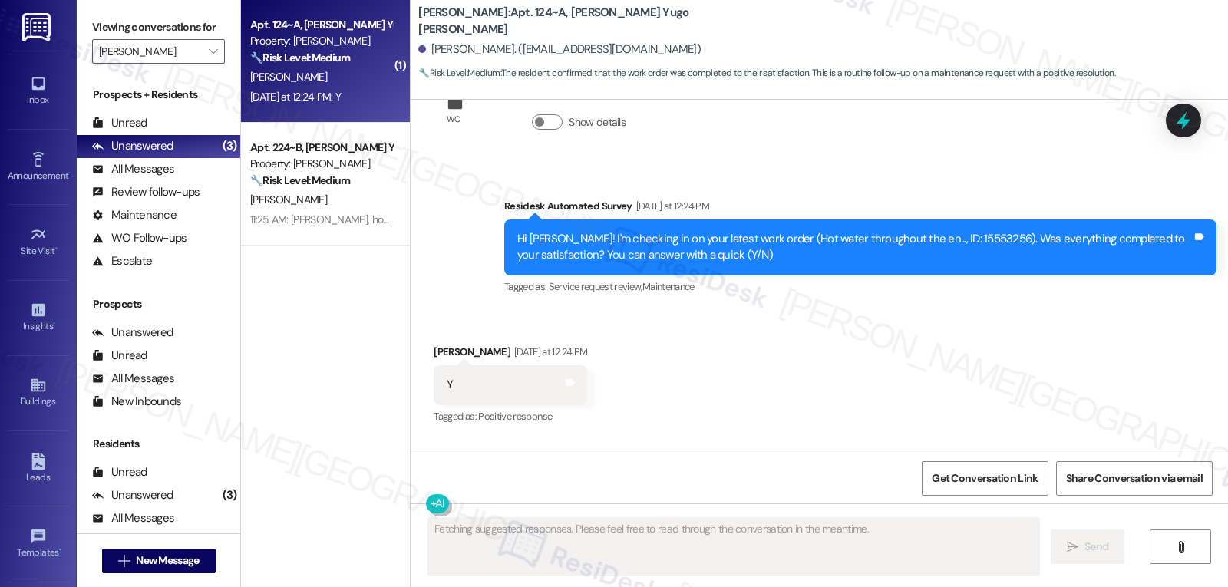
scroll to position [1500, 0]
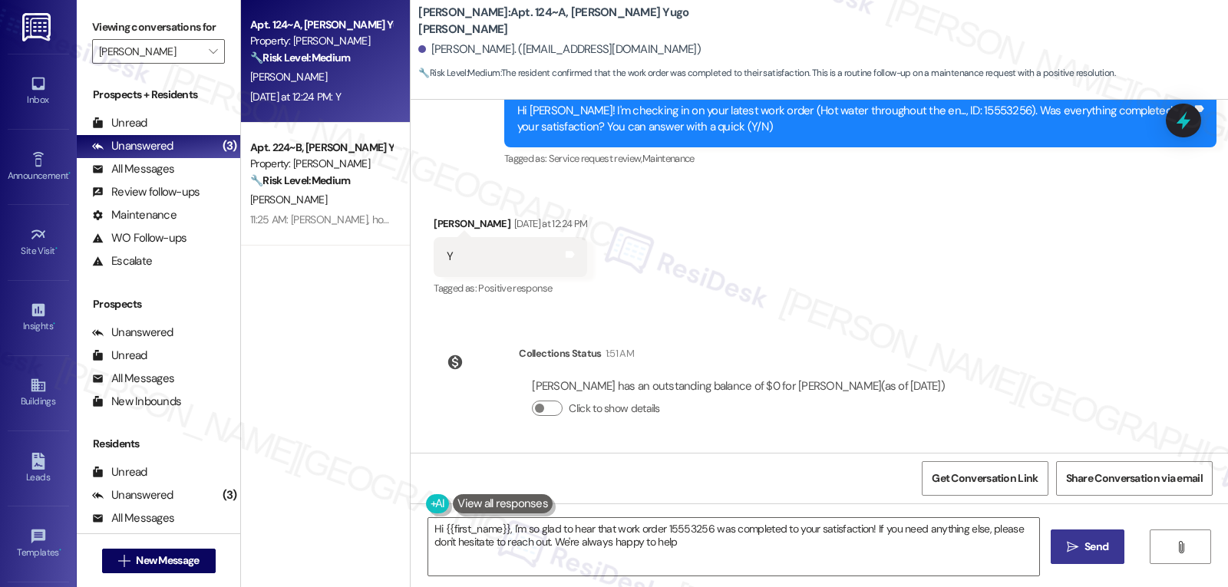
type textarea "Hi {{first_name}}, I'm so glad to hear that work order 15553256 was completed t…"
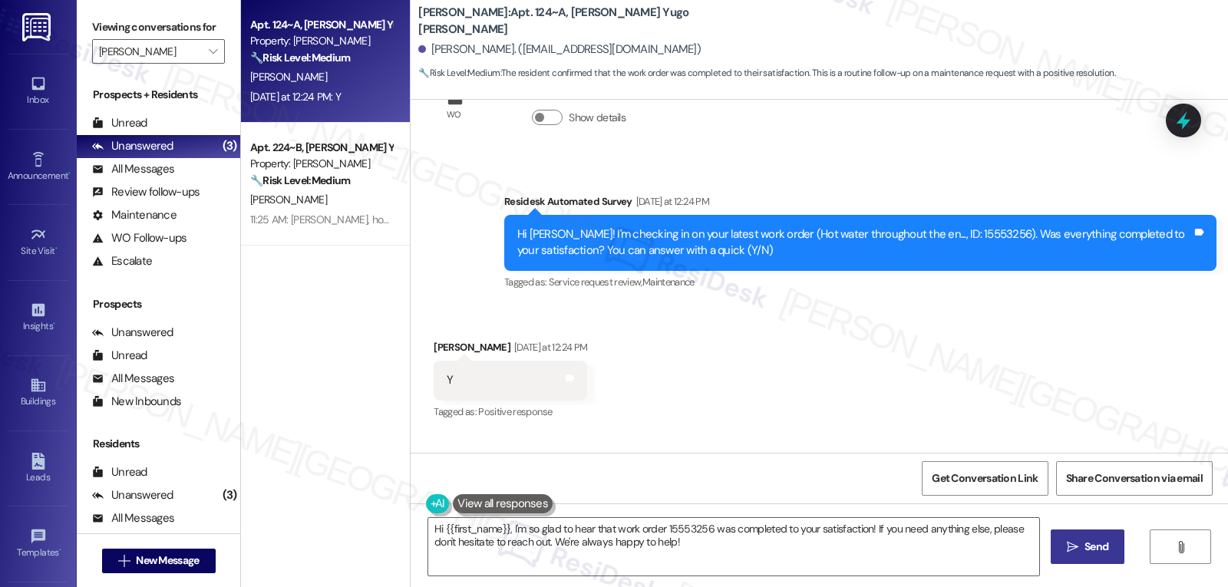
scroll to position [1489, 0]
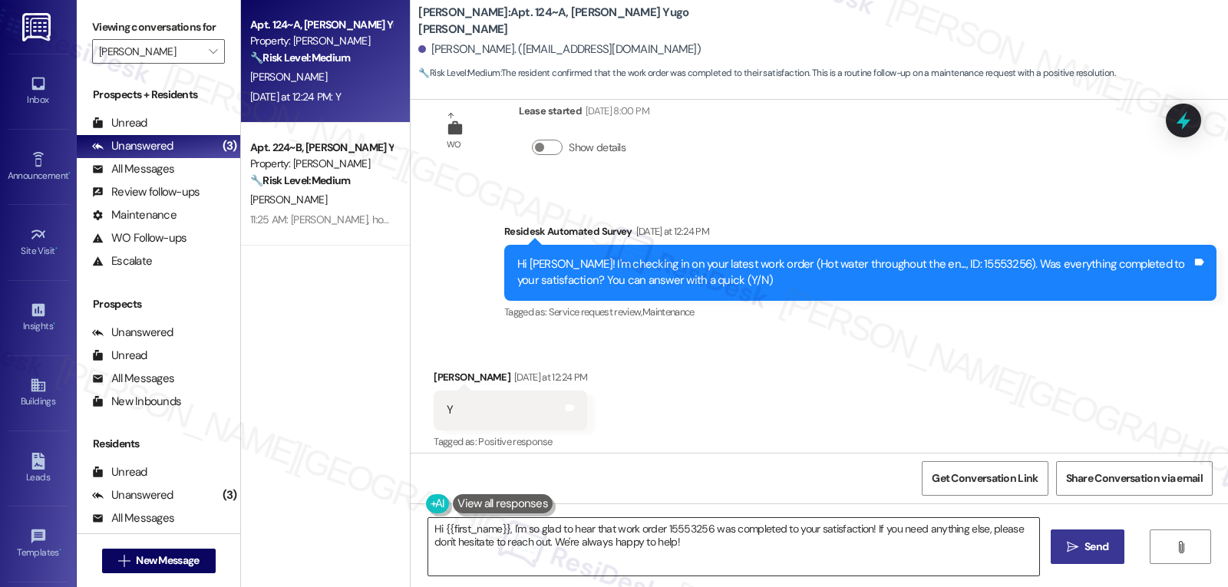
click at [748, 551] on textarea "Hi {{first_name}}, I'm so glad to hear that work order 15553256 was completed t…" at bounding box center [733, 547] width 611 height 58
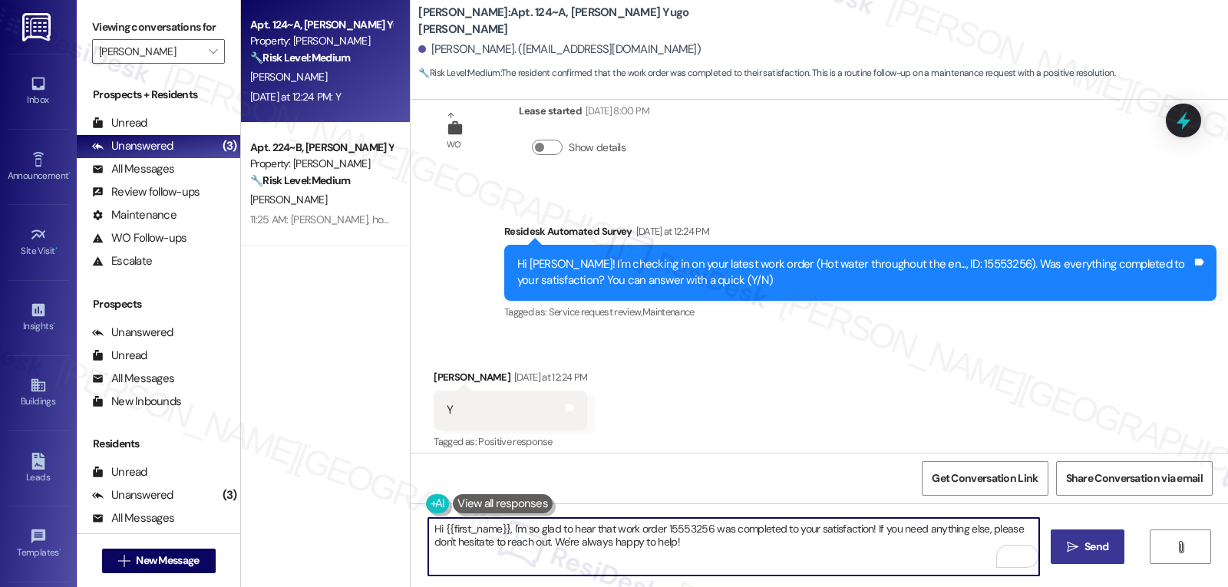
click at [1091, 554] on span "Send" at bounding box center [1097, 547] width 24 height 16
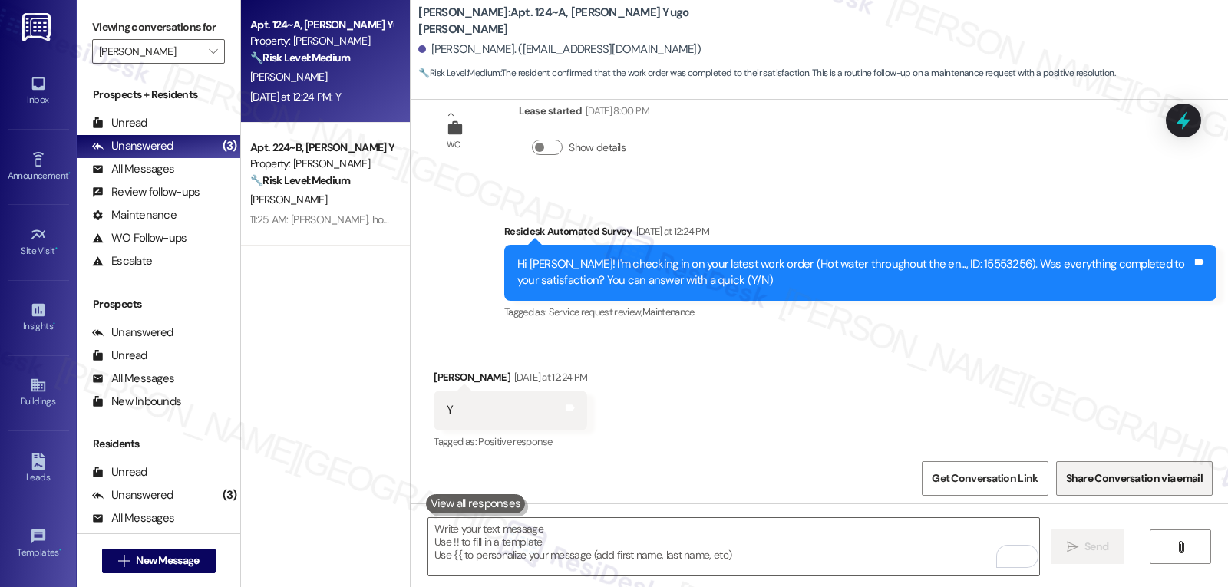
scroll to position [1500, 0]
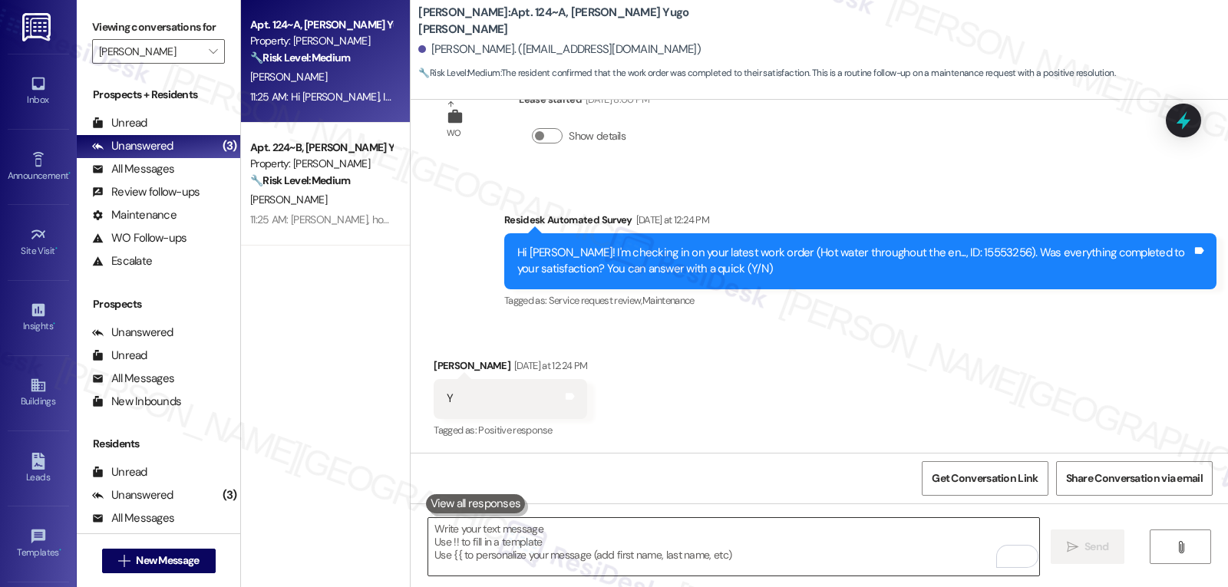
click at [644, 539] on textarea "To enrich screen reader interactions, please activate Accessibility in Grammarl…" at bounding box center [733, 547] width 611 height 58
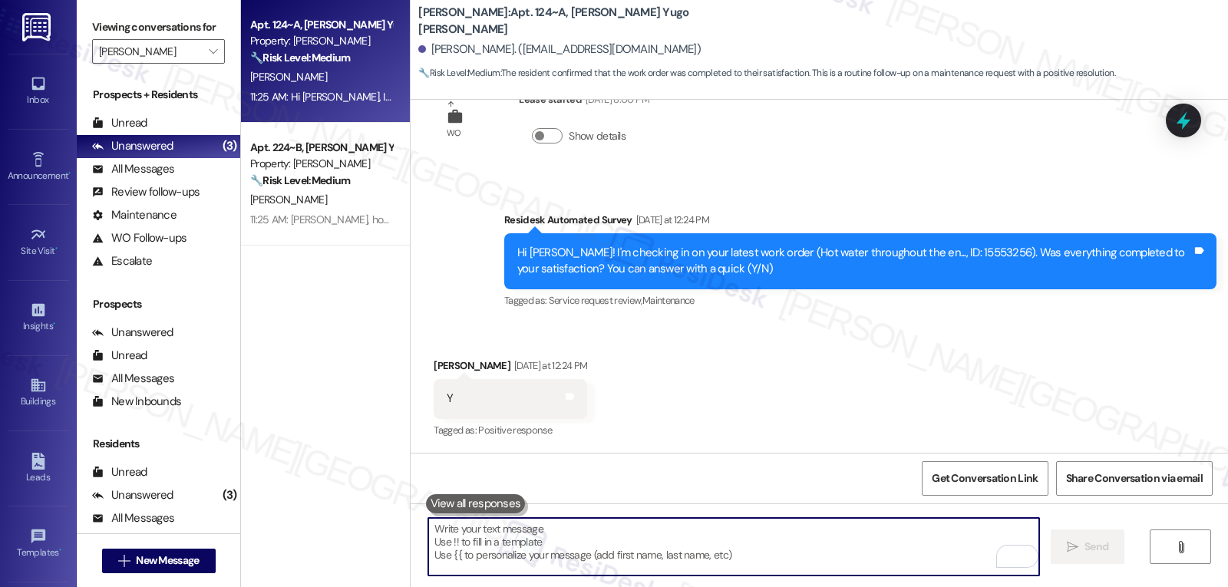
type textarea "h"
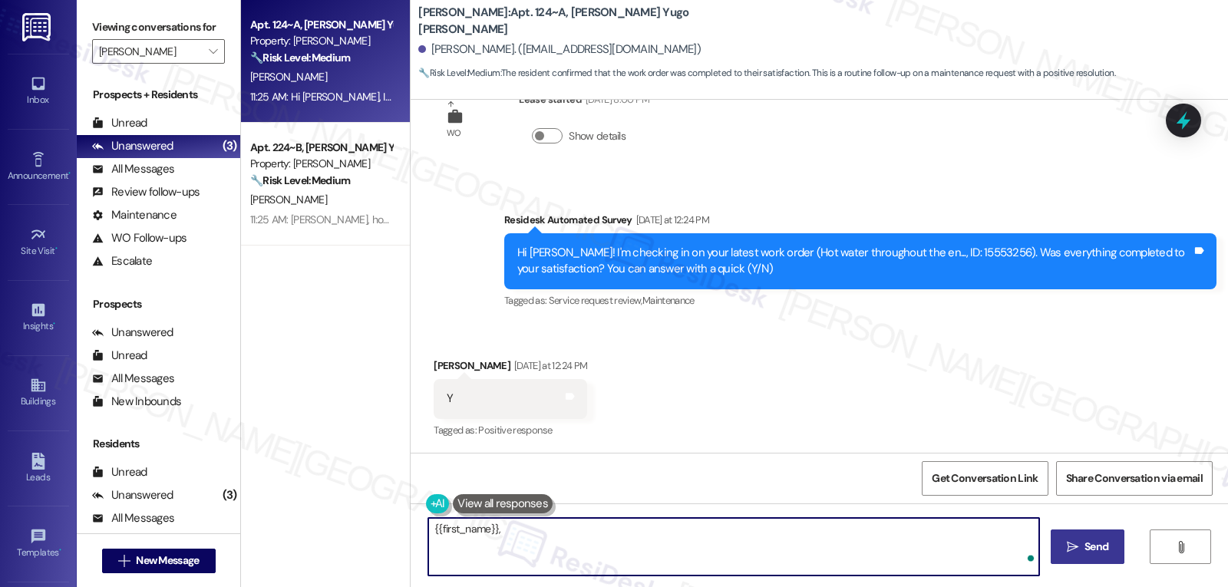
paste textarea "I hope you’ve been loving your time at {{property}}! Has it lived up to what yo…"
click at [491, 529] on textarea "{{first_name}},I hope you’ve been loving your time at {{property}}! Has it live…" at bounding box center [733, 547] width 611 height 58
click at [613, 545] on textarea "{{first_name}}, I hope you’ve been loving your time at {{property}}! Has it liv…" at bounding box center [733, 547] width 611 height 58
type textarea "{{first_name}}, I hope you’ve been loving your time at {{property}}! Has it liv…"
click at [1070, 545] on icon "" at bounding box center [1073, 547] width 12 height 12
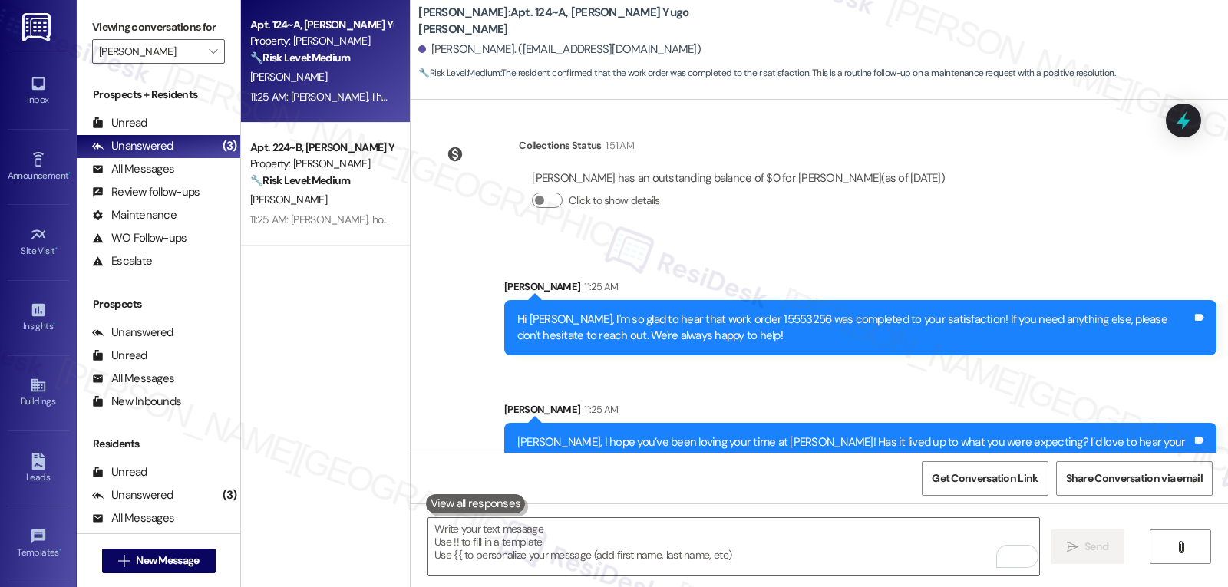
scroll to position [1873, 0]
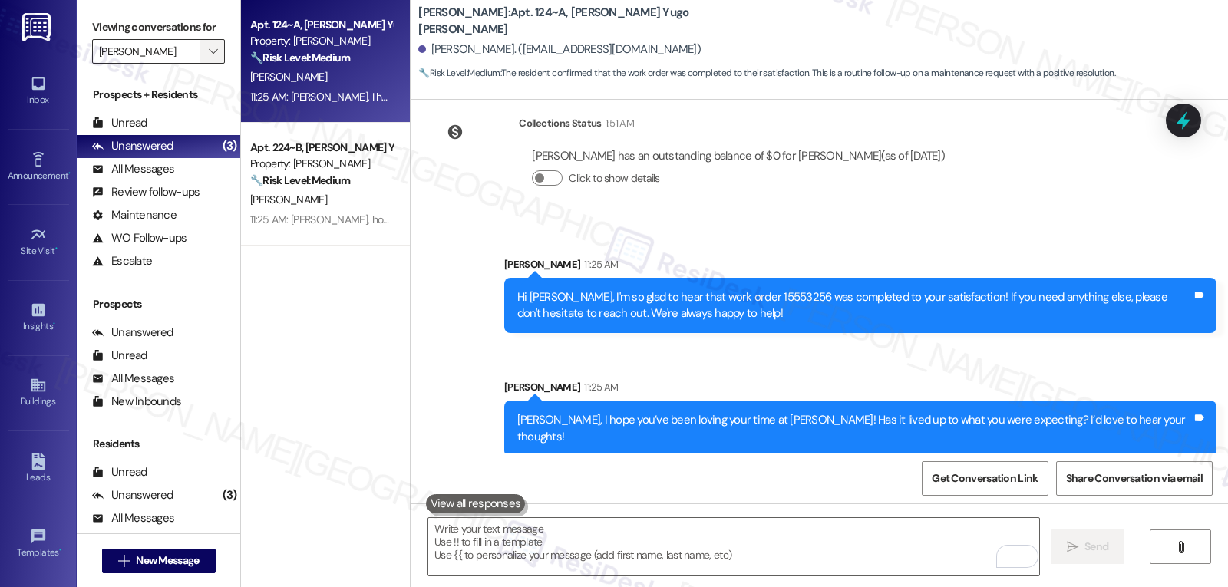
click at [209, 58] on icon "" at bounding box center [213, 51] width 8 height 12
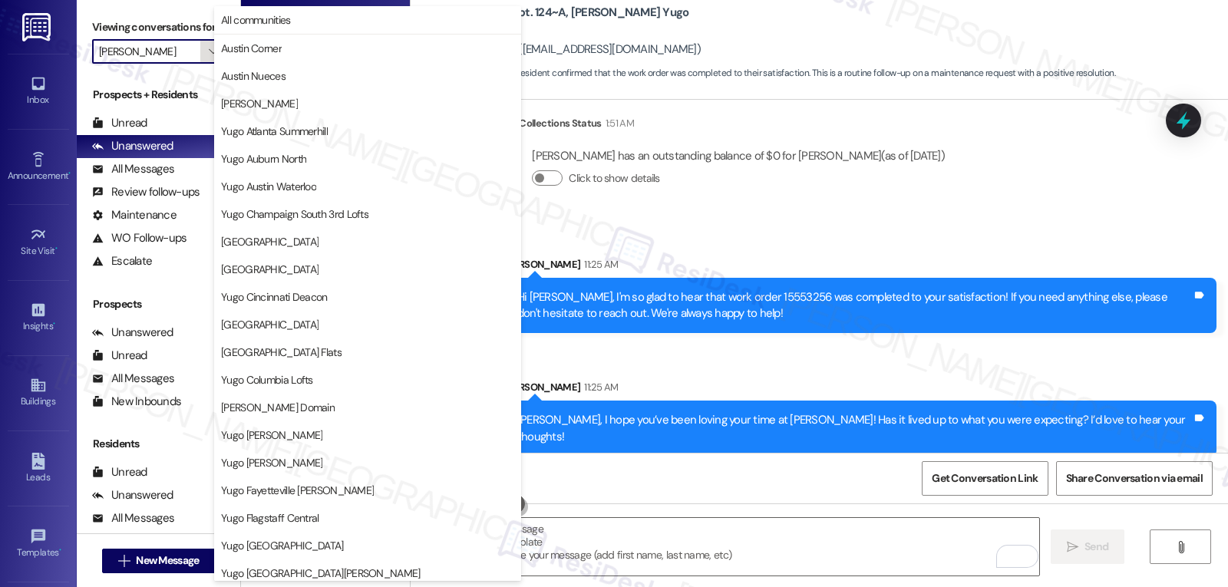
scroll to position [642, 0]
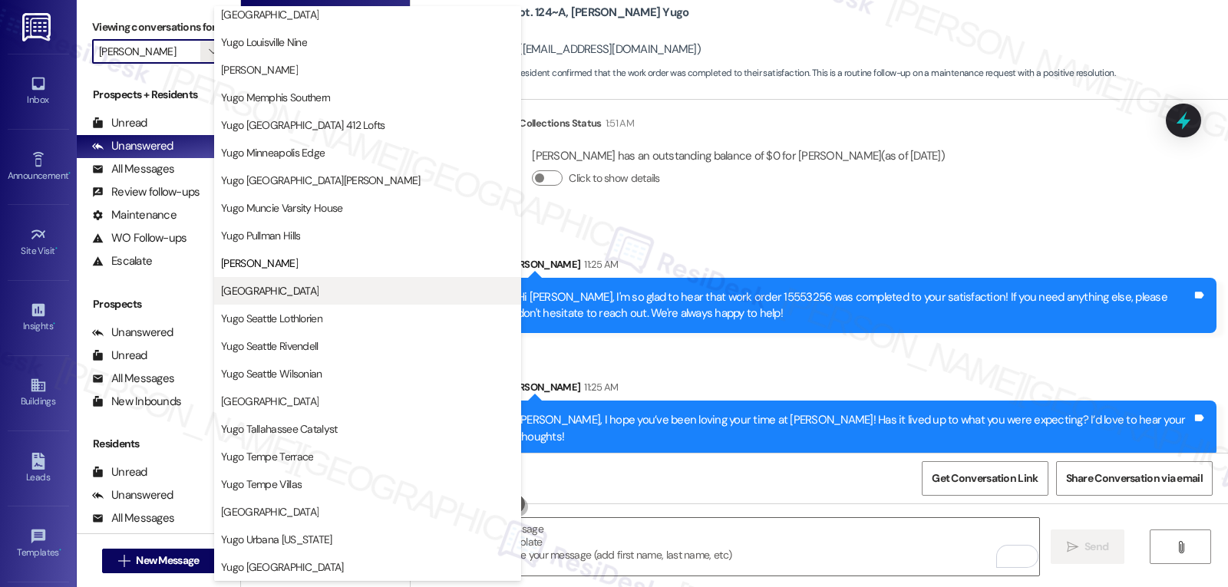
click at [265, 293] on span "[GEOGRAPHIC_DATA]" at bounding box center [270, 290] width 98 height 15
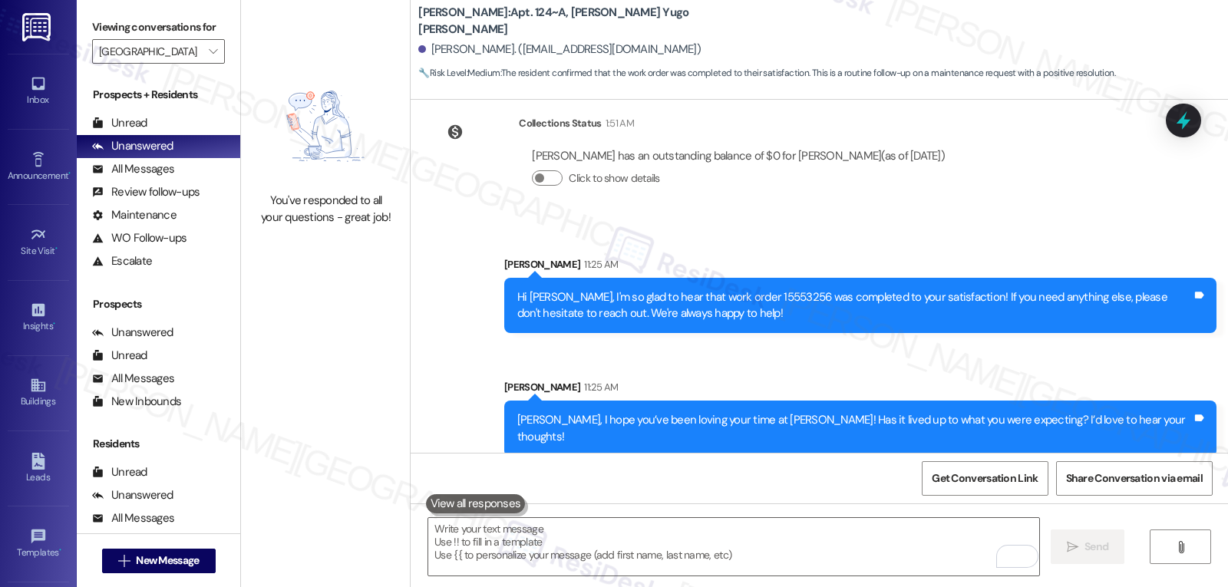
click at [201, 79] on div "Viewing conversations for Yugo Salt Lake City Landing " at bounding box center [159, 39] width 164 height 79
click at [206, 64] on span "" at bounding box center [213, 51] width 15 height 25
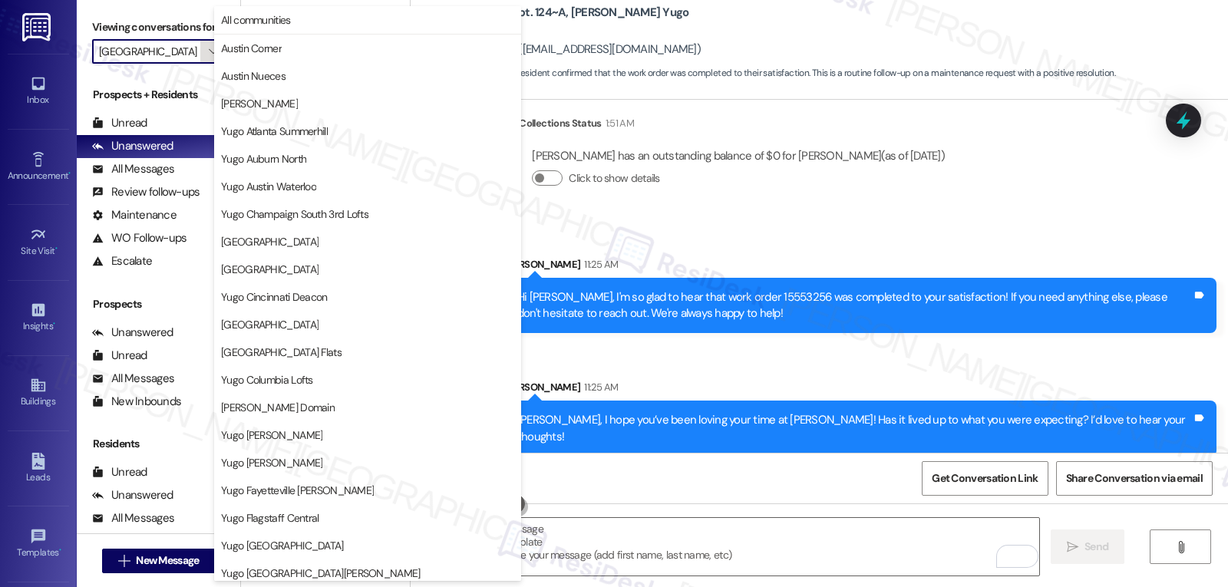
scroll to position [642, 0]
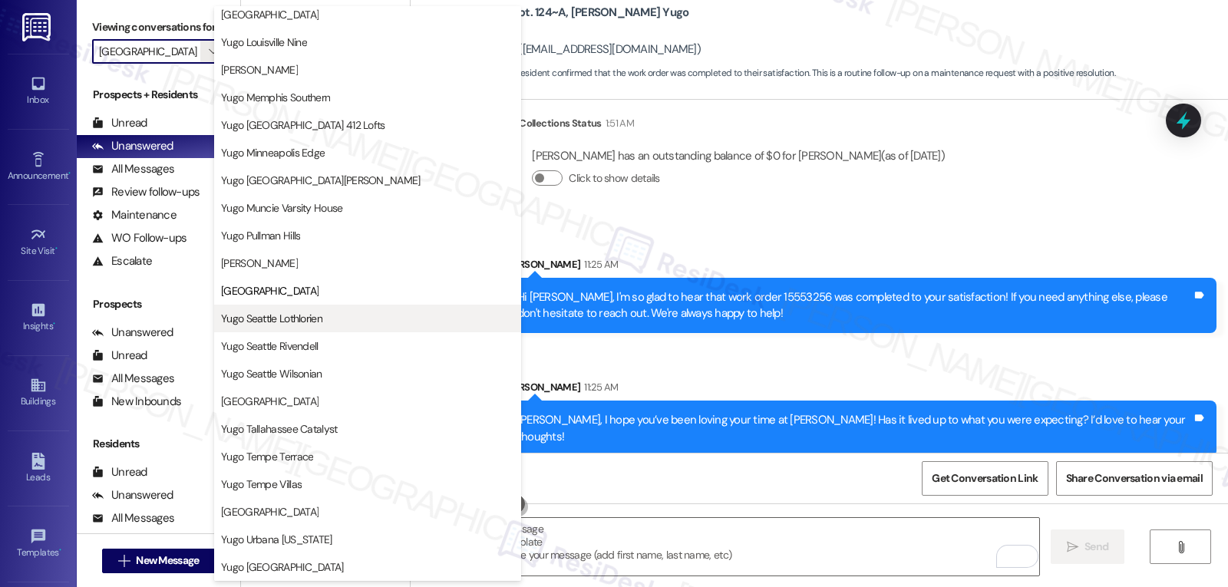
click at [300, 326] on button "Yugo Seattle Lothlorien" at bounding box center [367, 319] width 307 height 28
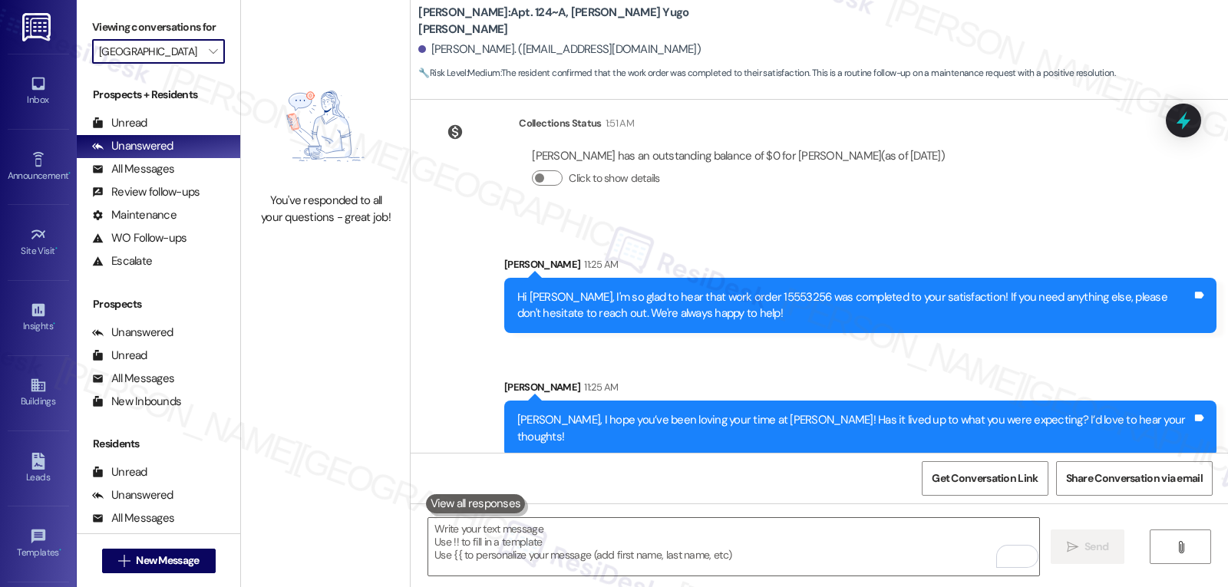
type input "Yugo Seattle Lothlorien"
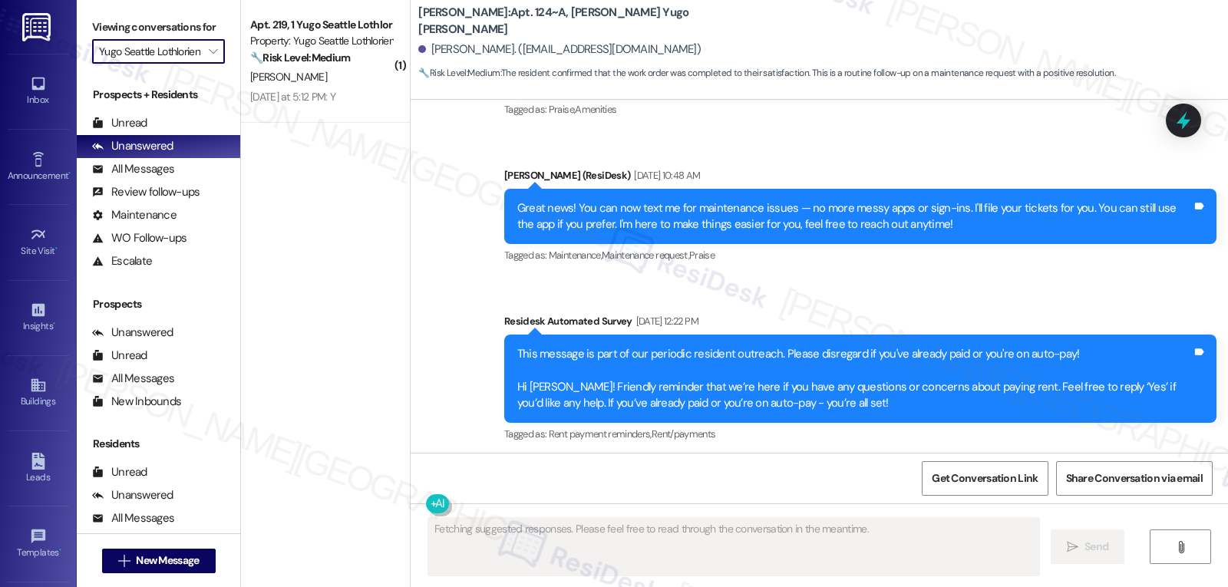
type textarea "Fetching suggested responses. Please feel free to read through the conversation…"
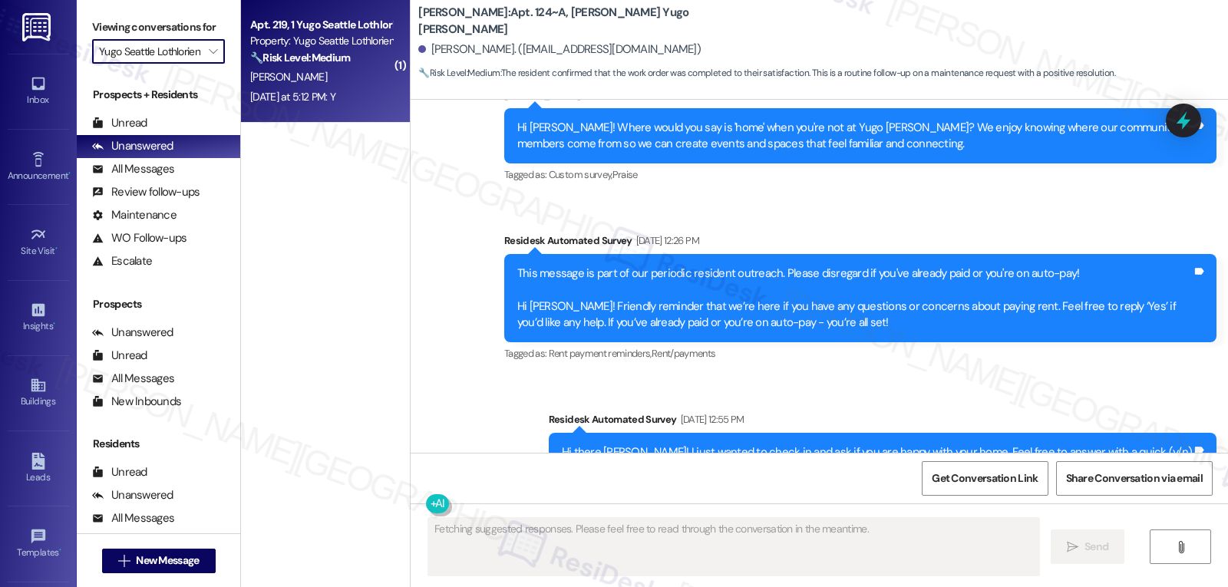
click at [307, 81] on div "G. Anderson" at bounding box center [321, 77] width 145 height 19
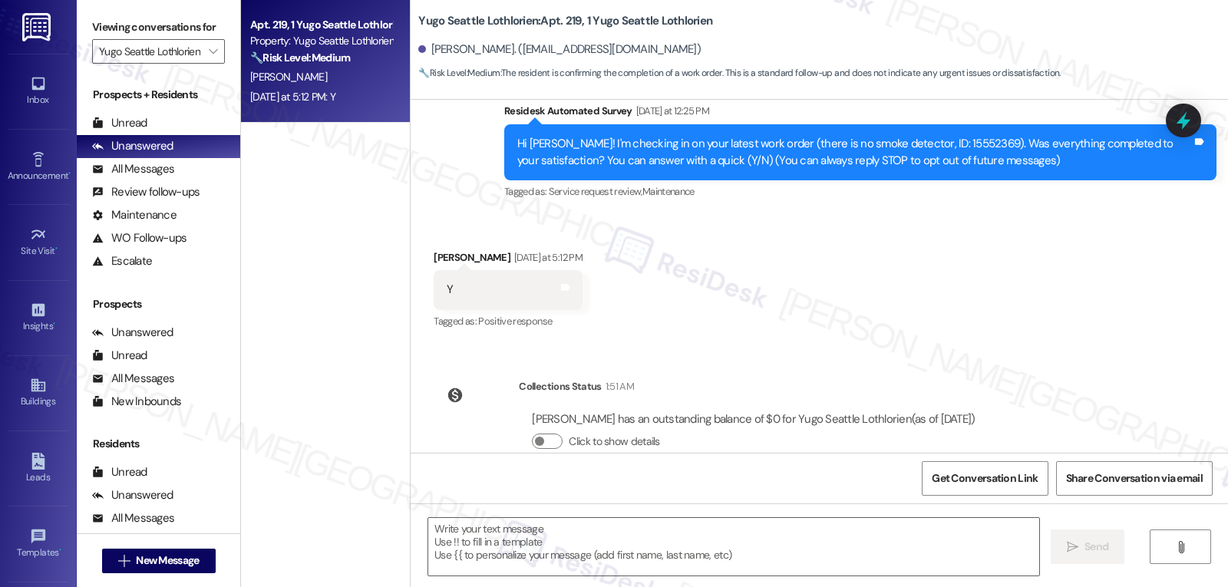
scroll to position [197, 0]
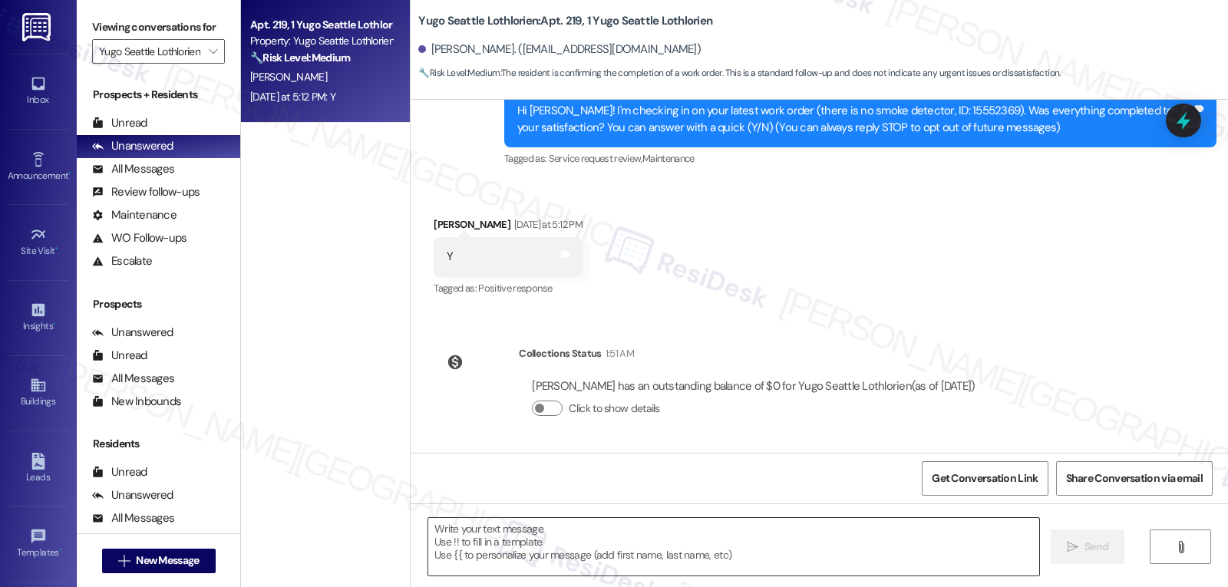
click at [656, 541] on textarea at bounding box center [733, 547] width 611 height 58
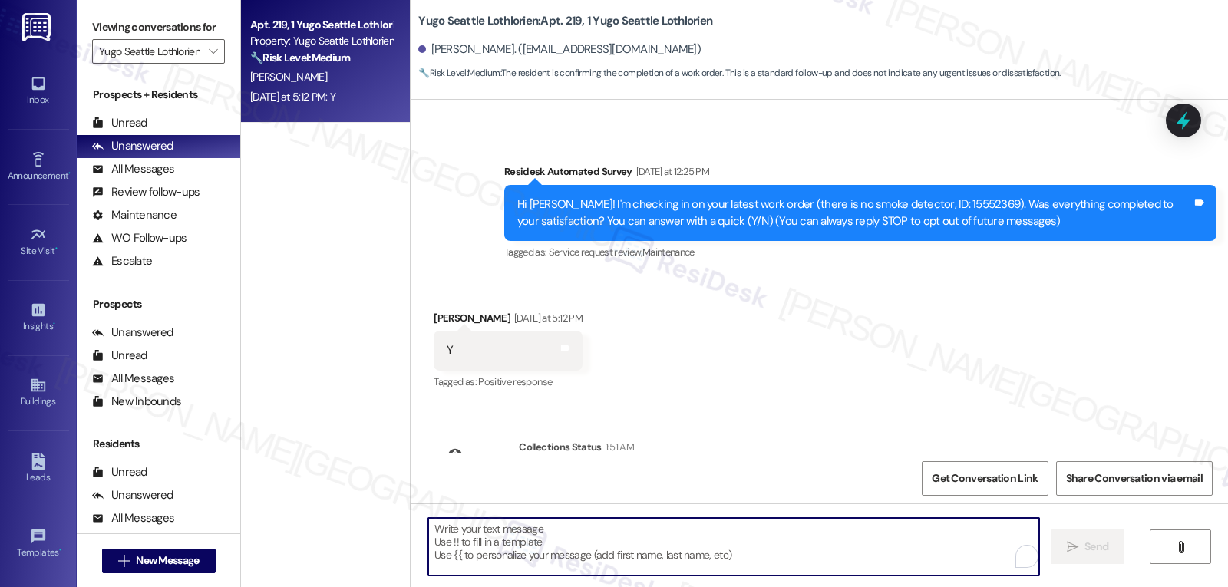
scroll to position [44, 0]
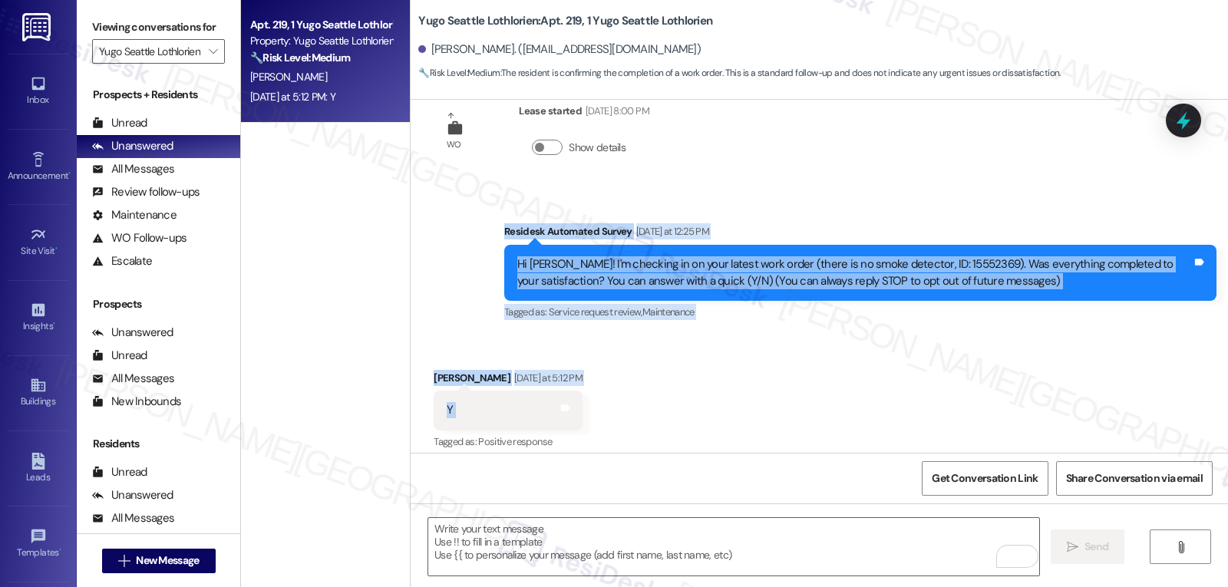
drag, startPoint x: 494, startPoint y: 231, endPoint x: 547, endPoint y: 398, distance: 175.3
click at [547, 398] on div "WO Lease started Jul 31, 2025 at 8:00 PM Show details Survey, sent via SMS Resi…" at bounding box center [820, 276] width 818 height 353
copy div "Residesk Automated Survey Yesterday at 12:25 PM Hi Grace! I'm checking in on yo…"
click at [518, 552] on textarea "To enrich screen reader interactions, please activate Accessibility in Grammarl…" at bounding box center [733, 547] width 611 height 58
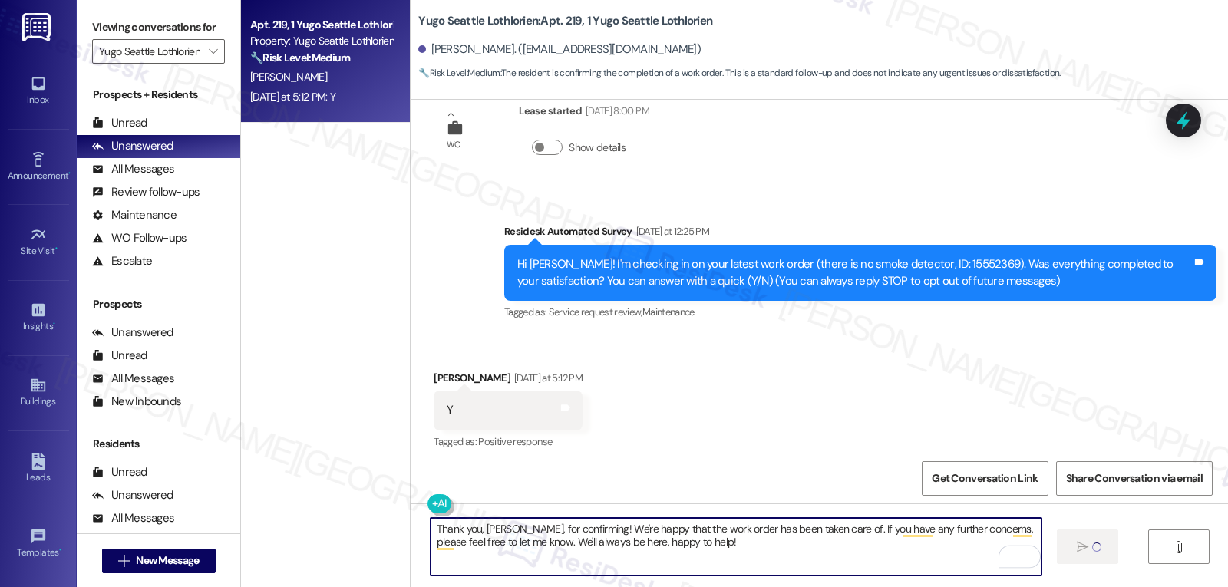
type textarea "Thank you, Grace, for confirming! We're happy that the work order has been take…"
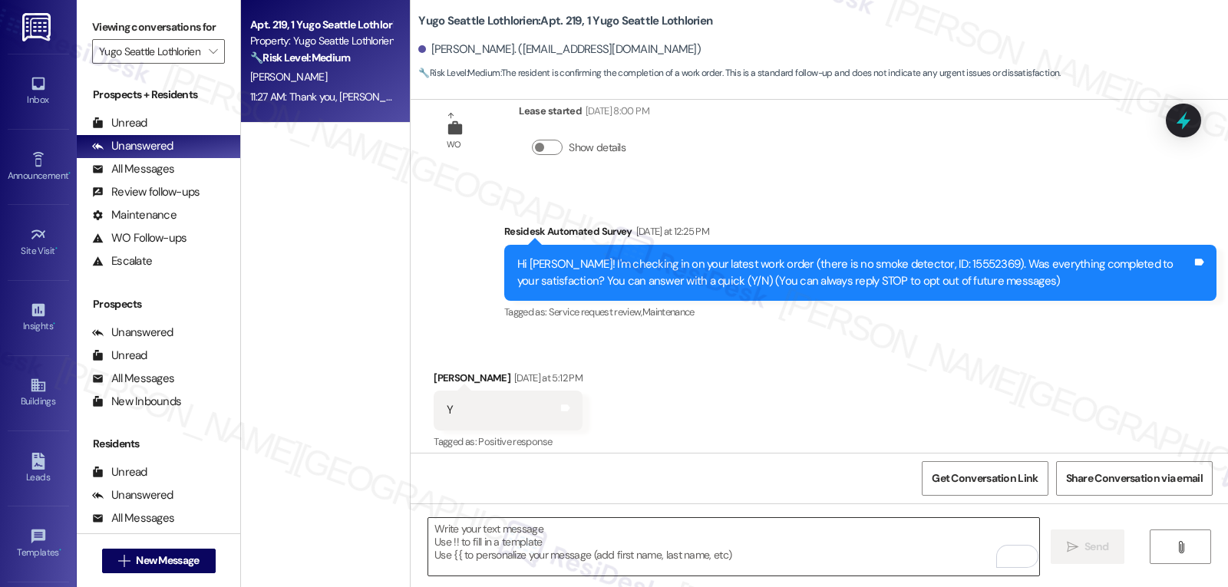
click at [624, 555] on textarea "To enrich screen reader interactions, please activate Accessibility in Grammarl…" at bounding box center [733, 547] width 611 height 58
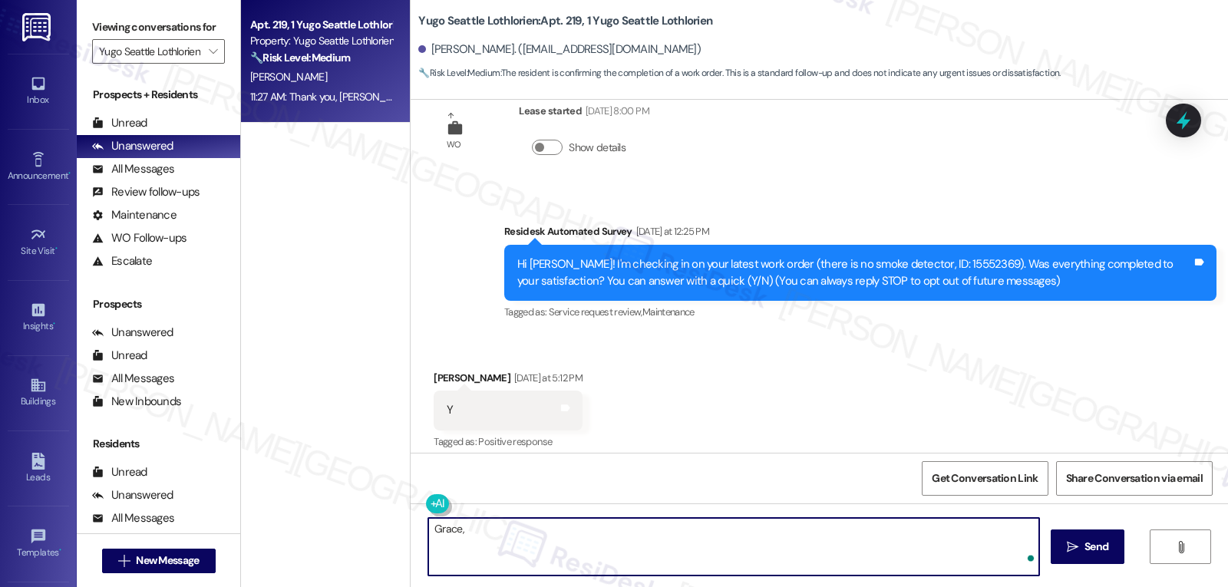
paste textarea "how’s everything going for you at {{property}}? Has it met your expectations so…"
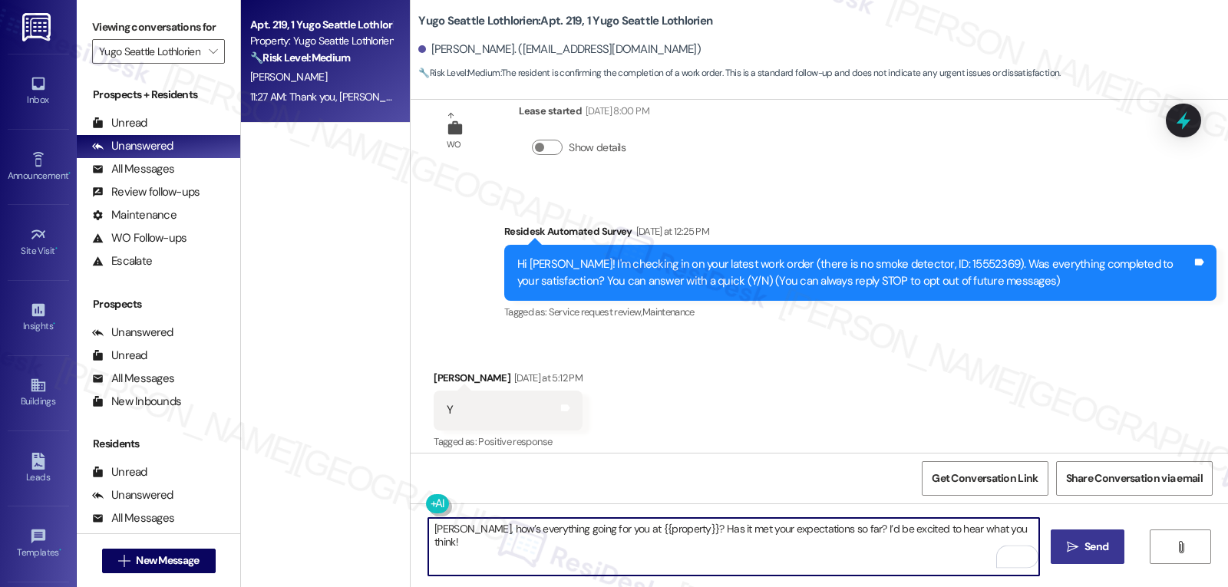
type textarea "Grace, how’s everything going for you at {{property}}? Has it met your expectat…"
click at [1096, 550] on span "Send" at bounding box center [1097, 547] width 24 height 16
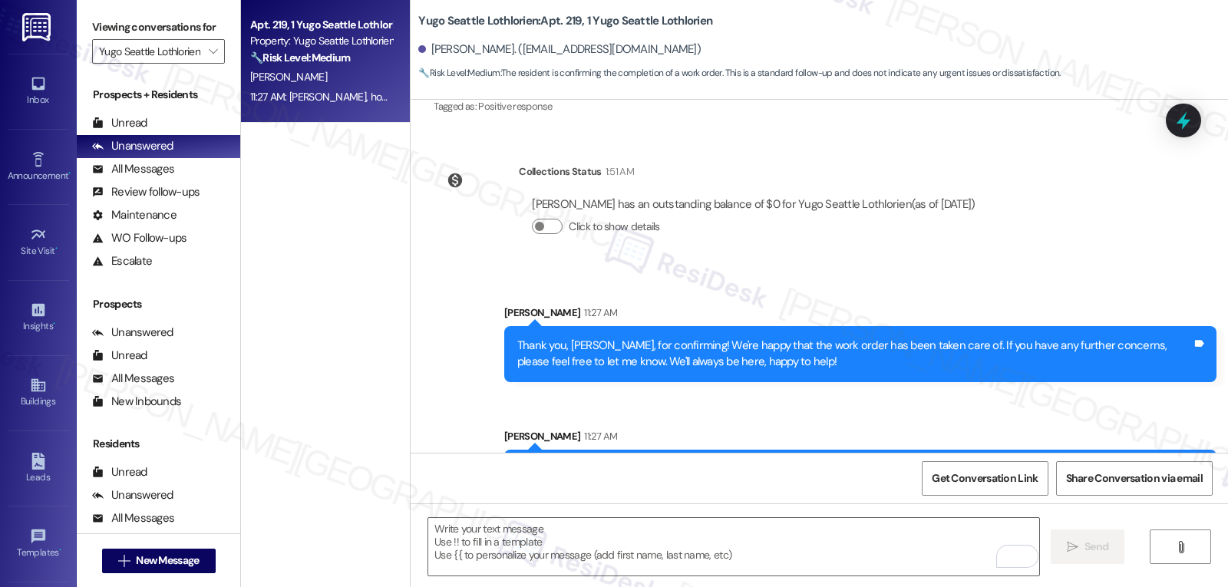
scroll to position [428, 0]
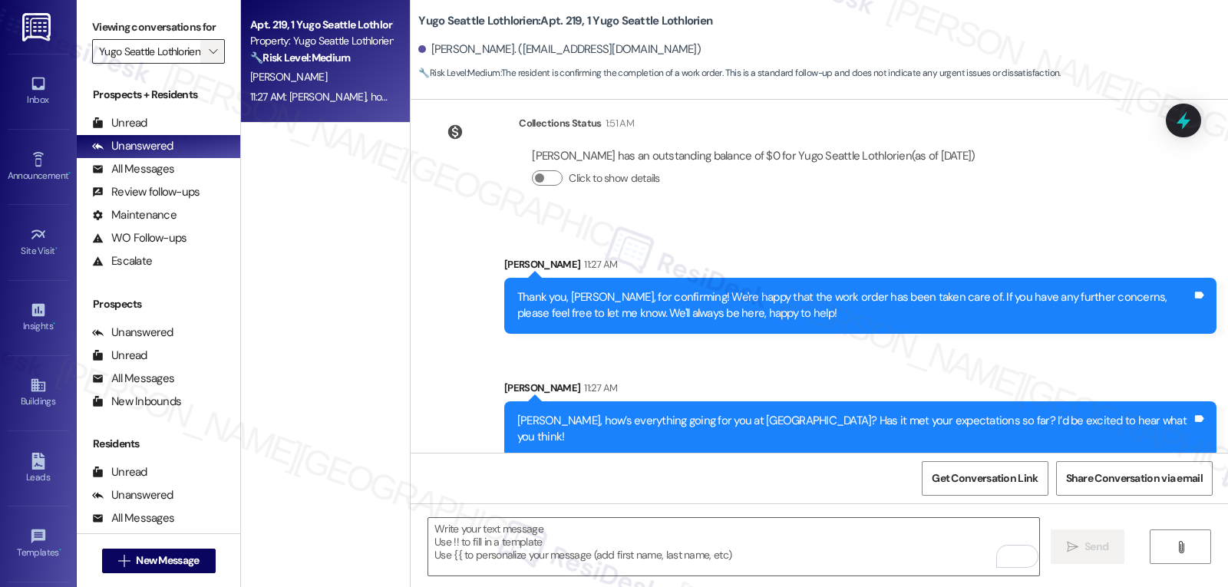
click at [209, 58] on icon "" at bounding box center [213, 51] width 8 height 12
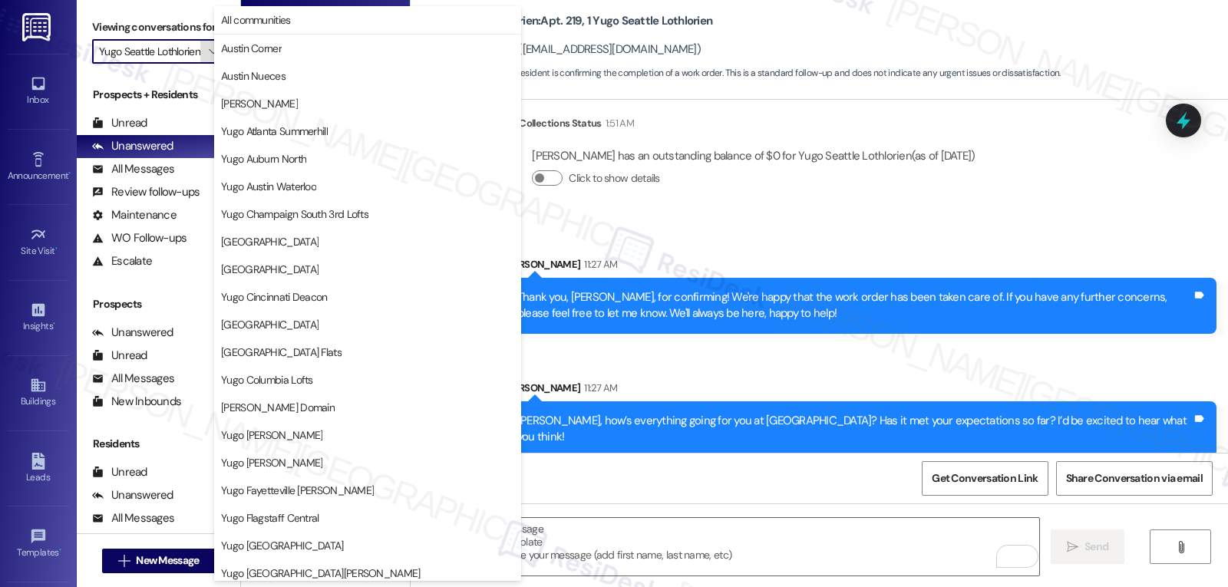
scroll to position [642, 0]
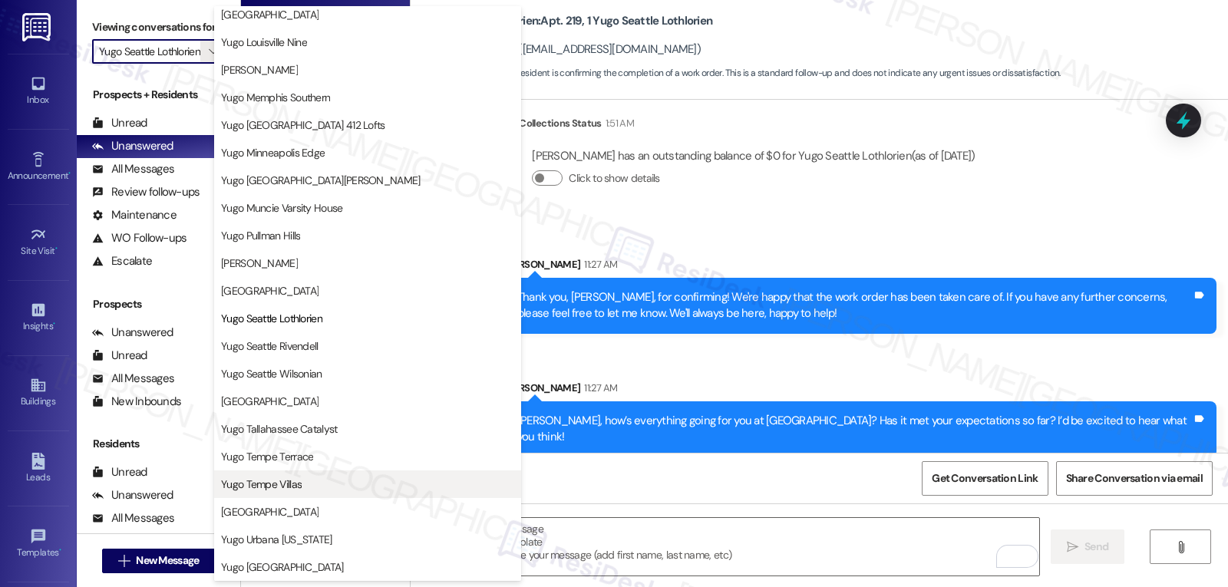
click at [286, 482] on span "Yugo Tempe Villas" at bounding box center [261, 484] width 81 height 15
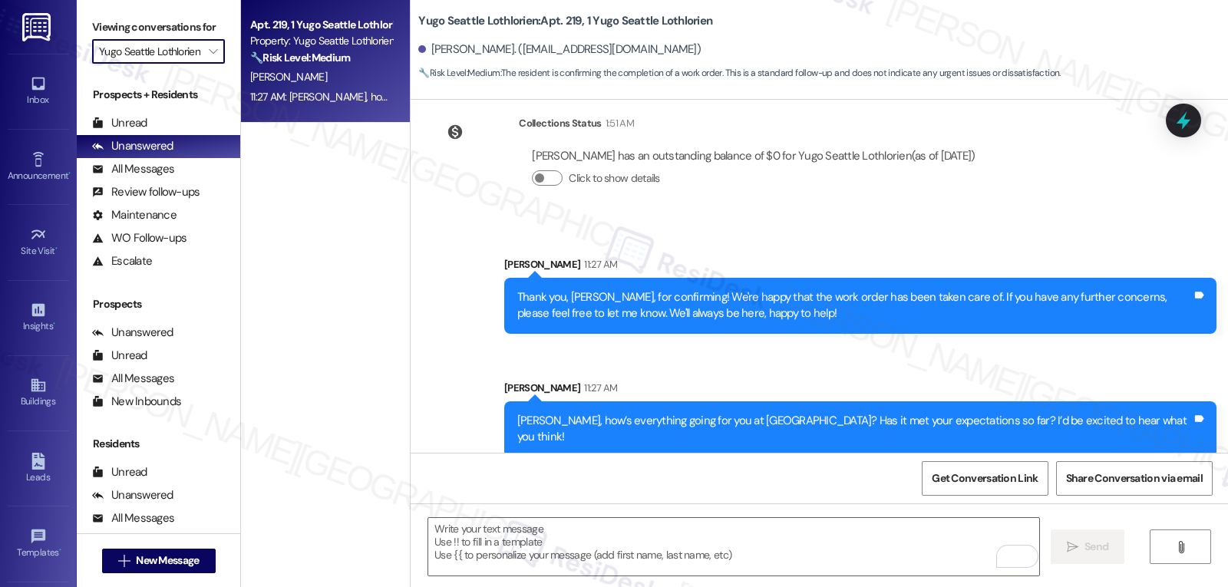
type input "Yugo Tempe Villas"
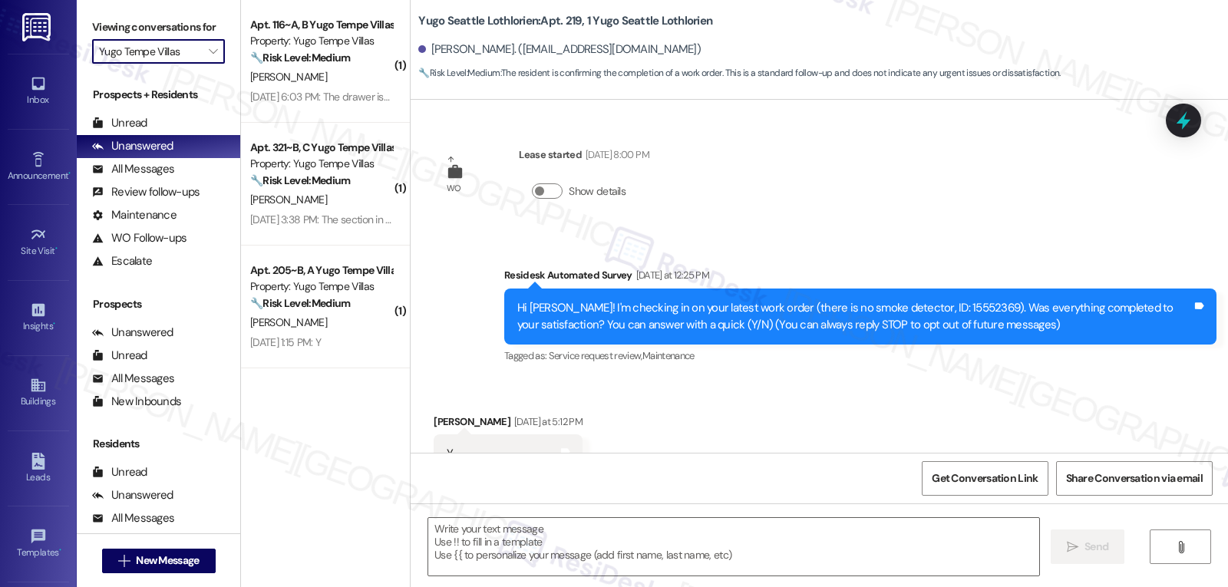
scroll to position [55, 0]
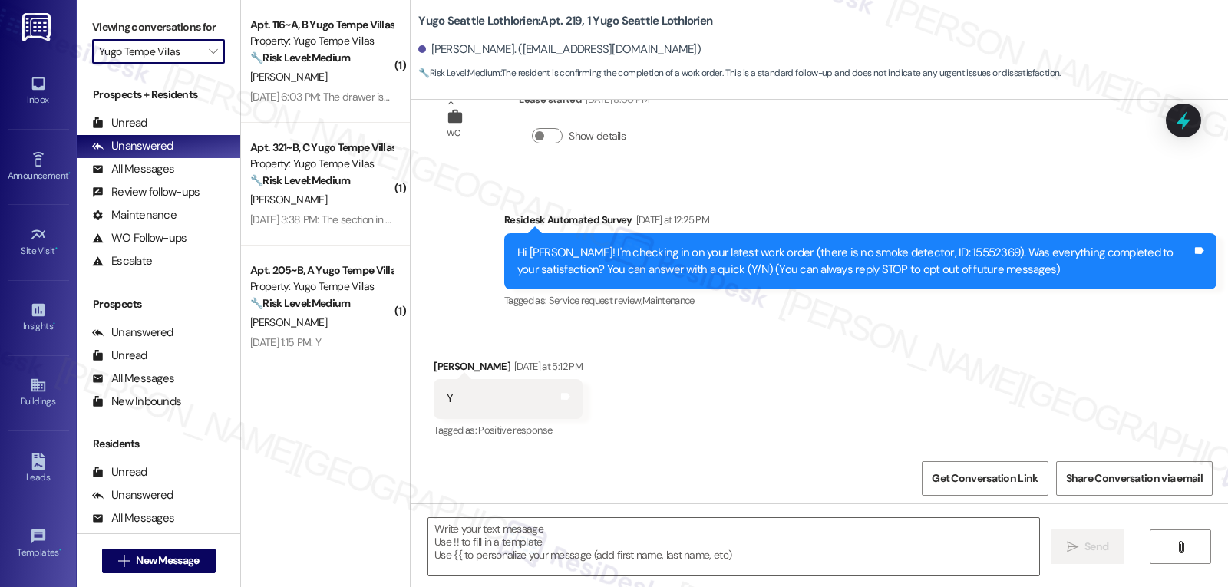
type textarea "Fetching suggested responses. Please feel free to read through the conversation…"
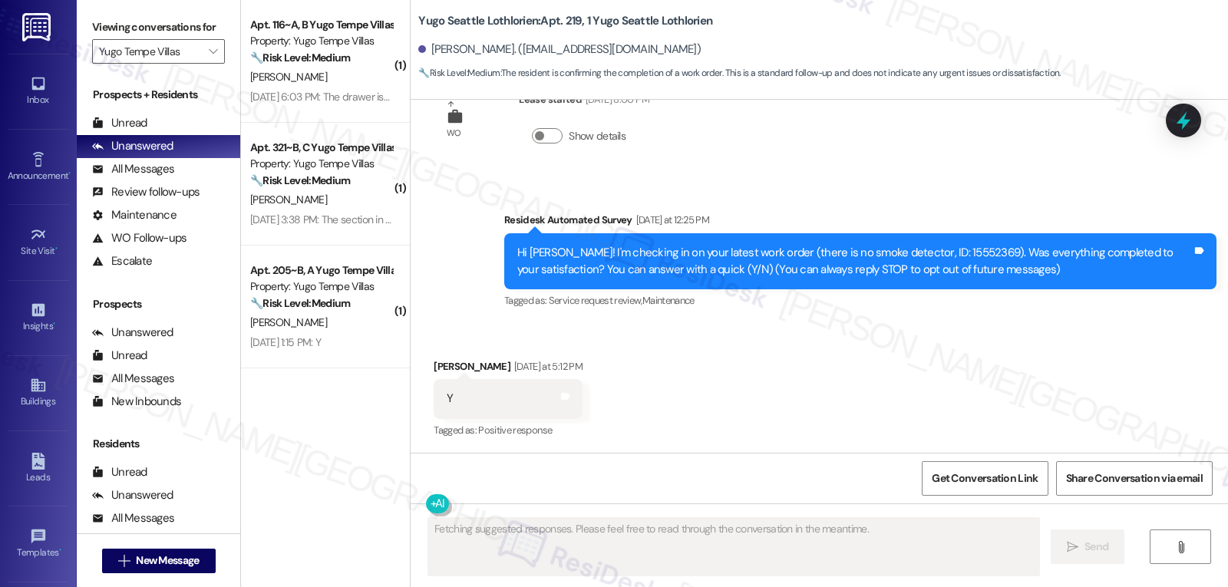
click at [333, 68] on div "S. Yellapragada" at bounding box center [321, 77] width 145 height 19
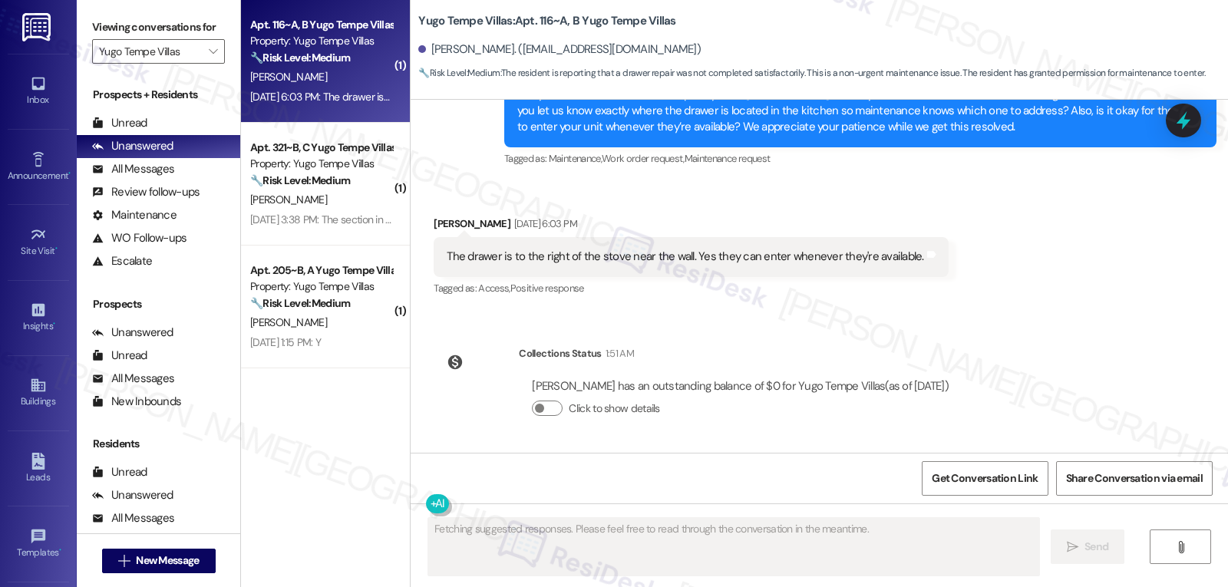
scroll to position [1144, 0]
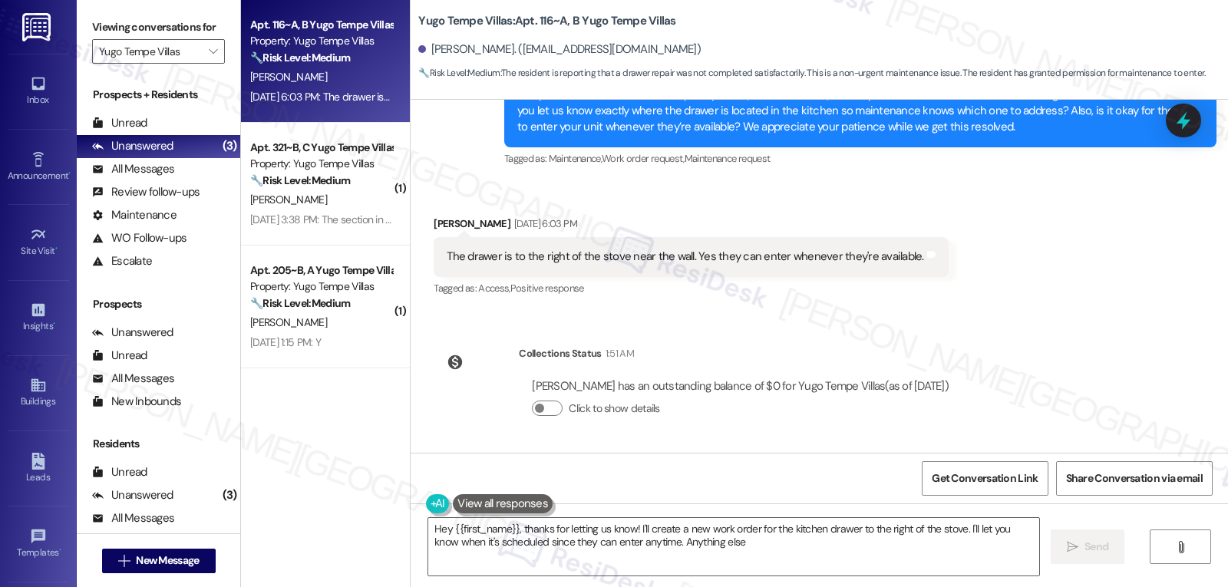
type textarea "Hey {{first_name}}, thanks for letting us know! I'll create a new work order fo…"
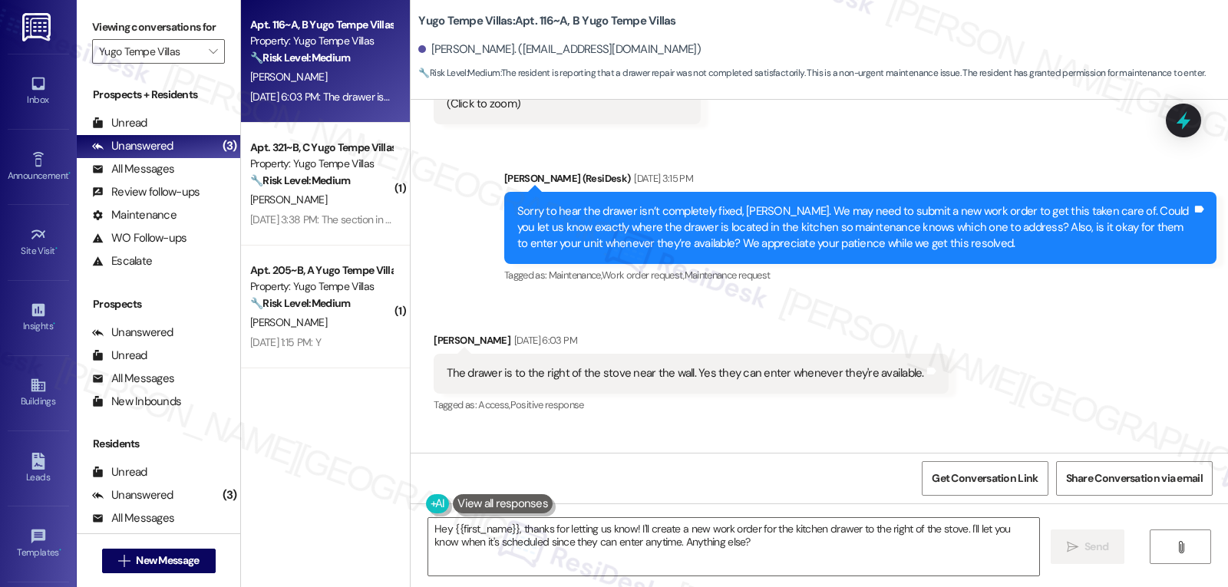
scroll to position [990, 0]
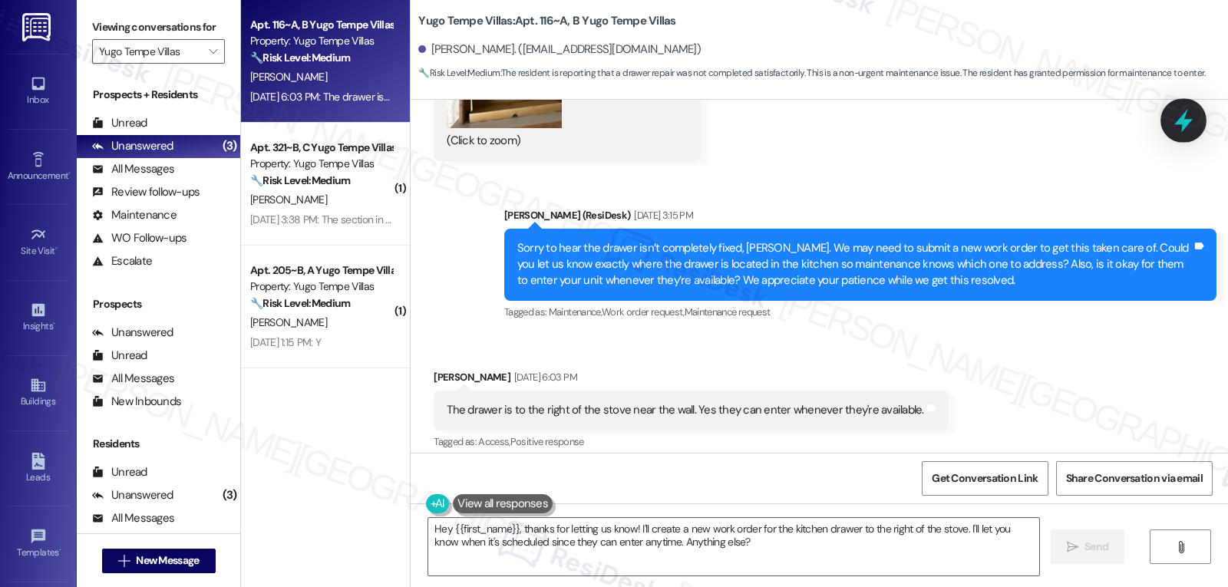
click at [1192, 129] on icon at bounding box center [1184, 120] width 26 height 26
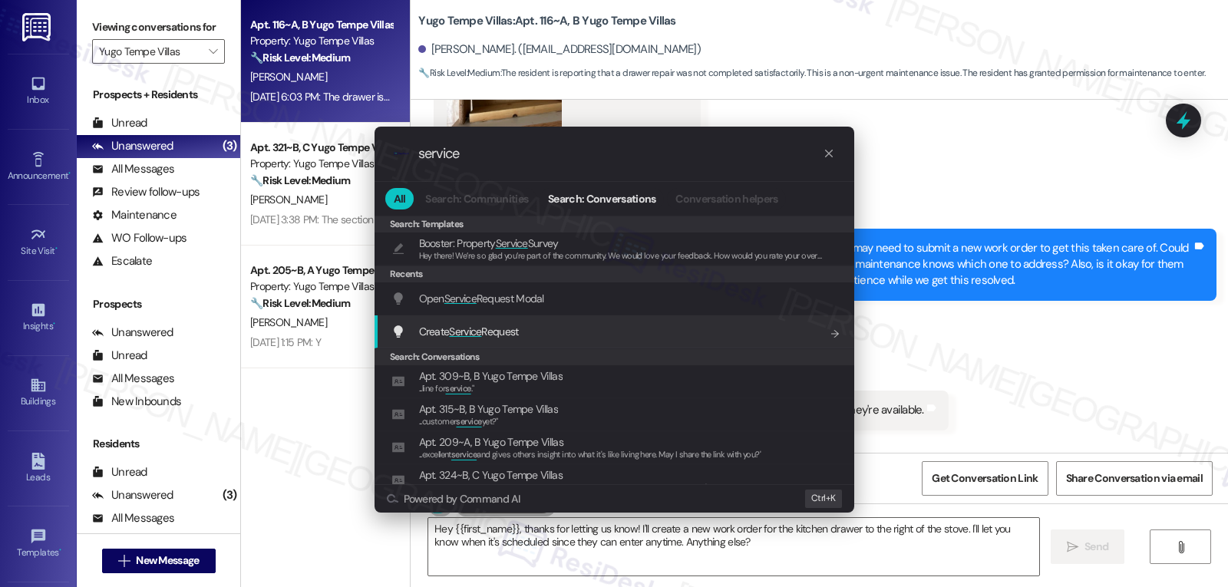
type input "service"
click at [514, 332] on span "Create Service Request" at bounding box center [469, 332] width 100 height 14
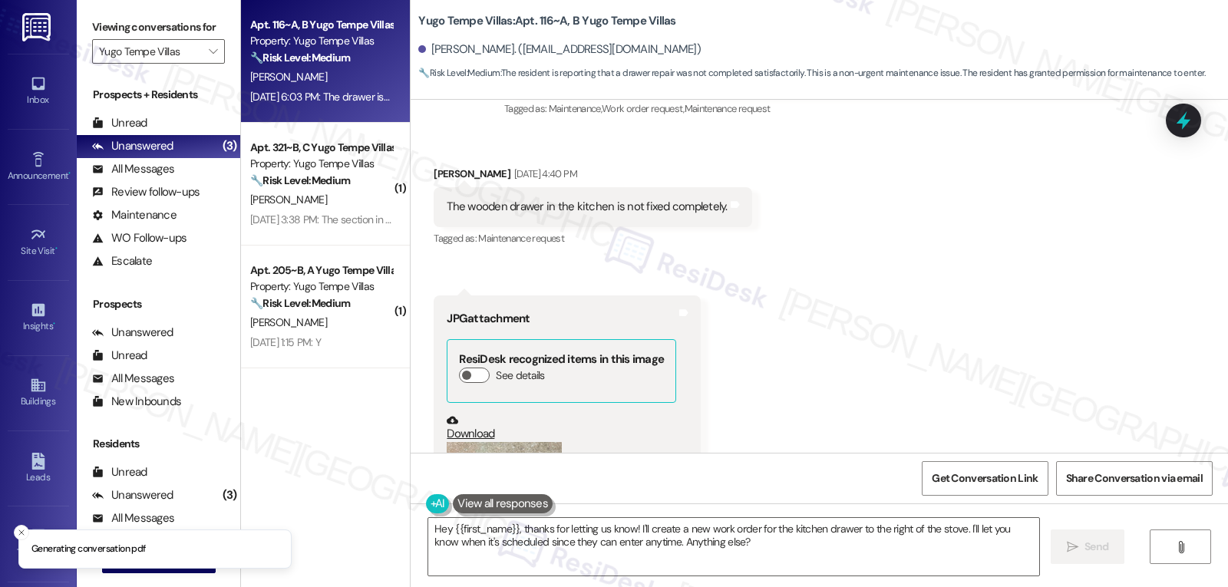
scroll to position [376, 0]
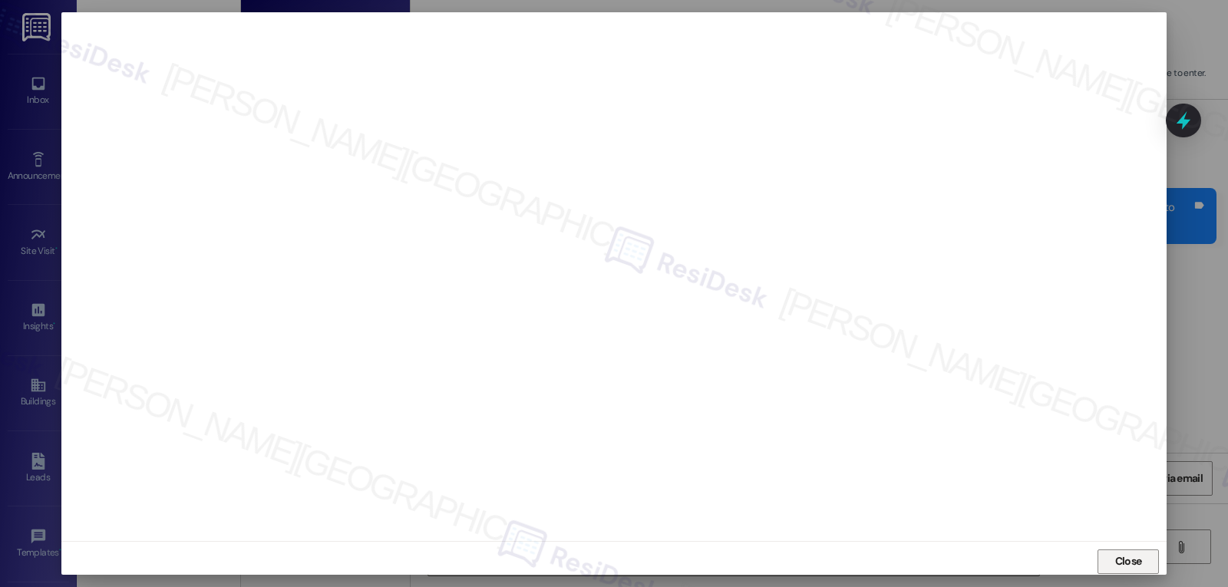
drag, startPoint x: 1119, startPoint y: 571, endPoint x: 1119, endPoint y: 560, distance: 10.7
click at [1119, 575] on div "Close" at bounding box center [614, 293] width 1228 height 587
click at [1113, 562] on span "Close" at bounding box center [1129, 562] width 33 height 16
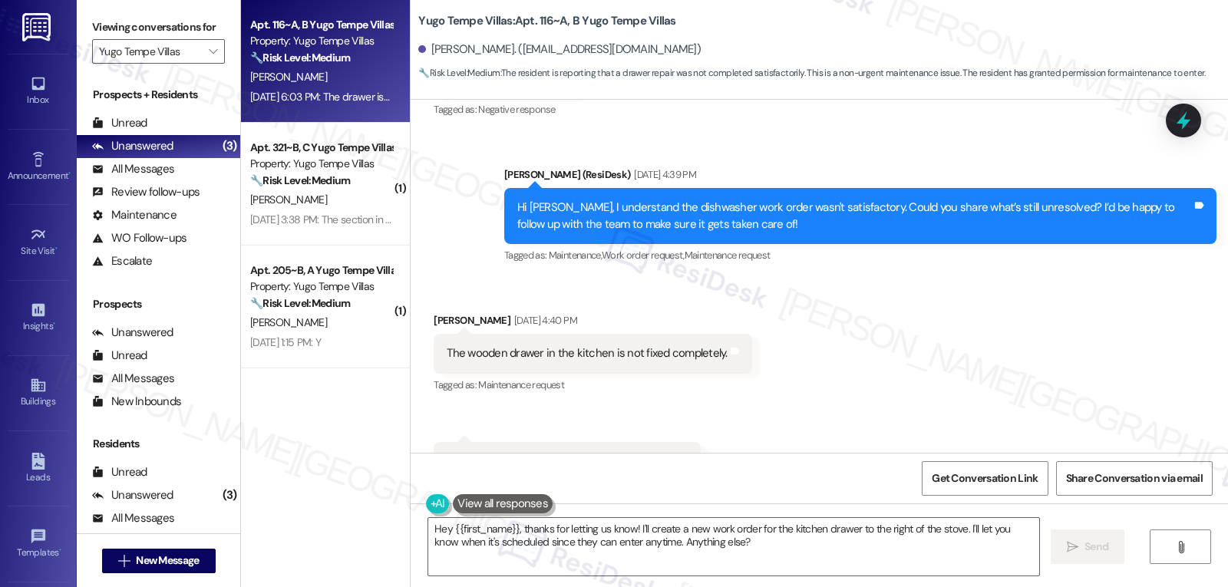
click at [864, 316] on div "Received via SMS Sai Amulya Yellapragada Aug 14, 2025 at 4:40 PM The wooden dra…" at bounding box center [820, 532] width 818 height 508
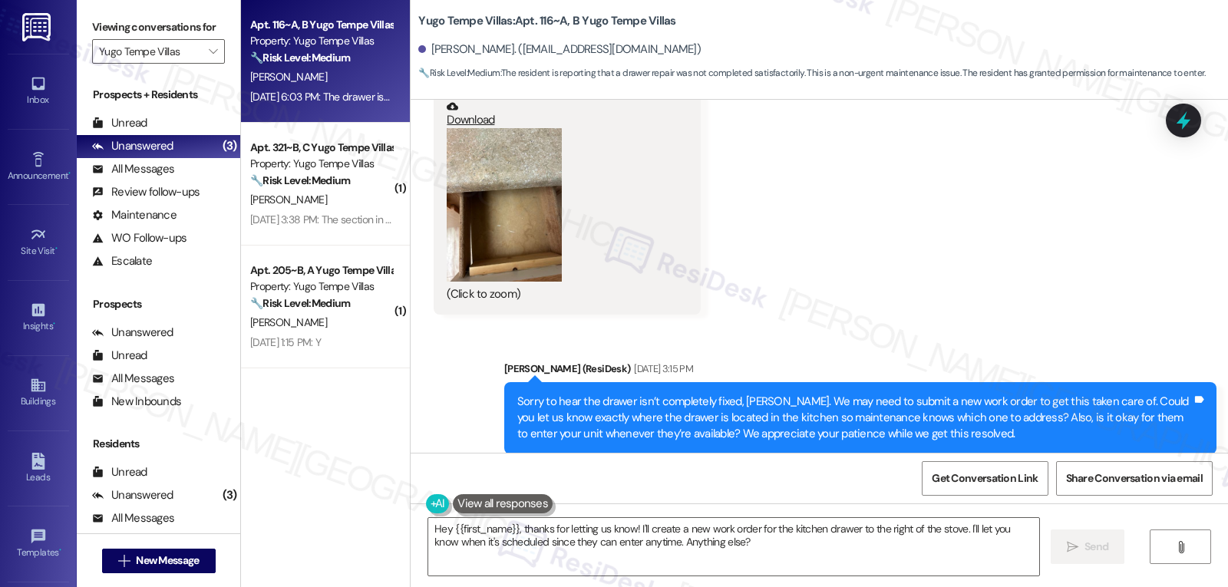
scroll to position [1144, 0]
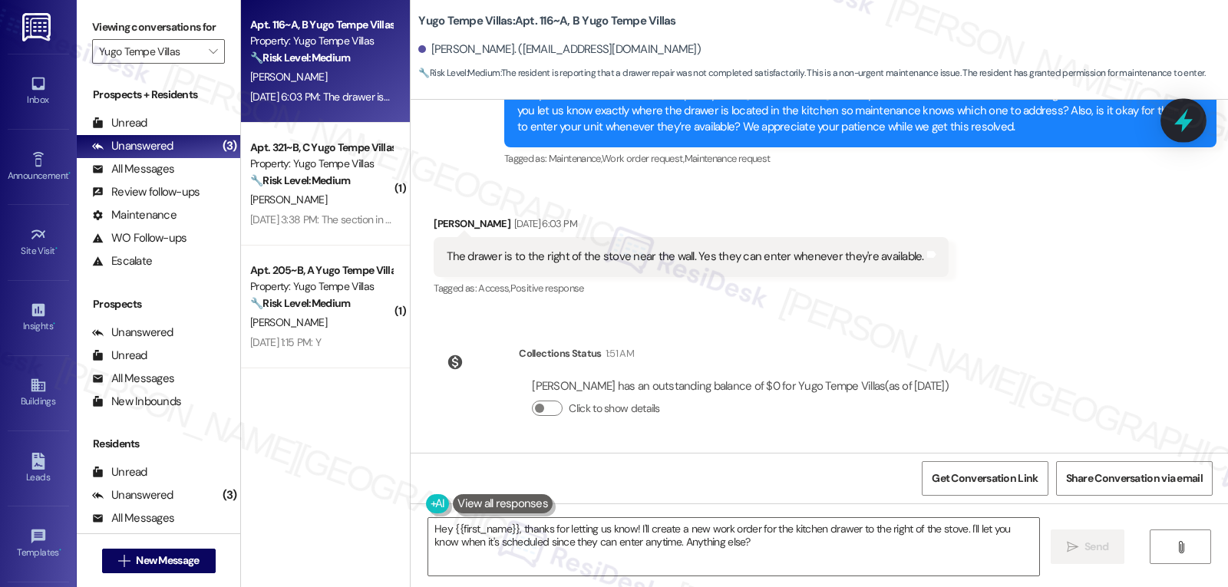
click at [1172, 113] on icon at bounding box center [1184, 120] width 26 height 26
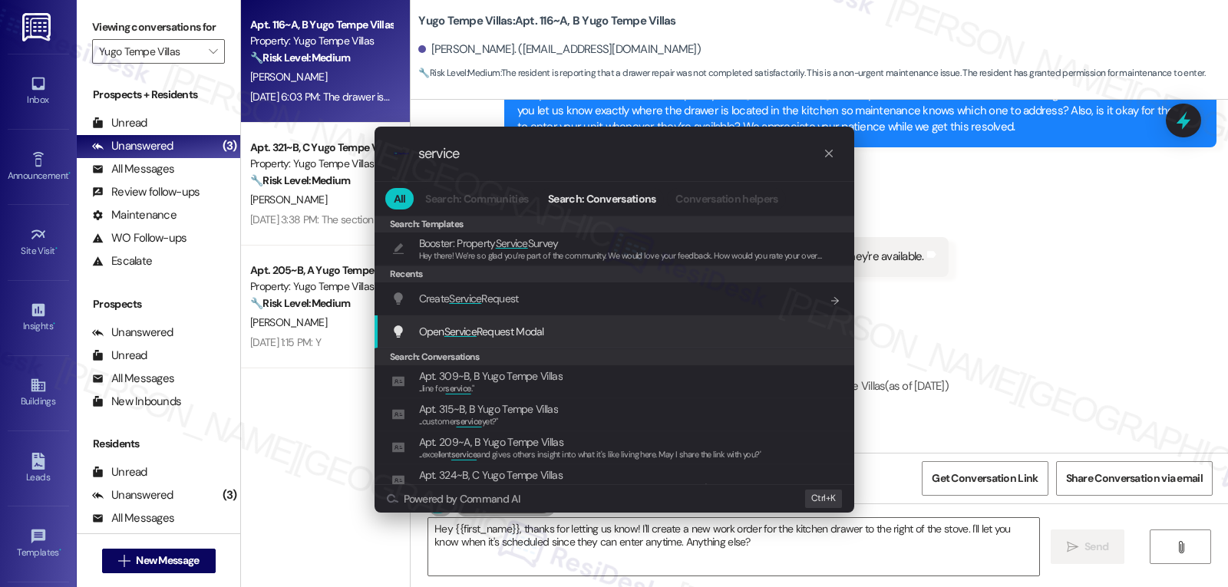
type input "service"
drag, startPoint x: 980, startPoint y: 282, endPoint x: 986, endPoint y: 276, distance: 8.7
click at [984, 277] on div ".cls-1{fill:#0a055f;}.cls-2{fill:#0cc4c4;} resideskLogoBlueOrange service All S…" at bounding box center [614, 293] width 1228 height 587
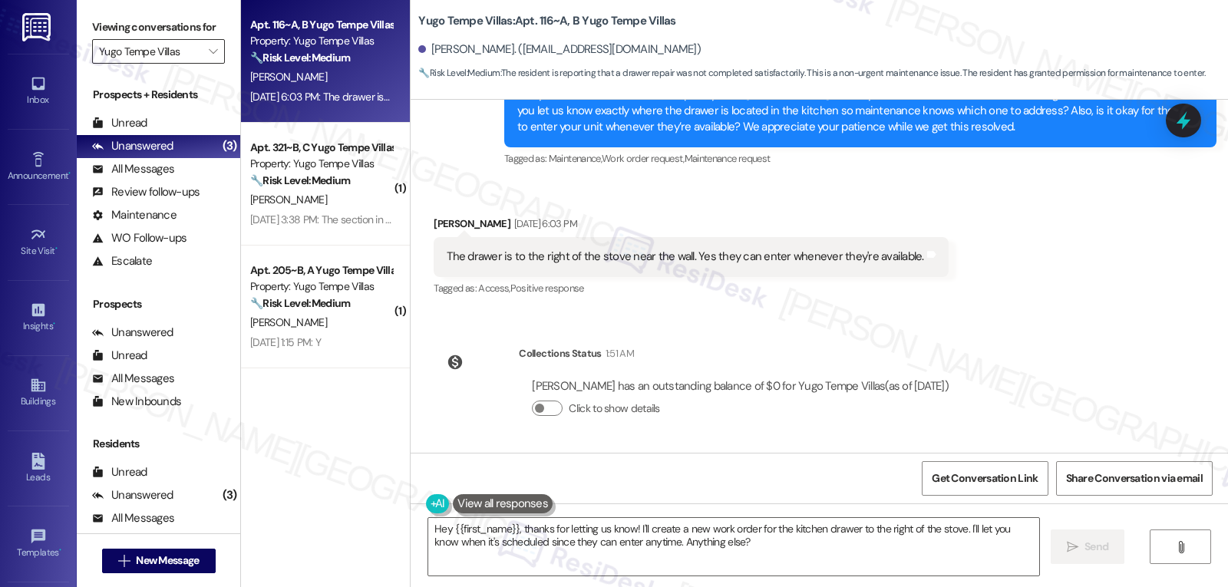
click at [173, 61] on input "Yugo Tempe Villas" at bounding box center [149, 51] width 101 height 25
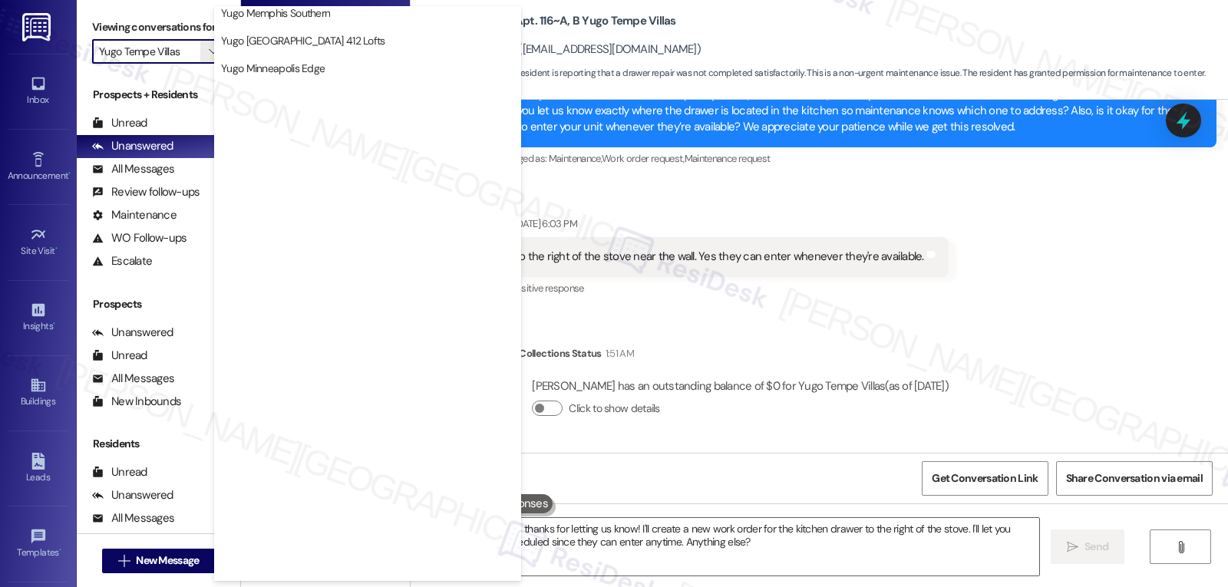
scroll to position [642, 0]
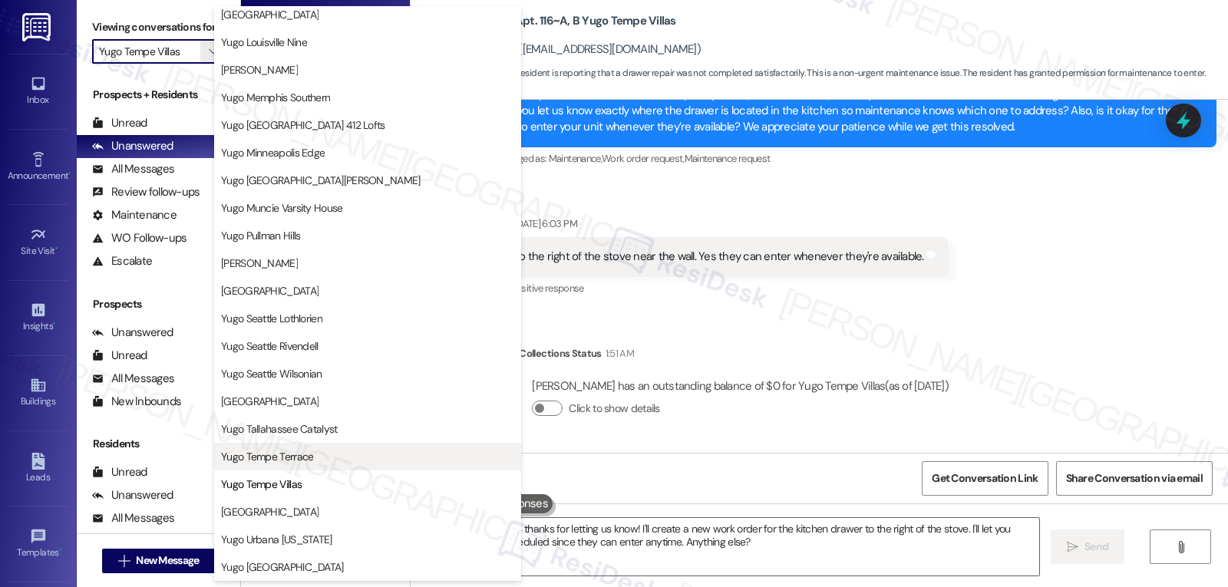
click at [312, 458] on span "Yugo Tempe Terrace" at bounding box center [367, 456] width 293 height 15
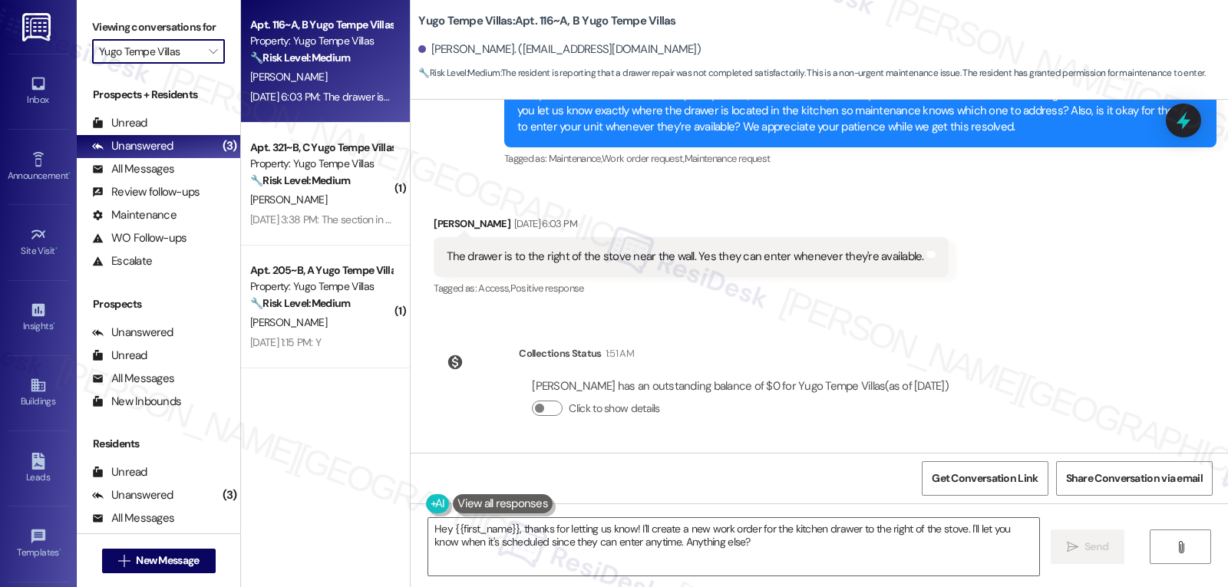
type input "Yugo Tempe Terrace"
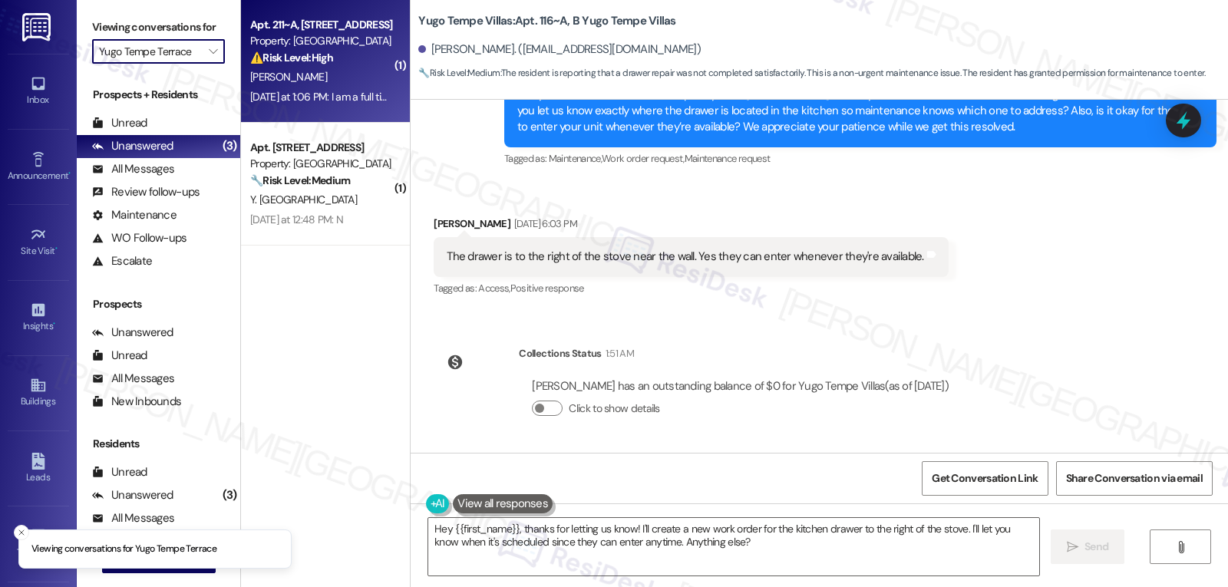
click at [352, 88] on div "Yesterday at 1:06 PM: I am a full time student and can't get a job and my dad w…" at bounding box center [321, 97] width 145 height 19
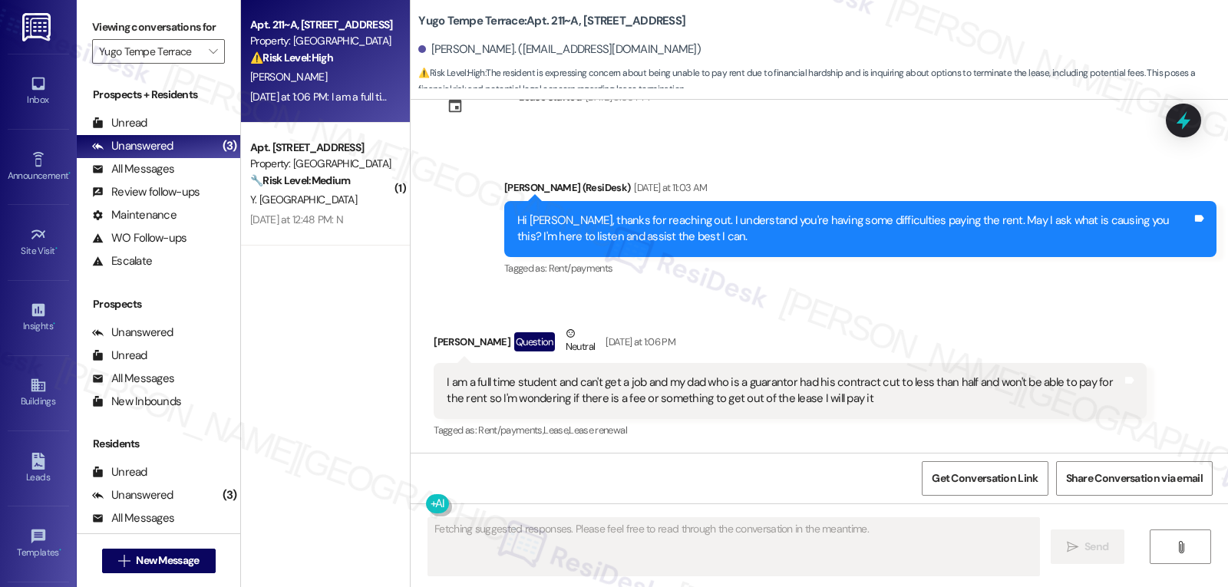
scroll to position [685, 0]
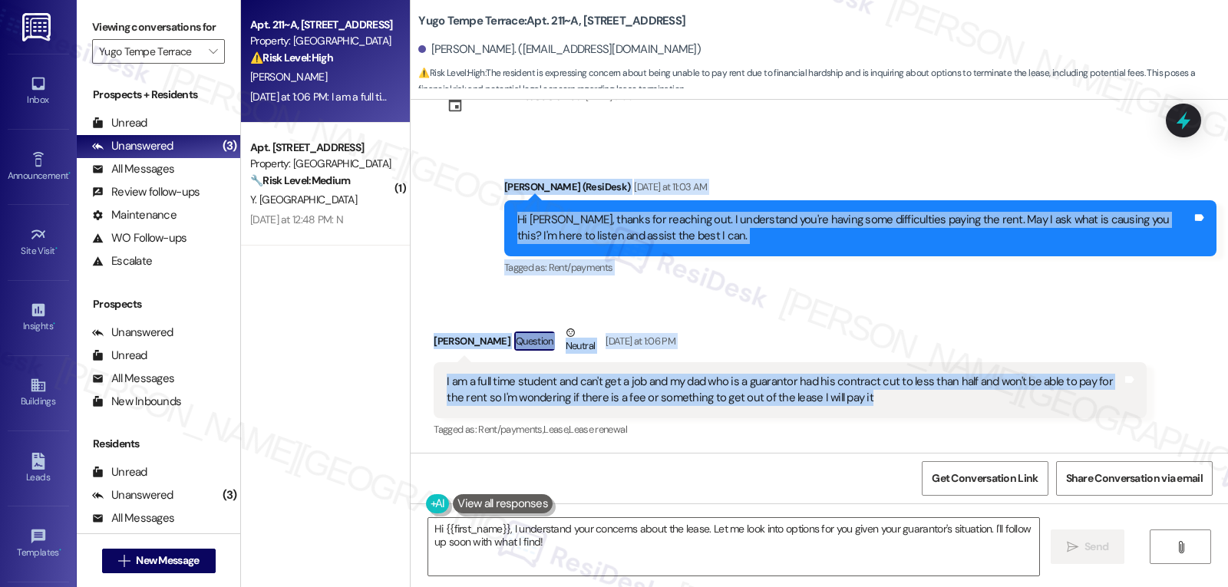
drag, startPoint x: 490, startPoint y: 192, endPoint x: 958, endPoint y: 409, distance: 516.3
click at [958, 409] on div "Sent via SMS Sarah (ResiDesk) Aug 15, 2025 at 5:48 PM Hi Ryan! We’re so excited…" at bounding box center [820, 276] width 818 height 353
copy div "Sarah (ResiDesk) Yesterday at 11:03 AM Hi Ryan, thanks for reaching out. I unde…"
click at [764, 547] on textarea "Hi {{first_name}}, I understand your concerns about the lease. Let me look into…" at bounding box center [733, 547] width 611 height 58
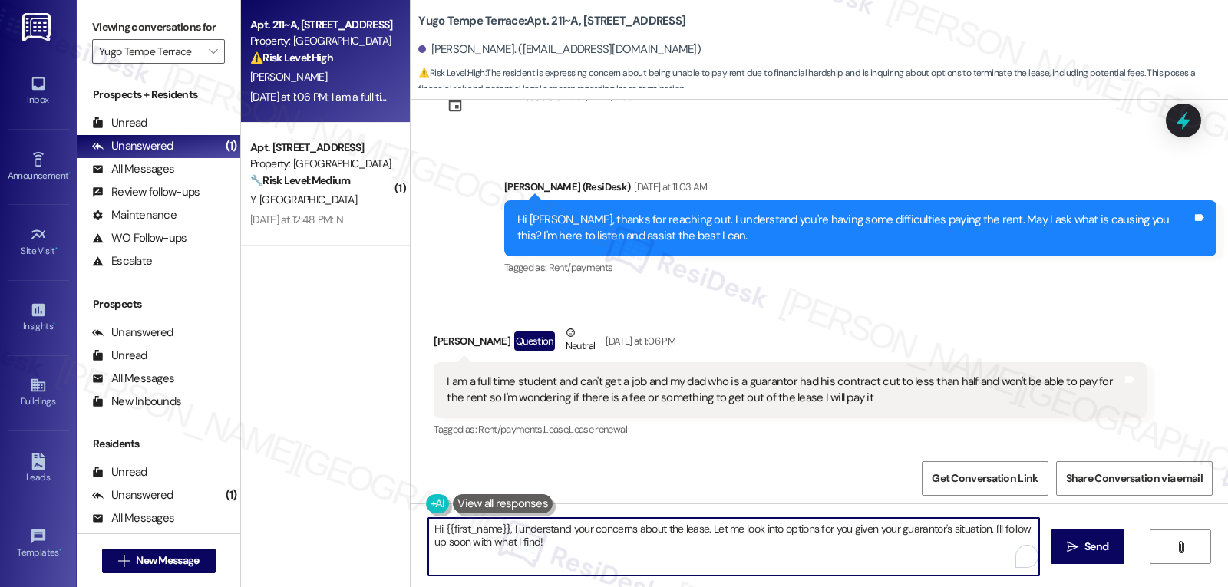
paste textarea "Ryan, thank you for sharing that with me—I know this must be stressful. I’m not…"
type textarea "Hi {{first_name}}, I understand your concerns about the lease. Let me look into…"
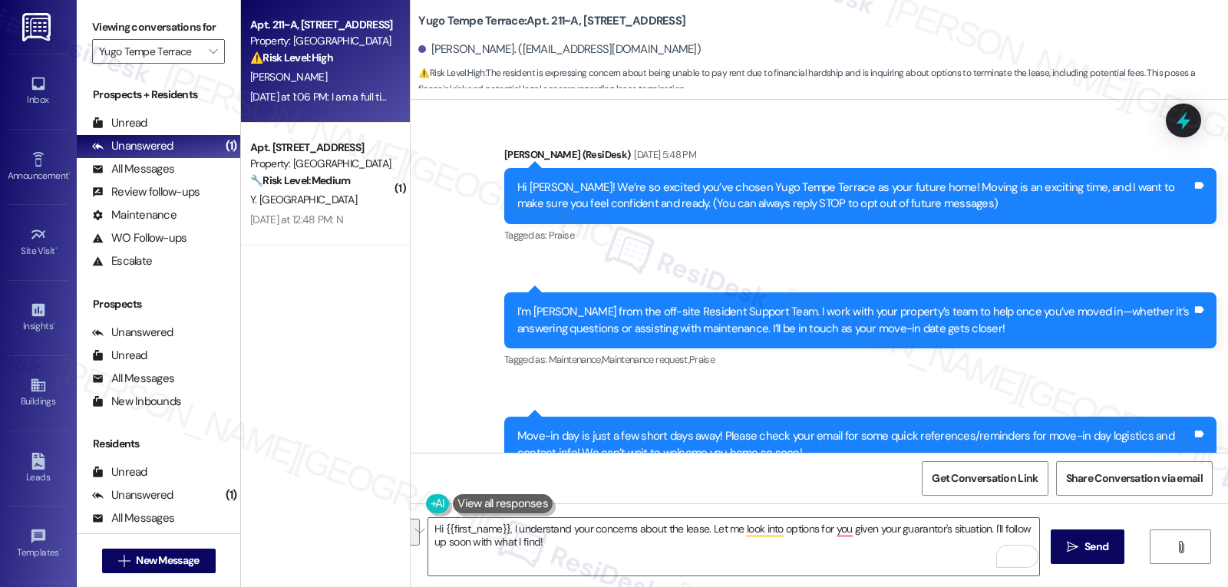
scroll to position [685, 0]
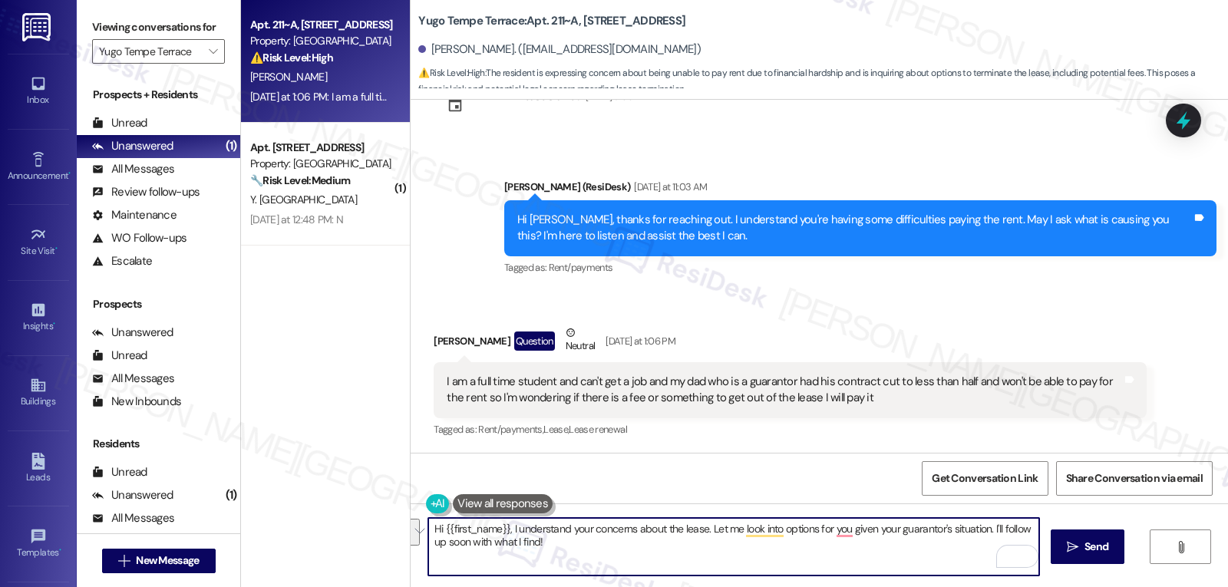
click at [655, 565] on textarea "Hi {{first_name}}, I understand your concerns about the lease. Let me look into…" at bounding box center [733, 547] width 611 height 58
paste textarea "[PERSON_NAME], thank you for sharing that with me. I’m really sorry to hear abo…"
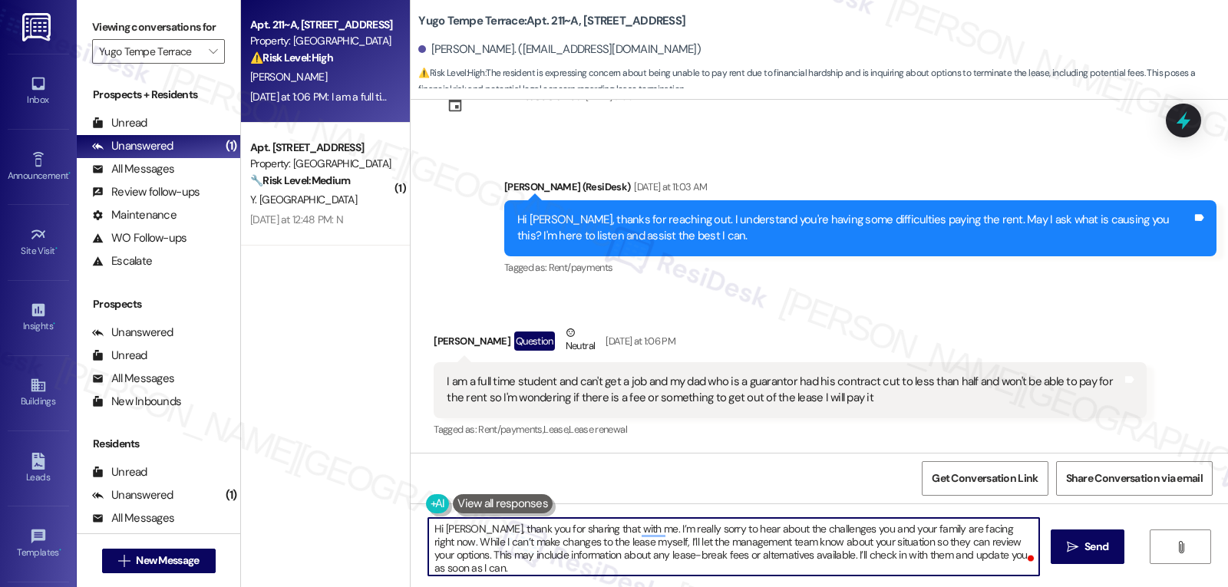
click at [643, 544] on textarea "Hi [PERSON_NAME], thank you for sharing that with me. I’m really sorry to hear …" at bounding box center [733, 547] width 611 height 58
click at [786, 564] on textarea "Hi [PERSON_NAME], thank you for sharing that with me. I’m really sorry to hear …" at bounding box center [733, 547] width 611 height 58
type textarea "Hi [PERSON_NAME], thank you for sharing that with me. I’m really sorry to hear …"
click at [1076, 563] on button " Send" at bounding box center [1088, 547] width 74 height 35
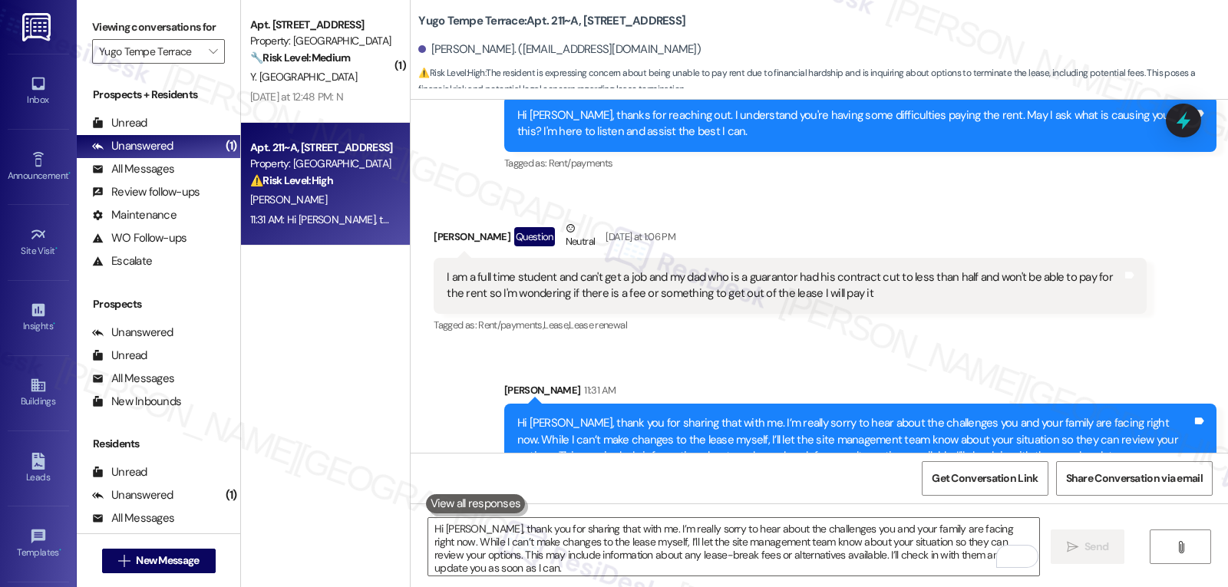
scroll to position [825, 0]
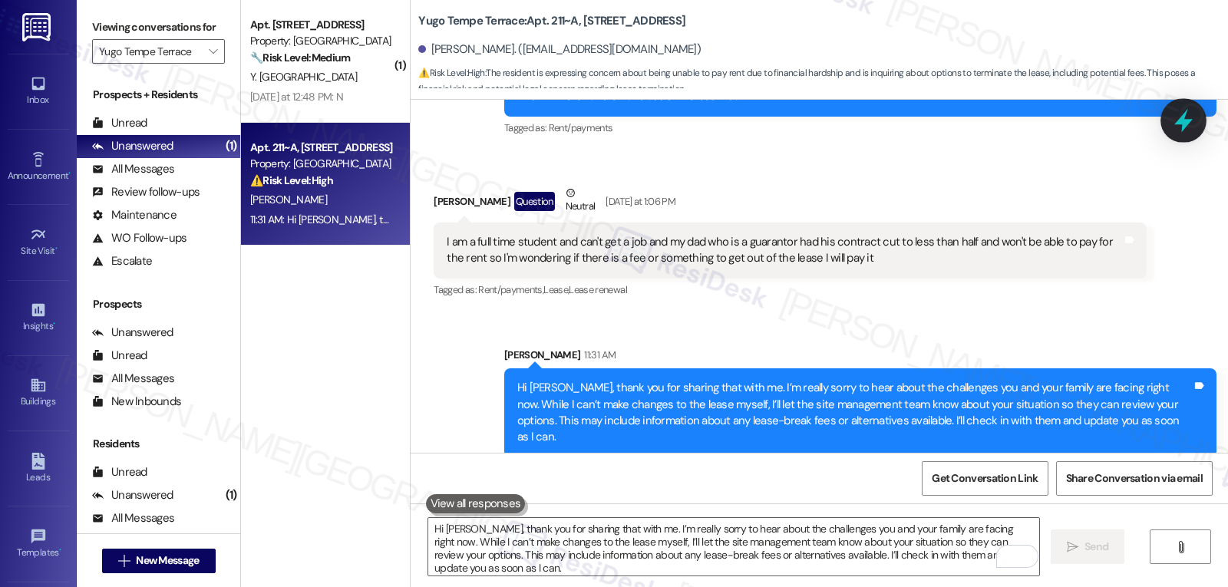
click at [1180, 123] on icon at bounding box center [1184, 121] width 18 height 24
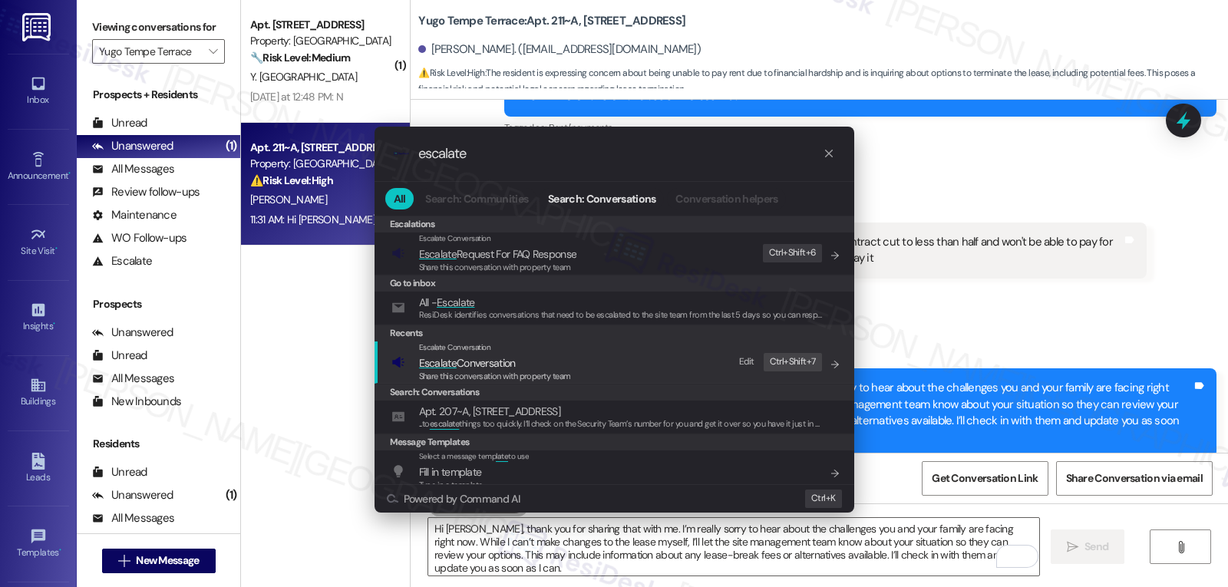
type input "escalate"
click at [520, 371] on span "Share this conversation with property team" at bounding box center [495, 376] width 152 height 11
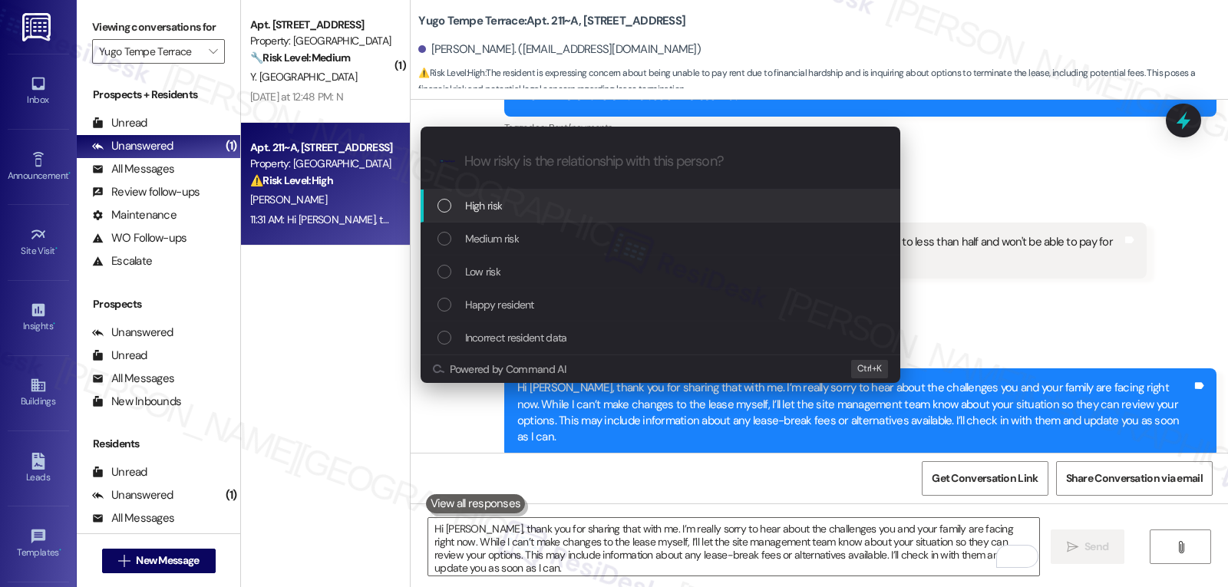
click at [580, 203] on div "High risk" at bounding box center [662, 205] width 449 height 17
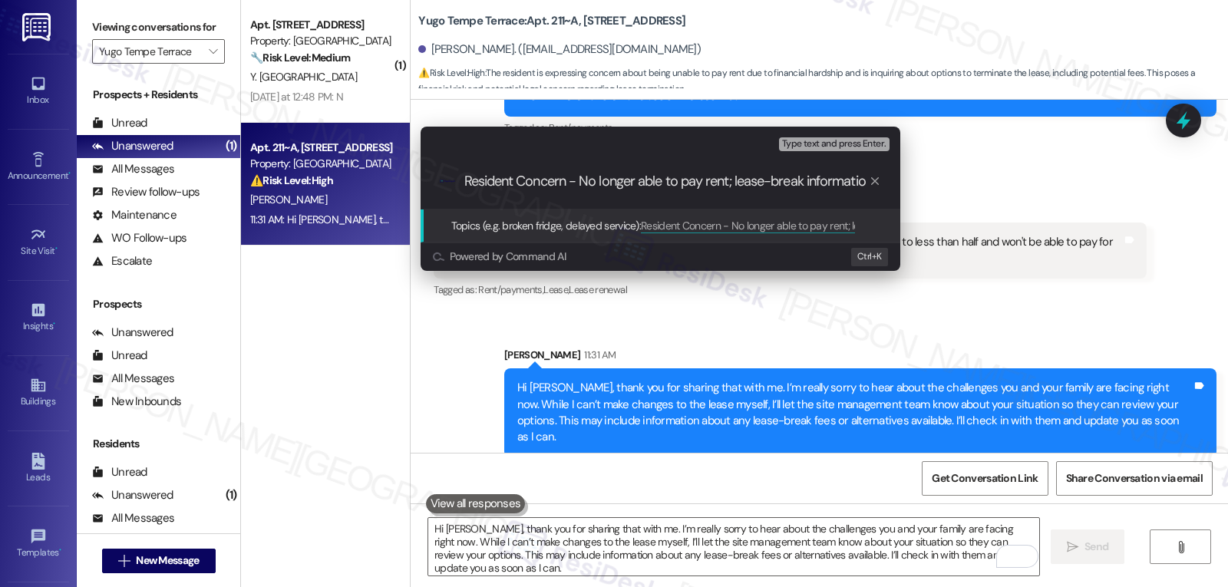
type input "Resident Concern - No longer able to pay rent; lease-break information"
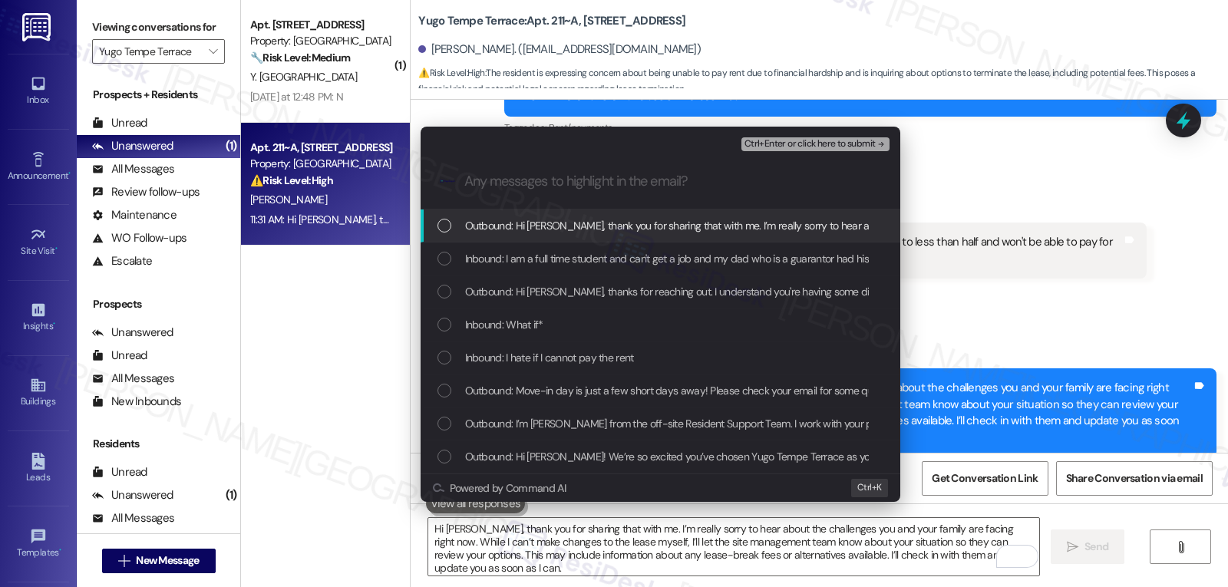
scroll to position [0, 0]
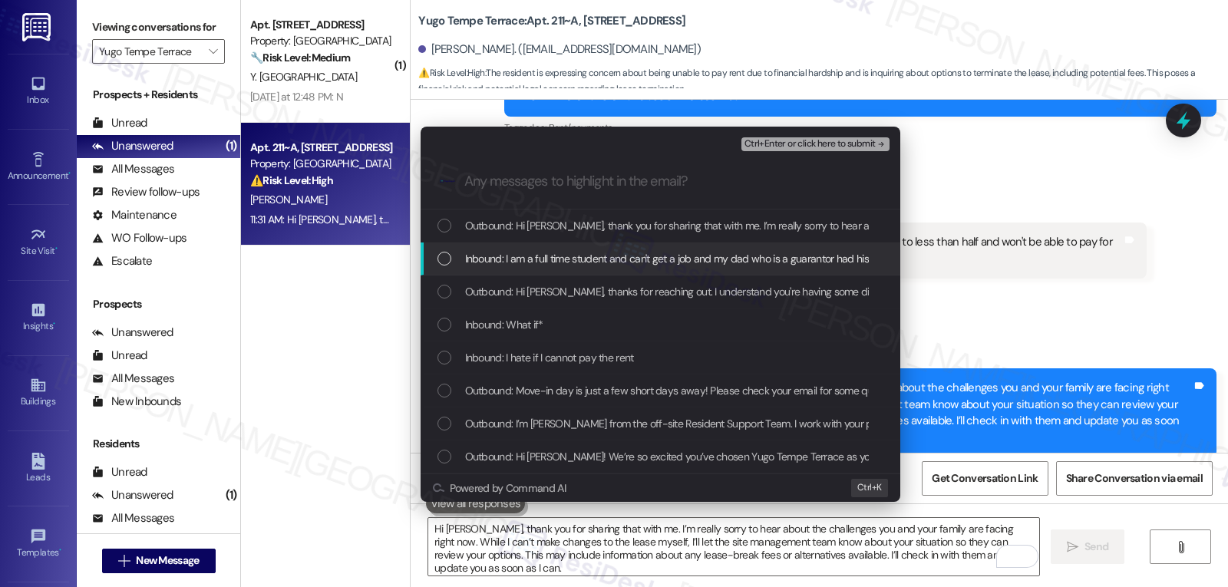
click at [448, 263] on div "List of options" at bounding box center [445, 259] width 14 height 14
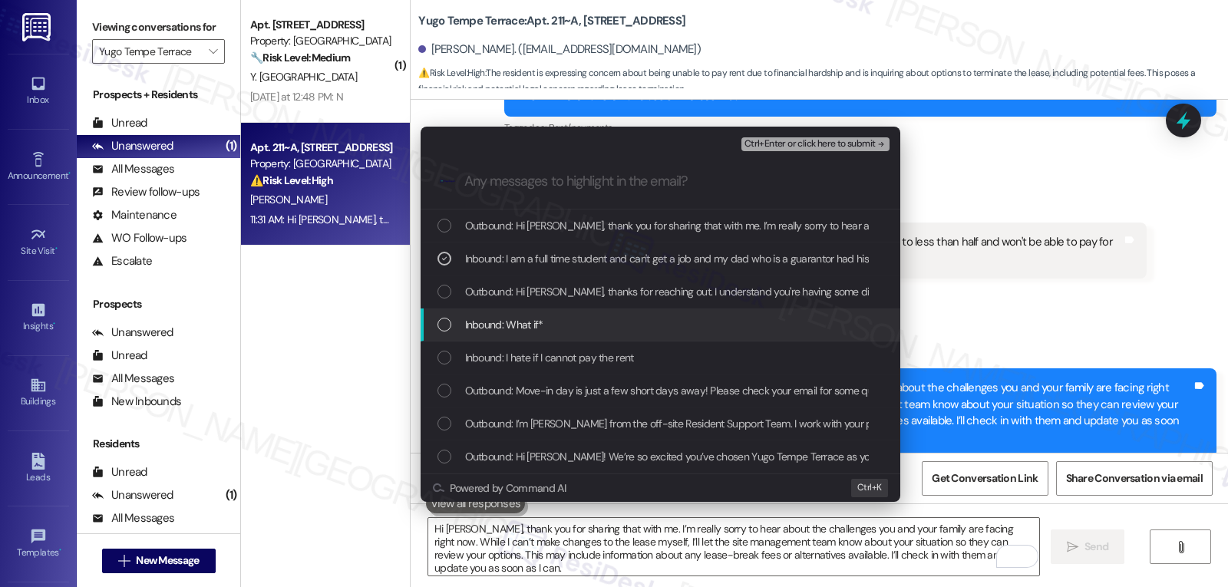
click at [444, 331] on div "List of options" at bounding box center [445, 325] width 14 height 14
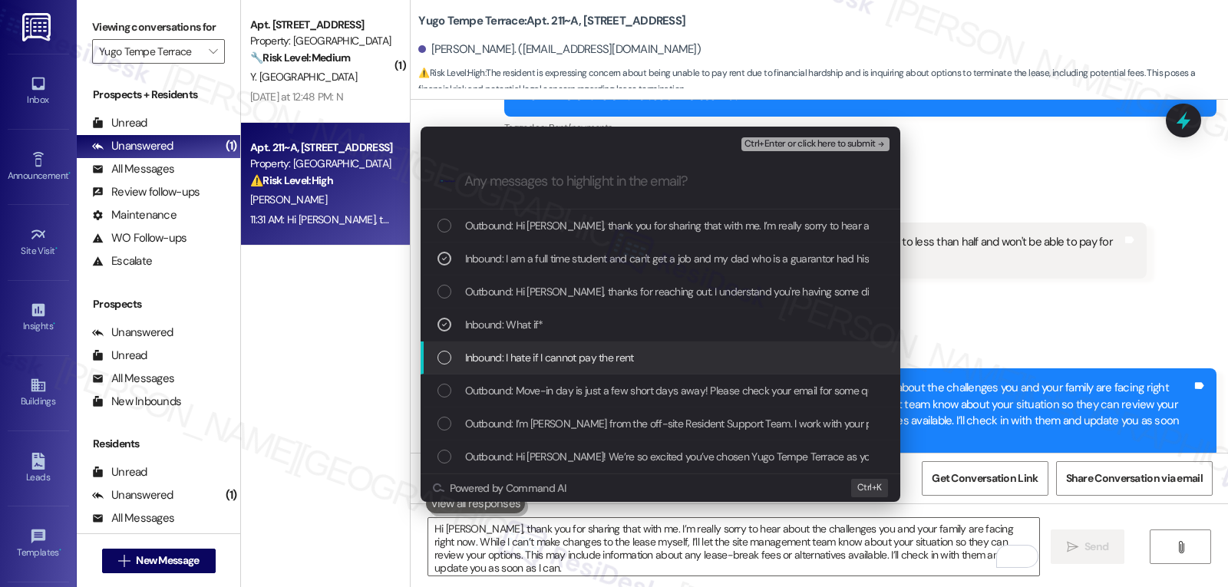
click at [442, 352] on div "List of options" at bounding box center [445, 358] width 14 height 14
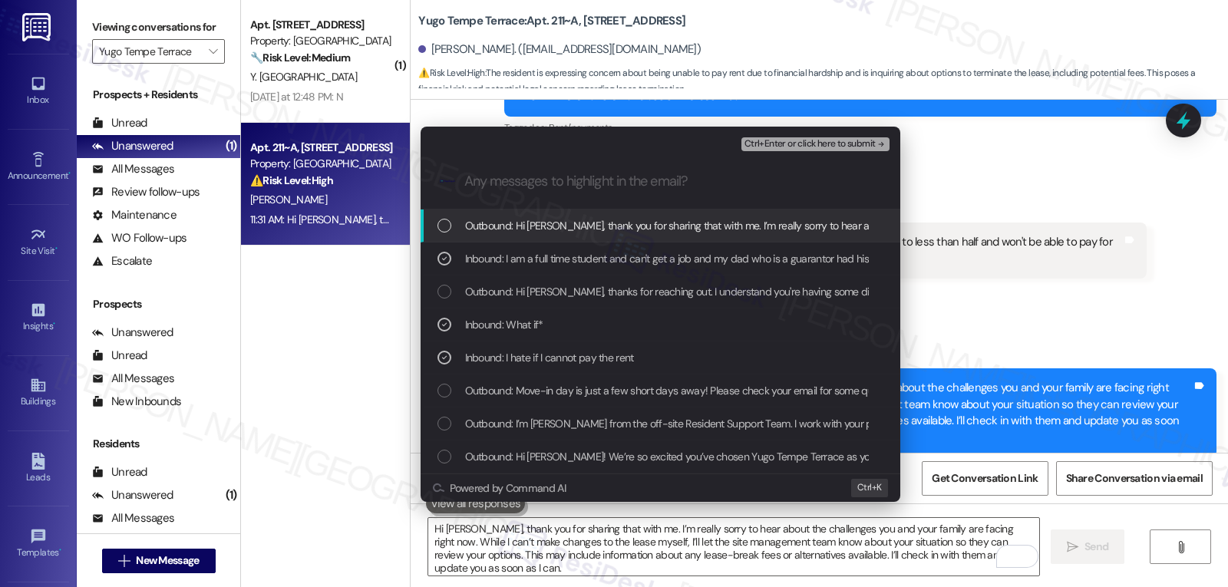
click at [850, 141] on span "Ctrl+Enter or click here to submit" at bounding box center [810, 144] width 131 height 11
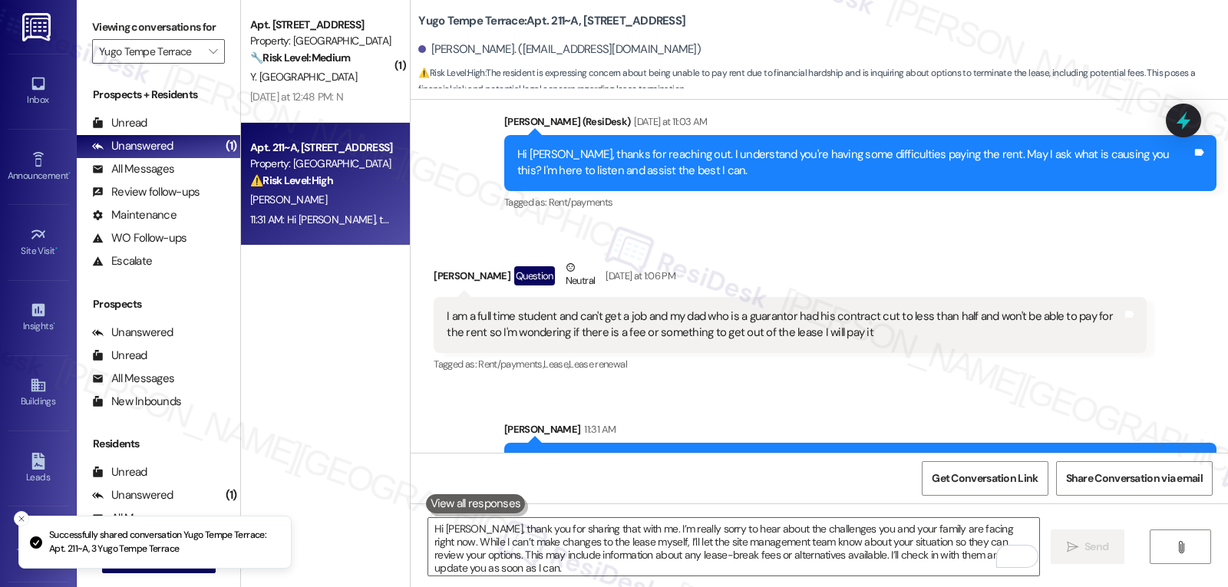
scroll to position [684, 0]
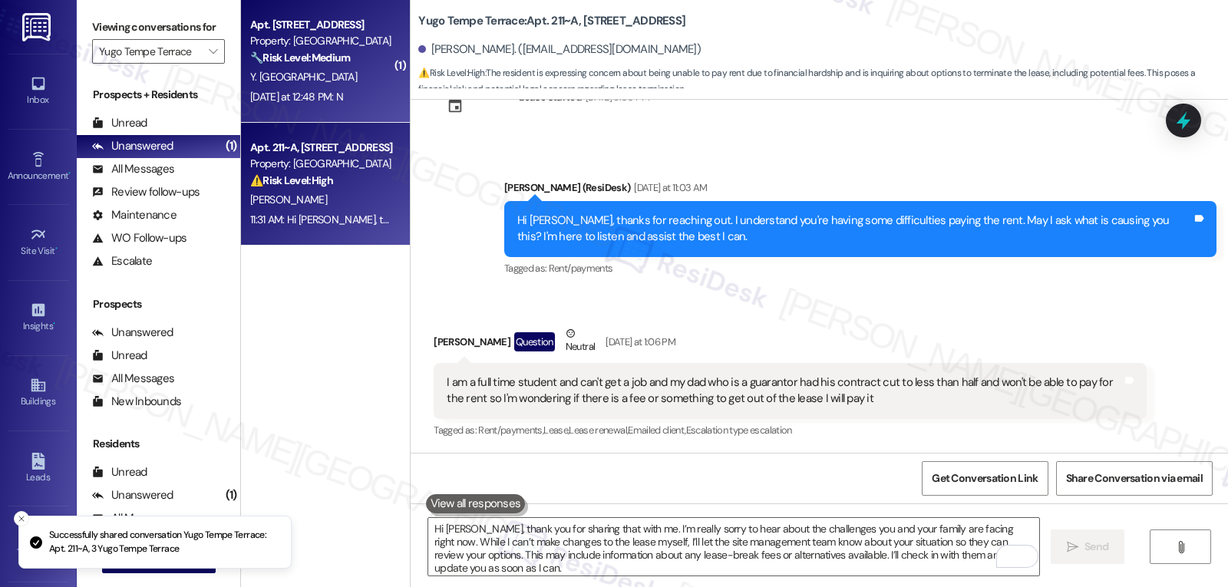
click at [329, 98] on div "[DATE] at 12:48 PM: N [DATE] at 12:48 PM: N" at bounding box center [296, 97] width 93 height 14
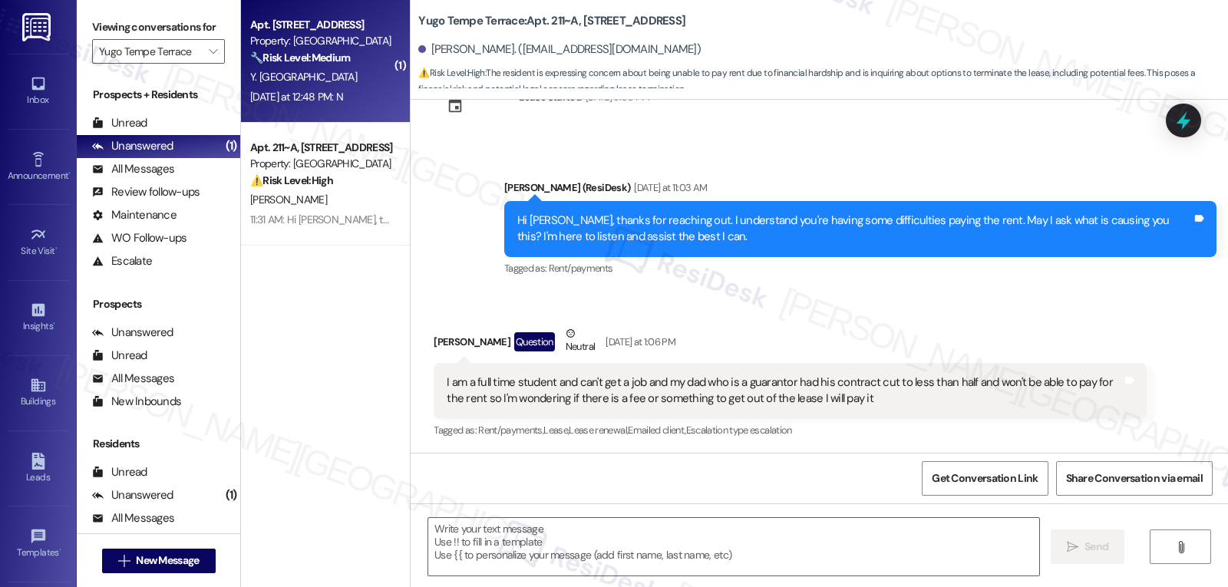
type textarea "Fetching suggested responses. Please feel free to read through the conversation…"
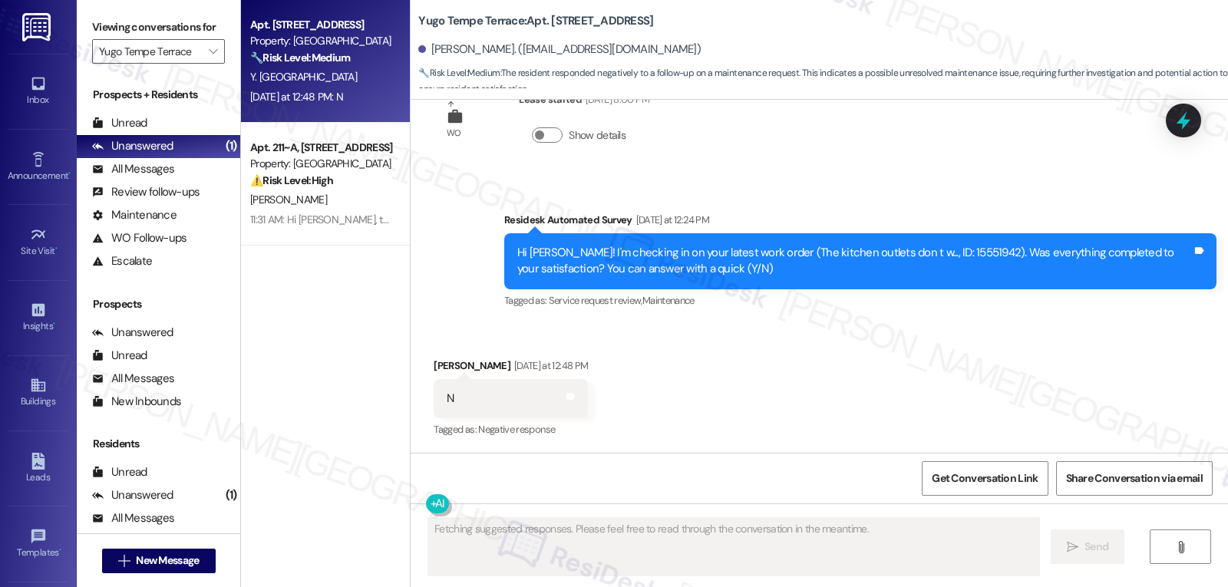
scroll to position [1961, 0]
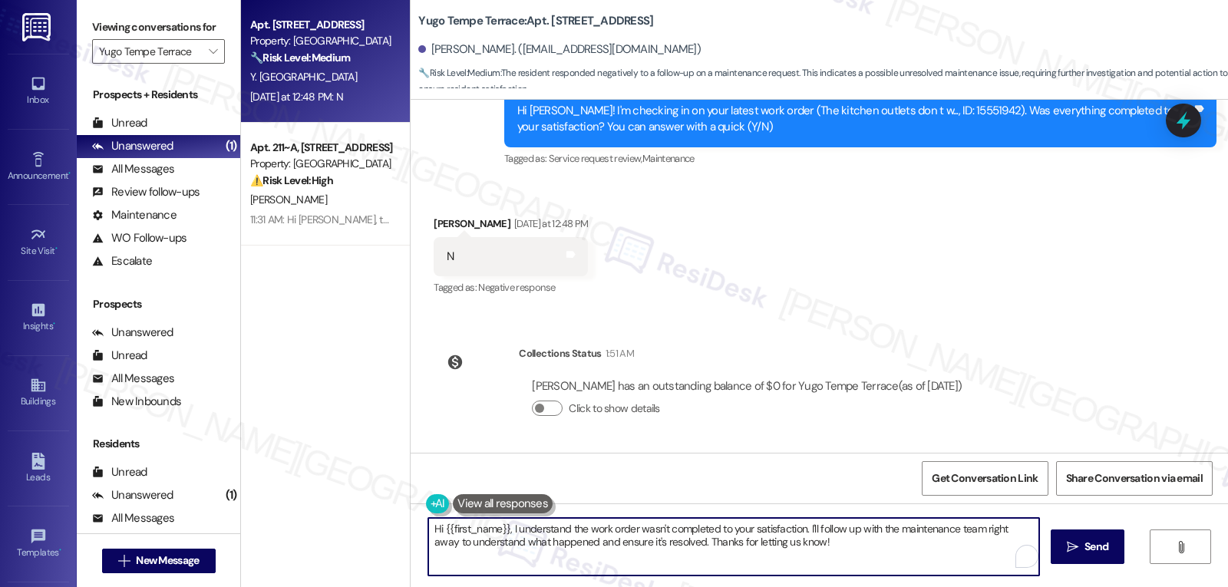
drag, startPoint x: 798, startPoint y: 528, endPoint x: 1253, endPoint y: 570, distance: 457.3
click at [1228, 570] on html "Inbox Go to Inbox Announcement • Send A Text Announcement Site Visit • Go to Si…" at bounding box center [614, 293] width 1228 height 587
type textarea "Hi {{first_name}}, I understand the work order wasn't completed to your satisfa…"
click at [1123, 548] on button " Send" at bounding box center [1088, 547] width 74 height 35
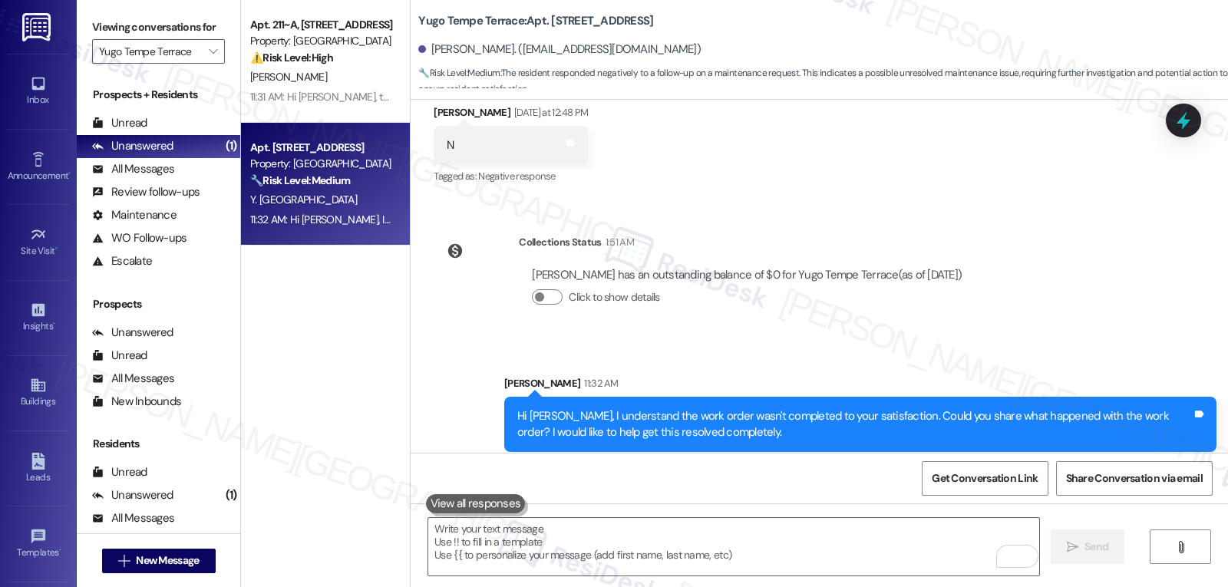
scroll to position [2084, 0]
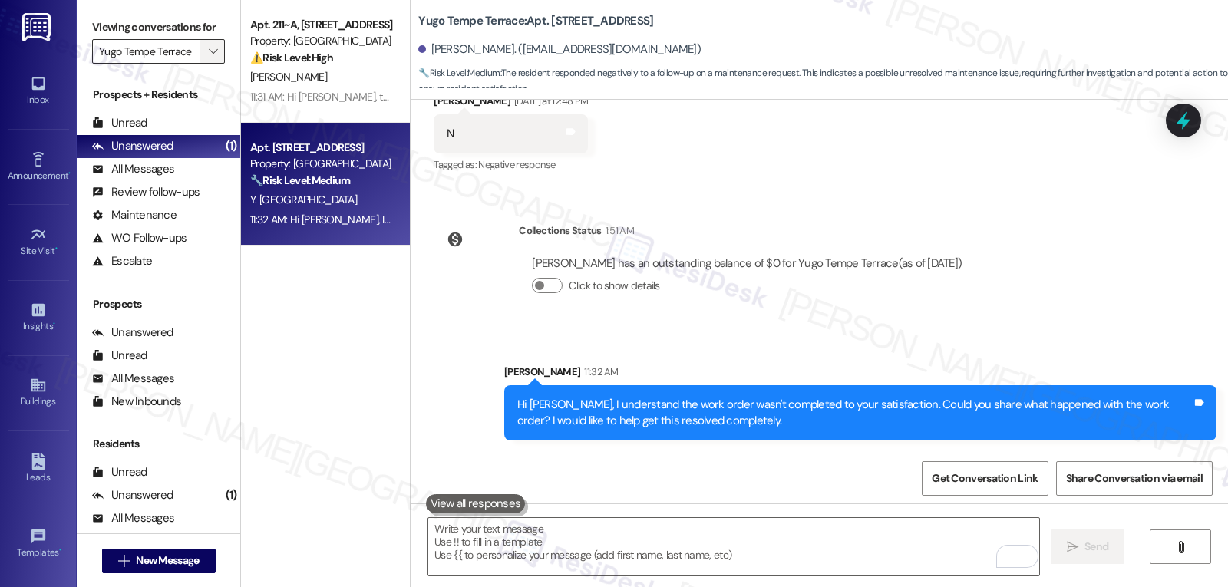
click at [206, 64] on span "" at bounding box center [213, 51] width 15 height 25
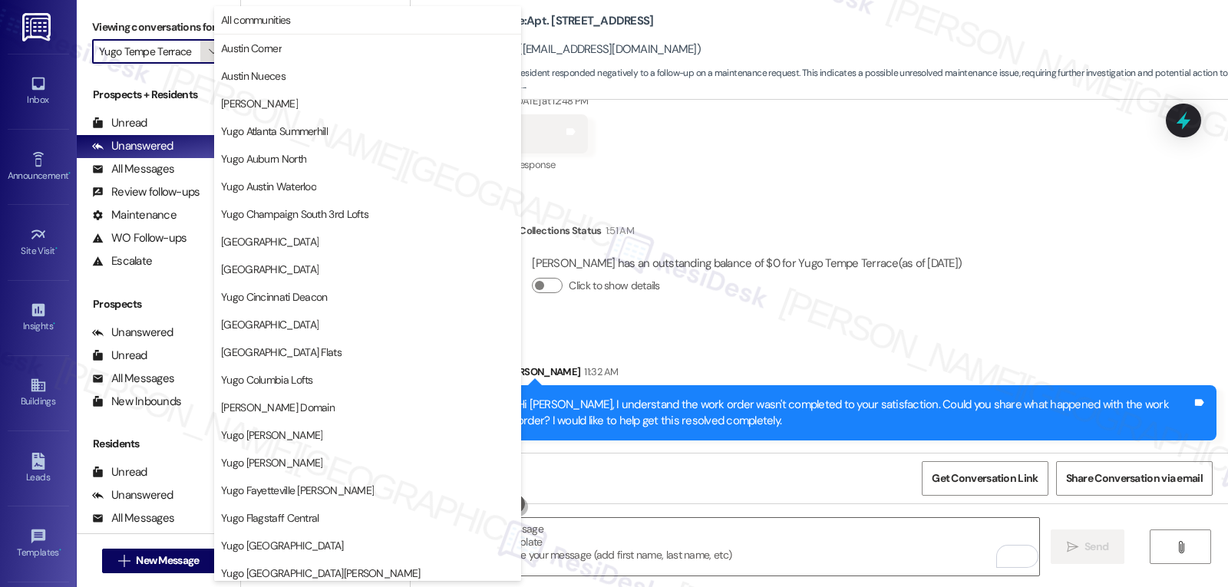
scroll to position [642, 0]
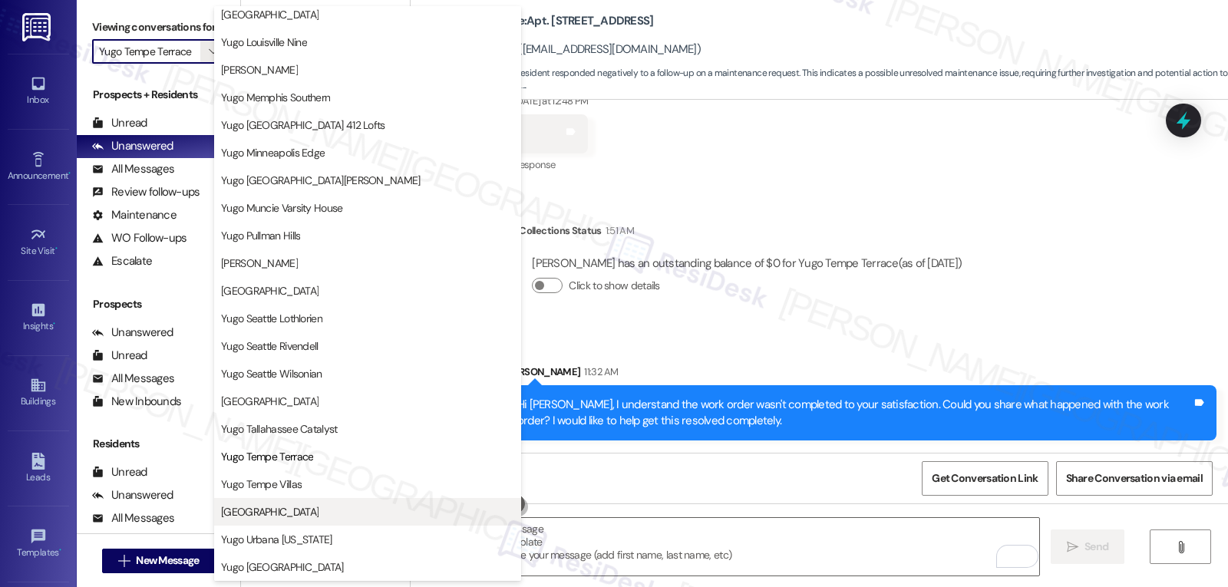
click at [299, 505] on span "[GEOGRAPHIC_DATA]" at bounding box center [270, 511] width 98 height 15
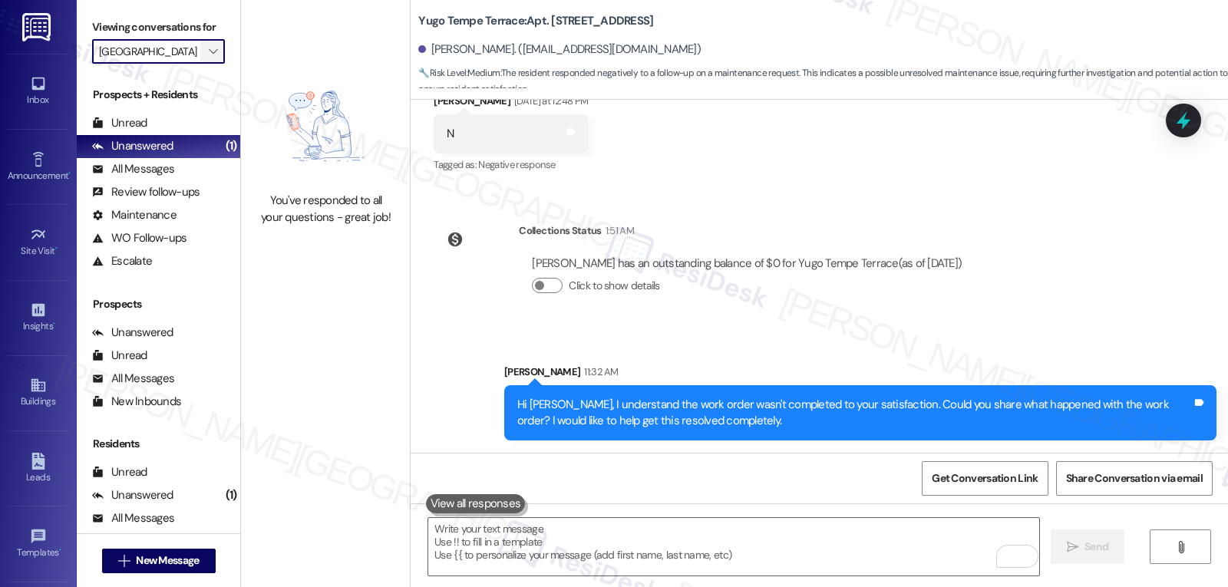
click at [209, 58] on icon "" at bounding box center [213, 51] width 8 height 12
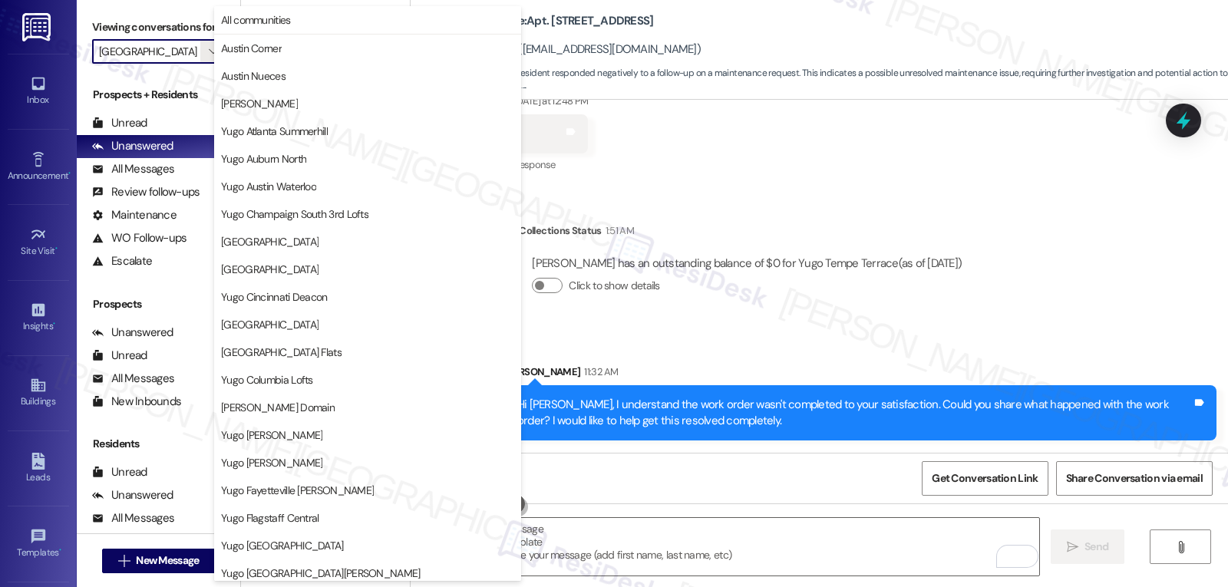
scroll to position [642, 0]
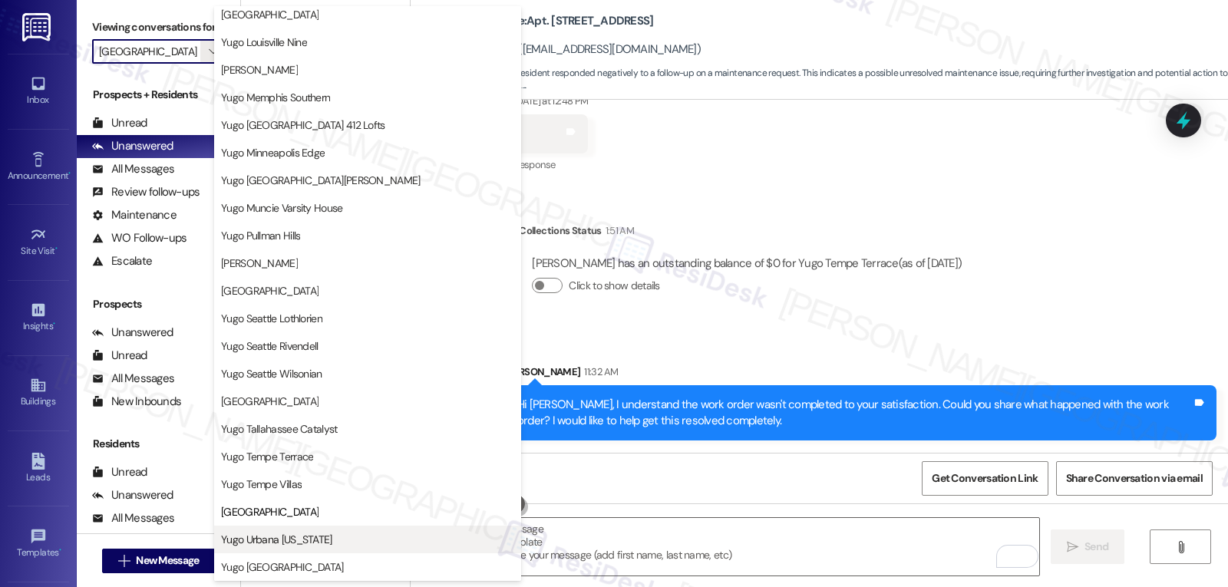
click at [328, 541] on span "Yugo Urbana [US_STATE]" at bounding box center [367, 539] width 293 height 15
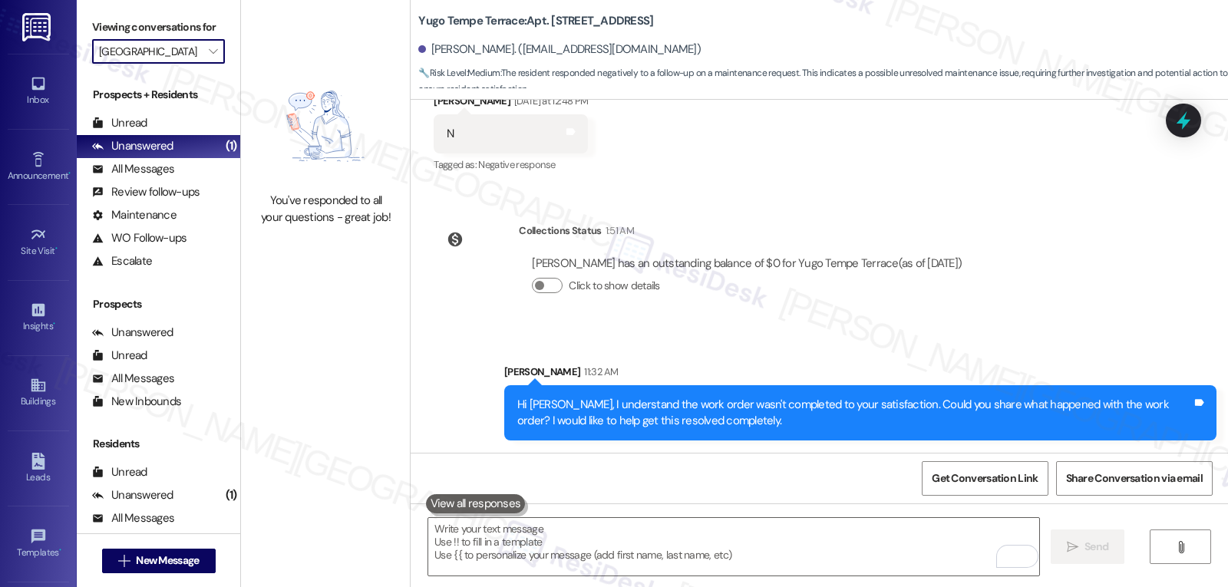
type input "Yugo Urbana [US_STATE]"
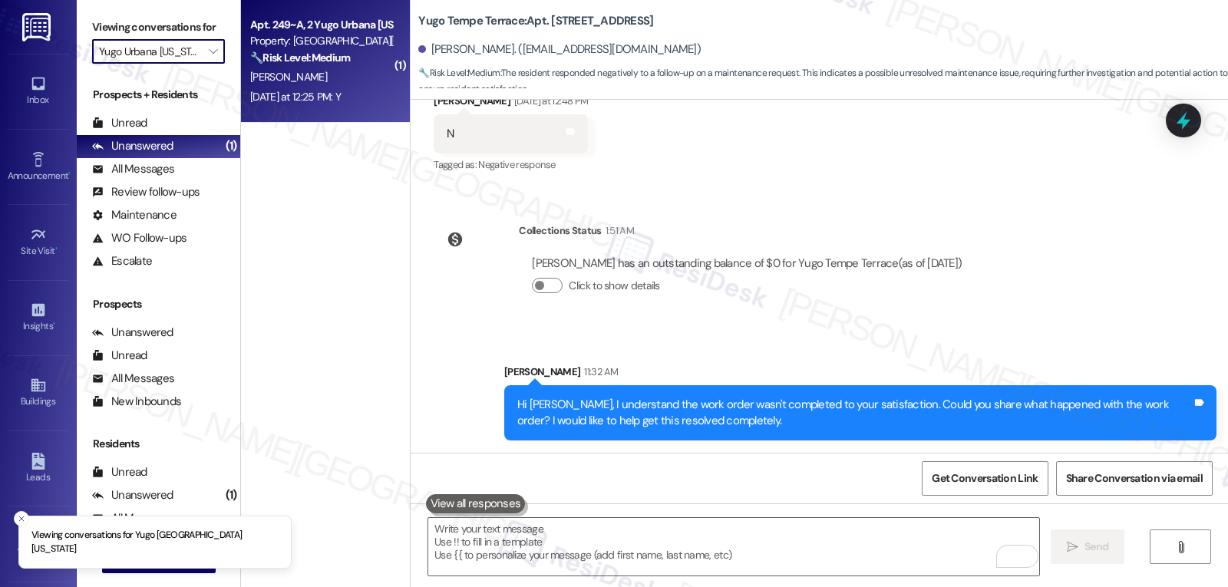
click at [296, 33] on div "Property: [GEOGRAPHIC_DATA][US_STATE]" at bounding box center [321, 41] width 142 height 16
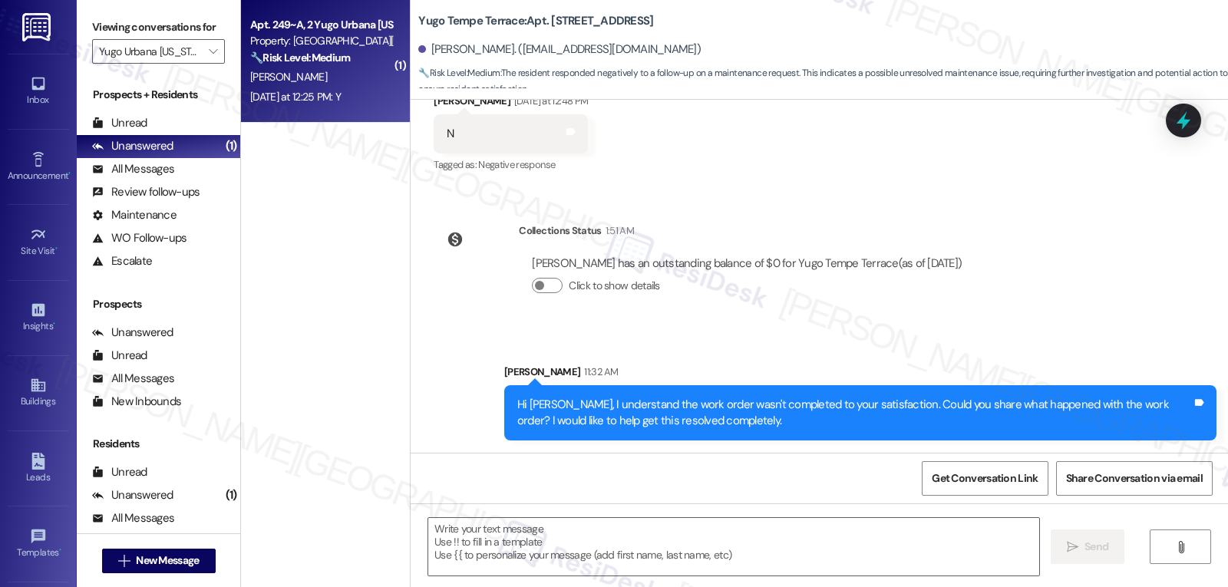
type textarea "Fetching suggested responses. Please feel free to read through the conversation…"
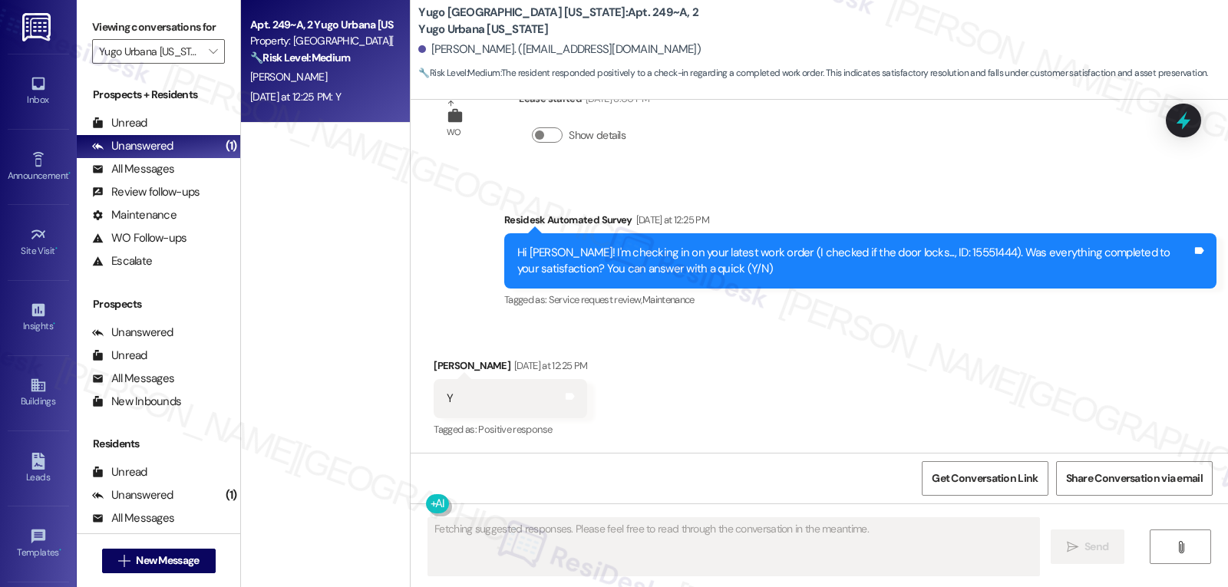
scroll to position [1169, 0]
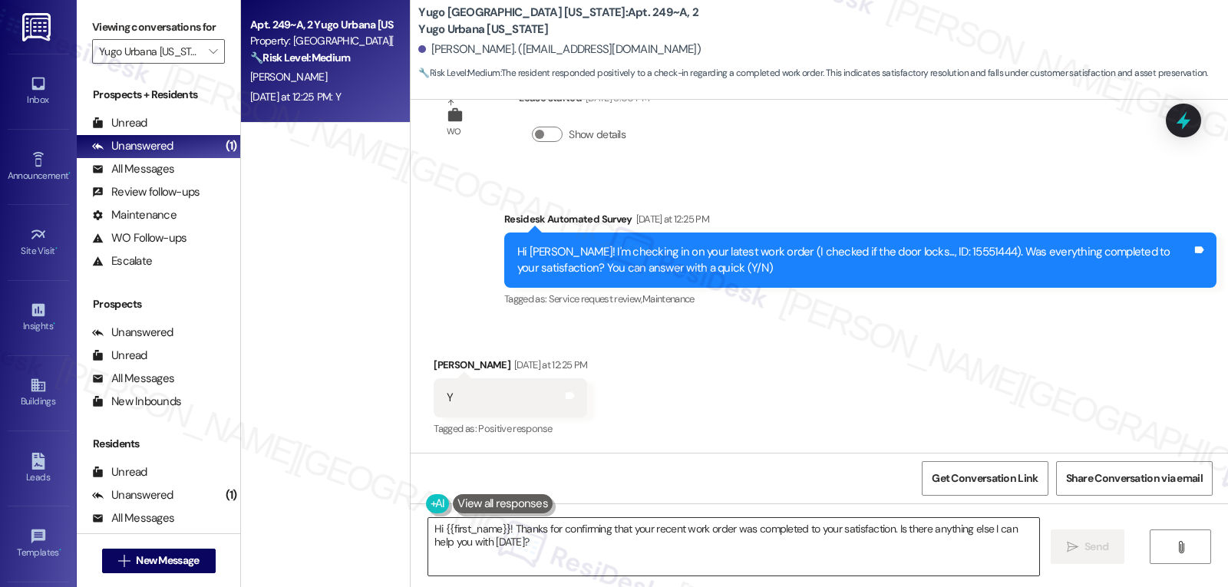
click at [746, 558] on textarea "Hi {{first_name}}! Thanks for confirming that your recent work order was comple…" at bounding box center [733, 547] width 611 height 58
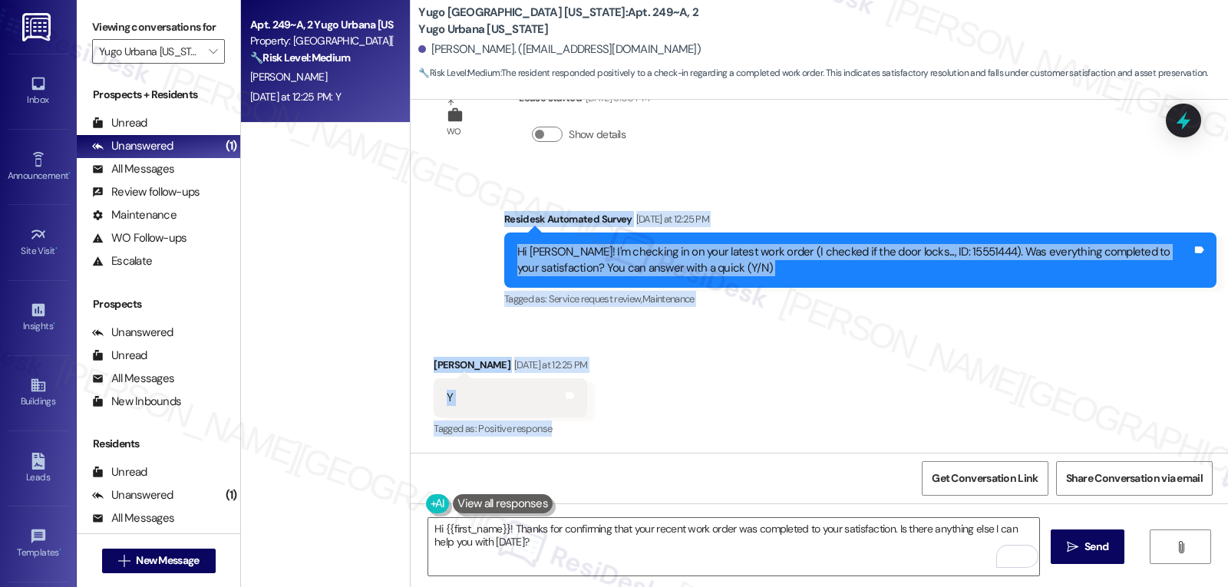
drag, startPoint x: 503, startPoint y: 237, endPoint x: 591, endPoint y: 420, distance: 203.0
click at [591, 420] on div "Survey, sent via SMS Residesk Automated Survey [DATE] 1:56 PM Hi there Soohyun!…" at bounding box center [820, 276] width 818 height 353
copy div "Residesk Automated Survey [DATE] at 12:25 PM Hi [PERSON_NAME]! I'm checking in …"
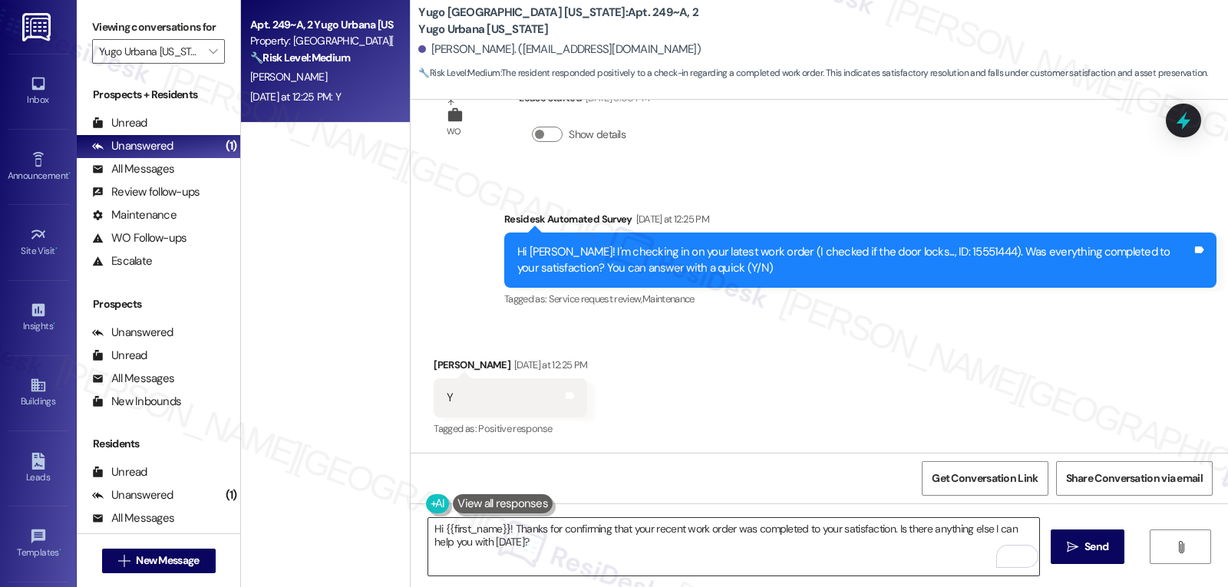
click at [567, 536] on textarea "Hi {{first_name}}! Thanks for confirming that your recent work order was comple…" at bounding box center [733, 547] width 611 height 58
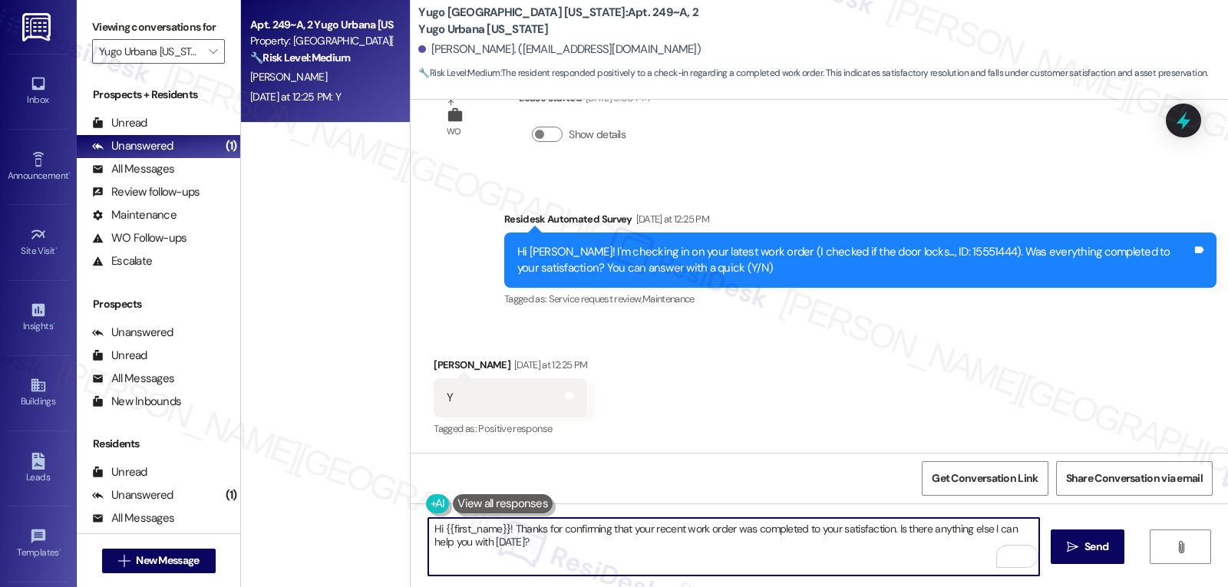
paste textarea "Thanks for letting us know, [PERSON_NAME]! 😊 We’re glad the work was completed …"
type textarea "Thanks for letting us know, [PERSON_NAME]! 😊 We’re glad the work was completed …"
click at [1097, 554] on span "Send" at bounding box center [1097, 547] width 24 height 16
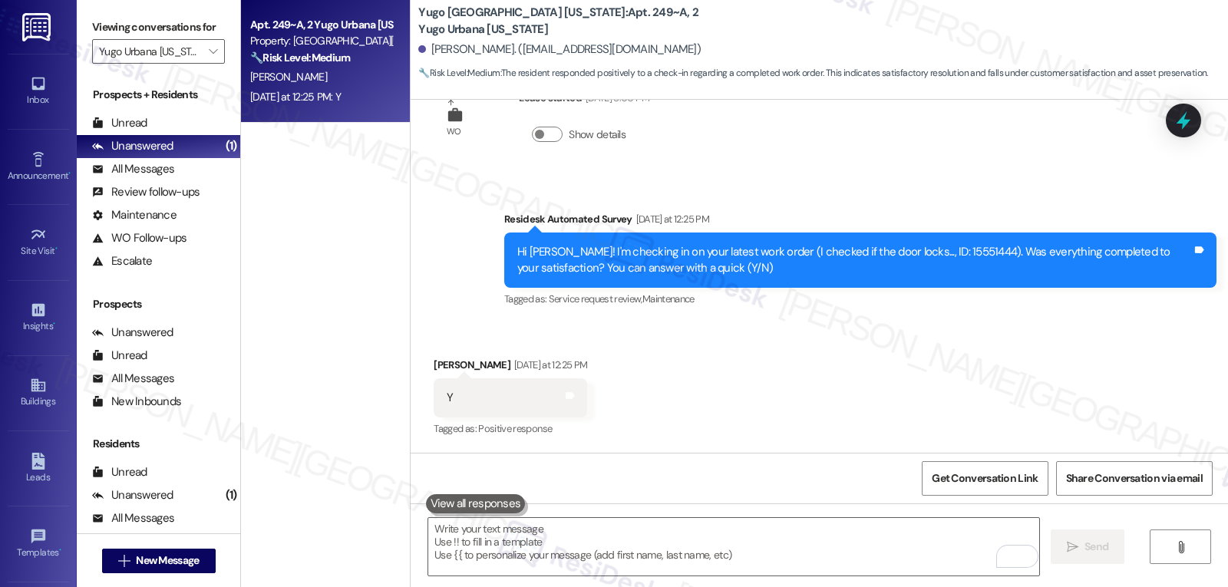
scroll to position [1169, 0]
click at [774, 554] on textarea "To enrich screen reader interactions, please activate Accessibility in Grammarl…" at bounding box center [733, 547] width 611 height 58
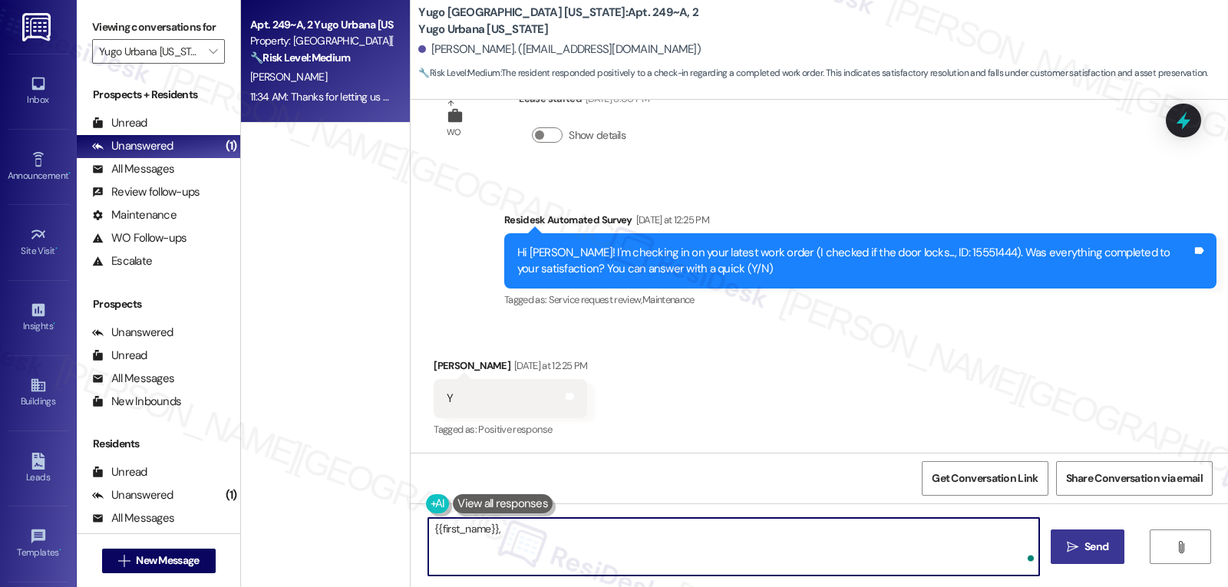
paste textarea "I’ve been meaning to check in—how has your experience at {{property}} been so f…"
click at [659, 545] on textarea "{{first_name}}, I’ve been meaning to check in—how has your experience at {{prop…" at bounding box center [733, 547] width 611 height 58
type textarea "{{first_name}}, I’ve been meaning to check in—how has your experience at {{prop…"
click at [1078, 547] on span " Send" at bounding box center [1088, 547] width 48 height 16
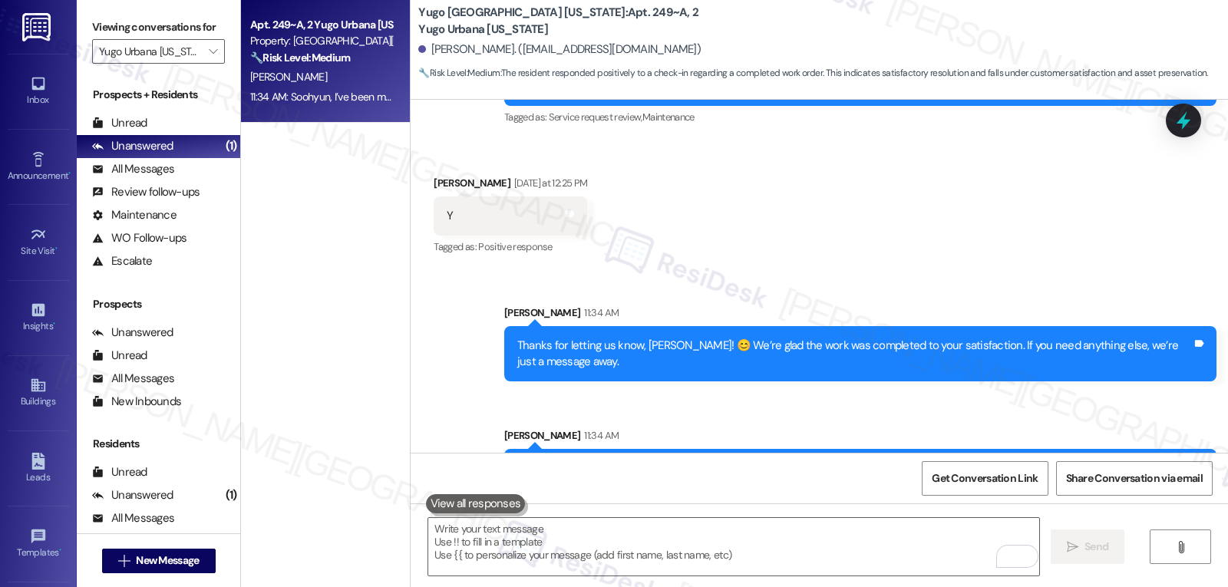
scroll to position [1400, 0]
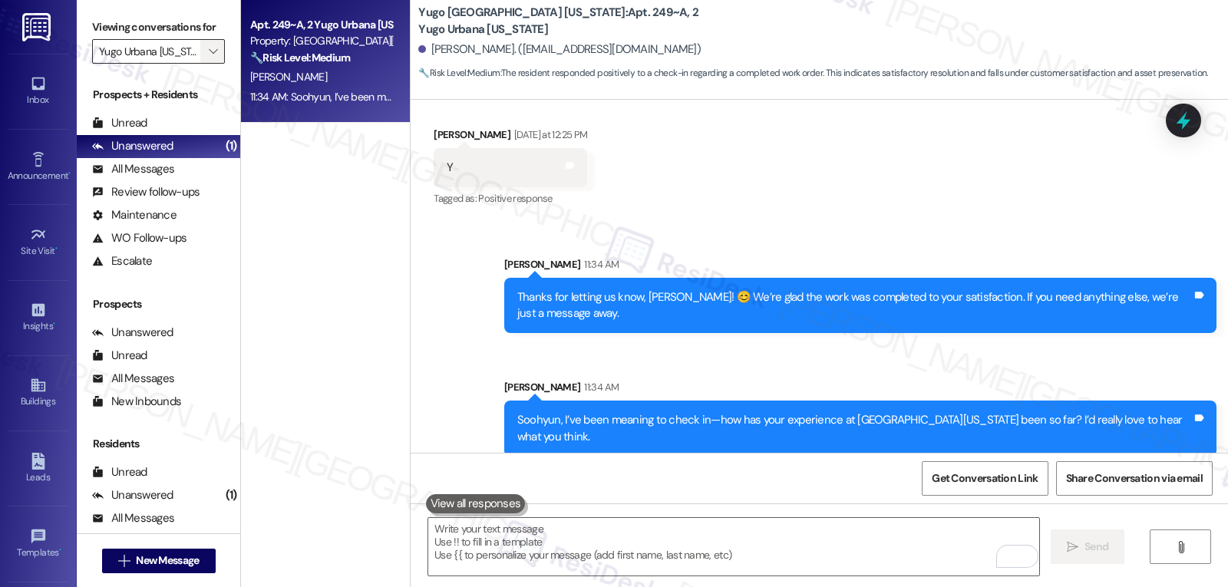
click at [206, 61] on span "" at bounding box center [213, 51] width 15 height 25
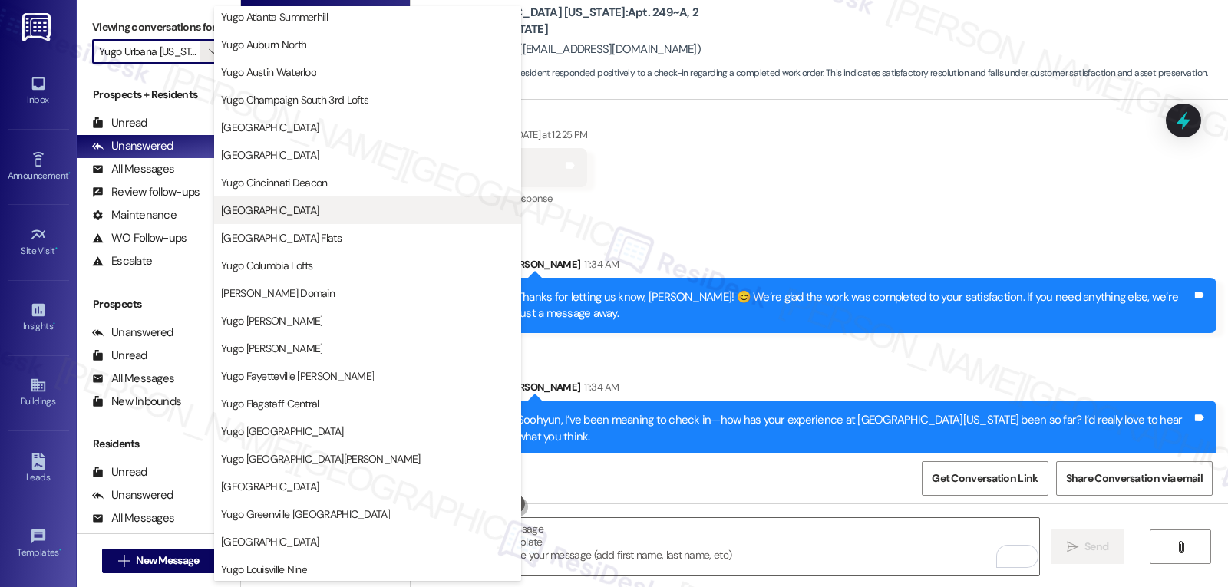
scroll to position [0, 0]
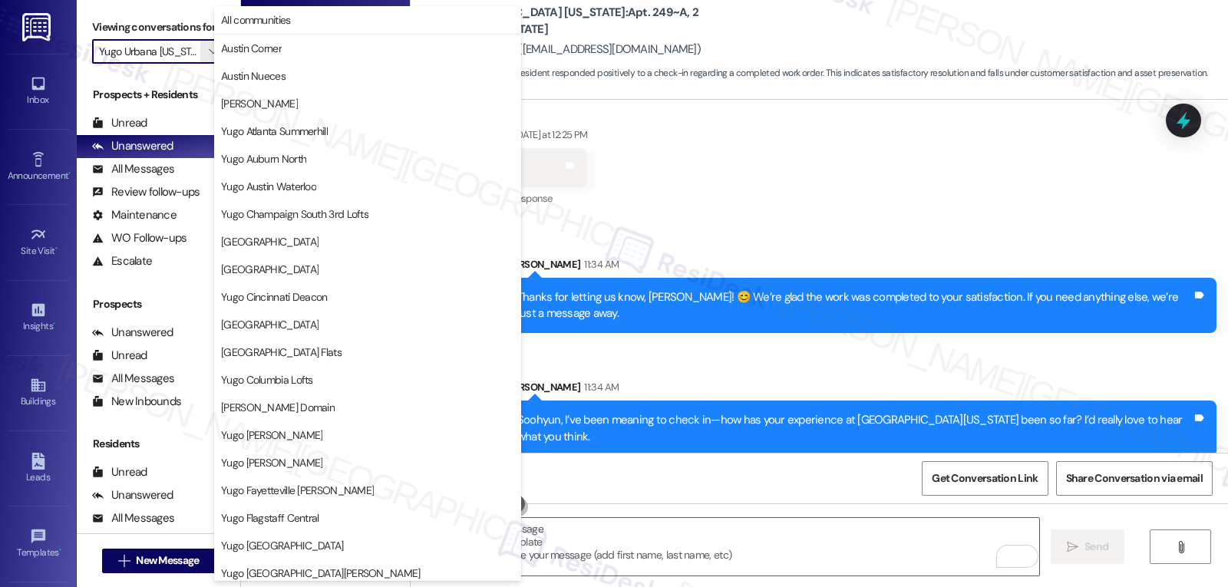
click at [763, 354] on div "Sent via SMS [PERSON_NAME] 11:34 AM Thanks for letting us know, [PERSON_NAME]! …" at bounding box center [820, 345] width 818 height 247
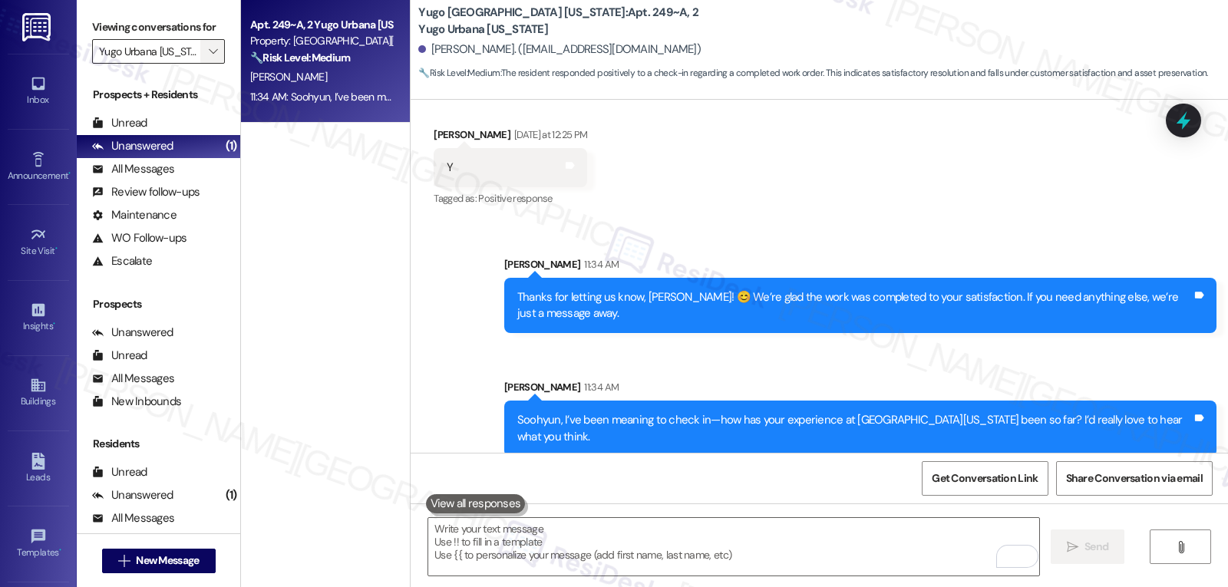
click at [206, 64] on span "" at bounding box center [213, 51] width 15 height 25
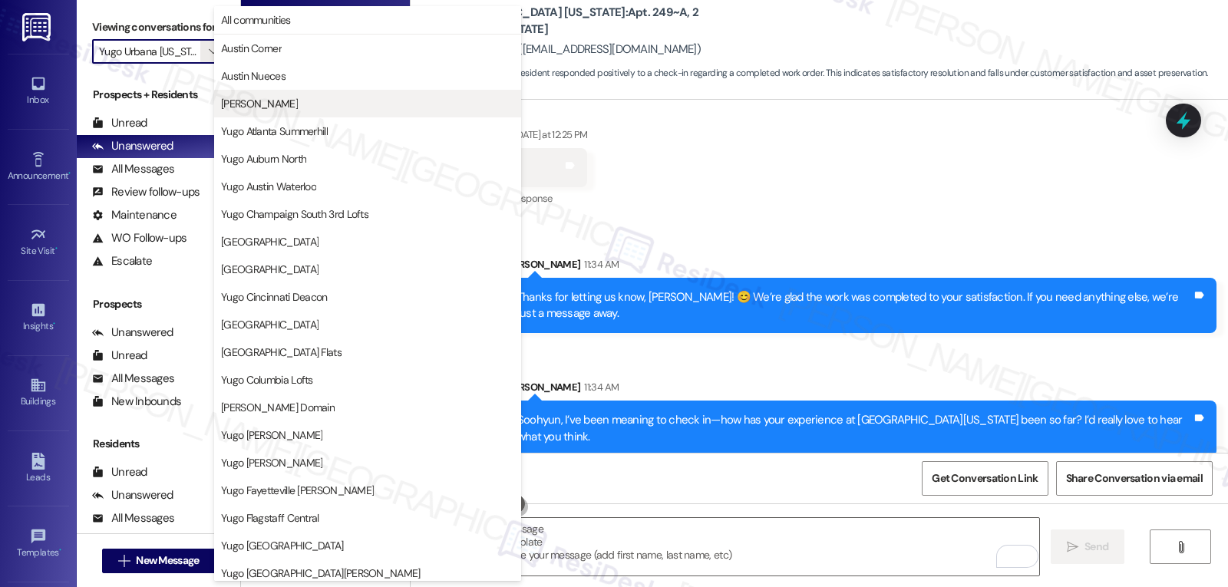
click at [253, 101] on span "[PERSON_NAME]" at bounding box center [259, 103] width 77 height 15
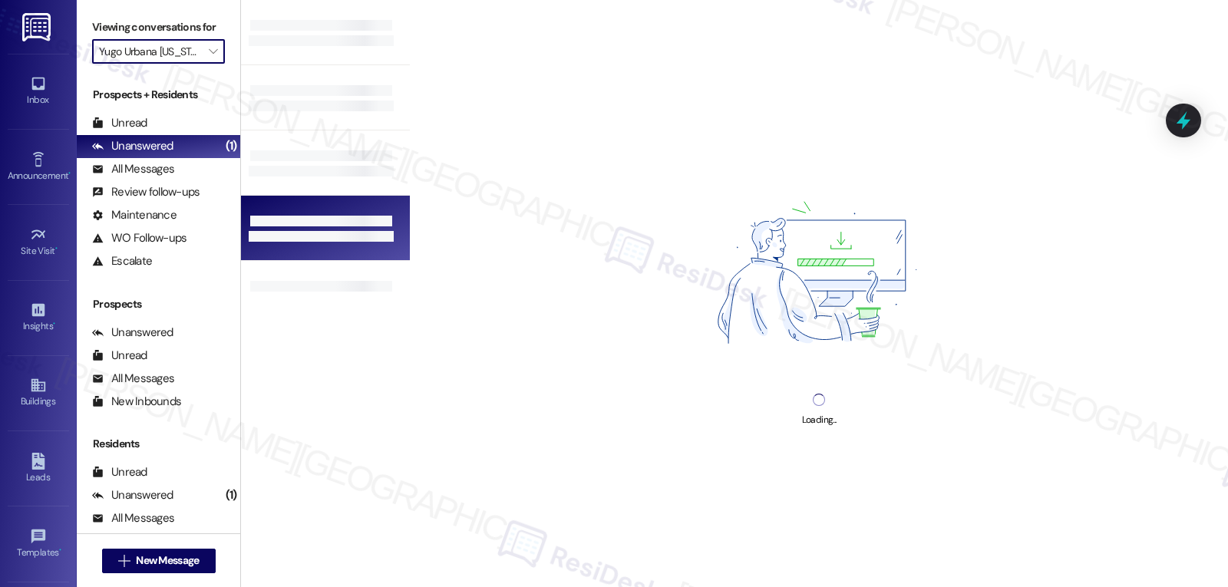
type input "[PERSON_NAME]"
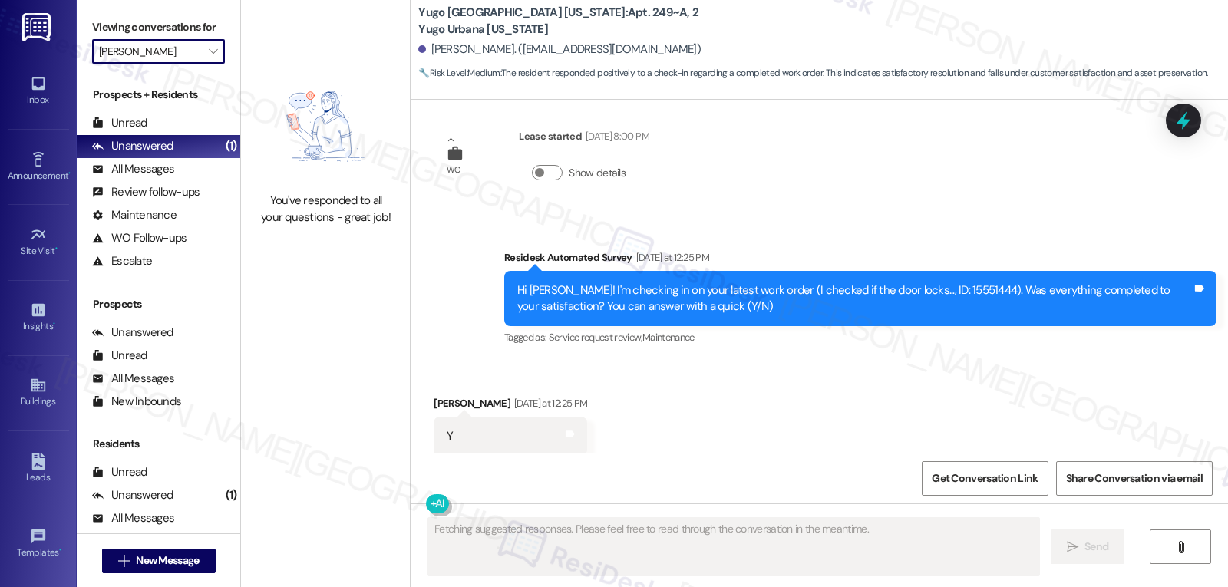
scroll to position [1169, 0]
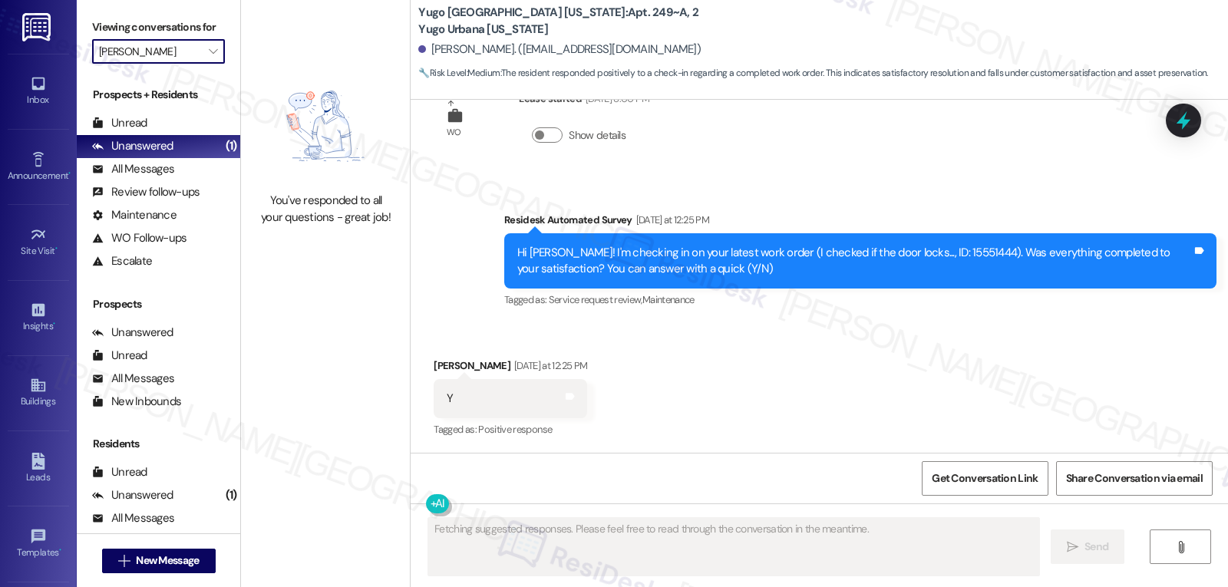
click at [184, 64] on input "[PERSON_NAME]" at bounding box center [149, 51] width 101 height 25
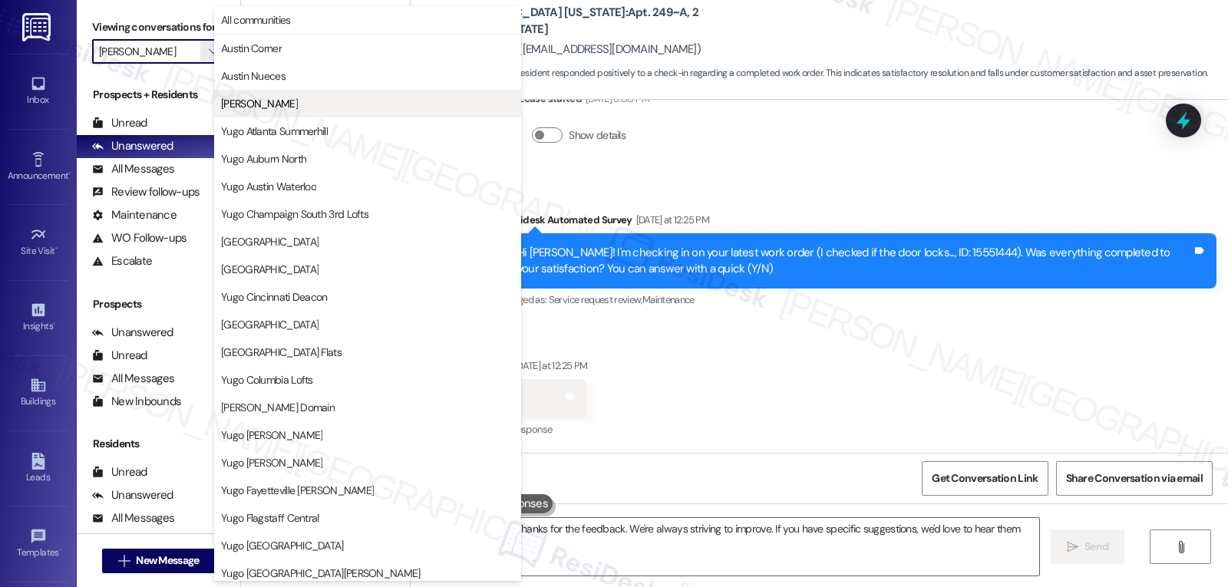
type textarea "Hi {{first_name}}! Thanks for the feedback. We're always striving to improve. I…"
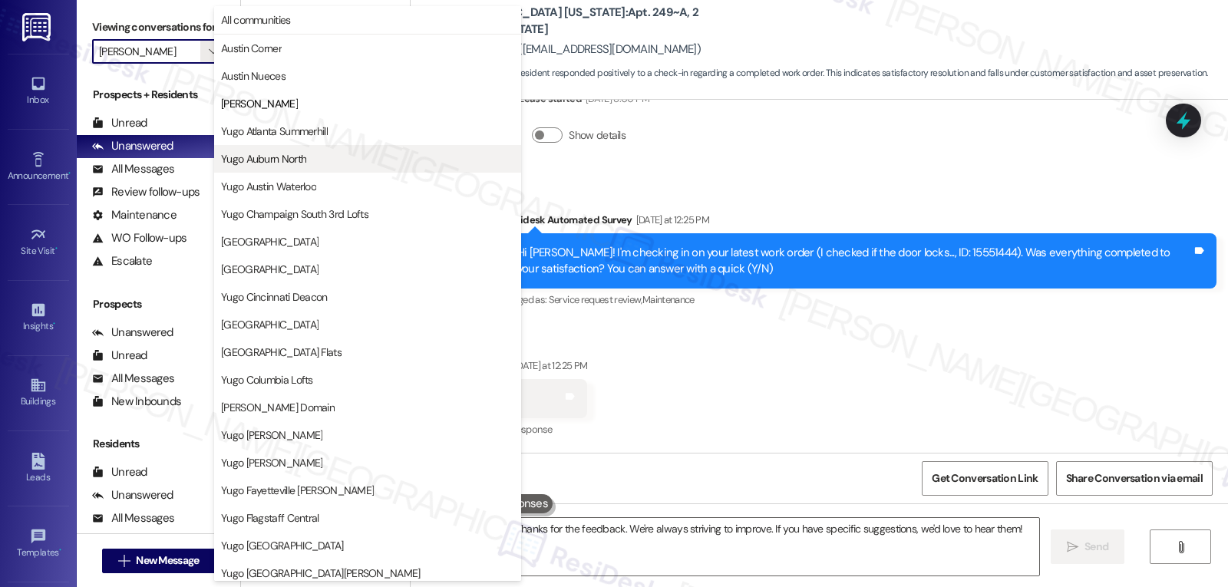
click at [308, 156] on span "Yugo Auburn North" at bounding box center [367, 158] width 293 height 15
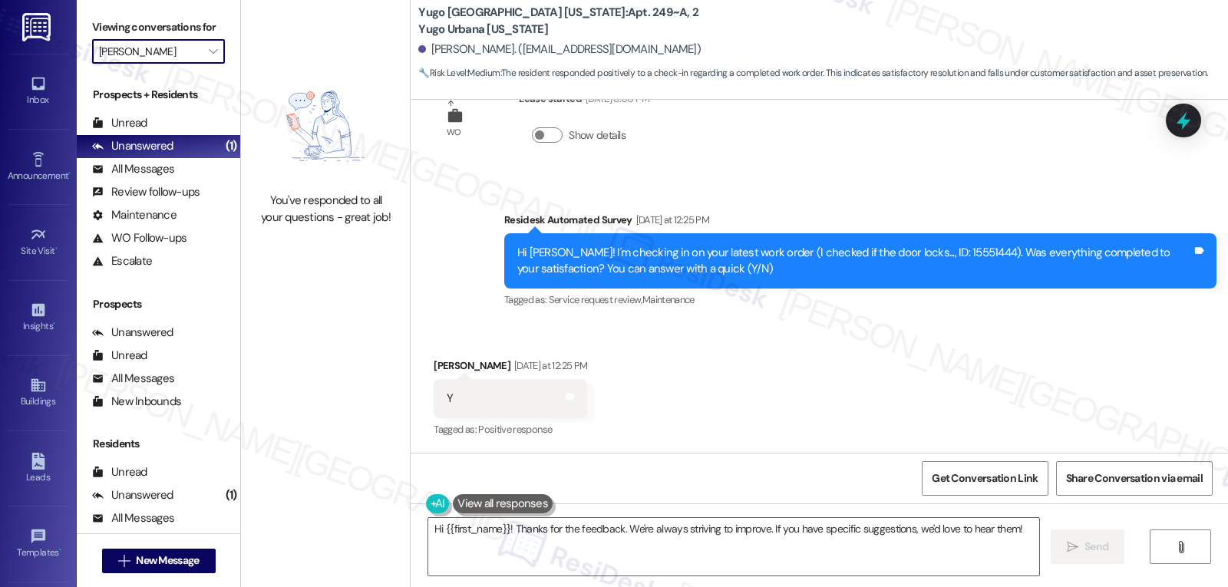
type input "Yugo Auburn North"
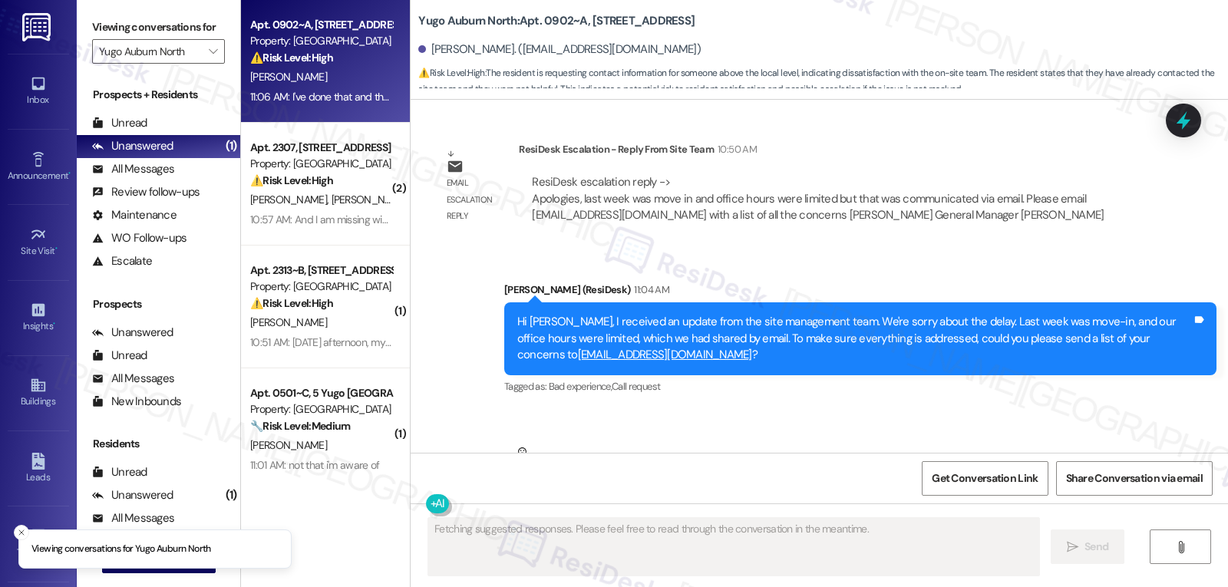
scroll to position [5149, 0]
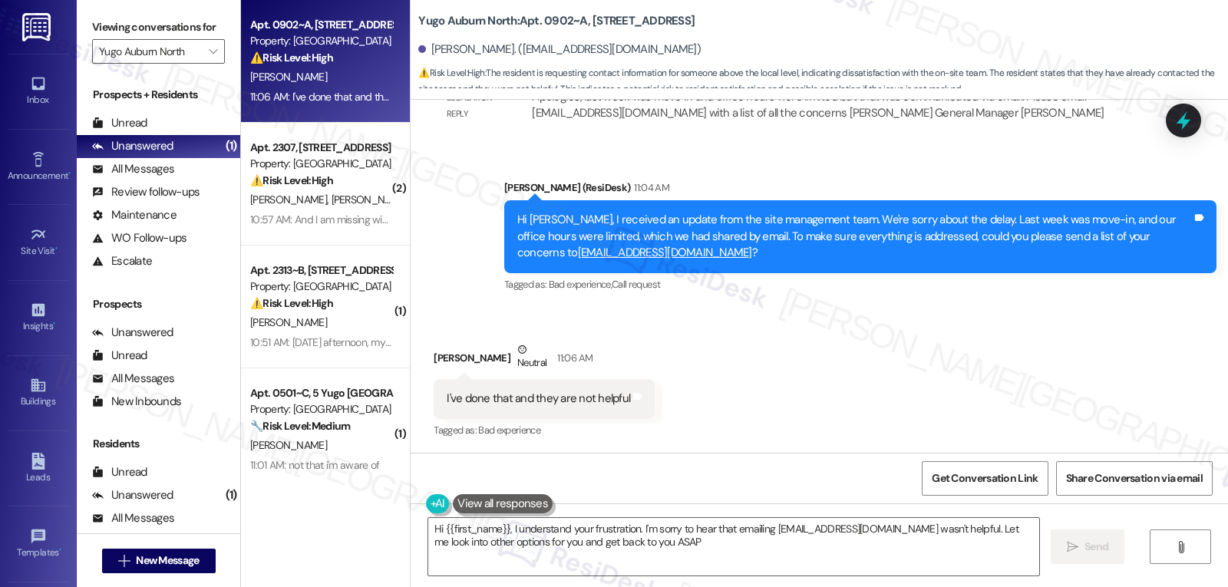
type textarea "Hi {{first_name}}, I understand your frustration. I'm sorry to hear that emaili…"
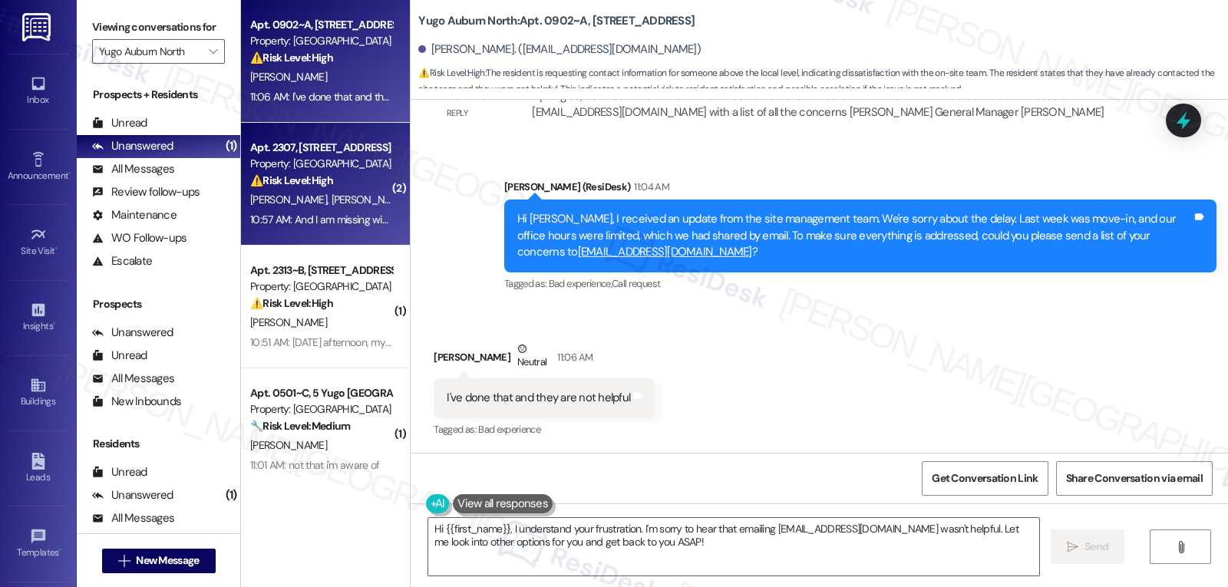
click at [289, 210] on div "10:57 AM: And I am missing window blinds! 10:57 AM: And I am missing window bli…" at bounding box center [321, 219] width 145 height 19
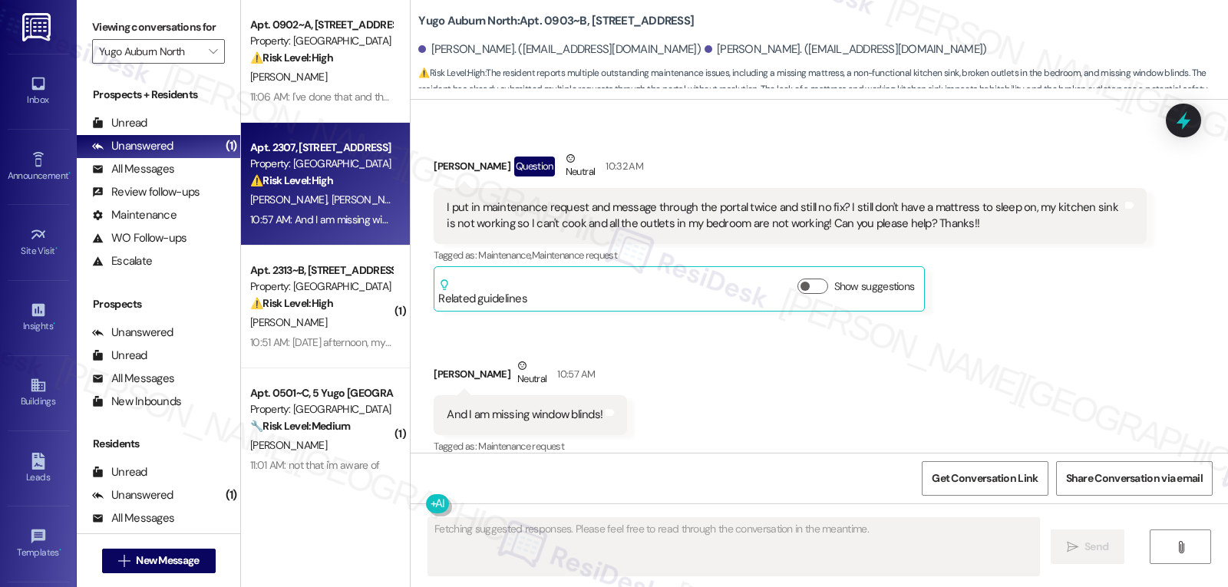
scroll to position [3299, 0]
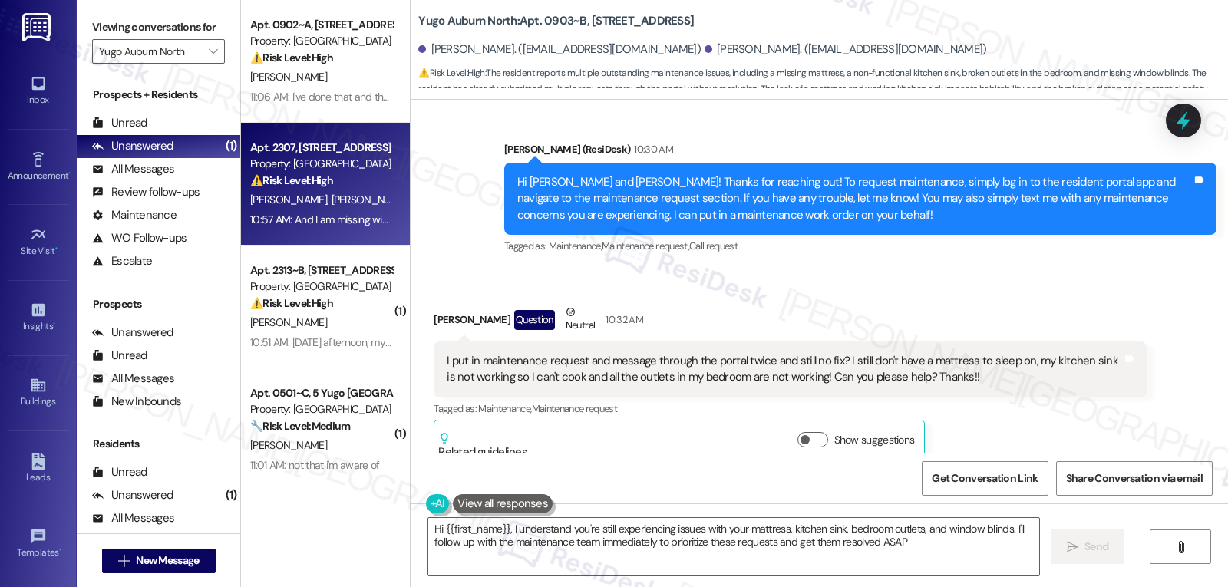
type textarea "Hi {{first_name}}, I understand you're still experiencing issues with your matt…"
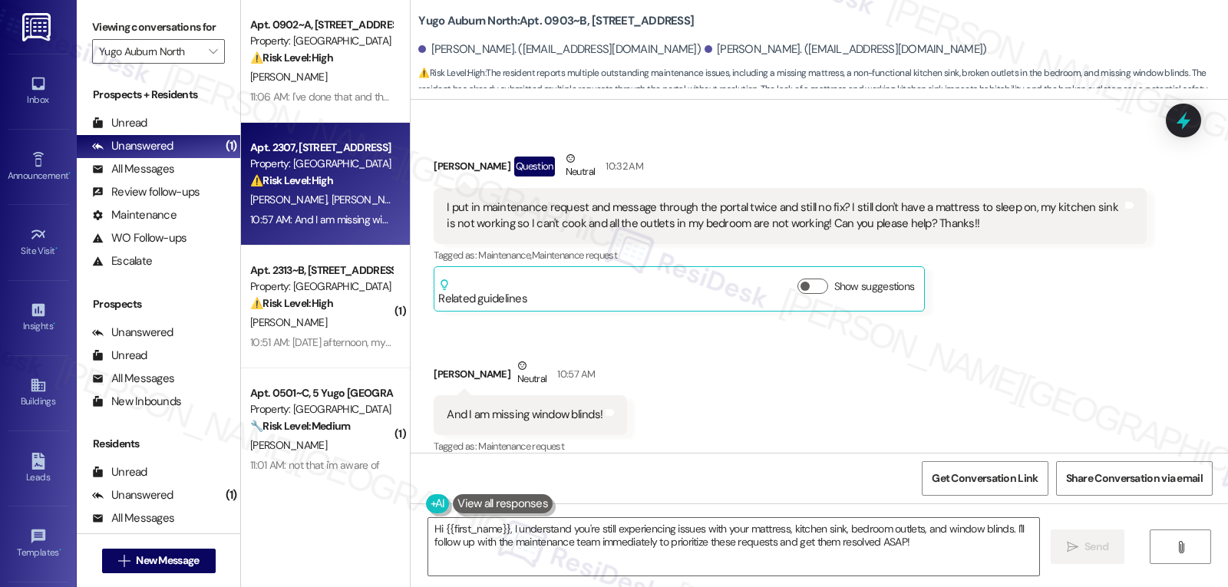
scroll to position [3454, 0]
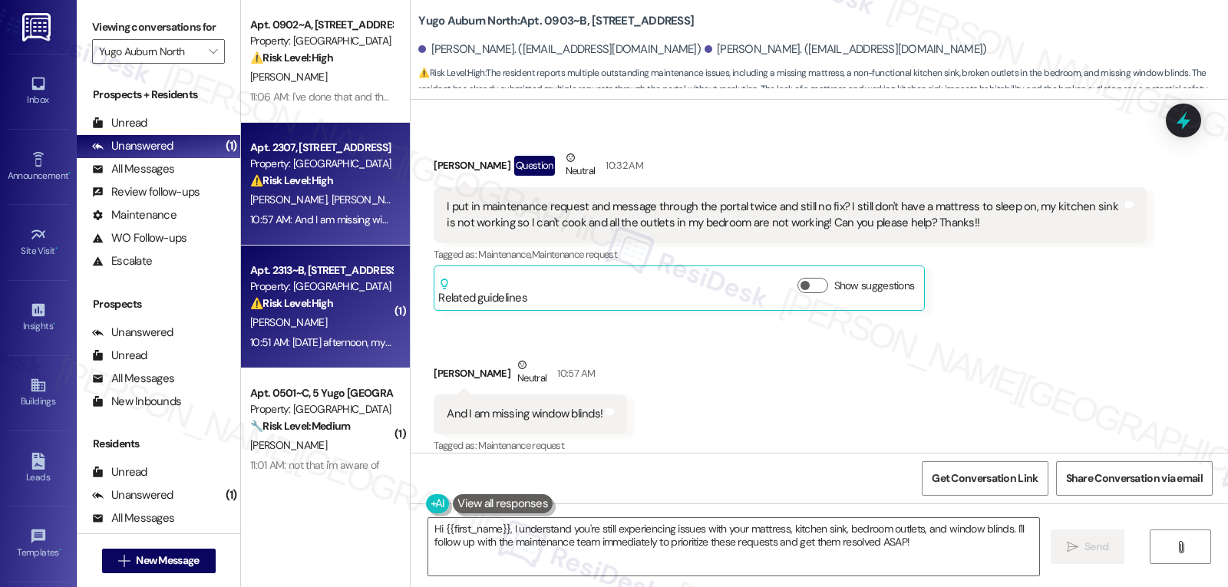
click at [305, 322] on div "[PERSON_NAME]" at bounding box center [321, 322] width 145 height 19
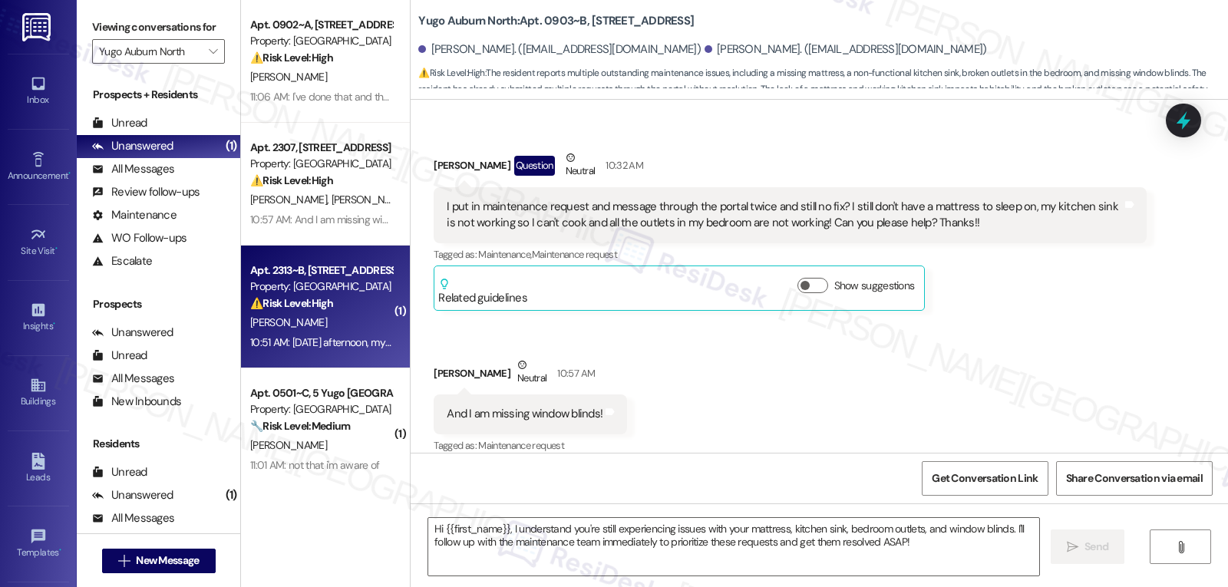
type textarea "Fetching suggested responses. Please feel free to read through the conversation…"
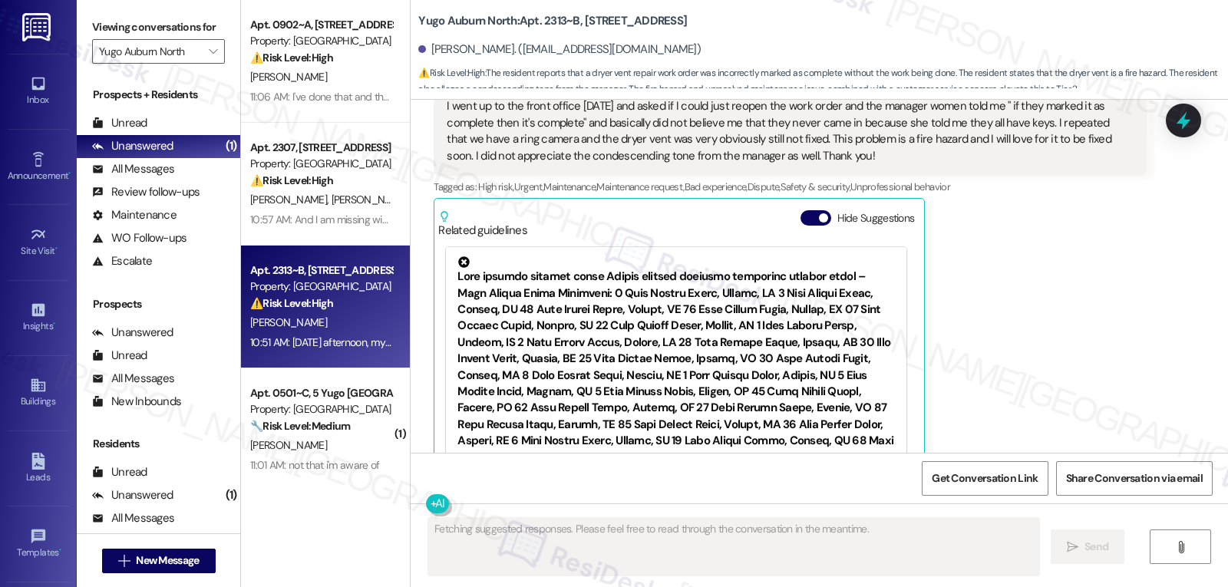
scroll to position [5085, 0]
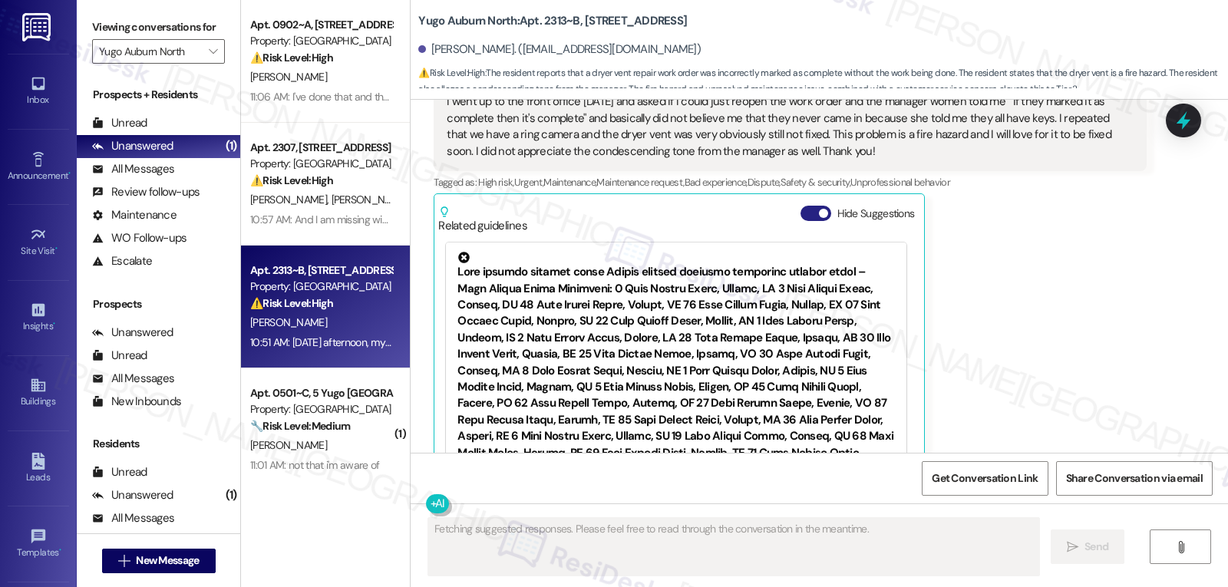
click at [801, 206] on button "Hide Suggestions" at bounding box center [816, 213] width 31 height 15
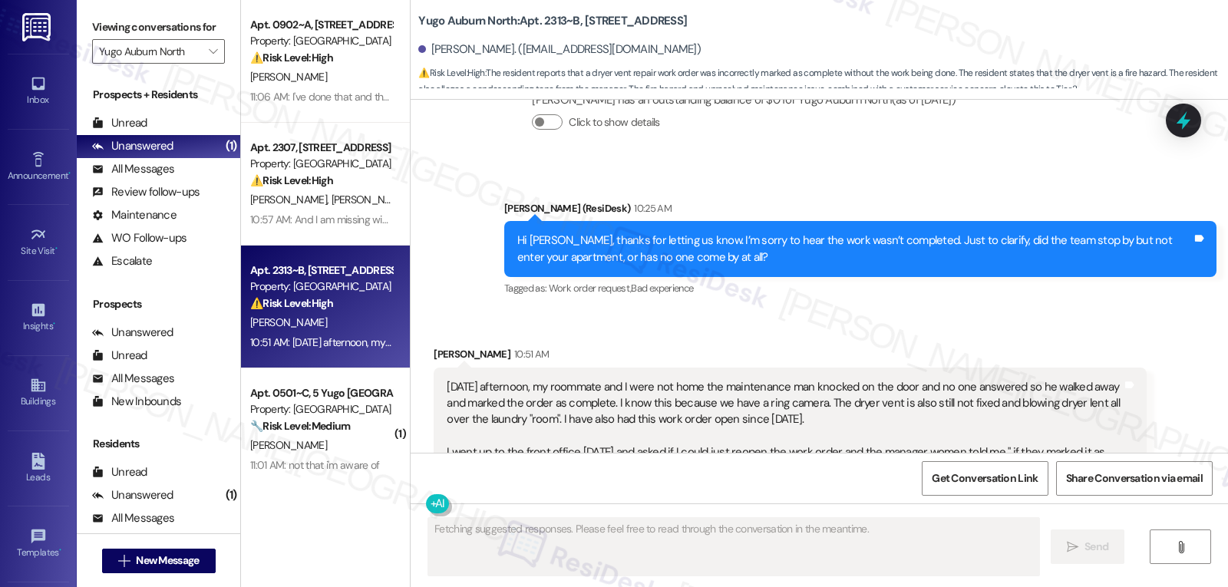
scroll to position [4697, 0]
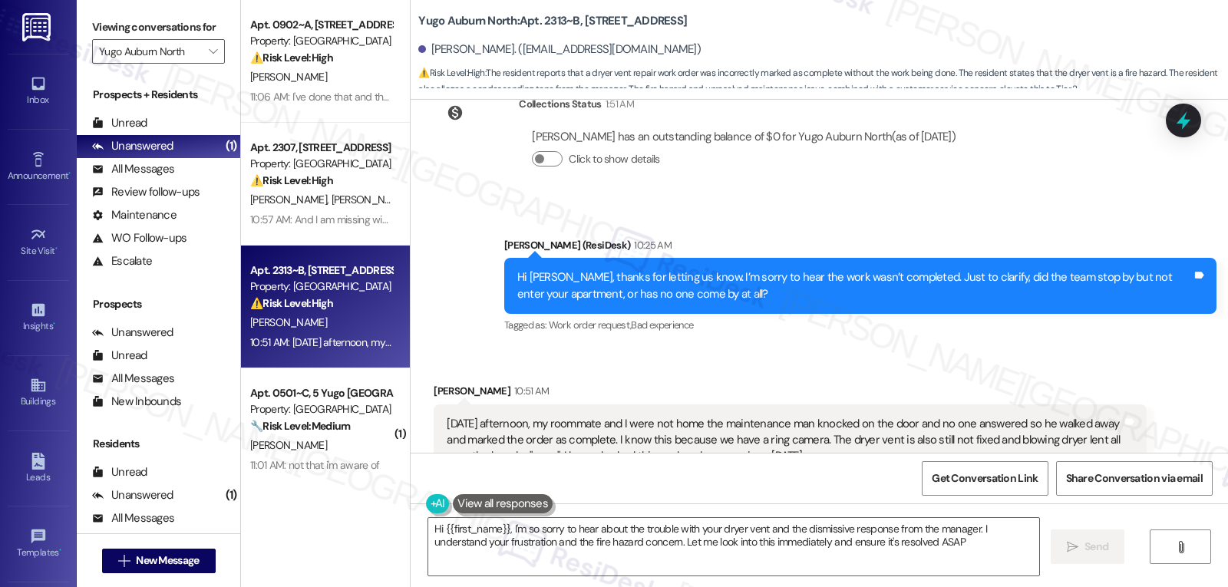
type textarea "Hi {{first_name}}, I'm so sorry to hear about the trouble with your dryer vent …"
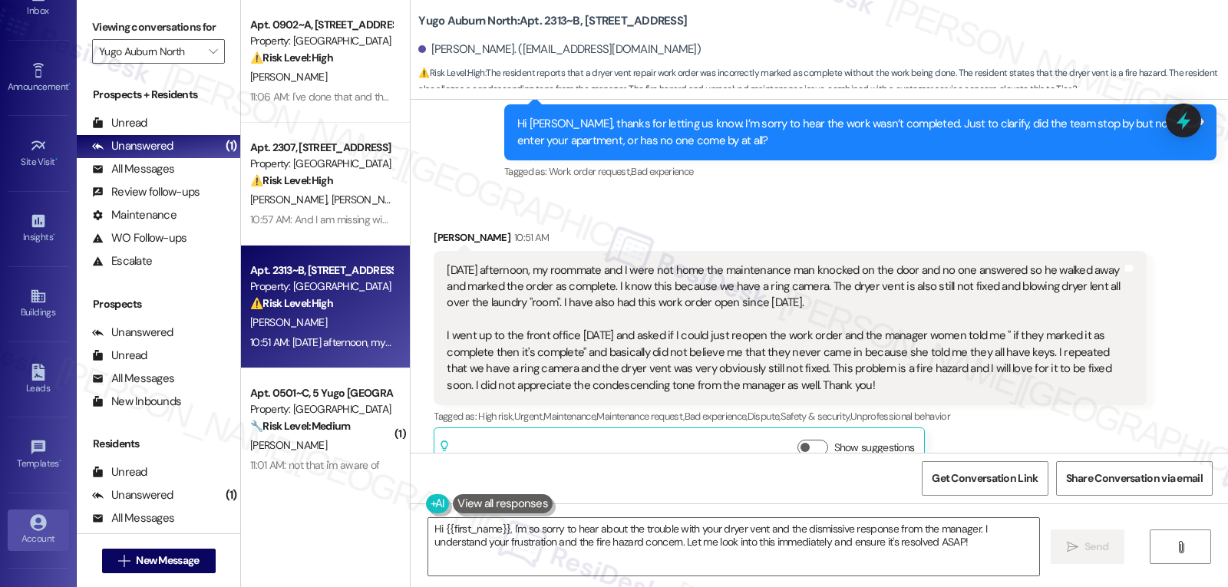
scroll to position [145, 0]
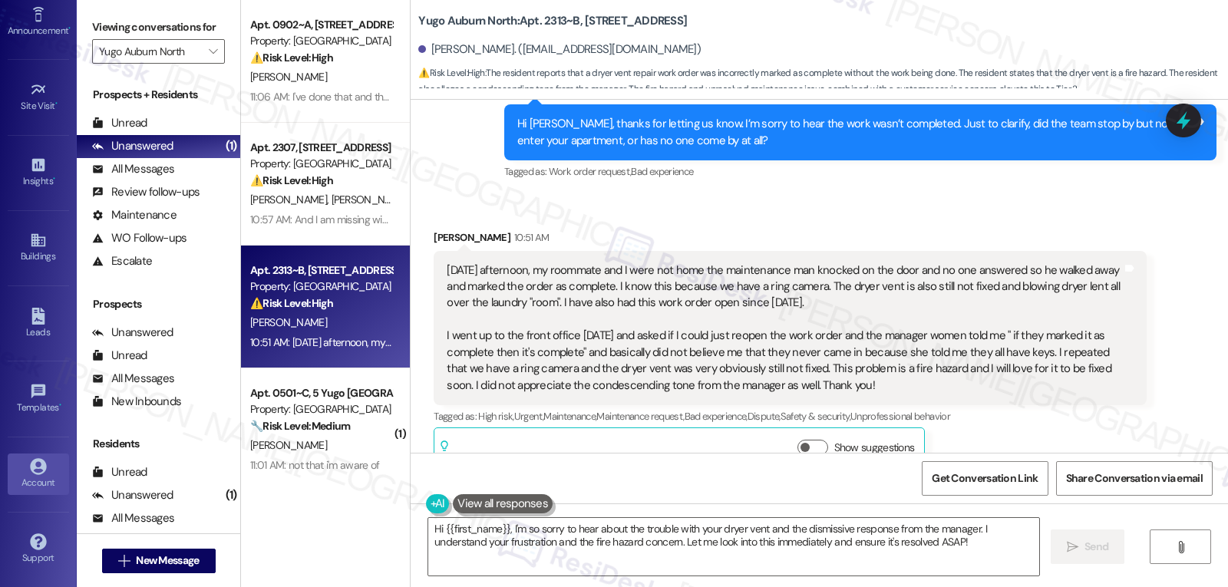
click at [38, 458] on link "Account" at bounding box center [38, 474] width 61 height 41
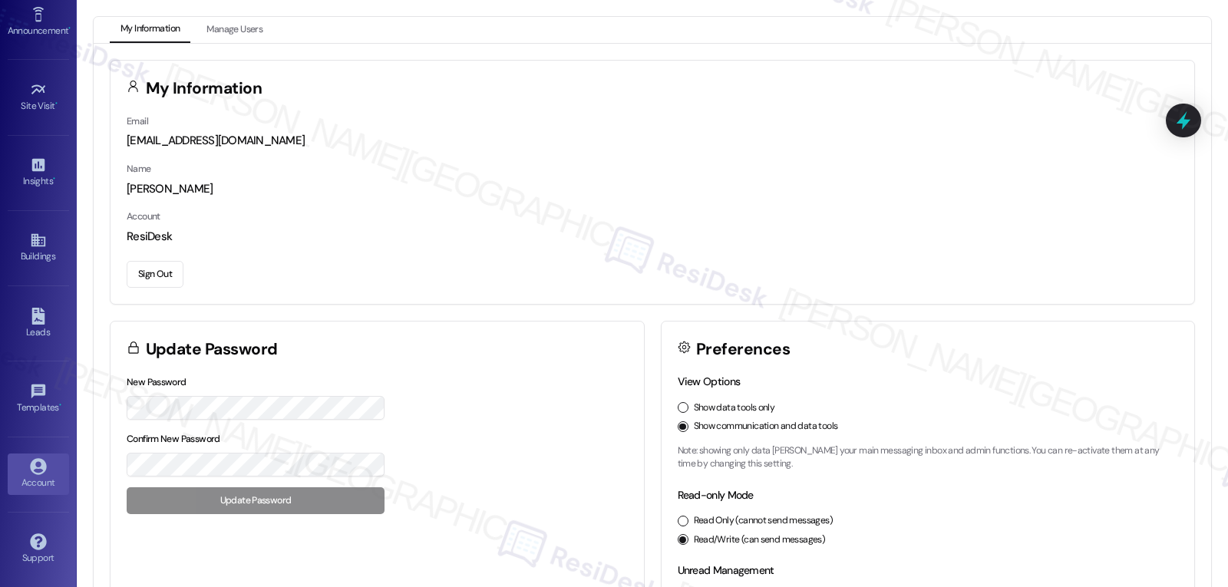
click at [147, 258] on div "Sign Out" at bounding box center [653, 272] width 1052 height 32
click at [154, 275] on button "Sign Out" at bounding box center [155, 274] width 57 height 27
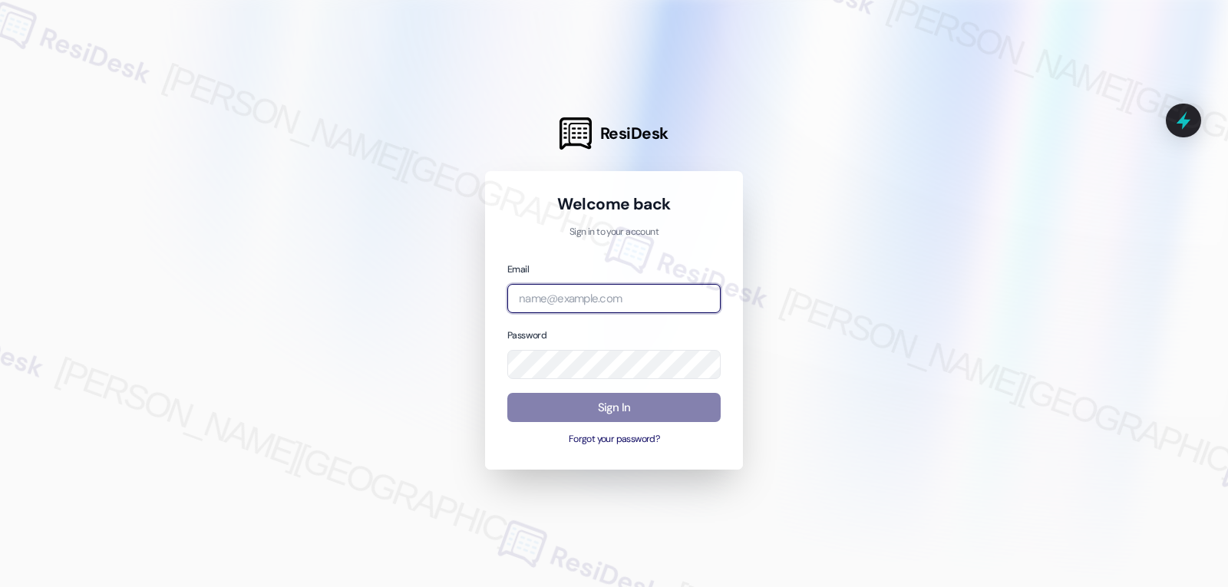
drag, startPoint x: 580, startPoint y: 301, endPoint x: 630, endPoint y: 299, distance: 49.9
click at [580, 301] on input "email" at bounding box center [614, 299] width 213 height 30
click at [625, 289] on input "email" at bounding box center [614, 299] width 213 height 30
paste input "automated-surveys-birchstone_residential-jomar.punay@birchstone_[DOMAIN_NAME]"
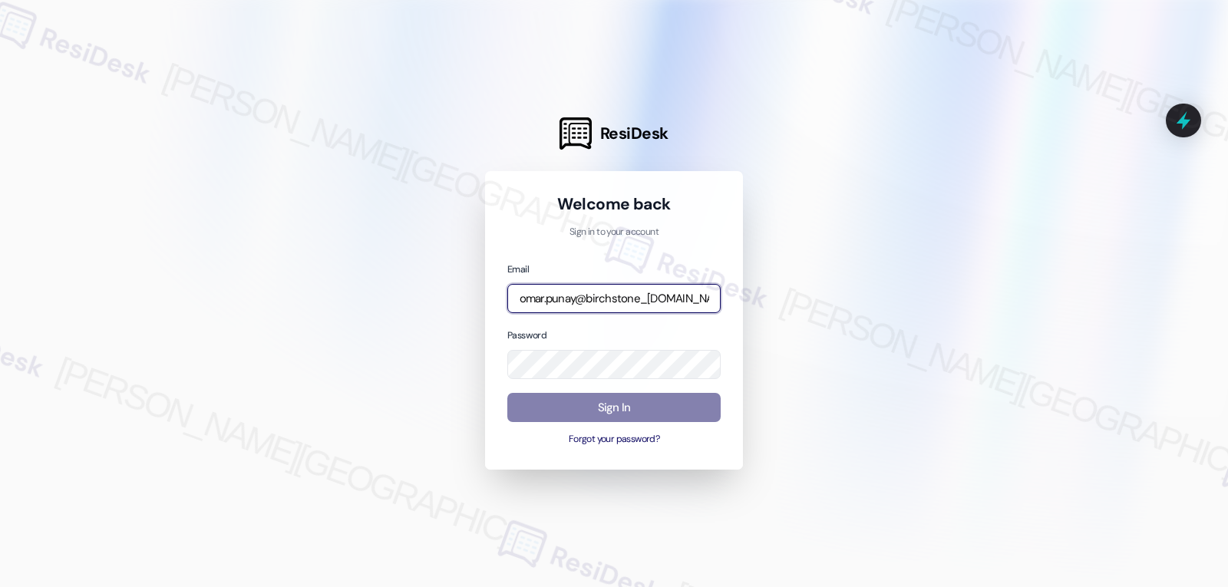
type input "automated-surveys-birchstone_residential-jomar.punay@birchstone_[DOMAIN_NAME]"
click at [603, 392] on div "Email automated-surveys-birchstone_residential-jomar.punay@birchstone_[DOMAIN_N…" at bounding box center [614, 354] width 213 height 187
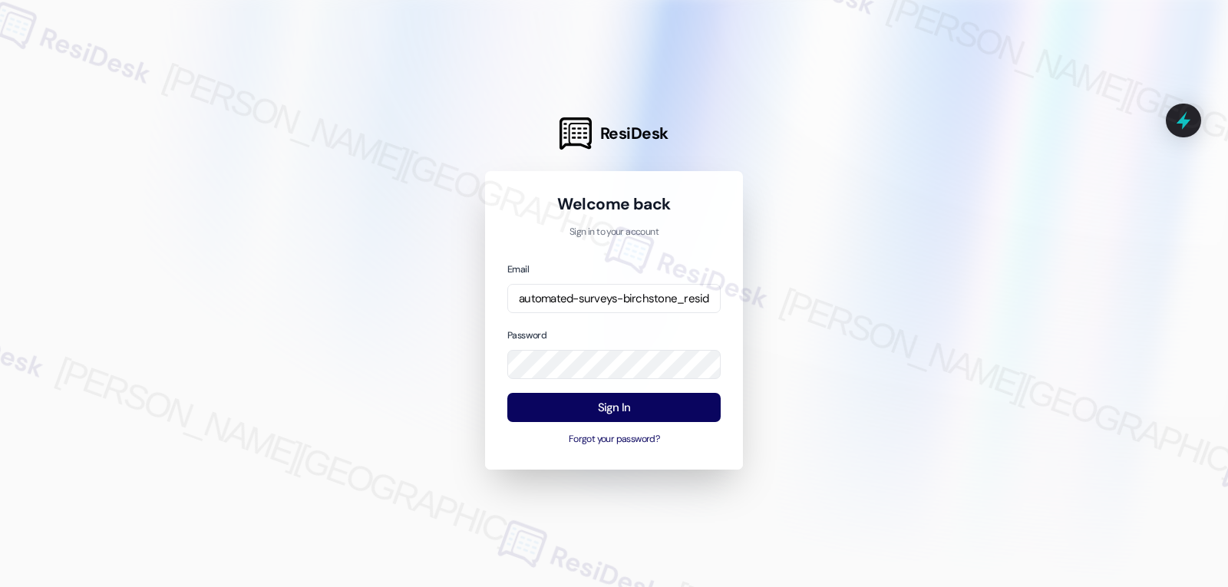
click at [566, 333] on div "Password" at bounding box center [614, 353] width 213 height 53
click at [664, 408] on button "Sign In" at bounding box center [614, 408] width 213 height 30
